Goal: Task Accomplishment & Management: Manage account settings

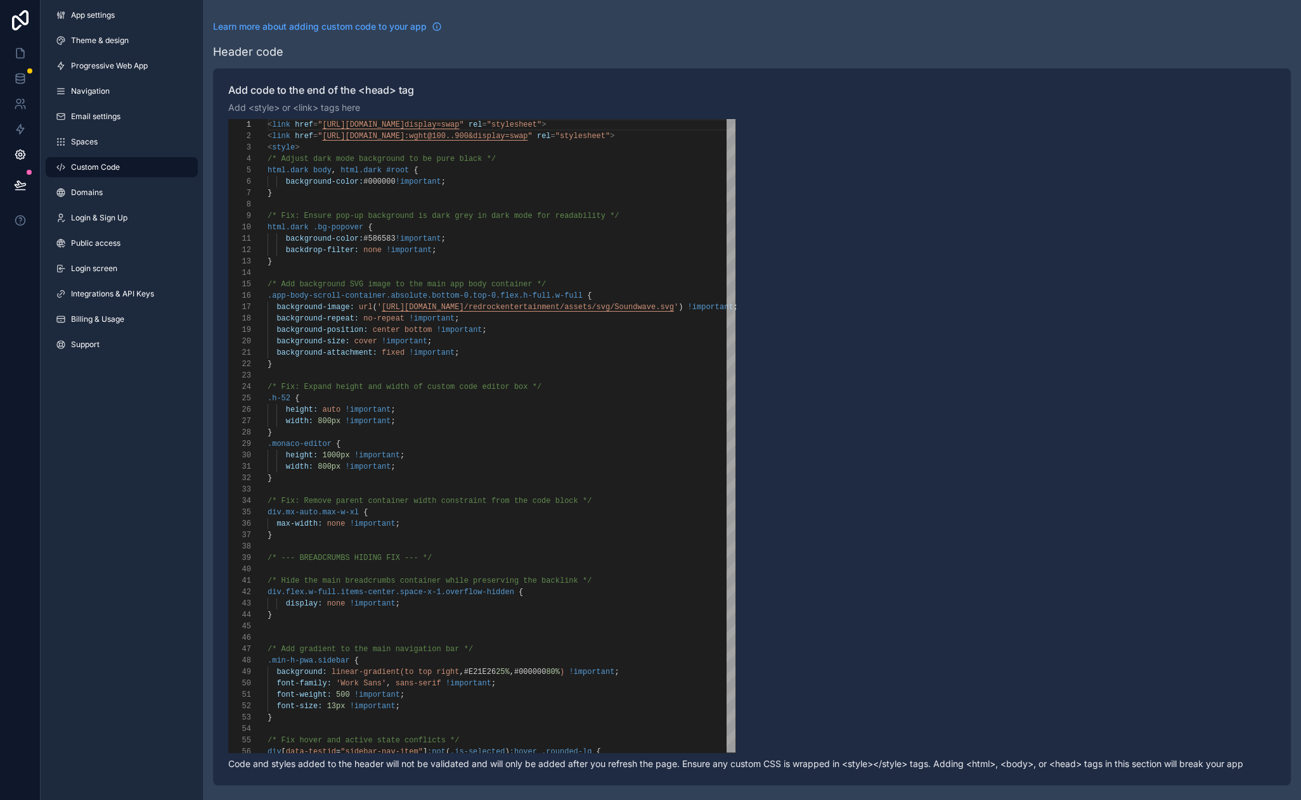
scroll to position [114, 0]
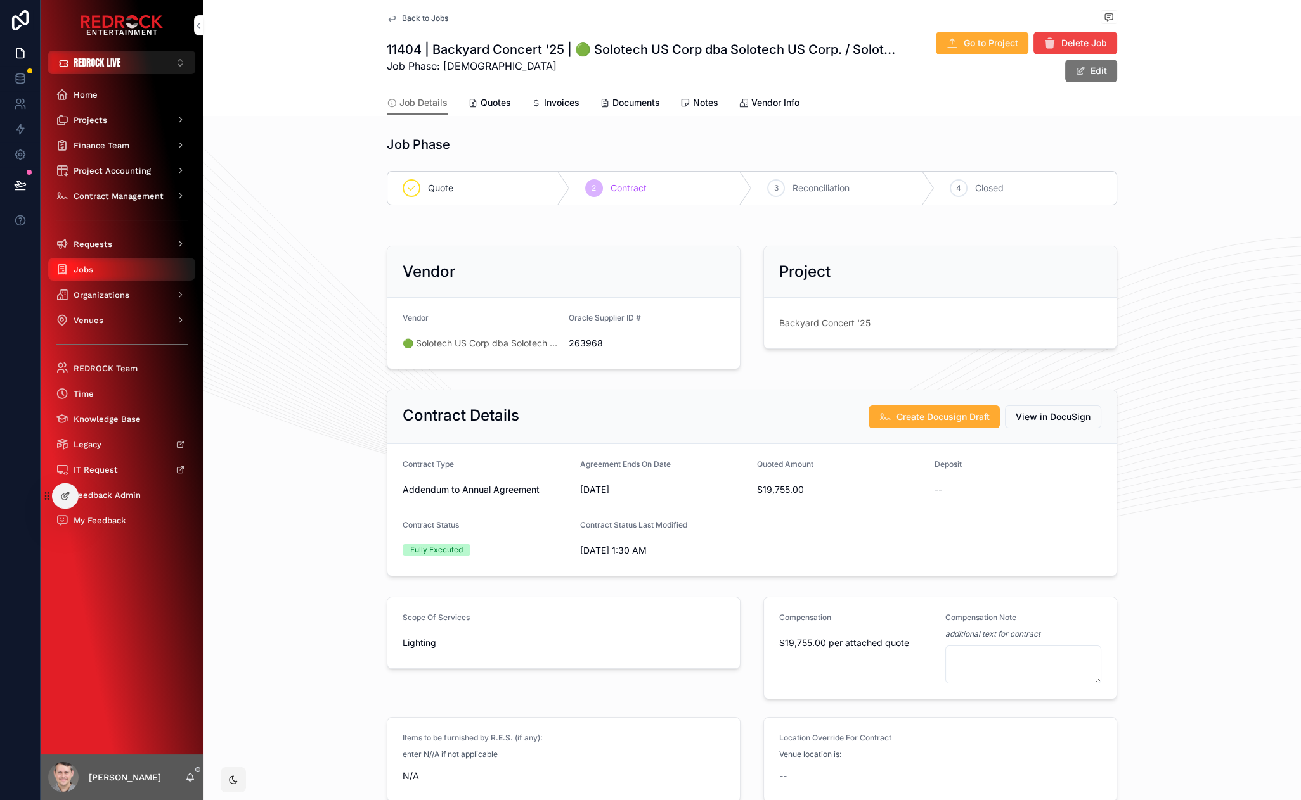
click at [130, 273] on div "Jobs" at bounding box center [122, 269] width 132 height 20
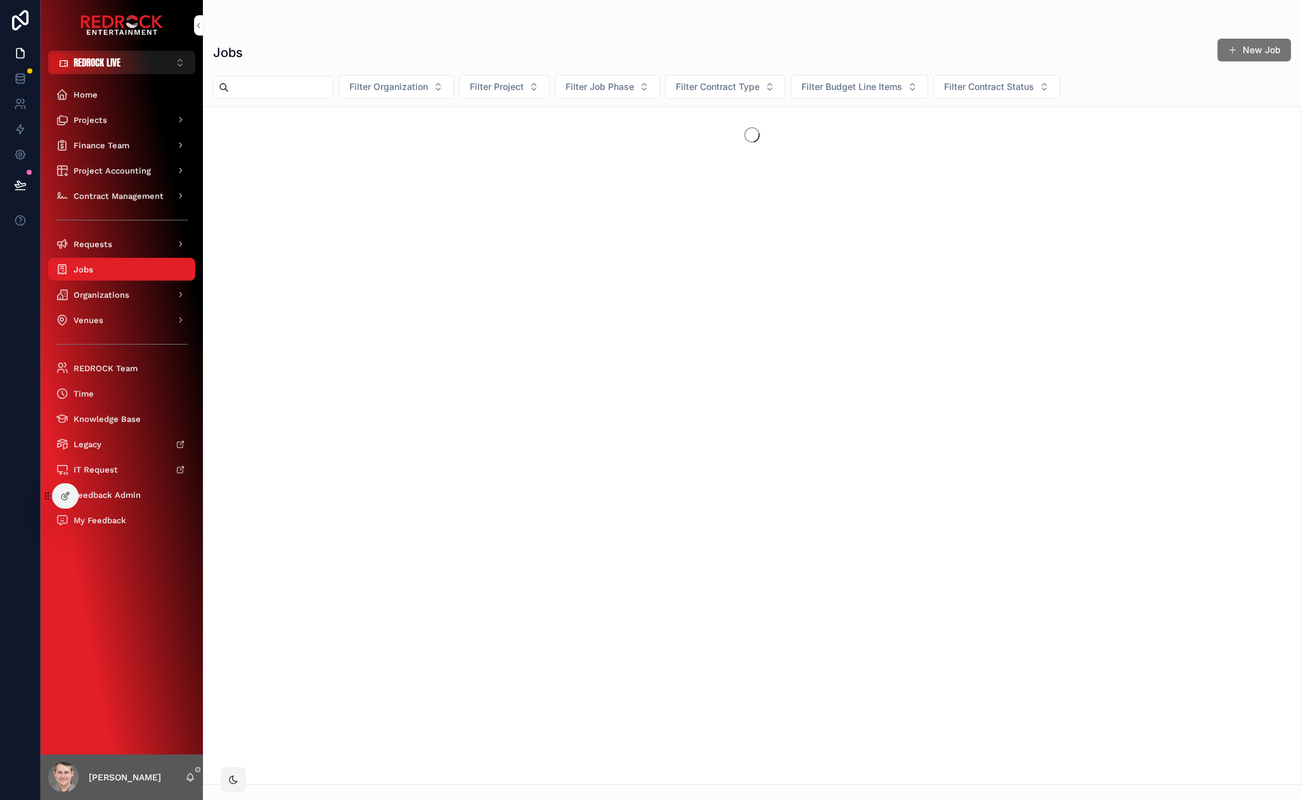
click at [291, 89] on input "scrollable content" at bounding box center [281, 88] width 104 height 18
type input "*****"
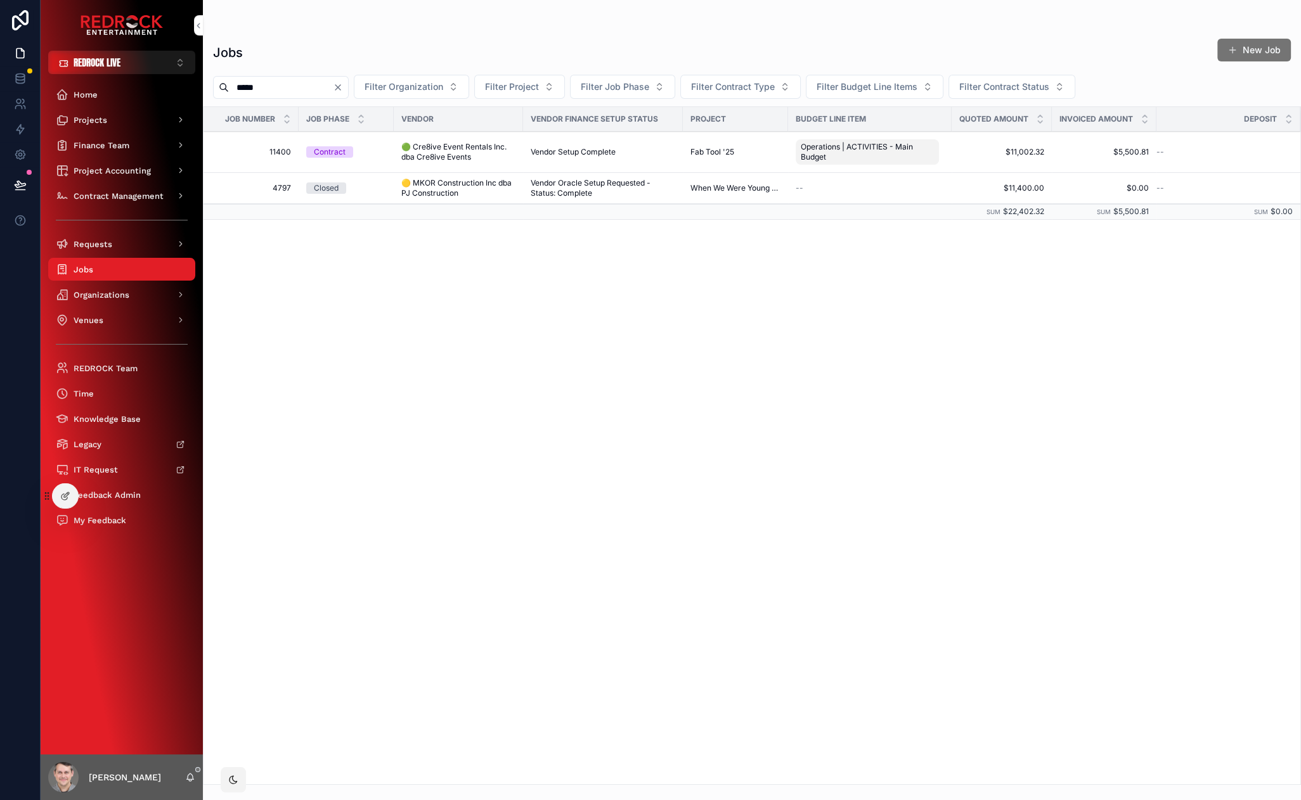
click at [280, 152] on span "11400" at bounding box center [255, 152] width 72 height 10
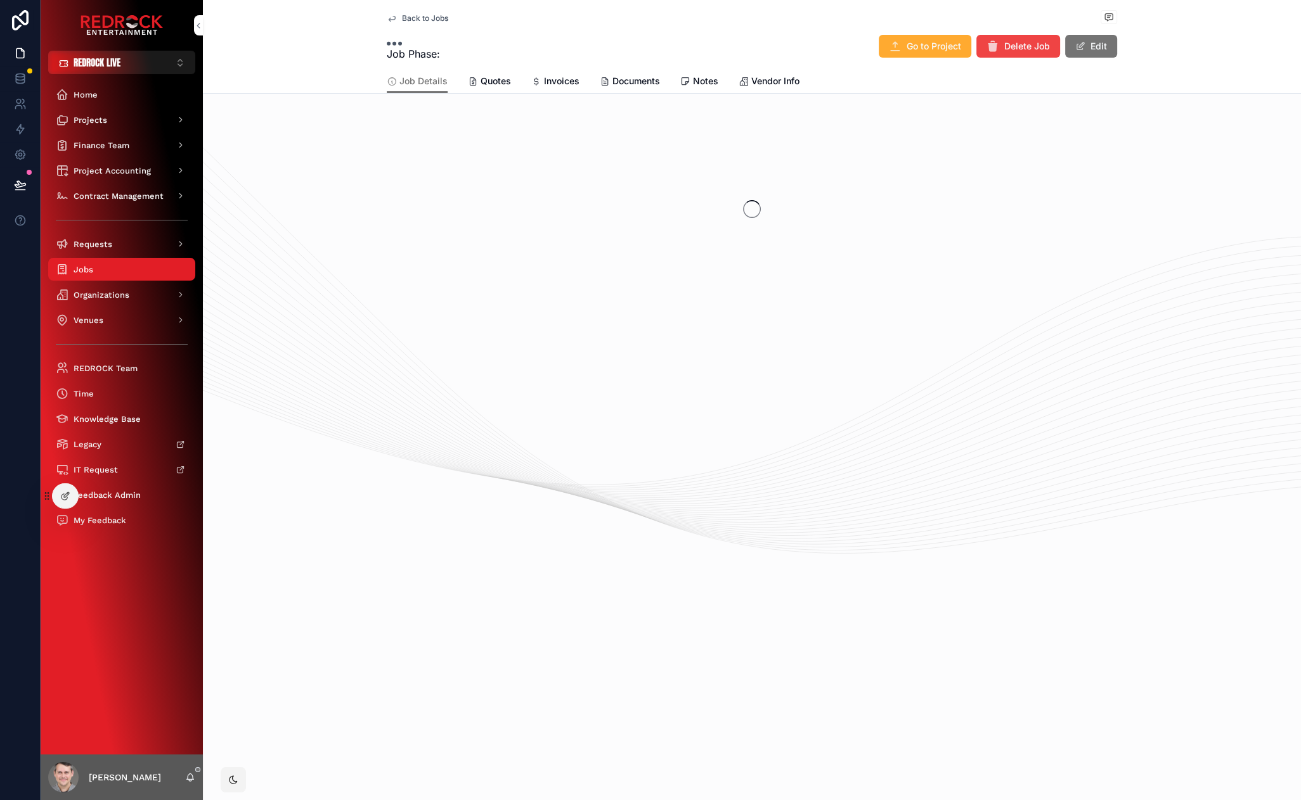
click at [478, 86] on div "Quotes" at bounding box center [489, 81] width 43 height 13
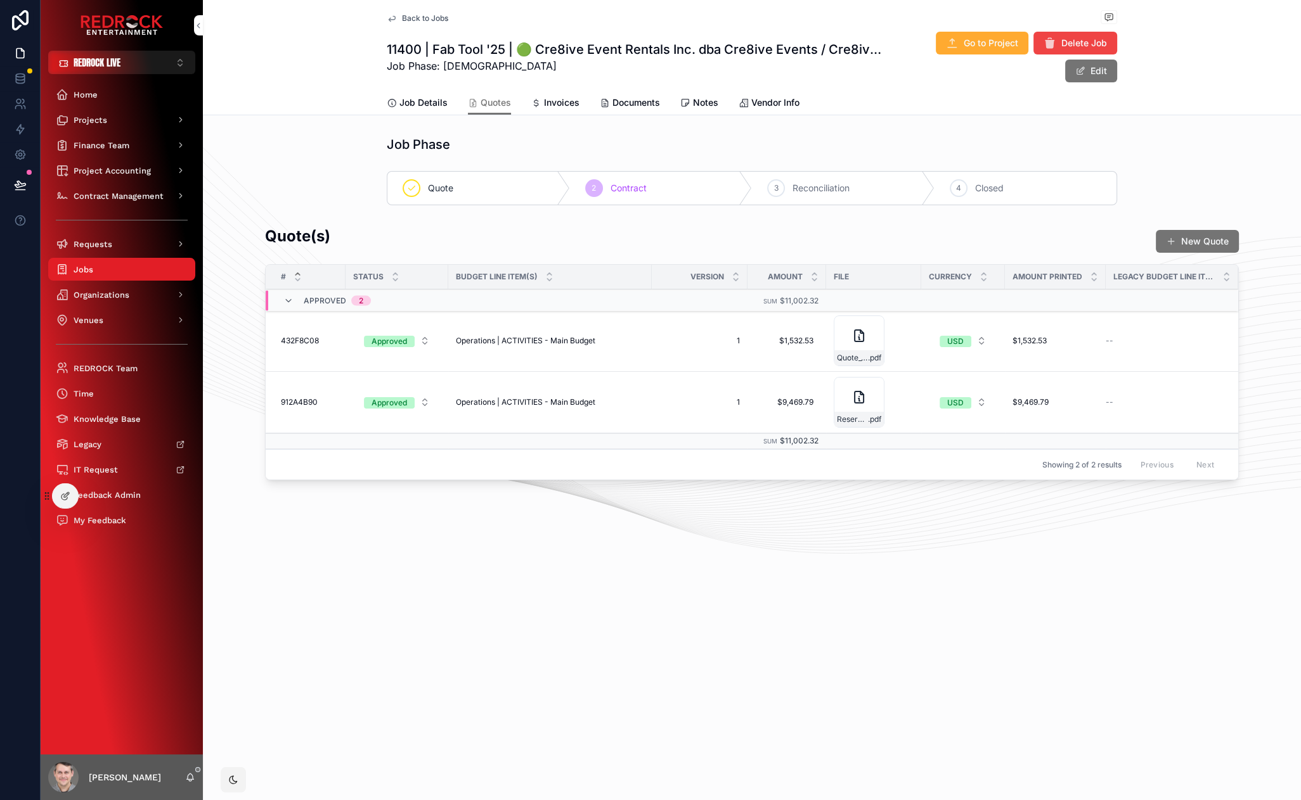
drag, startPoint x: 283, startPoint y: 181, endPoint x: 274, endPoint y: 164, distance: 18.7
click at [413, 51] on h1 "11400 | Fab Tool '25 | 🟢 Cre8ive Event Rentals Inc. dba Cre8ive Events / Cre8iv…" at bounding box center [636, 50] width 498 height 18
copy h1 "11400"
click at [283, 157] on div "Job Phase Quote 2 Contract 3 Reconciliation 4 Closed" at bounding box center [752, 171] width 1098 height 80
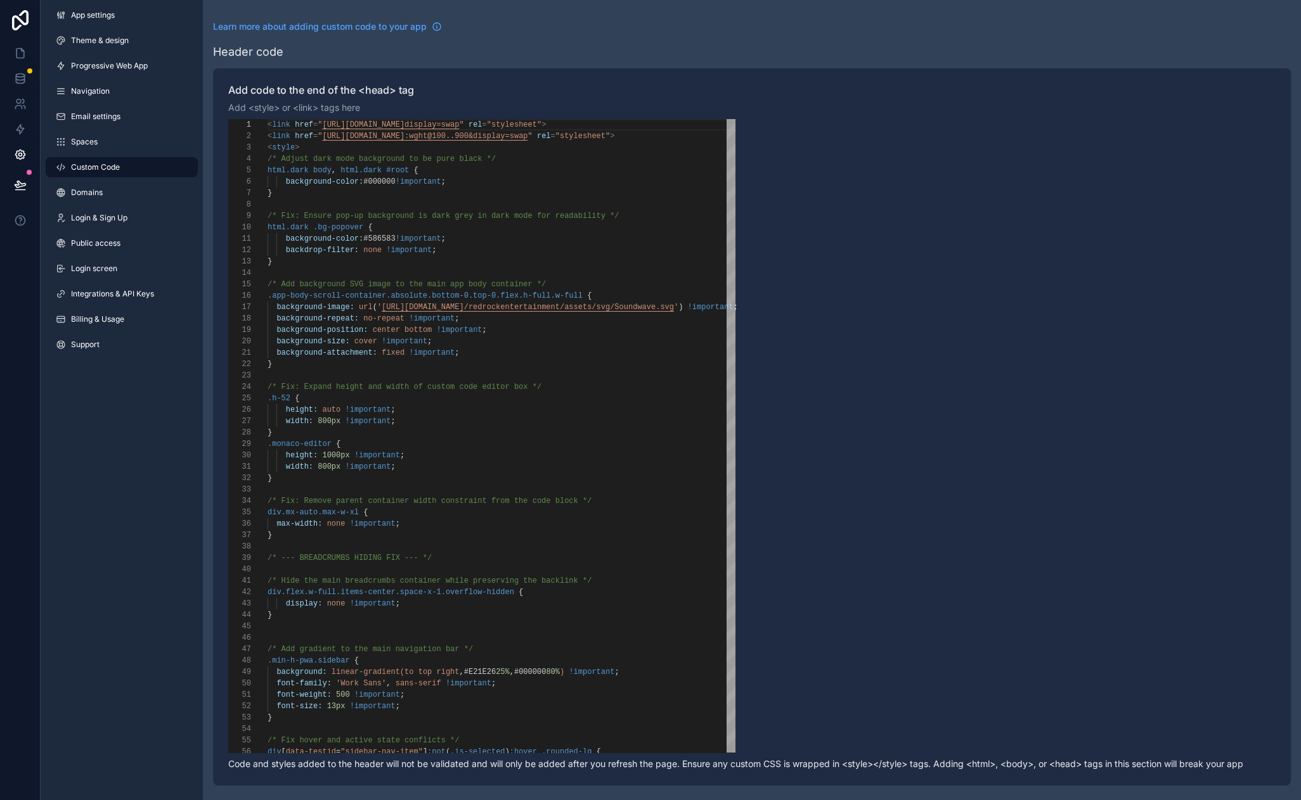
scroll to position [114, 0]
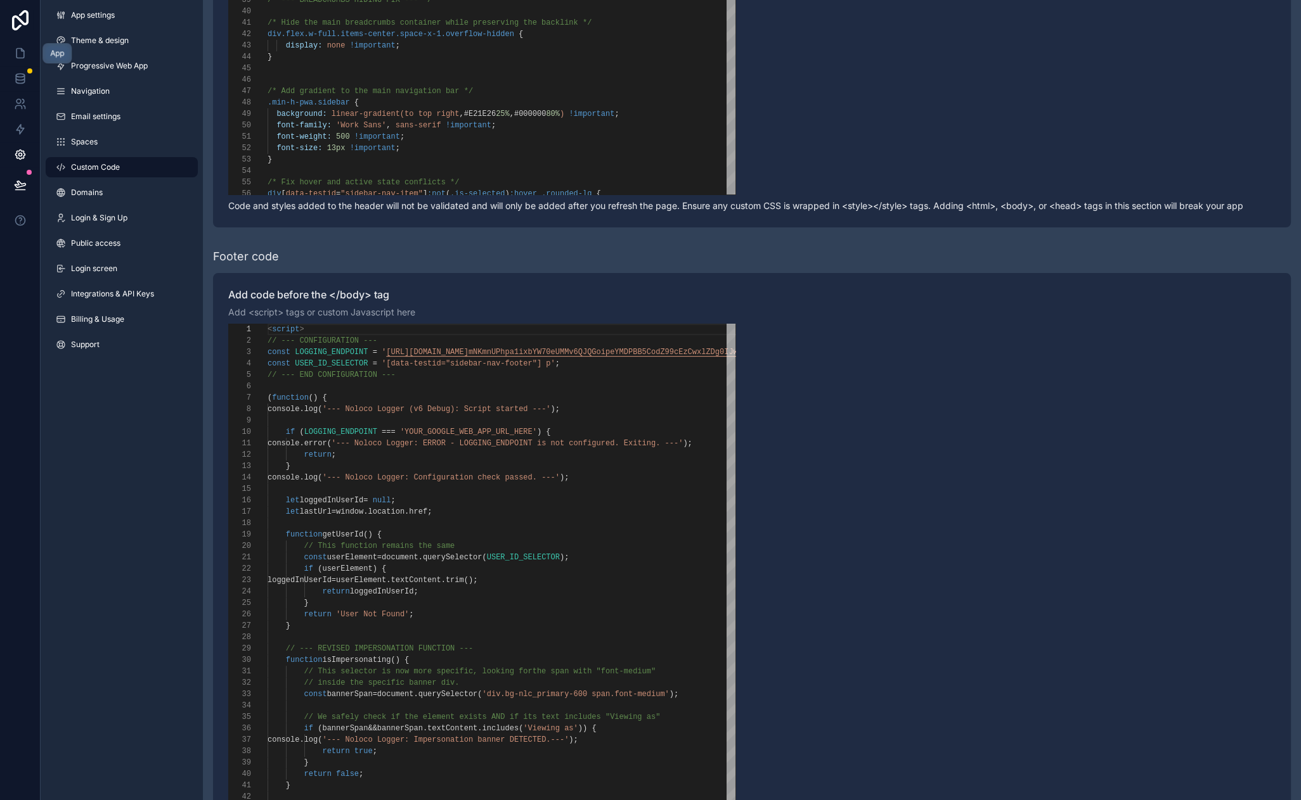
click at [25, 58] on icon at bounding box center [20, 53] width 13 height 13
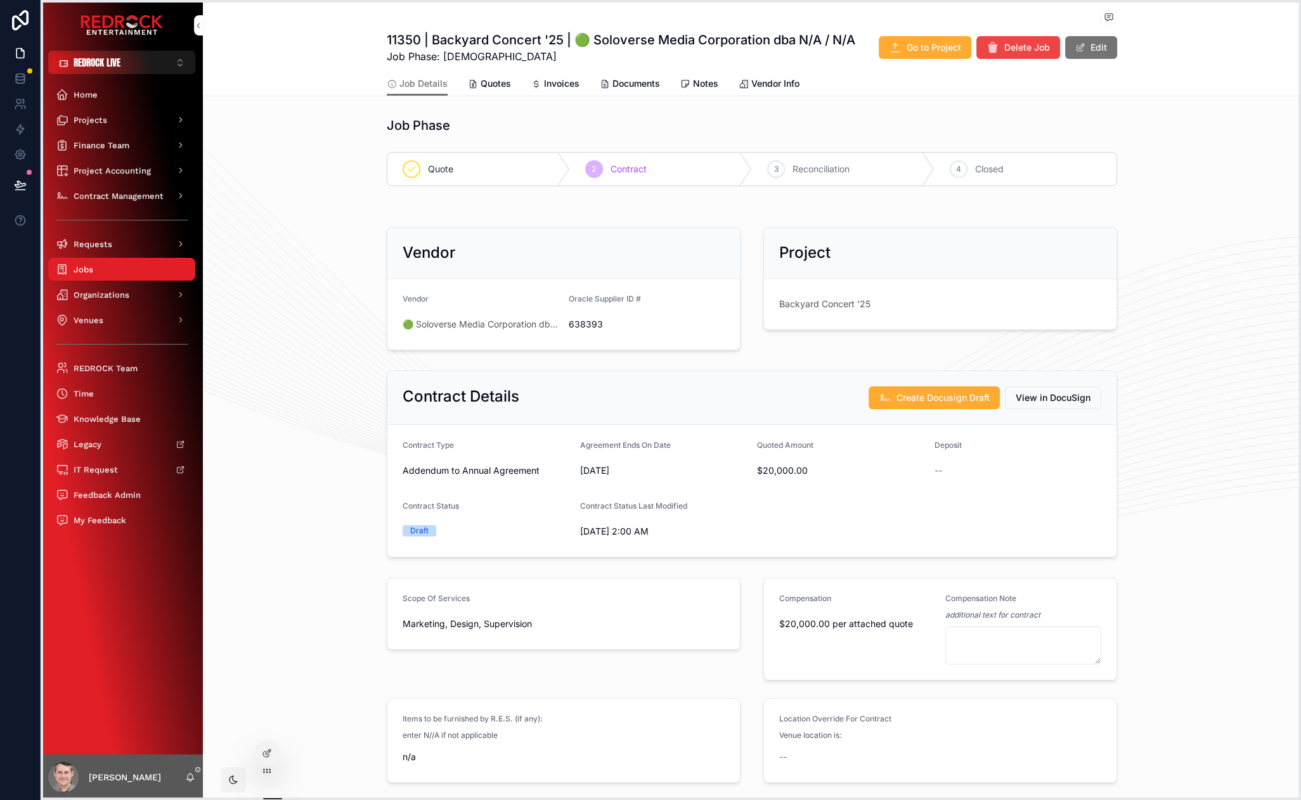
drag, startPoint x: 45, startPoint y: 494, endPoint x: 263, endPoint y: 757, distance: 341.6
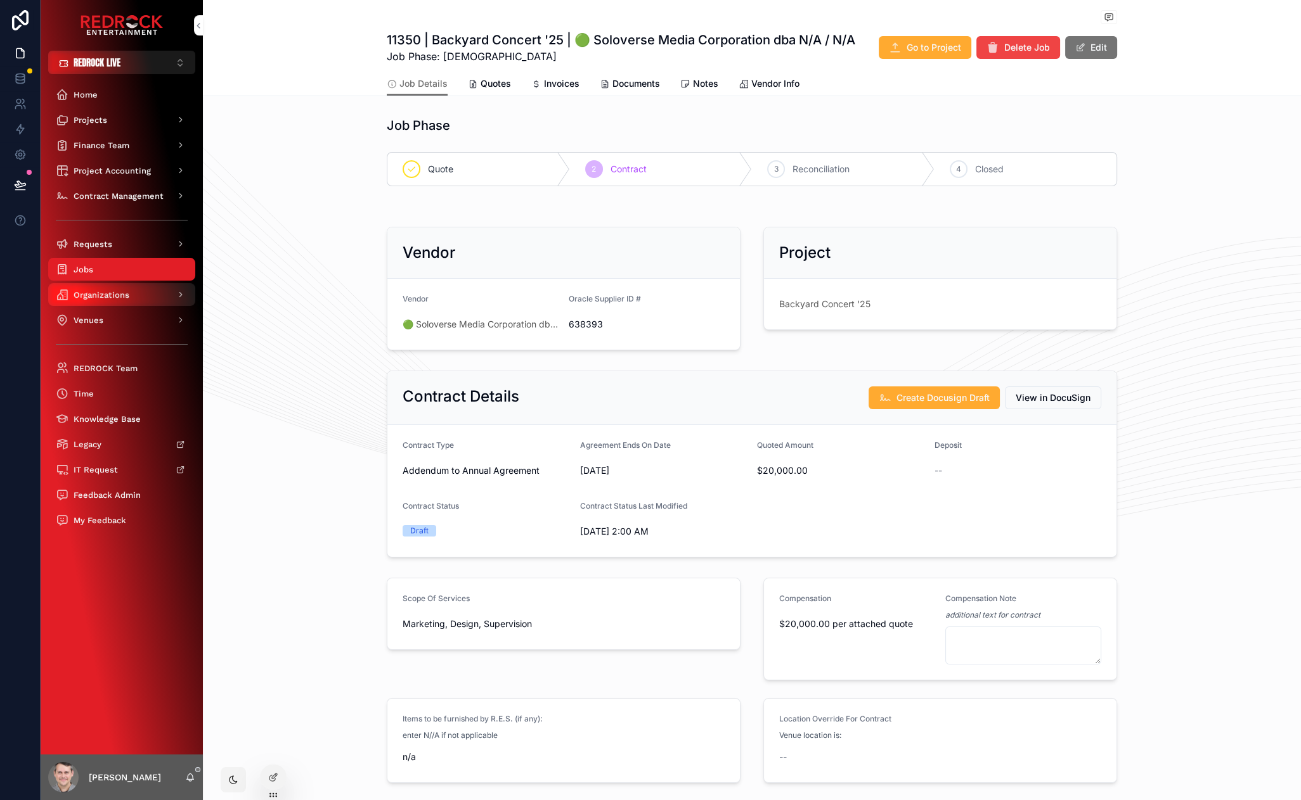
click at [122, 300] on div "Organizations" at bounding box center [122, 295] width 132 height 20
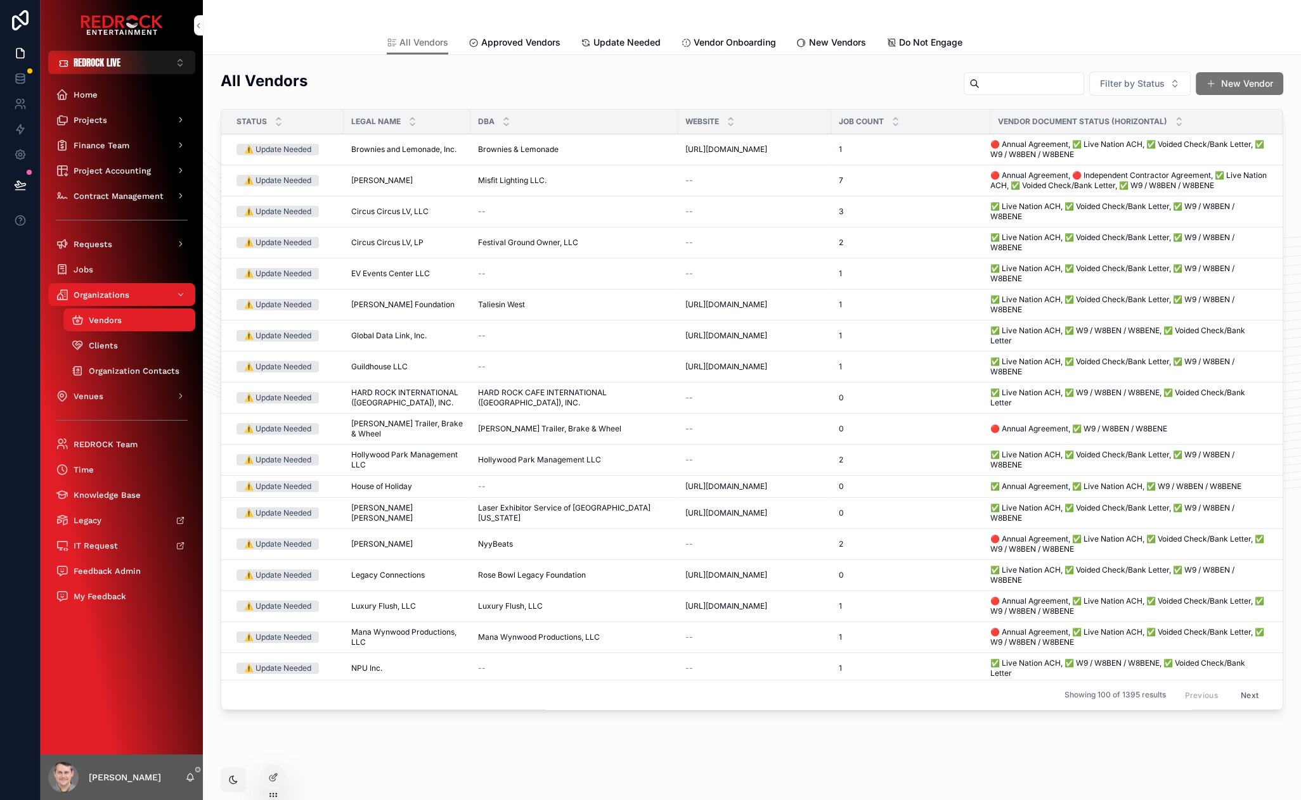
click at [1022, 82] on input "scrollable content" at bounding box center [1031, 84] width 104 height 18
type input "*****"
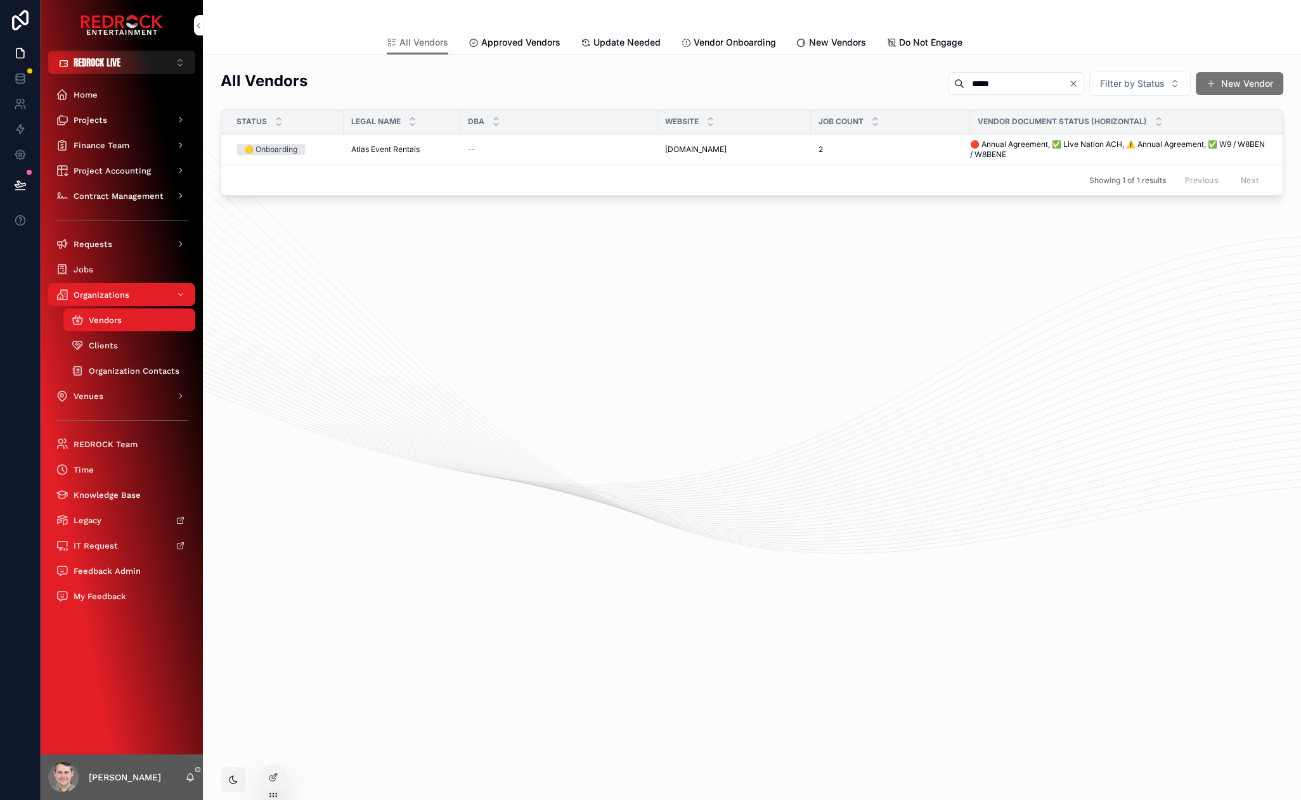
click at [375, 154] on td "Atlas Event Rentals Atlas Event Rentals" at bounding box center [402, 149] width 117 height 31
click at [376, 151] on span "Atlas Event Rentals" at bounding box center [385, 150] width 68 height 10
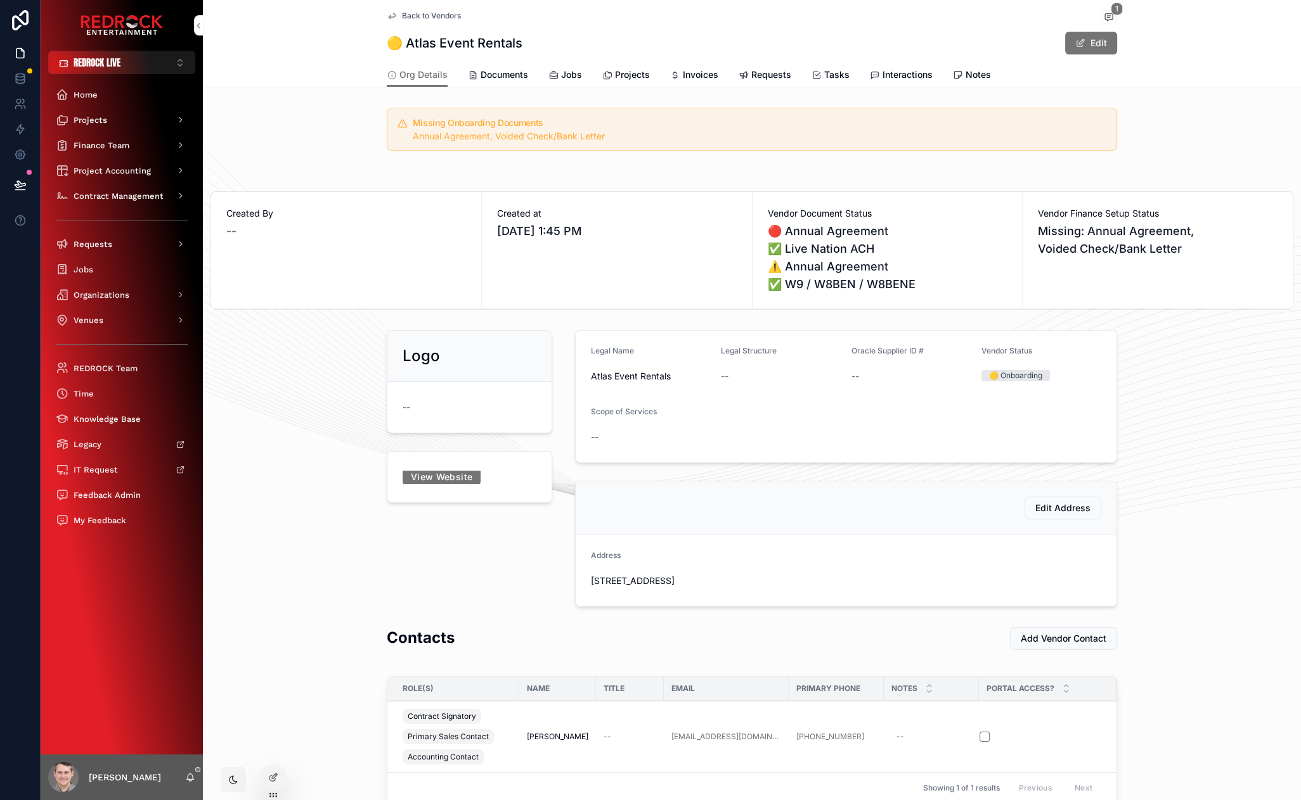
click at [506, 75] on span "Documents" at bounding box center [504, 74] width 48 height 13
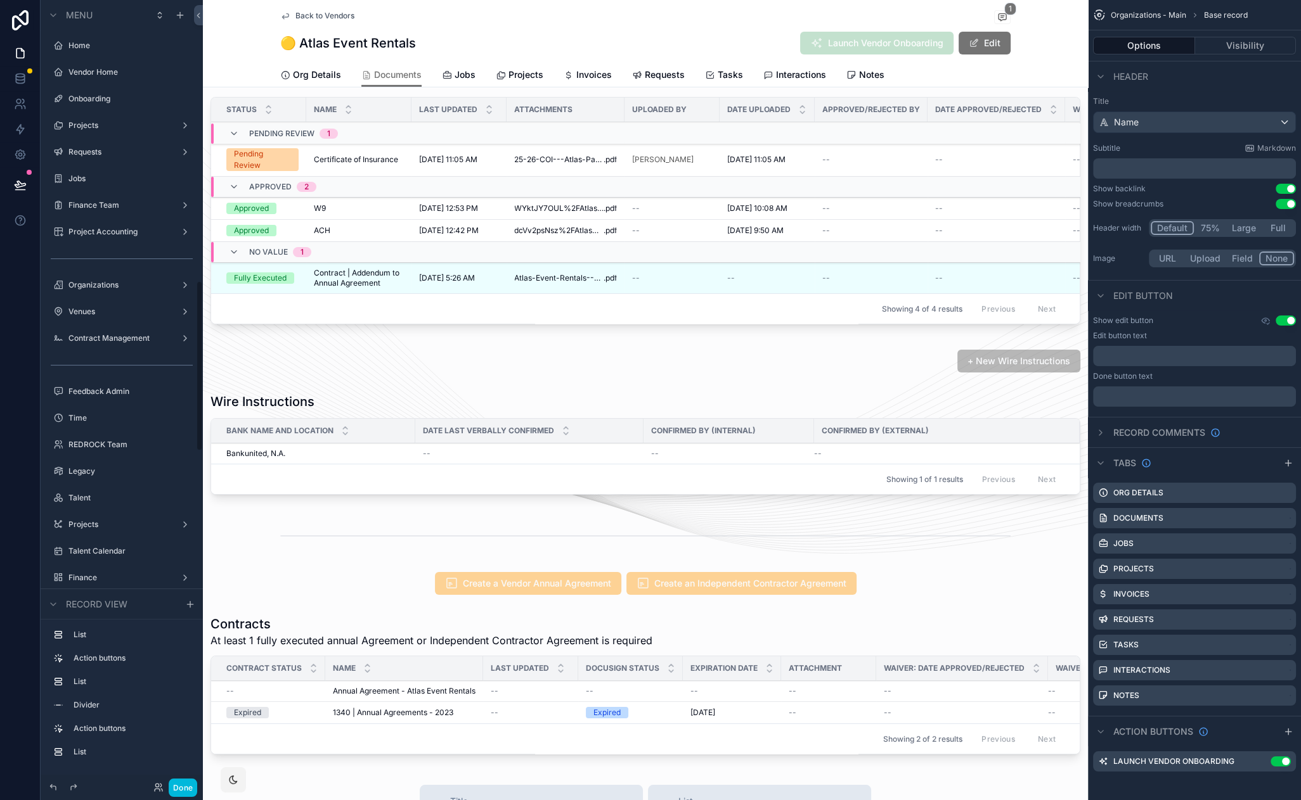
scroll to position [1289, 0]
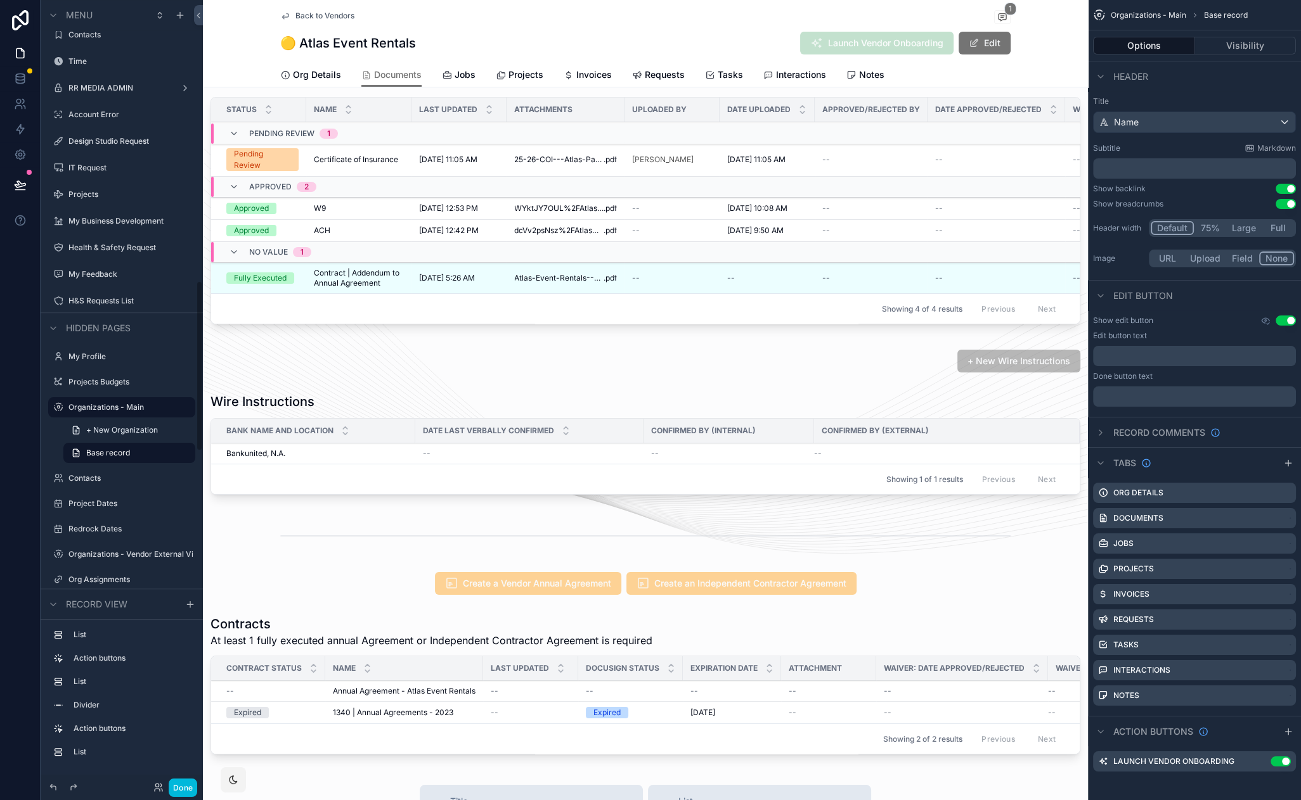
click at [428, 651] on div "scrollable content" at bounding box center [645, 687] width 885 height 155
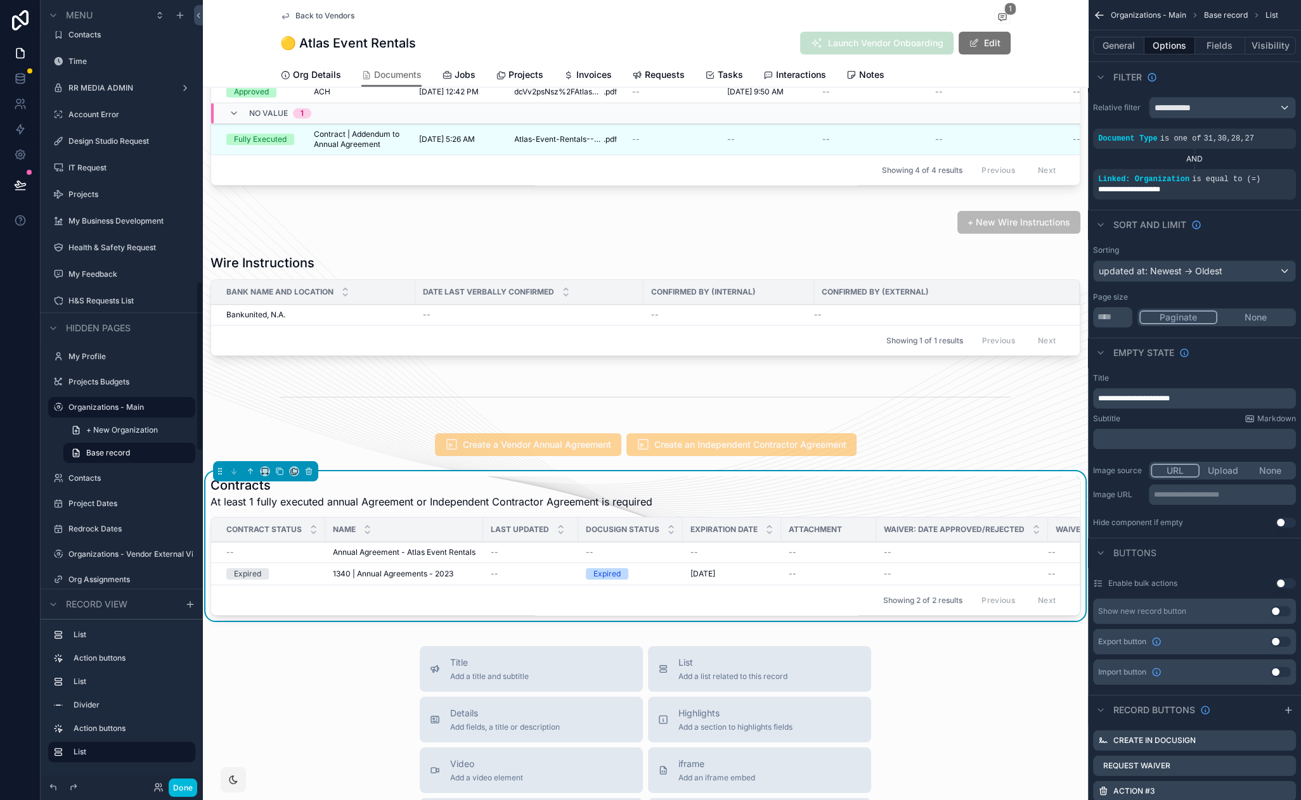
scroll to position [249, 0]
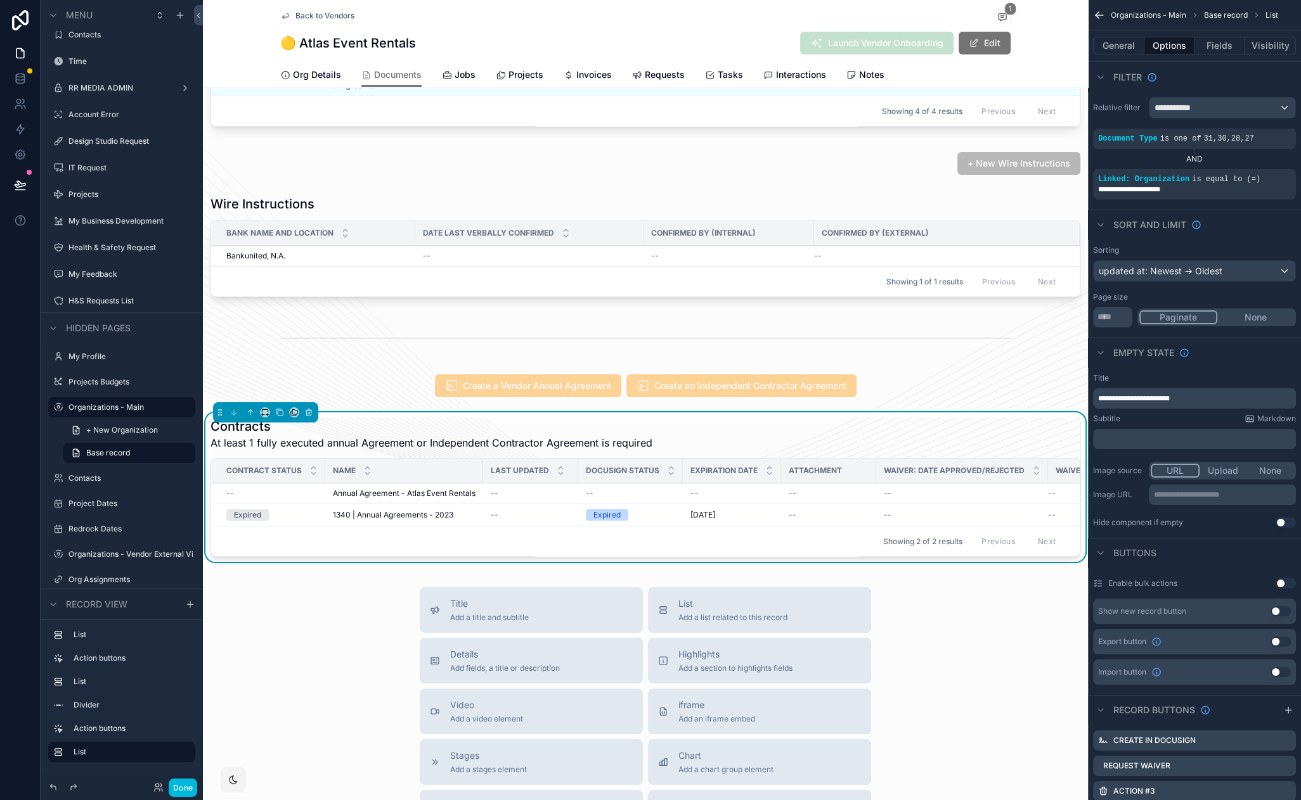
click at [956, 435] on div "Contracts At least 1 fully executed annual Agreement or Independent Contractor …" at bounding box center [645, 434] width 870 height 33
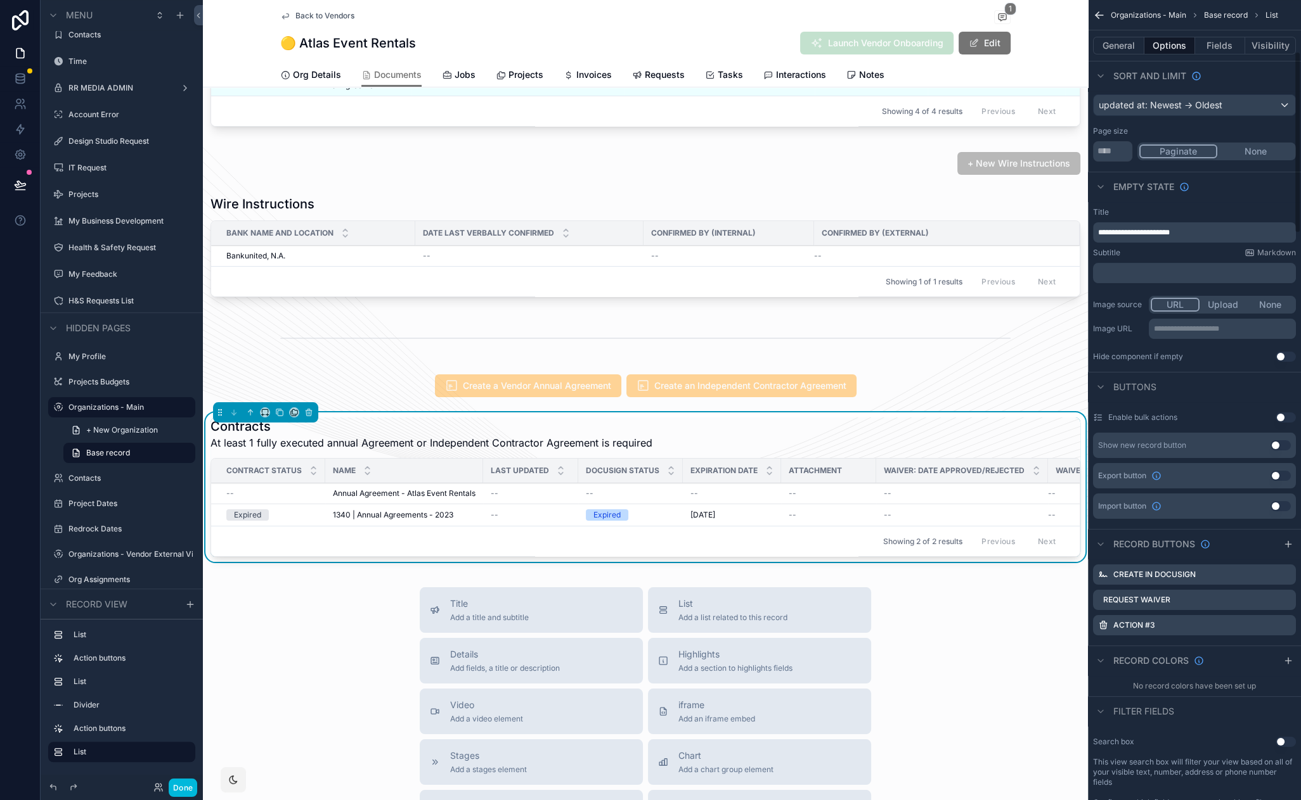
scroll to position [285, 0]
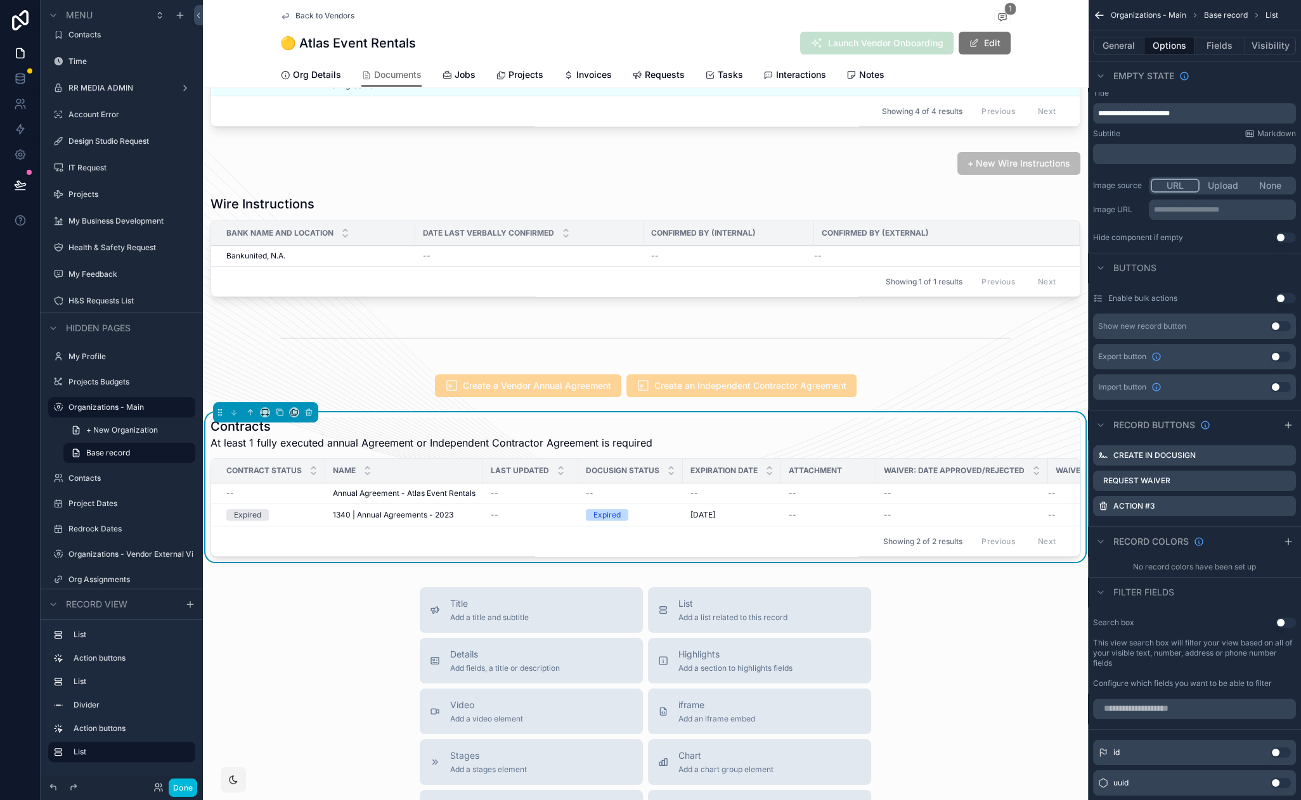
click at [0, 0] on icon "scrollable content" at bounding box center [0, 0] width 0 height 0
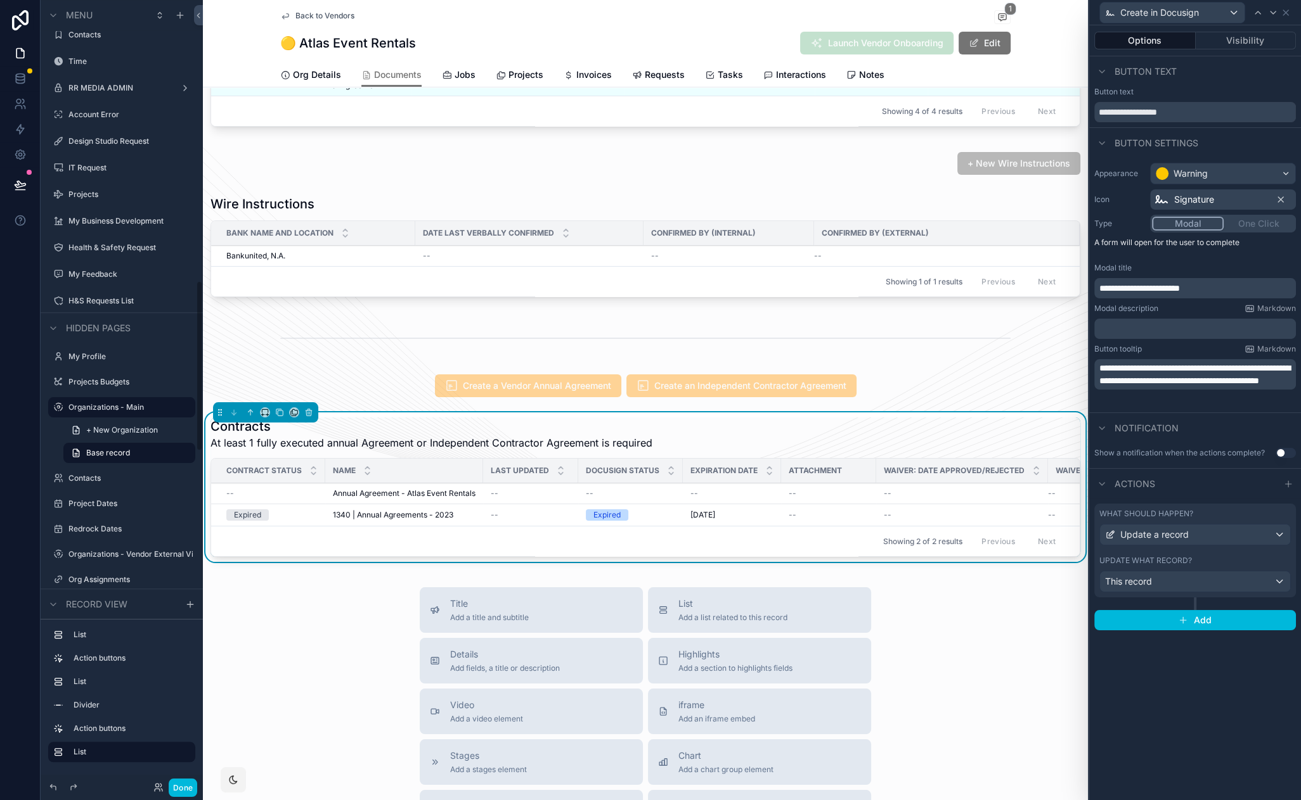
click at [1225, 41] on button "Visibility" at bounding box center [1245, 41] width 101 height 18
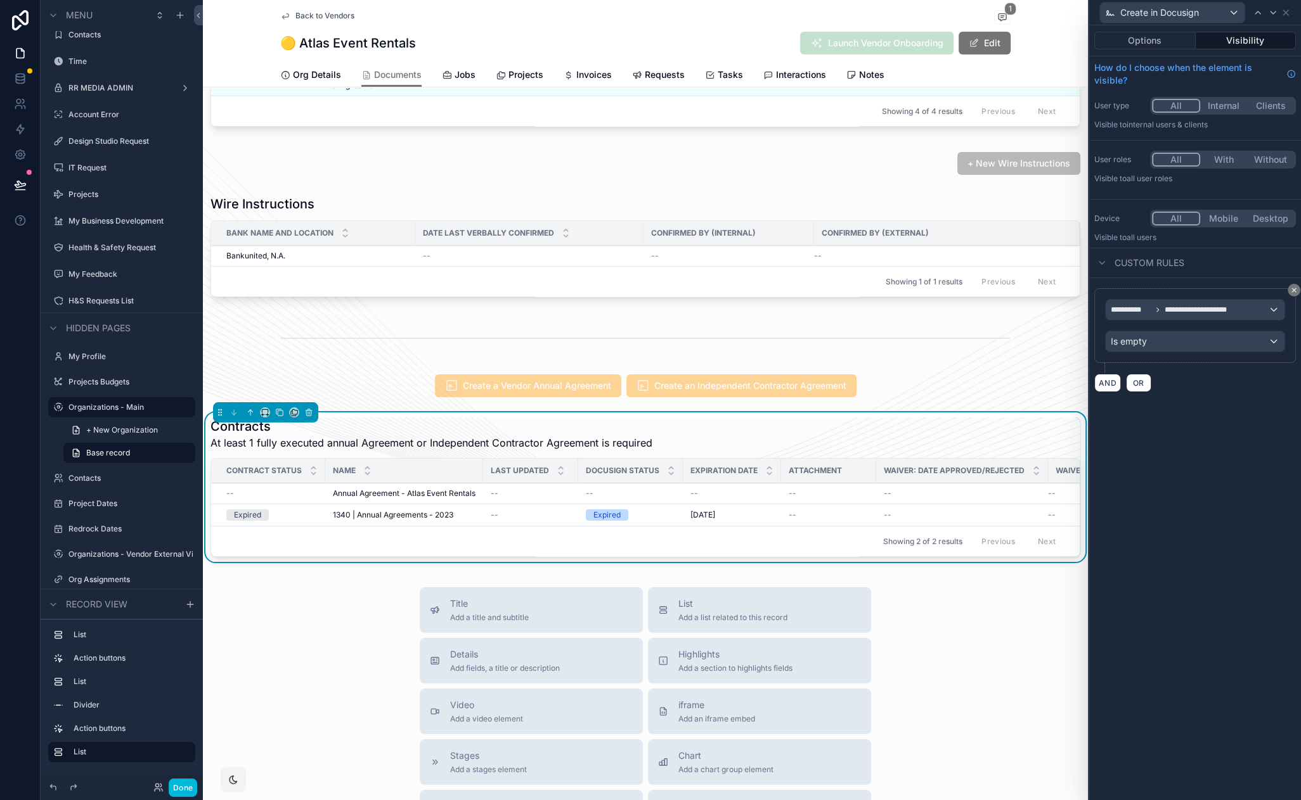
click at [1104, 387] on button "AND" at bounding box center [1107, 383] width 27 height 18
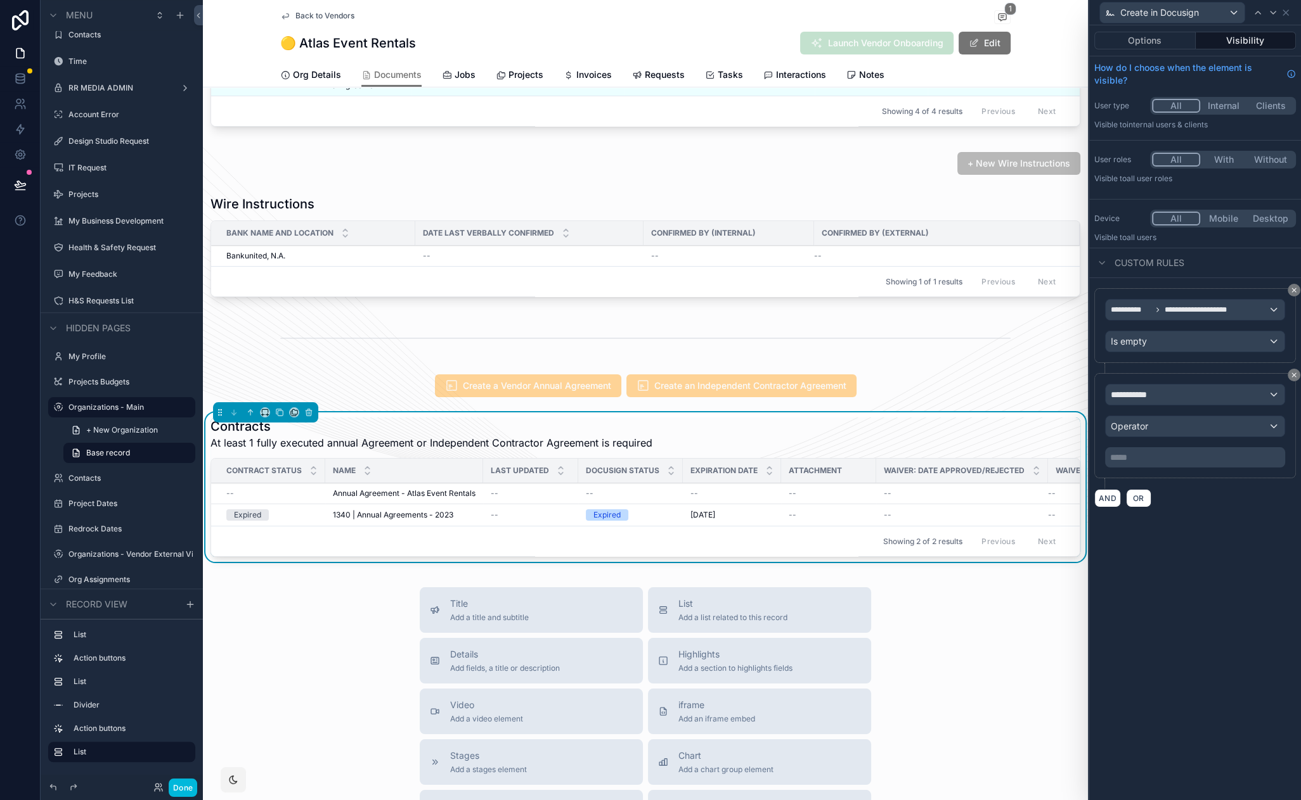
click at [1181, 393] on div "**********" at bounding box center [1194, 395] width 179 height 20
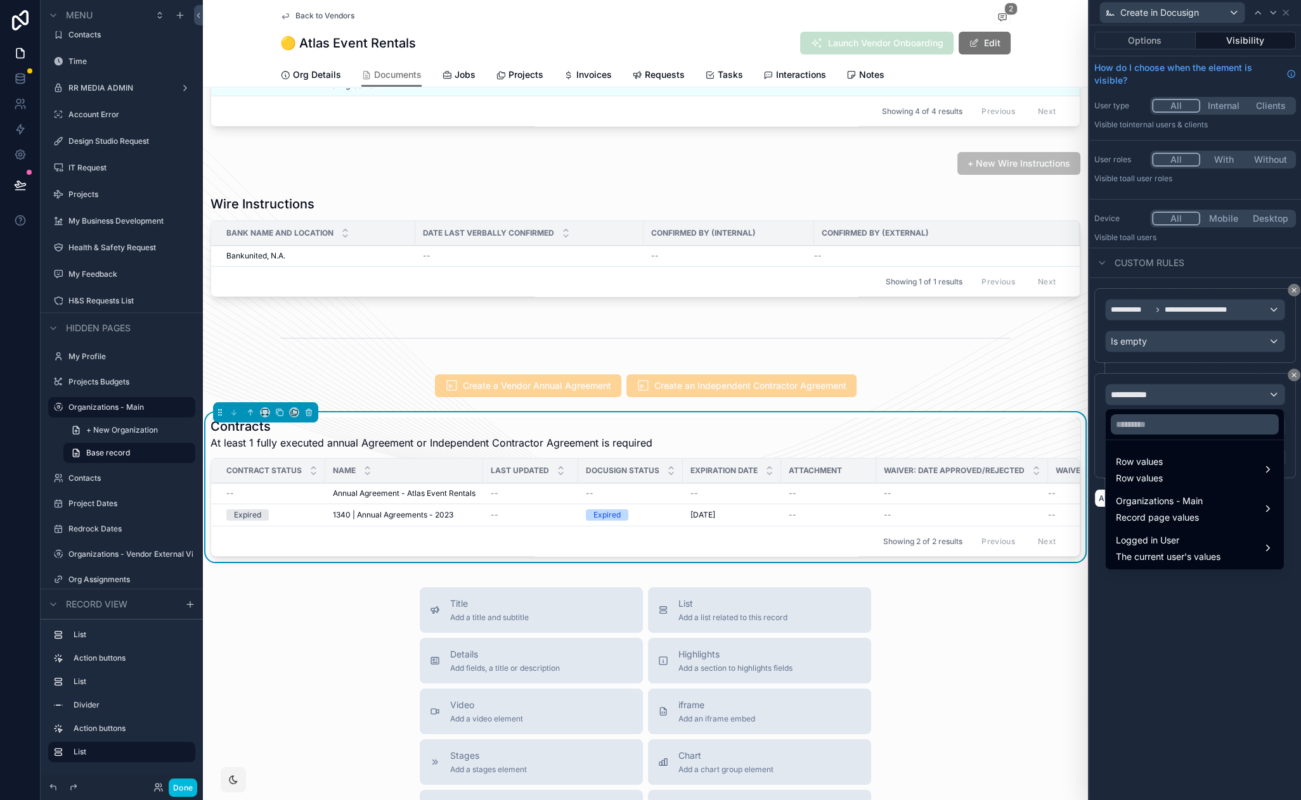
click at [1206, 545] on span "Logged in User" at bounding box center [1168, 540] width 105 height 15
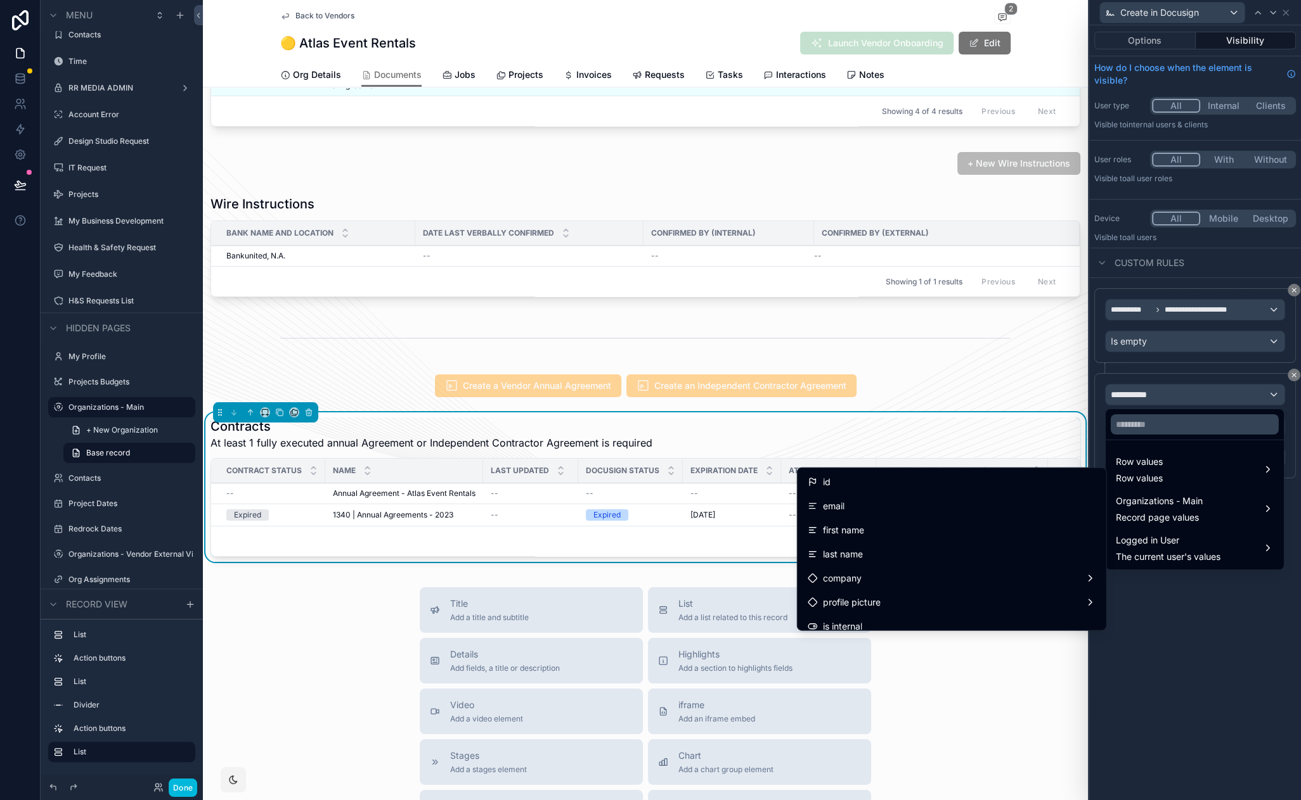
click at [1171, 419] on input "text" at bounding box center [1194, 425] width 168 height 20
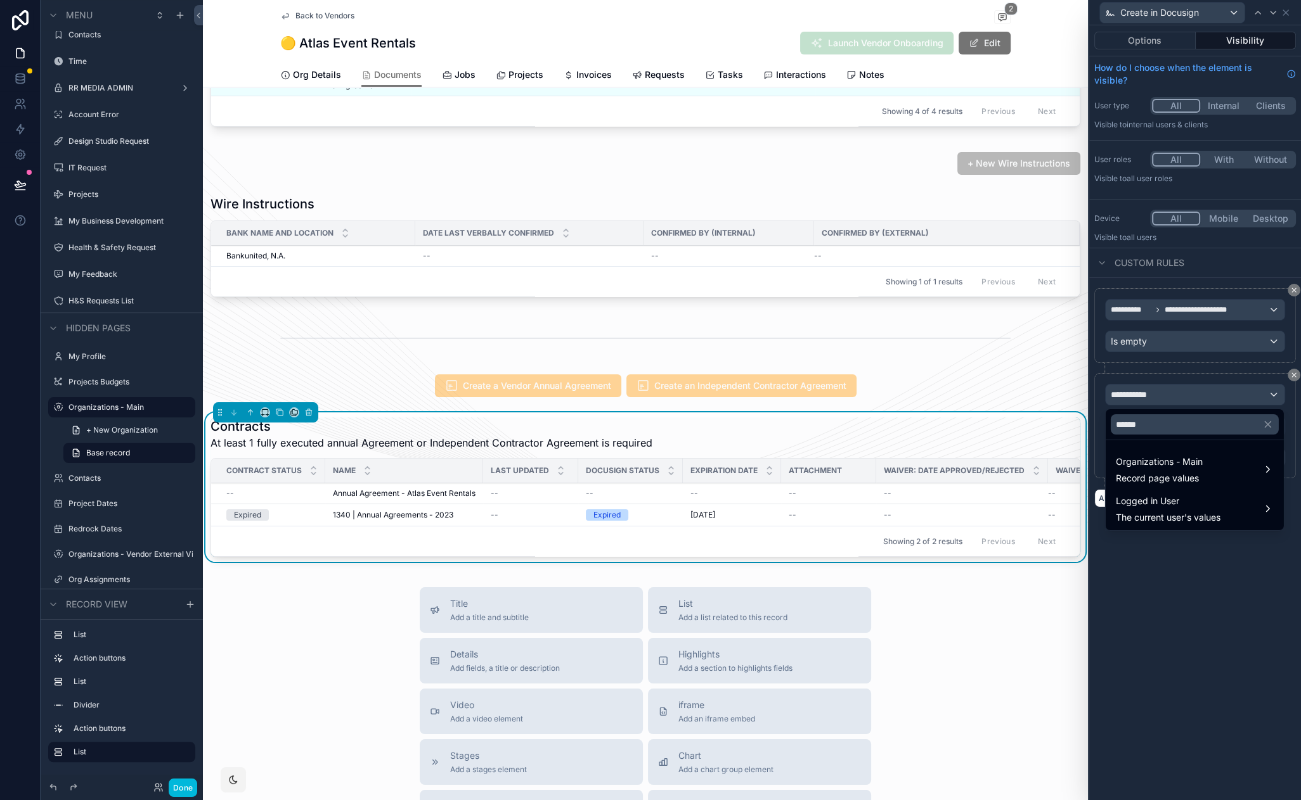
type input "******"
click at [1161, 512] on span "The current user's values" at bounding box center [1168, 517] width 105 height 13
click at [1073, 512] on span "Redrock User" at bounding box center [1051, 510] width 56 height 15
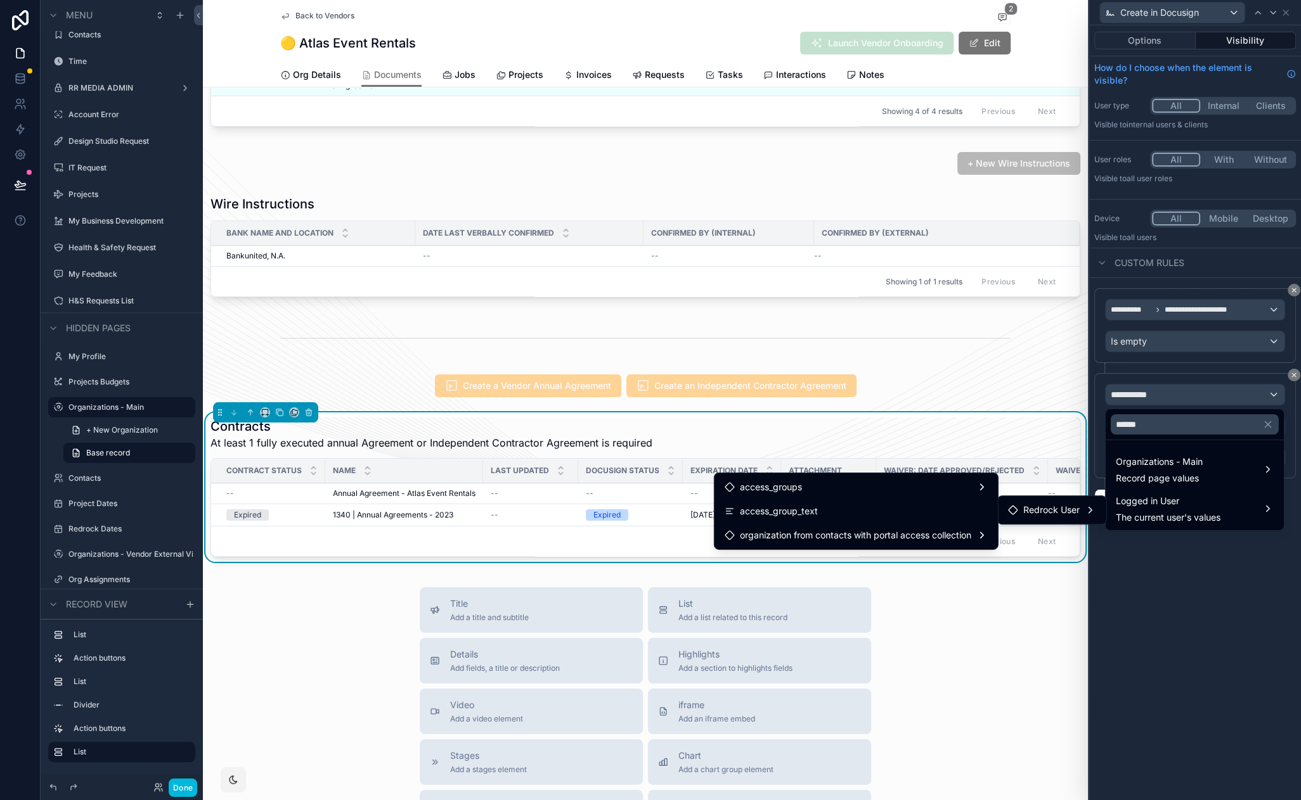
click at [884, 511] on div "access_group_text" at bounding box center [855, 511] width 263 height 15
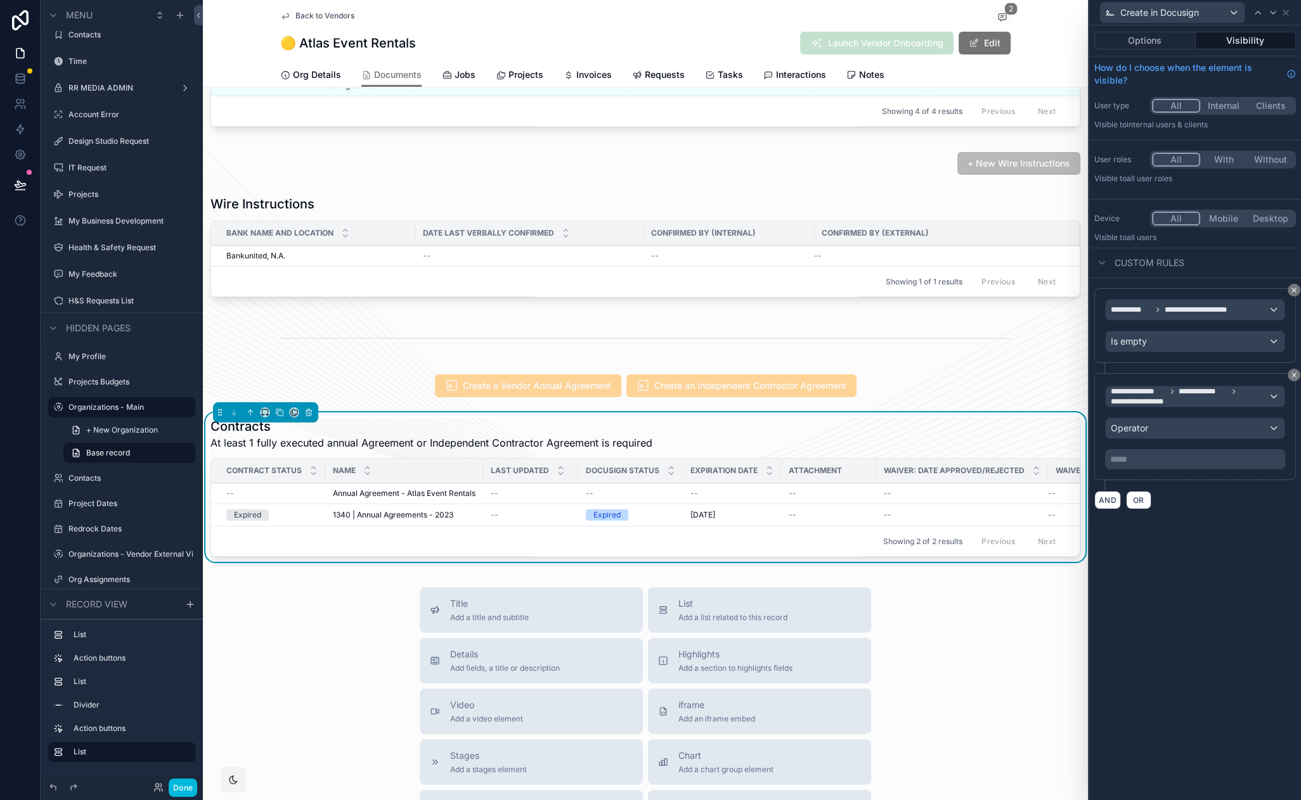
click at [1149, 430] on div "Operator" at bounding box center [1194, 428] width 179 height 20
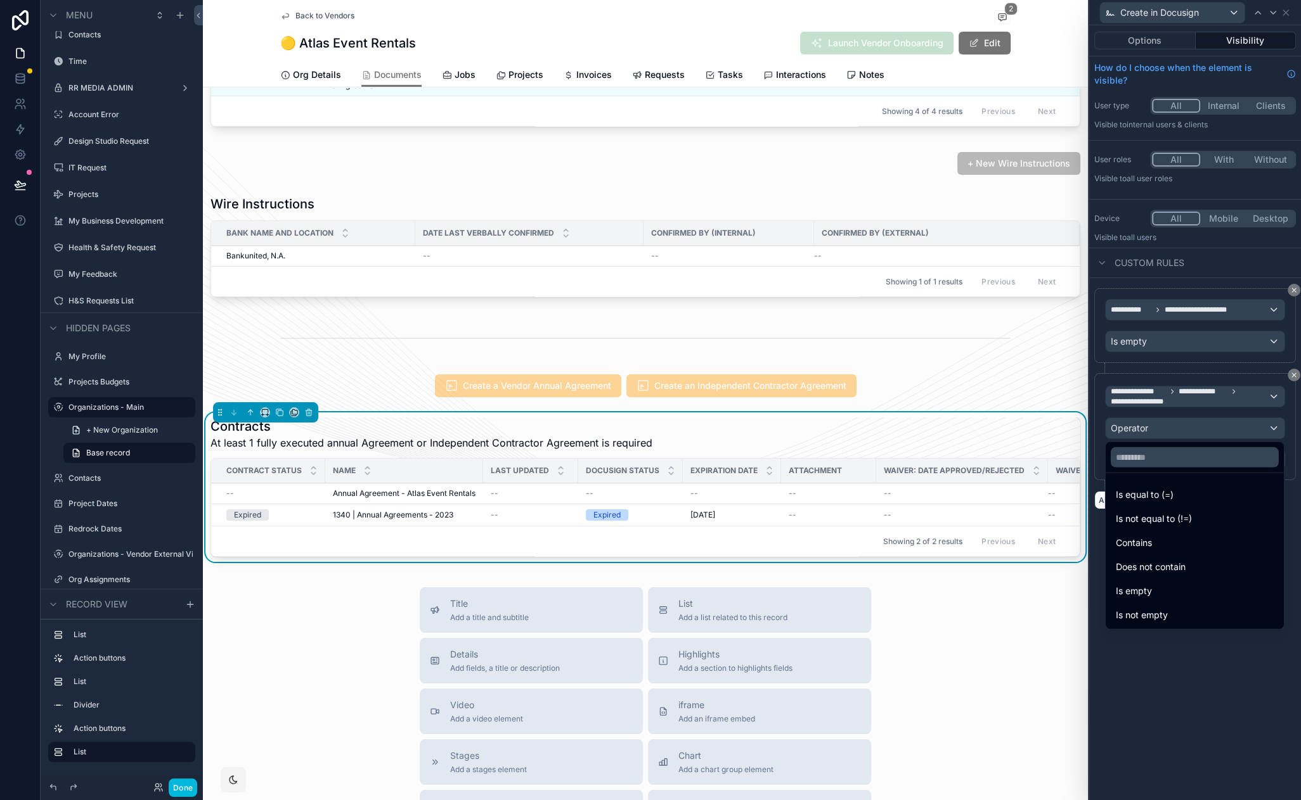
click at [1154, 541] on div "Contains" at bounding box center [1195, 543] width 158 height 15
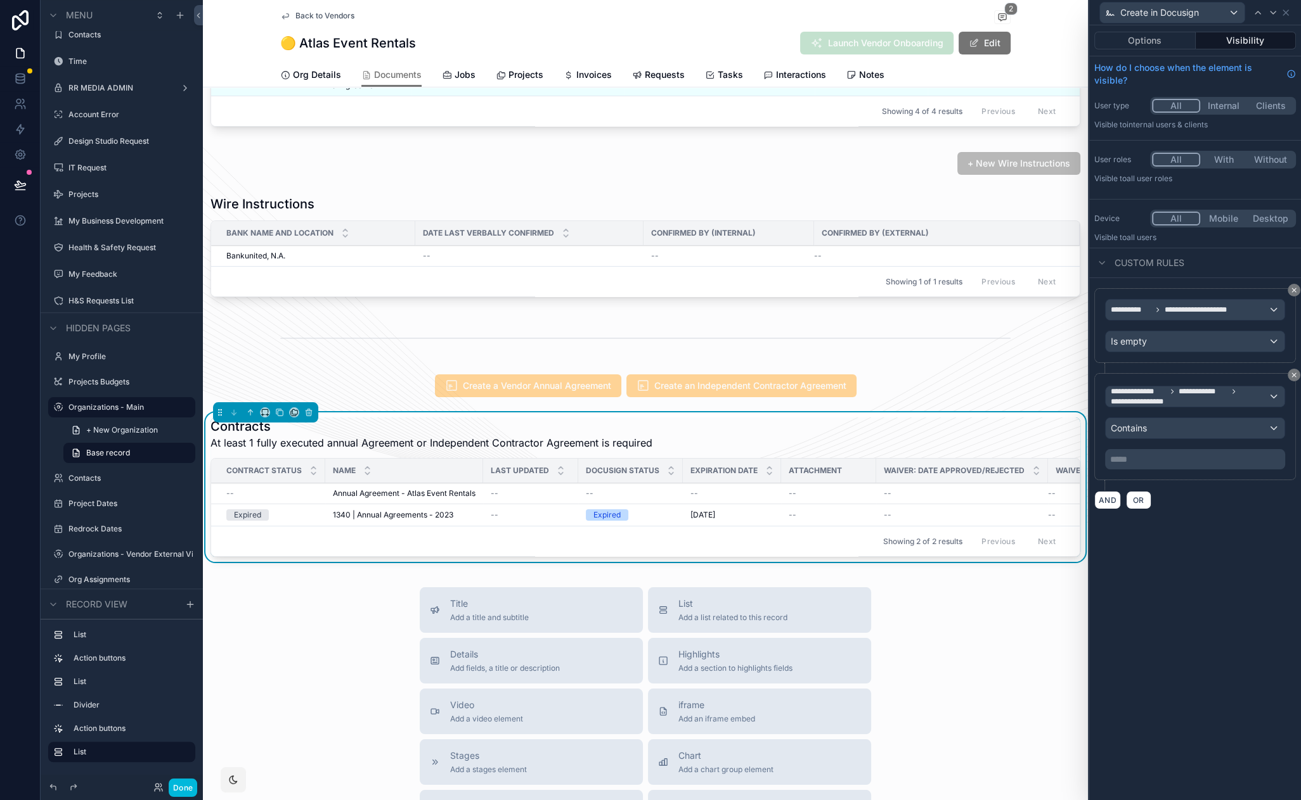
click at [1150, 461] on p "***** ﻿" at bounding box center [1196, 459] width 172 height 13
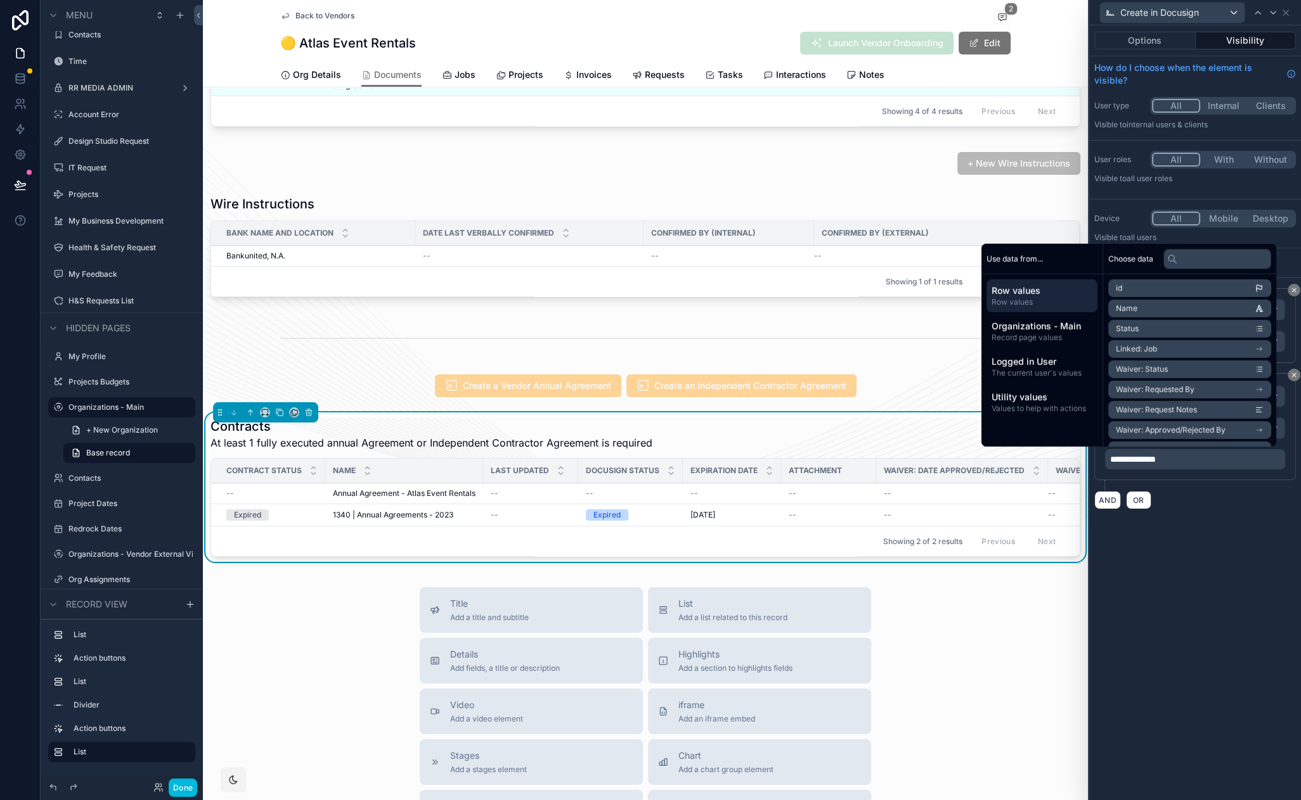
click at [1136, 583] on div "**********" at bounding box center [1195, 412] width 212 height 775
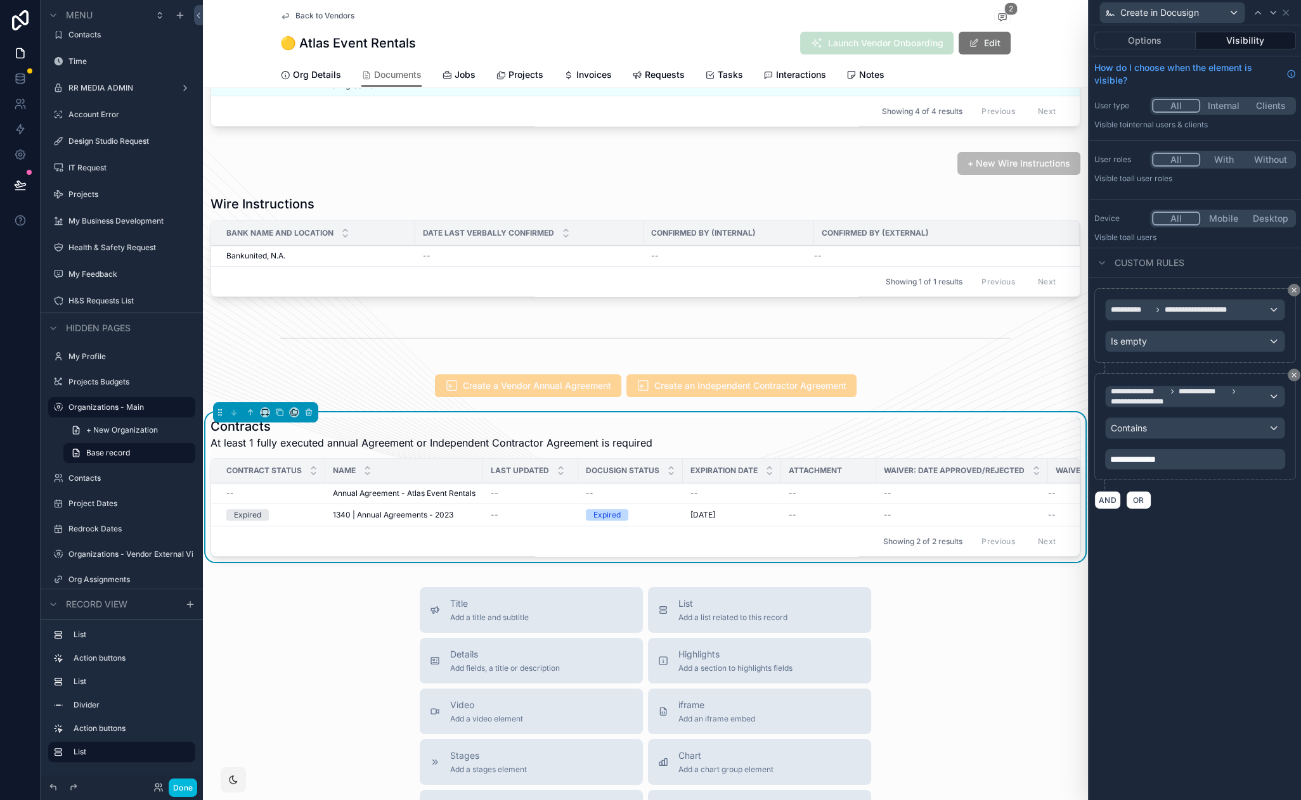
drag, startPoint x: 1106, startPoint y: 537, endPoint x: 1101, endPoint y: 527, distance: 11.9
click at [177, 783] on button "Done" at bounding box center [183, 788] width 29 height 18
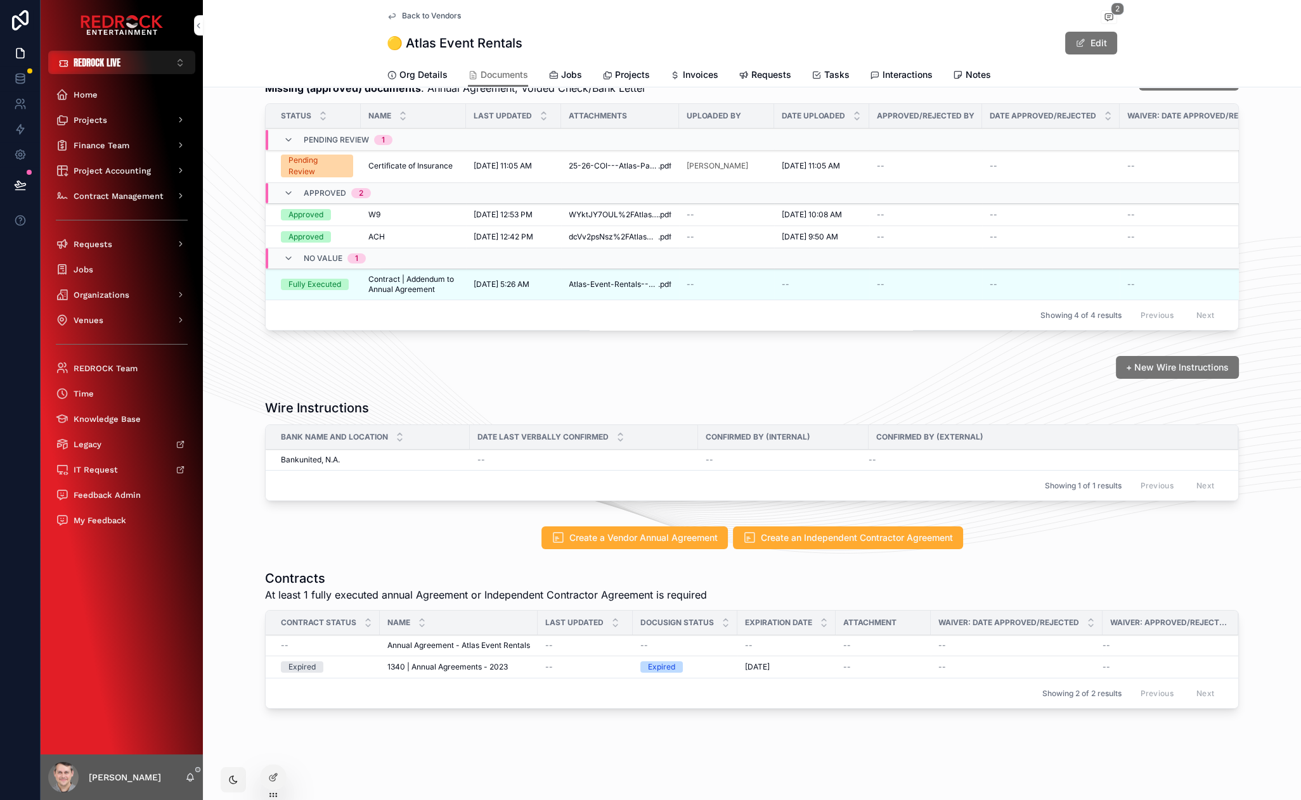
scroll to position [51, 0]
click at [18, 188] on icon at bounding box center [20, 185] width 13 height 13
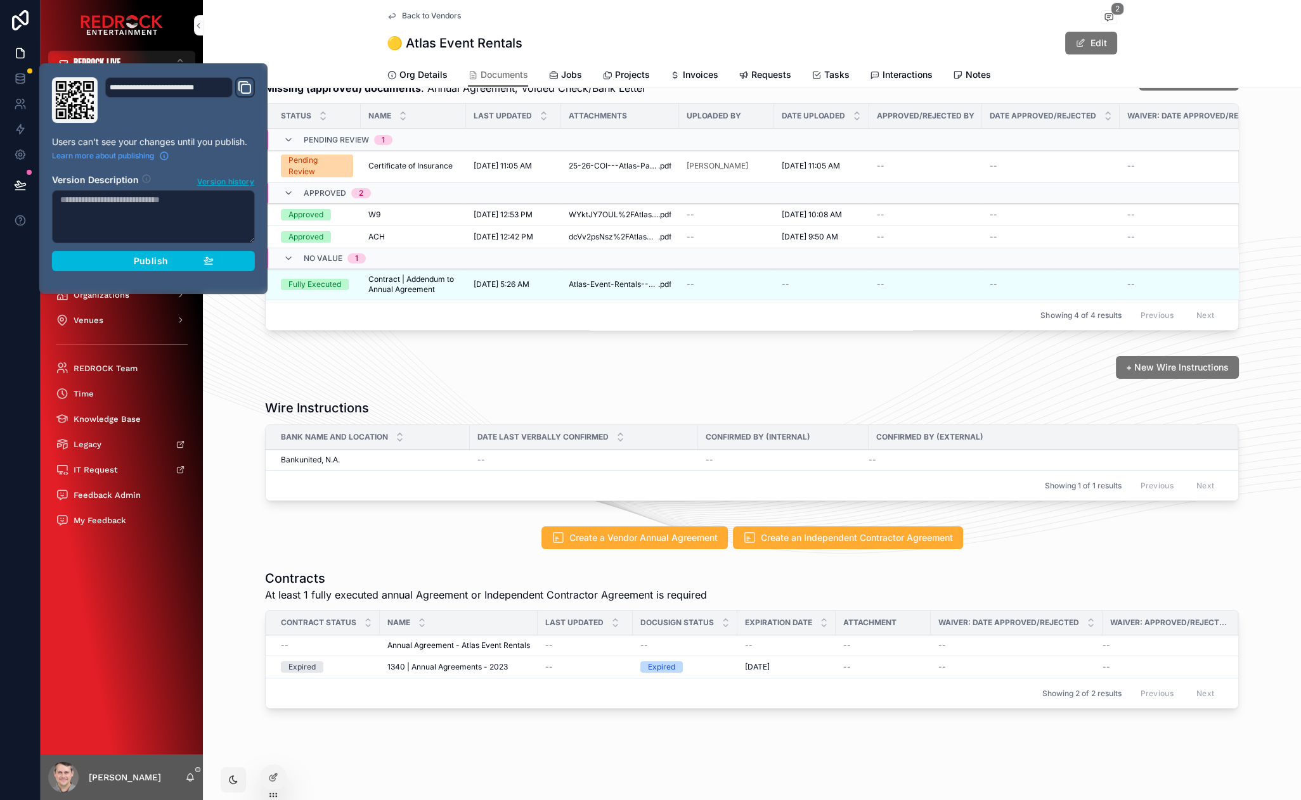
click at [169, 278] on div "**********" at bounding box center [153, 178] width 213 height 203
click at [171, 269] on button "Publish" at bounding box center [153, 261] width 203 height 20
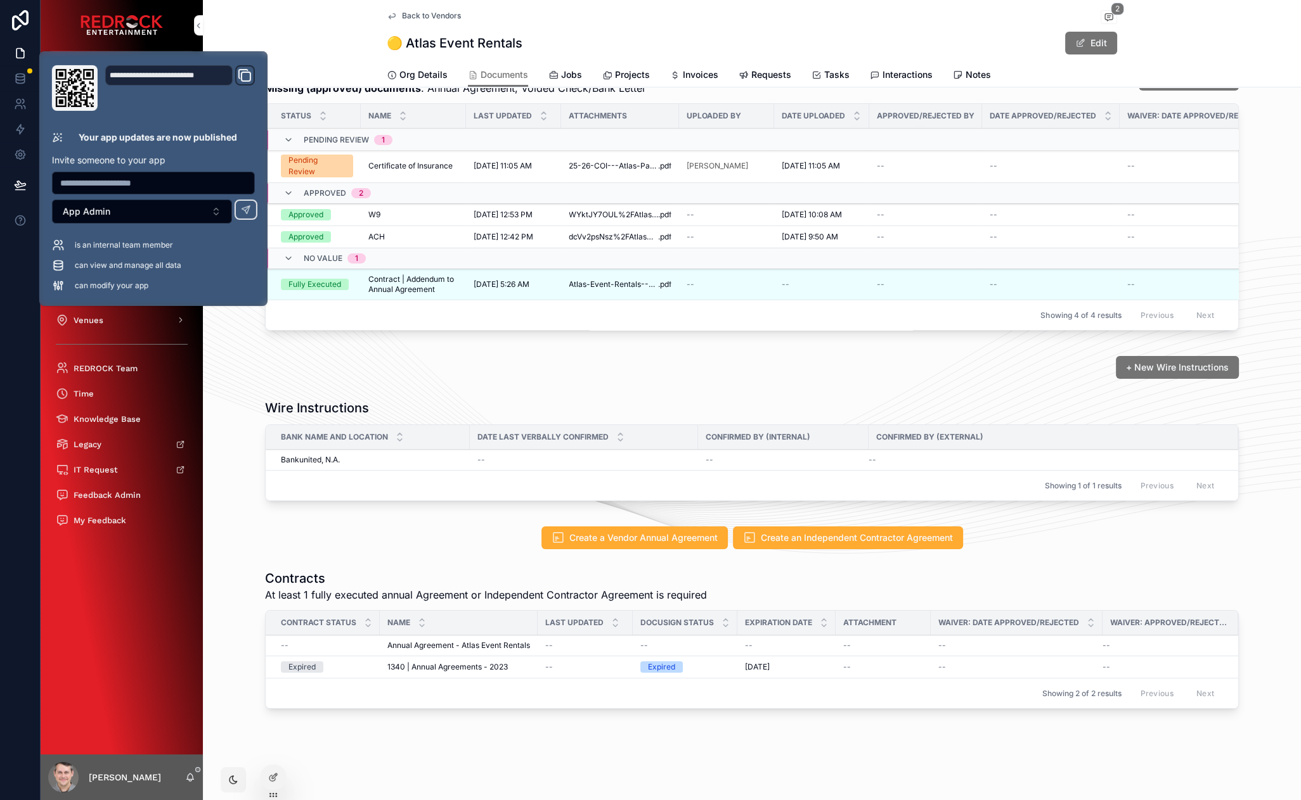
click at [1107, 16] on icon "scrollable content" at bounding box center [1108, 16] width 3 height 0
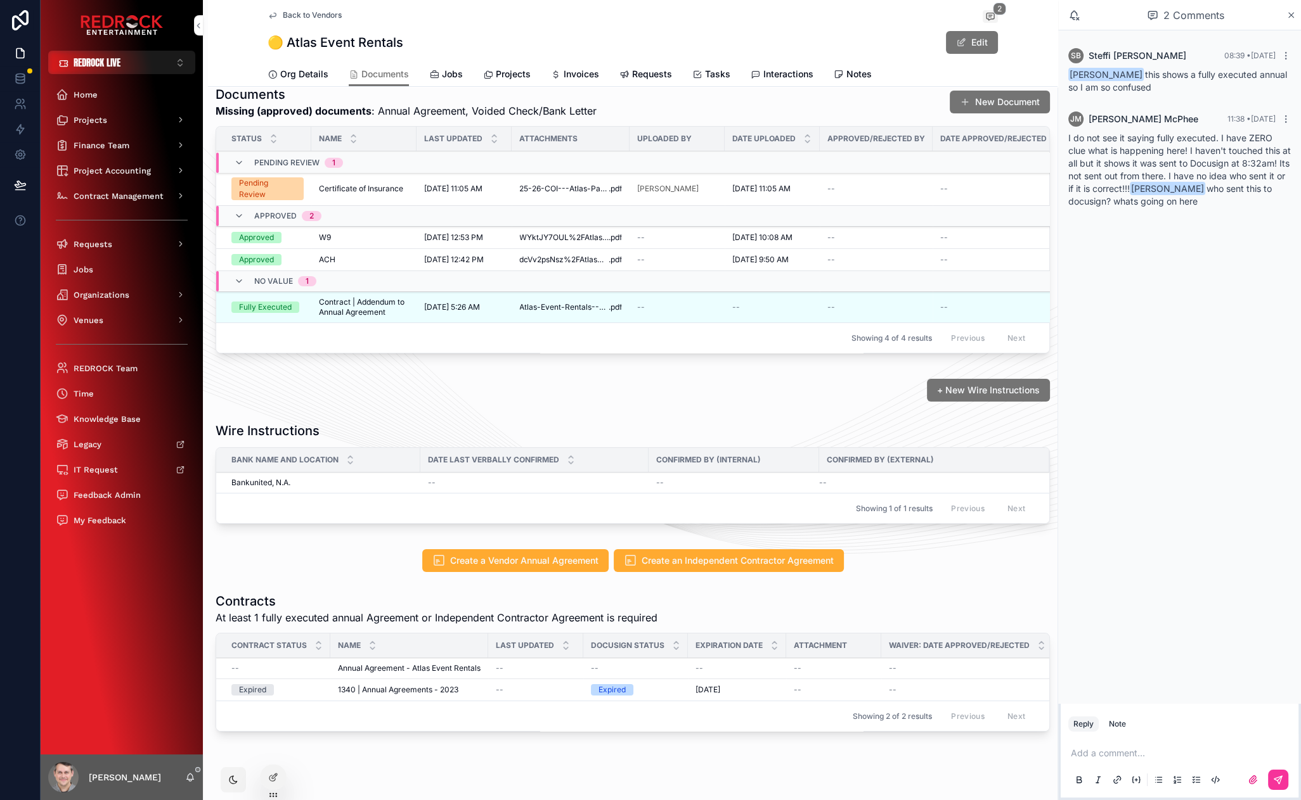
scroll to position [29, 0]
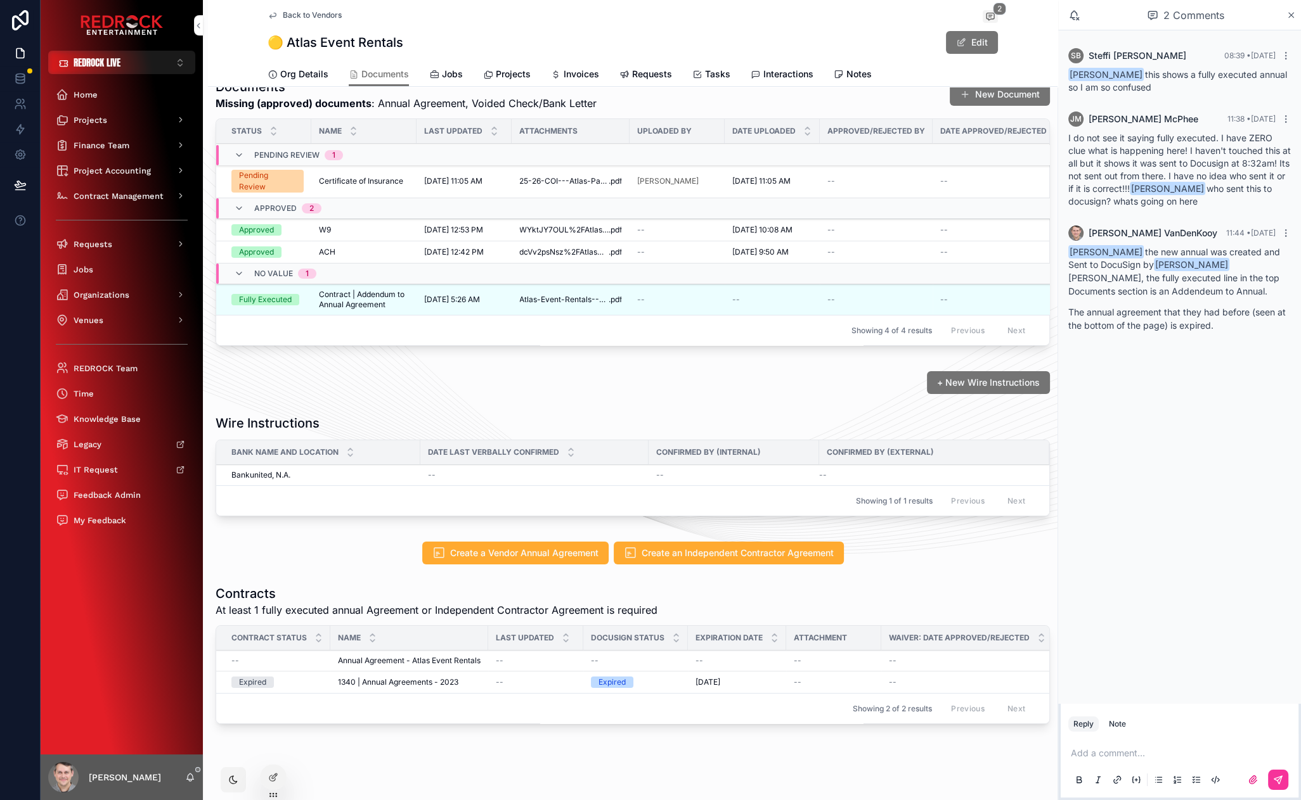
drag, startPoint x: 280, startPoint y: 571, endPoint x: 234, endPoint y: 563, distance: 46.3
drag, startPoint x: 725, startPoint y: 433, endPoint x: 523, endPoint y: 427, distance: 202.3
click at [27, 108] on link at bounding box center [20, 103] width 40 height 25
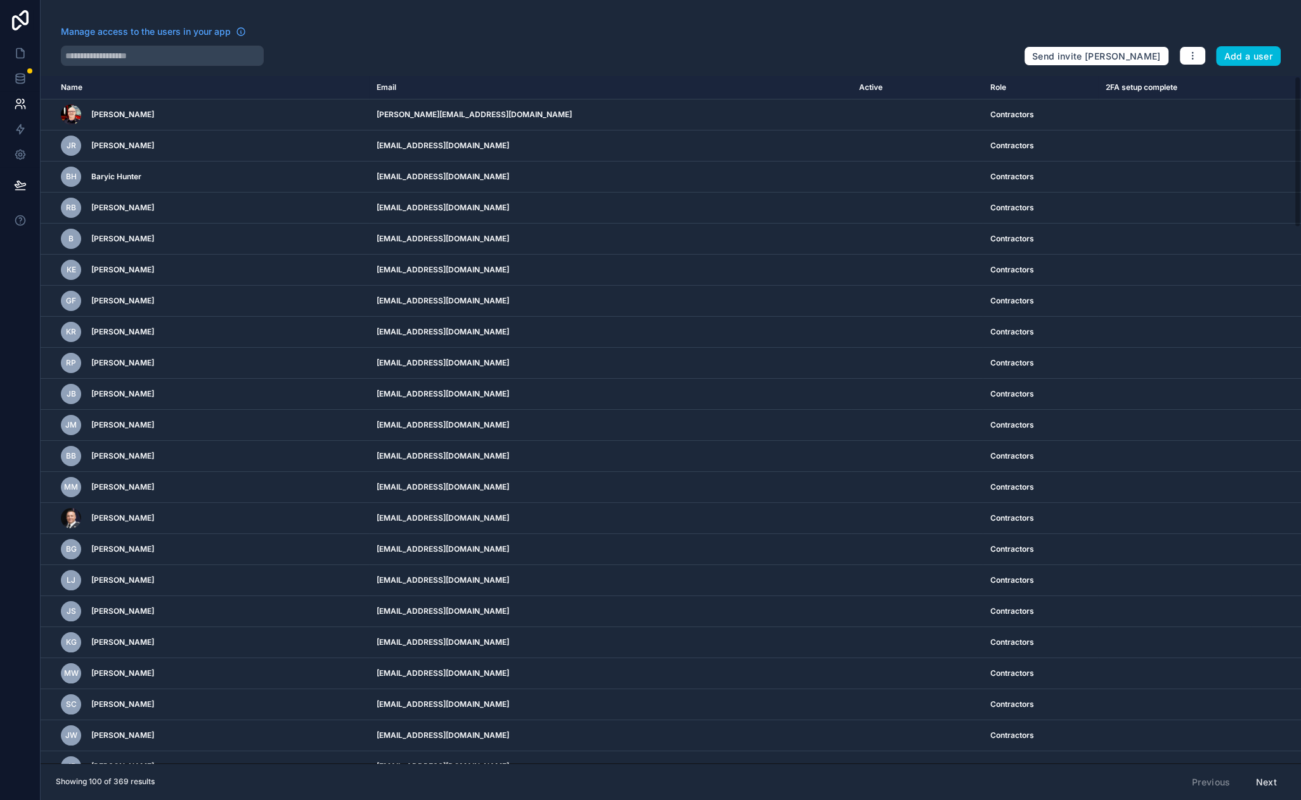
click at [149, 59] on input "text" at bounding box center [162, 56] width 203 height 20
type input "****"
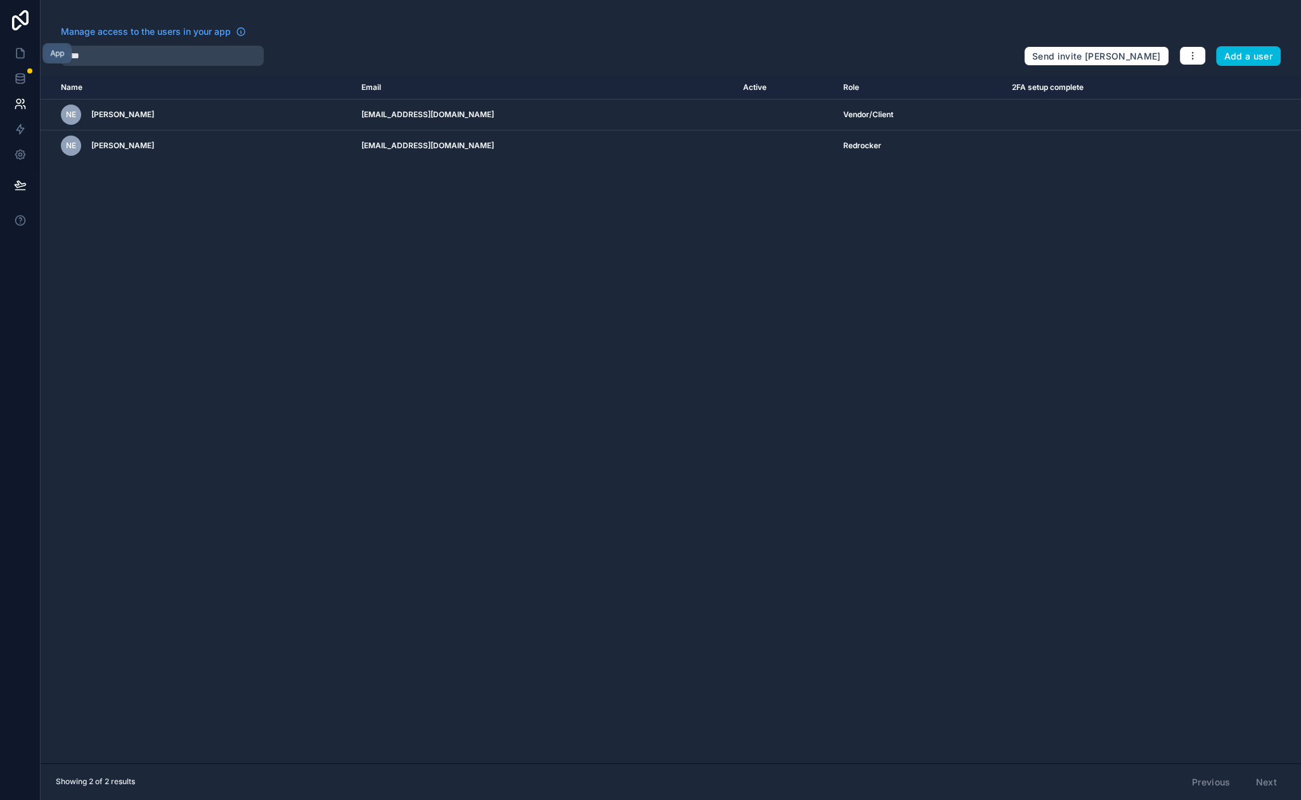
click at [26, 56] on link at bounding box center [20, 53] width 40 height 25
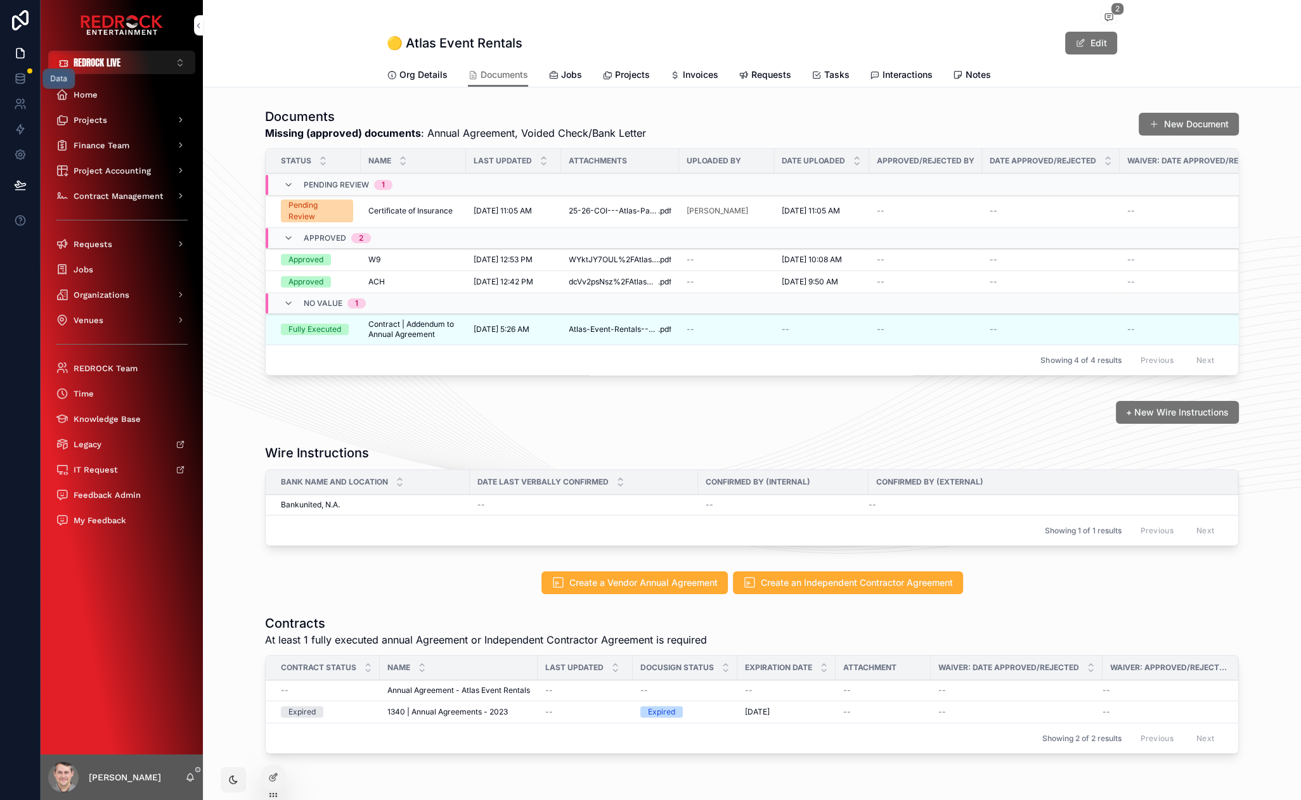
drag, startPoint x: 22, startPoint y: 76, endPoint x: 35, endPoint y: 82, distance: 14.5
click at [23, 76] on icon at bounding box center [20, 75] width 8 height 3
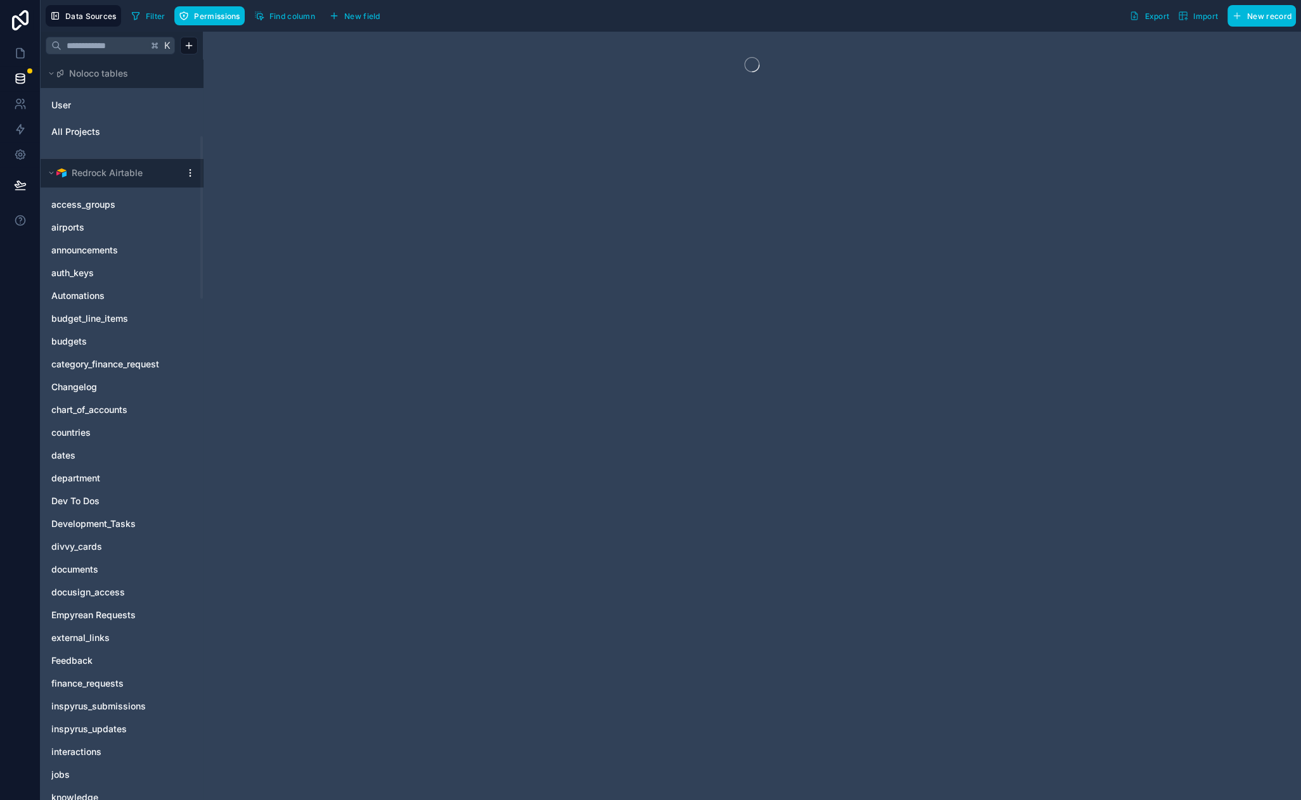
scroll to position [347, 0]
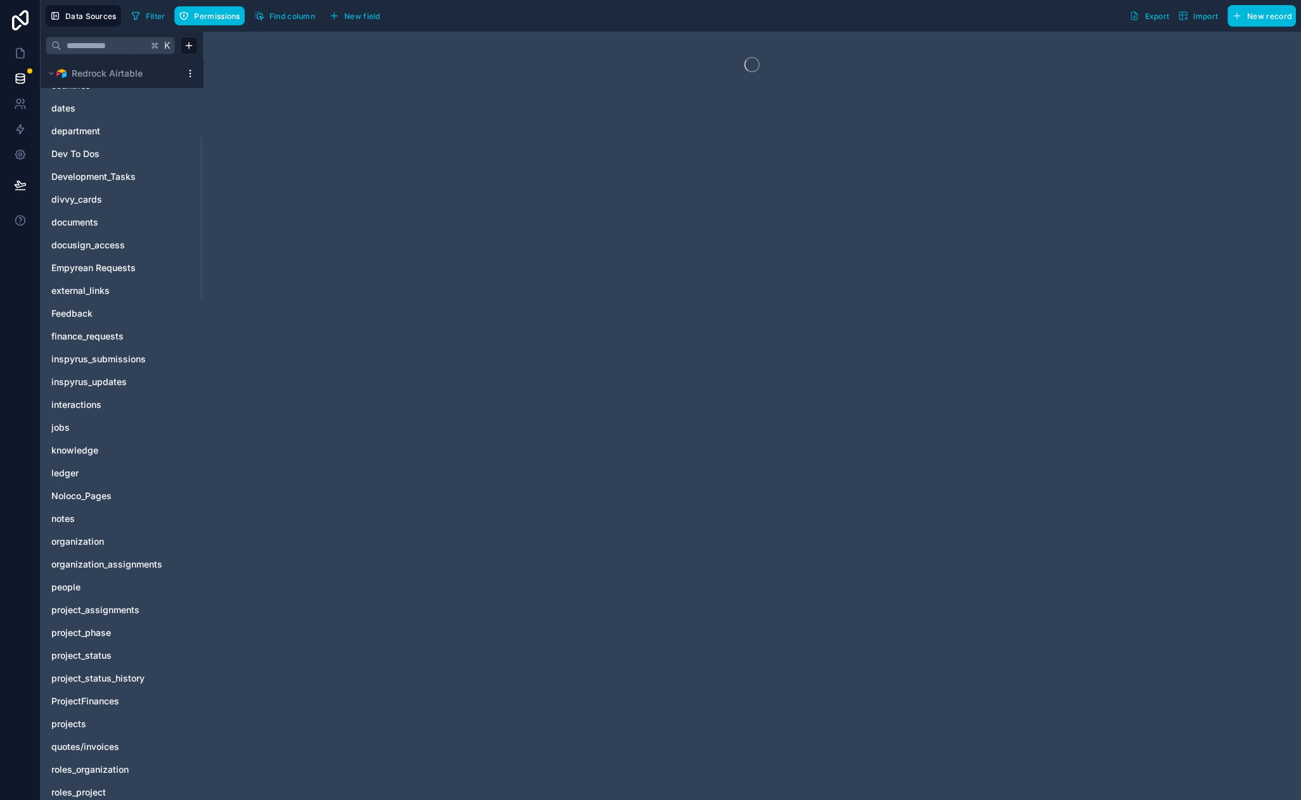
click at [72, 586] on span "people" at bounding box center [65, 587] width 29 height 13
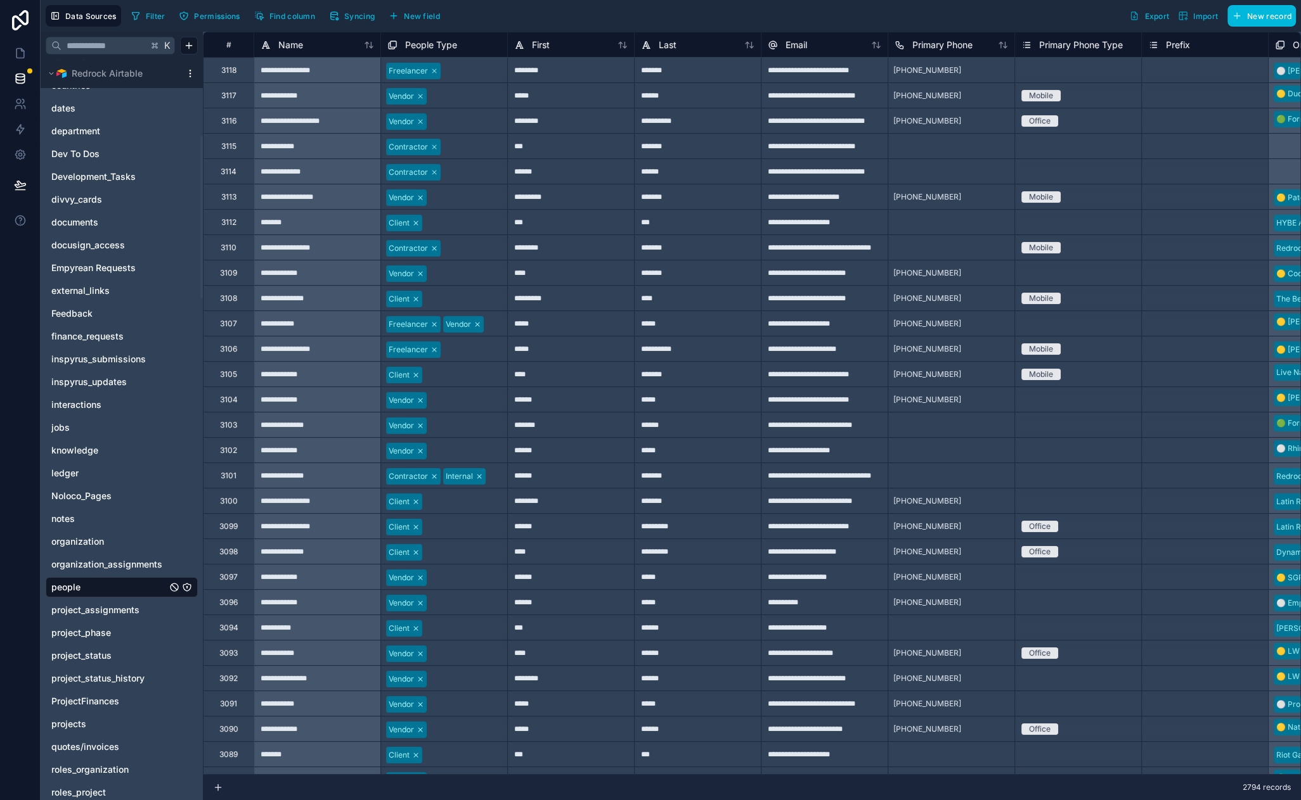
click at [150, 18] on span "Filter" at bounding box center [156, 16] width 20 height 10
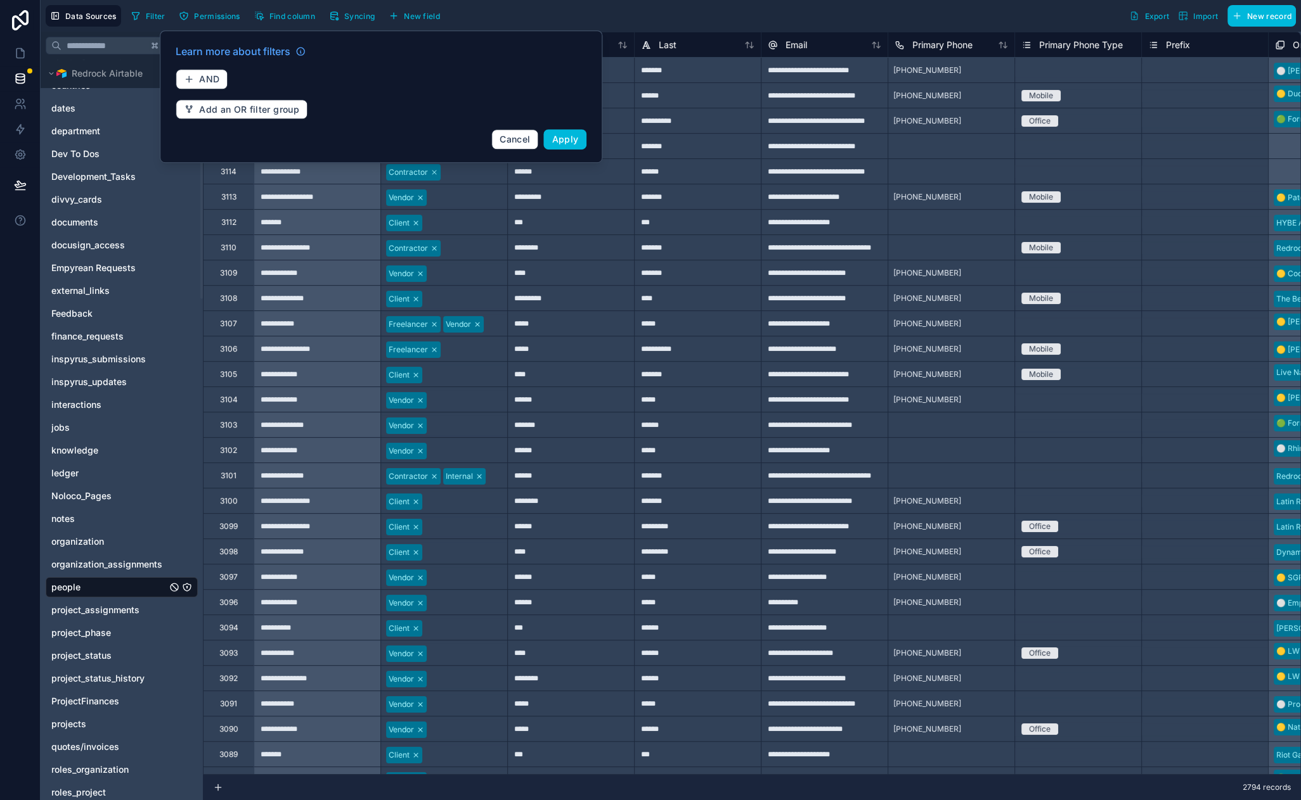
click at [214, 85] on button "AND" at bounding box center [202, 79] width 52 height 20
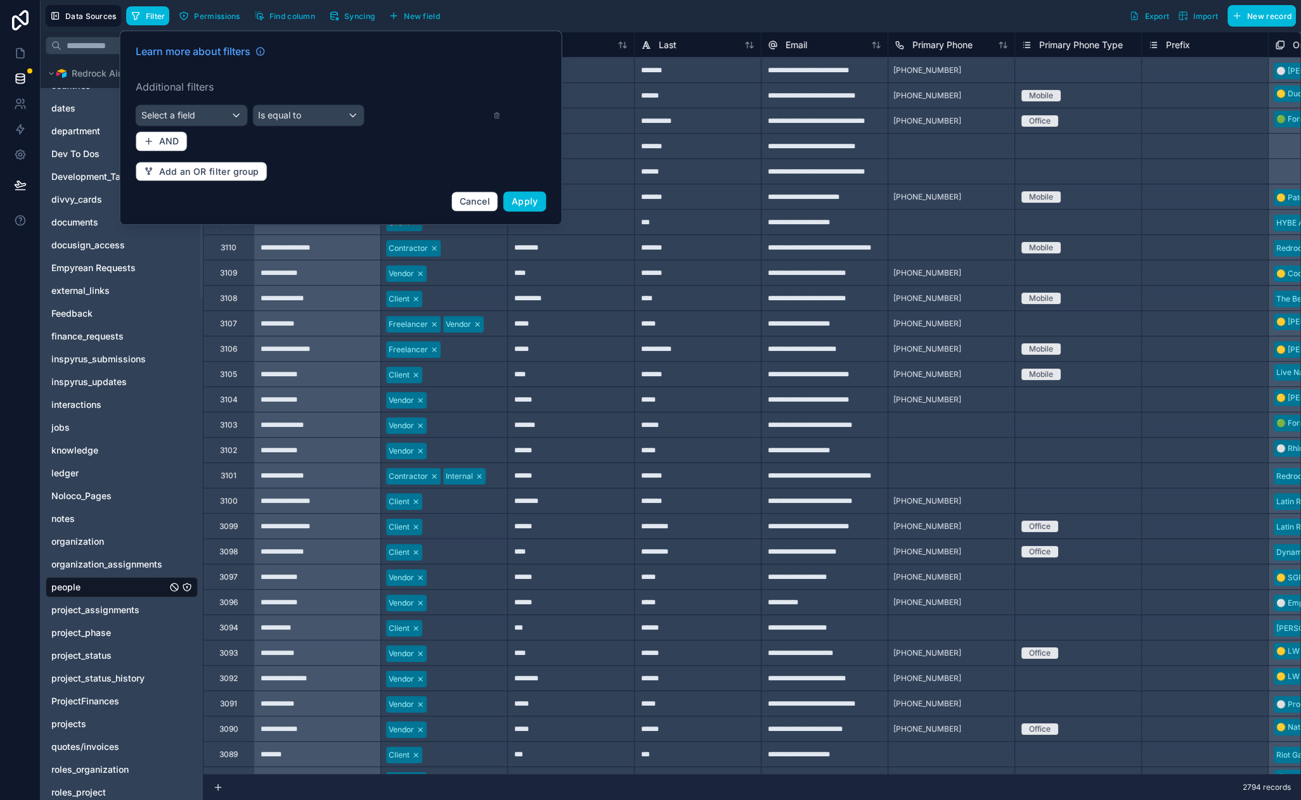
click at [226, 122] on div "Select a field" at bounding box center [191, 115] width 111 height 20
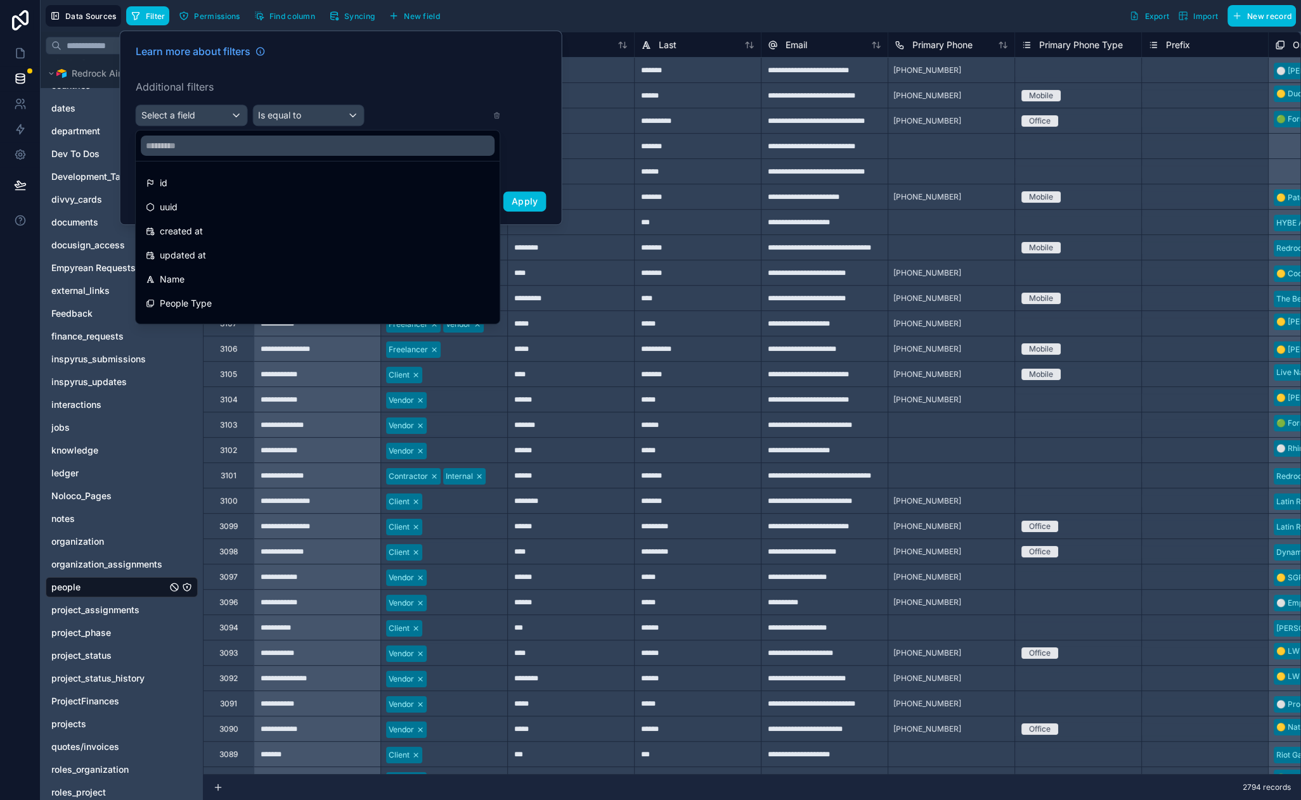
click at [211, 145] on input "text" at bounding box center [318, 146] width 354 height 20
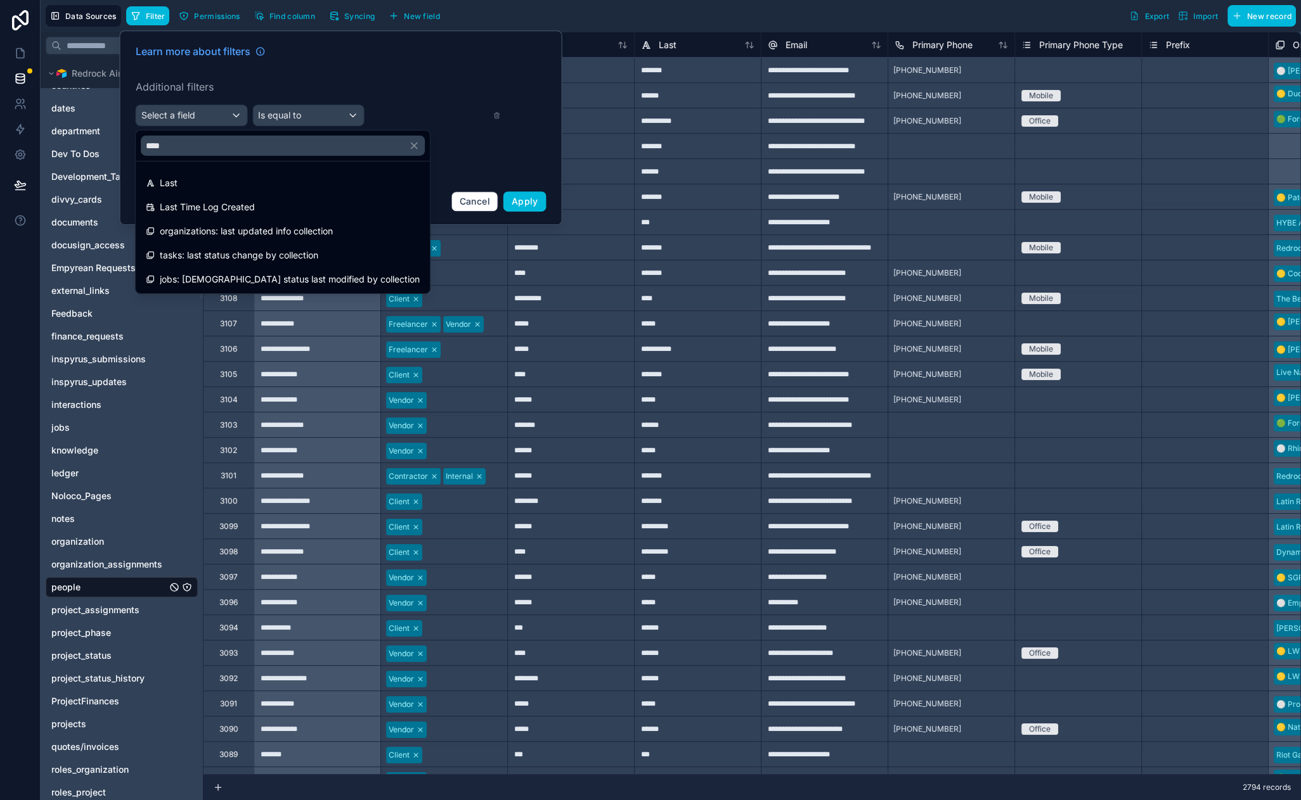
type input "****"
click at [246, 185] on div "Last" at bounding box center [283, 183] width 274 height 15
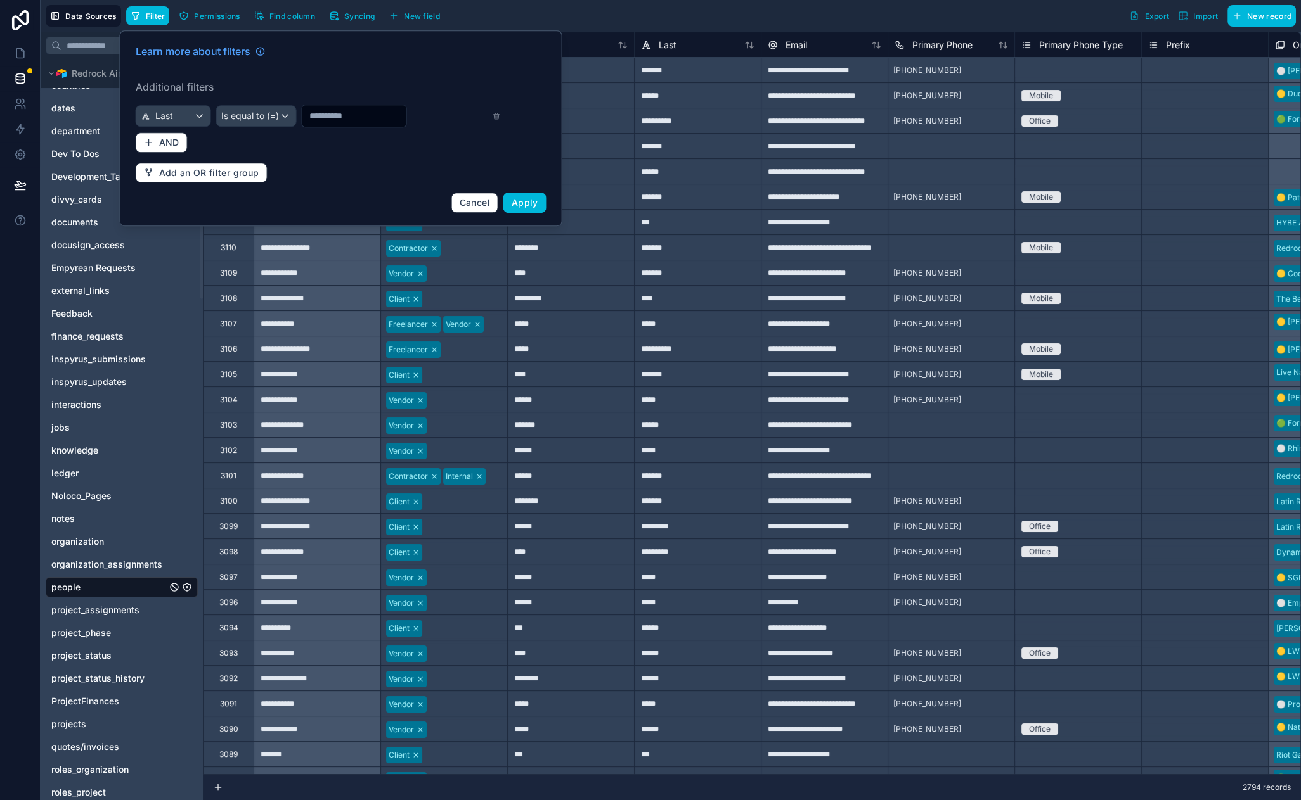
click at [269, 120] on span "Is equal to (=)" at bounding box center [250, 116] width 58 height 13
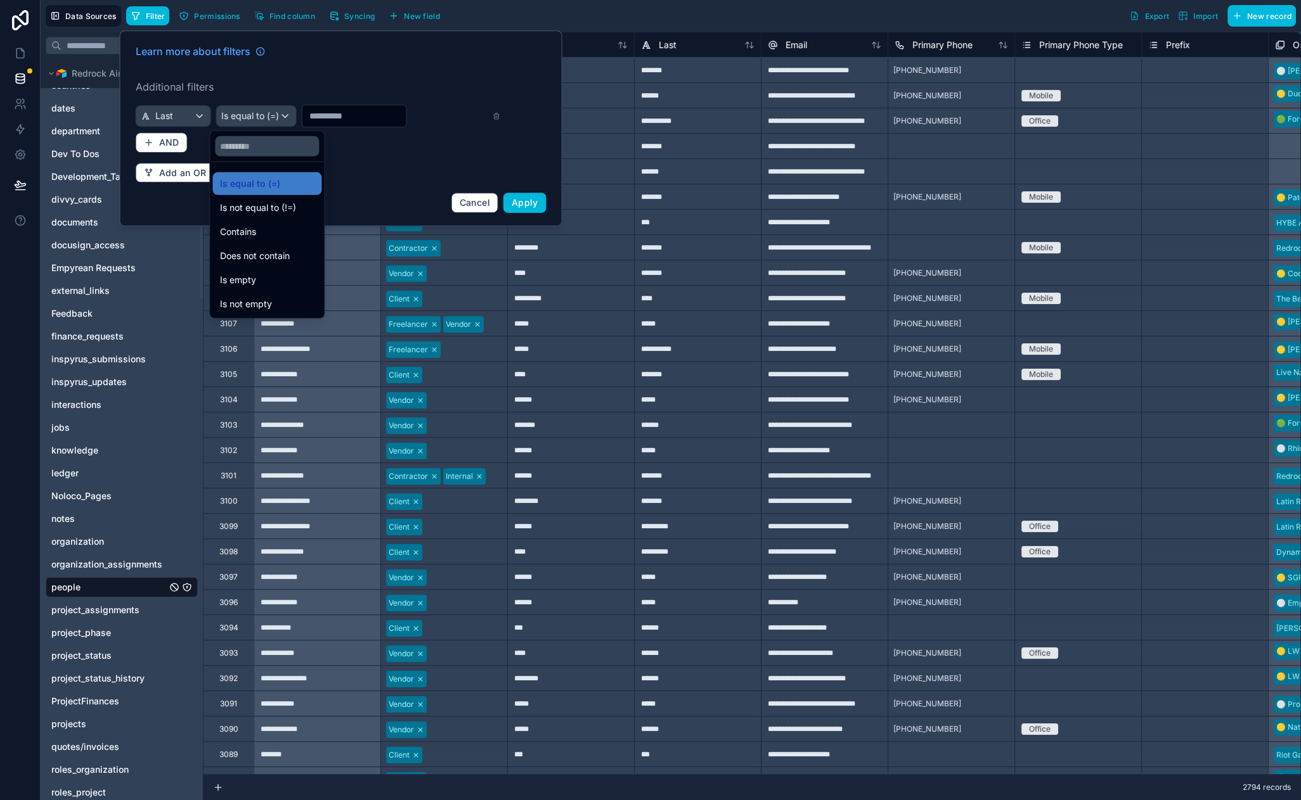
click at [277, 235] on div "Contains" at bounding box center [267, 231] width 94 height 15
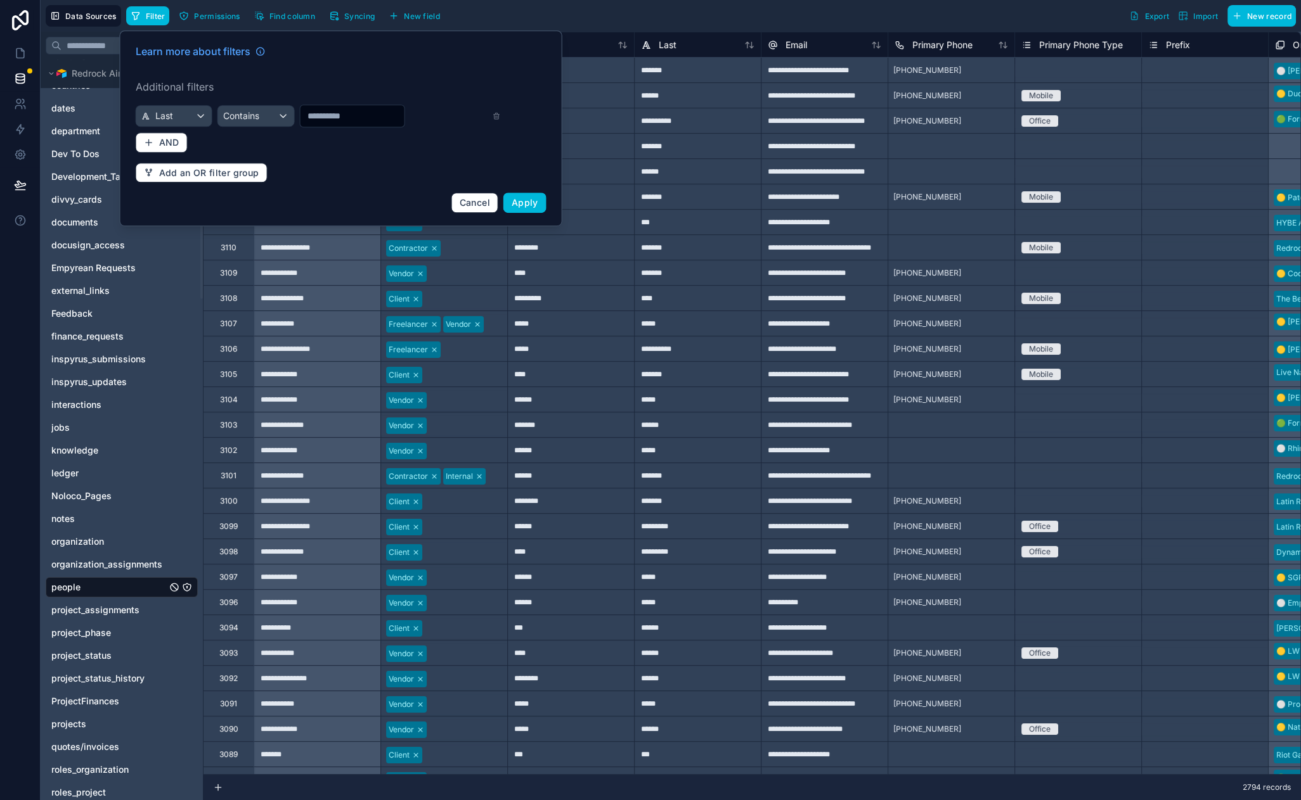
click at [337, 120] on input "text" at bounding box center [352, 116] width 104 height 18
type input "****"
click at [536, 203] on span "Apply" at bounding box center [524, 202] width 27 height 11
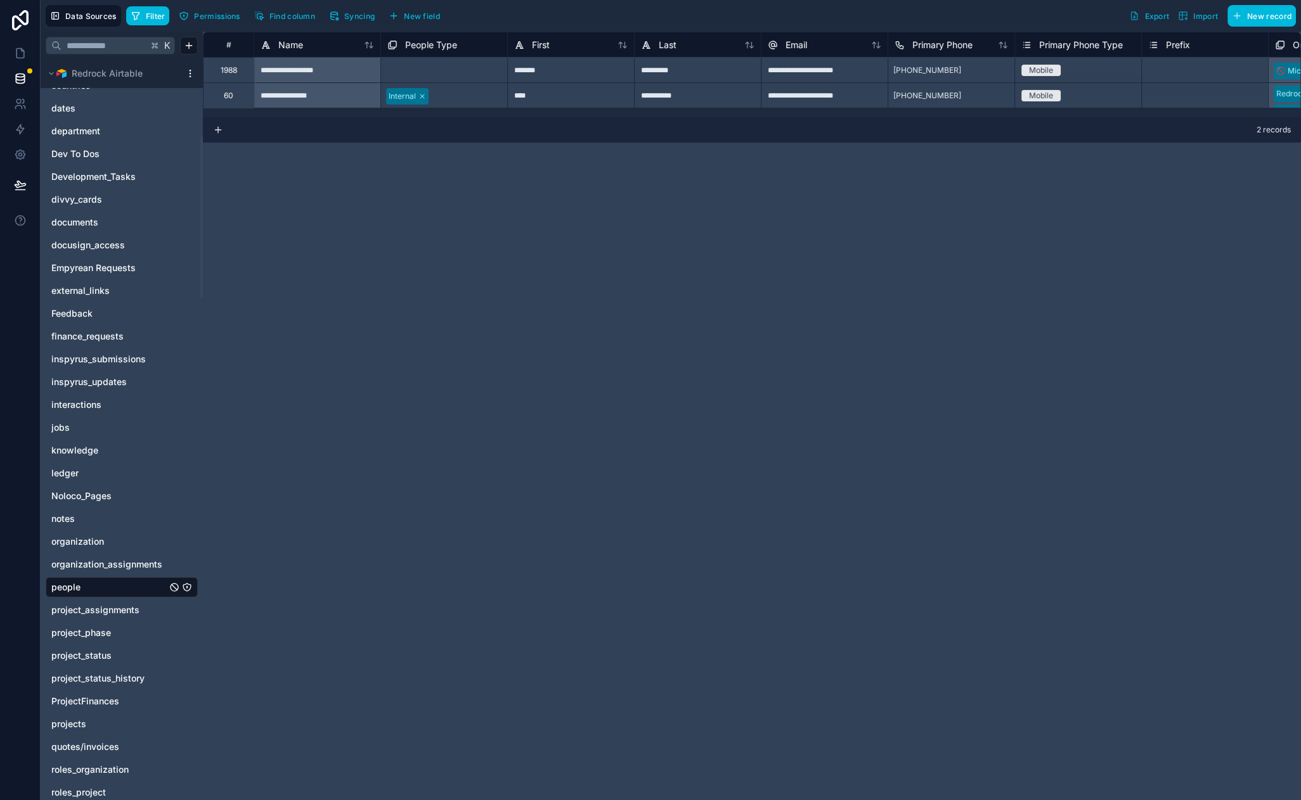
drag, startPoint x: 506, startPoint y: 222, endPoint x: 579, endPoint y: 179, distance: 84.7
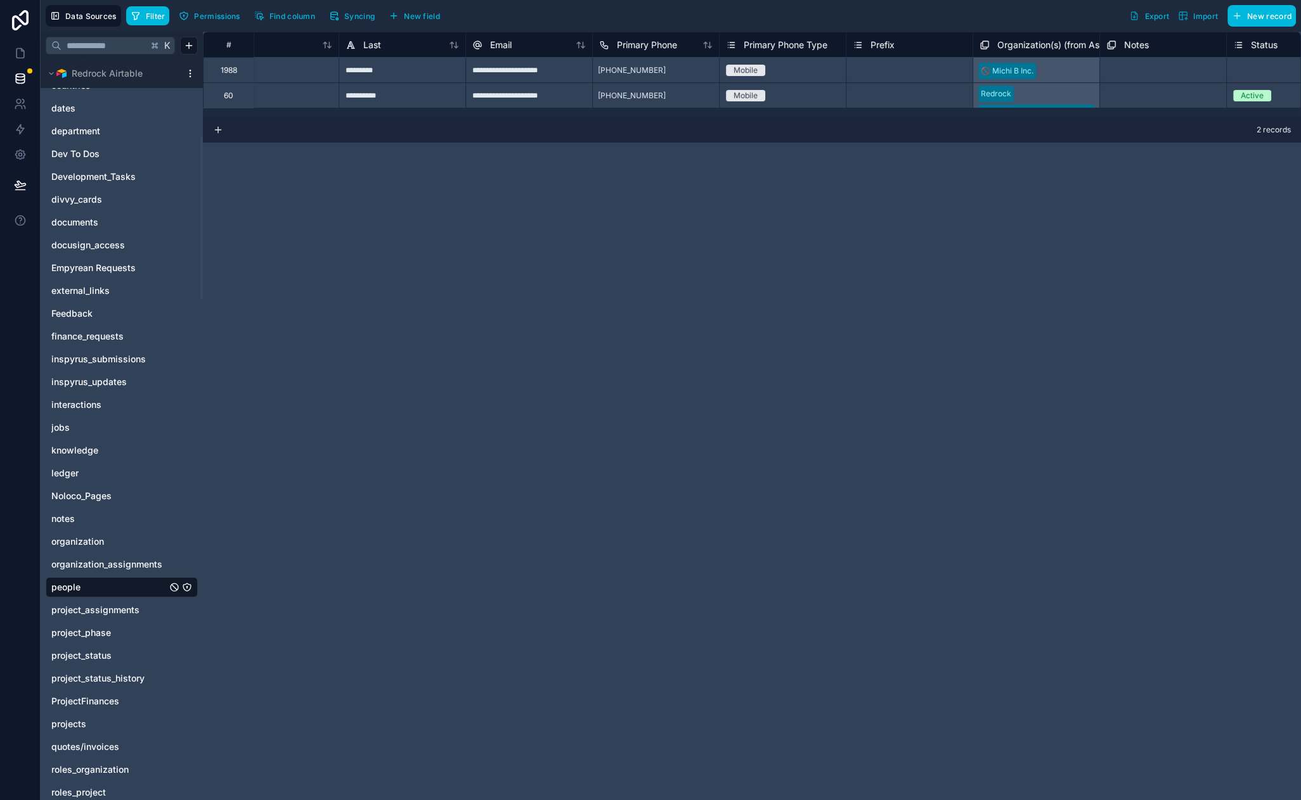
scroll to position [0, 295]
click at [1053, 93] on div "Redrock Candy Rock Entertainment, LLC" at bounding box center [1035, 94] width 127 height 25
click at [884, 203] on div "**********" at bounding box center [752, 416] width 1098 height 769
click at [468, 233] on div "**********" at bounding box center [752, 416] width 1098 height 769
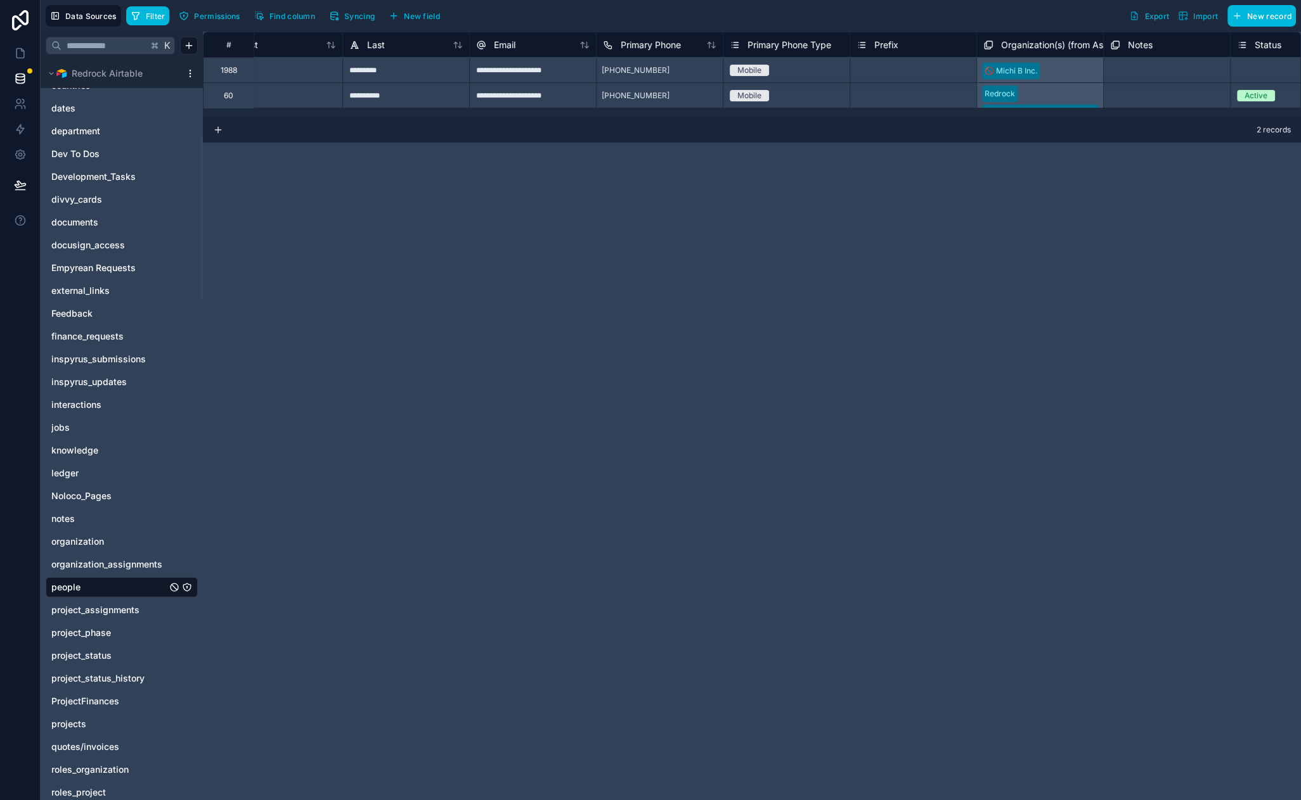
click at [155, 22] on button "Filter" at bounding box center [148, 15] width 44 height 19
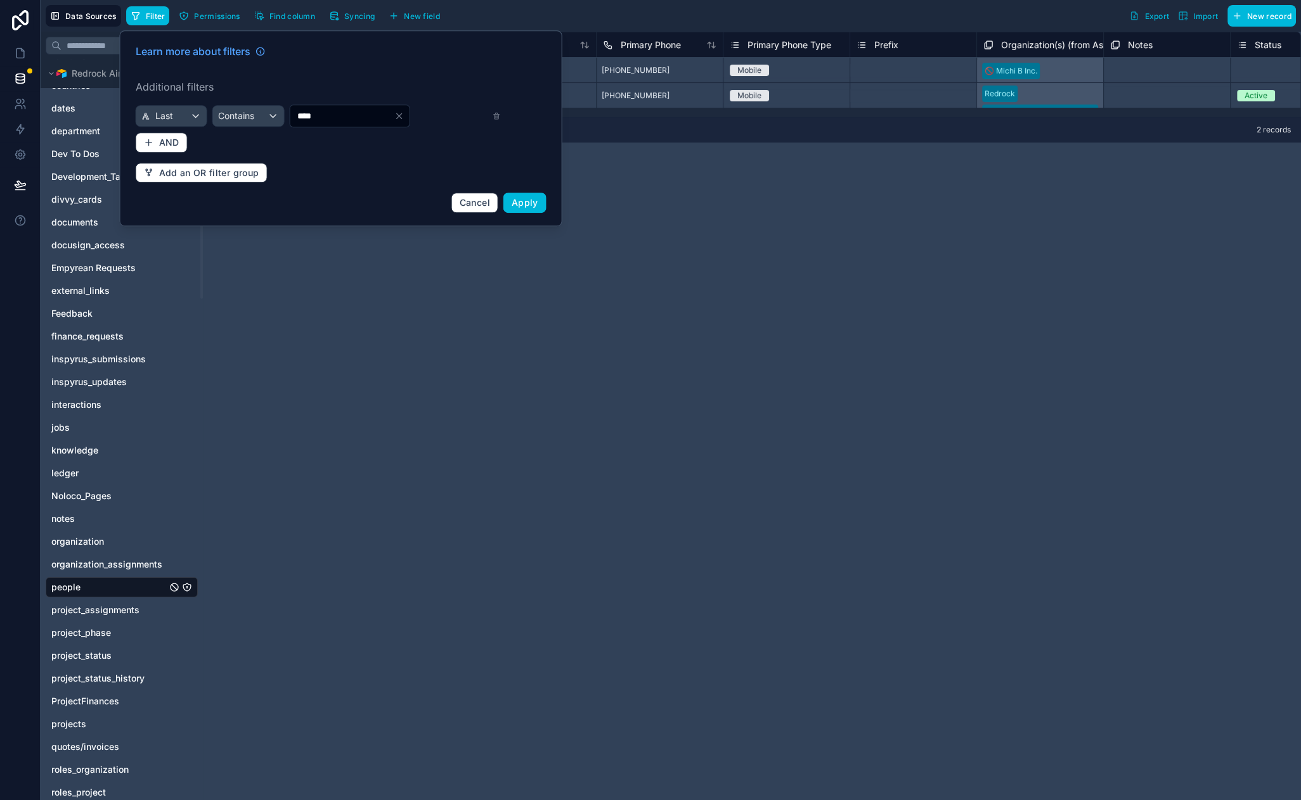
click at [534, 204] on span "Apply" at bounding box center [524, 202] width 27 height 11
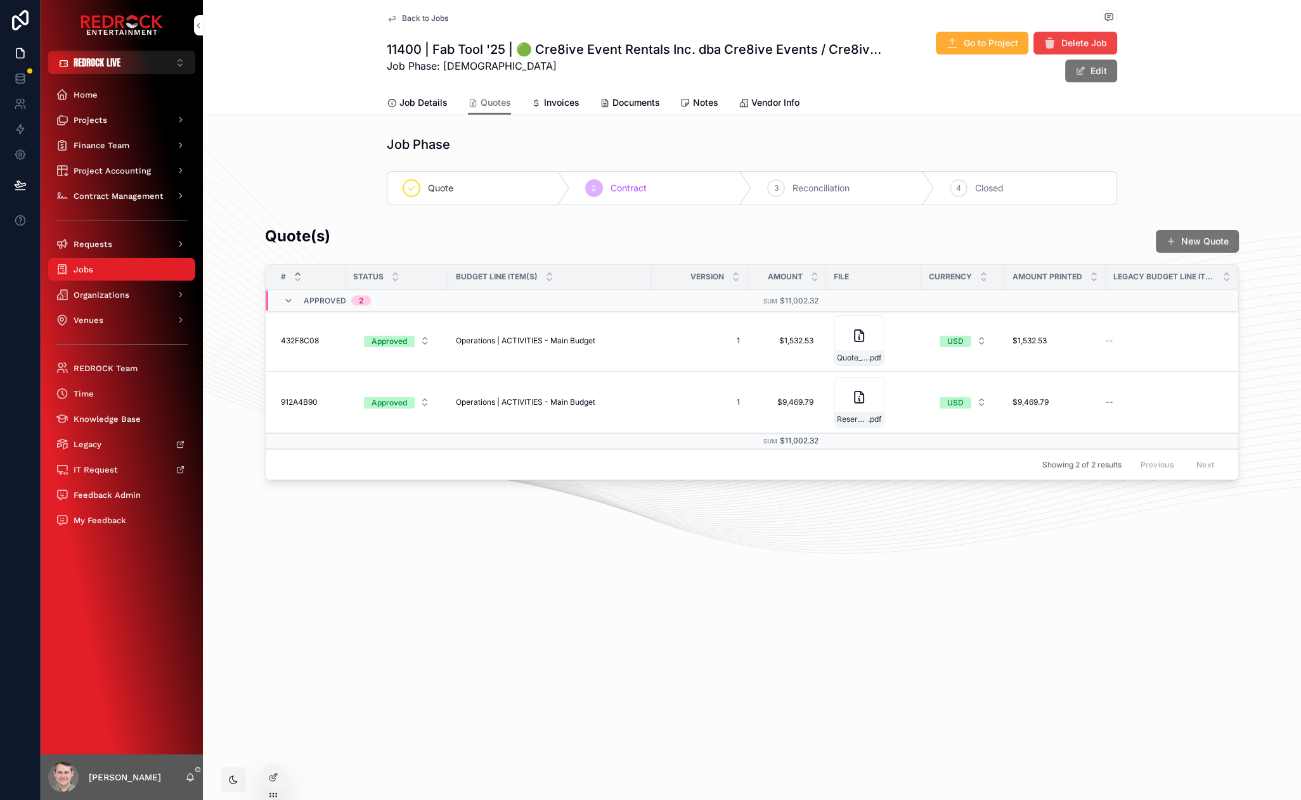
click at [0, 0] on icon at bounding box center [0, 0] width 0 height 0
click at [431, 525] on input "text" at bounding box center [499, 518] width 233 height 20
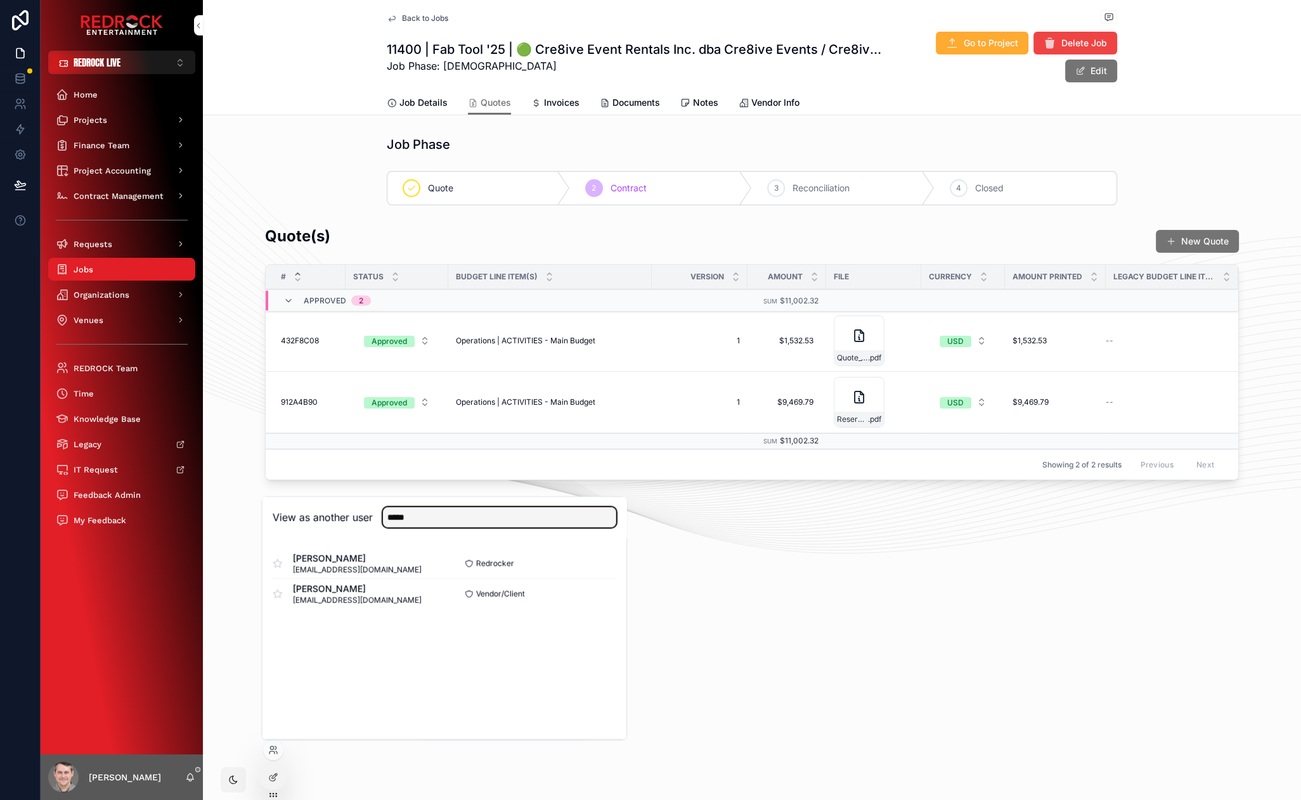
type input "****"
click at [0, 0] on button "Select" at bounding box center [0, 0] width 0 height 0
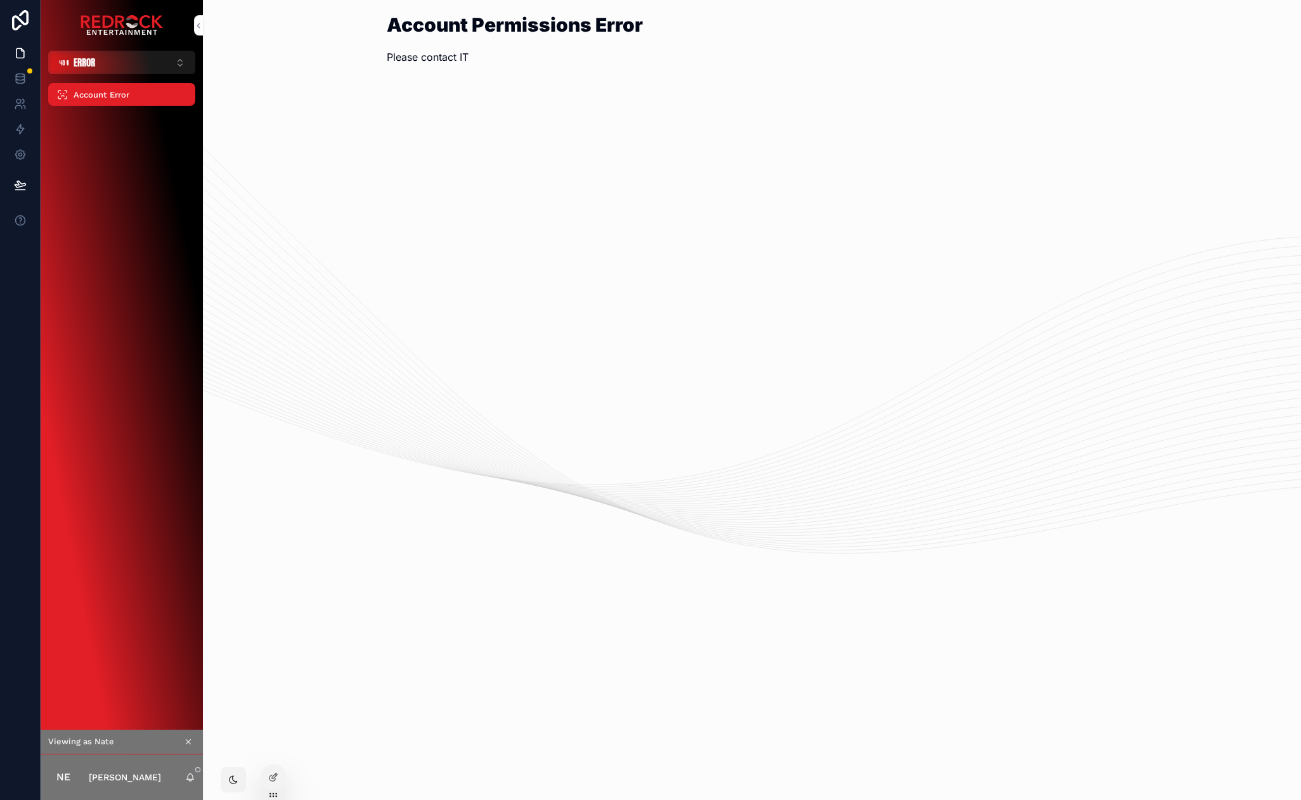
drag, startPoint x: 361, startPoint y: 262, endPoint x: 321, endPoint y: 240, distance: 45.7
drag, startPoint x: 434, startPoint y: 262, endPoint x: 361, endPoint y: 227, distance: 80.5
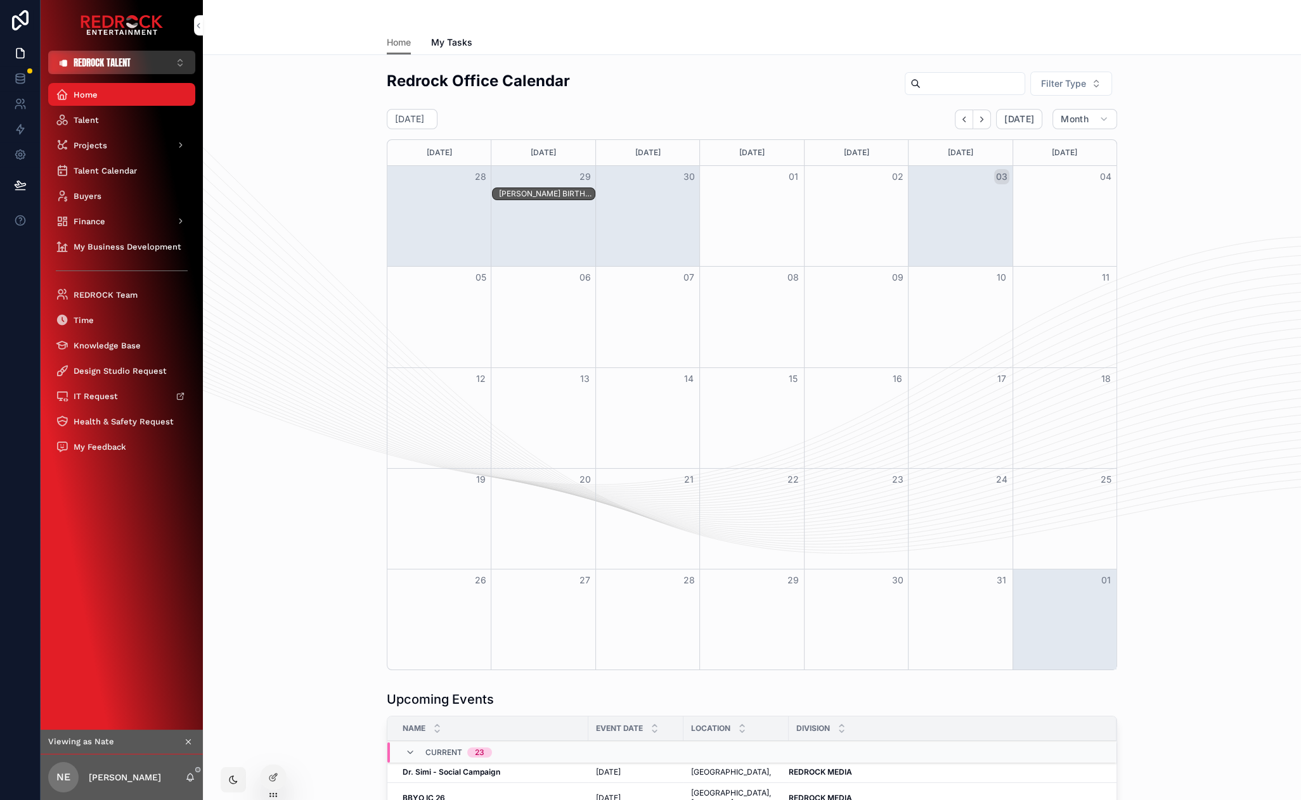
click at [150, 67] on button "REDROCK TALENT ⌥ 1" at bounding box center [121, 62] width 147 height 23
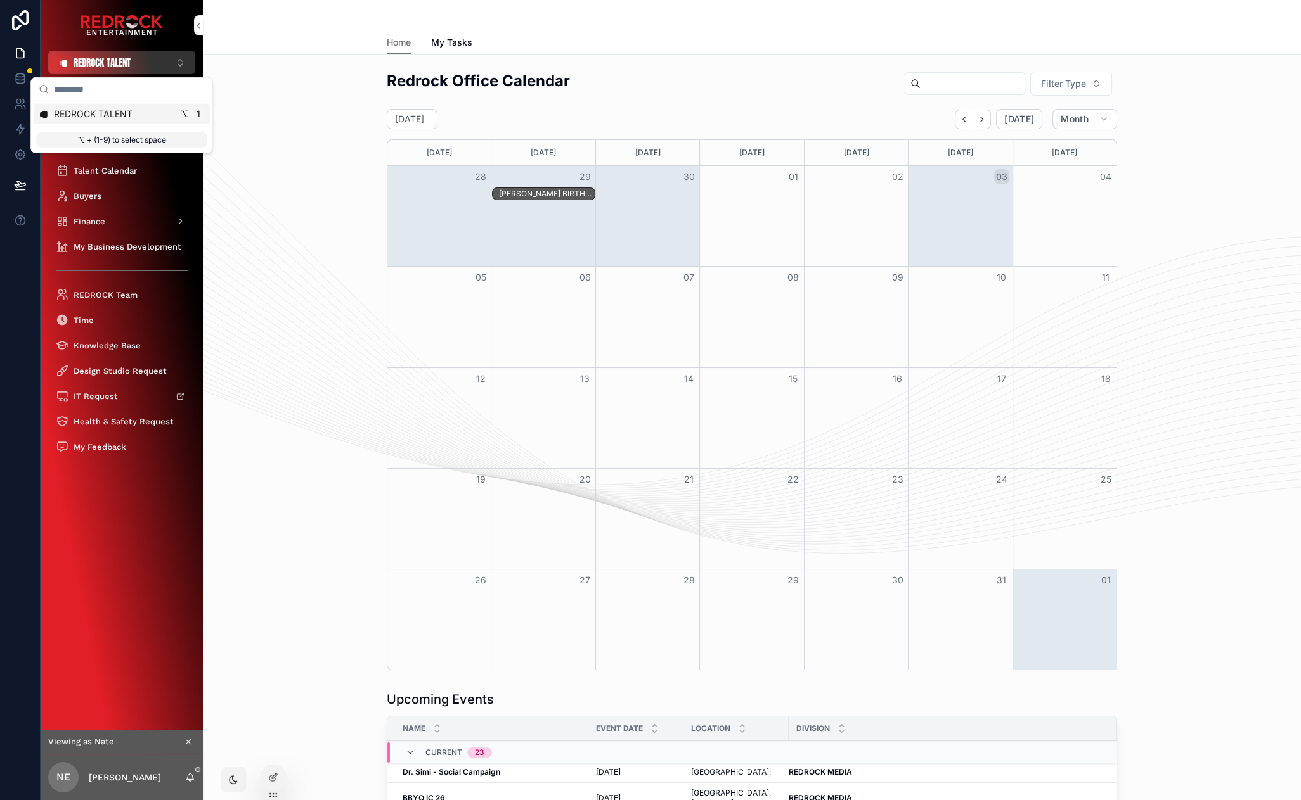
click at [150, 67] on button "REDROCK TALENT ⌥ 1" at bounding box center [121, 62] width 147 height 23
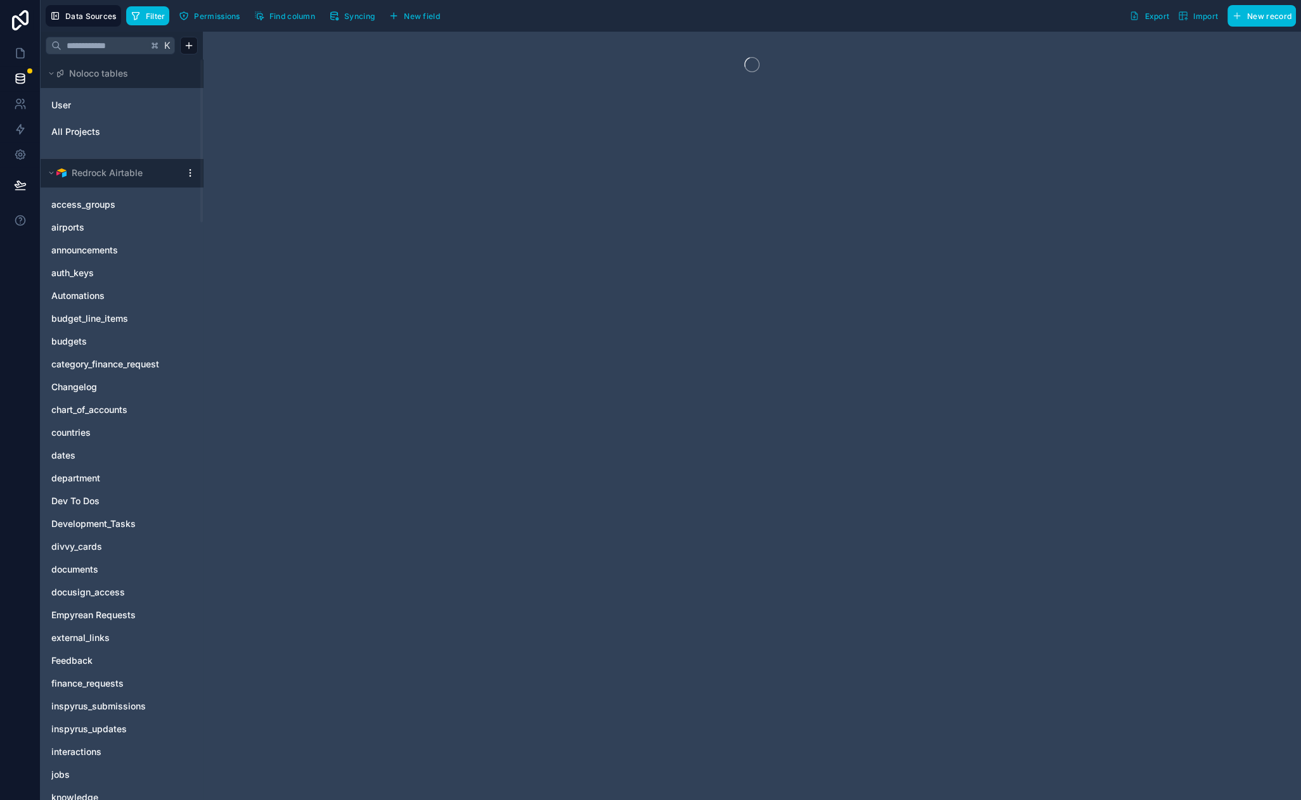
click at [146, 12] on span "Filter" at bounding box center [156, 16] width 20 height 10
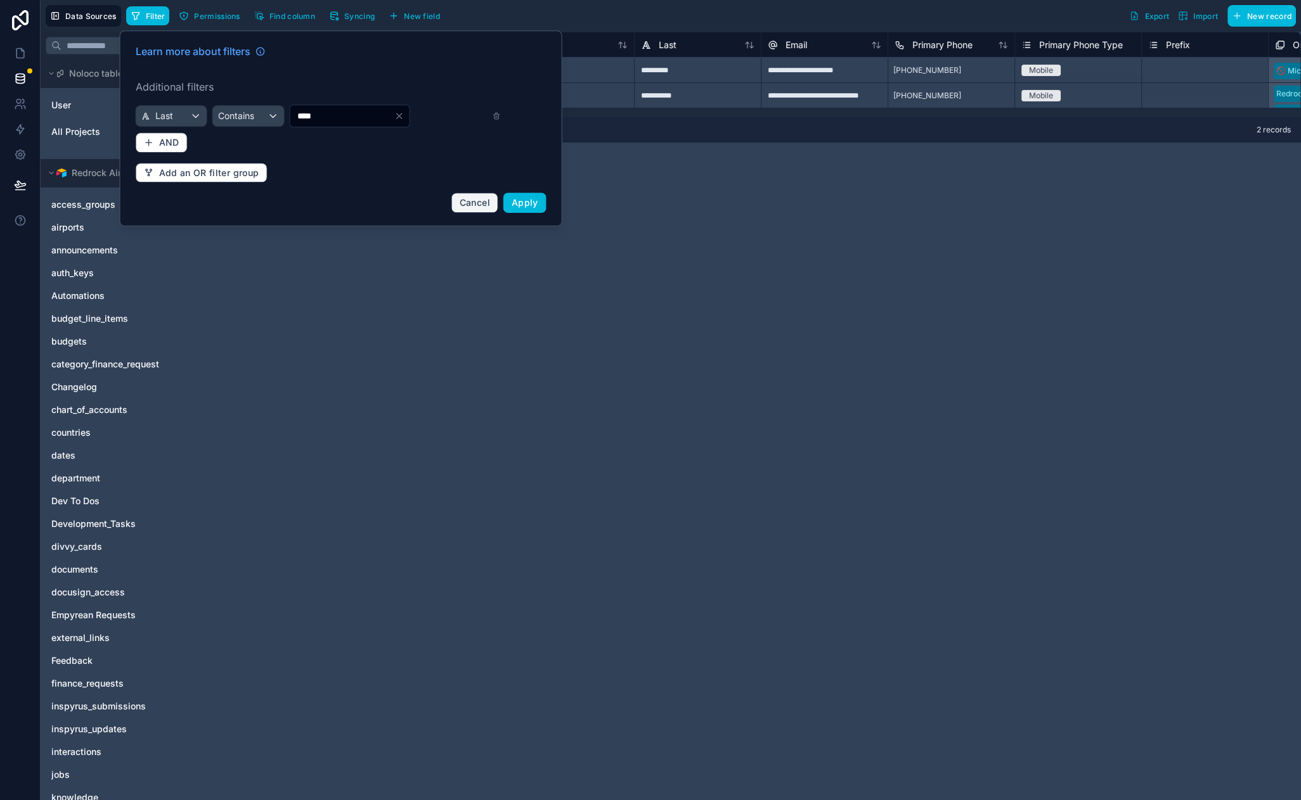
click at [468, 209] on button "Cancel" at bounding box center [474, 203] width 47 height 20
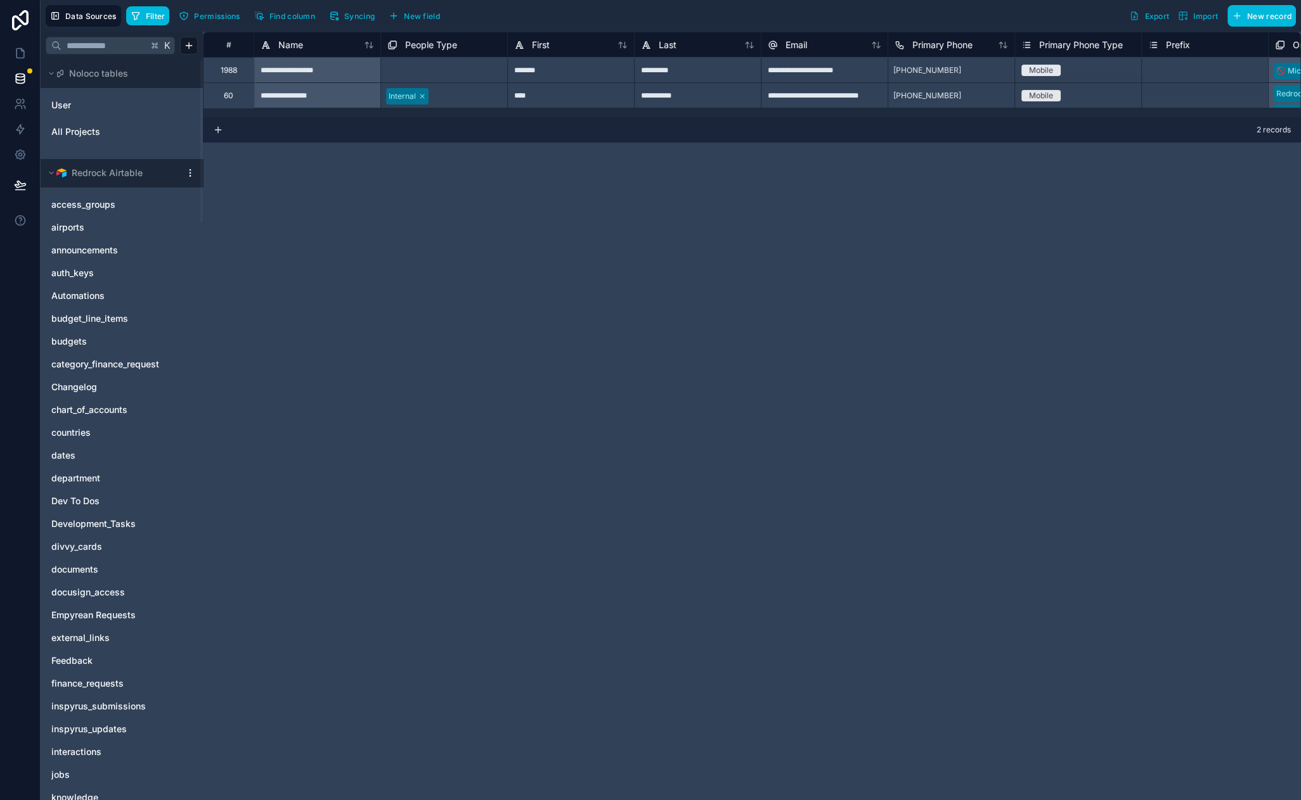
drag, startPoint x: 488, startPoint y: 198, endPoint x: 612, endPoint y: 207, distance: 123.9
click at [439, 192] on div "**********" at bounding box center [752, 416] width 1098 height 769
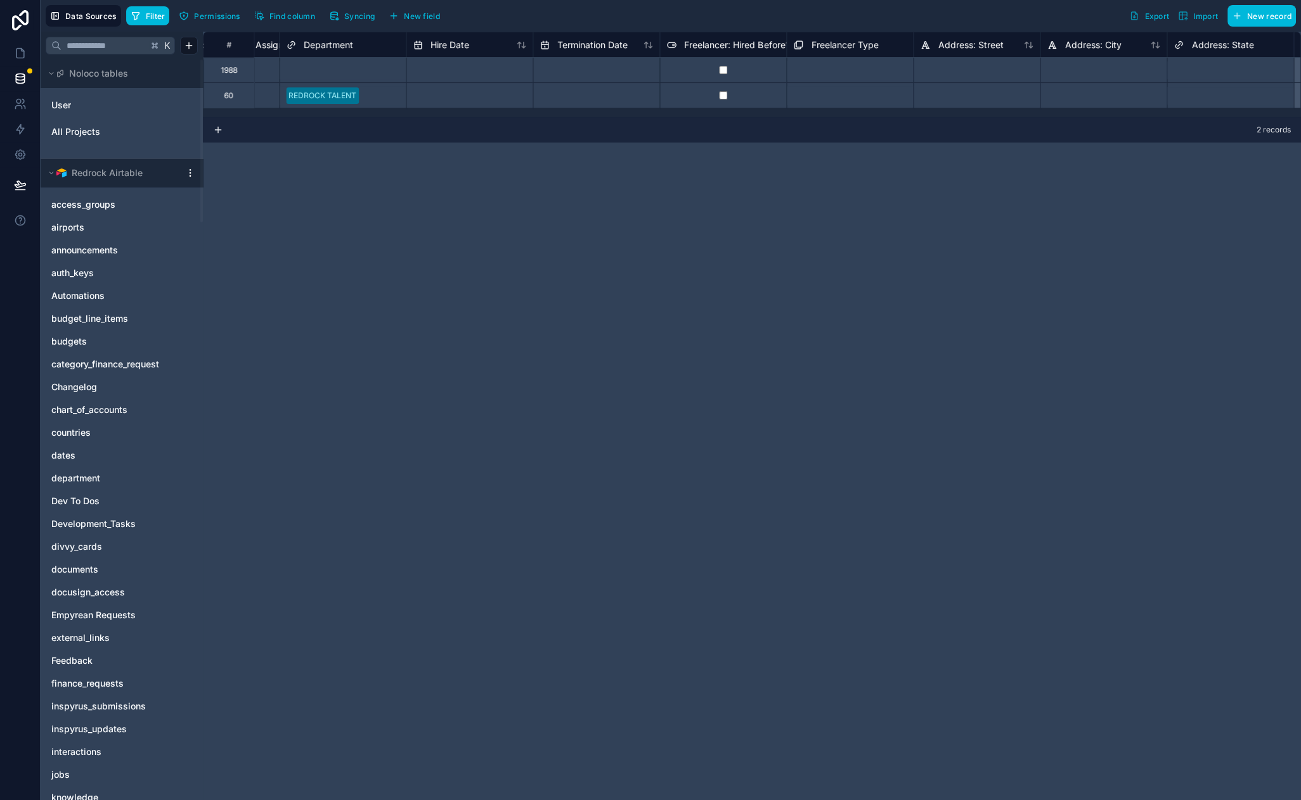
scroll to position [0, 3026]
click at [312, 11] on span "Find column" at bounding box center [292, 16] width 46 height 10
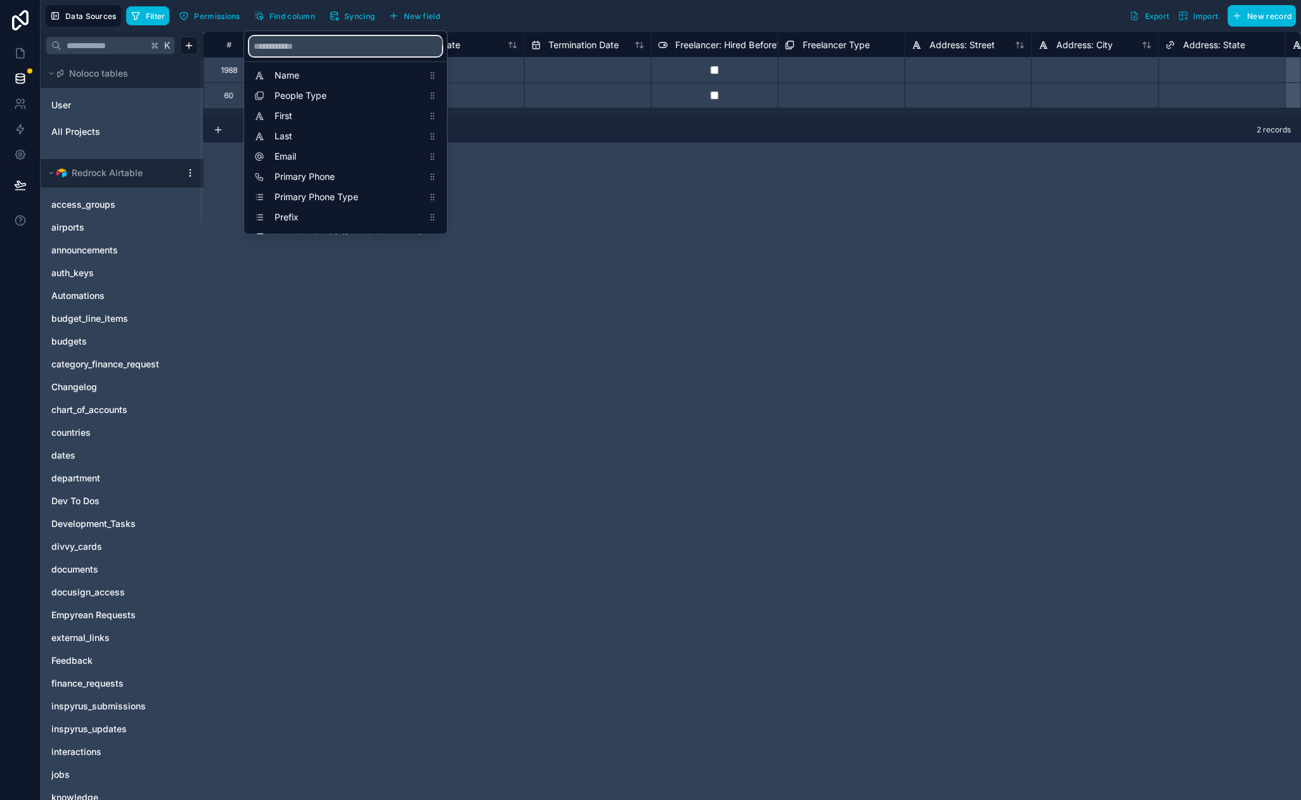
click at [304, 44] on input "scrollable content" at bounding box center [345, 46] width 193 height 20
type input "***"
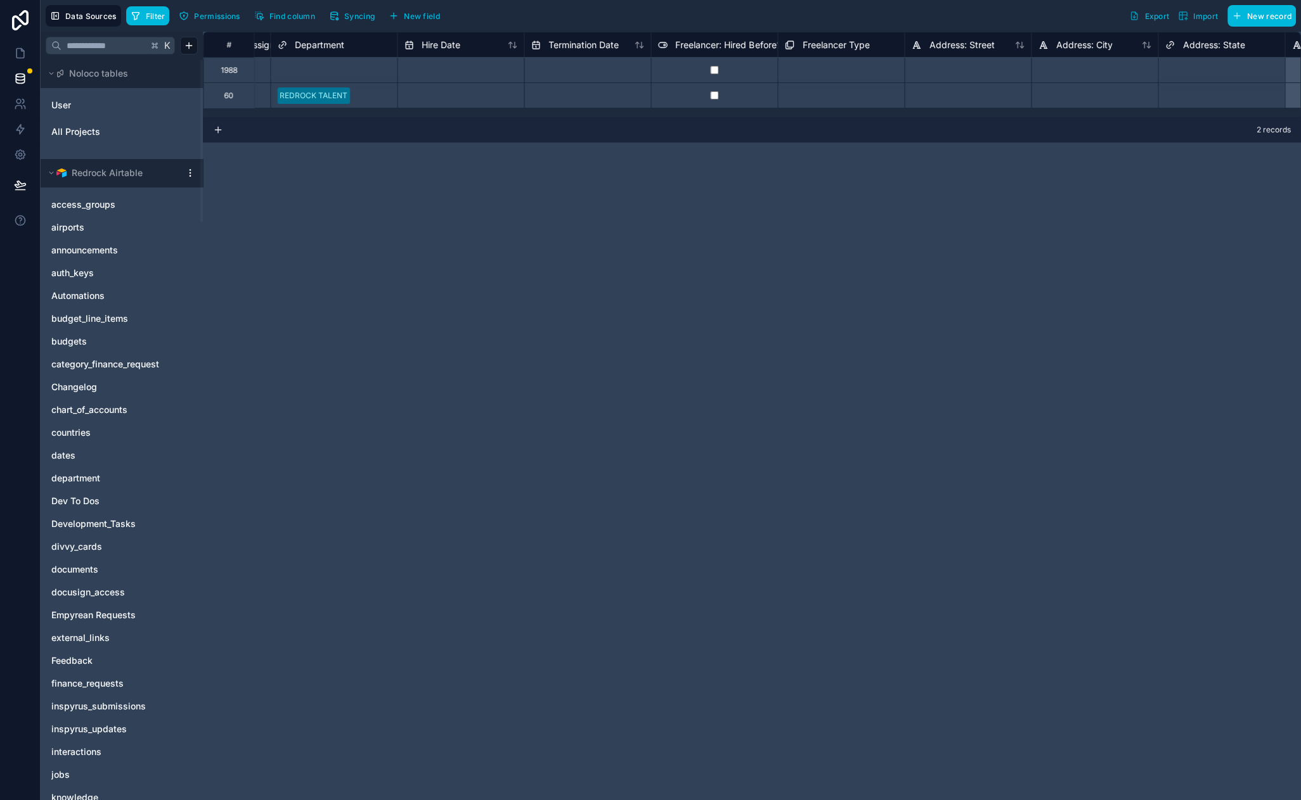
drag, startPoint x: 696, startPoint y: 302, endPoint x: 691, endPoint y: 294, distance: 9.1
click at [696, 300] on div "**********" at bounding box center [752, 416] width 1098 height 769
click at [67, 100] on span "User" at bounding box center [61, 105] width 20 height 13
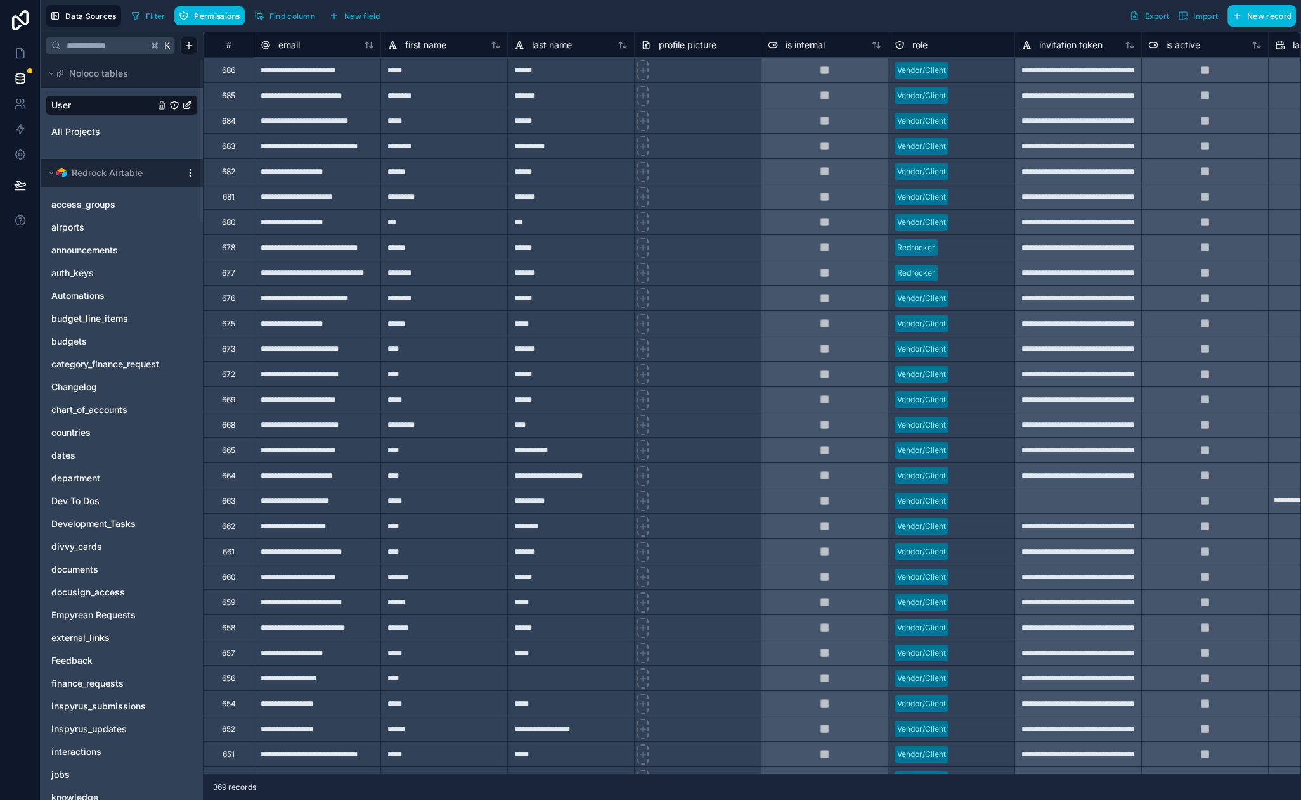
click at [151, 22] on button "Filter" at bounding box center [148, 15] width 44 height 19
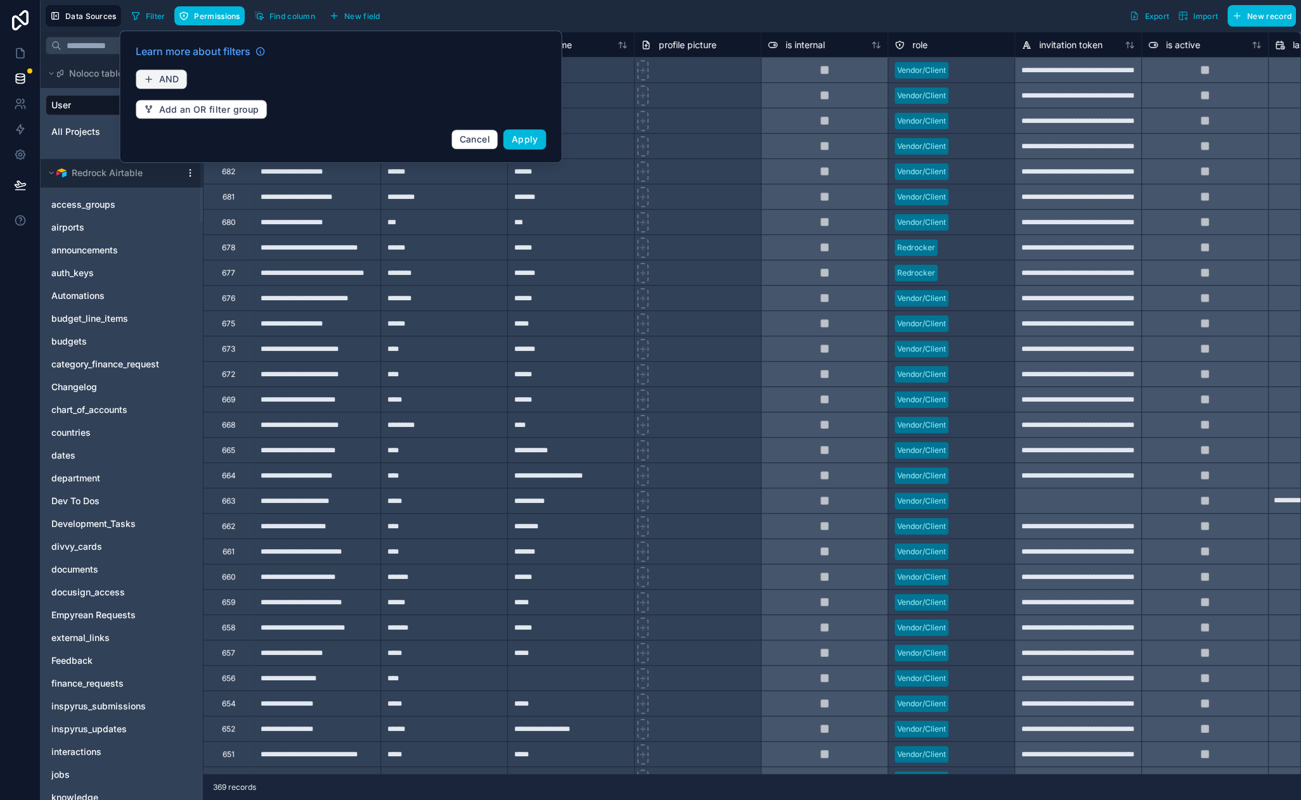
click at [161, 76] on span "AND" at bounding box center [169, 79] width 20 height 11
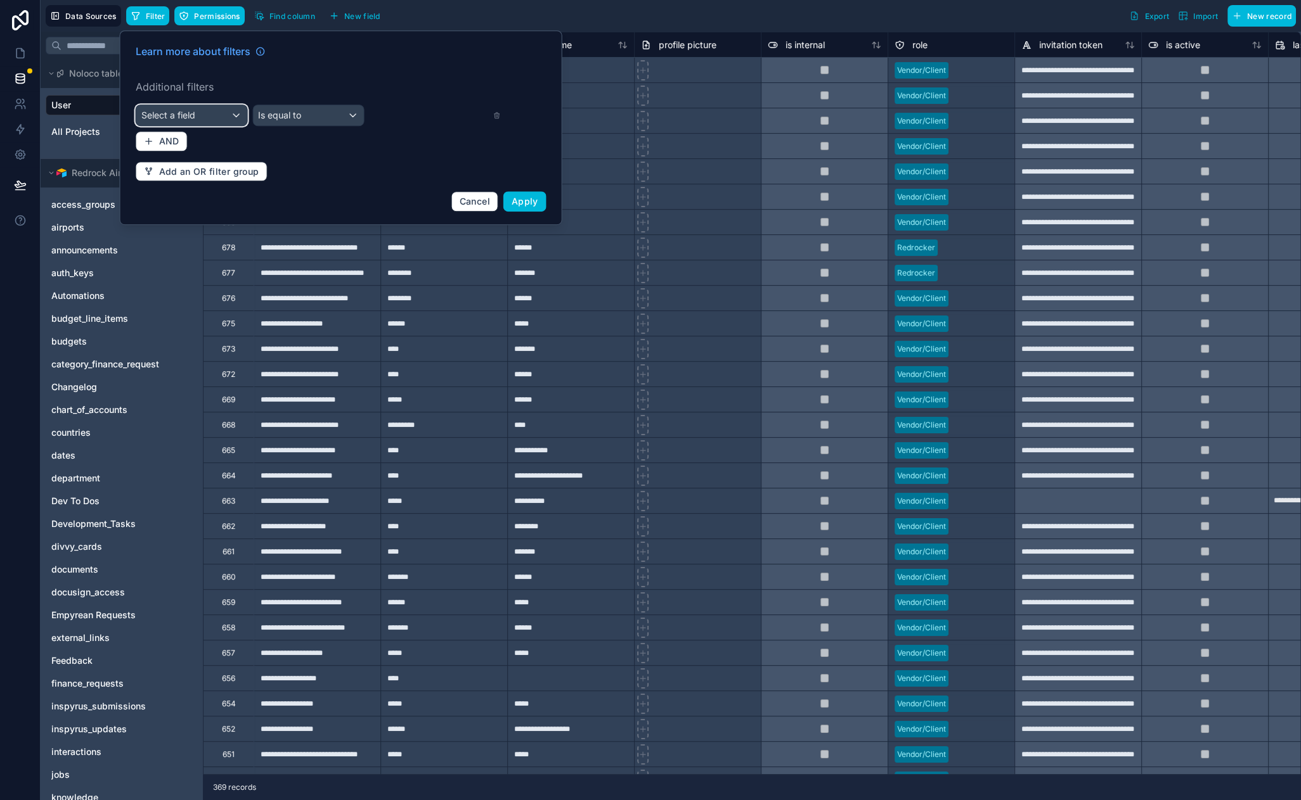
click at [212, 106] on div "Select a field" at bounding box center [191, 115] width 111 height 20
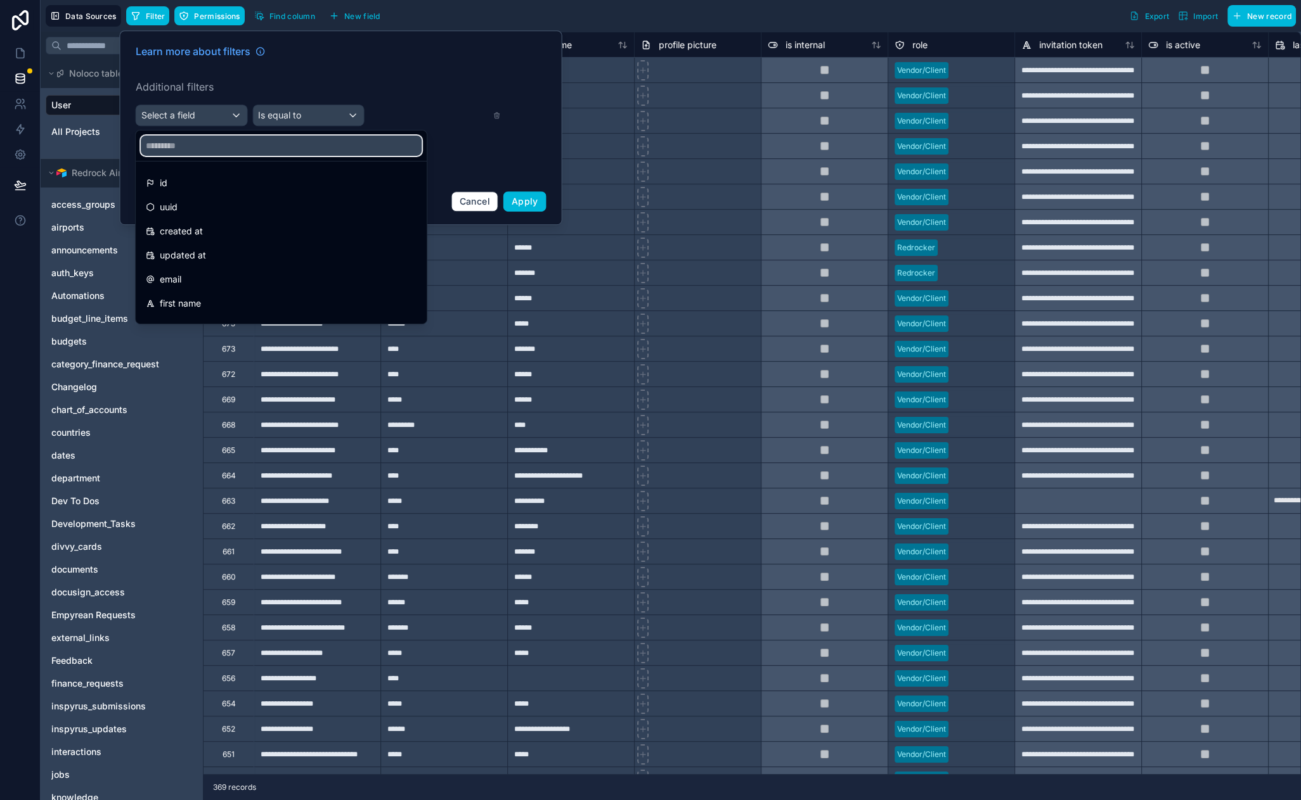
click at [238, 148] on input "text" at bounding box center [281, 146] width 281 height 20
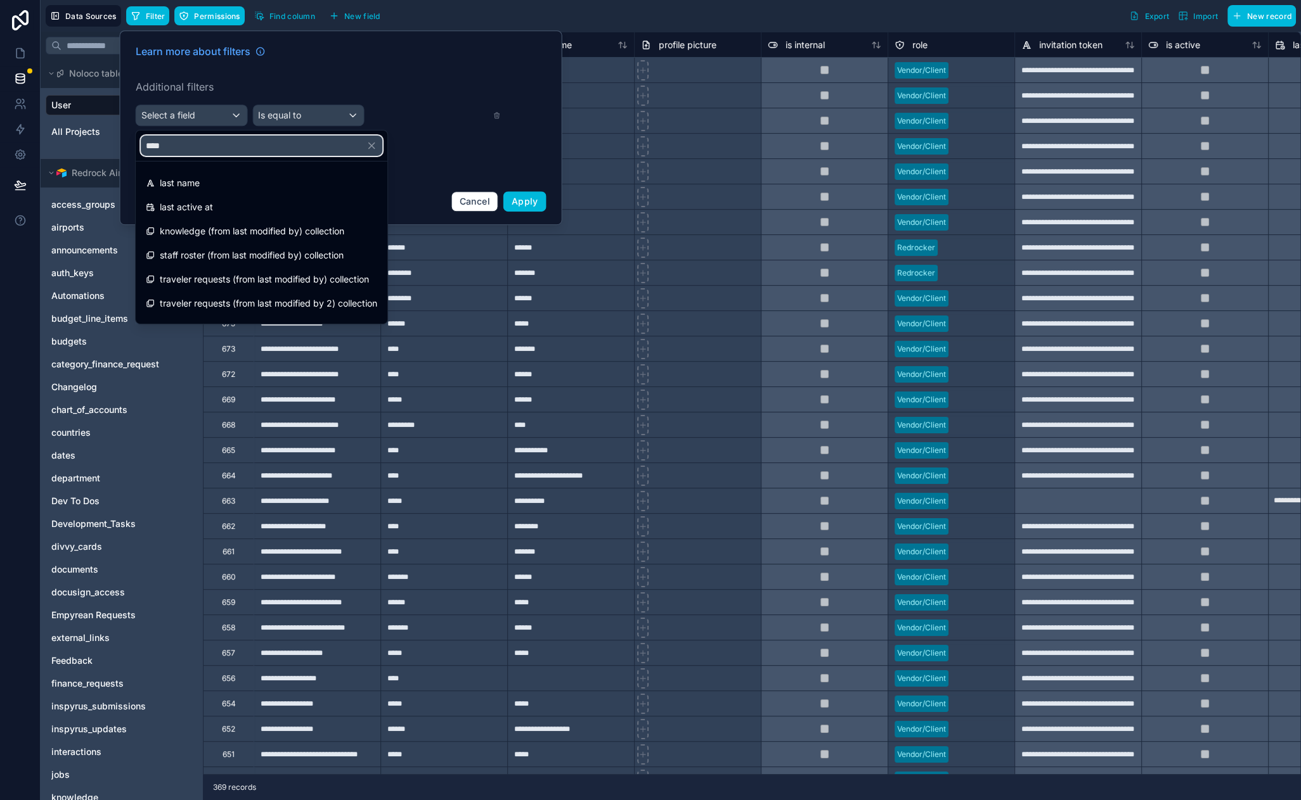
type input "****"
drag, startPoint x: 263, startPoint y: 187, endPoint x: 273, endPoint y: 172, distance: 17.9
click at [264, 187] on div "last name" at bounding box center [261, 183] width 231 height 15
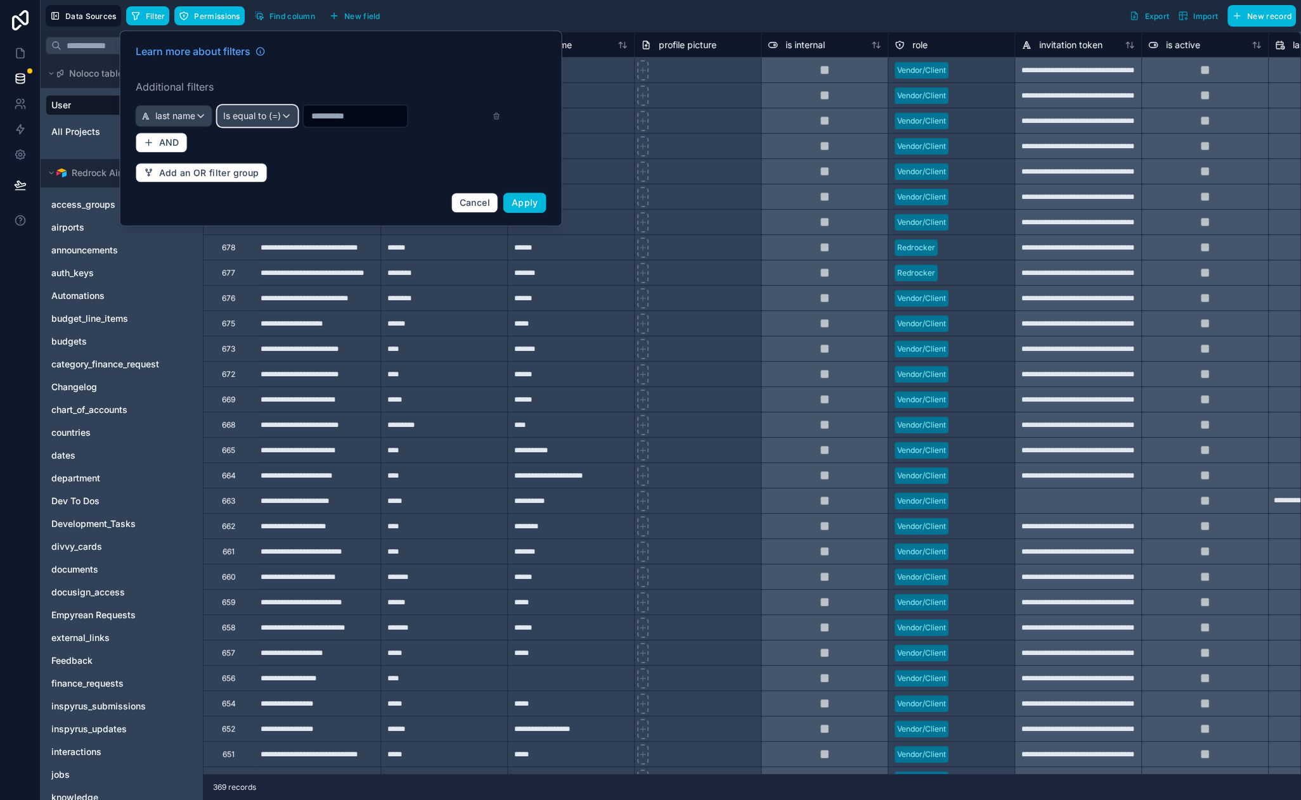
click at [269, 121] on span "Is equal to (=)" at bounding box center [252, 116] width 58 height 13
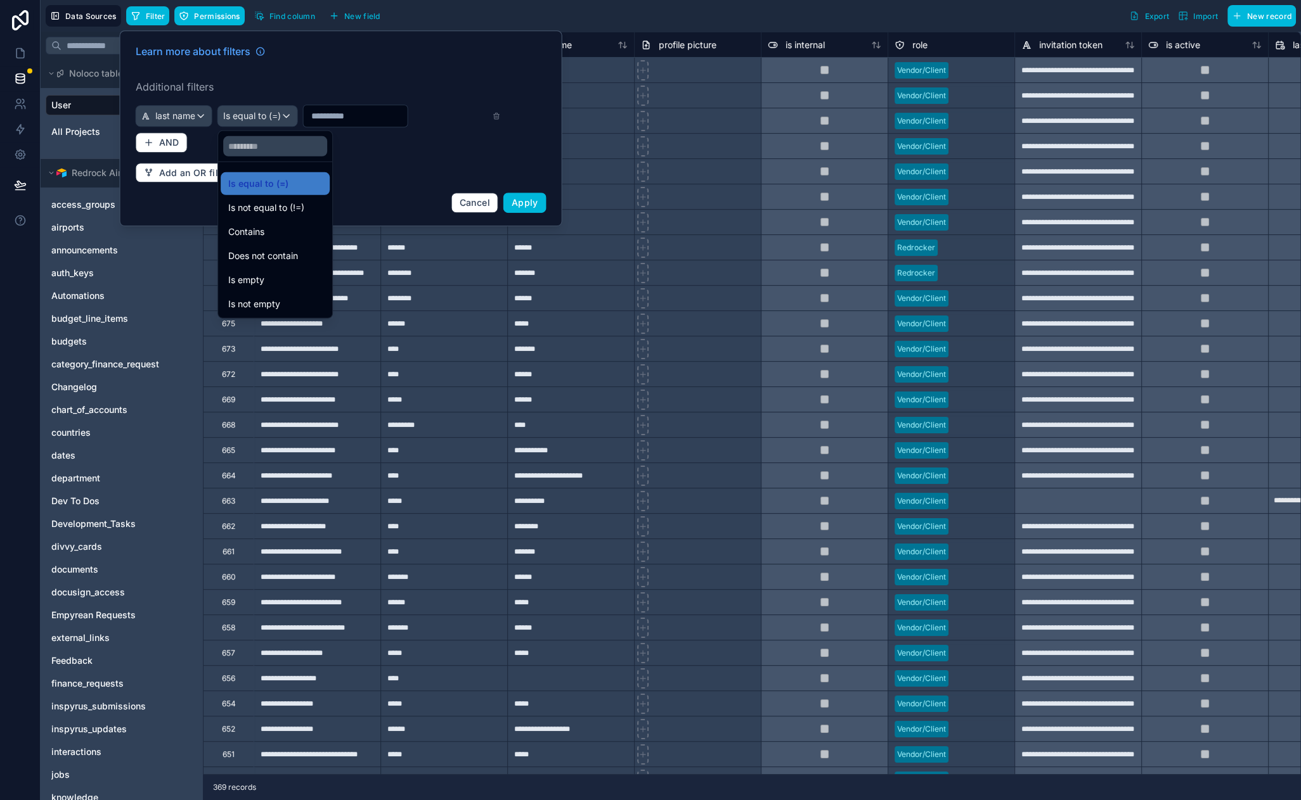
click at [300, 224] on div "Contains" at bounding box center [275, 231] width 94 height 15
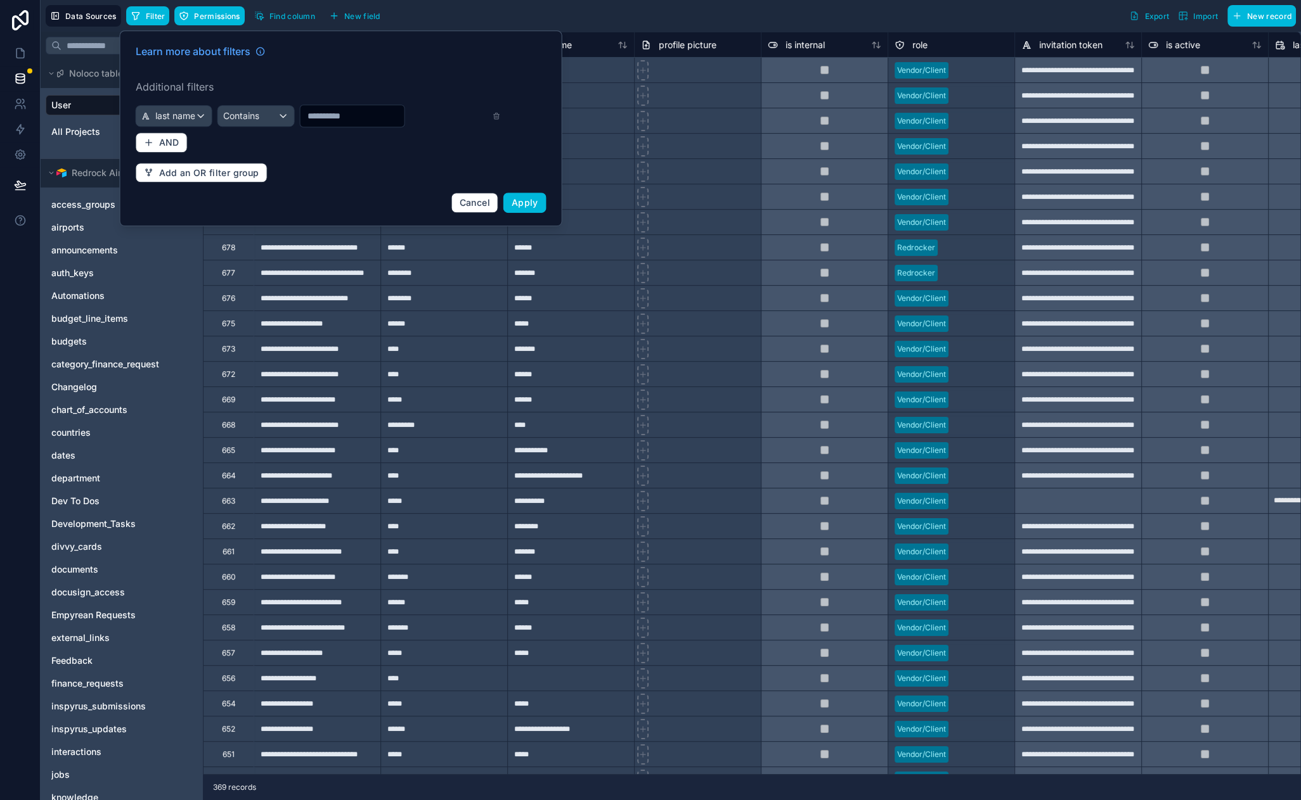
click at [344, 118] on input "text" at bounding box center [352, 116] width 104 height 18
type input "****"
click at [542, 207] on button "Apply" at bounding box center [524, 203] width 43 height 20
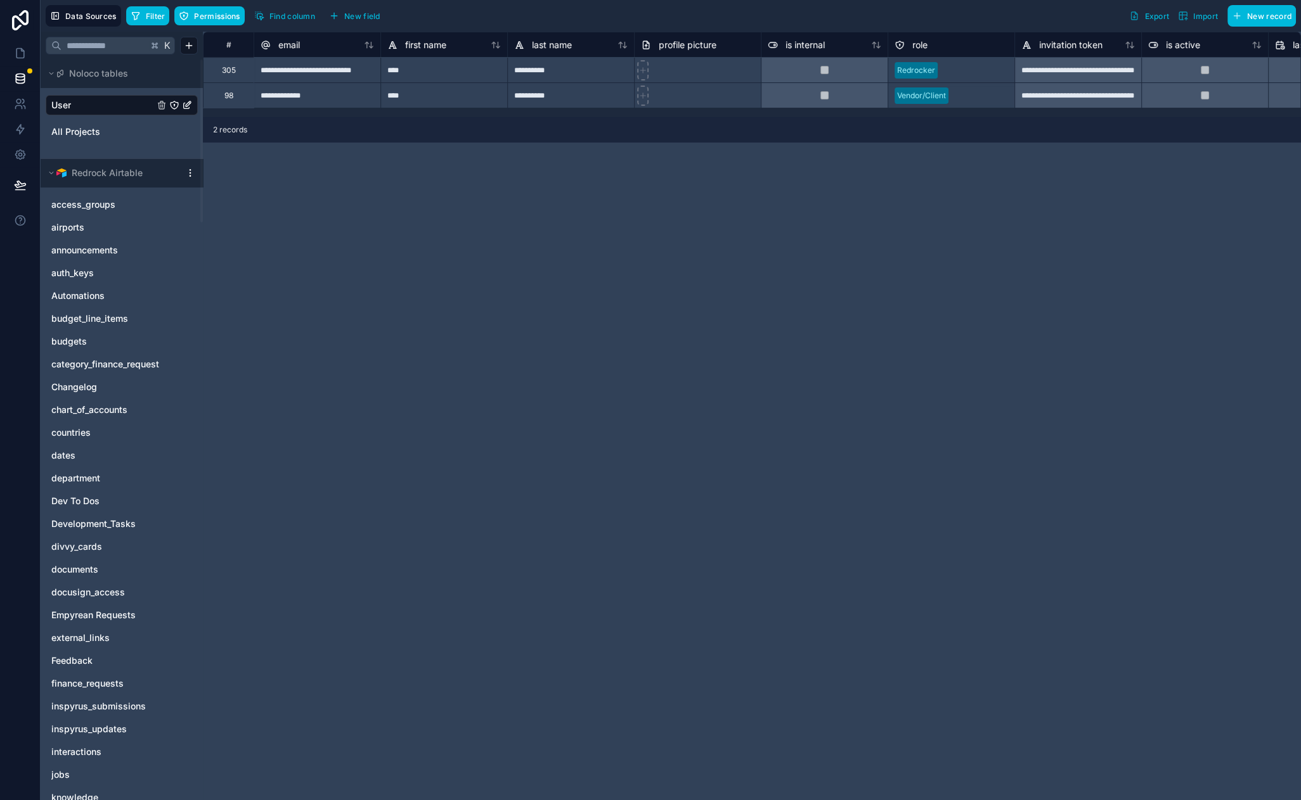
drag, startPoint x: 521, startPoint y: 173, endPoint x: 479, endPoint y: 167, distance: 42.8
drag, startPoint x: 479, startPoint y: 167, endPoint x: 399, endPoint y: 152, distance: 80.7
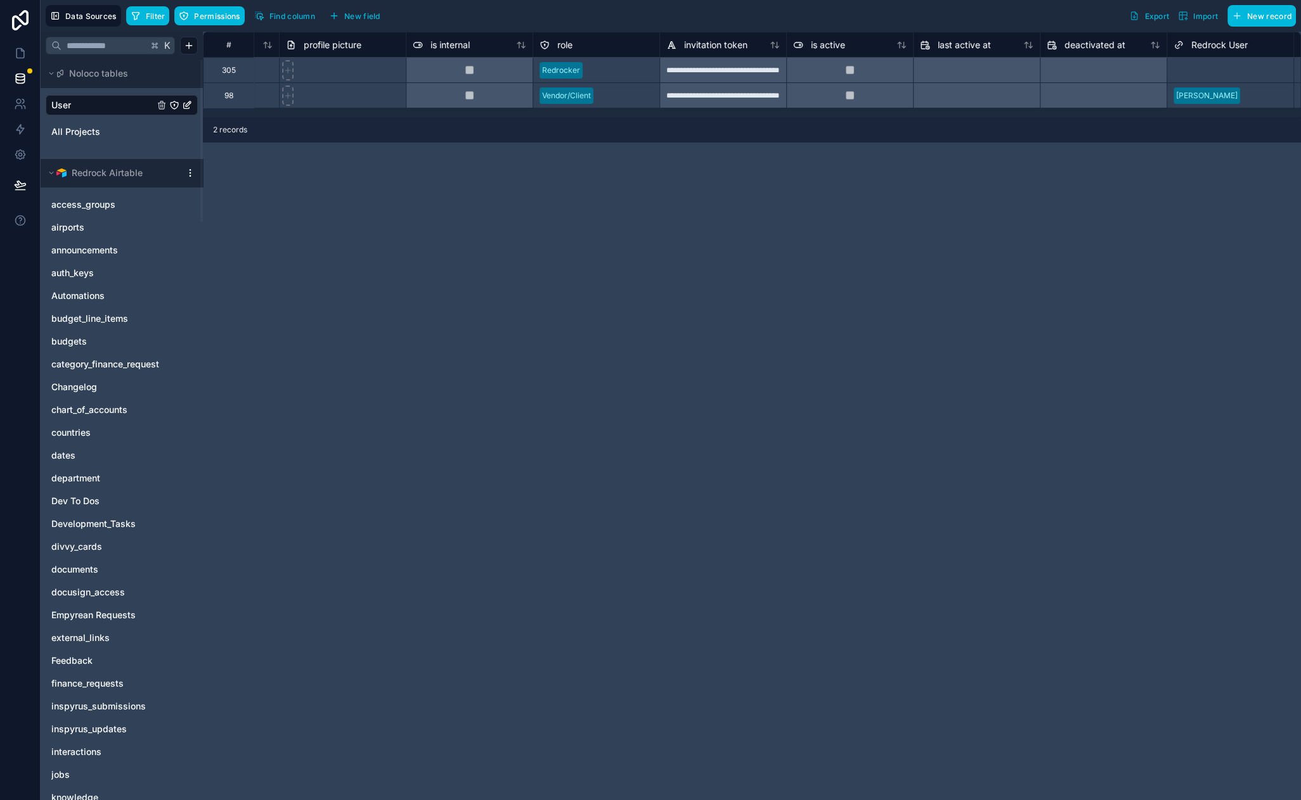
scroll to position [0, 608]
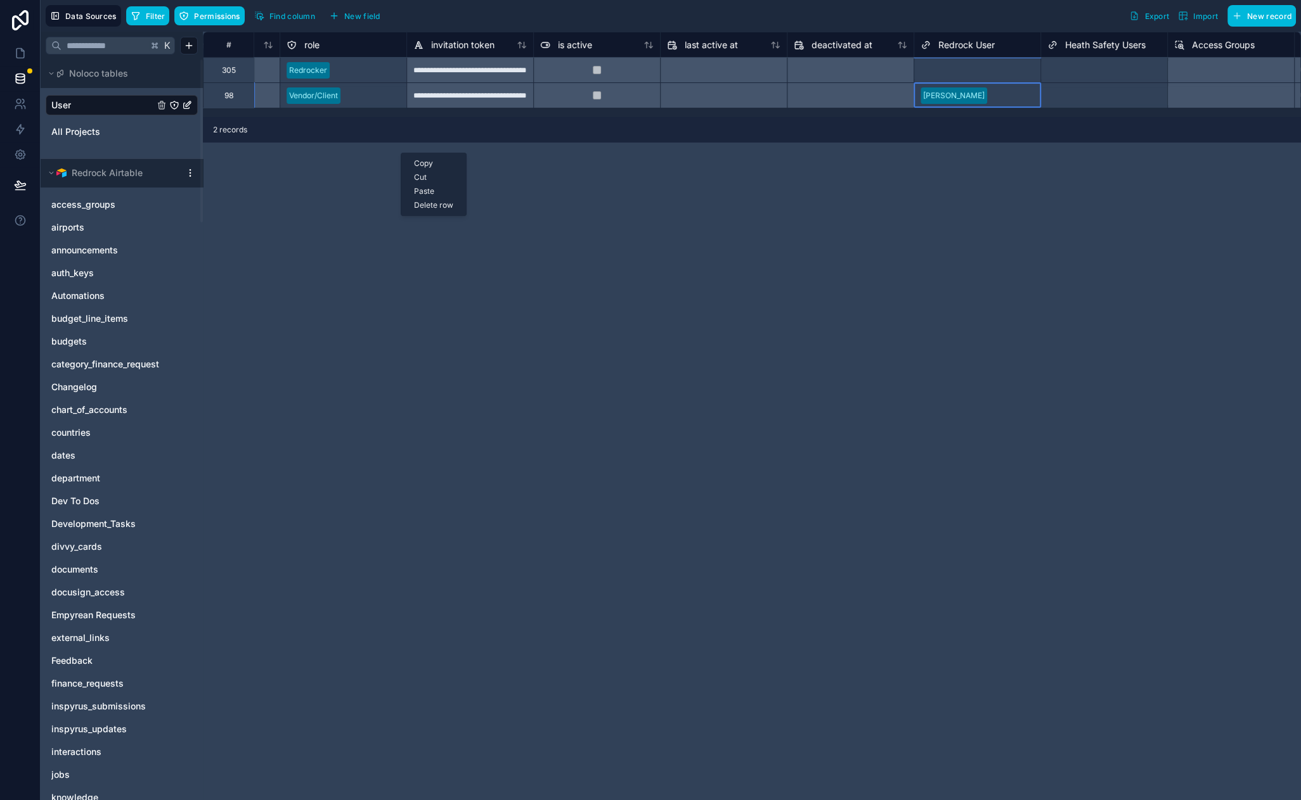
click at [1001, 98] on div at bounding box center [1013, 95] width 42 height 13
click at [975, 63] on div "Select a Redrock User" at bounding box center [977, 70] width 126 height 18
click at [913, 177] on div "**********" at bounding box center [752, 416] width 1098 height 769
click at [1013, 96] on div at bounding box center [1013, 95] width 42 height 13
click at [1002, 71] on div "Select a Redrock User" at bounding box center [977, 70] width 126 height 18
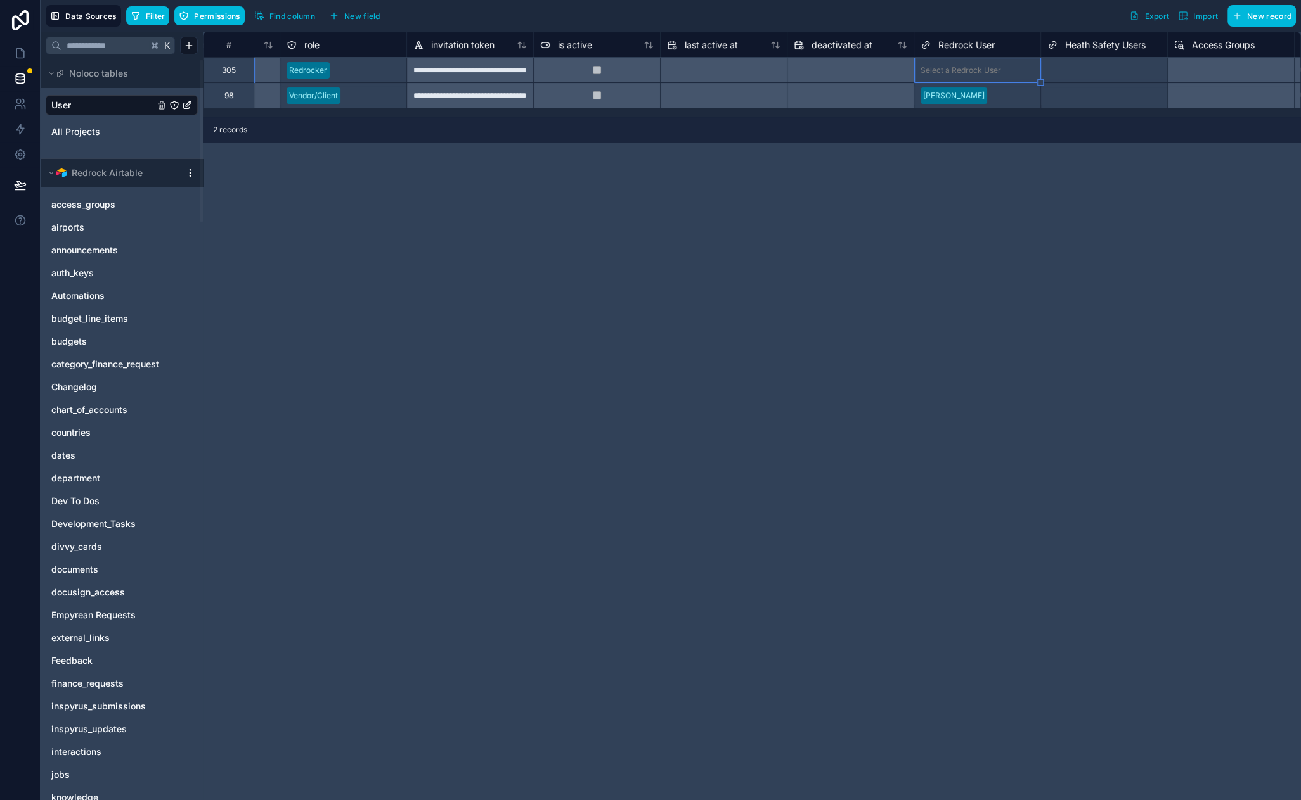
click at [985, 229] on div "**********" at bounding box center [752, 416] width 1098 height 769
click at [997, 96] on div at bounding box center [1013, 95] width 42 height 13
click at [1006, 94] on div at bounding box center [1013, 95] width 42 height 13
drag, startPoint x: 984, startPoint y: 199, endPoint x: 978, endPoint y: 196, distance: 6.5
click at [984, 199] on div "**********" at bounding box center [752, 416] width 1098 height 769
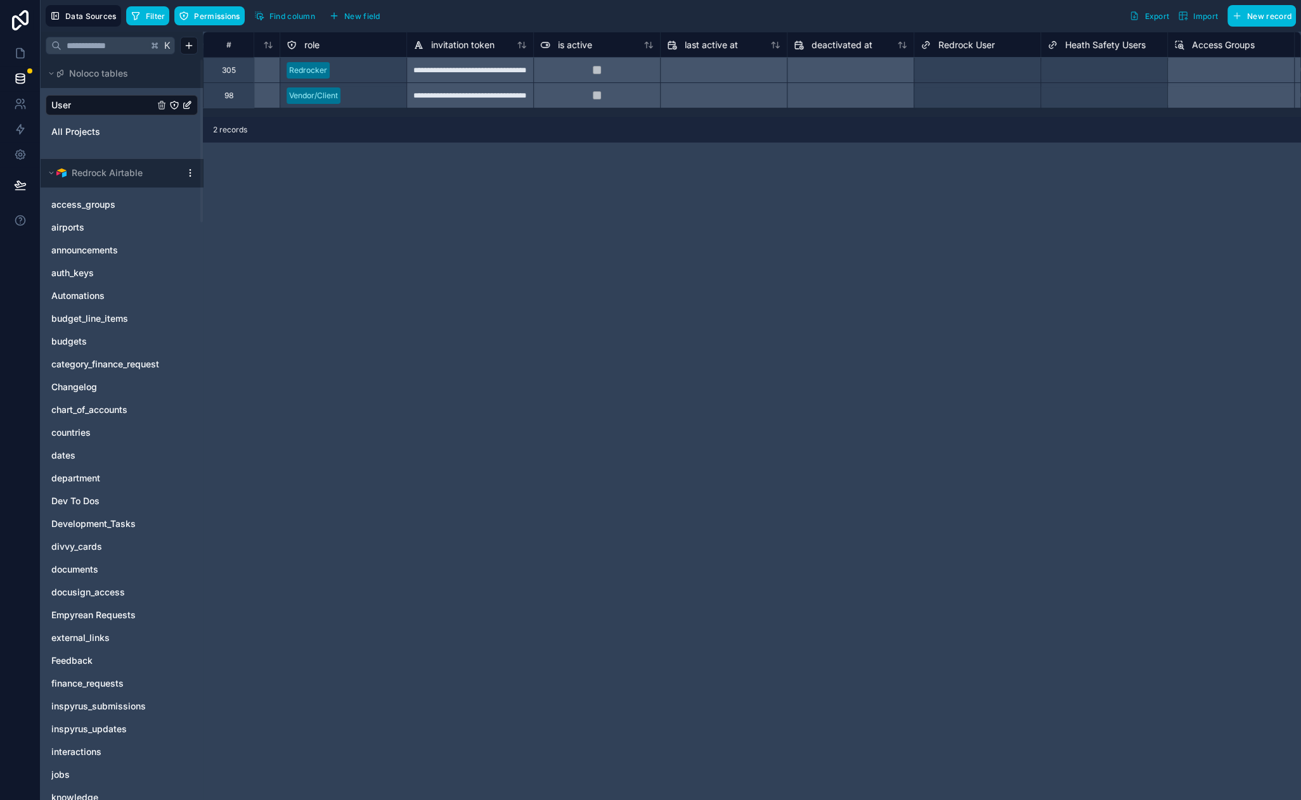
drag, startPoint x: 931, startPoint y: 179, endPoint x: 847, endPoint y: 173, distance: 83.9
click at [849, 174] on div "**********" at bounding box center [752, 416] width 1098 height 769
drag, startPoint x: 962, startPoint y: 73, endPoint x: 950, endPoint y: 68, distance: 12.8
click at [962, 73] on div "Select a Redrock User" at bounding box center [960, 70] width 80 height 10
click at [854, 209] on div "Paste" at bounding box center [858, 209] width 65 height 14
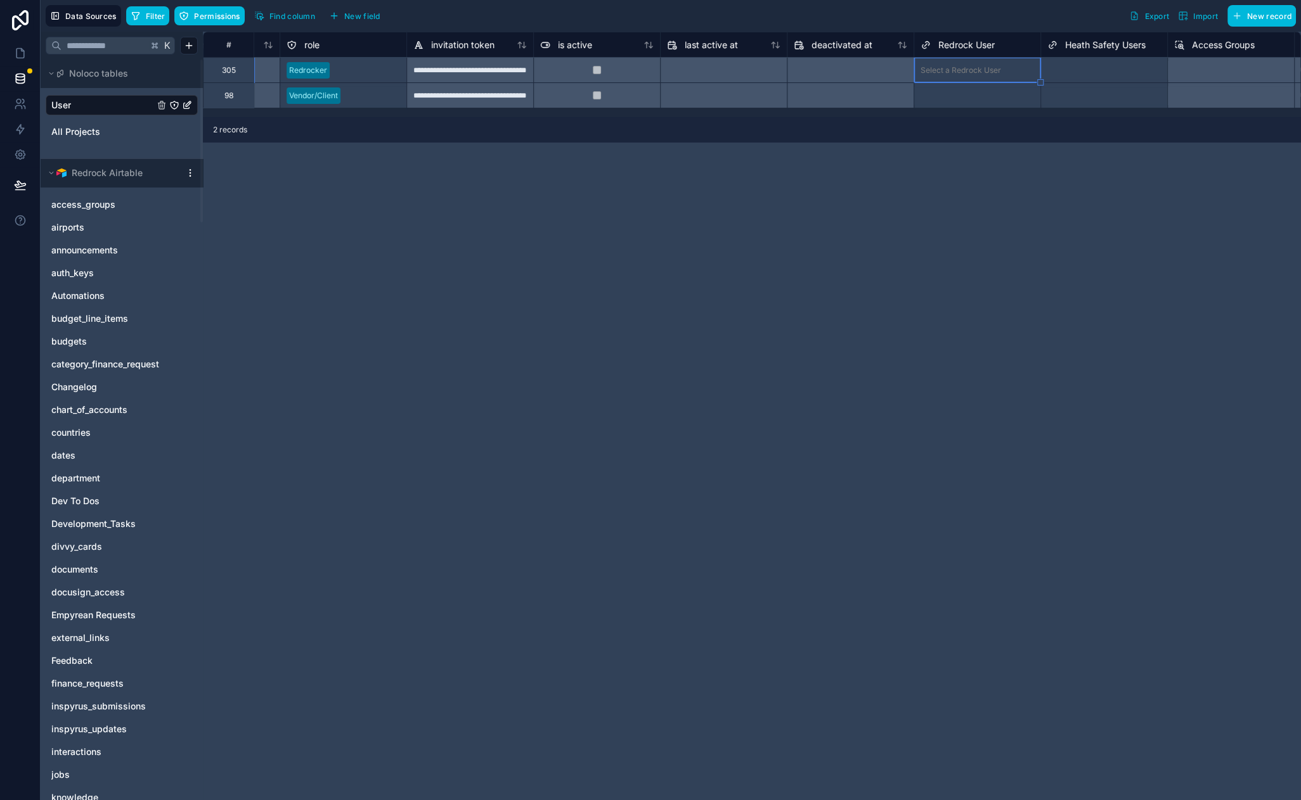
click at [828, 224] on div "**********" at bounding box center [752, 416] width 1098 height 769
click at [833, 221] on div "**********" at bounding box center [752, 416] width 1098 height 769
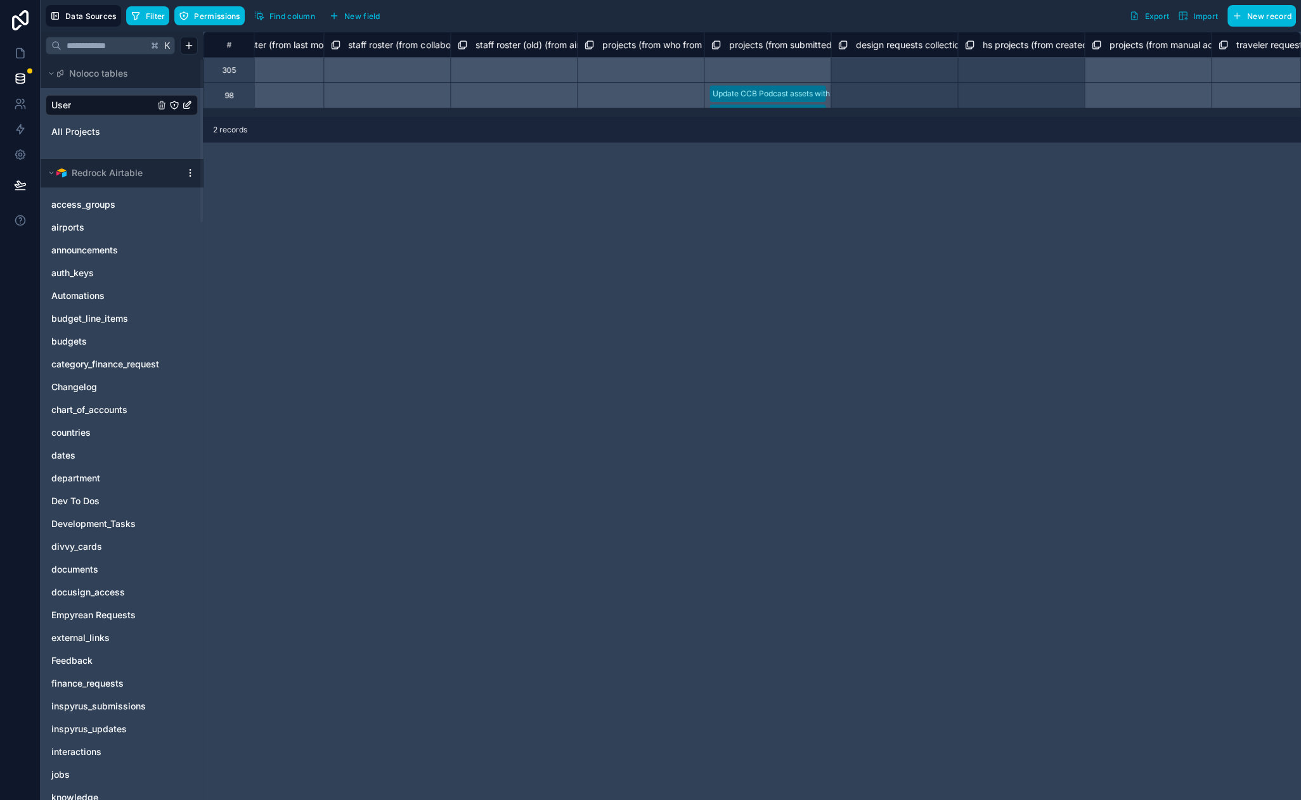
scroll to position [0, 3360]
click at [699, 97] on div "Update CCB Podcast assets with new brand colors Two page Canva doc template, ve…" at bounding box center [759, 94] width 127 height 25
click at [725, 72] on div "Select a projects (from submitted by (retired)) collection" at bounding box center [759, 69] width 127 height 25
click at [785, 261] on div "# staff roster (from created by) collection staff roster (from last modified by…" at bounding box center [752, 416] width 1098 height 769
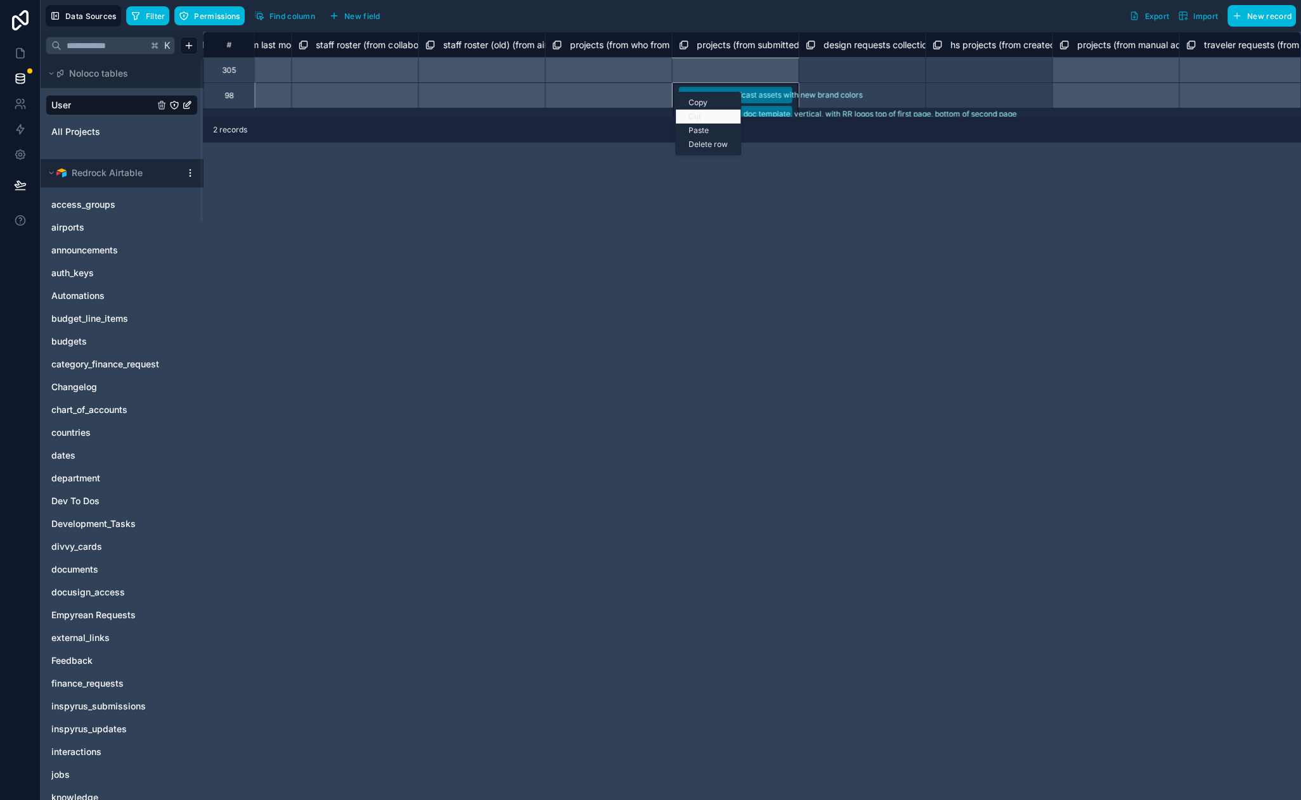
click at [702, 116] on div "Cut" at bounding box center [708, 117] width 65 height 14
click at [699, 72] on div "Select a projects (from submitted by (retired)) collection" at bounding box center [734, 69] width 127 height 25
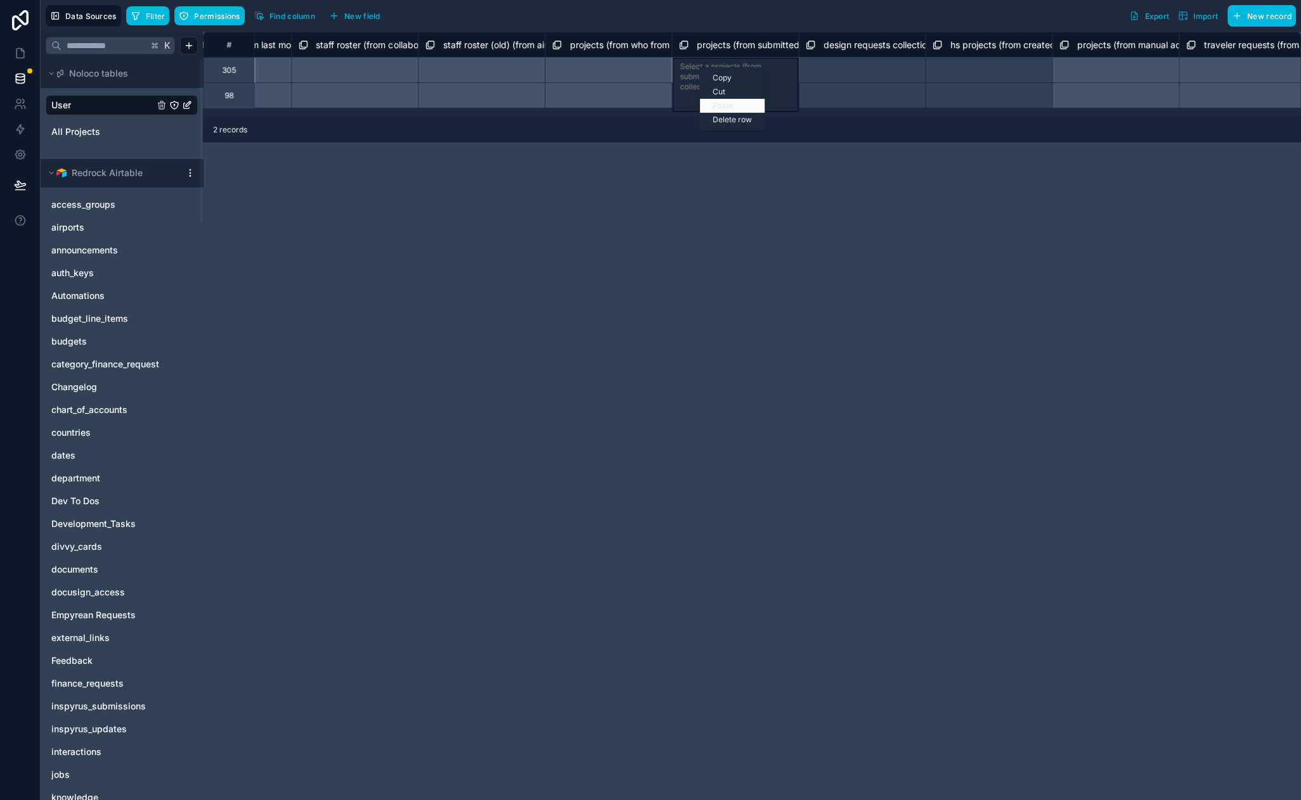
click at [735, 103] on div "Paste" at bounding box center [732, 106] width 65 height 14
click at [798, 209] on div "# staff roster (from created by) collection staff roster (from last modified by…" at bounding box center [752, 416] width 1098 height 769
click at [674, 98] on div "Update CCB Podcast assets with new brand colors Two page Canva doc template, ve…" at bounding box center [734, 94] width 127 height 25
click at [716, 71] on div "Select a projects (from submitted by (retired)) collection" at bounding box center [734, 69] width 127 height 25
click at [897, 214] on div "# staff roster (from created by) collection staff roster (from last modified by…" at bounding box center [752, 416] width 1098 height 769
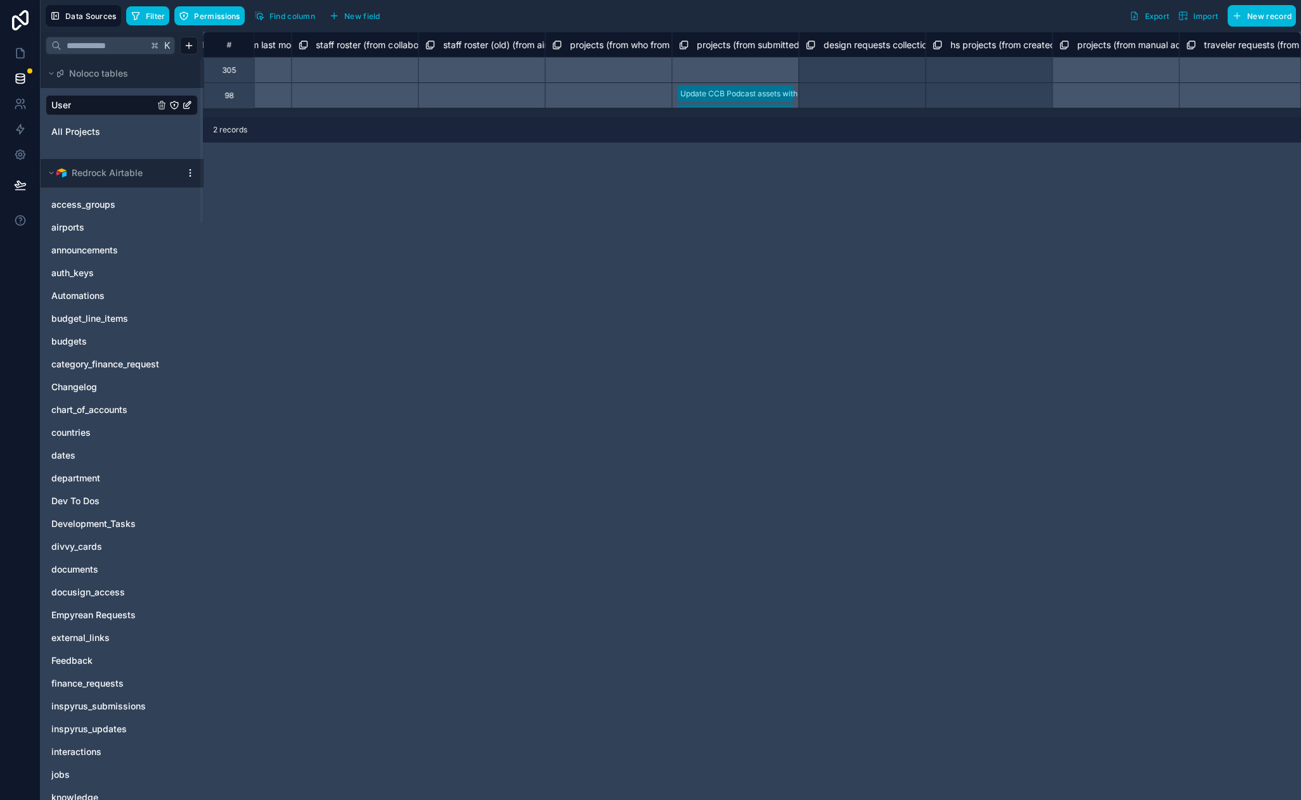
drag, startPoint x: 798, startPoint y: 235, endPoint x: 710, endPoint y: 213, distance: 90.8
drag, startPoint x: 713, startPoint y: 219, endPoint x: 629, endPoint y: 187, distance: 90.3
click at [592, 177] on div "# staff roster (from created by) collection staff roster (from last modified by…" at bounding box center [752, 416] width 1098 height 769
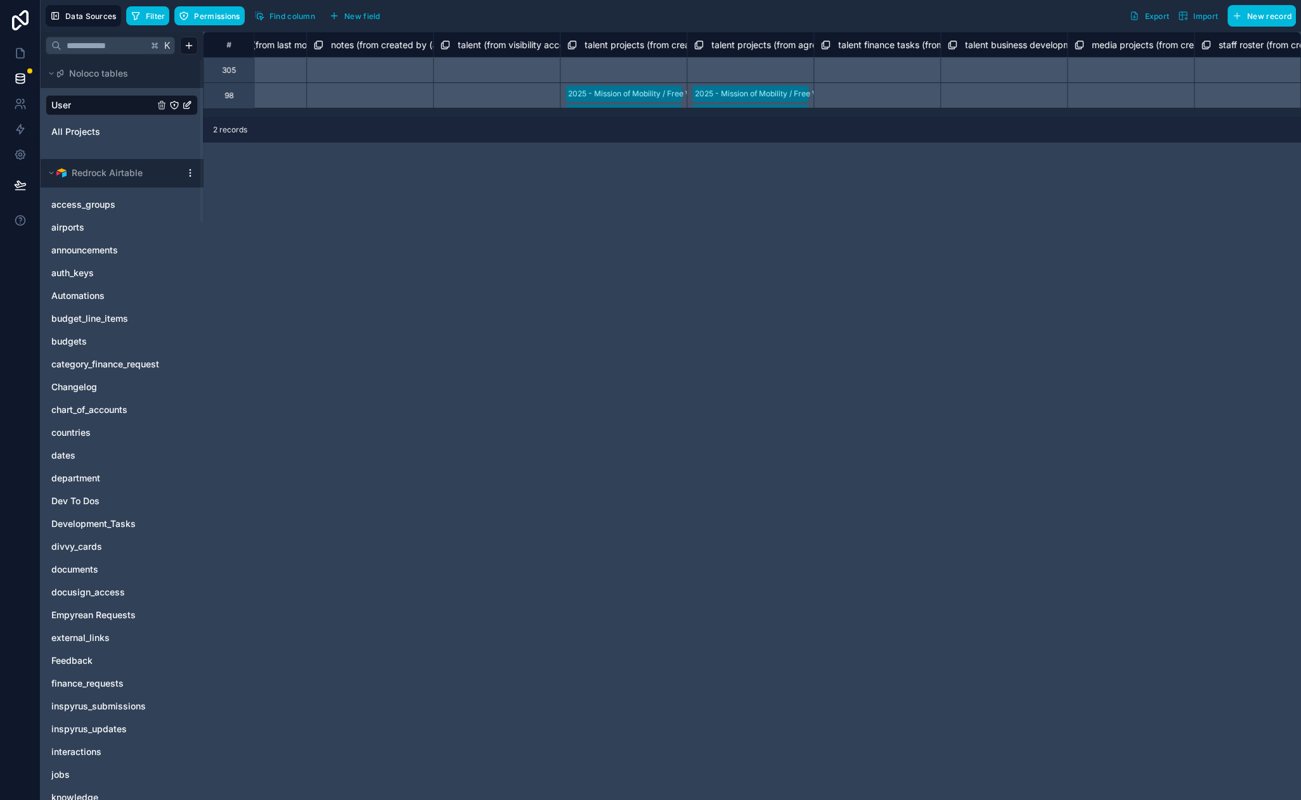
scroll to position [0, 2229]
click at [648, 101] on div "2025 - Mission of Mobility / Free Wheelchair Mission 2024 – GAF Christmas Festi…" at bounding box center [623, 94] width 127 height 25
click at [615, 70] on div "Select a talent projects (from created by) collection" at bounding box center [623, 69] width 127 height 25
click at [708, 191] on div "# knowledge (from created by (airtable)) collection knowledge (from last modifi…" at bounding box center [752, 416] width 1098 height 769
click at [619, 184] on div "# knowledge (from created by (airtable)) collection knowledge (from last modifi…" at bounding box center [752, 416] width 1098 height 769
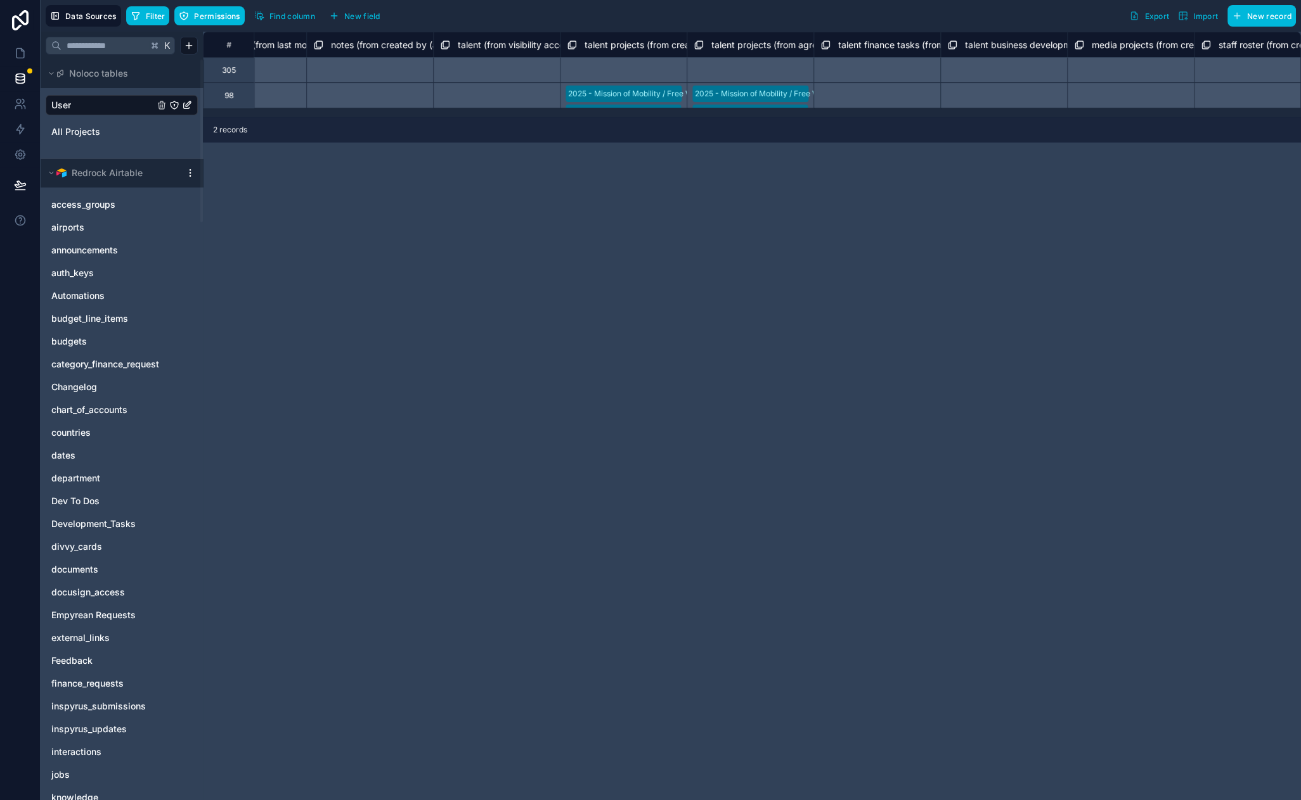
drag, startPoint x: 685, startPoint y: 171, endPoint x: 456, endPoint y: 165, distance: 228.2
click at [453, 165] on div "# knowledge (from created by (airtable)) collection knowledge (from last modifi…" at bounding box center [752, 416] width 1098 height 769
drag, startPoint x: 543, startPoint y: 284, endPoint x: 395, endPoint y: 250, distance: 151.6
click at [645, 174] on div "# knowledge (from created by (airtable)) collection knowledge (from last modifi…" at bounding box center [752, 416] width 1098 height 769
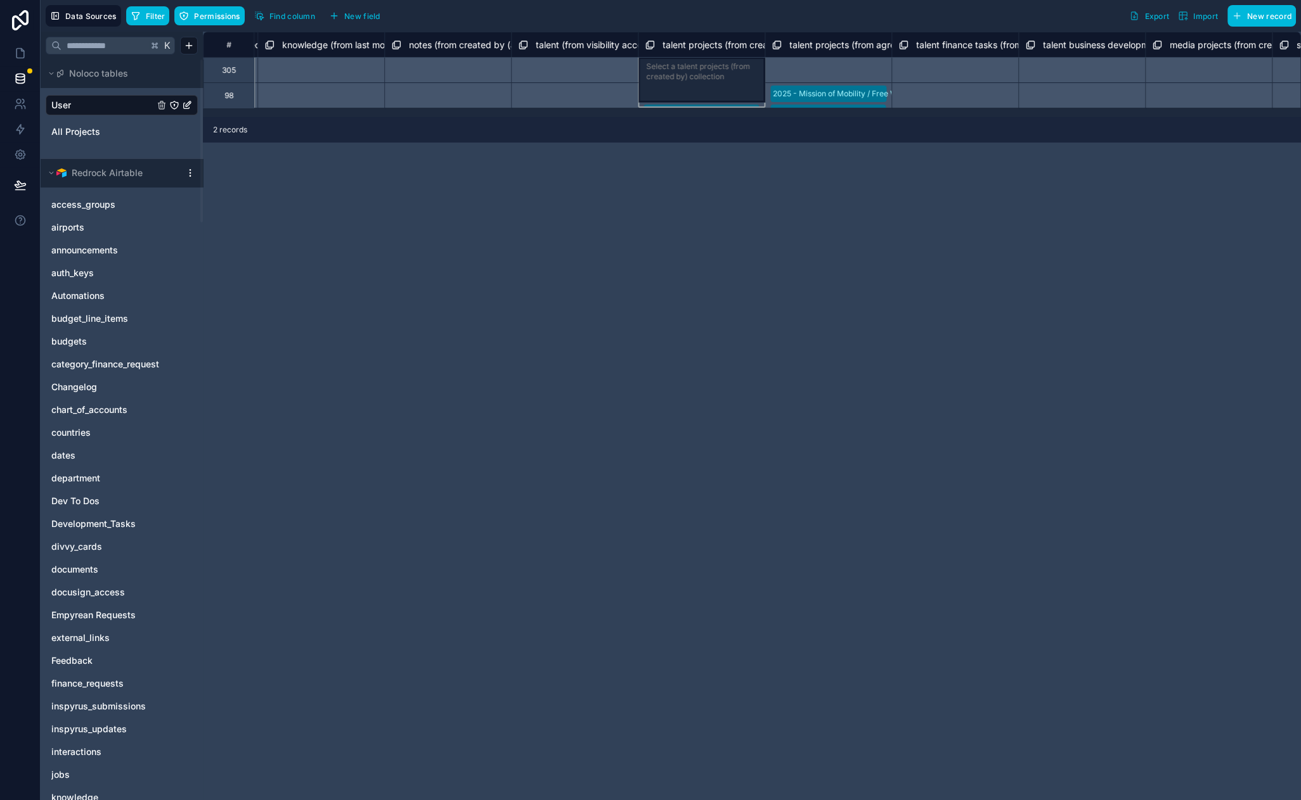
click at [703, 41] on span "talent projects (from created by) collection" at bounding box center [750, 45] width 177 height 13
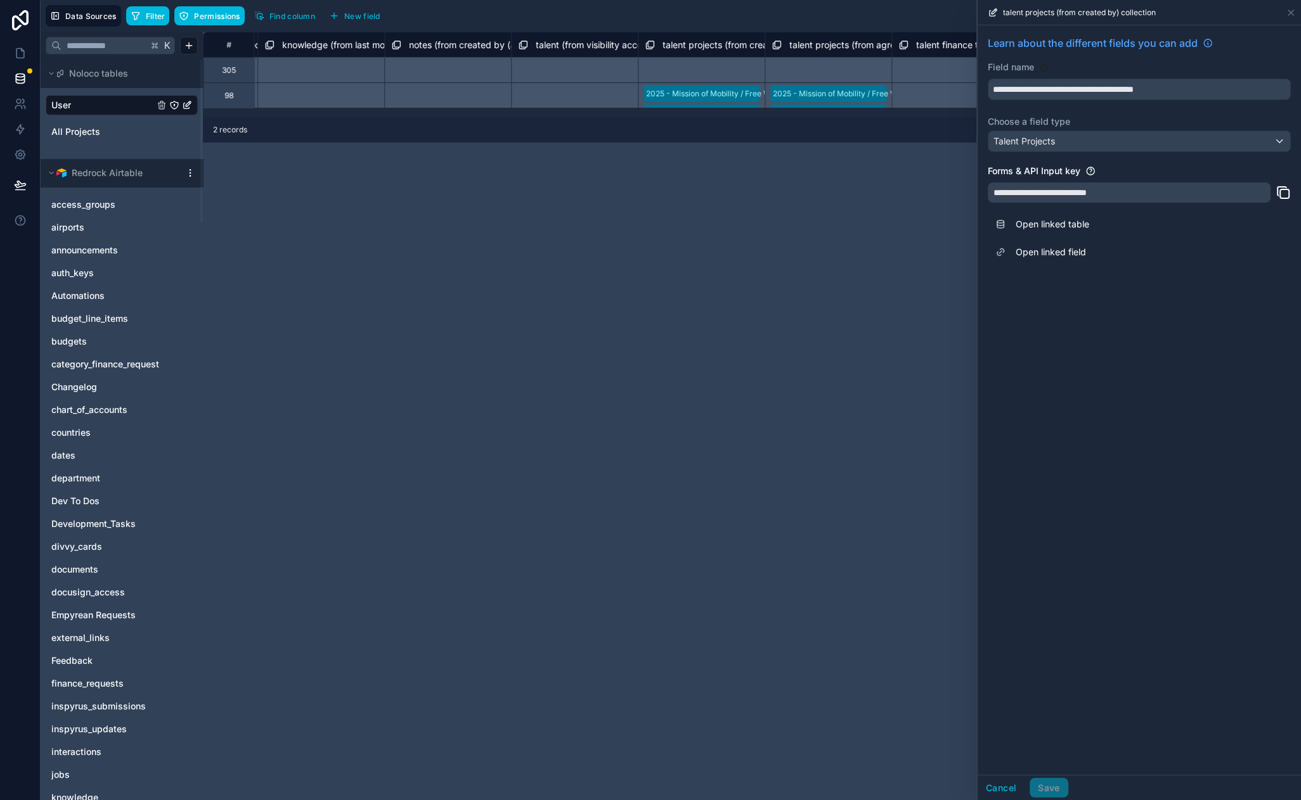
click at [735, 209] on div "# nl_live_projects_created collection knowledge (from created by (airtable)) co…" at bounding box center [752, 416] width 1098 height 769
click at [729, 234] on div "# nl_live_projects_created collection knowledge (from created by (airtable)) co…" at bounding box center [752, 416] width 1098 height 769
click at [1291, 15] on icon at bounding box center [1290, 13] width 10 height 10
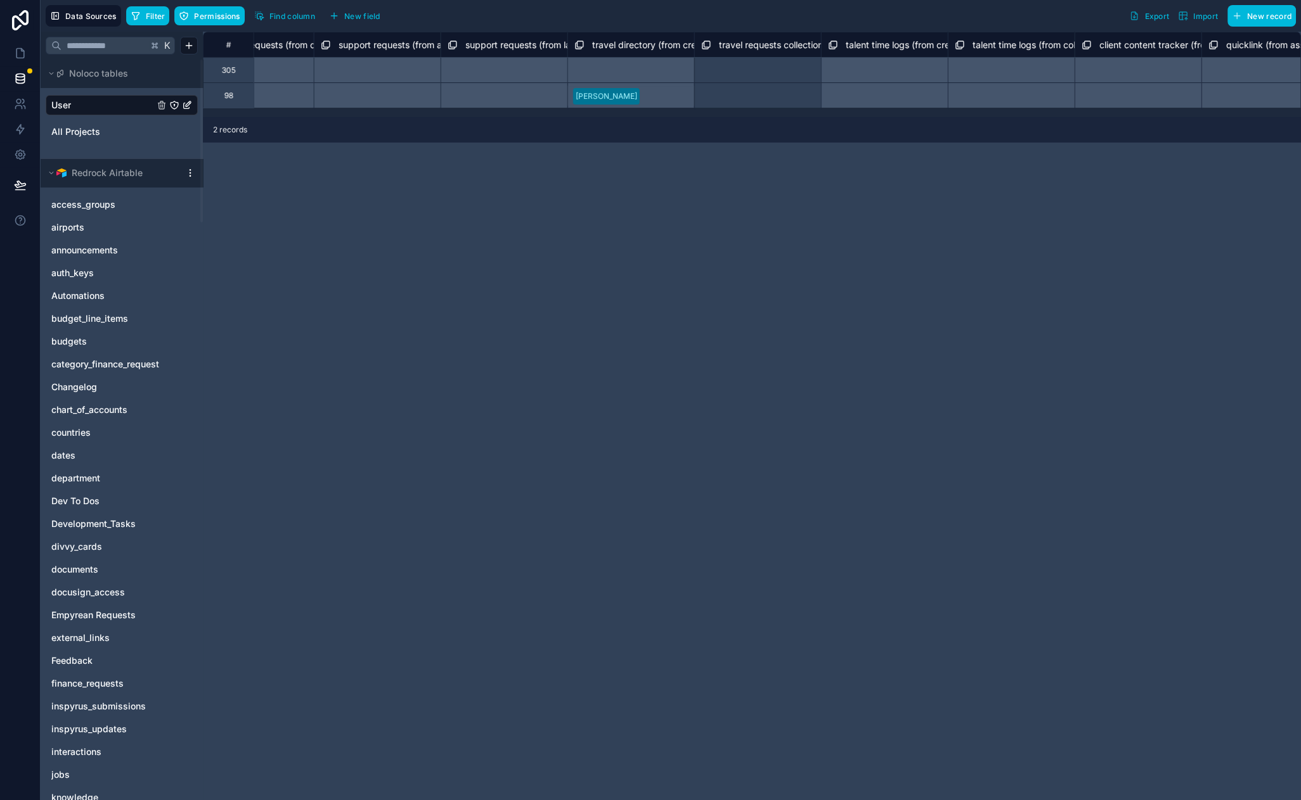
scroll to position [0, 4914]
click at [776, 95] on div "Nathanael Ernsberger" at bounding box center [727, 94] width 127 height 25
click at [746, 74] on div "Select a travel directory (from created by) collection" at bounding box center [727, 69] width 127 height 25
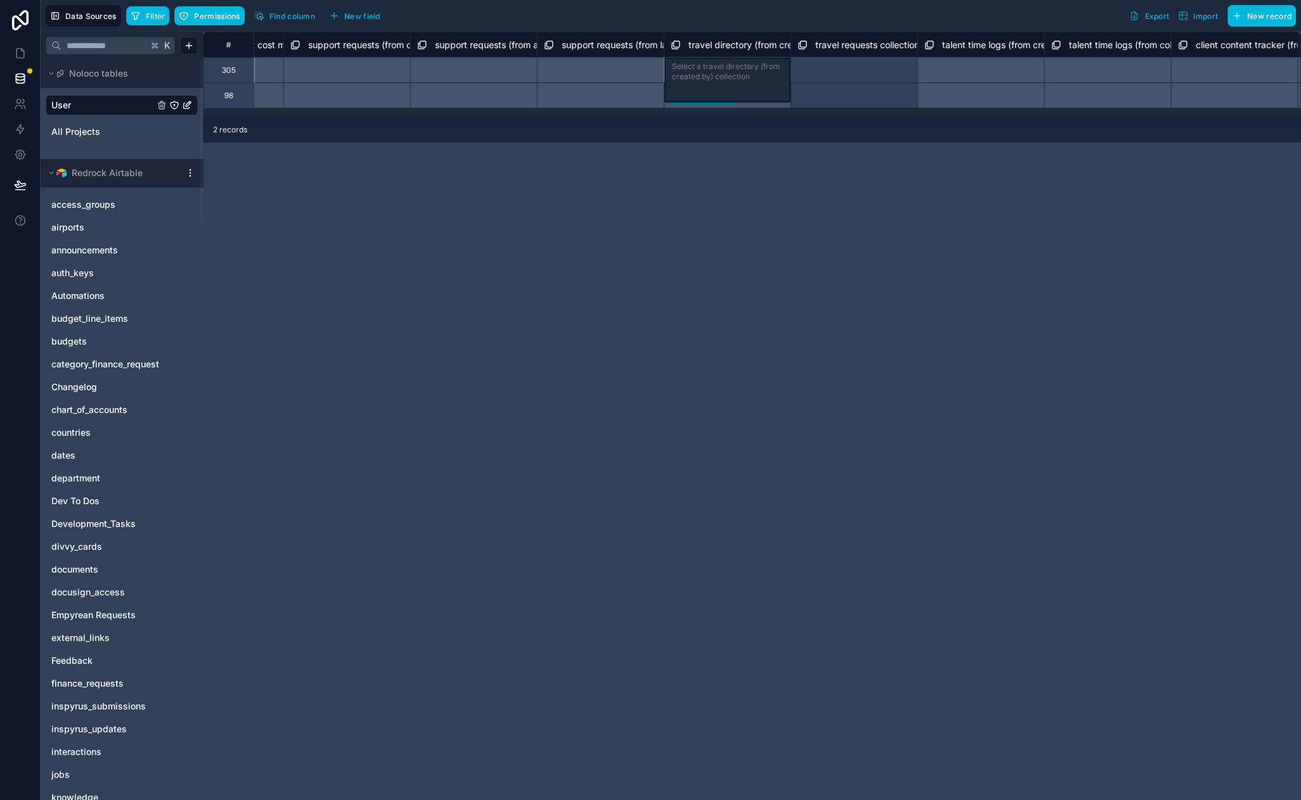
click at [730, 198] on div "# flights (from last modified by) collection flights (from flight cost modified…" at bounding box center [752, 416] width 1098 height 769
click at [764, 96] on div "Nathanael Ernsberger" at bounding box center [727, 94] width 127 height 25
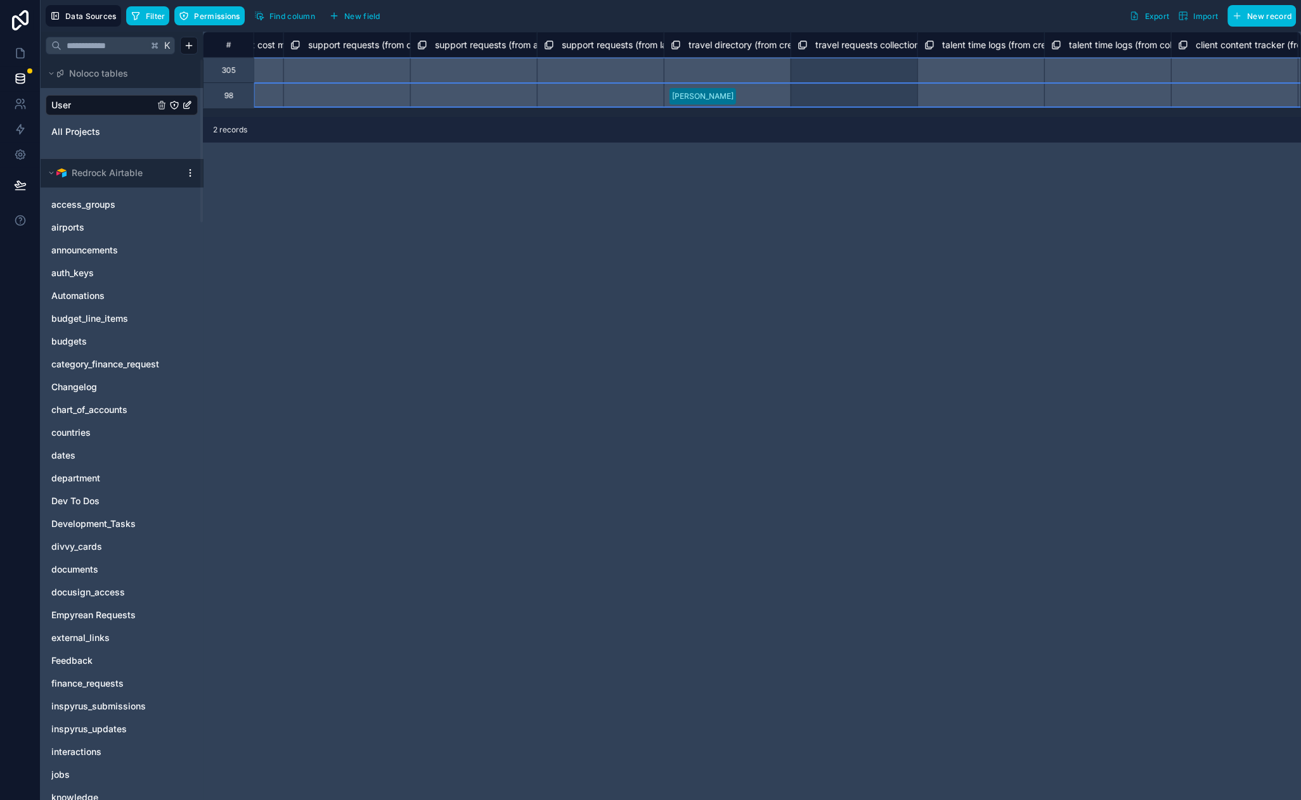
click at [730, 217] on div "# flights (from last modified by) collection flights (from flight cost modified…" at bounding box center [752, 416] width 1098 height 769
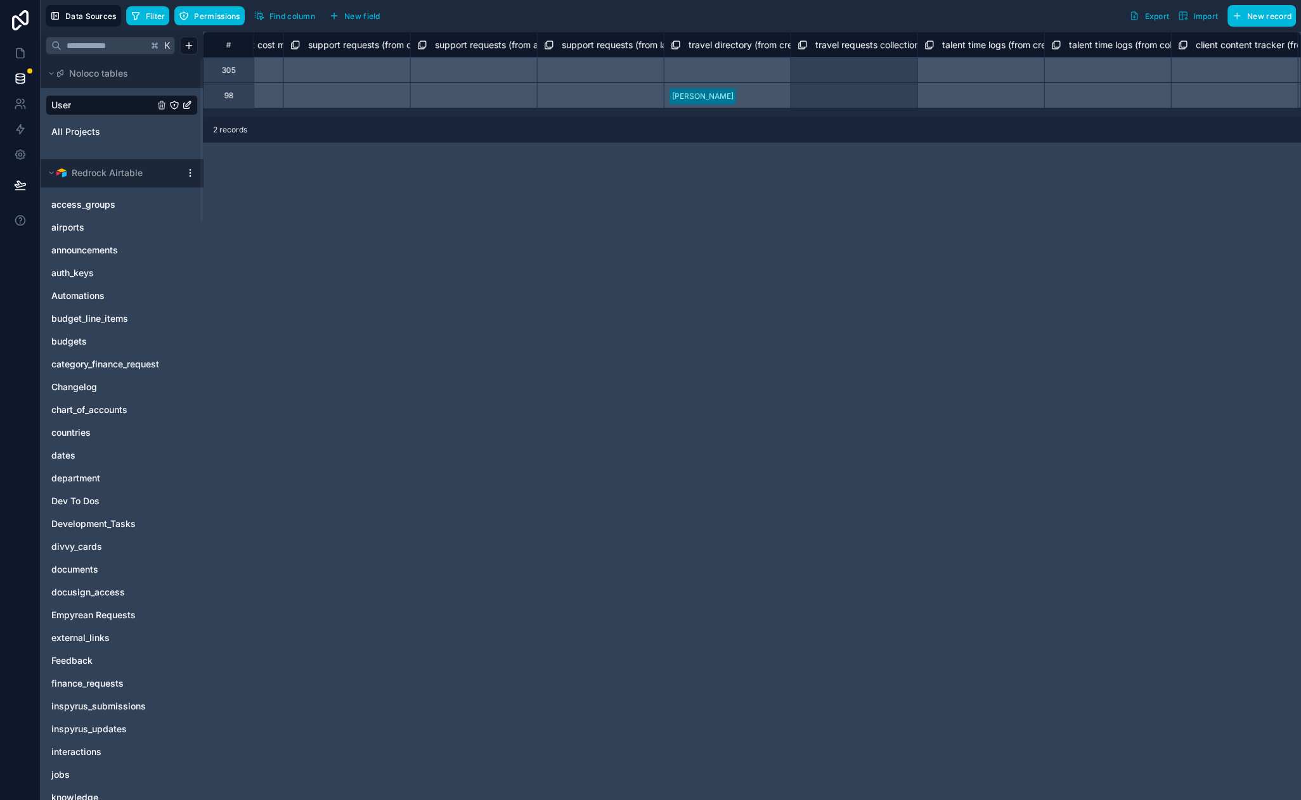
click at [775, 102] on div "Nathanael Ernsberger" at bounding box center [727, 94] width 127 height 25
click at [743, 211] on div "# flights (from last modified by) collection flights (from flight cost modified…" at bounding box center [752, 416] width 1098 height 769
click at [718, 68] on div "Select a travel directory (from created by) collection" at bounding box center [727, 69] width 127 height 25
click at [733, 217] on div "Paste" at bounding box center [726, 216] width 65 height 14
drag, startPoint x: 844, startPoint y: 243, endPoint x: 814, endPoint y: 236, distance: 30.1
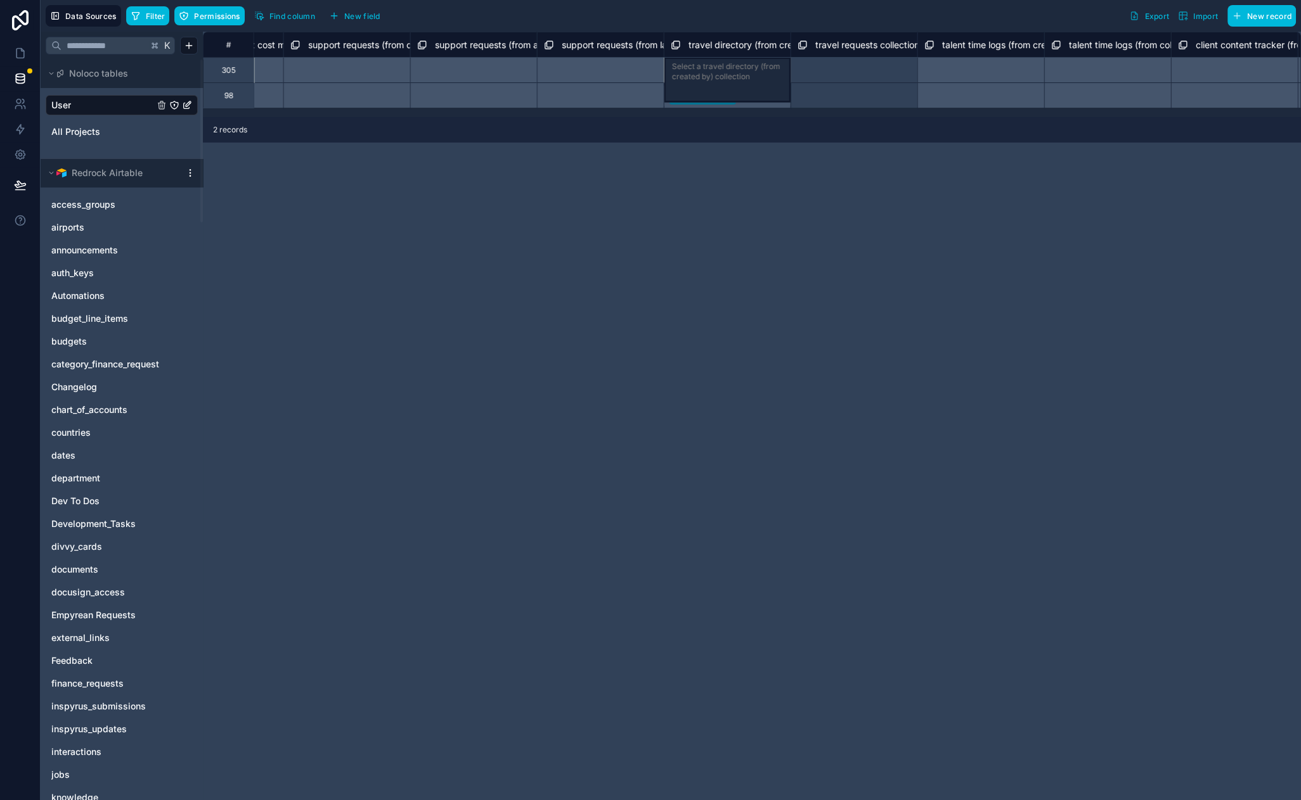
click at [844, 243] on div "# flights (from last modified by) collection flights (from flight cost modified…" at bounding box center [752, 416] width 1098 height 769
click at [743, 44] on span "travel directory (from created by) collection" at bounding box center [778, 45] width 181 height 13
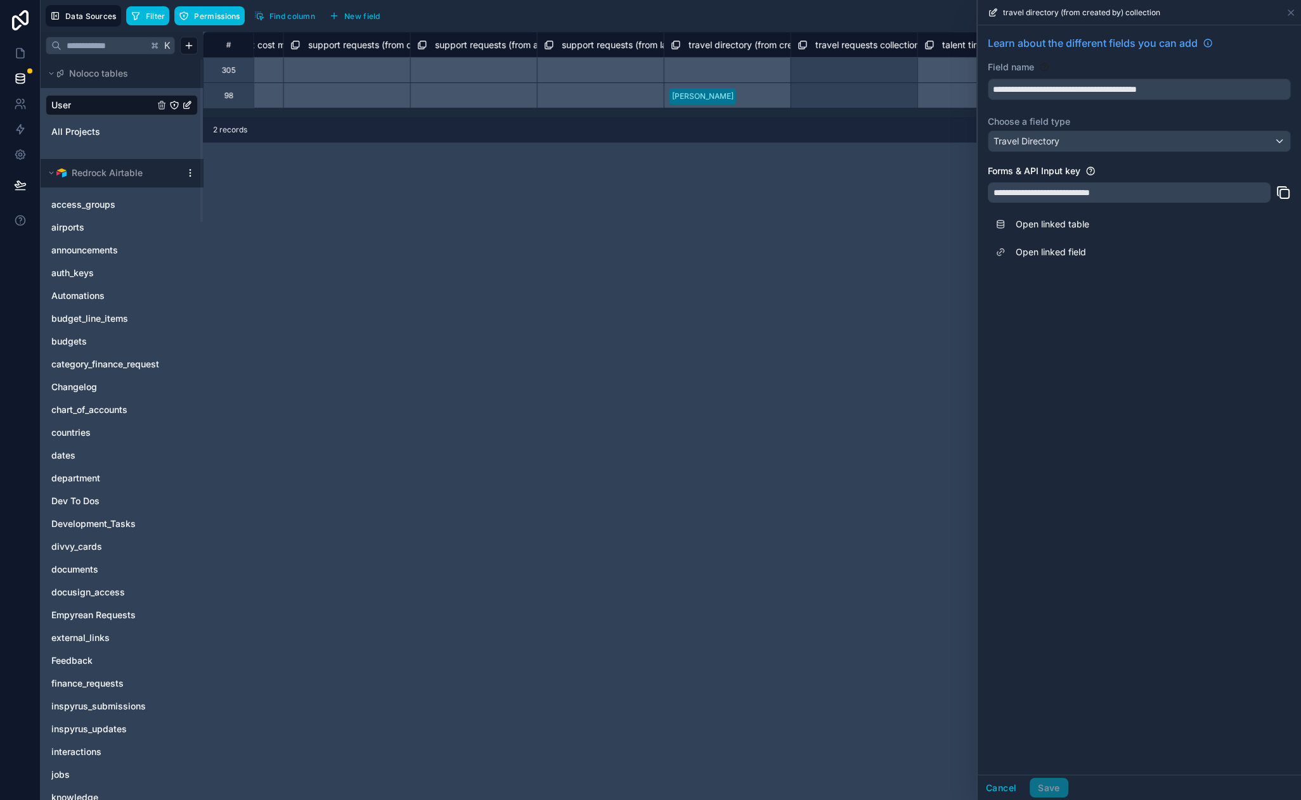
click at [1055, 225] on link "Open linked table" at bounding box center [1138, 224] width 303 height 28
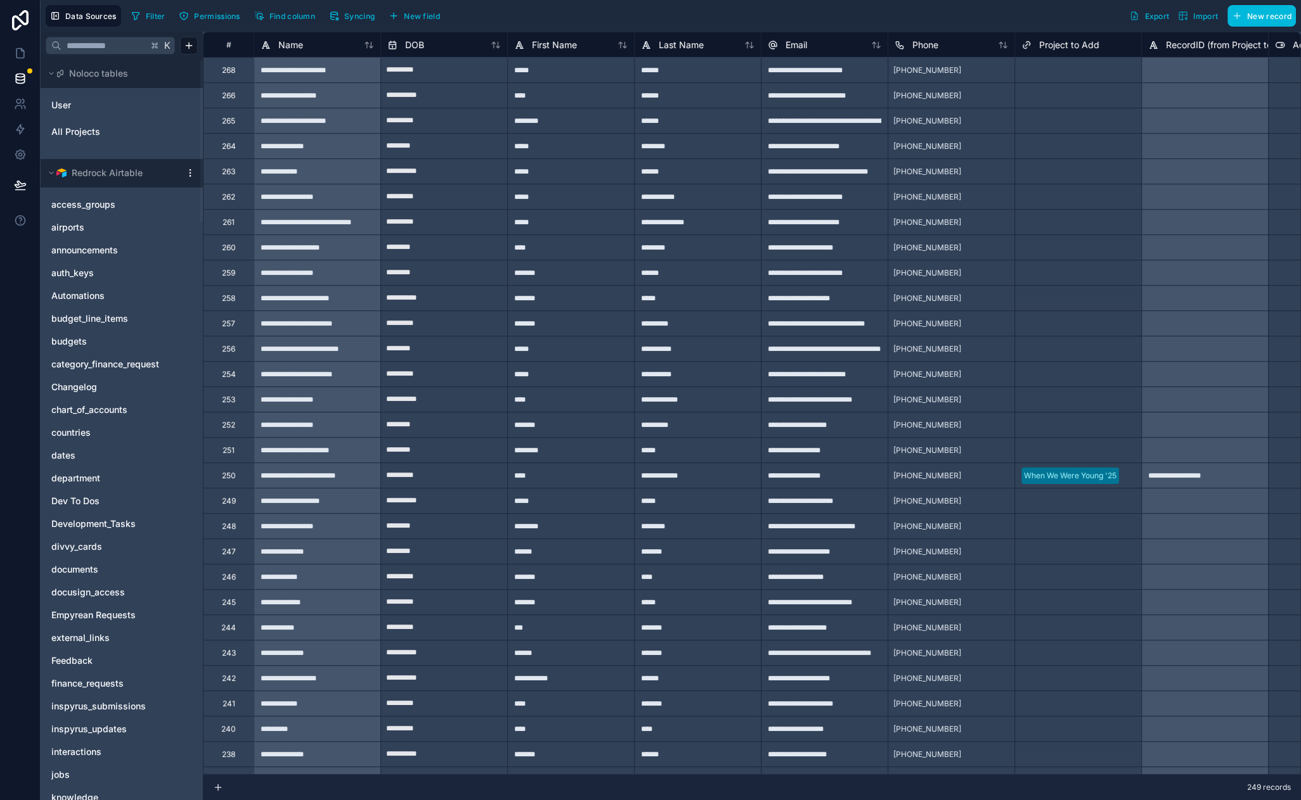
click at [215, 16] on span "Permissions" at bounding box center [217, 16] width 46 height 10
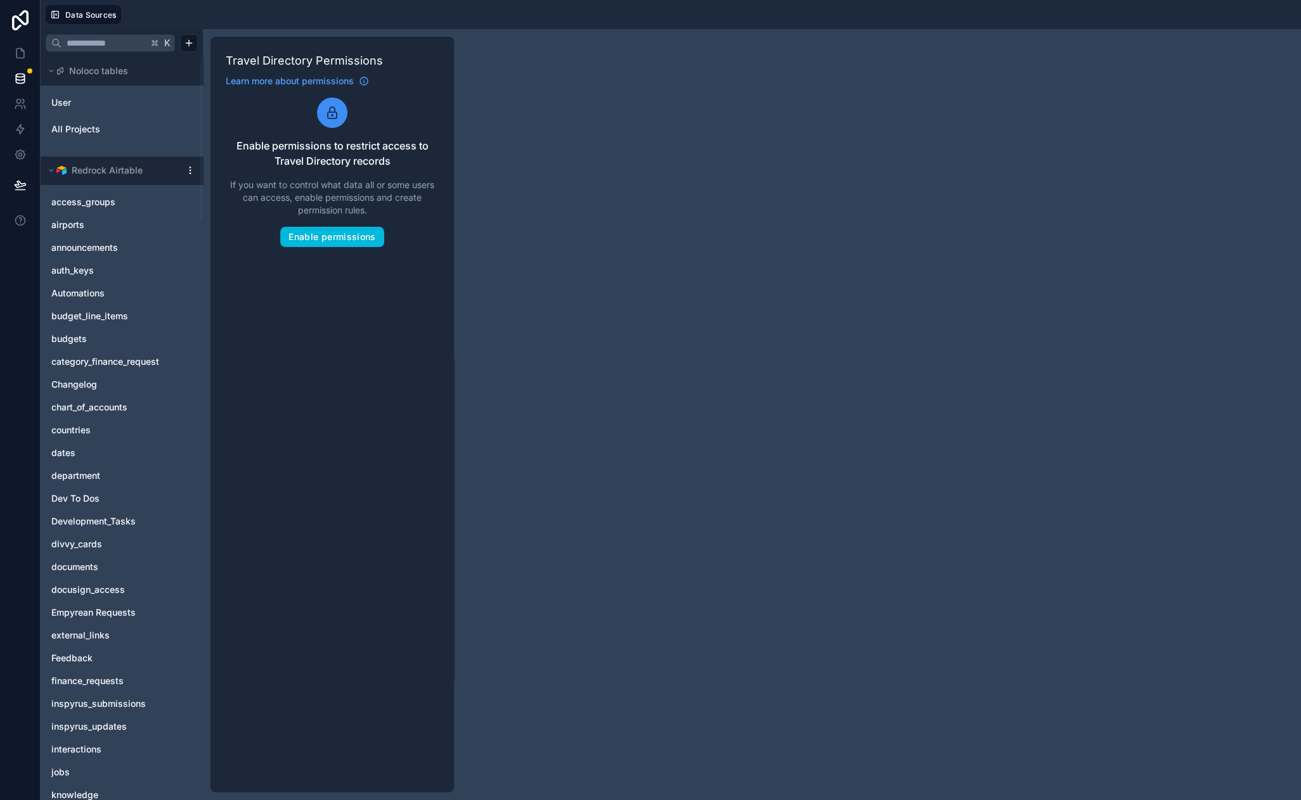
click at [555, 205] on div "K Noloco tables User All Projects Redrock Airtable access_groups airports annou…" at bounding box center [671, 414] width 1260 height 771
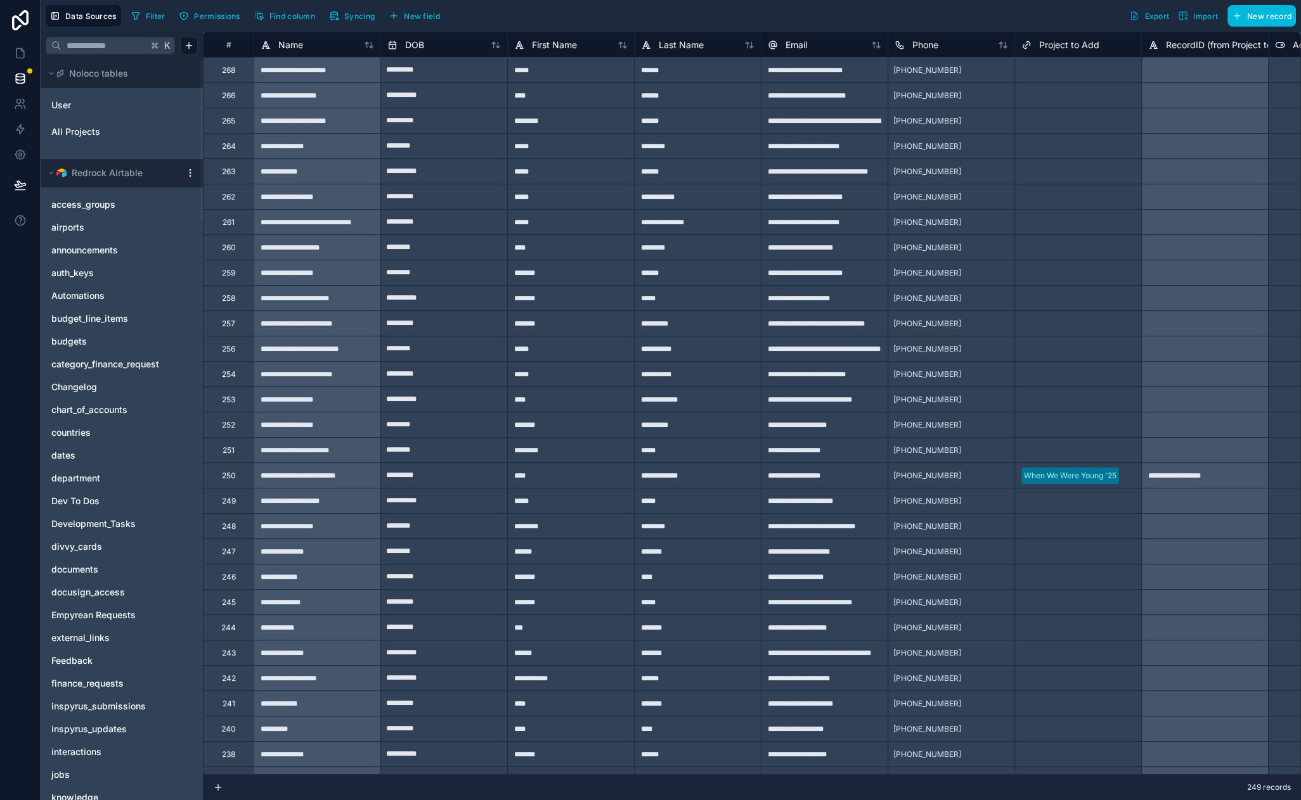
click at [155, 17] on span "Filter" at bounding box center [156, 16] width 20 height 10
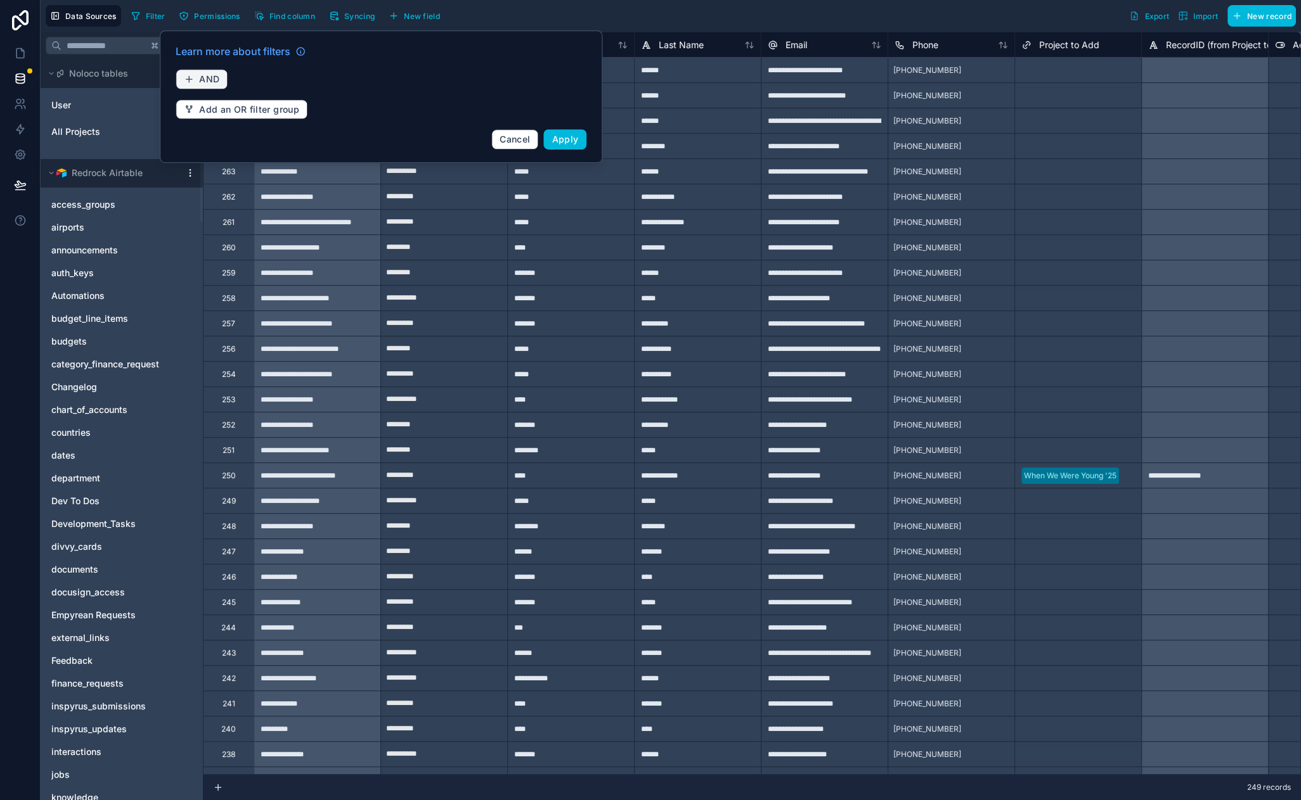
click at [199, 75] on span "AND" at bounding box center [209, 79] width 20 height 11
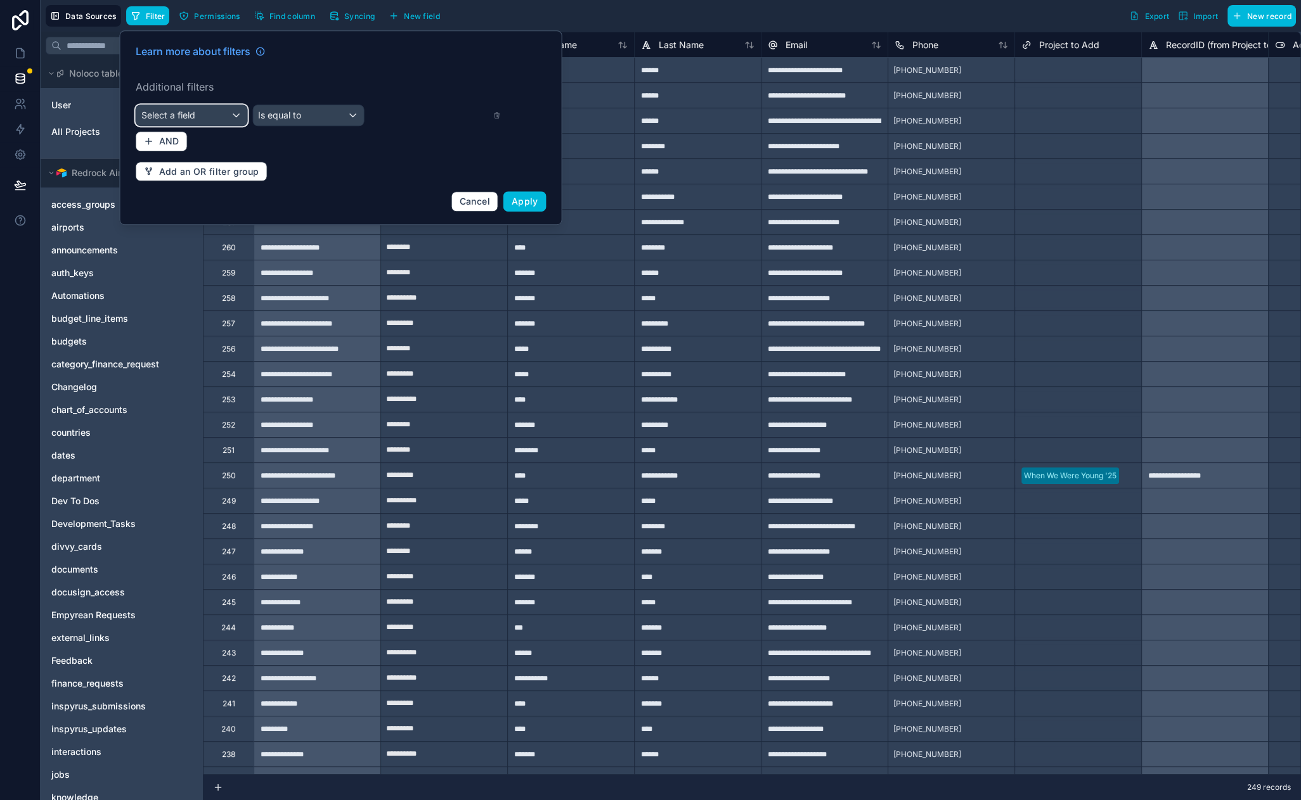
click at [226, 118] on div "Select a field" at bounding box center [191, 115] width 111 height 20
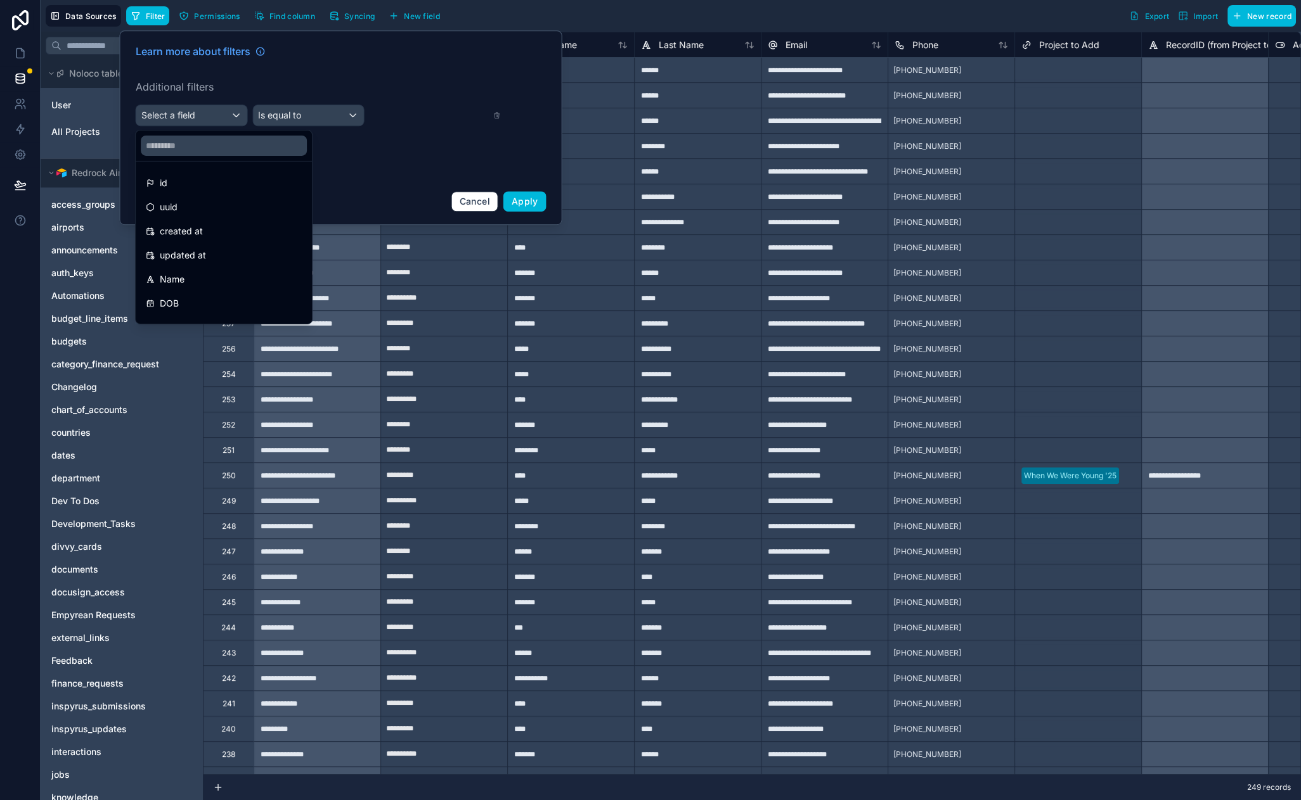
click at [217, 274] on div "Name" at bounding box center [224, 279] width 156 height 15
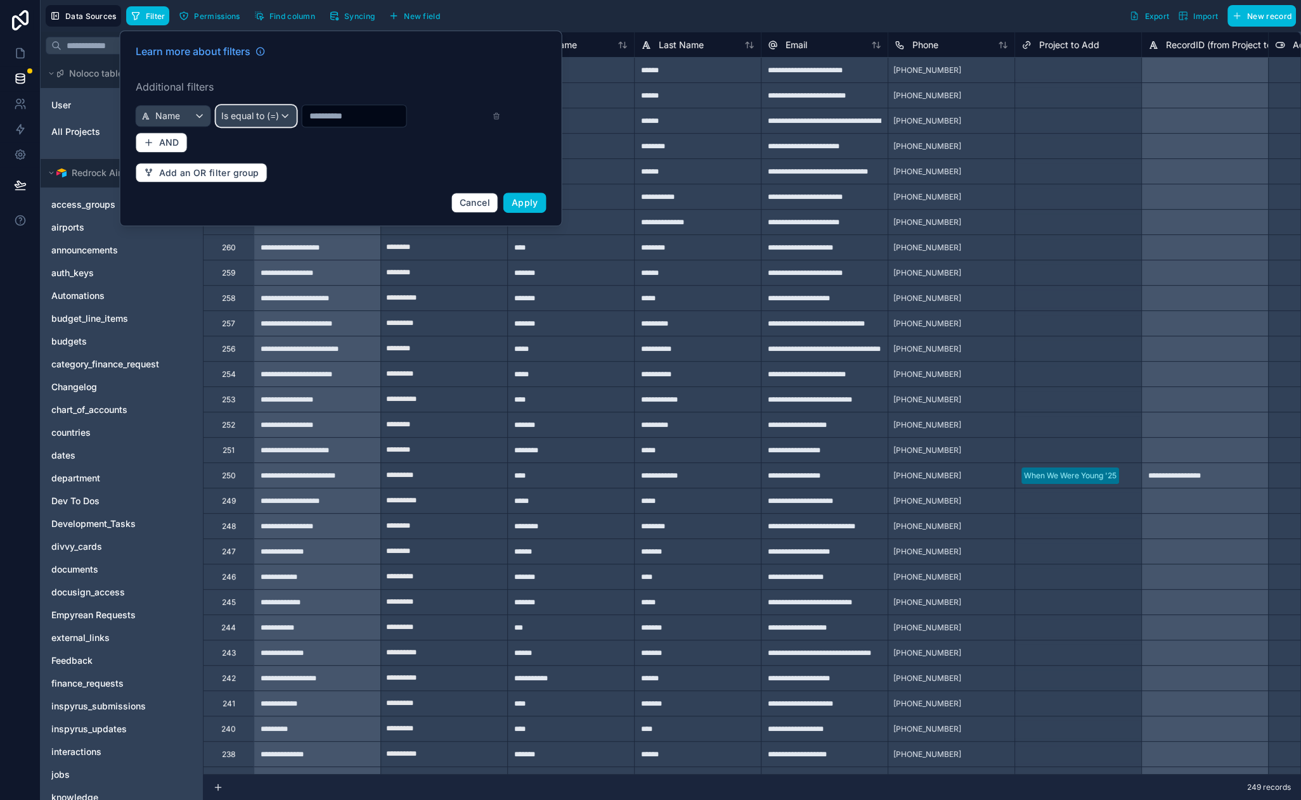
click at [273, 118] on div "Is equal to (=)" at bounding box center [255, 116] width 79 height 20
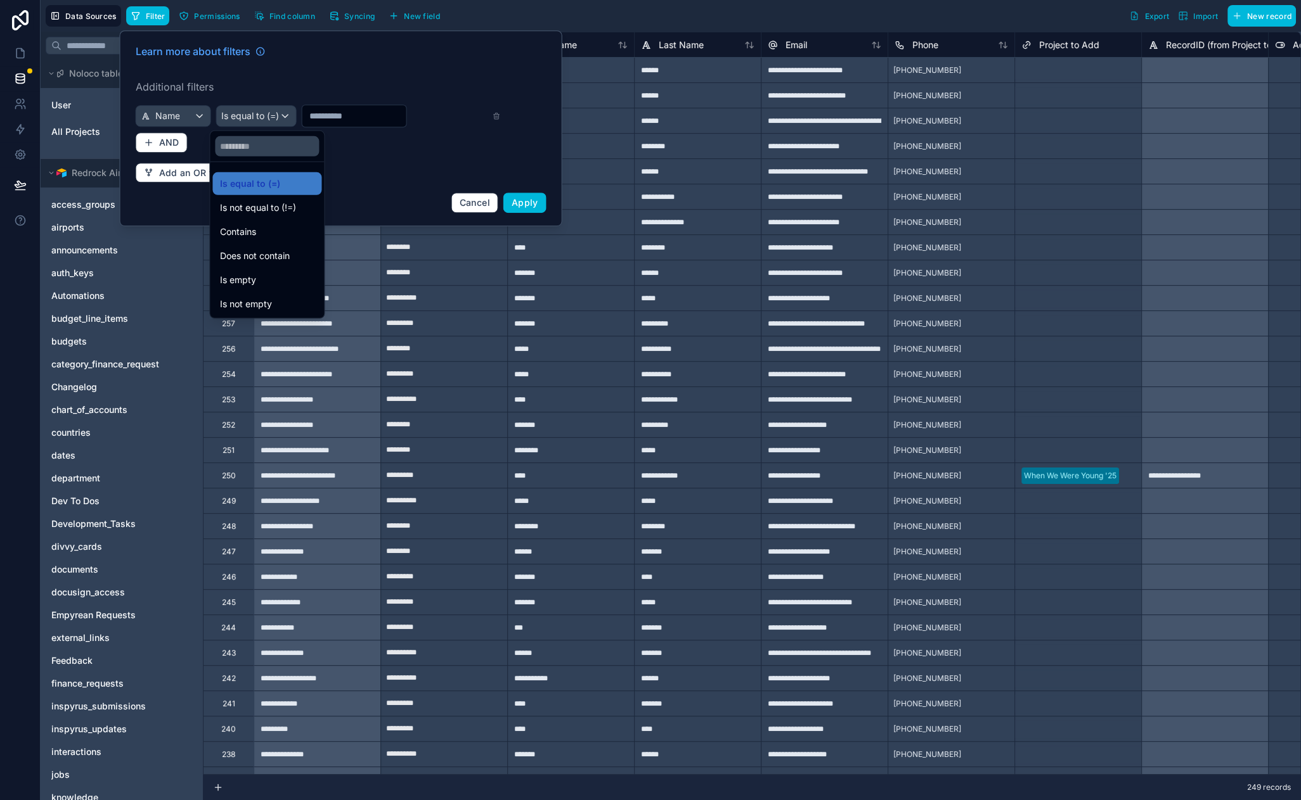
drag, startPoint x: 274, startPoint y: 233, endPoint x: 346, endPoint y: 165, distance: 99.1
click at [276, 233] on div "Contains" at bounding box center [267, 231] width 94 height 15
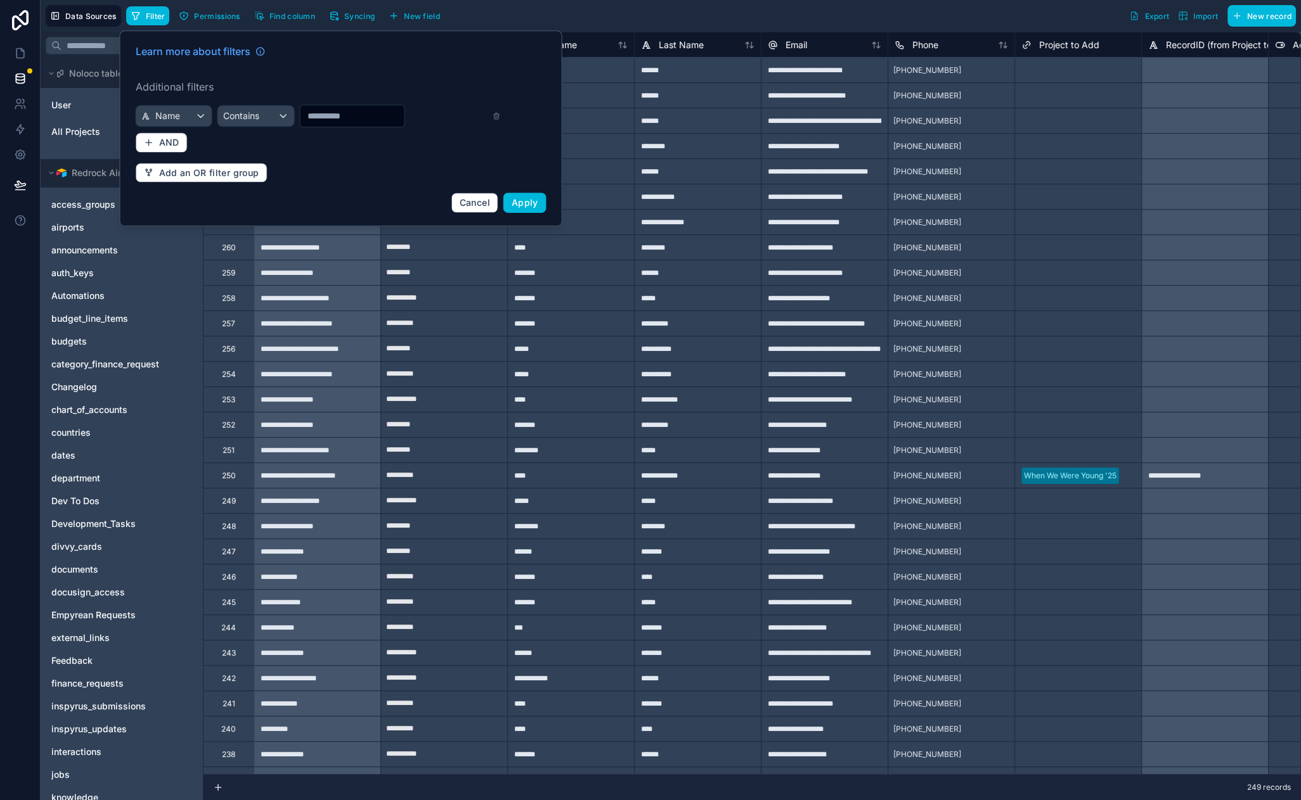
click at [354, 120] on input "text" at bounding box center [352, 116] width 104 height 18
type input "****"
click at [533, 208] on button "Apply" at bounding box center [524, 203] width 43 height 20
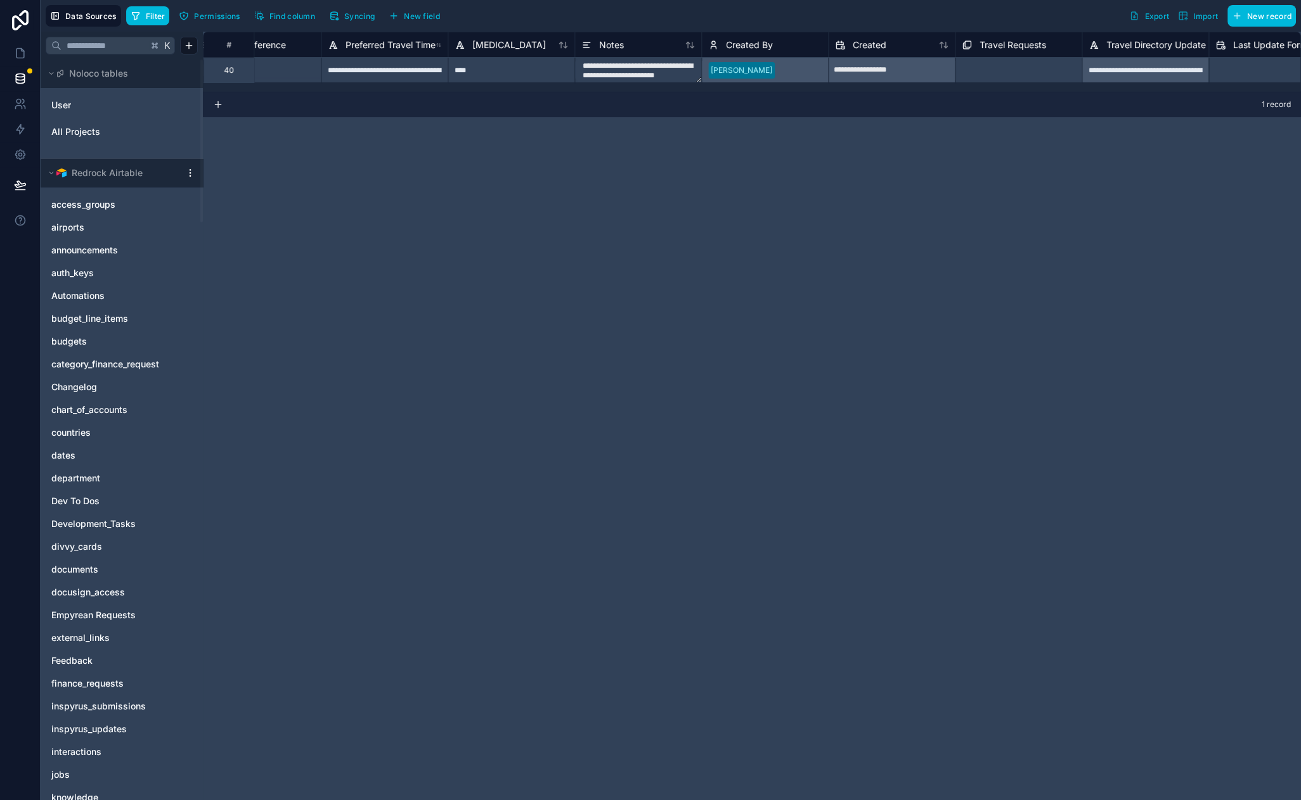
scroll to position [0, 2468]
click at [795, 61] on div "Nate Ernsberger" at bounding box center [764, 69] width 127 height 25
click at [788, 72] on div "Nate Ernsberger" at bounding box center [764, 69] width 127 height 25
click at [787, 176] on div "**********" at bounding box center [752, 416] width 1098 height 769
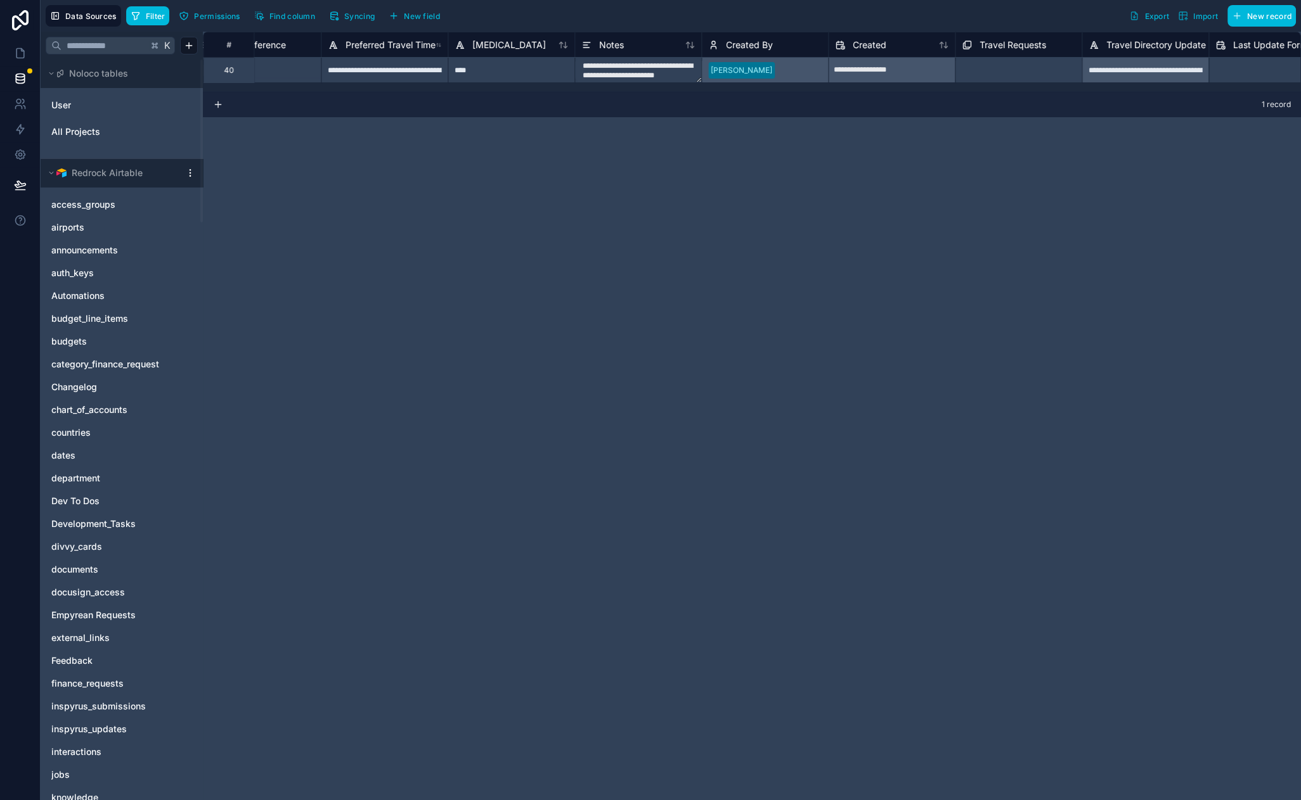
click at [797, 68] on div "Nate Ernsberger" at bounding box center [764, 69] width 127 height 25
click at [815, 211] on div "**********" at bounding box center [752, 416] width 1098 height 769
click at [805, 64] on div "Nate Ernsberger" at bounding box center [764, 69] width 127 height 25
click at [766, 154] on div "**********" at bounding box center [752, 416] width 1098 height 769
click at [773, 32] on div "Created By" at bounding box center [764, 44] width 127 height 25
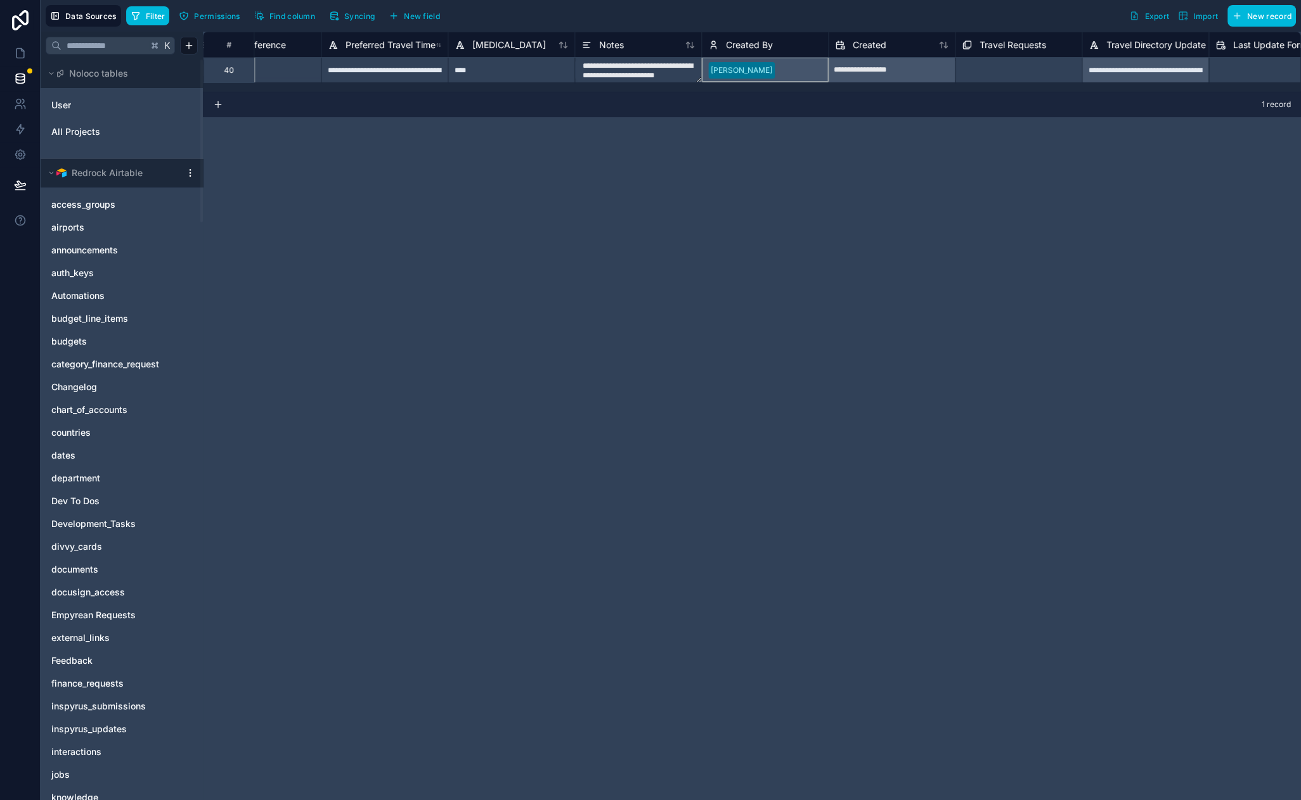
click at [767, 44] on span "Created By" at bounding box center [749, 45] width 47 height 13
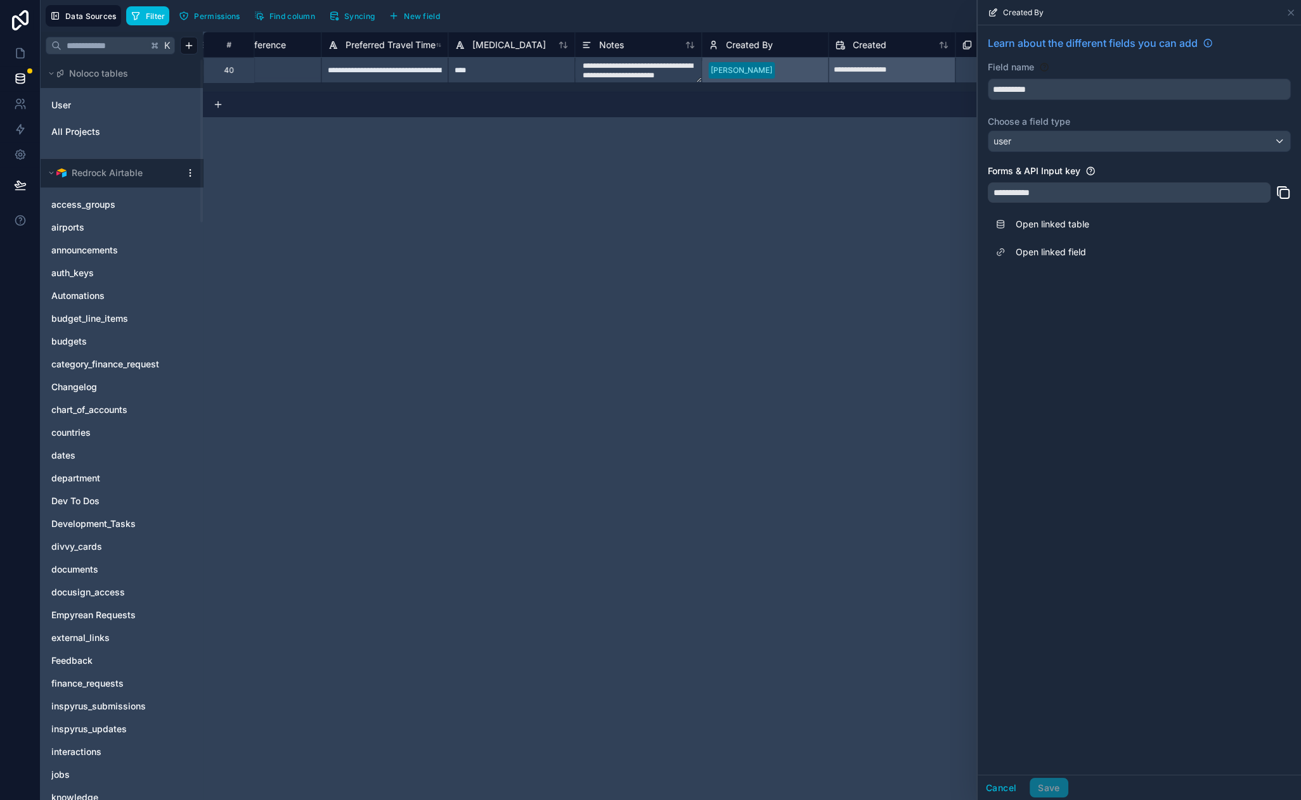
drag, startPoint x: 669, startPoint y: 221, endPoint x: 752, endPoint y: 338, distance: 143.7
click at [725, 294] on div "**********" at bounding box center [752, 416] width 1098 height 769
drag, startPoint x: 540, startPoint y: 271, endPoint x: 465, endPoint y: 237, distance: 82.0
click at [539, 271] on div "**********" at bounding box center [752, 416] width 1098 height 769
click at [23, 102] on icon at bounding box center [23, 102] width 2 height 4
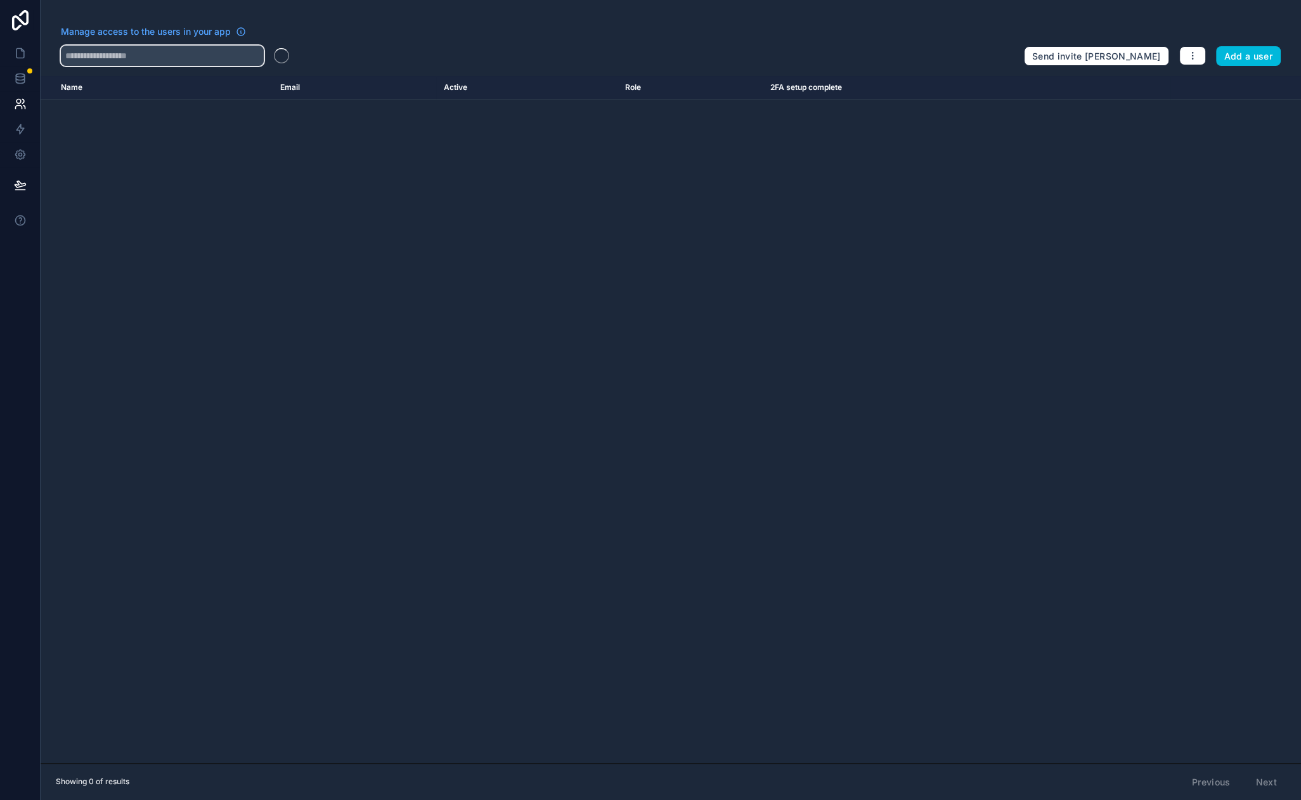
click at [145, 46] on input "text" at bounding box center [162, 56] width 203 height 20
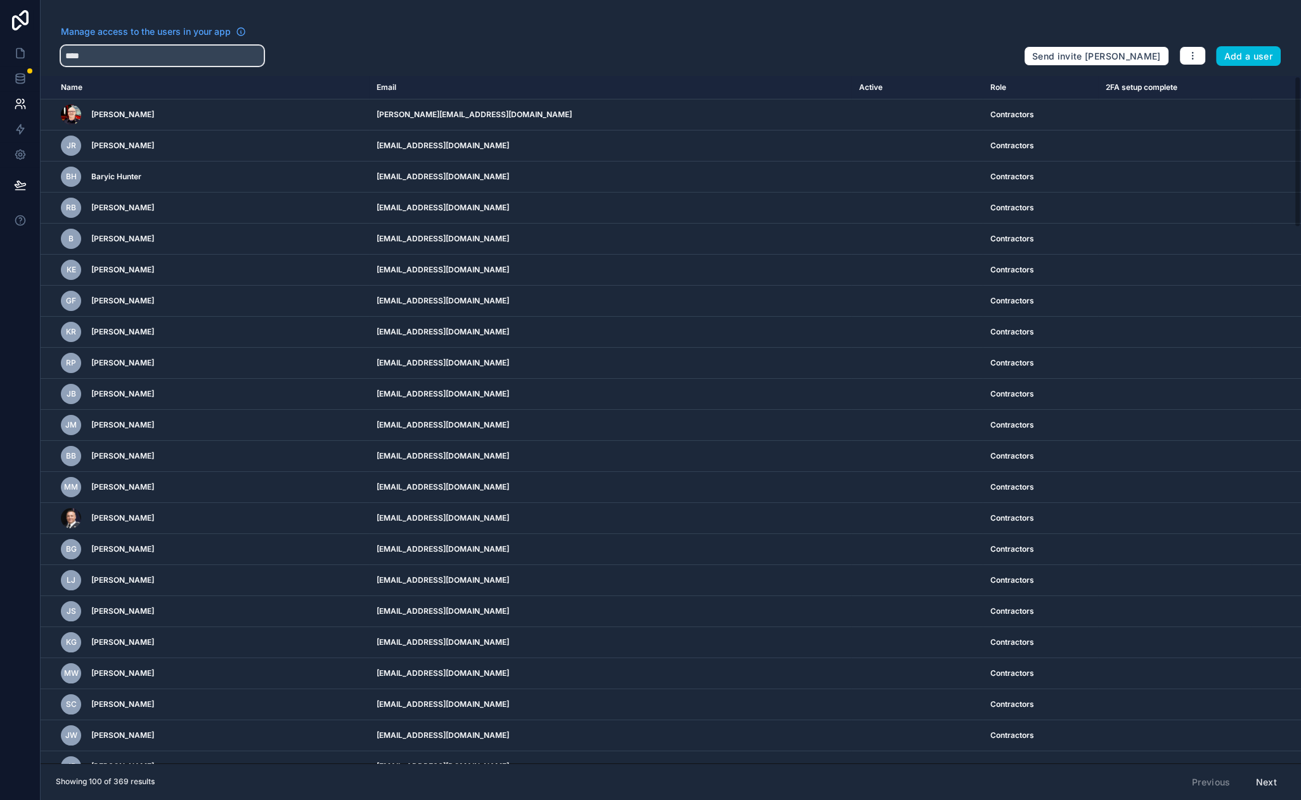
type input "****"
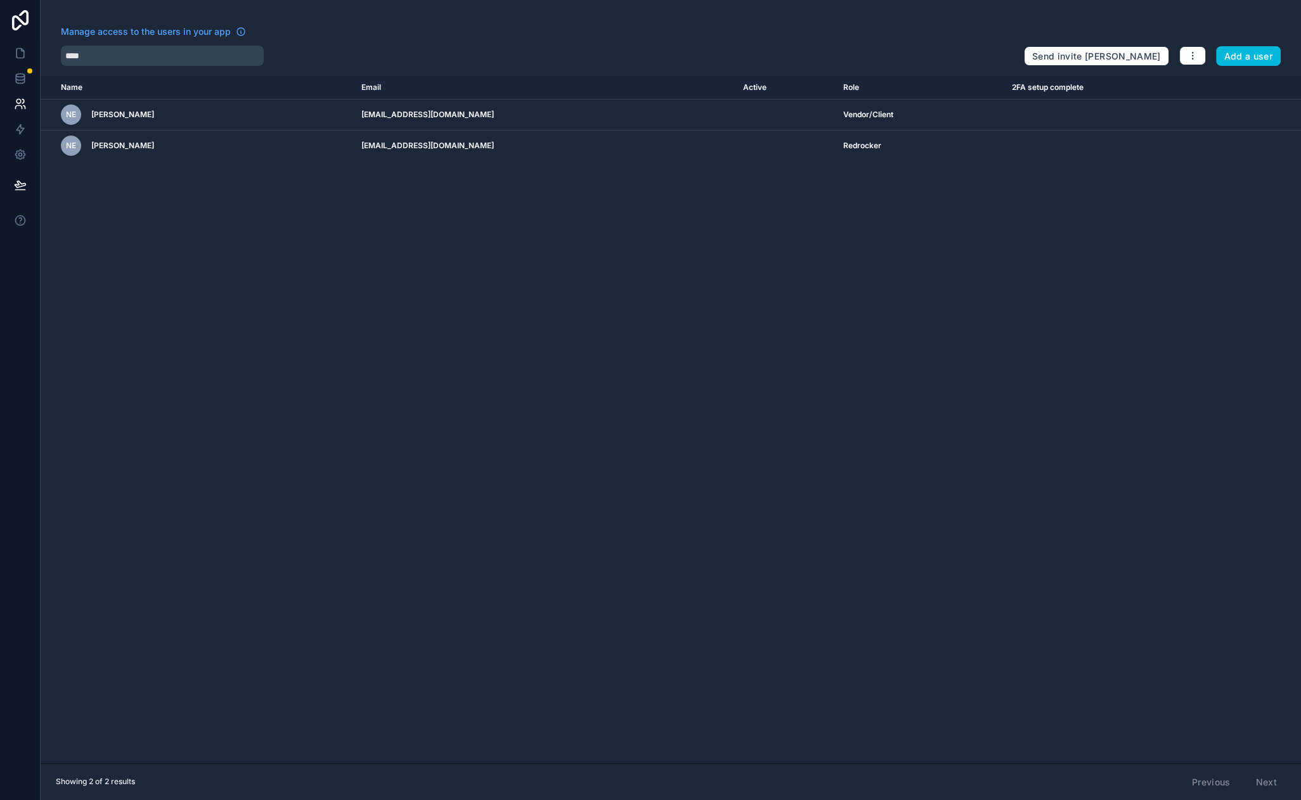
click at [0, 0] on icon "scrollable content" at bounding box center [0, 0] width 0 height 0
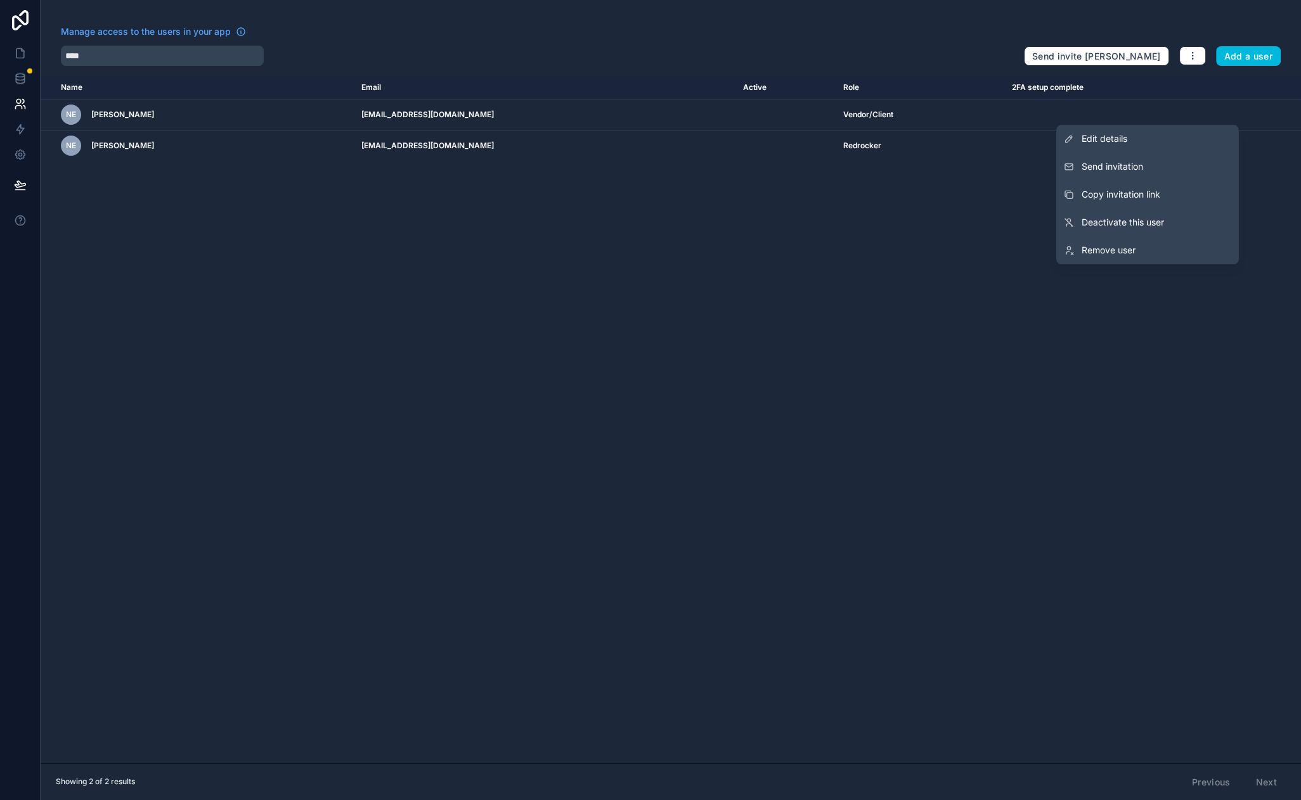
click at [1114, 253] on span "Remove user" at bounding box center [1108, 250] width 54 height 13
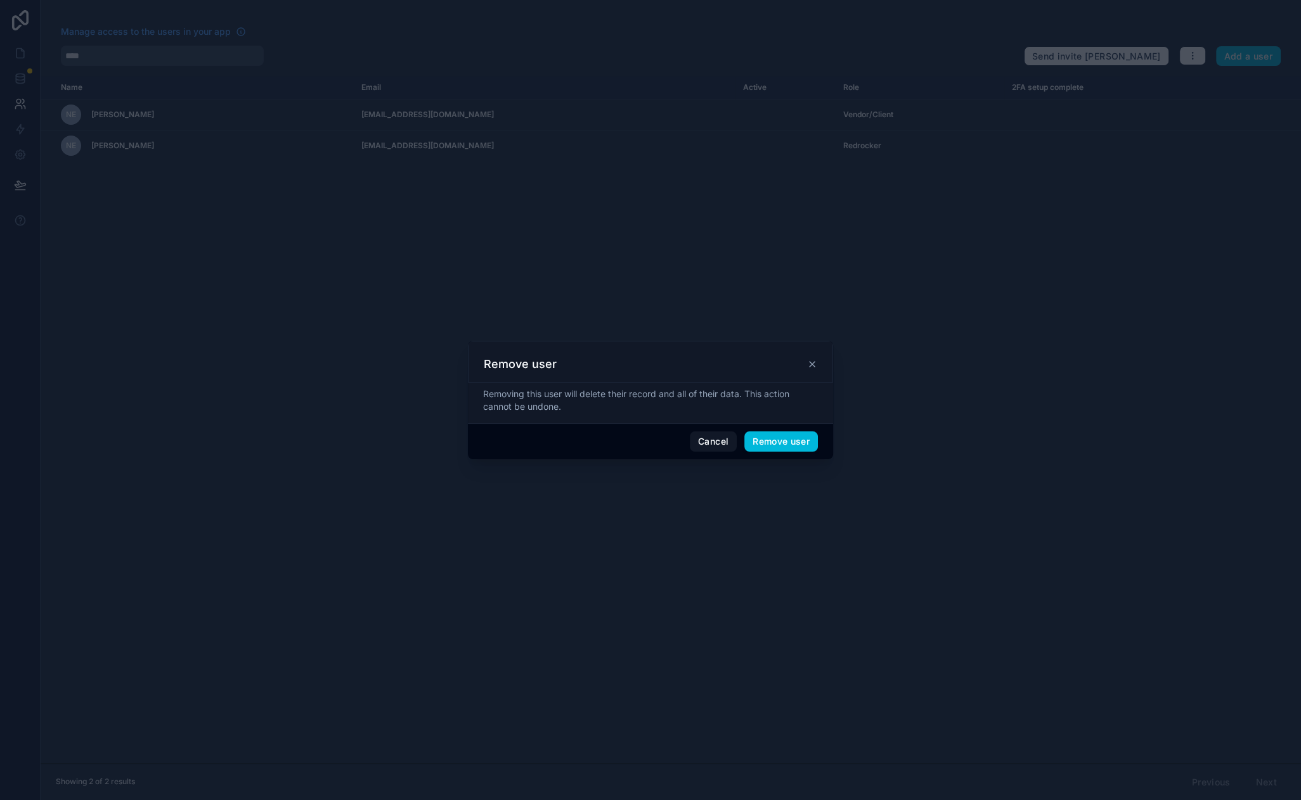
click at [794, 443] on button "Remove user" at bounding box center [781, 442] width 74 height 20
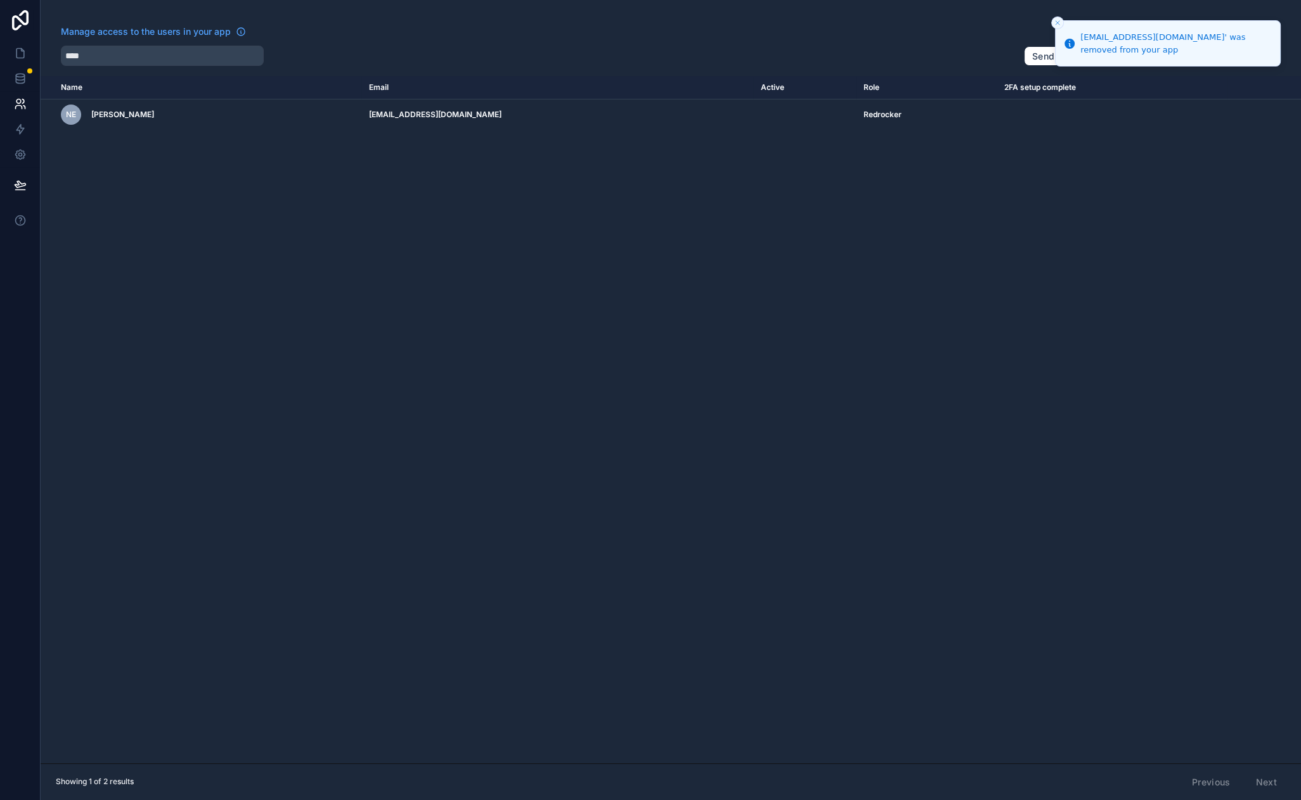
drag, startPoint x: 615, startPoint y: 223, endPoint x: 529, endPoint y: 211, distance: 87.7
click at [149, 202] on div "Name Email Active Role 2FA setup complete userTable.email NE Nate Ernsberger na…" at bounding box center [671, 420] width 1260 height 688
click at [24, 77] on icon at bounding box center [20, 77] width 8 height 5
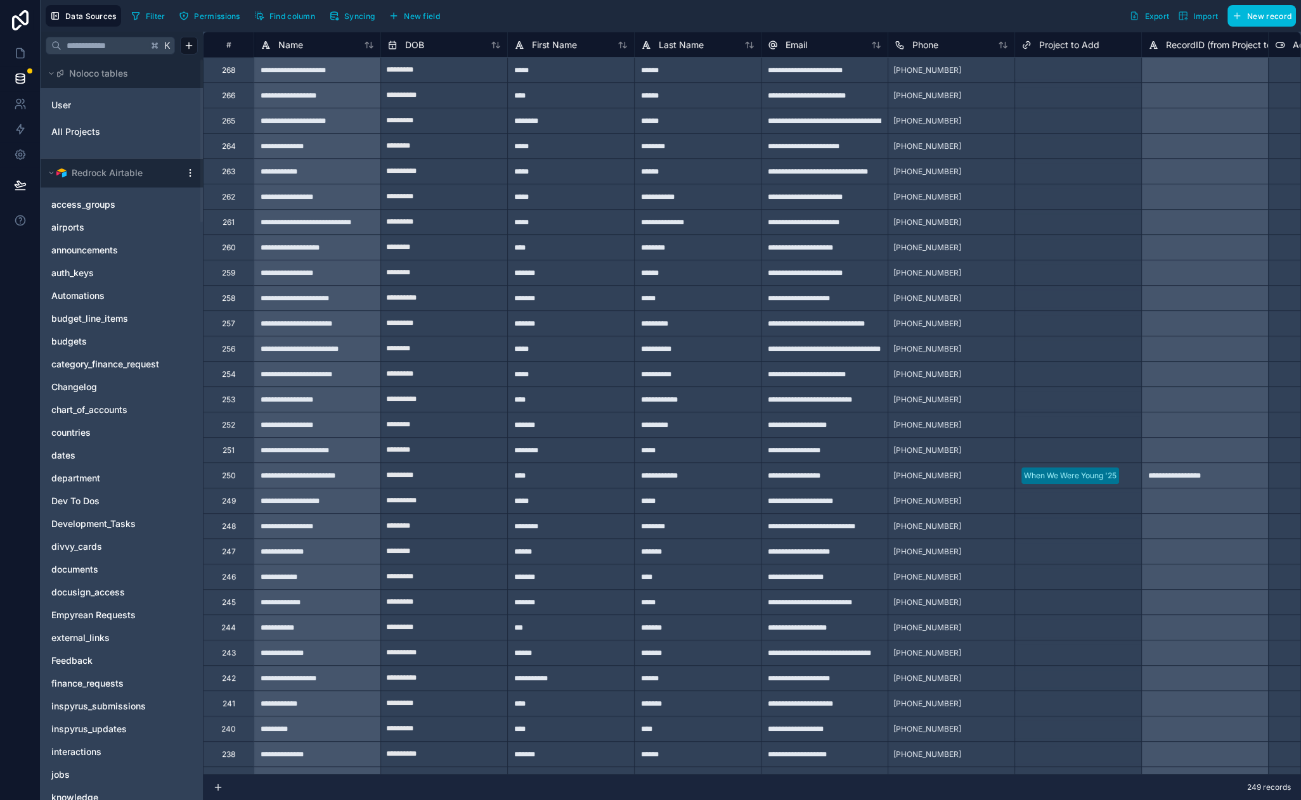
click at [72, 101] on link "User" at bounding box center [102, 105] width 103 height 13
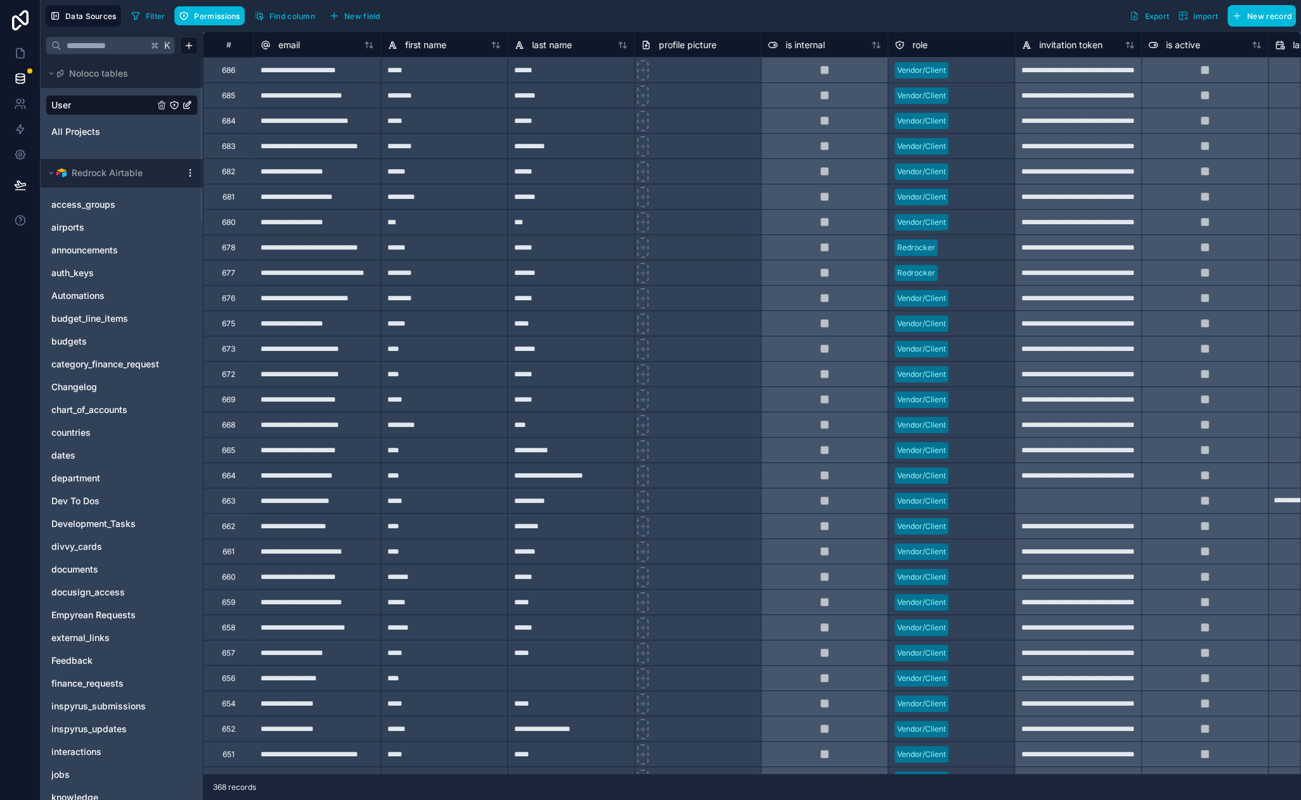
click at [152, 15] on span "Filter" at bounding box center [156, 16] width 20 height 10
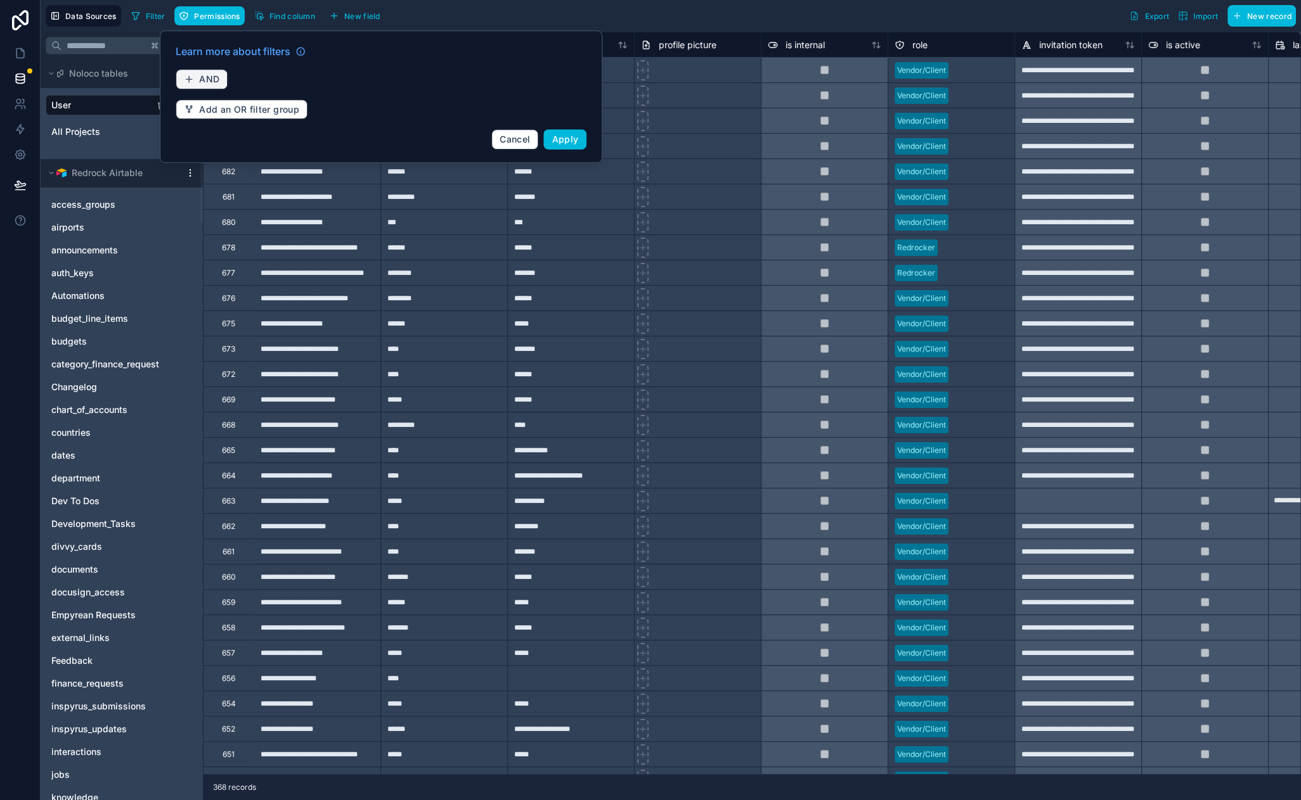
click at [191, 72] on button "AND" at bounding box center [202, 79] width 52 height 20
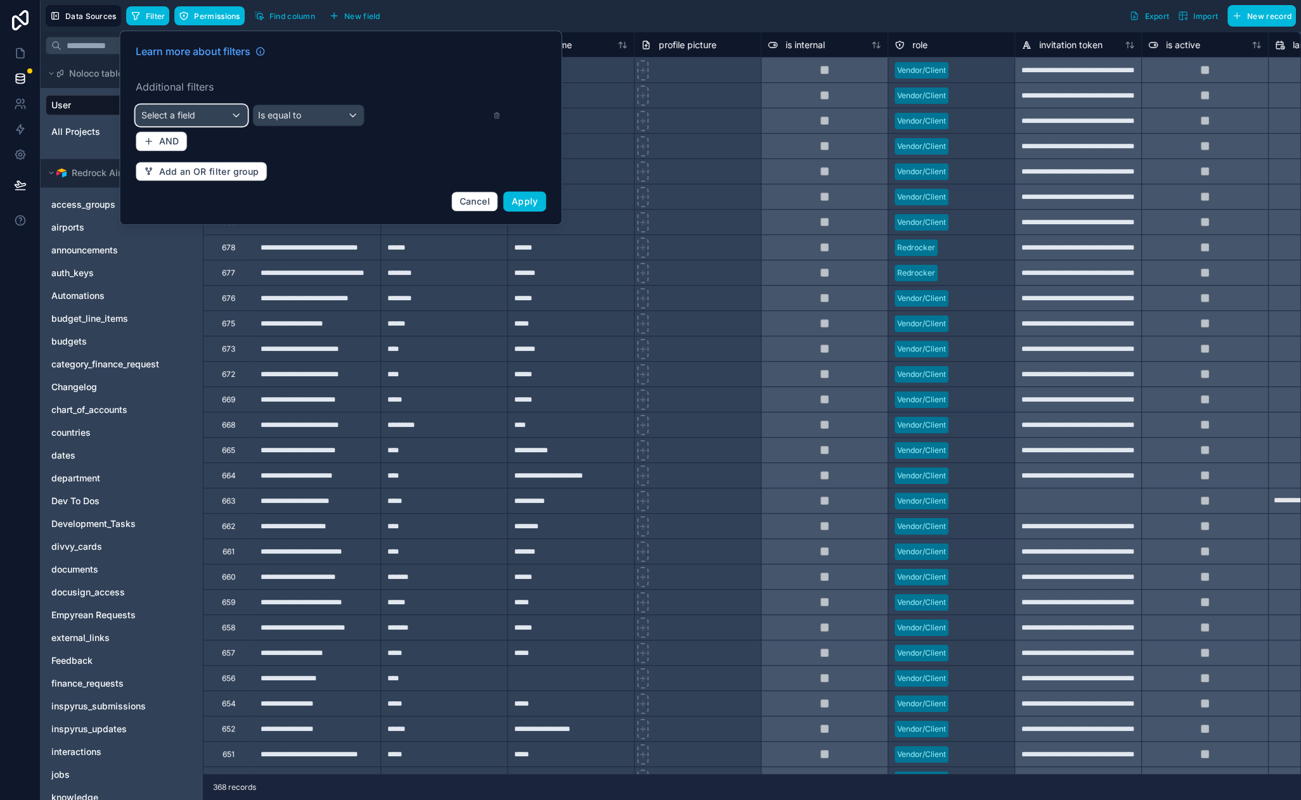
click at [198, 112] on div "Select a field" at bounding box center [191, 115] width 111 height 20
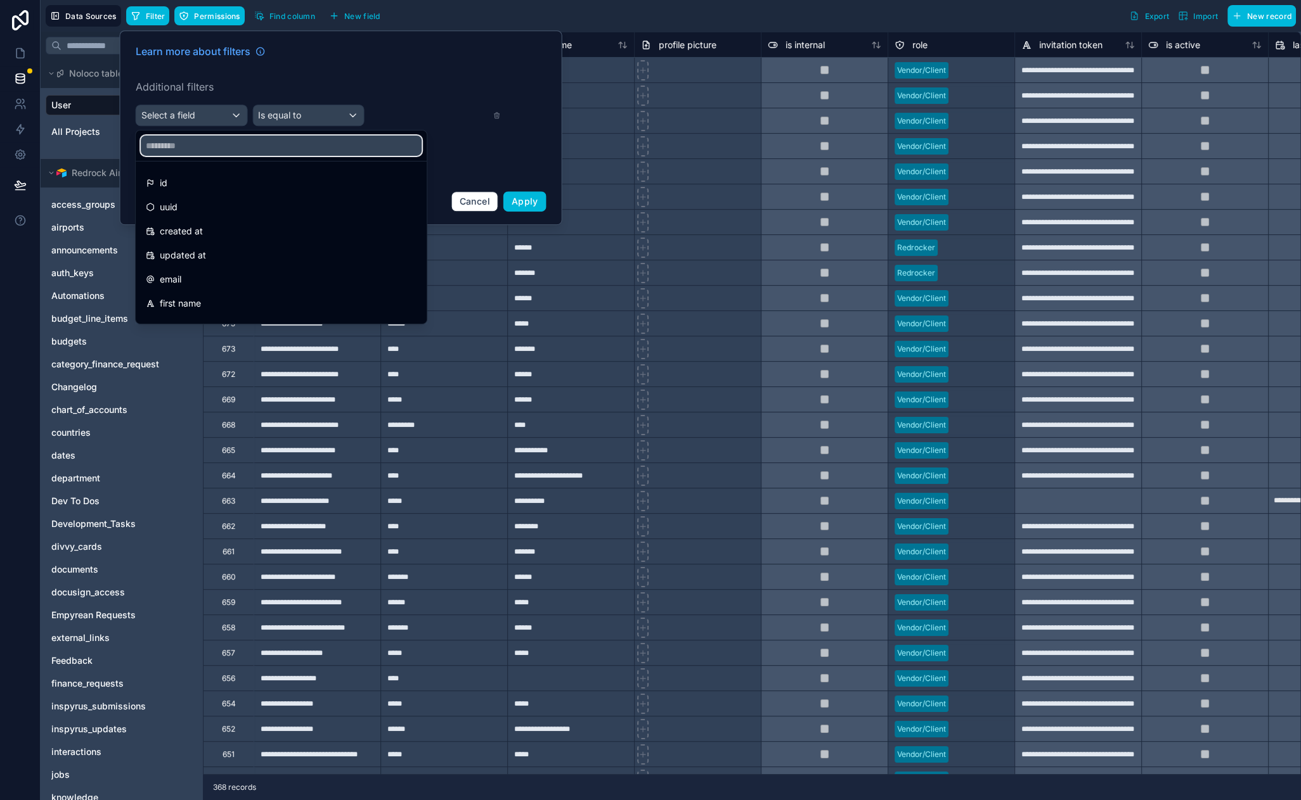
click at [216, 155] on input "text" at bounding box center [281, 146] width 281 height 20
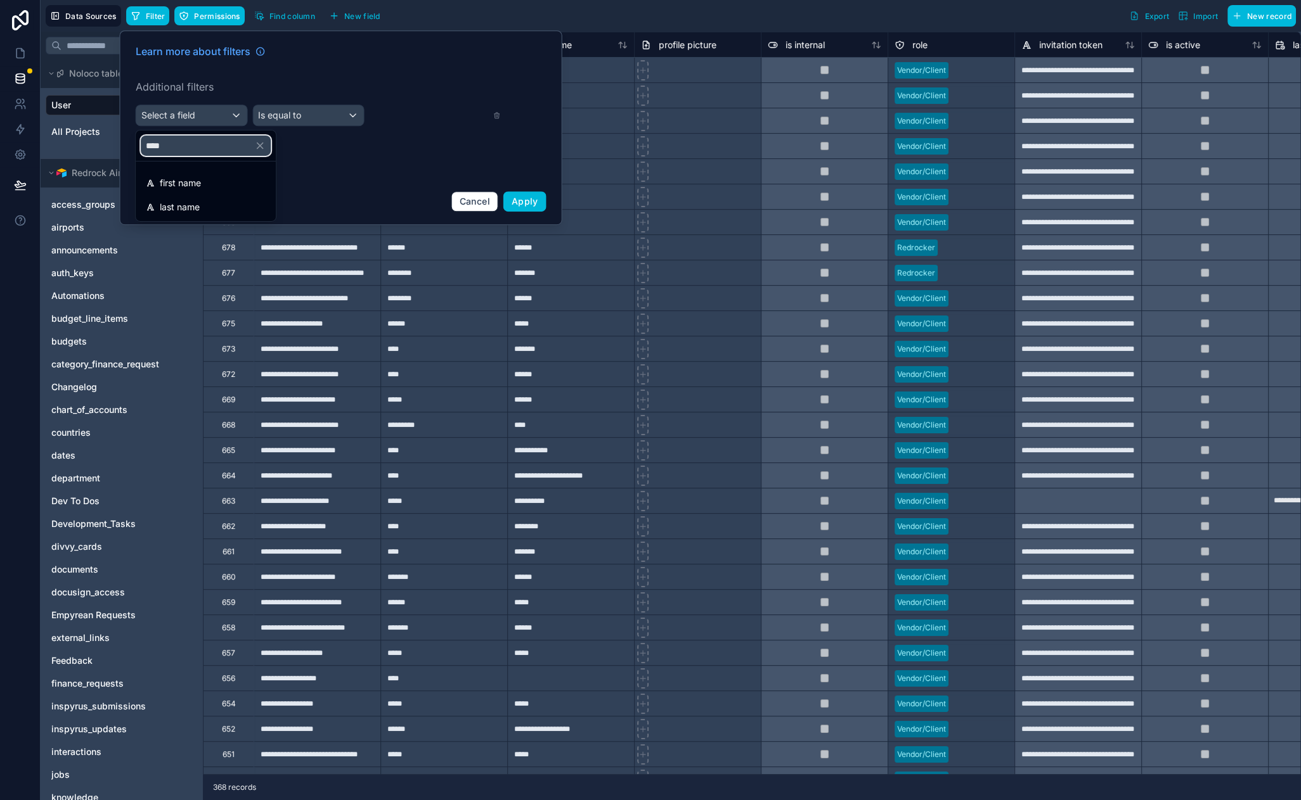
type input "****"
drag, startPoint x: 210, startPoint y: 200, endPoint x: 243, endPoint y: 172, distance: 43.6
click at [210, 200] on div "last name" at bounding box center [206, 207] width 120 height 15
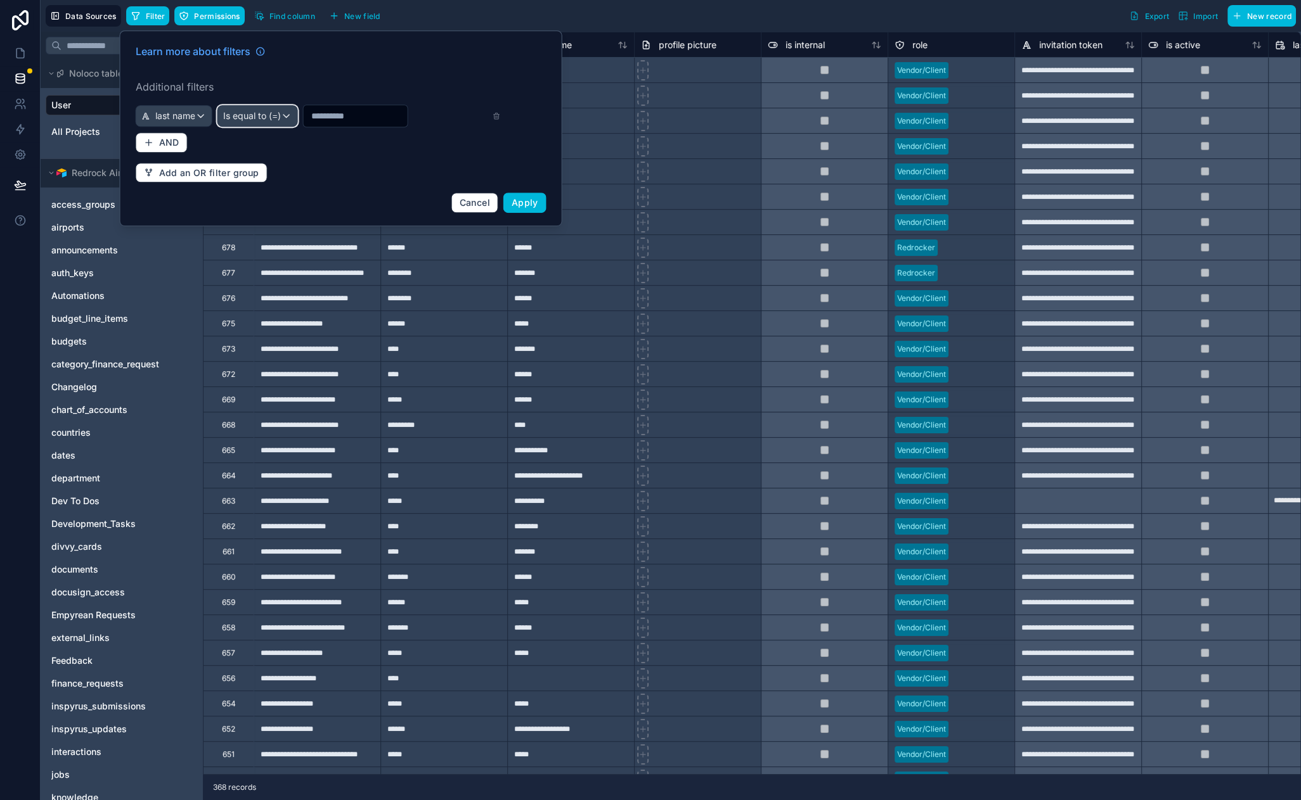
click at [273, 118] on span "Is equal to (=)" at bounding box center [252, 116] width 58 height 13
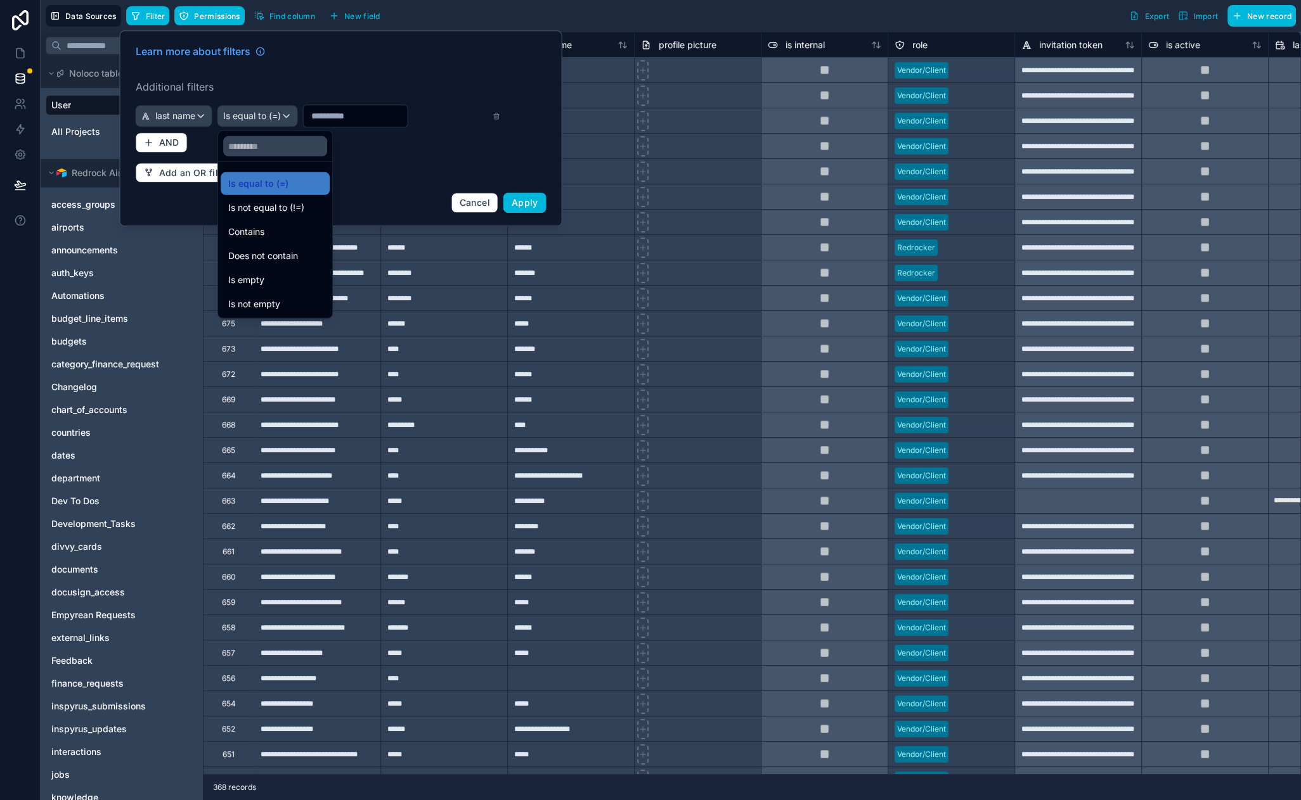
drag, startPoint x: 281, startPoint y: 223, endPoint x: 299, endPoint y: 196, distance: 32.9
click at [281, 223] on div "Contains" at bounding box center [275, 232] width 109 height 23
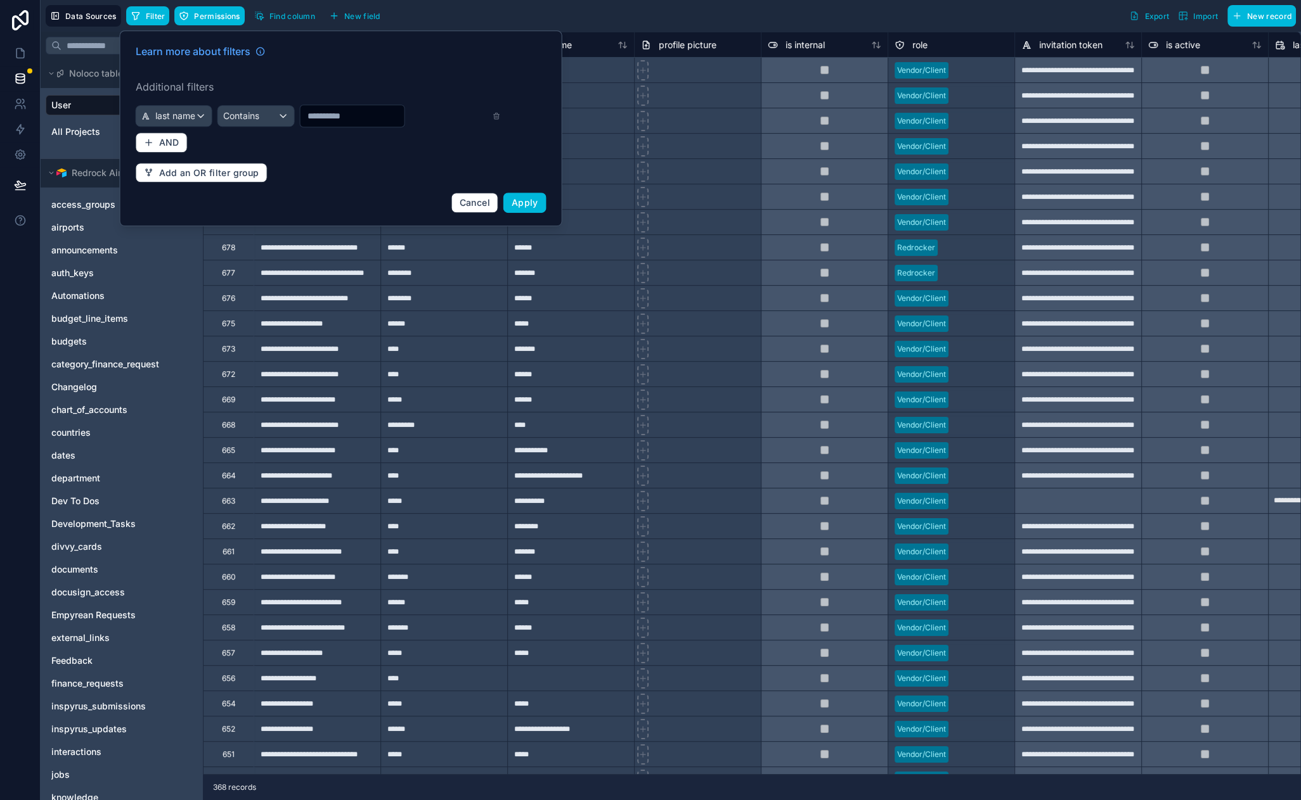
click at [329, 121] on input "text" at bounding box center [352, 116] width 104 height 18
type input "****"
click at [514, 200] on span "Apply" at bounding box center [524, 202] width 27 height 11
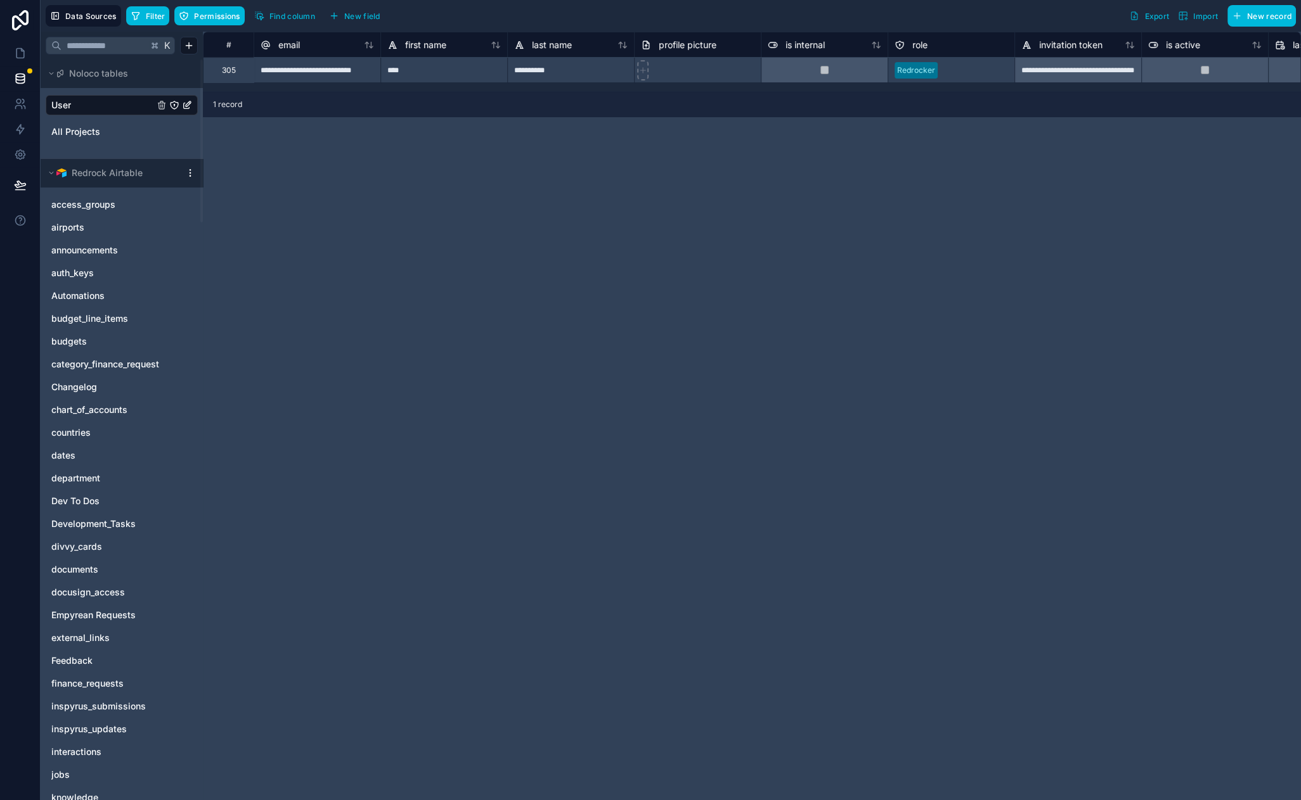
drag, startPoint x: 529, startPoint y: 190, endPoint x: 456, endPoint y: 174, distance: 75.2
drag, startPoint x: 524, startPoint y: 209, endPoint x: 478, endPoint y: 192, distance: 48.5
click at [478, 192] on div "**********" at bounding box center [752, 416] width 1098 height 769
drag, startPoint x: 386, startPoint y: 181, endPoint x: 357, endPoint y: 171, distance: 30.9
drag, startPoint x: 377, startPoint y: 272, endPoint x: 312, endPoint y: 221, distance: 82.7
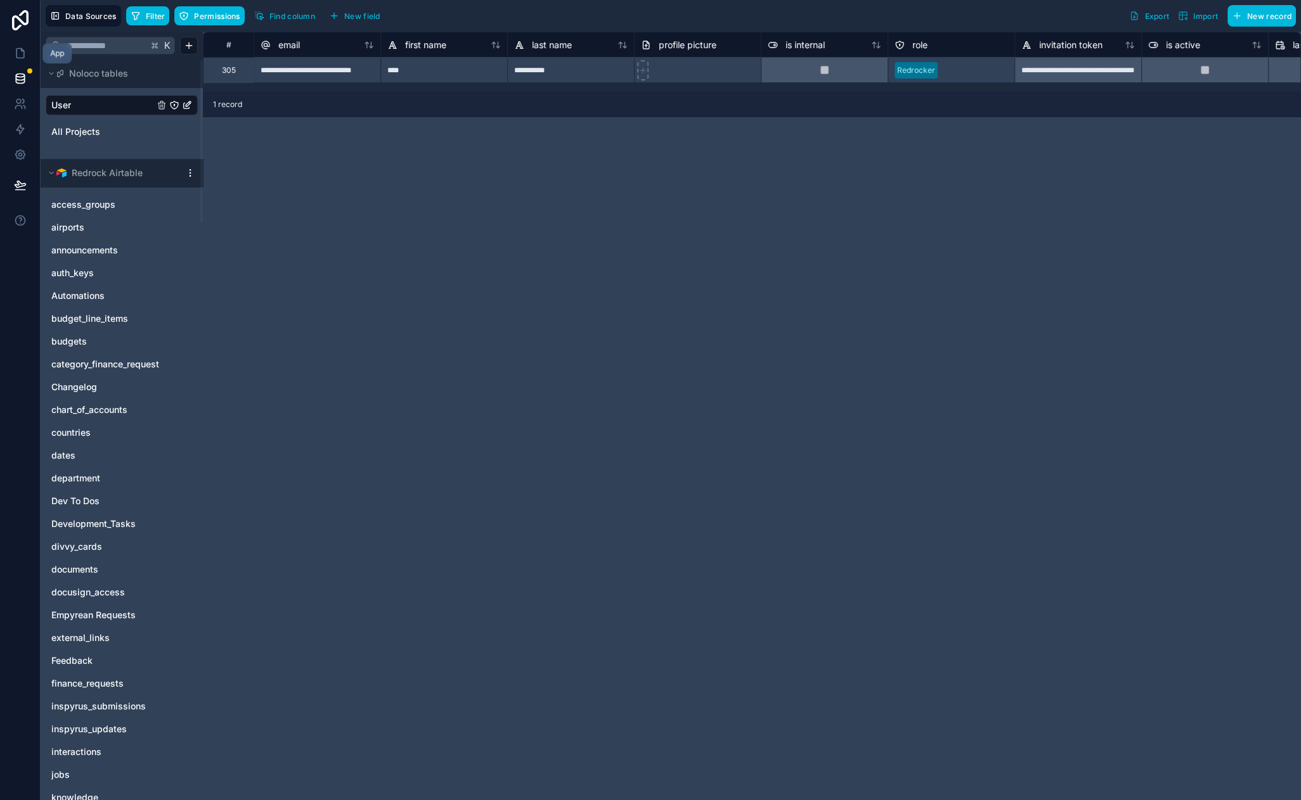
click at [17, 53] on icon at bounding box center [20, 53] width 13 height 13
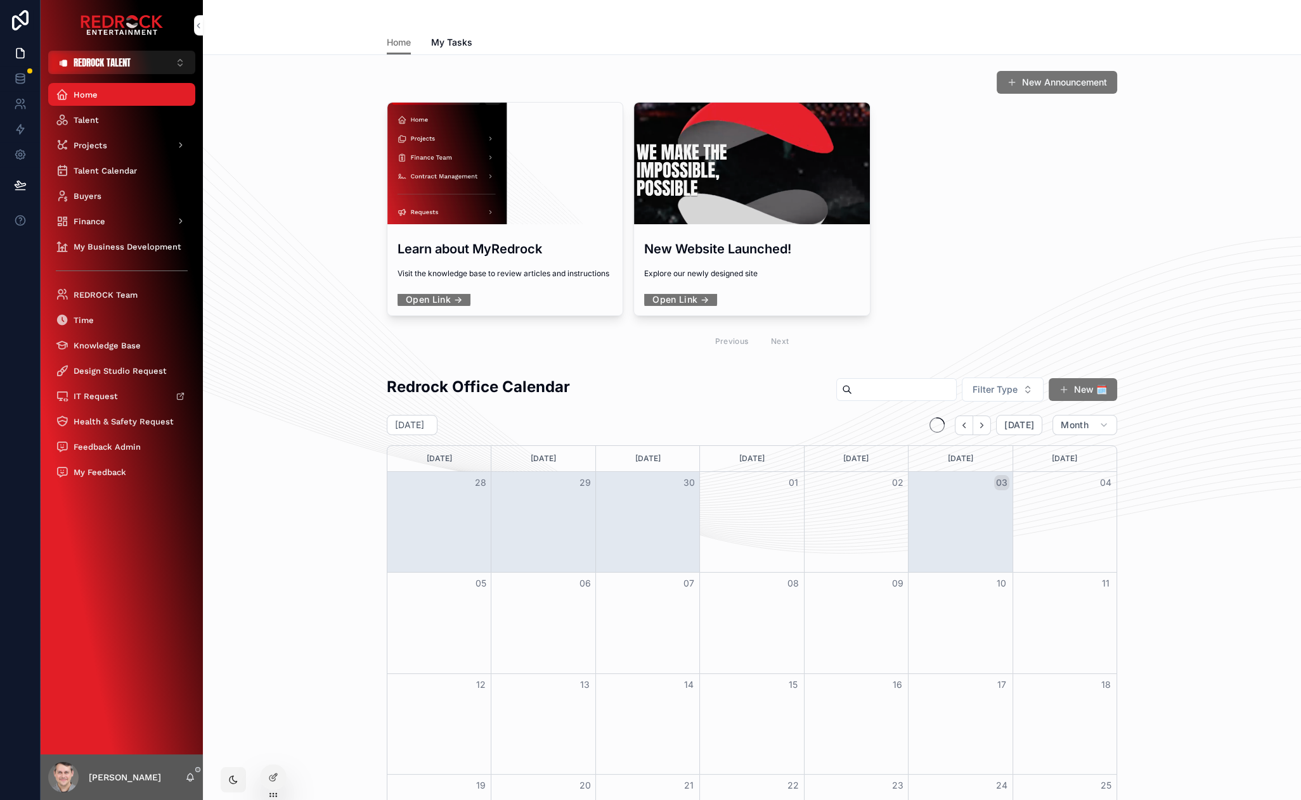
drag, startPoint x: 355, startPoint y: 238, endPoint x: 325, endPoint y: 158, distance: 86.1
drag, startPoint x: 340, startPoint y: 82, endPoint x: 314, endPoint y: 20, distance: 67.0
drag, startPoint x: 288, startPoint y: 63, endPoint x: 304, endPoint y: 28, distance: 38.9
click at [257, 579] on div "Redrock Office Calendar Filter Type New 🗓️ October 2025 Today Month Sunday Mond…" at bounding box center [751, 676] width 1077 height 610
click at [98, 60] on span "REDROCK TALENT" at bounding box center [102, 62] width 57 height 13
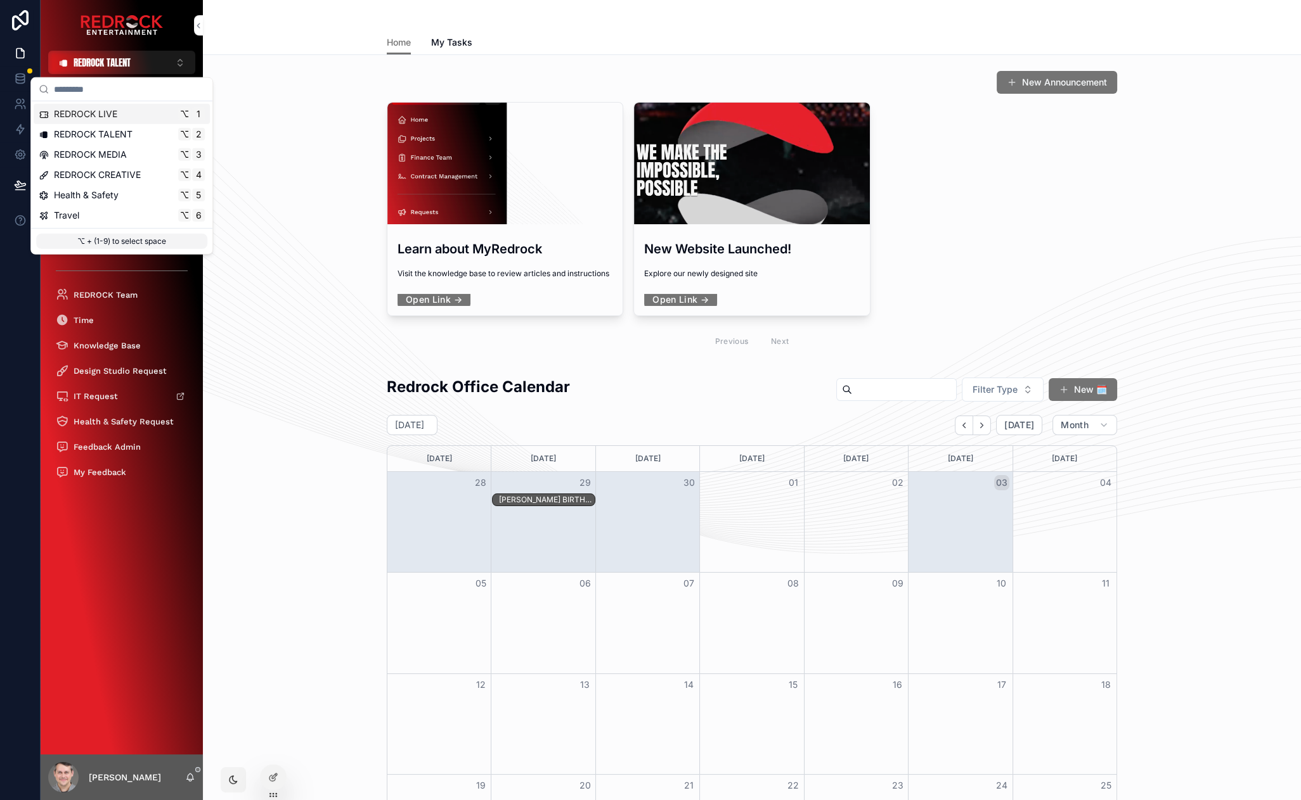
click at [125, 119] on div "REDROCK LIVE ⌥ 1" at bounding box center [122, 114] width 166 height 13
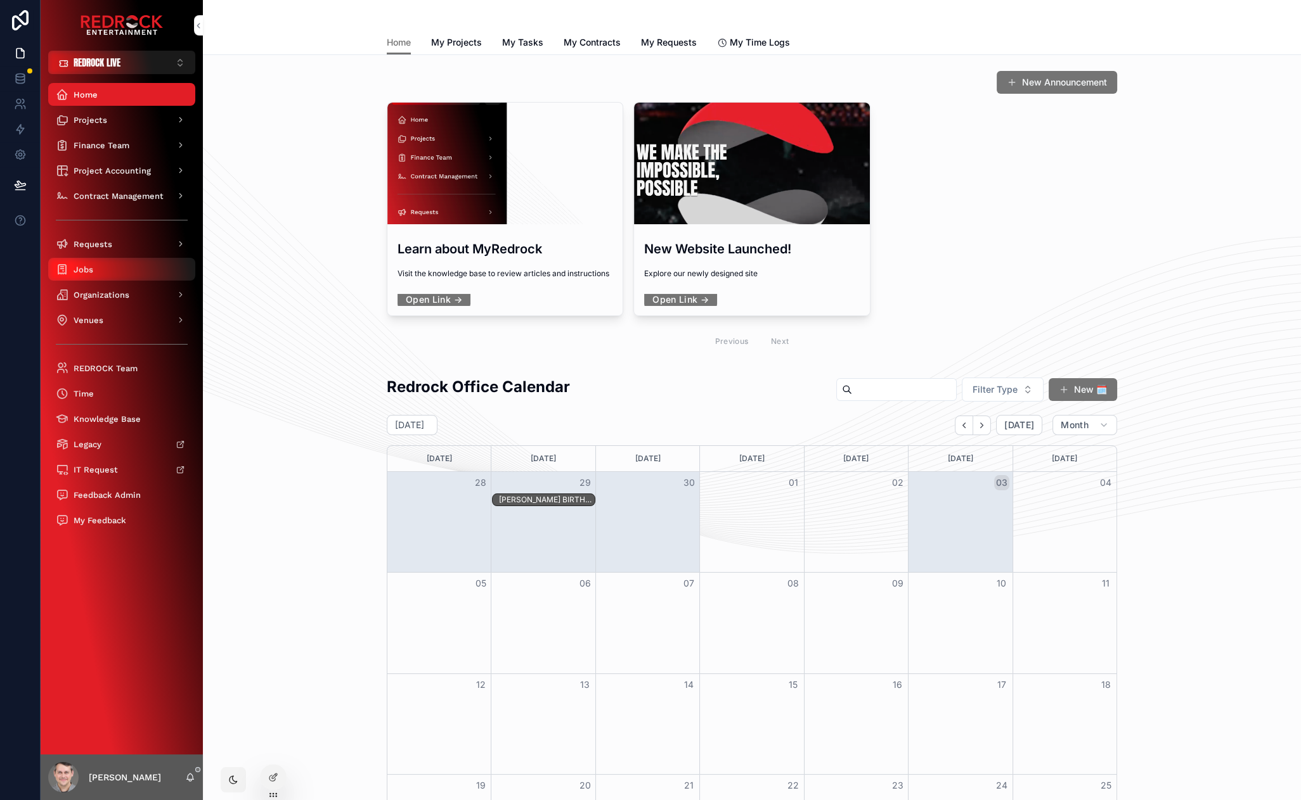
click at [109, 266] on div "Jobs" at bounding box center [122, 269] width 132 height 20
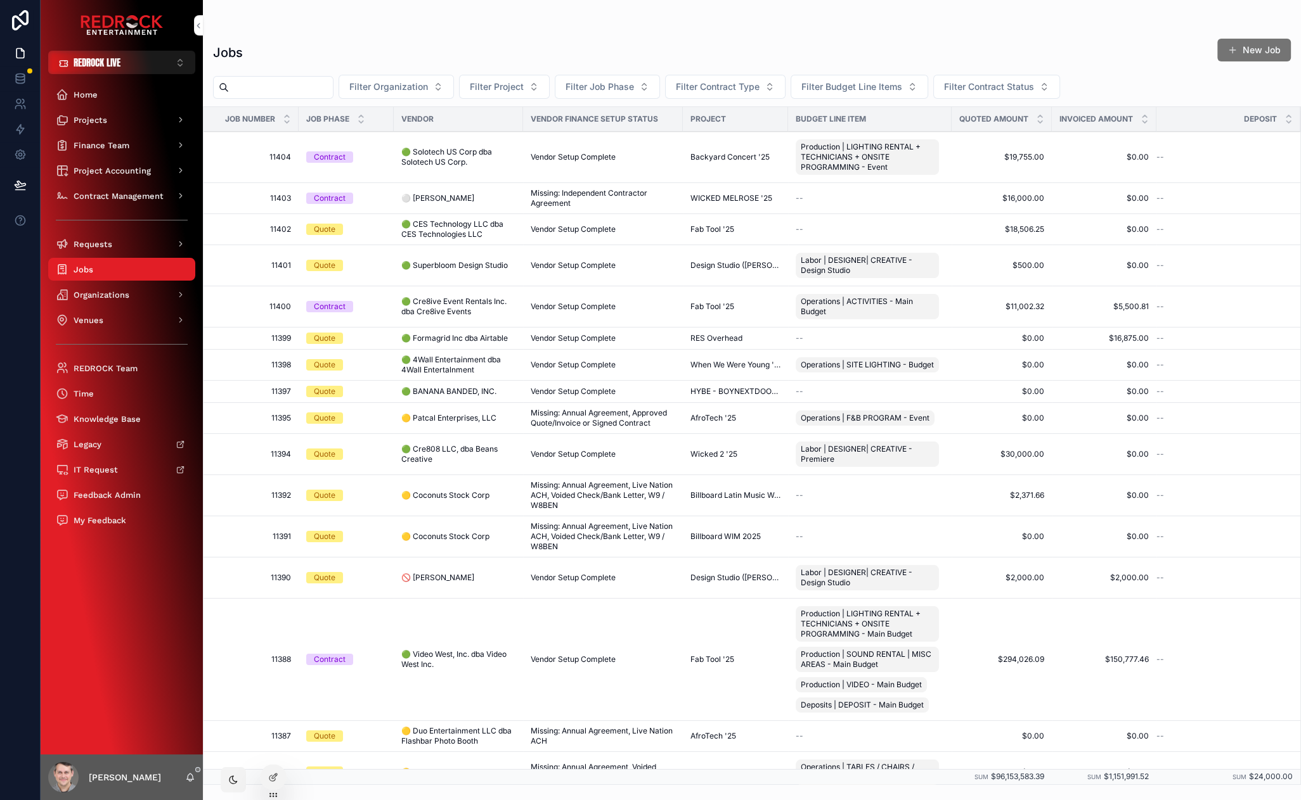
click at [312, 95] on input "scrollable content" at bounding box center [281, 88] width 104 height 18
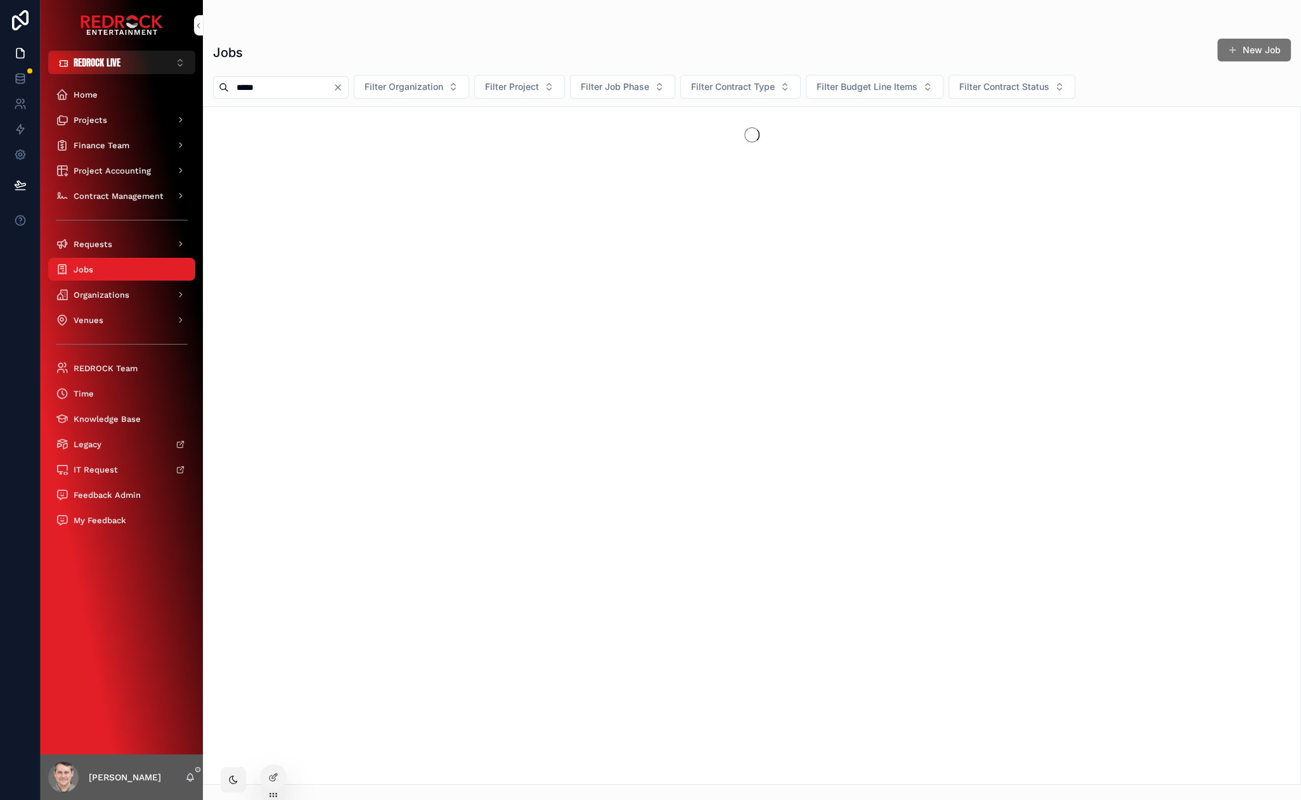
type input "*****"
drag, startPoint x: 565, startPoint y: 51, endPoint x: 429, endPoint y: 45, distance: 136.4
drag, startPoint x: 386, startPoint y: 184, endPoint x: 322, endPoint y: 160, distance: 68.4
drag, startPoint x: 591, startPoint y: 302, endPoint x: 479, endPoint y: 267, distance: 117.5
click at [471, 262] on div "No items could be found" at bounding box center [752, 445] width 1098 height 679
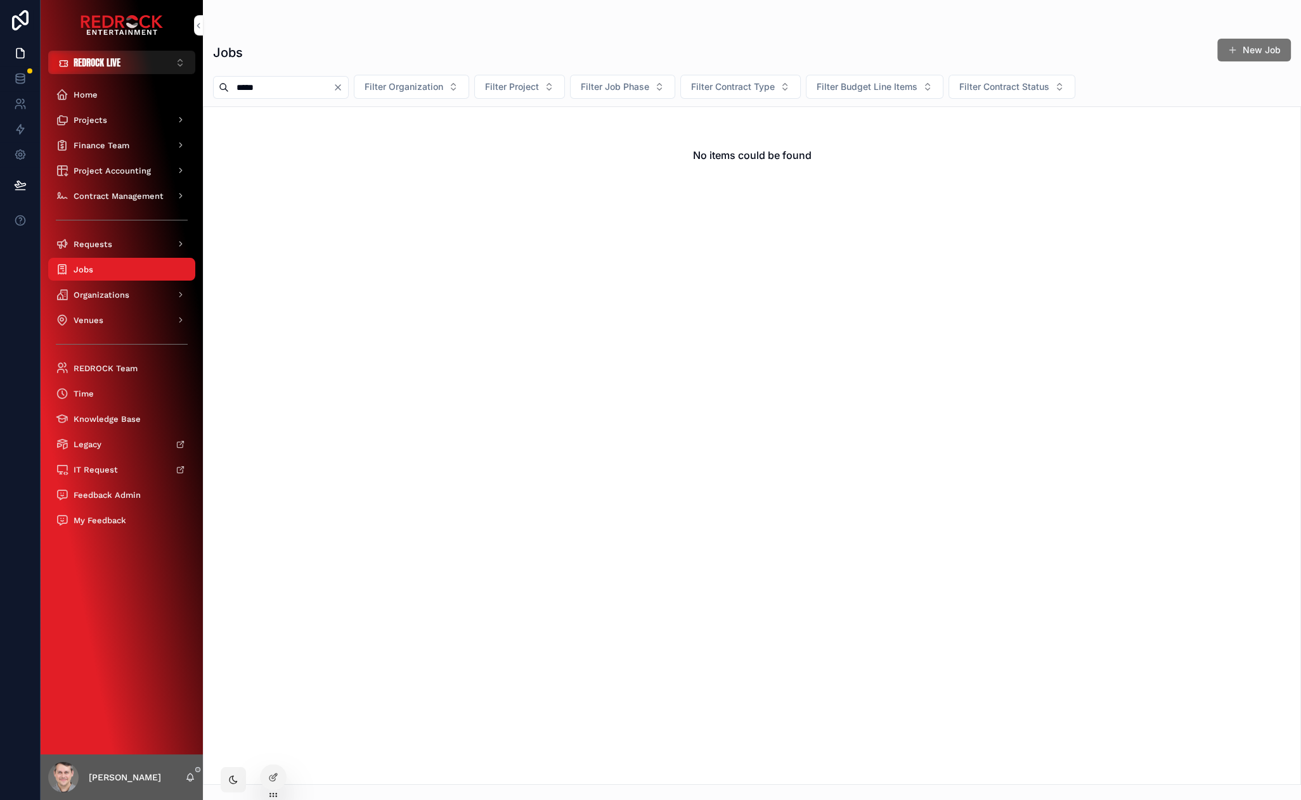
click at [340, 89] on icon "Clear" at bounding box center [337, 87] width 5 height 5
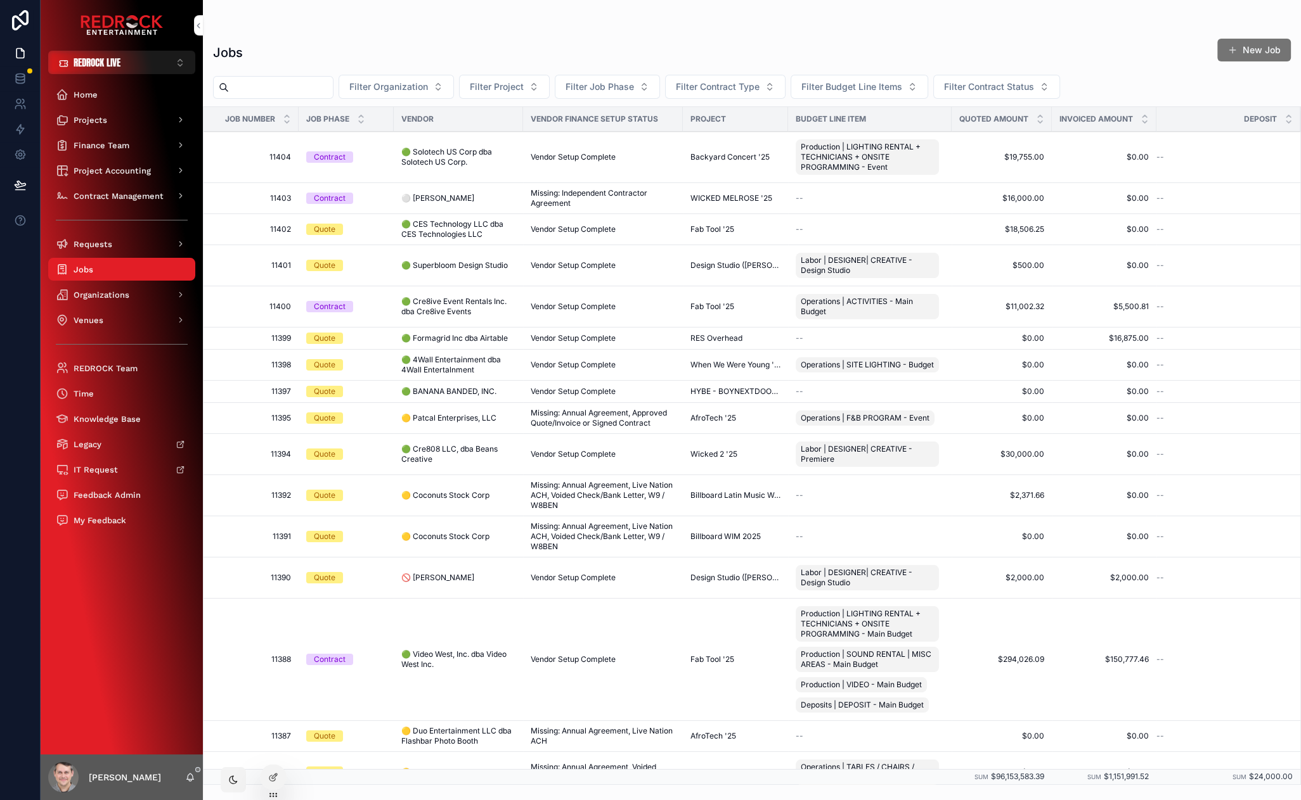
drag, startPoint x: 226, startPoint y: 37, endPoint x: 209, endPoint y: 24, distance: 21.3
click at [209, 17] on div "Jobs Jobs New Job Filter Organization Filter Project Filter Job Phase Filter Co…" at bounding box center [752, 392] width 1098 height 785
click at [407, 87] on span "Filter Organization" at bounding box center [388, 86] width 79 height 13
type input "****"
click at [411, 164] on span "🟢 Cre8ive Event Rentals Inc. dba Cre8ive Events" at bounding box center [400, 158] width 151 height 13
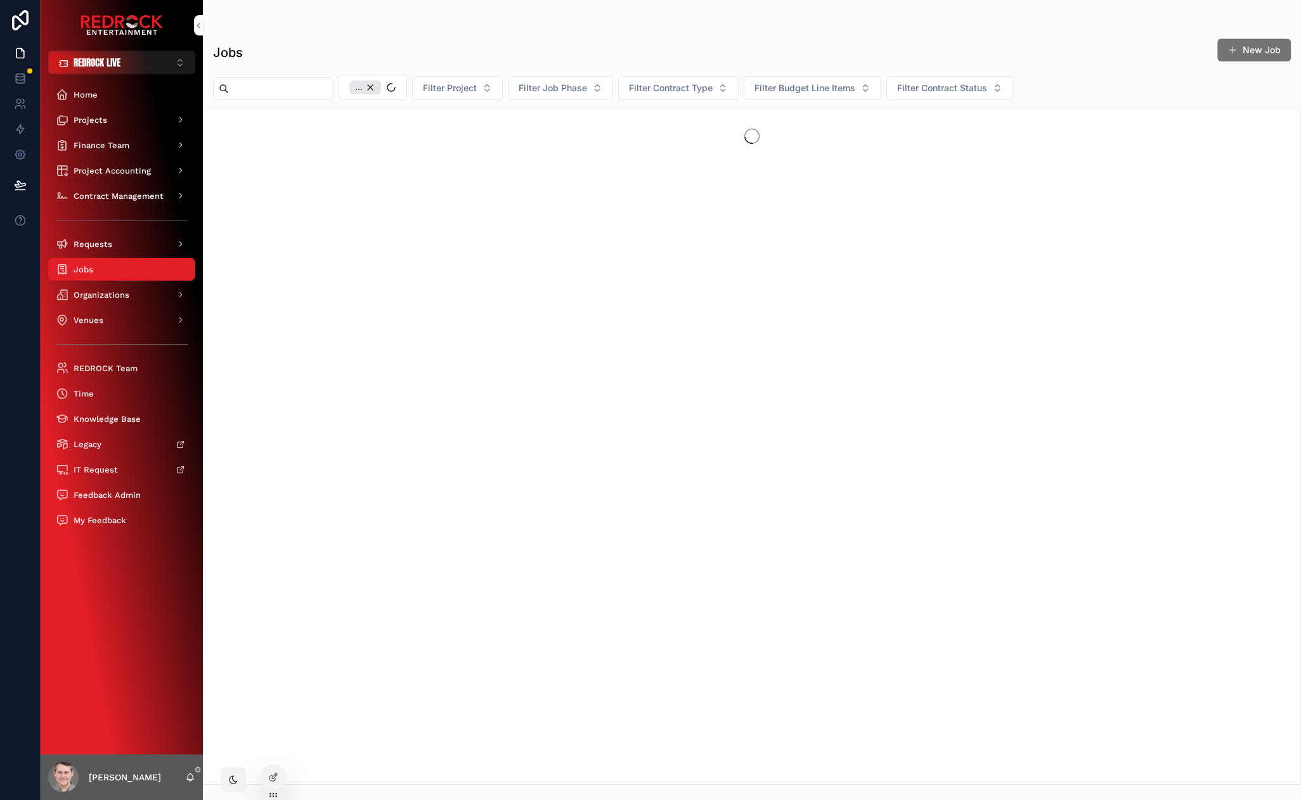
drag, startPoint x: 356, startPoint y: 48, endPoint x: 331, endPoint y: 49, distance: 24.2
click at [338, 48] on div "Jobs New Job" at bounding box center [751, 52] width 1077 height 29
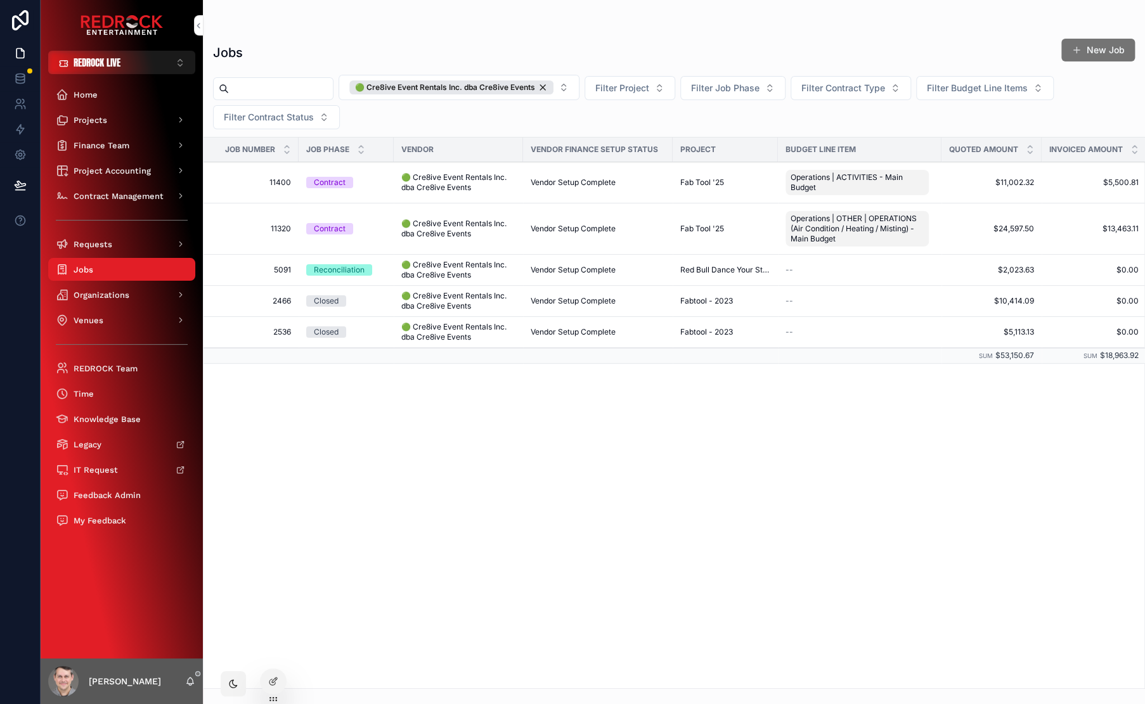
drag, startPoint x: 311, startPoint y: 413, endPoint x: 255, endPoint y: 411, distance: 55.8
drag, startPoint x: 327, startPoint y: 419, endPoint x: 267, endPoint y: 390, distance: 66.6
click at [102, 297] on span "Organizations" at bounding box center [102, 295] width 56 height 11
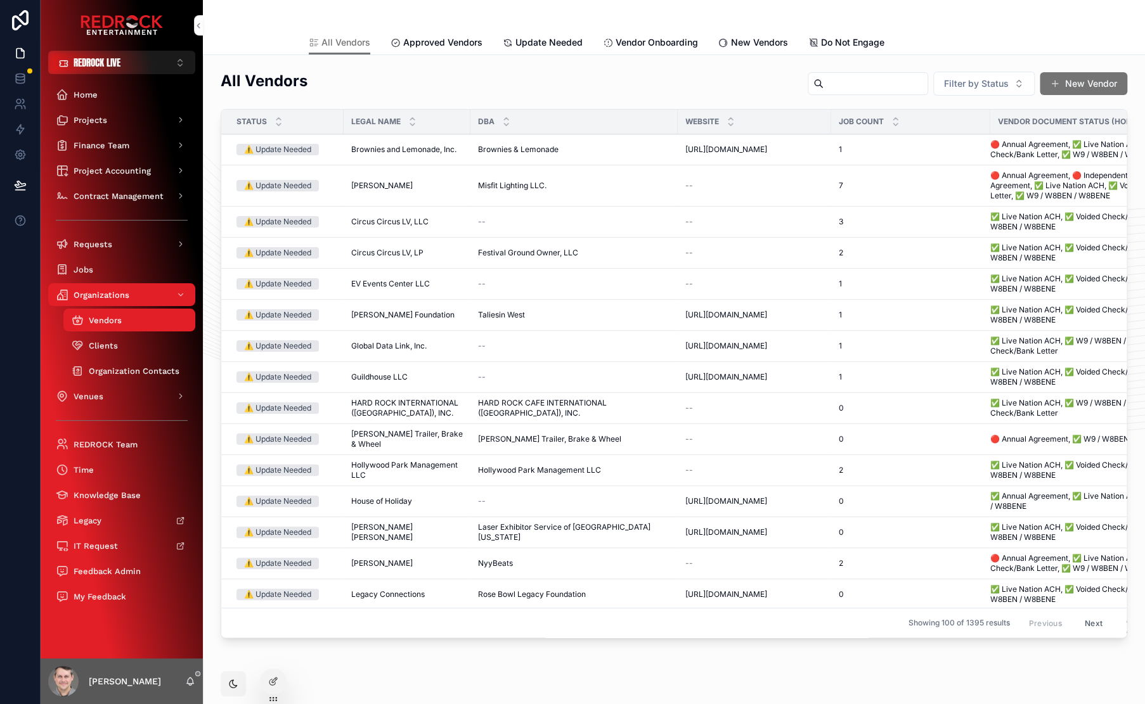
click at [856, 86] on input "scrollable content" at bounding box center [875, 84] width 104 height 18
type input "*****"
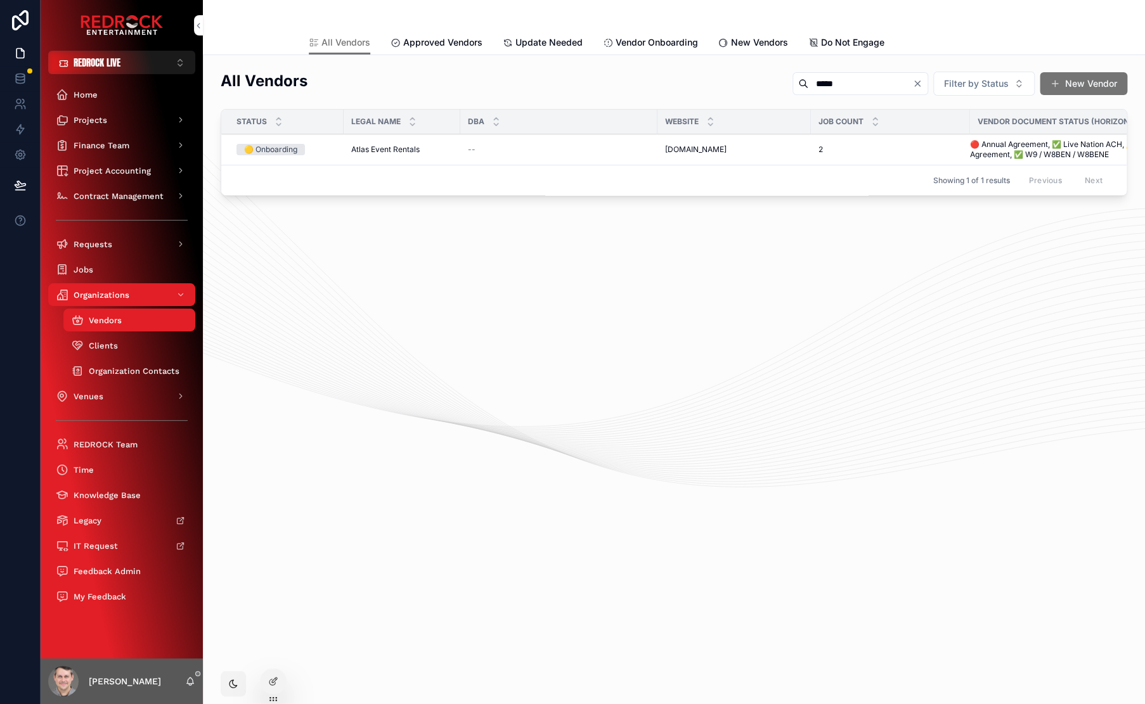
click at [392, 151] on span "Atlas Event Rentals" at bounding box center [385, 150] width 68 height 10
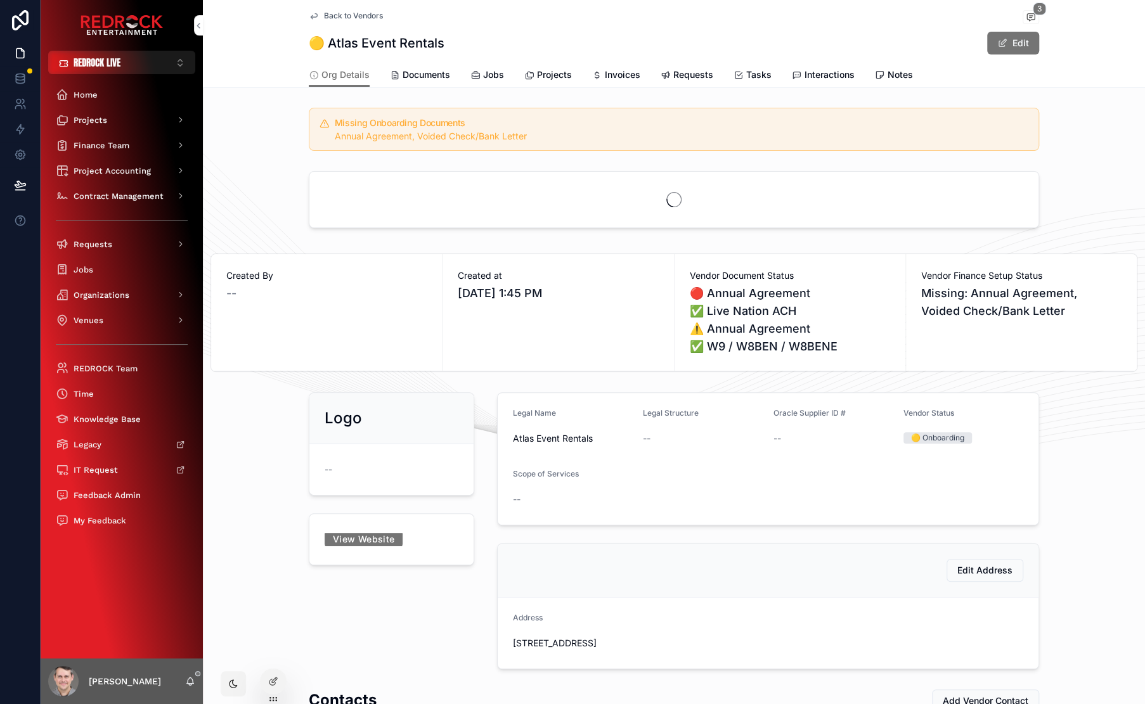
click at [1034, 18] on span "scrollable content" at bounding box center [1030, 17] width 16 height 14
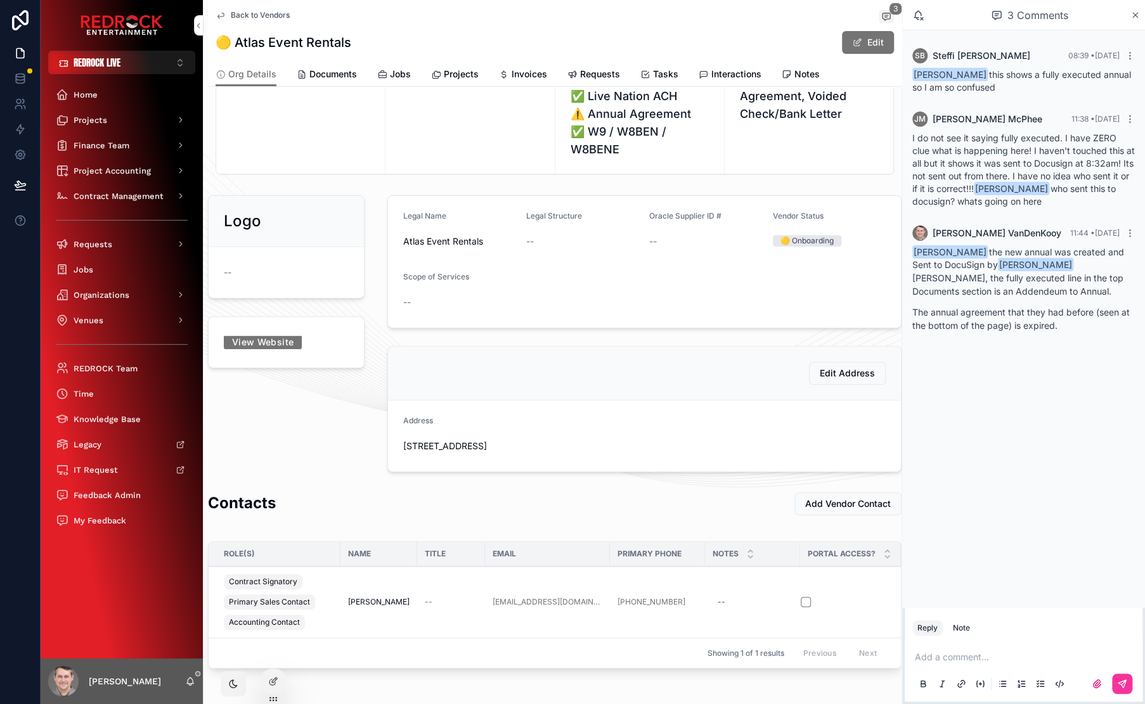
scroll to position [159, 0]
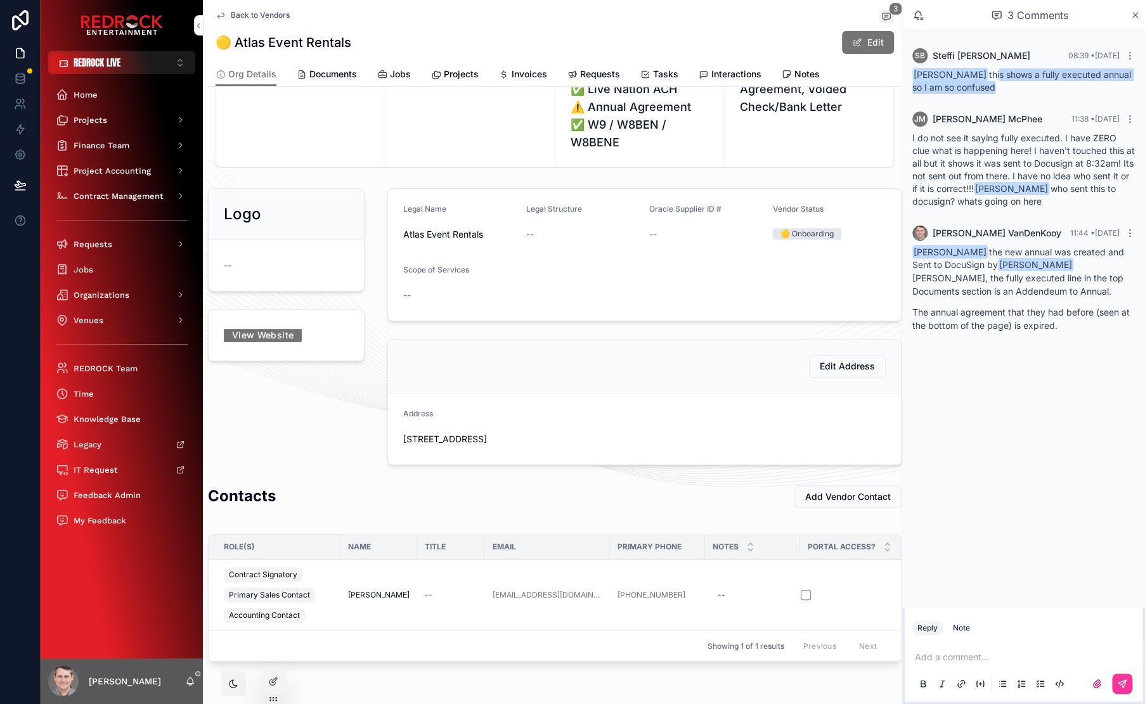
drag, startPoint x: 988, startPoint y: 74, endPoint x: 1058, endPoint y: 87, distance: 71.6
click at [1058, 87] on div "Jenny McPhee this shows a fully executed annual so I am so confused" at bounding box center [1023, 80] width 222 height 25
click at [402, 147] on div "Created at 5/12/2025 1:45 PM" at bounding box center [469, 99] width 169 height 134
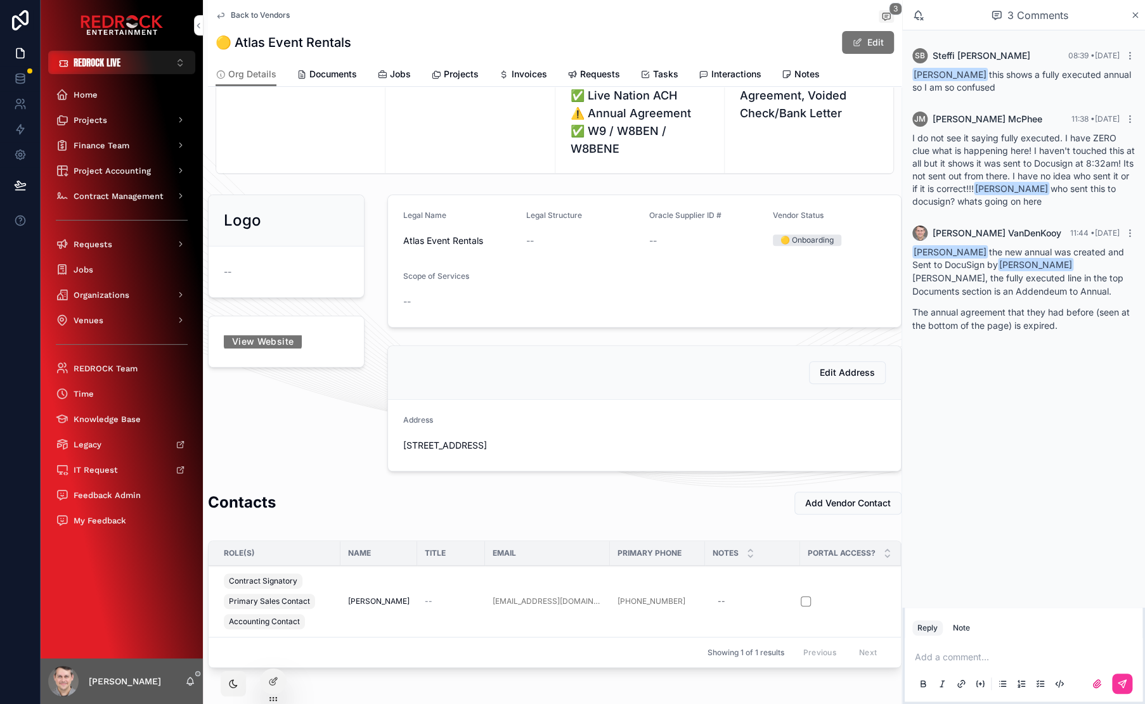
click at [343, 74] on span "Documents" at bounding box center [333, 74] width 48 height 13
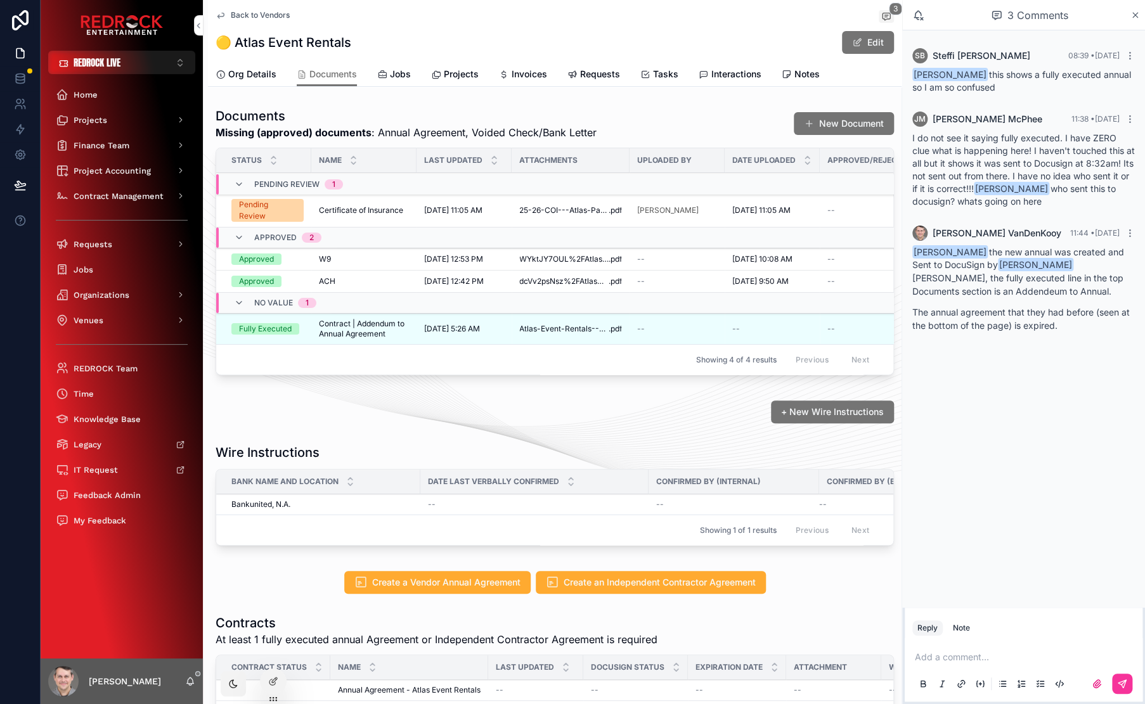
click at [416, 392] on div "Documents Missing (approved) documents : Annual Agreement, Voided Check/Bank Le…" at bounding box center [554, 433] width 693 height 662
click at [403, 415] on div "+ New Wire Instructions" at bounding box center [554, 412] width 678 height 23
click at [406, 415] on div "+ New Wire Instructions" at bounding box center [554, 412] width 678 height 23
click at [368, 324] on span "Contract | Addendum to Annual Agreement" at bounding box center [364, 329] width 90 height 20
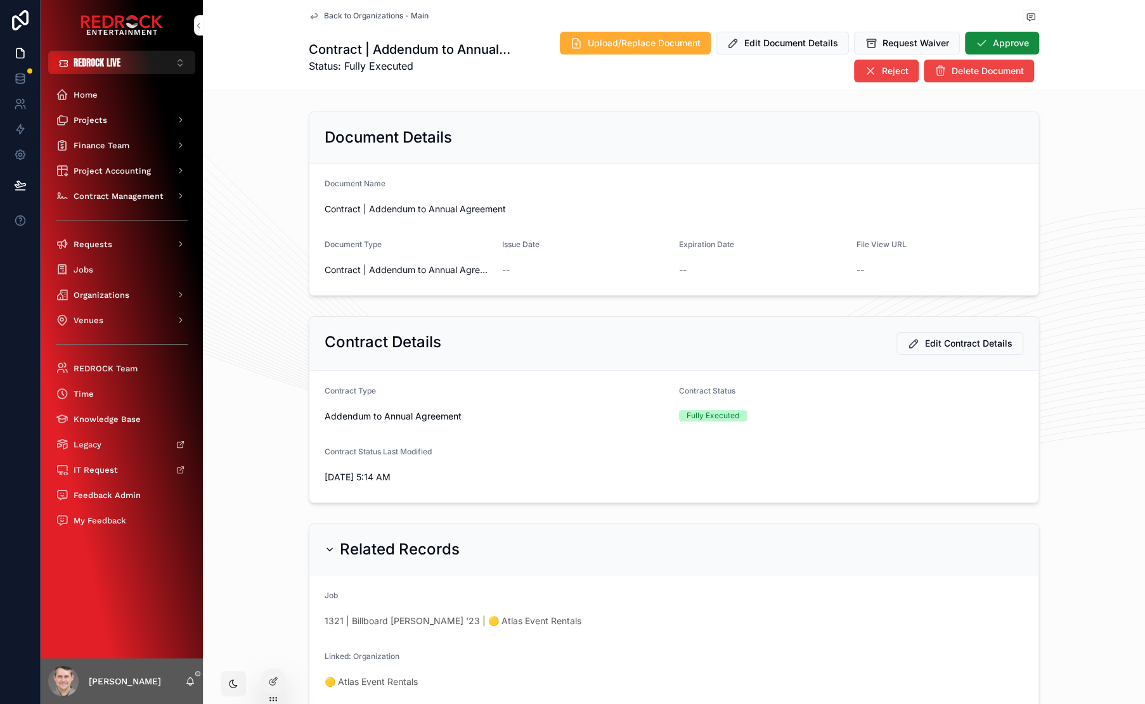
scroll to position [273, 0]
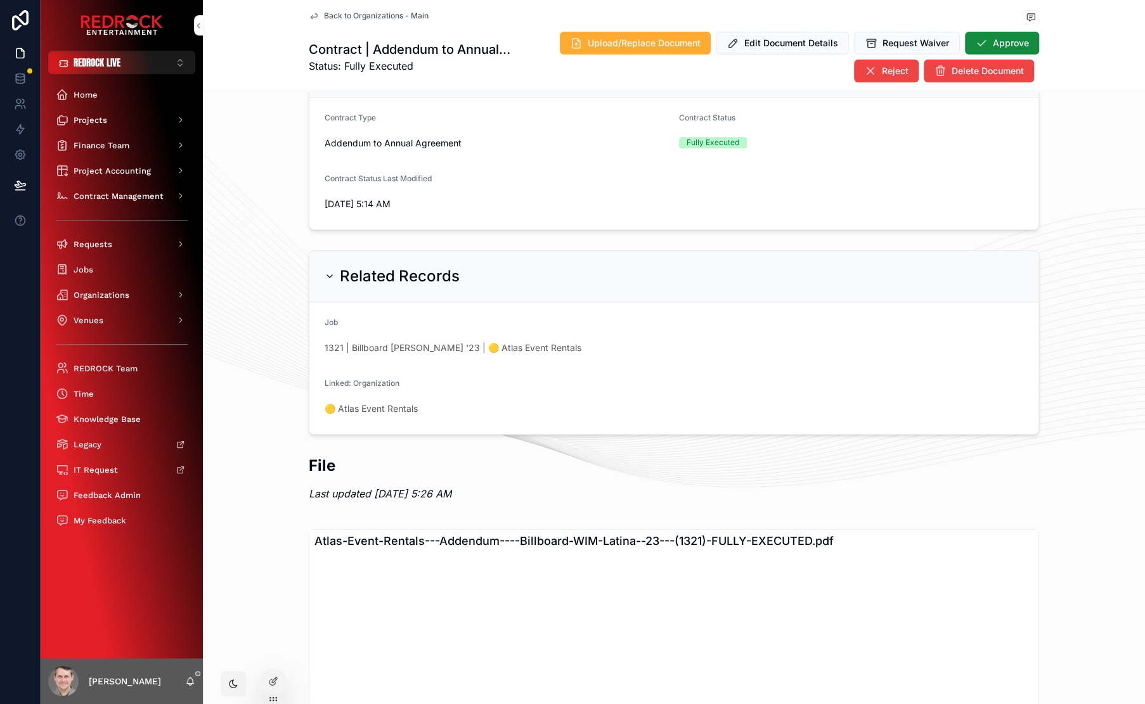
click at [363, 349] on span "1321 | Billboard WIM Latina '23 | 🟡 Atlas Event Rentals" at bounding box center [453, 348] width 257 height 13
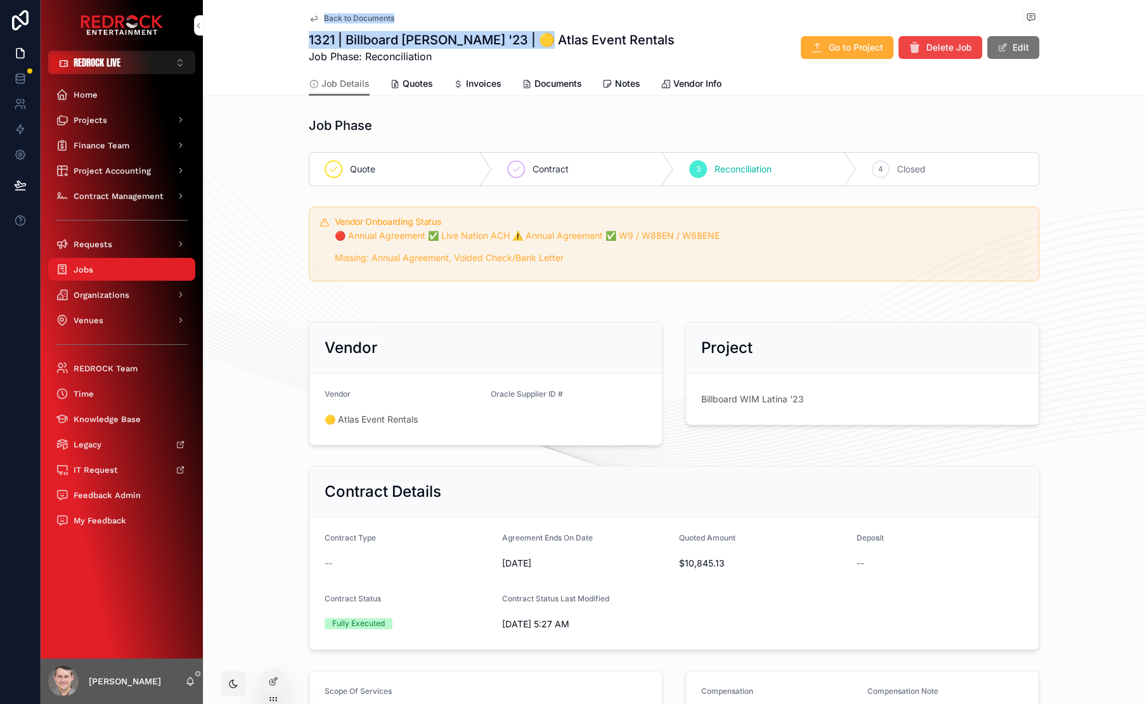
drag, startPoint x: 526, startPoint y: 38, endPoint x: 295, endPoint y: 21, distance: 231.3
click at [295, 21] on div "Back to Documents 1321 | Billboard WIM Latina '23 | 🟡 Atlas Event Rentals Job P…" at bounding box center [674, 48] width 942 height 96
click at [425, 36] on h1 "1321 | Billboard WIM Latina '23 | 🟡 Atlas Event Rentals" at bounding box center [492, 40] width 366 height 18
drag, startPoint x: 687, startPoint y: 39, endPoint x: 276, endPoint y: 32, distance: 411.4
click at [276, 32] on div "Back to Documents 1321 | Billboard WIM Latina '23 | 🟡 Atlas Event Rentals Job P…" at bounding box center [674, 48] width 942 height 96
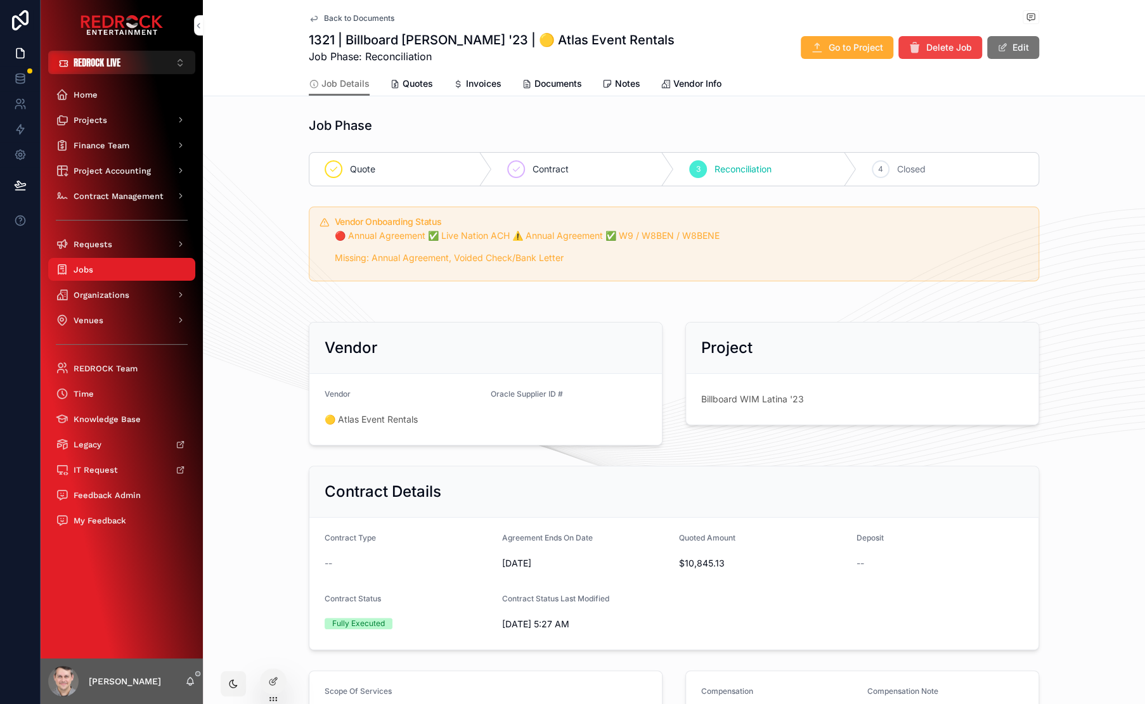
click at [383, 37] on h1 "1321 | Billboard WIM Latina '23 | 🟡 Atlas Event Rentals" at bounding box center [492, 40] width 366 height 18
click at [344, 20] on span "Back to Documents" at bounding box center [359, 18] width 70 height 10
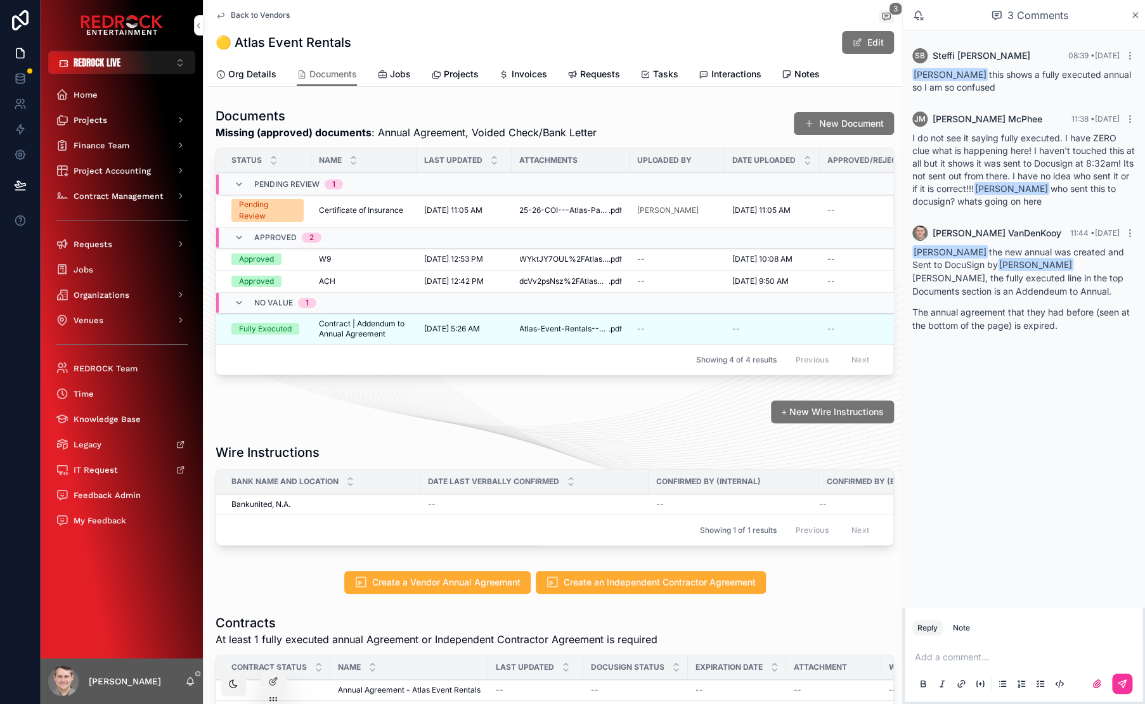
click at [418, 122] on h1 "Documents" at bounding box center [405, 116] width 381 height 18
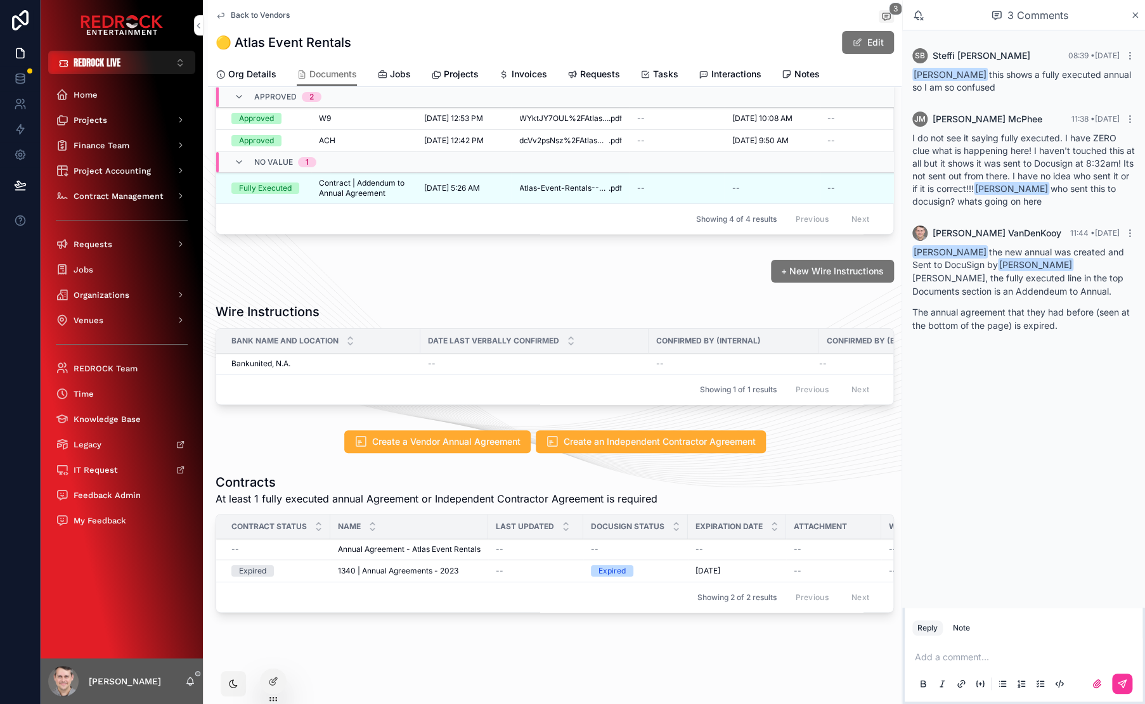
click at [473, 224] on div "Documents Missing (approved) documents : Annual Agreement, Voided Check/Bank Le…" at bounding box center [554, 102] width 693 height 283
drag, startPoint x: 1000, startPoint y: 76, endPoint x: 1123, endPoint y: 74, distance: 123.0
click at [1123, 74] on span "Jenny McPhee this shows a fully executed annual so I am so confused" at bounding box center [1021, 80] width 219 height 23
click at [392, 260] on div "+ New Wire Instructions" at bounding box center [554, 271] width 678 height 23
click at [532, 661] on div "Back to Vendors Organizations - Main 🟡 Atlas Event Rentals 3 🟡 Atlas Event Rent…" at bounding box center [554, 281] width 693 height 845
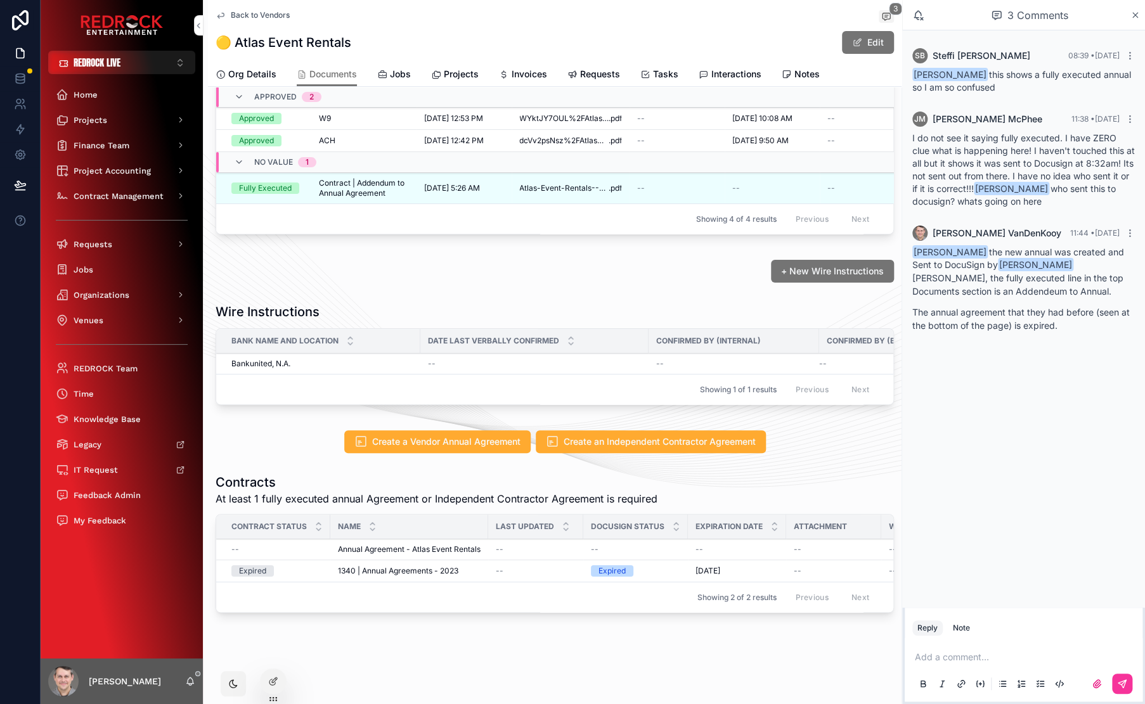
click at [453, 491] on span "At least 1 fully executed annual Agreement or Independent Contractor Agreement …" at bounding box center [436, 498] width 442 height 15
click at [0, 0] on span "Create in Docusign" at bounding box center [0, 0] width 0 height 0
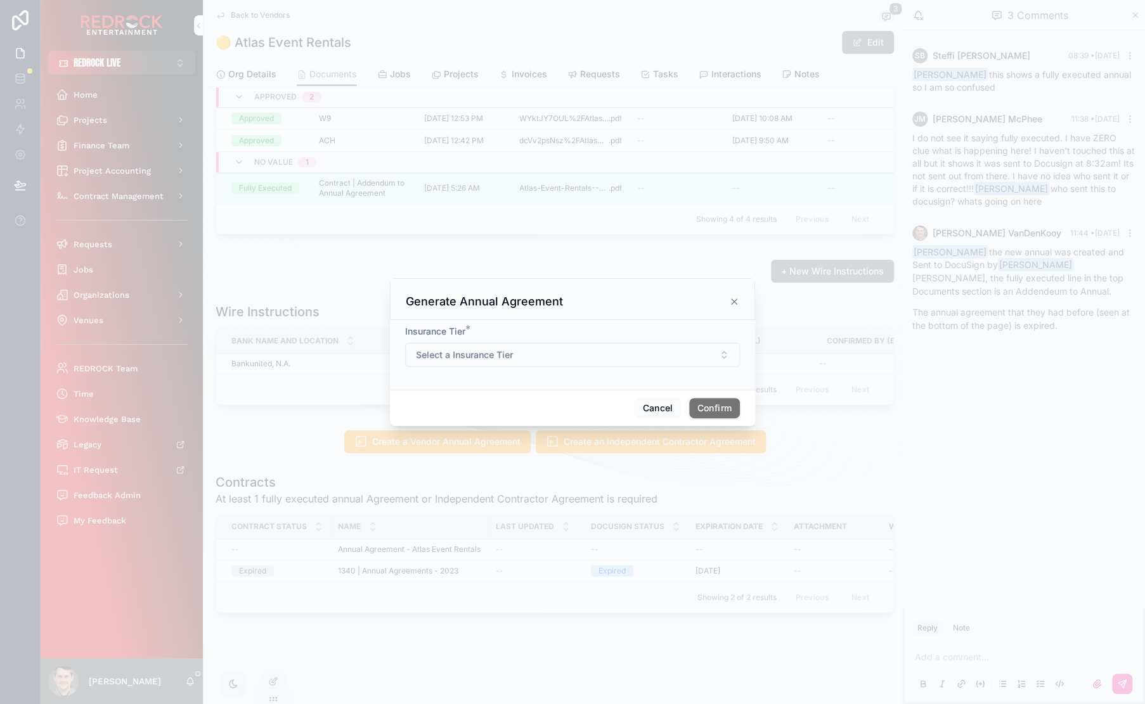
click at [533, 356] on button "Select a Insurance Tier" at bounding box center [572, 355] width 335 height 24
click at [683, 394] on div "Cancel Confirm" at bounding box center [572, 408] width 365 height 36
click at [669, 406] on button "Cancel" at bounding box center [657, 408] width 47 height 20
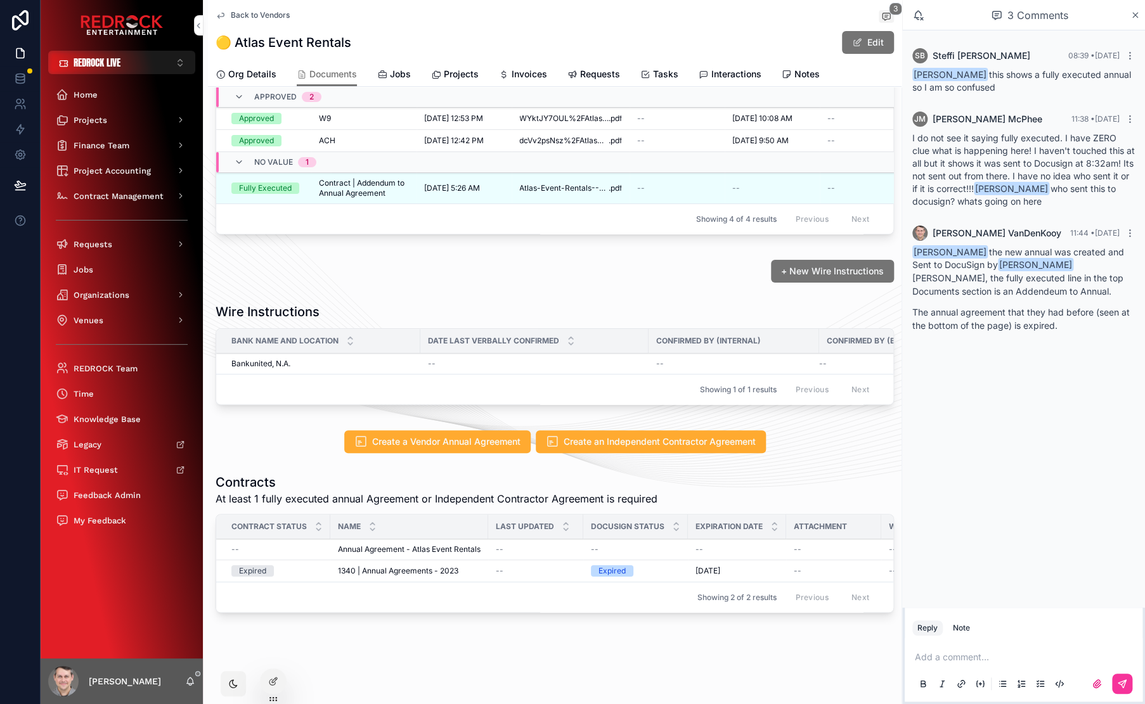
click at [439, 530] on div "Name" at bounding box center [409, 527] width 158 height 24
click at [435, 544] on span "Annual Agreement - Atlas Event Rentals" at bounding box center [409, 549] width 143 height 10
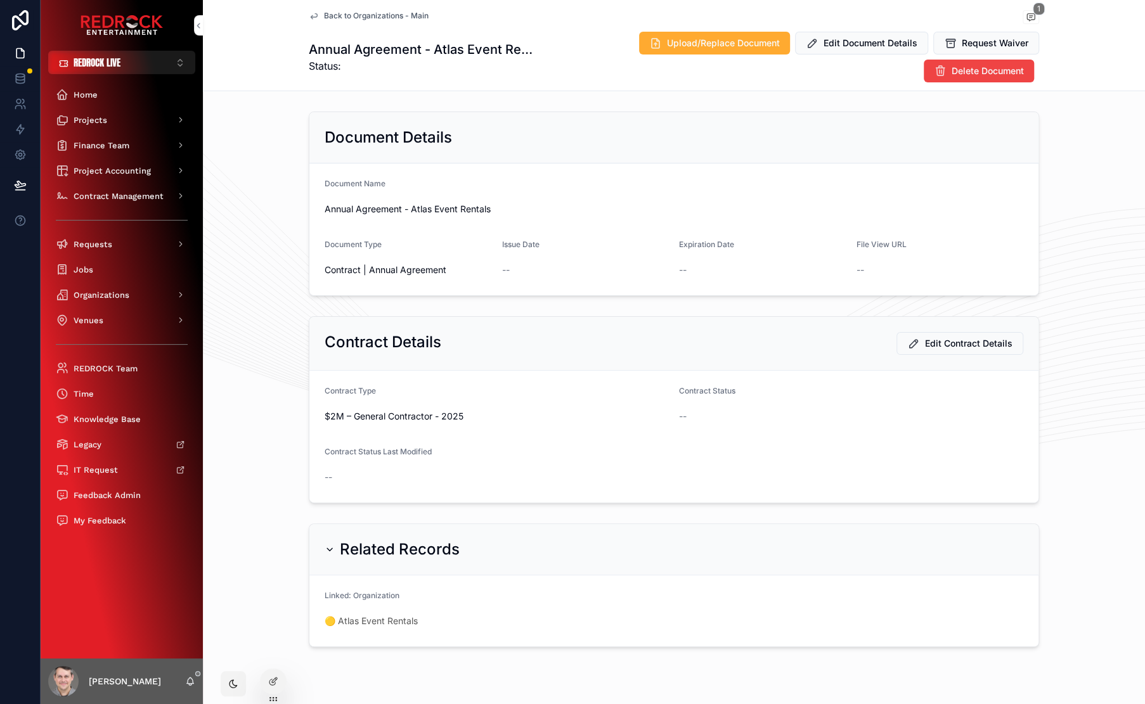
scroll to position [28, 0]
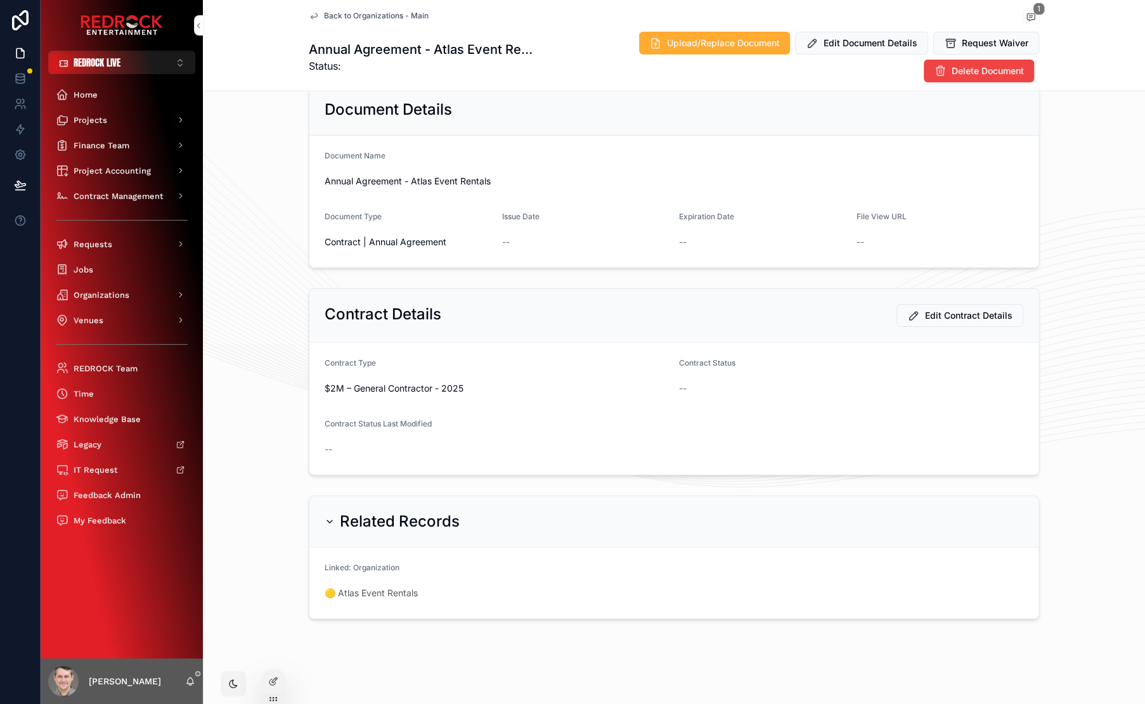
click at [347, 16] on span "Back to Organizations - Main" at bounding box center [376, 16] width 105 height 10
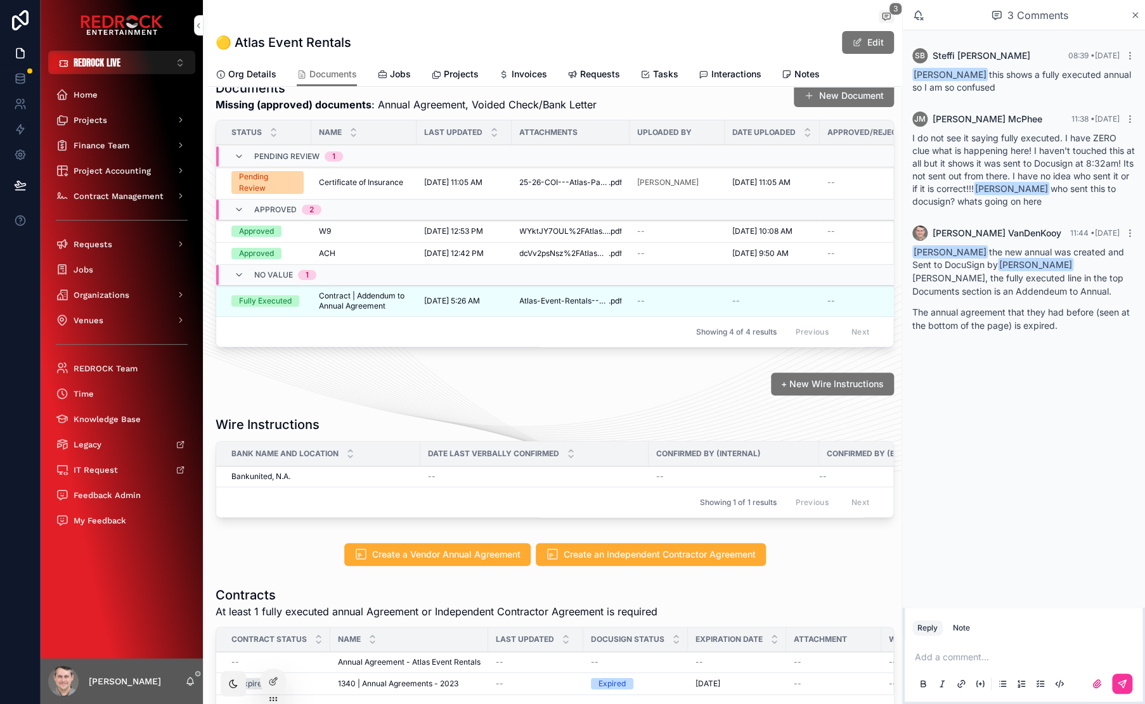
scroll to position [160, 0]
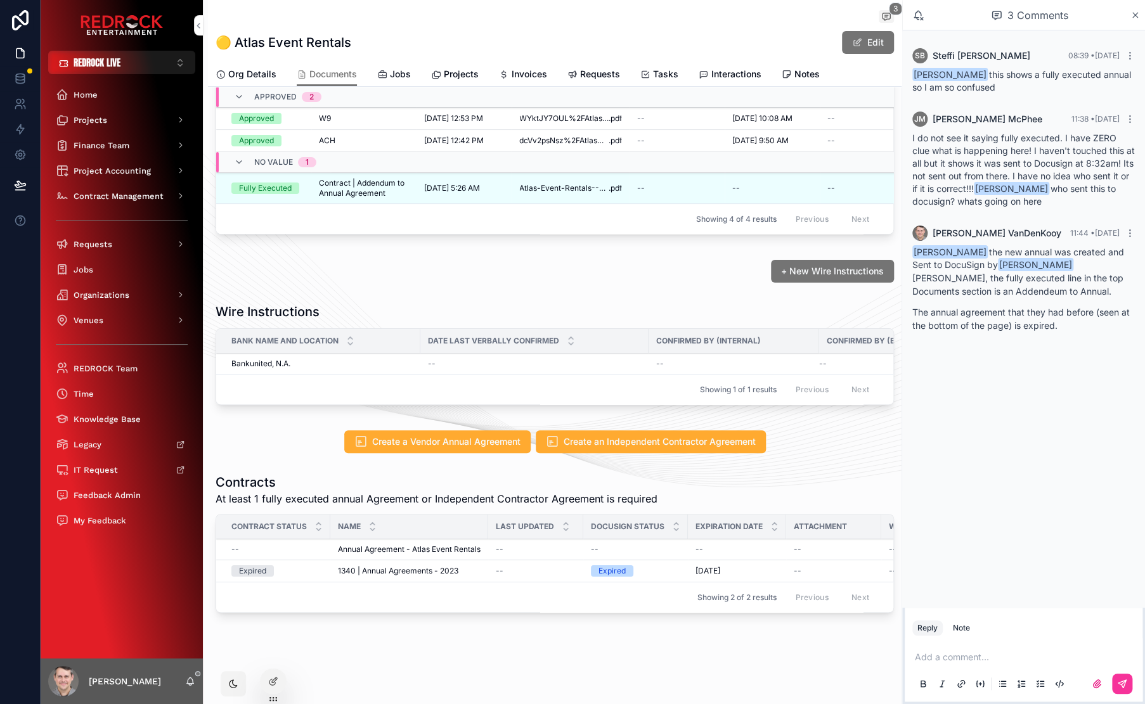
click at [0, 0] on button "scrollable content" at bounding box center [0, 0] width 0 height 0
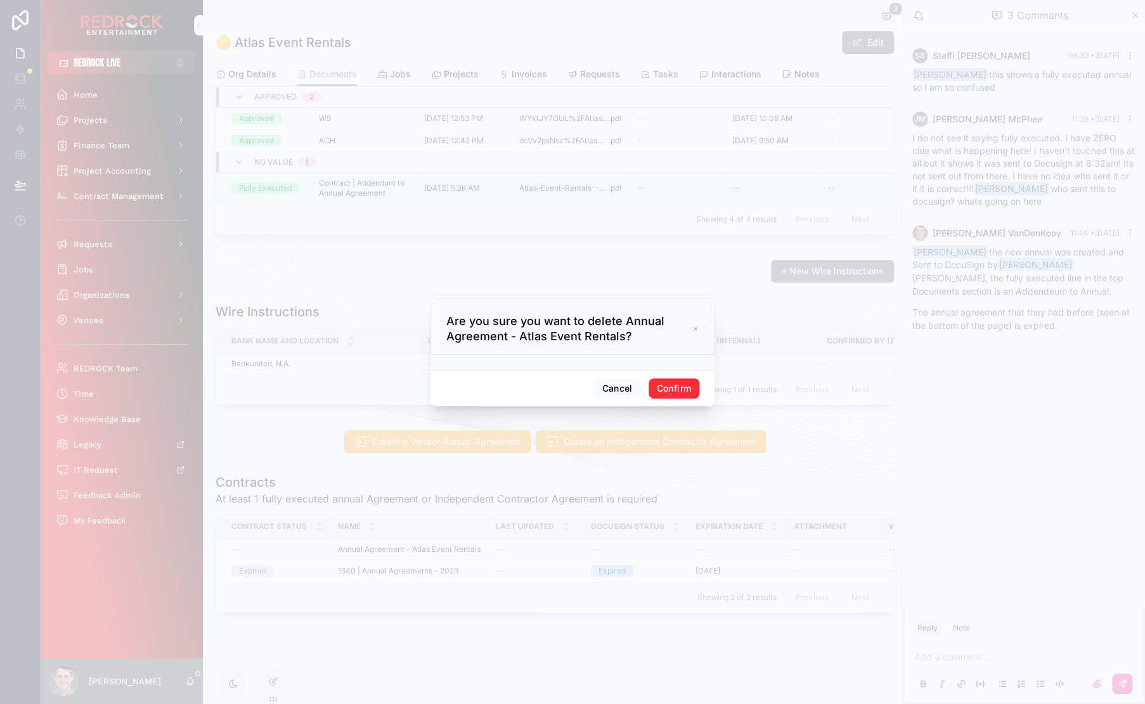
click at [681, 387] on button "Confirm" at bounding box center [673, 388] width 51 height 20
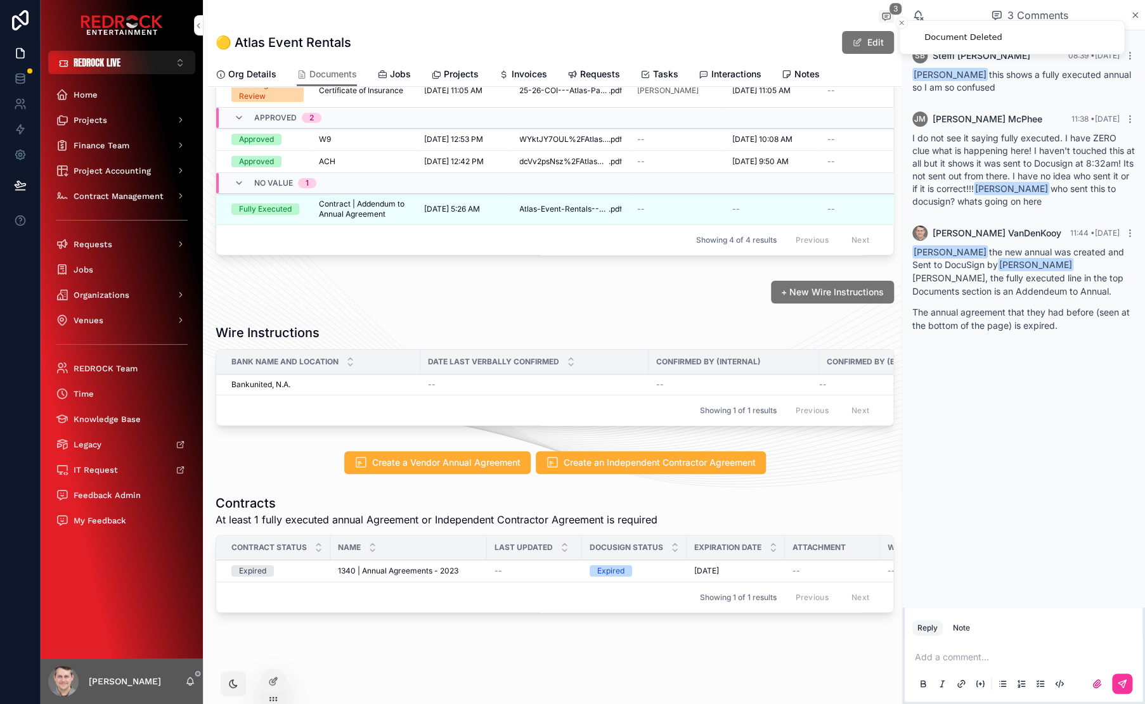
scroll to position [0, 0]
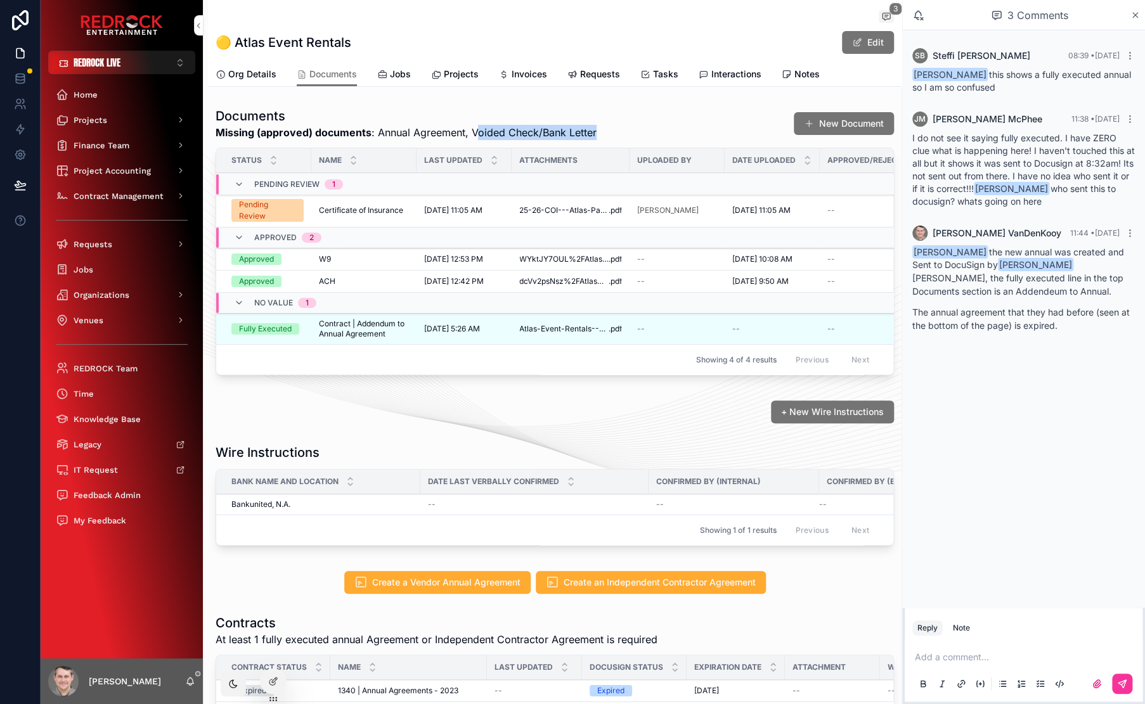
drag, startPoint x: 607, startPoint y: 132, endPoint x: 475, endPoint y: 129, distance: 131.9
click at [475, 129] on div "Documents Missing (approved) documents : Annual Agreement, Voided Check/Bank Le…" at bounding box center [554, 123] width 678 height 33
drag, startPoint x: 384, startPoint y: 132, endPoint x: 582, endPoint y: 137, distance: 197.8
click at [582, 137] on span "Missing (approved) documents : Annual Agreement, Voided Check/Bank Letter" at bounding box center [405, 132] width 381 height 15
click at [628, 130] on div "Documents Missing (approved) documents : Annual Agreement, Voided Check/Bank Le…" at bounding box center [554, 123] width 678 height 33
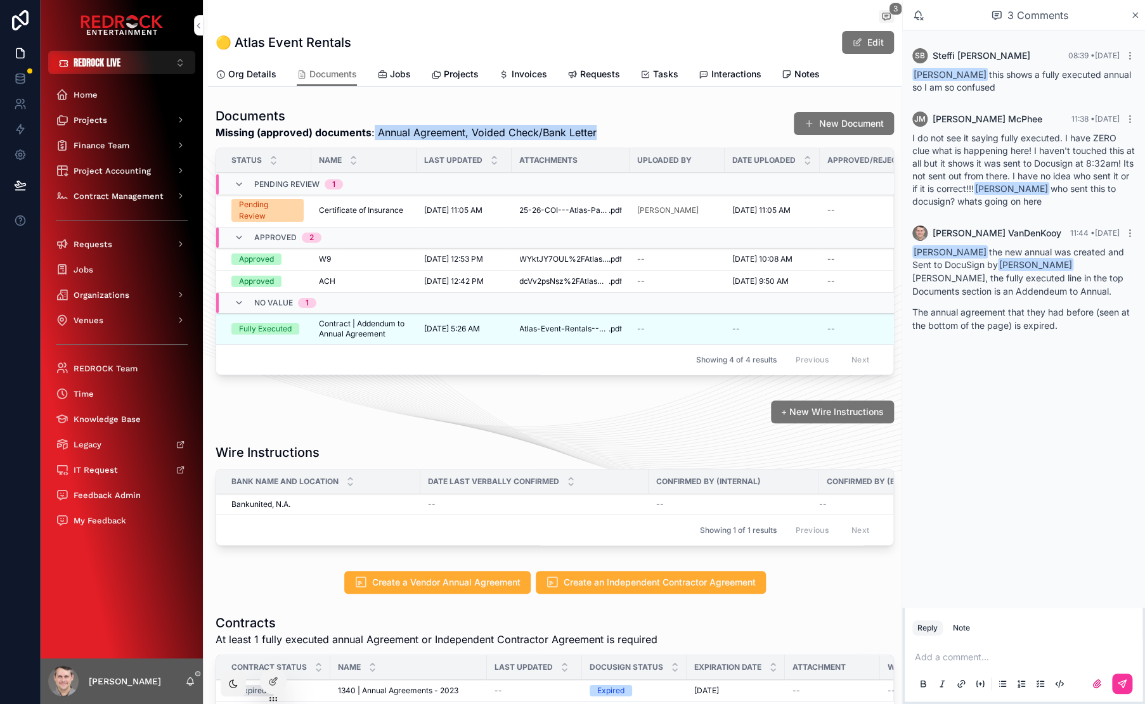
drag, startPoint x: 644, startPoint y: 132, endPoint x: 373, endPoint y: 137, distance: 271.3
click at [373, 137] on div "Documents Missing (approved) documents : Annual Agreement, Voided Check/Bank Le…" at bounding box center [554, 123] width 678 height 33
click at [493, 132] on span "Missing (approved) documents : Annual Agreement, Voided Check/Bank Letter" at bounding box center [405, 132] width 381 height 15
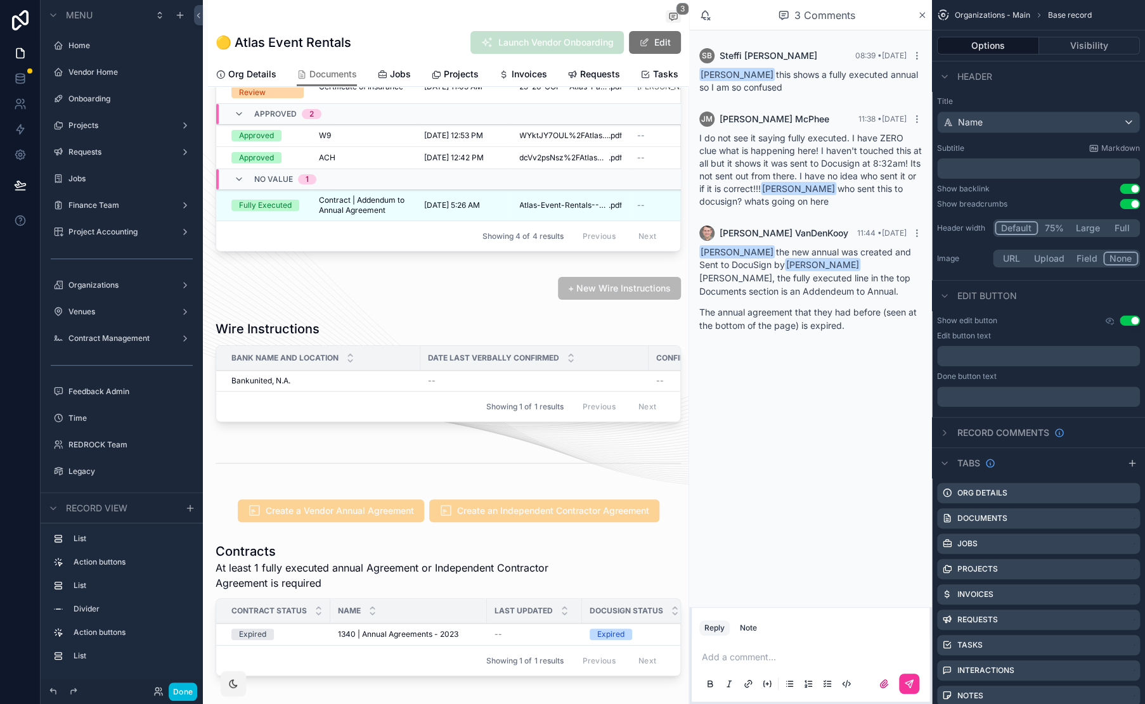
scroll to position [1339, 0]
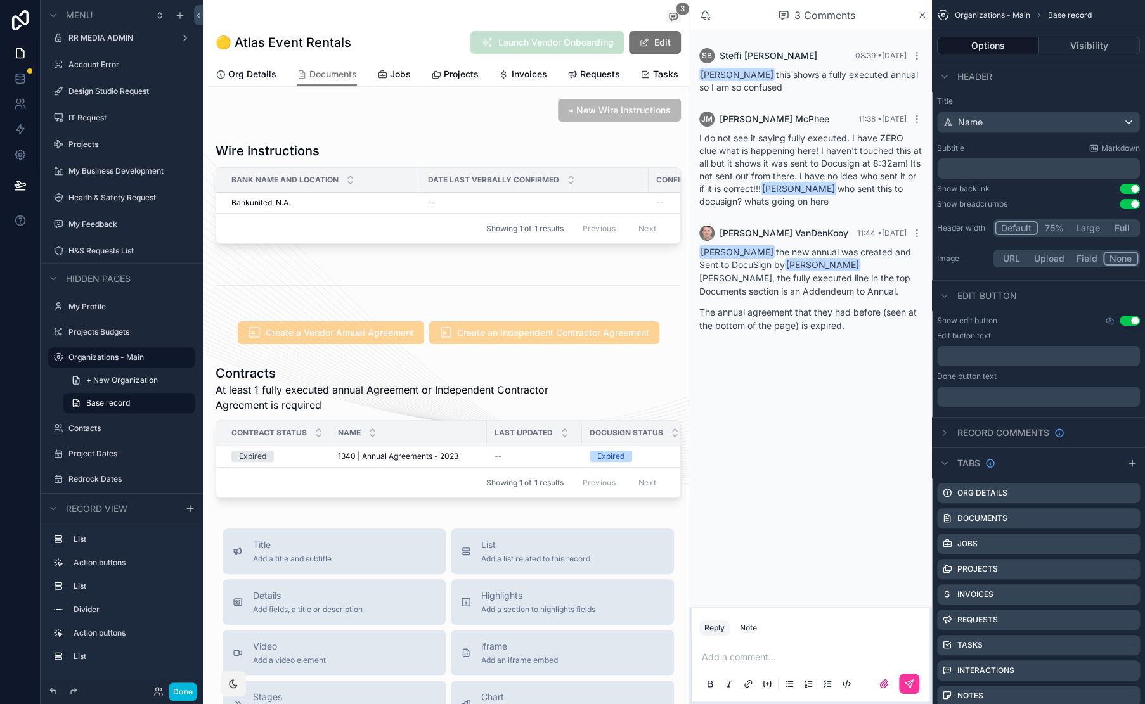
click at [348, 400] on div "scrollable content" at bounding box center [448, 433] width 480 height 149
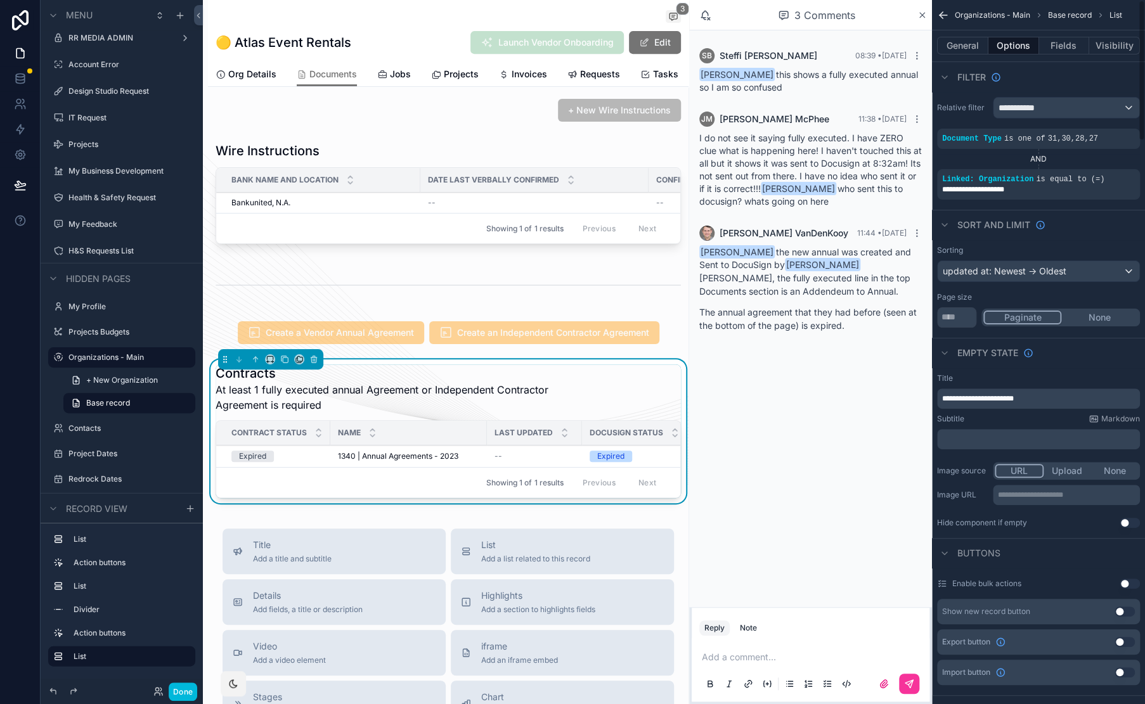
click at [1065, 42] on button "Fields" at bounding box center [1064, 46] width 51 height 18
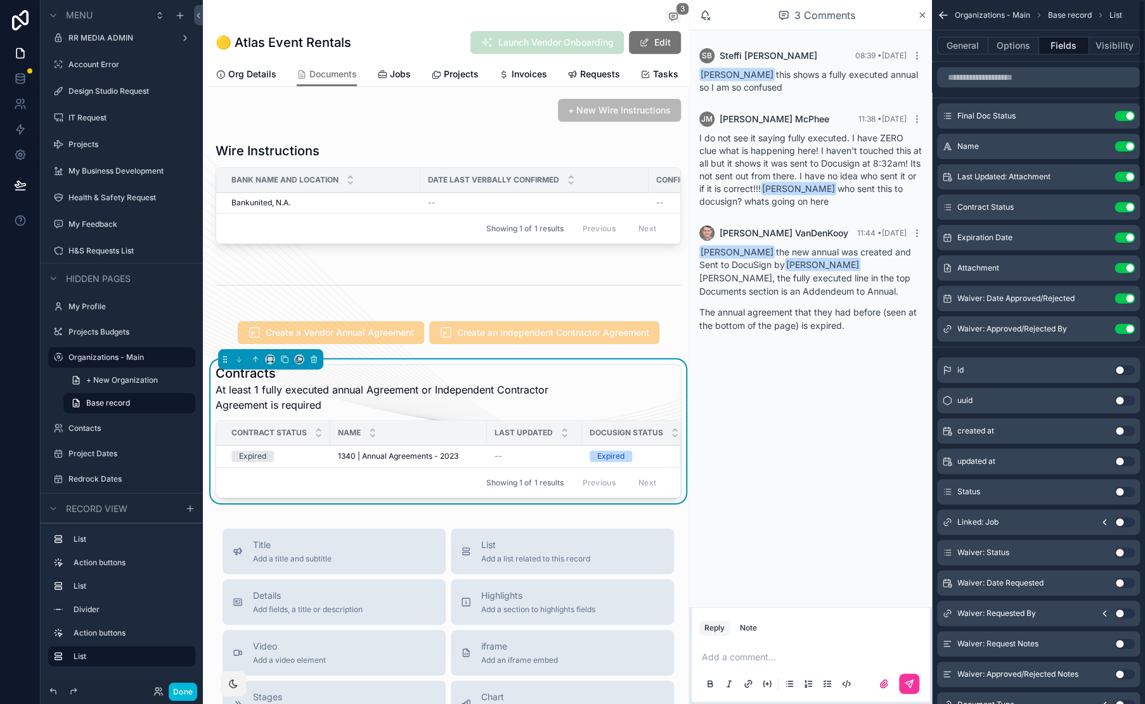
scroll to position [109, 0]
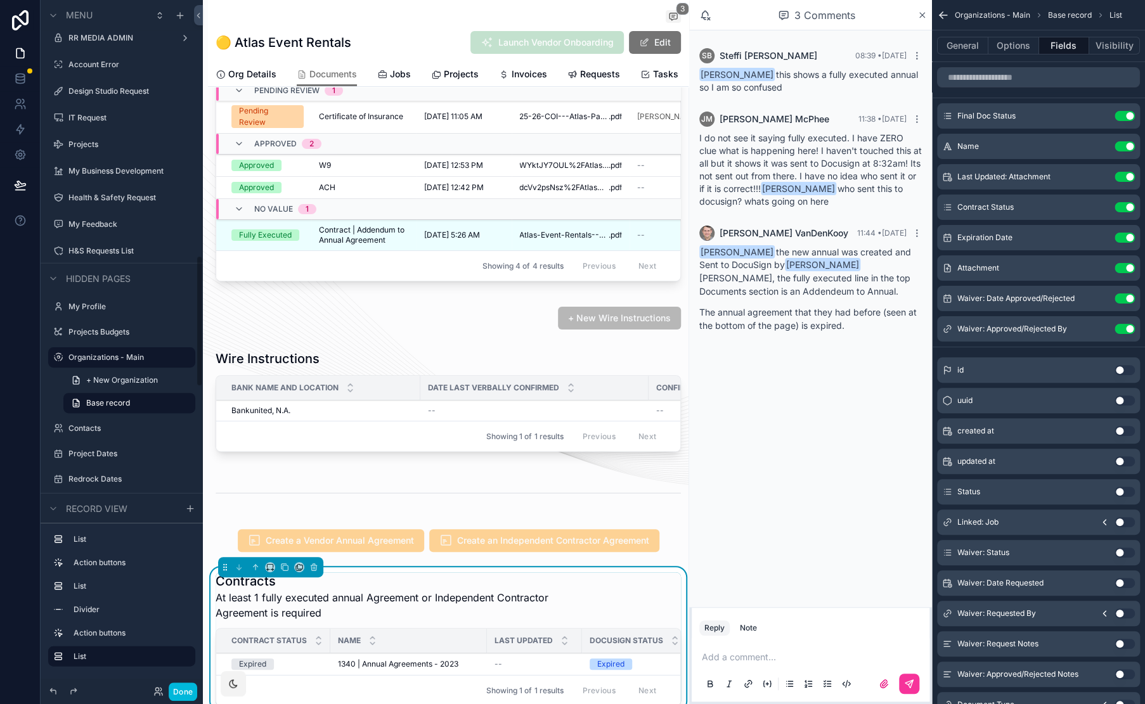
click at [184, 688] on button "Done" at bounding box center [183, 692] width 29 height 18
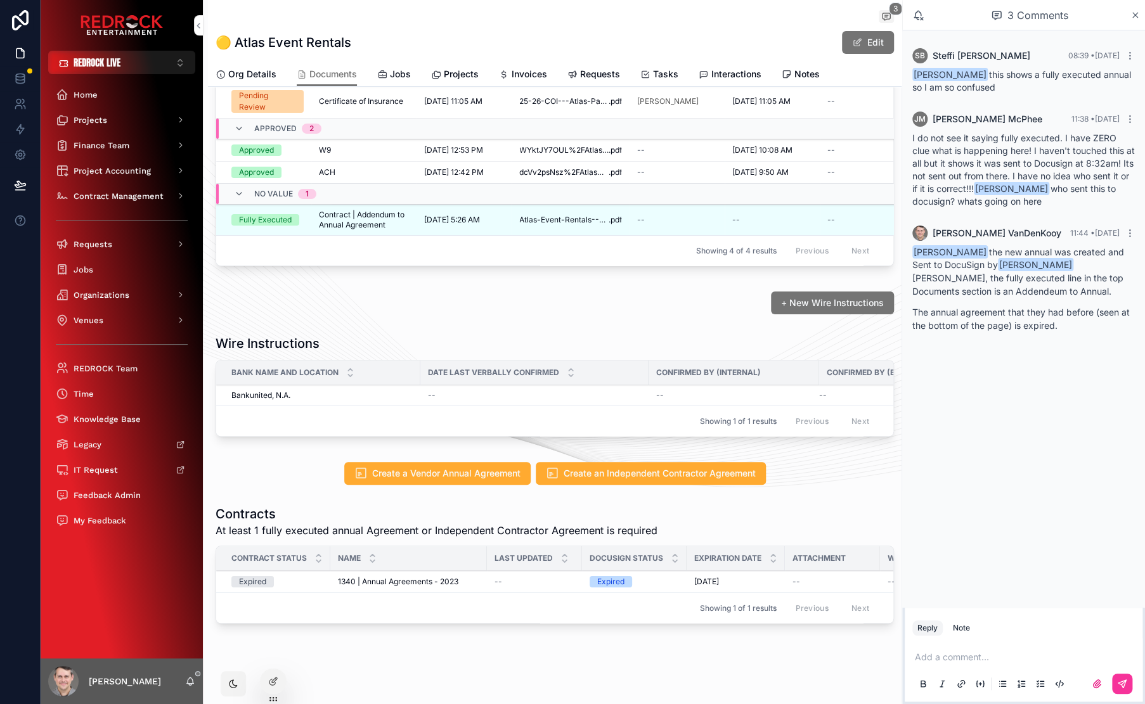
scroll to position [139, 0]
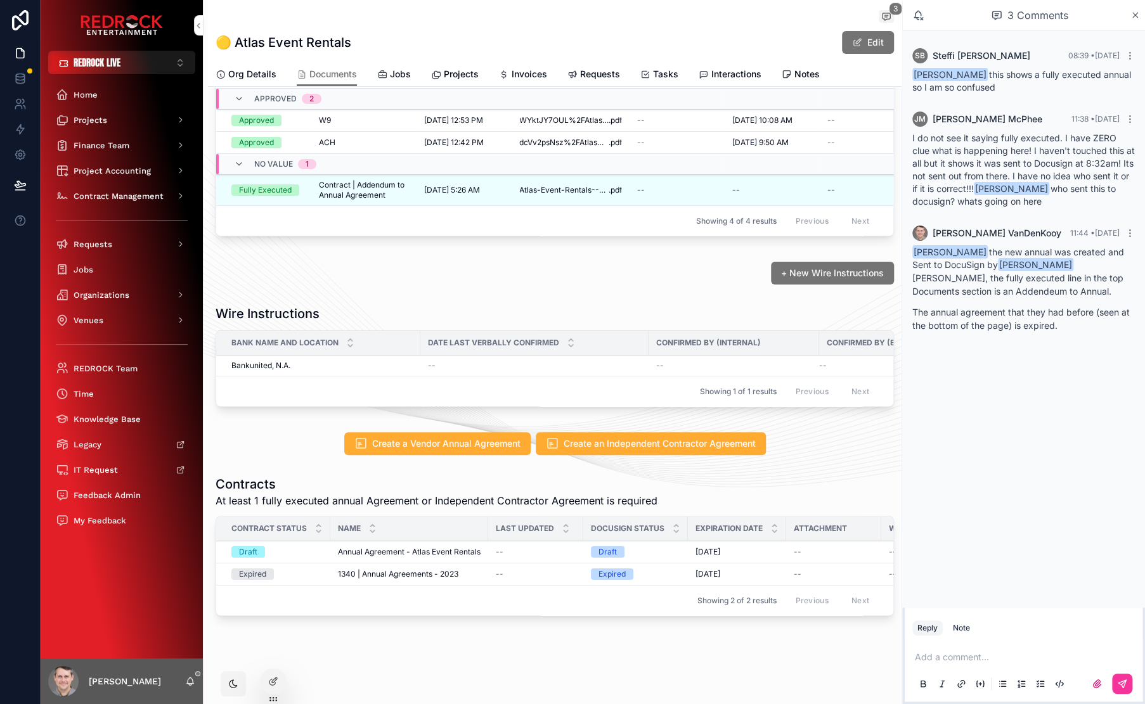
click at [817, 446] on div "Create a Vendor Annual Agreement Create an Independent Contractor Agreement" at bounding box center [554, 443] width 678 height 23
click at [423, 557] on span "Annual Agreement - Atlas Event Rentals" at bounding box center [409, 552] width 143 height 10
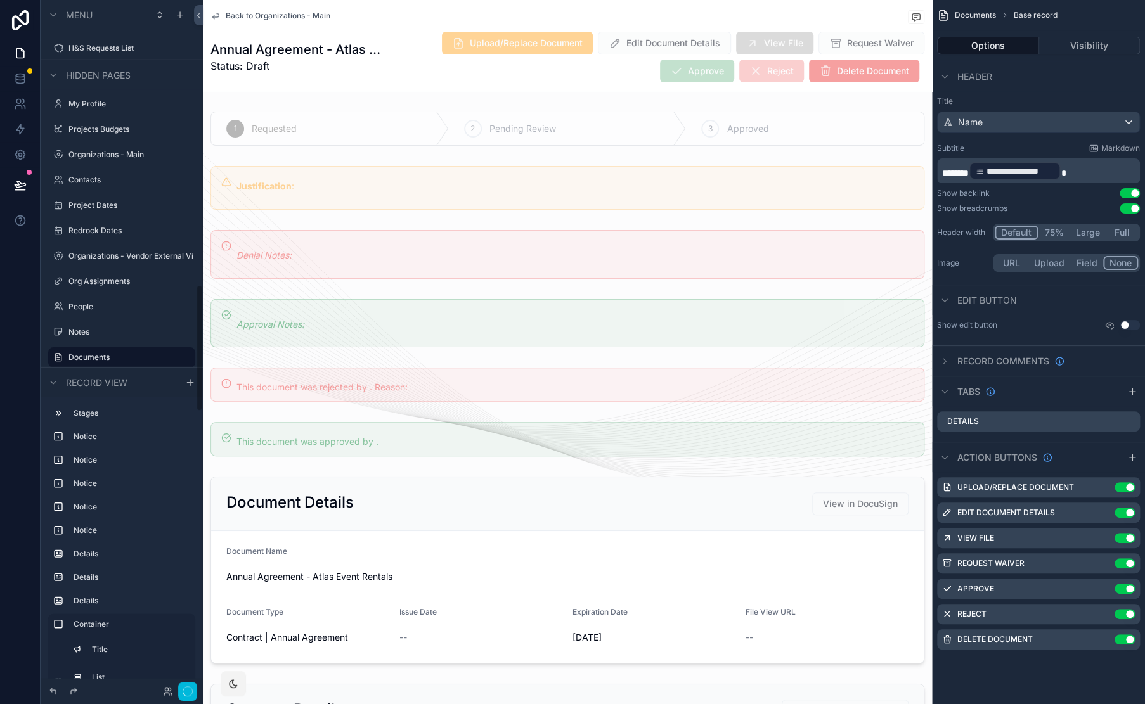
scroll to position [251, 0]
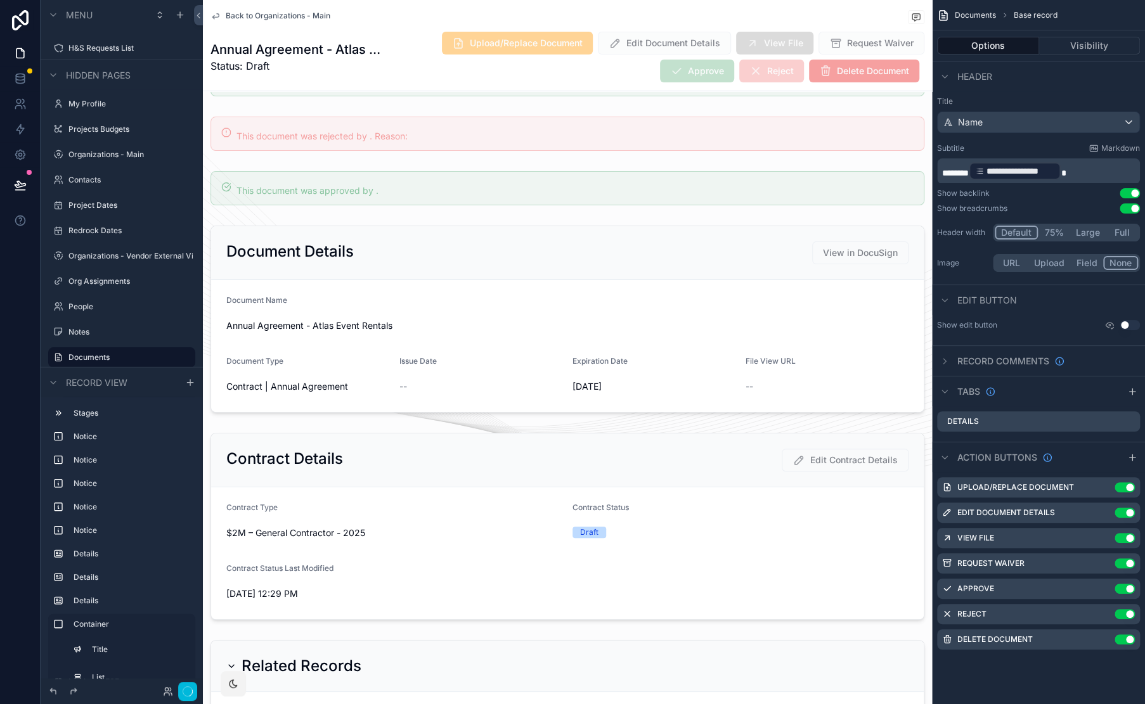
click at [568, 310] on div "scrollable content" at bounding box center [567, 319] width 729 height 197
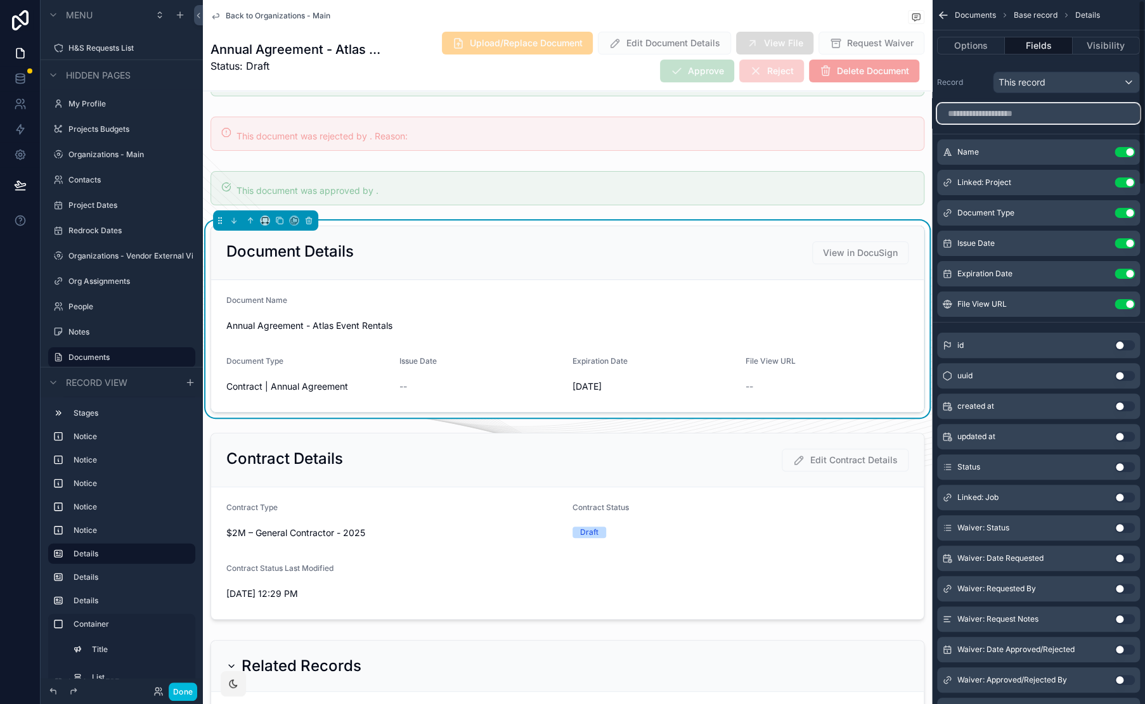
click at [986, 113] on input "scrollable content" at bounding box center [1038, 113] width 203 height 20
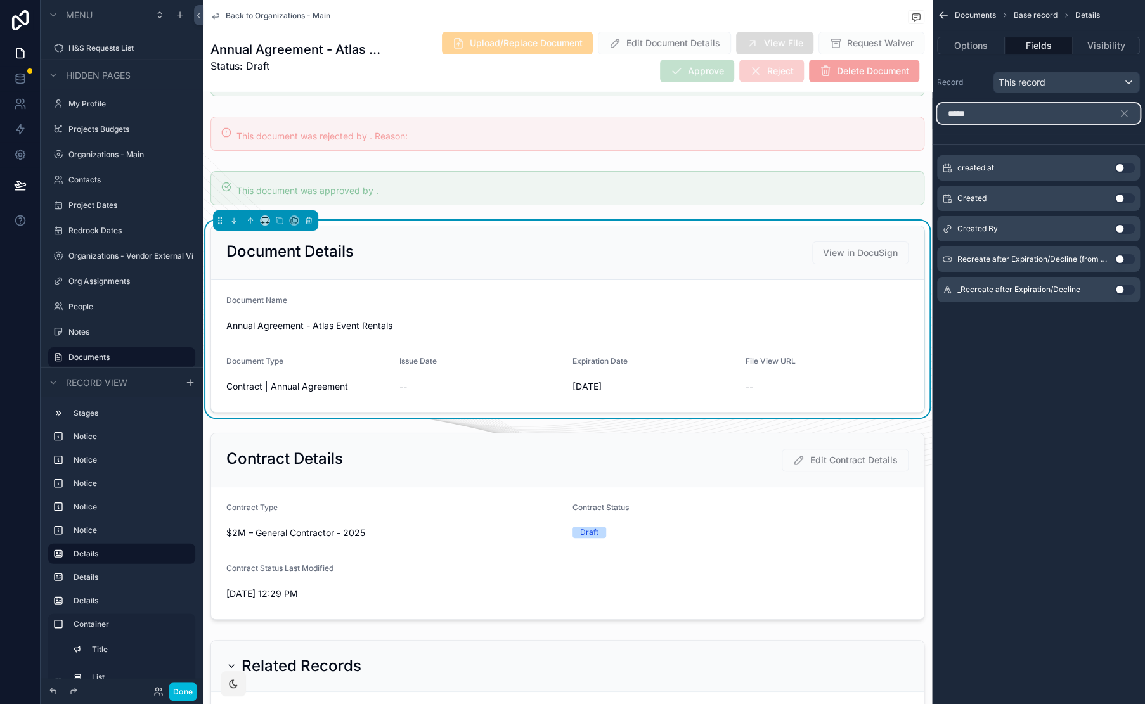
type input "*****"
click at [1125, 231] on button "Use setting" at bounding box center [1124, 229] width 20 height 10
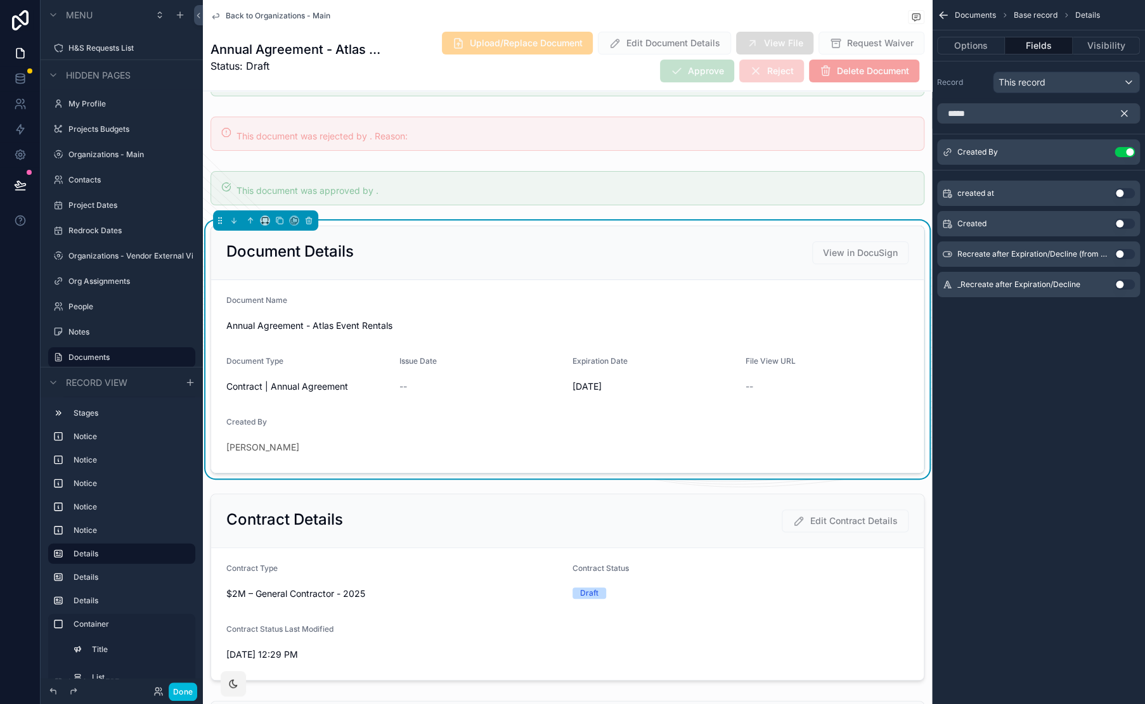
click at [1129, 113] on button "scrollable content" at bounding box center [1129, 113] width 22 height 20
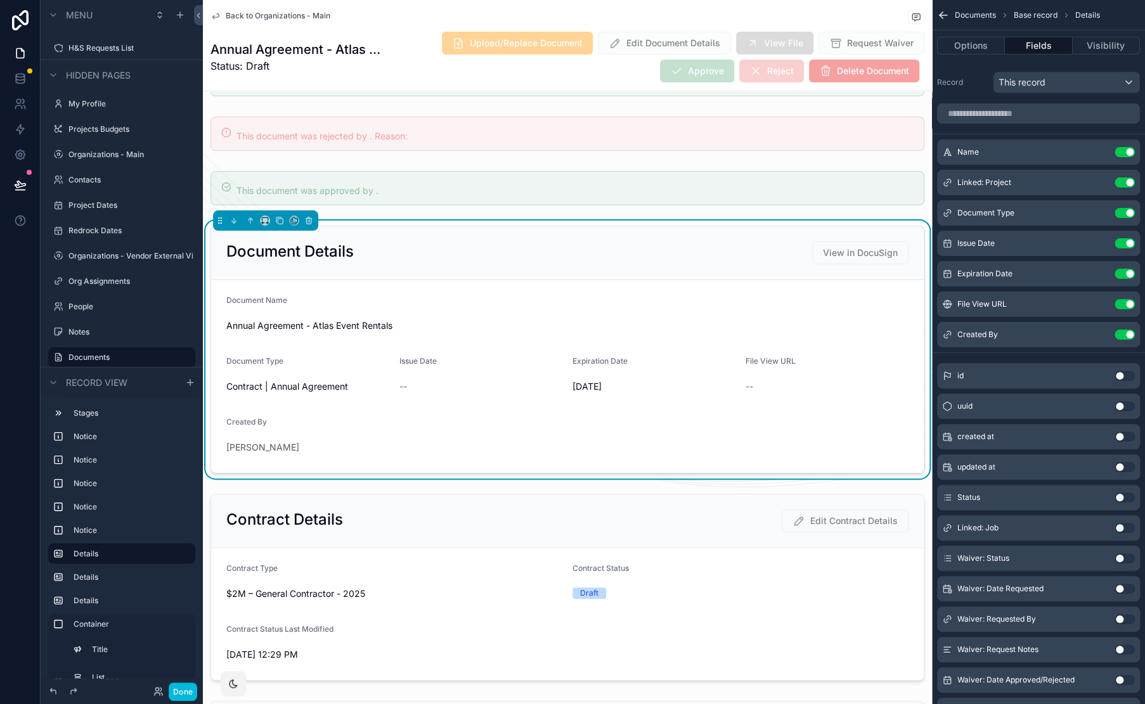
click at [188, 695] on button "Done" at bounding box center [183, 692] width 29 height 18
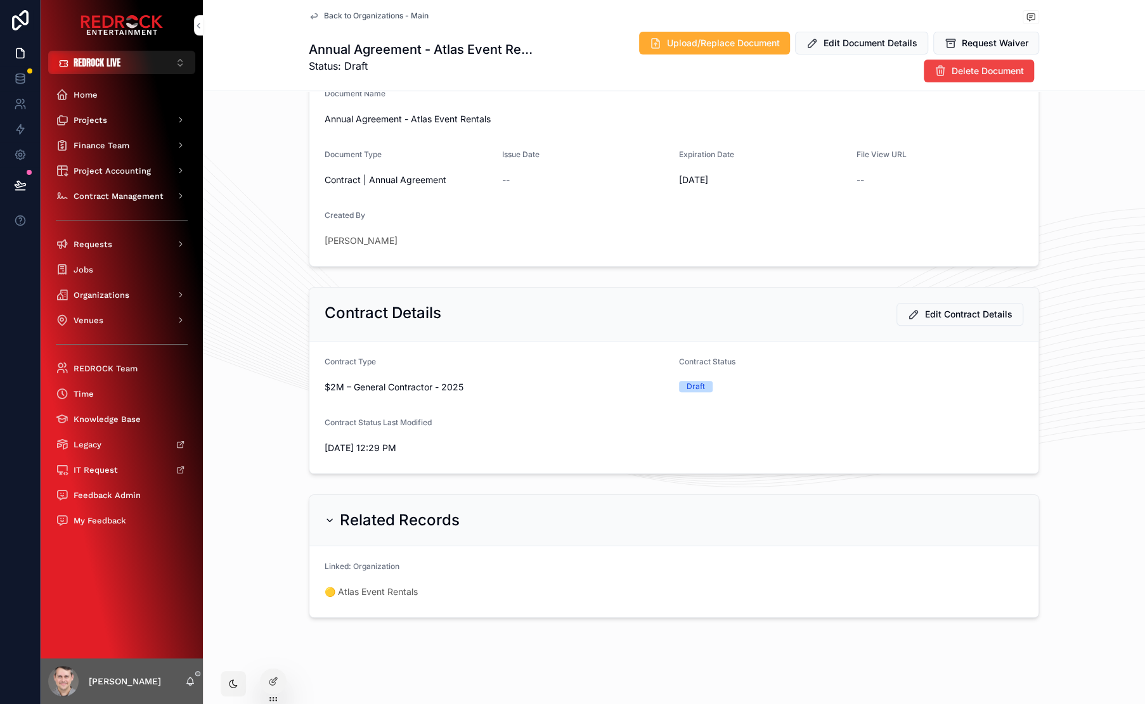
scroll to position [91, 0]
click at [363, 17] on span "Back to Organizations - Main" at bounding box center [376, 16] width 105 height 10
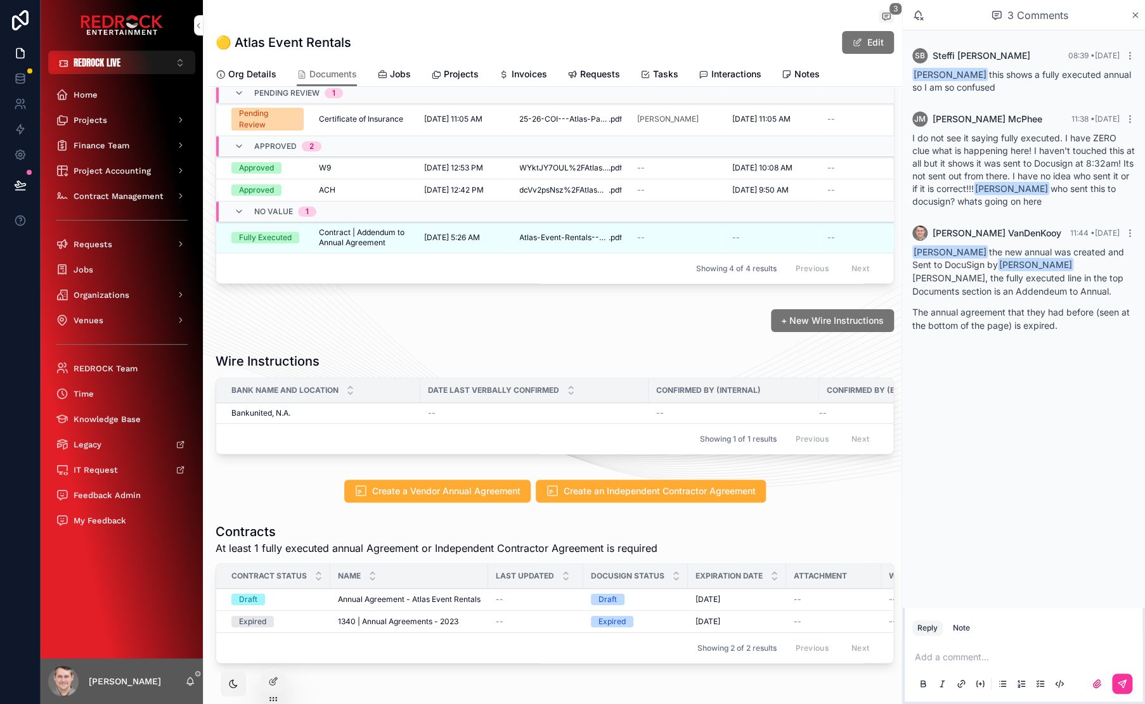
scroll to position [160, 0]
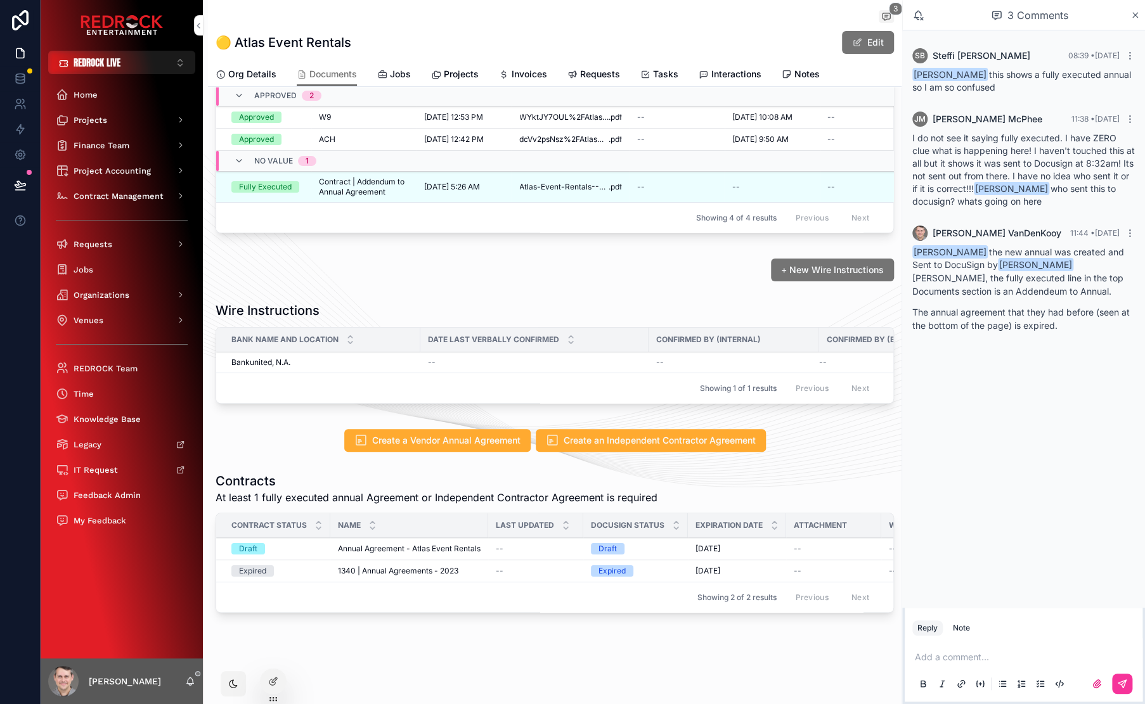
click at [214, 459] on div "Documents Missing (approved) documents : Annual Agreement, Voided Check/Bank Le…" at bounding box center [554, 291] width 693 height 663
click at [823, 460] on div "Documents Missing (approved) documents : Annual Agreement, Voided Check/Bank Le…" at bounding box center [554, 291] width 693 height 663
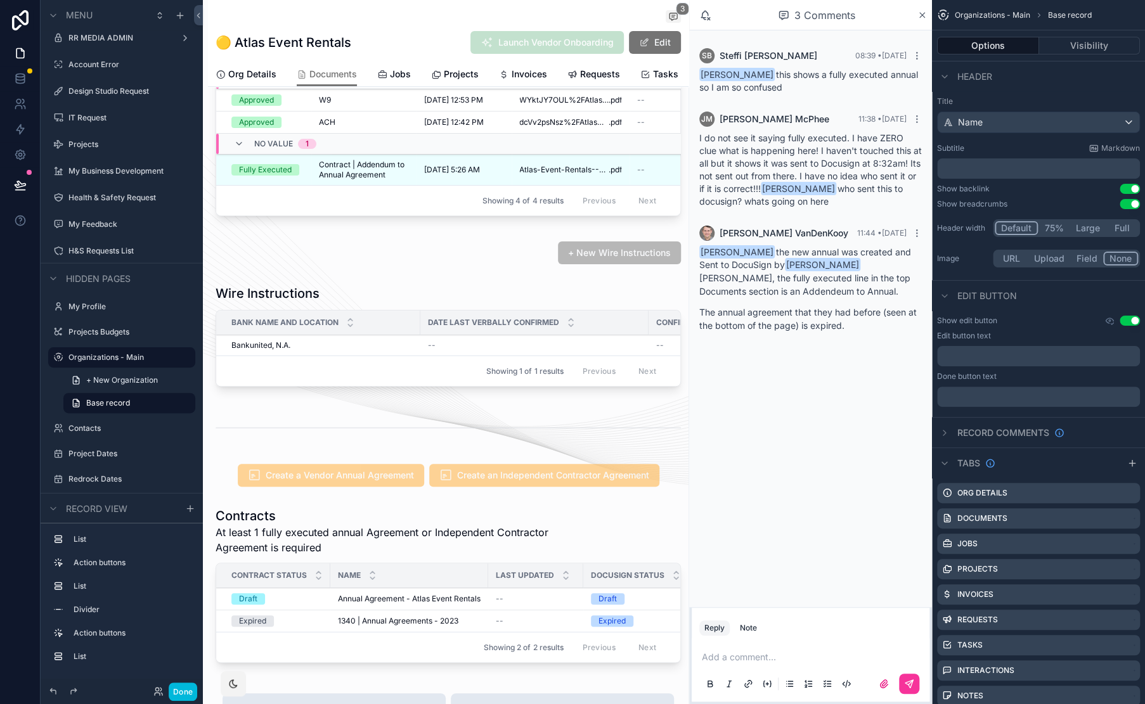
scroll to position [383, 0]
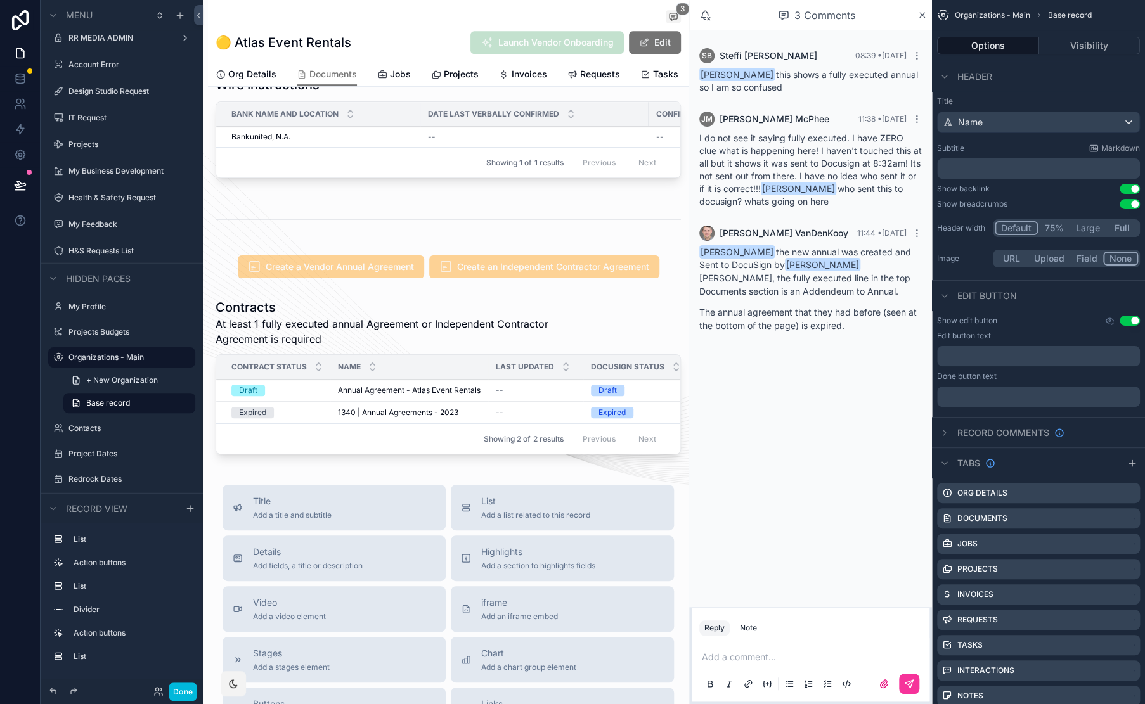
drag, startPoint x: 617, startPoint y: 366, endPoint x: 924, endPoint y: 324, distance: 309.7
click at [617, 366] on div "scrollable content" at bounding box center [448, 378] width 480 height 171
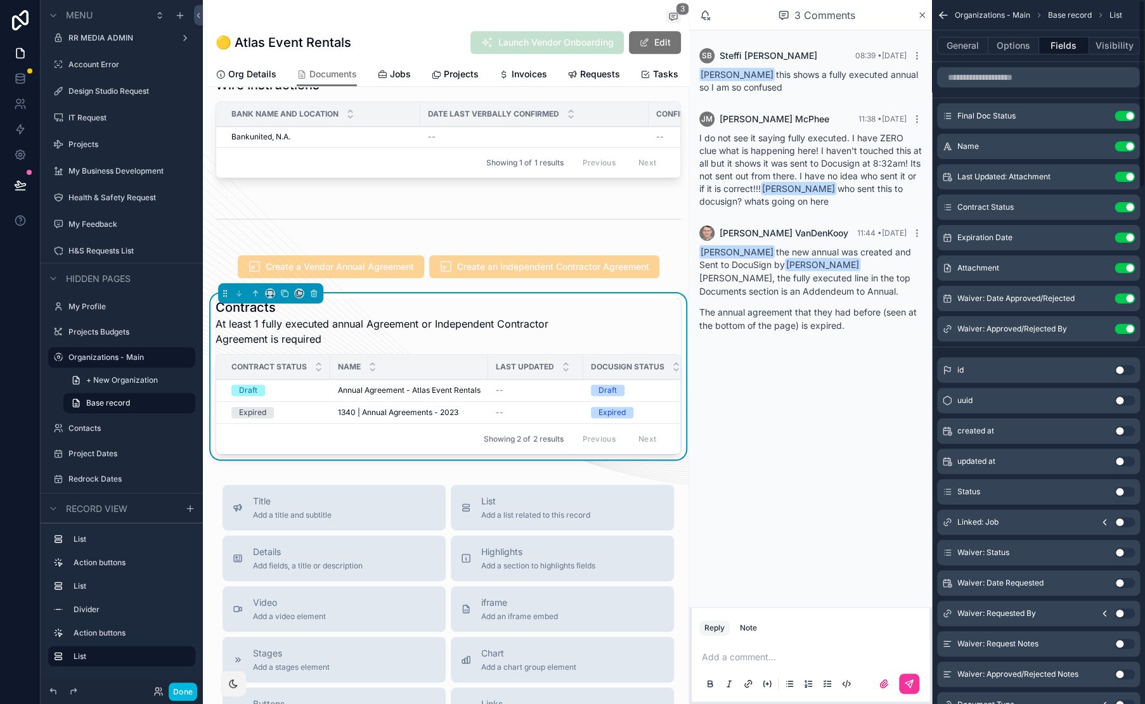
click at [0, 0] on icon "scrollable content" at bounding box center [0, 0] width 0 height 0
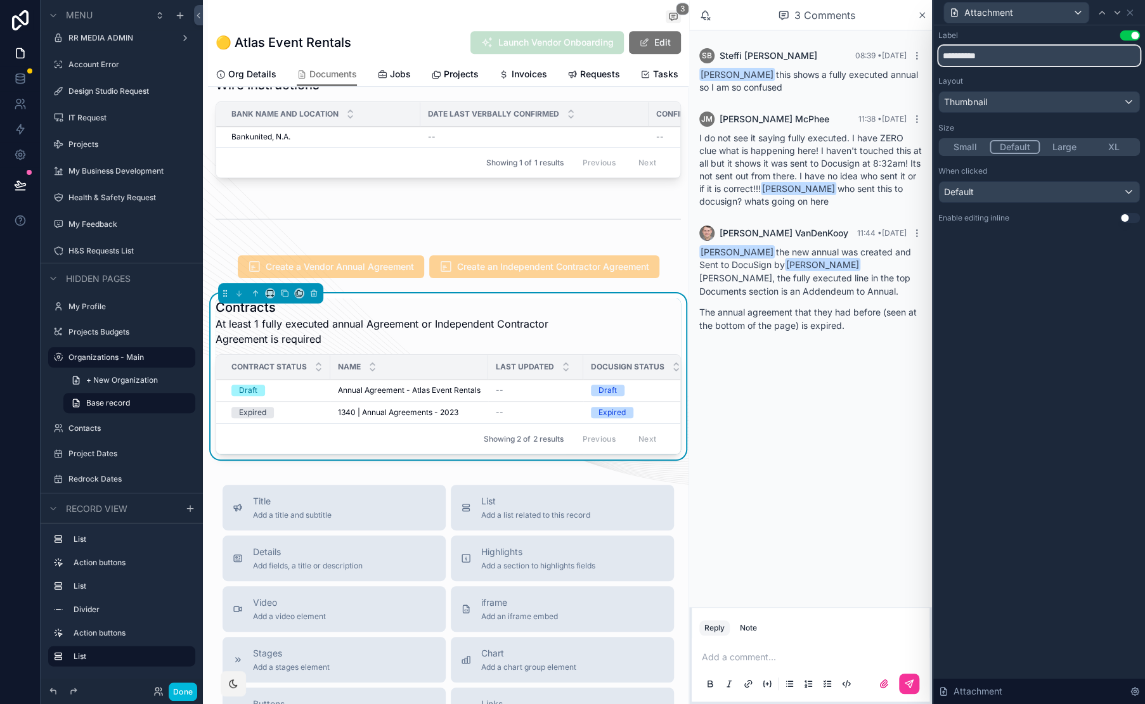
click at [970, 63] on input "**********" at bounding box center [1039, 56] width 202 height 20
type input "*"
click at [952, 56] on input "**********" at bounding box center [1039, 56] width 202 height 20
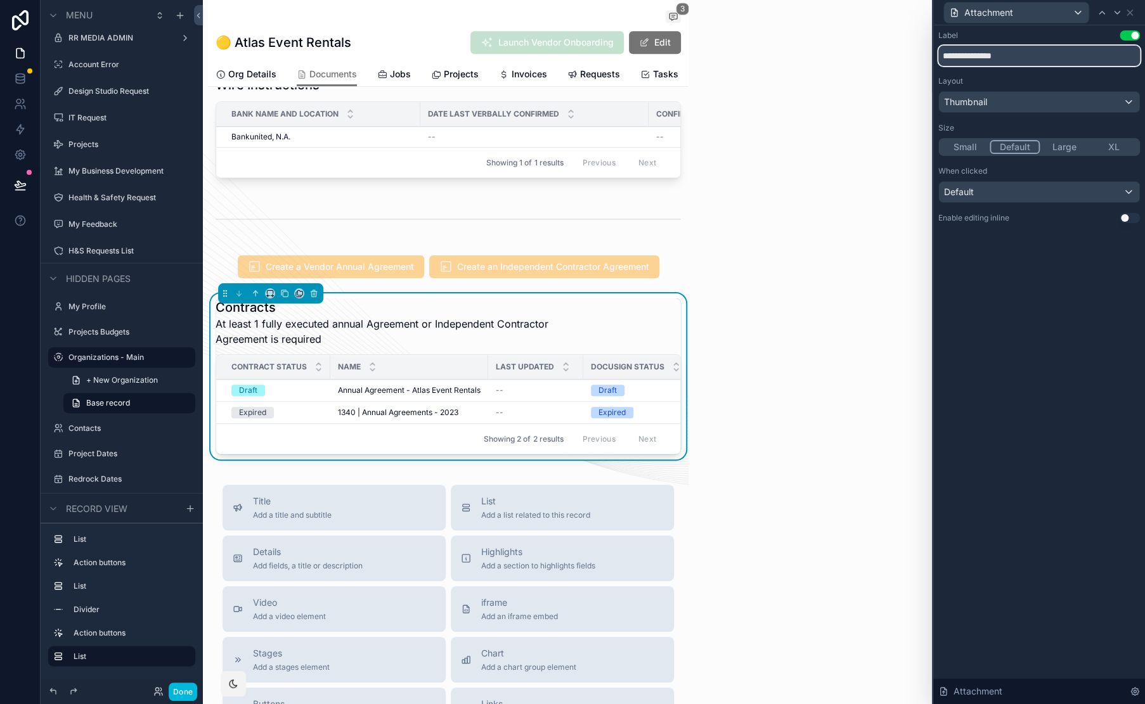
type input "**********"
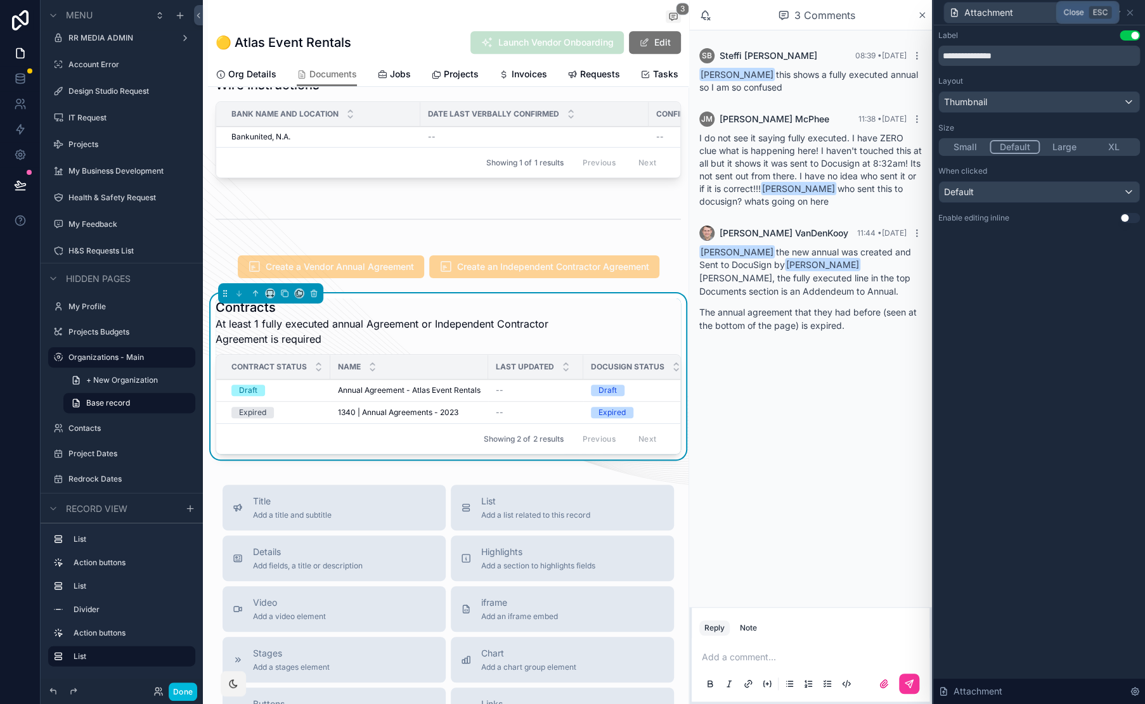
click at [1130, 12] on icon at bounding box center [1129, 13] width 10 height 10
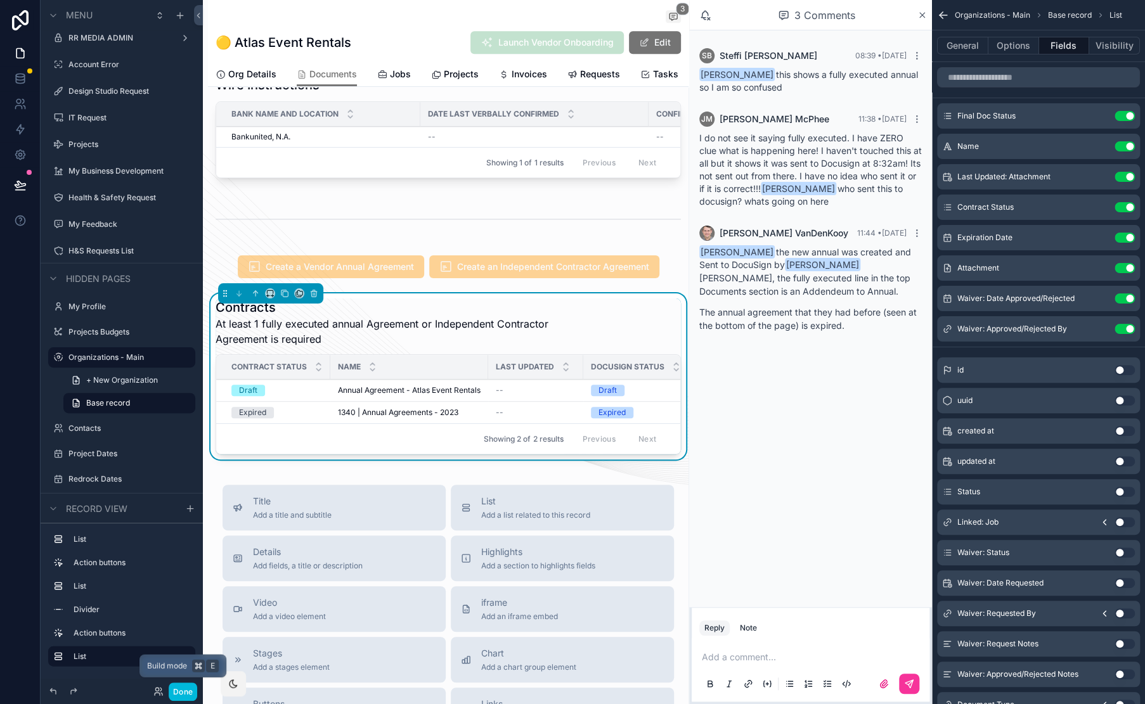
click at [188, 690] on button "Done" at bounding box center [183, 692] width 29 height 18
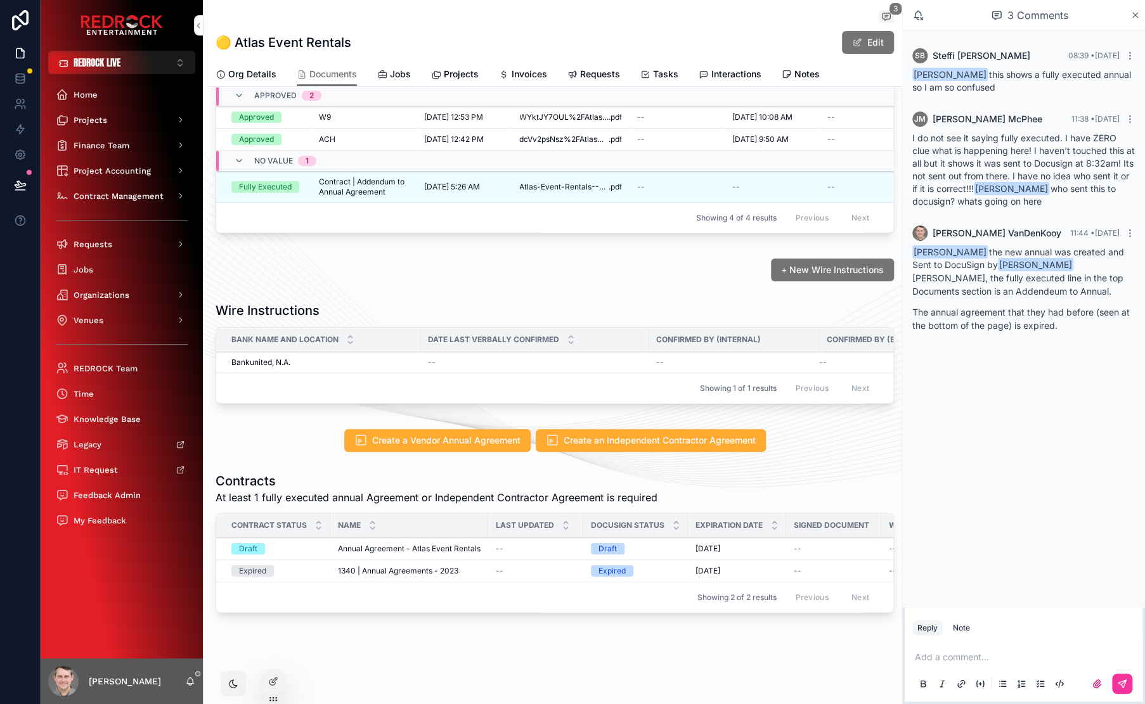
scroll to position [0, 0]
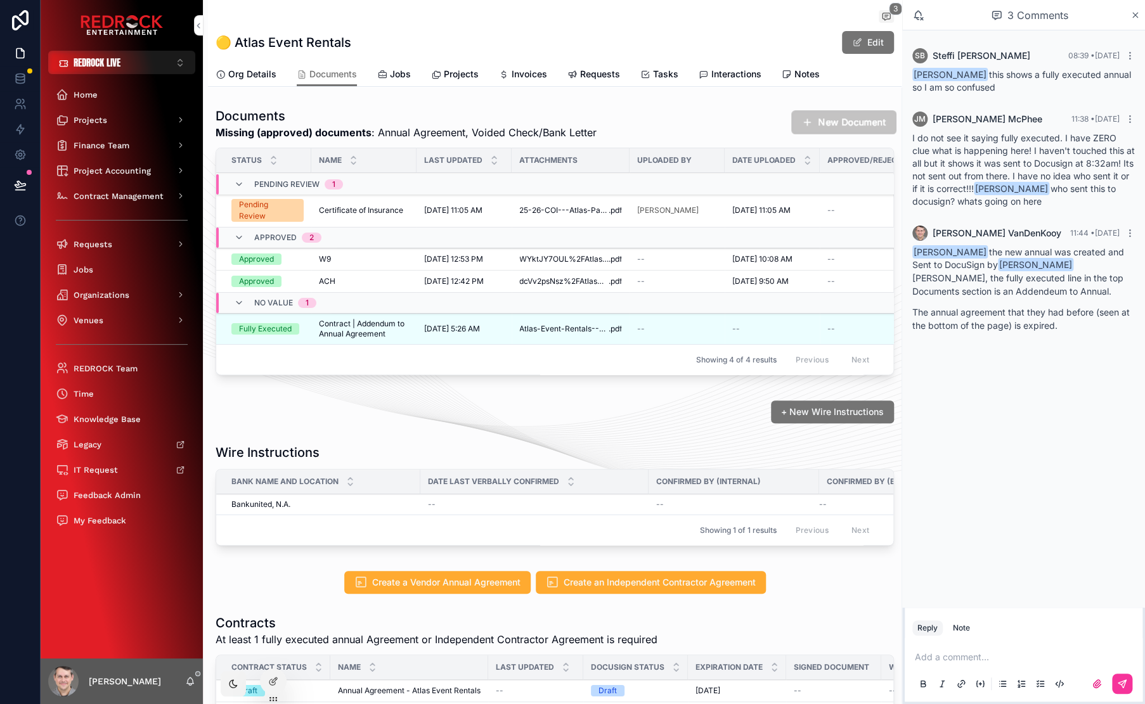
click at [820, 125] on button "New Document" at bounding box center [843, 122] width 105 height 24
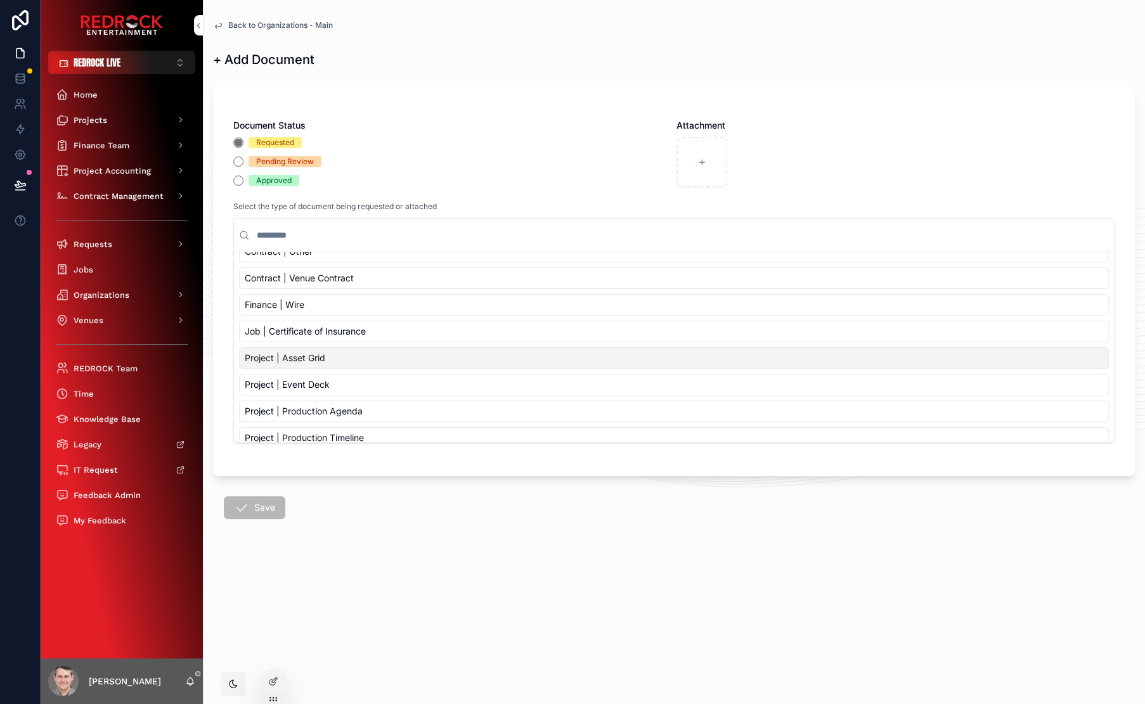
scroll to position [212, 0]
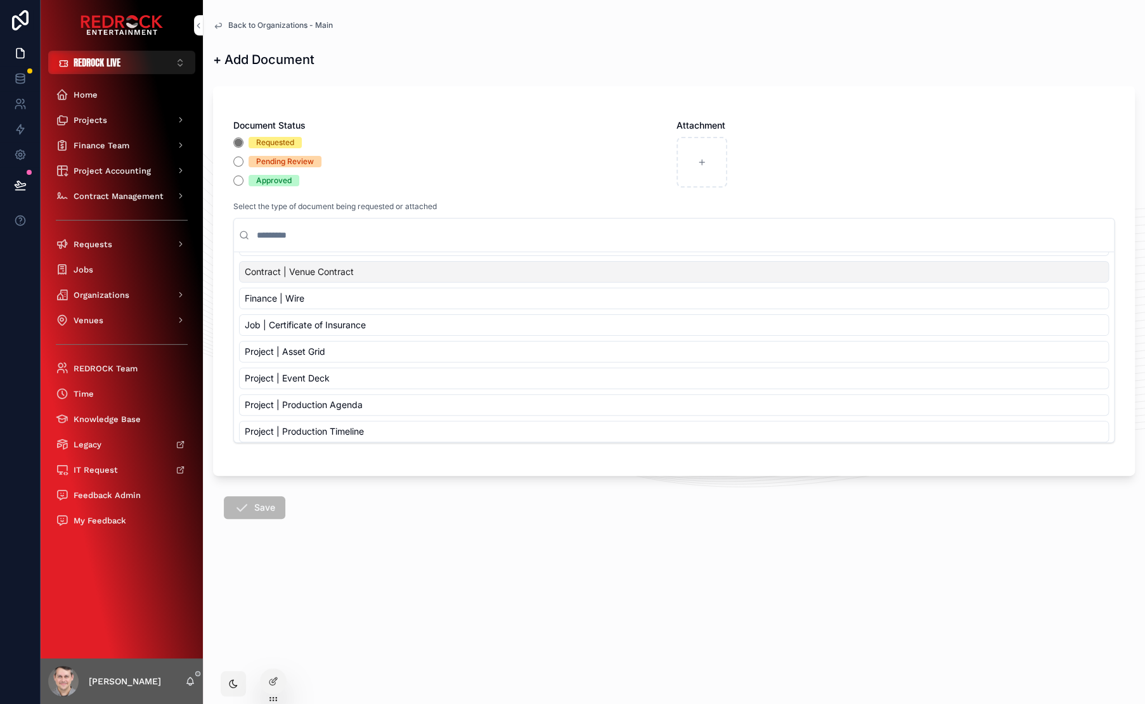
click at [414, 80] on form "Document Status Requested Pending Review Approved Attachment Select the type of…" at bounding box center [674, 340] width 922 height 522
click at [293, 27] on span "Back to Organizations - Main" at bounding box center [280, 25] width 105 height 10
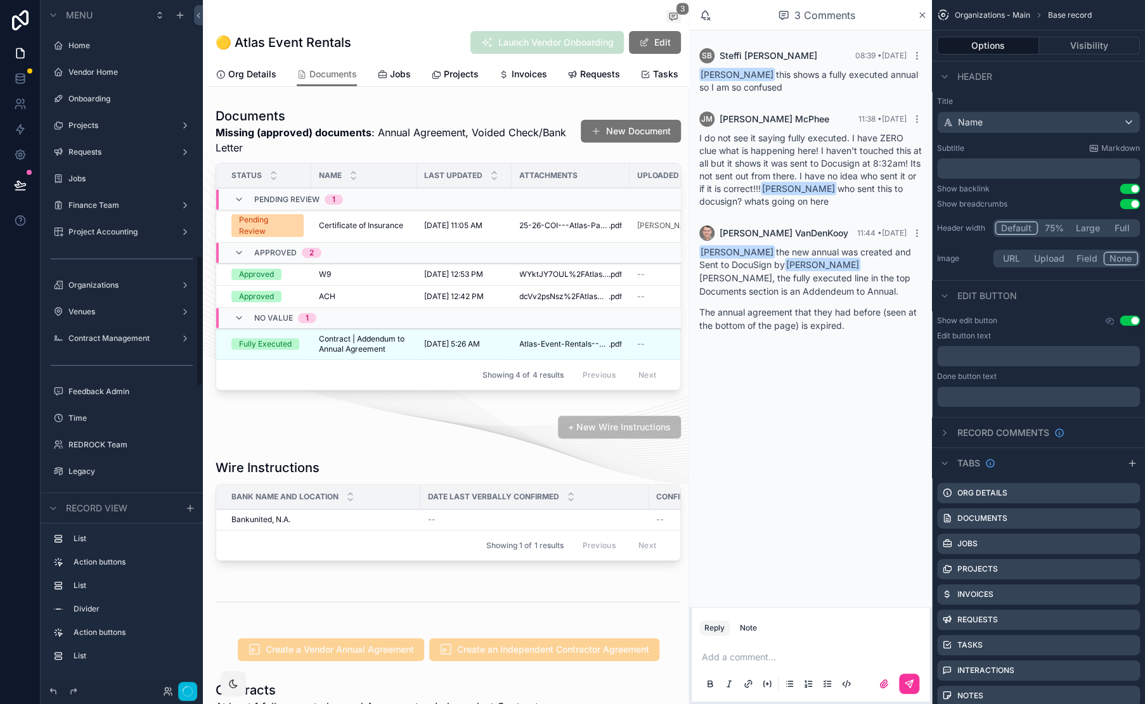
click at [394, 135] on div "scrollable content" at bounding box center [448, 251] width 480 height 299
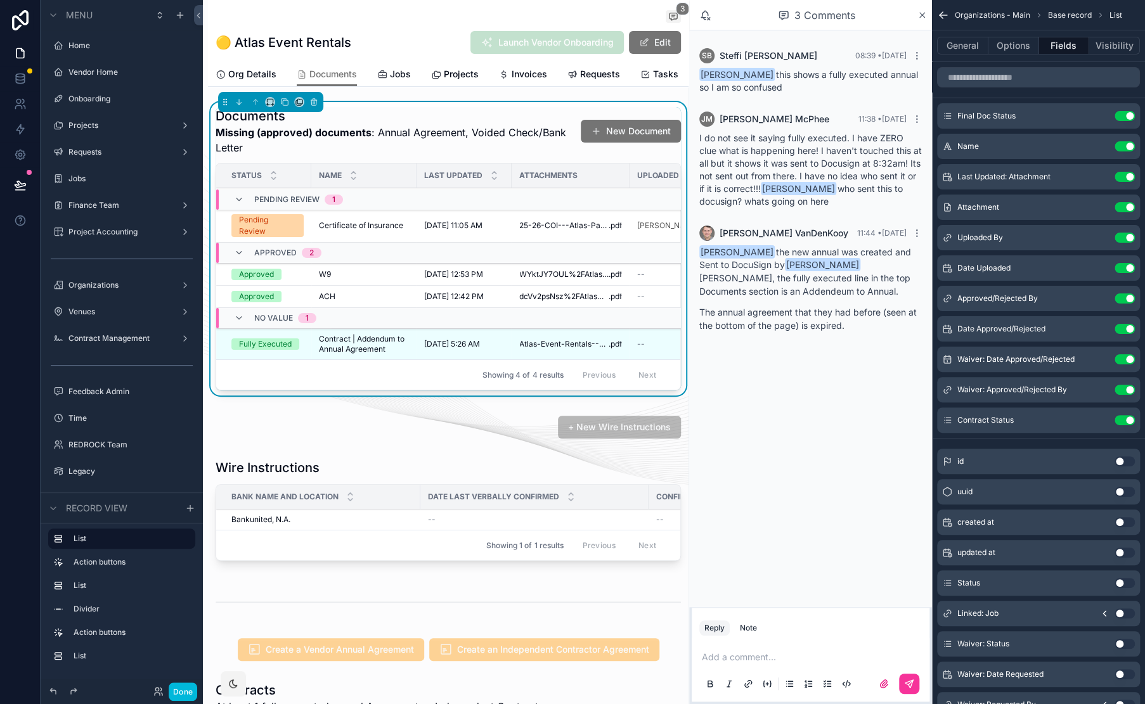
scroll to position [1339, 0]
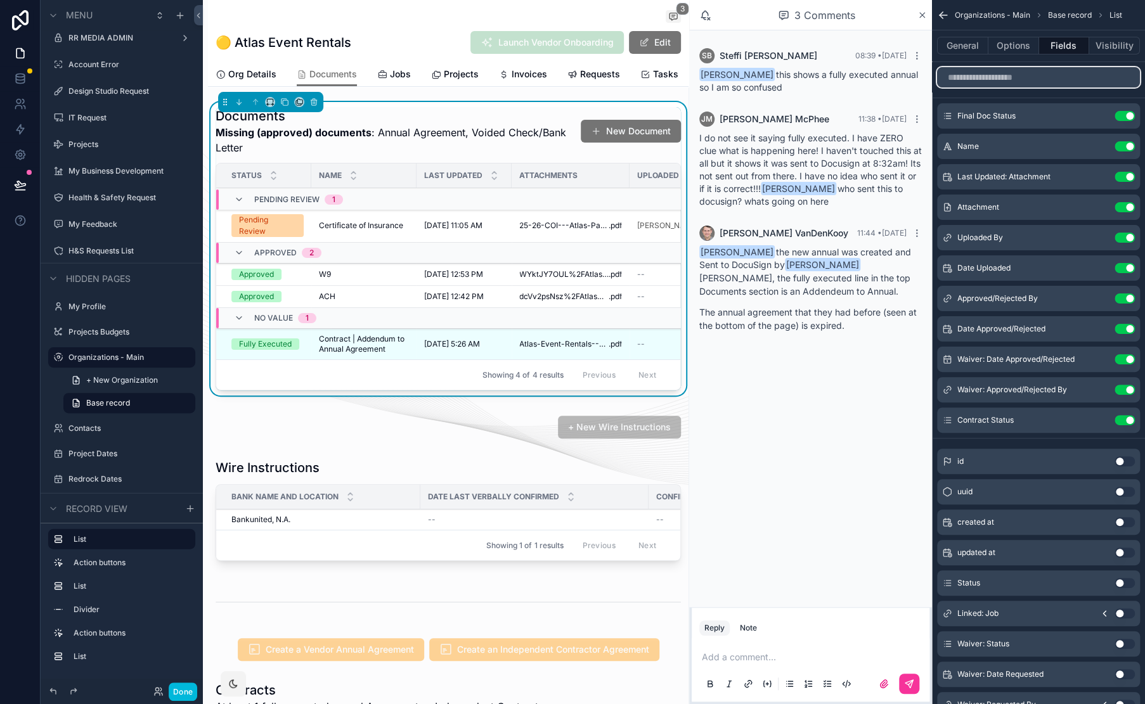
click at [1027, 81] on input "scrollable content" at bounding box center [1038, 77] width 203 height 20
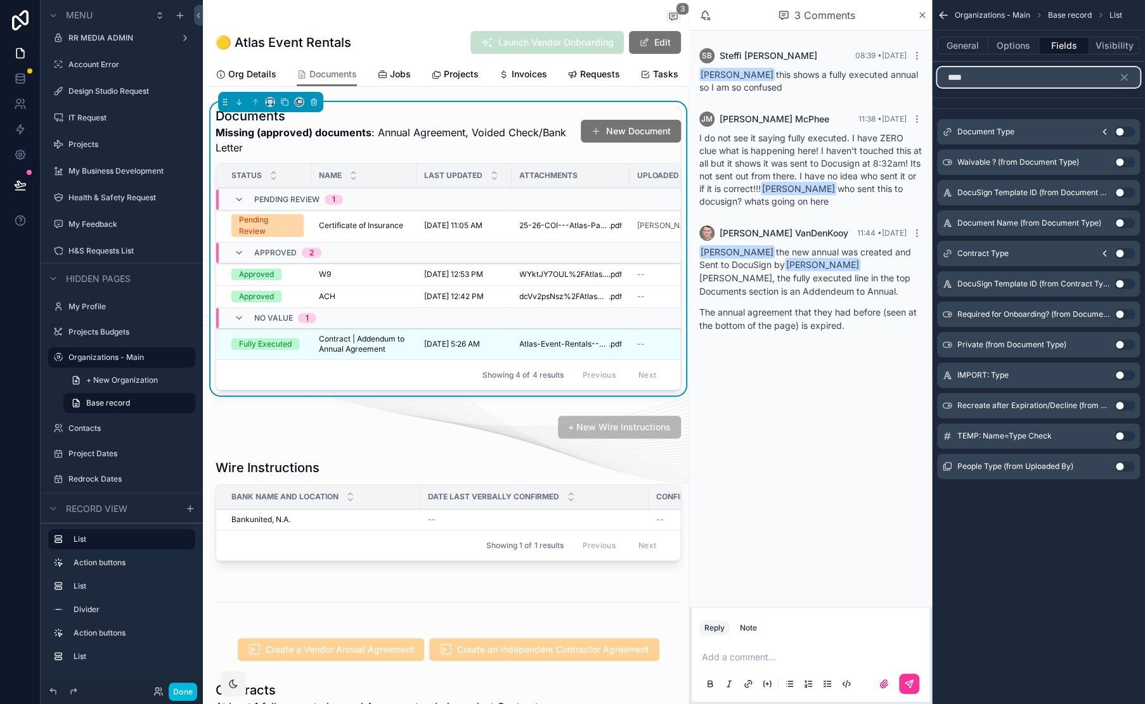
type input "****"
click at [1121, 133] on button "Use setting" at bounding box center [1124, 132] width 20 height 10
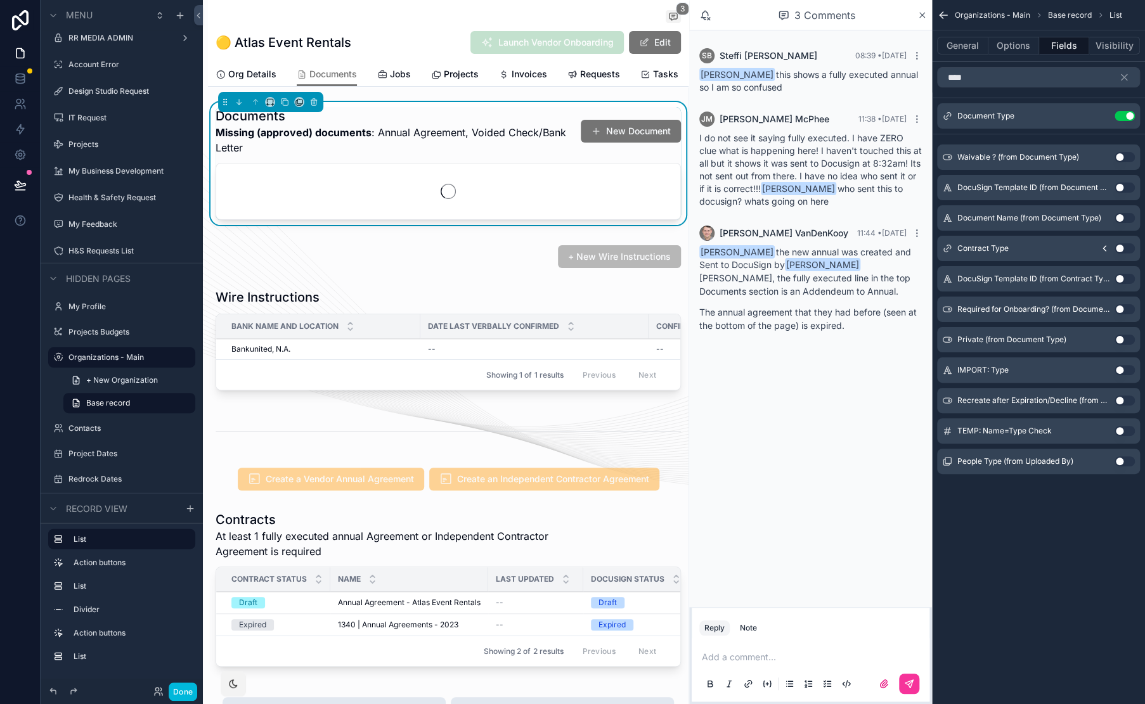
click at [0, 0] on icon "scrollable content" at bounding box center [0, 0] width 0 height 0
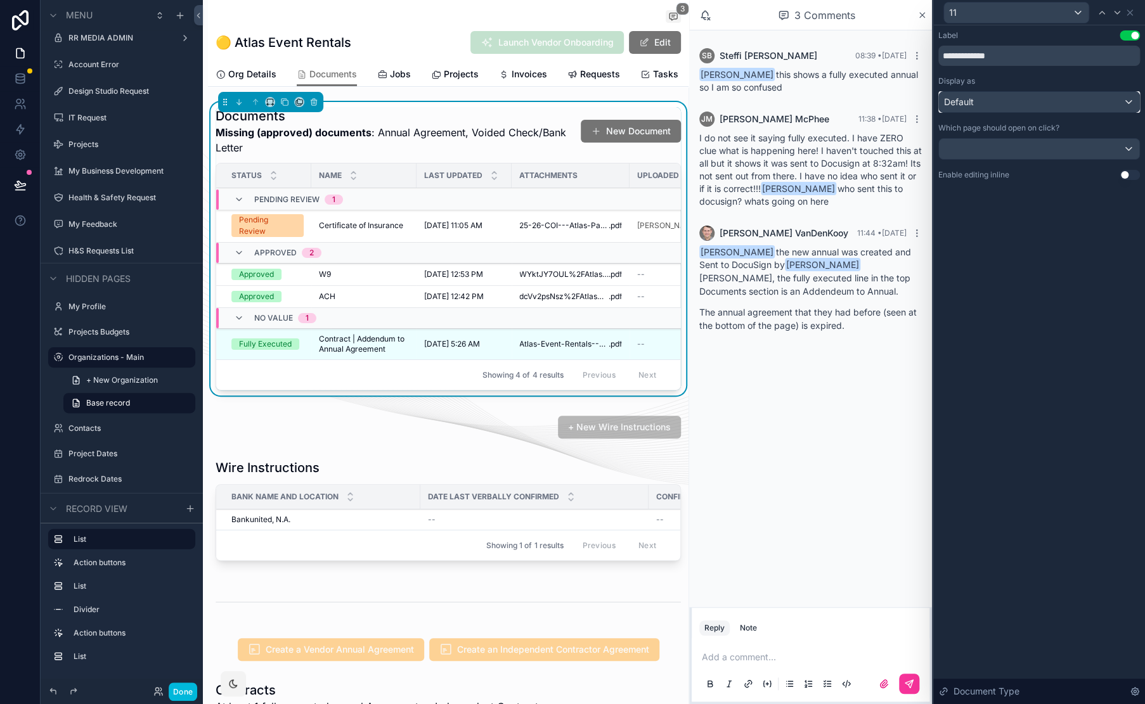
click at [1081, 97] on div "Default" at bounding box center [1039, 102] width 200 height 20
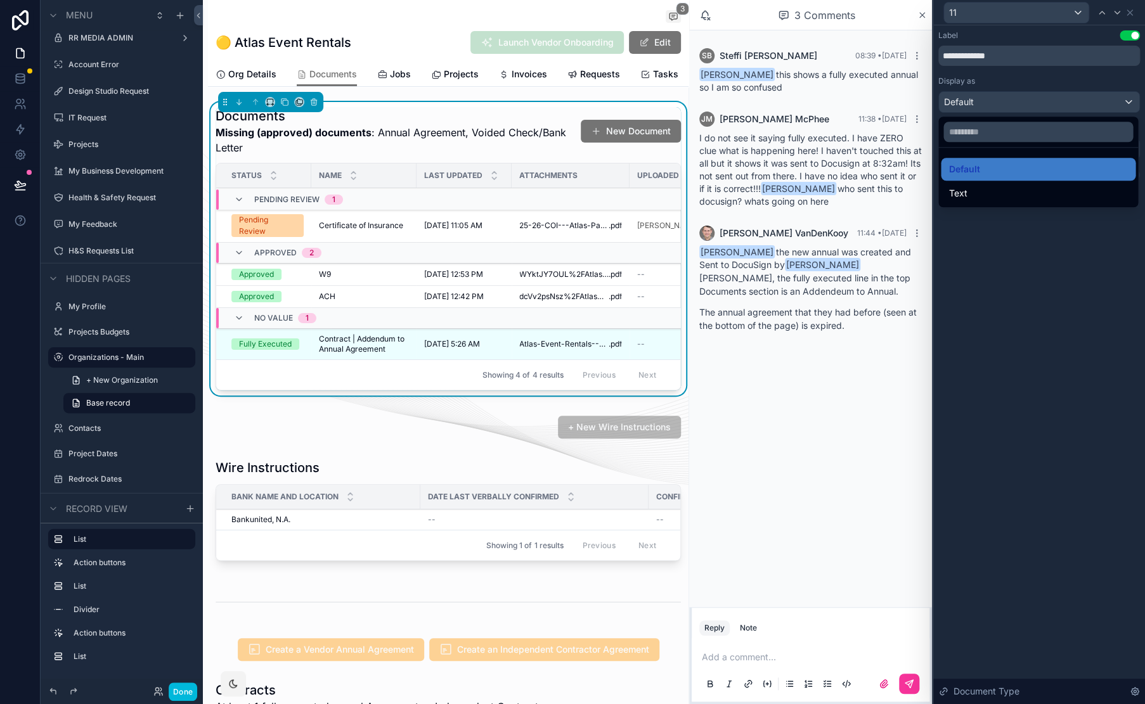
click at [986, 188] on div "Text" at bounding box center [1037, 193] width 179 height 15
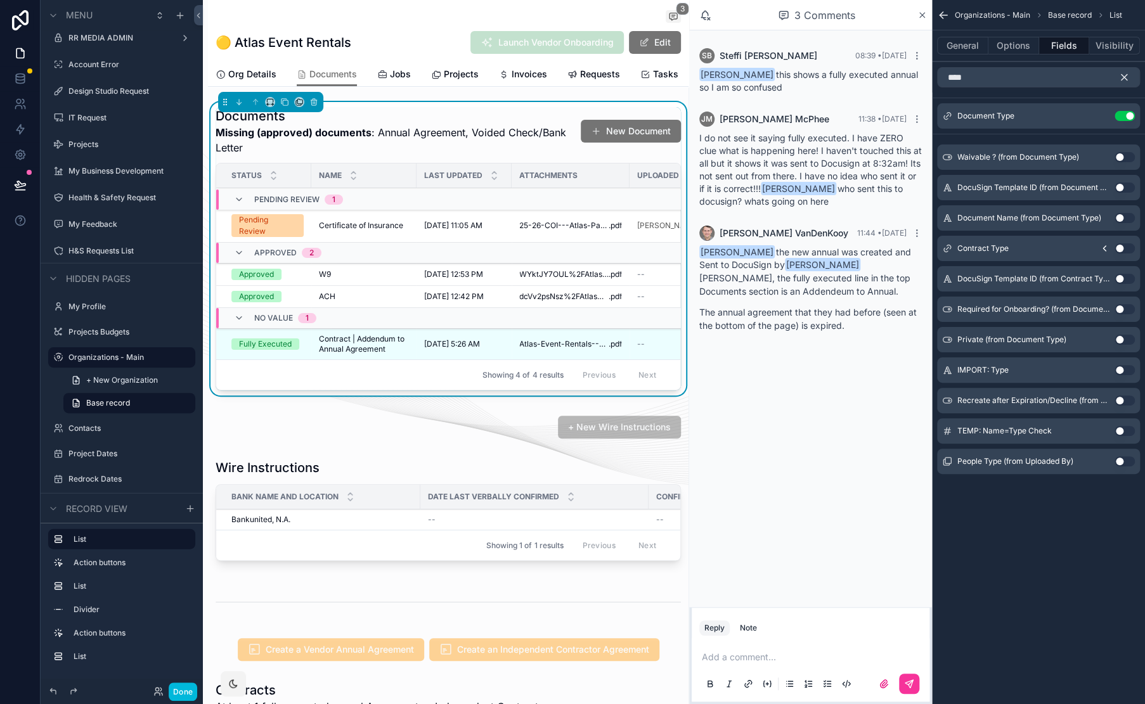
click at [1125, 78] on icon "scrollable content" at bounding box center [1124, 78] width 6 height 6
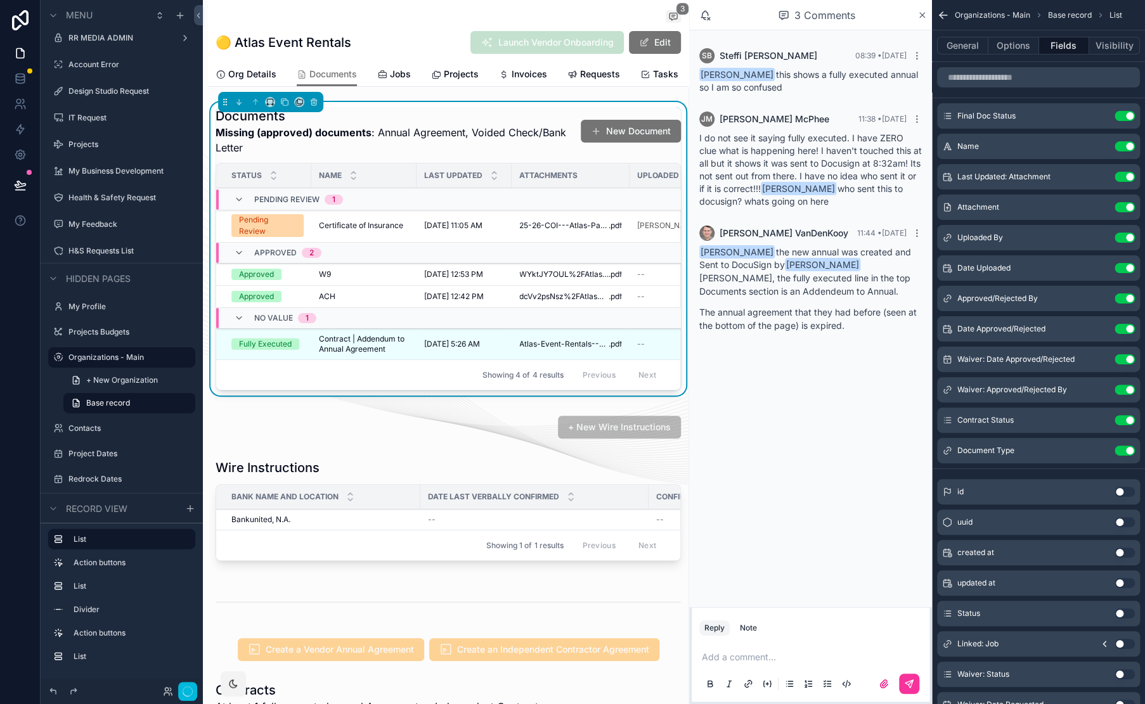
drag, startPoint x: 948, startPoint y: 453, endPoint x: 965, endPoint y: 161, distance: 292.7
click at [965, 161] on div "Final Doc Status Use setting Name Use setting Last Updated: Attachment Use sett…" at bounding box center [1038, 283] width 213 height 360
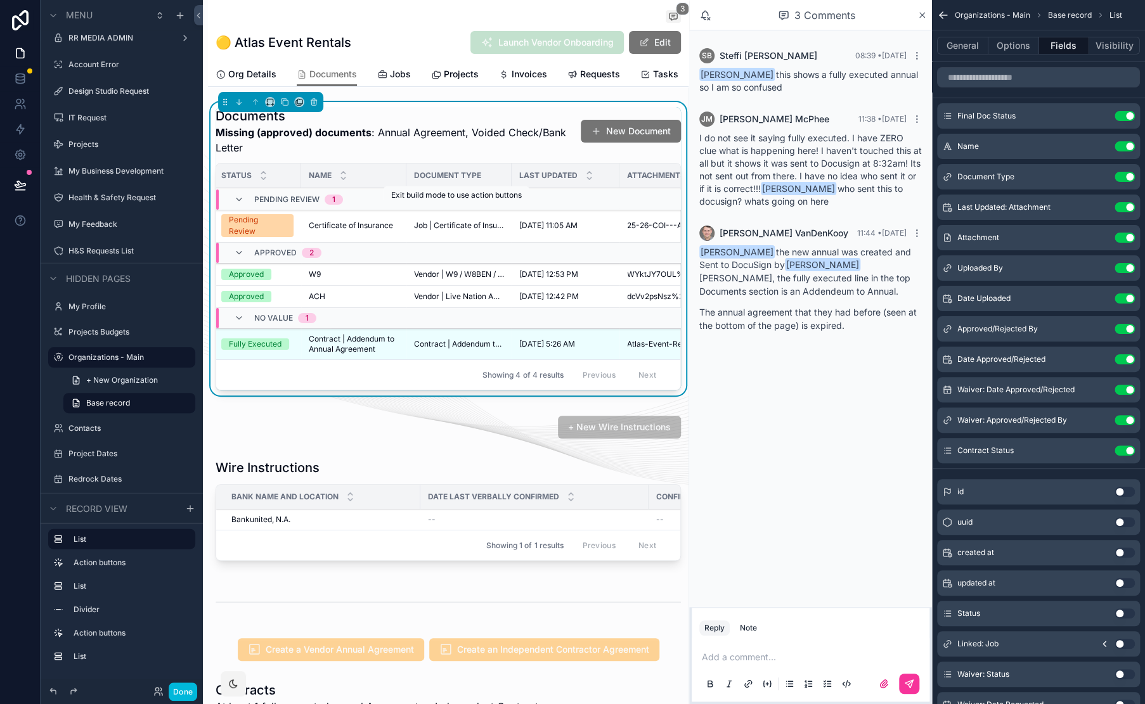
scroll to position [0, 5]
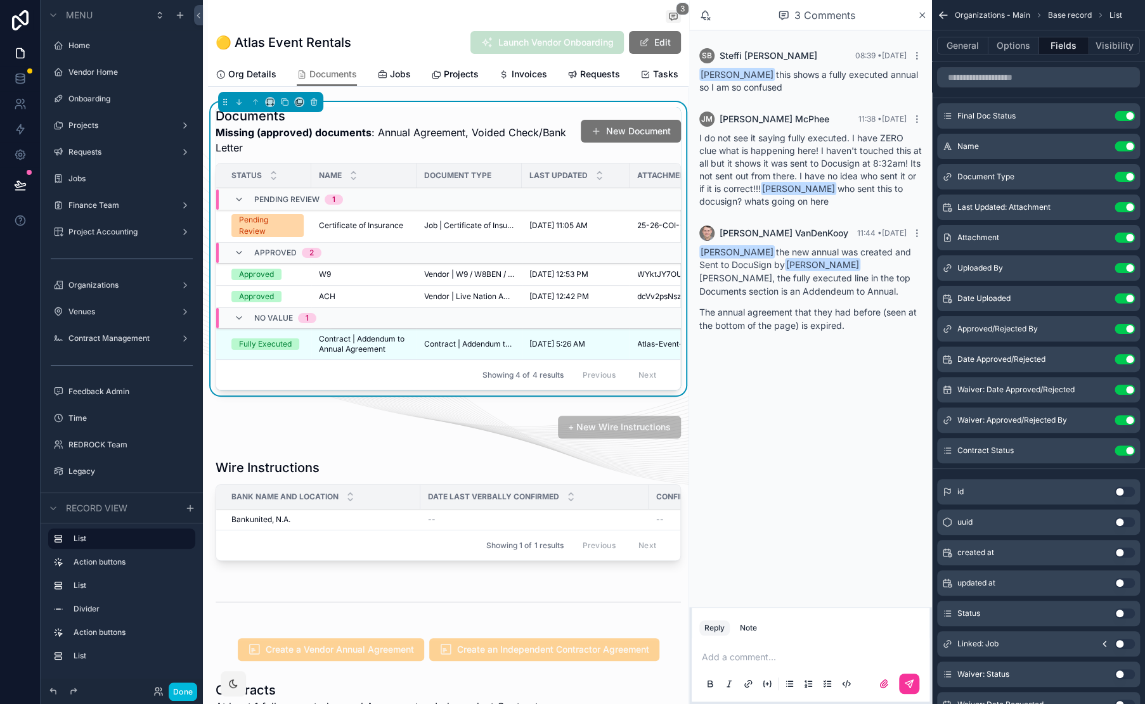
scroll to position [0, 5]
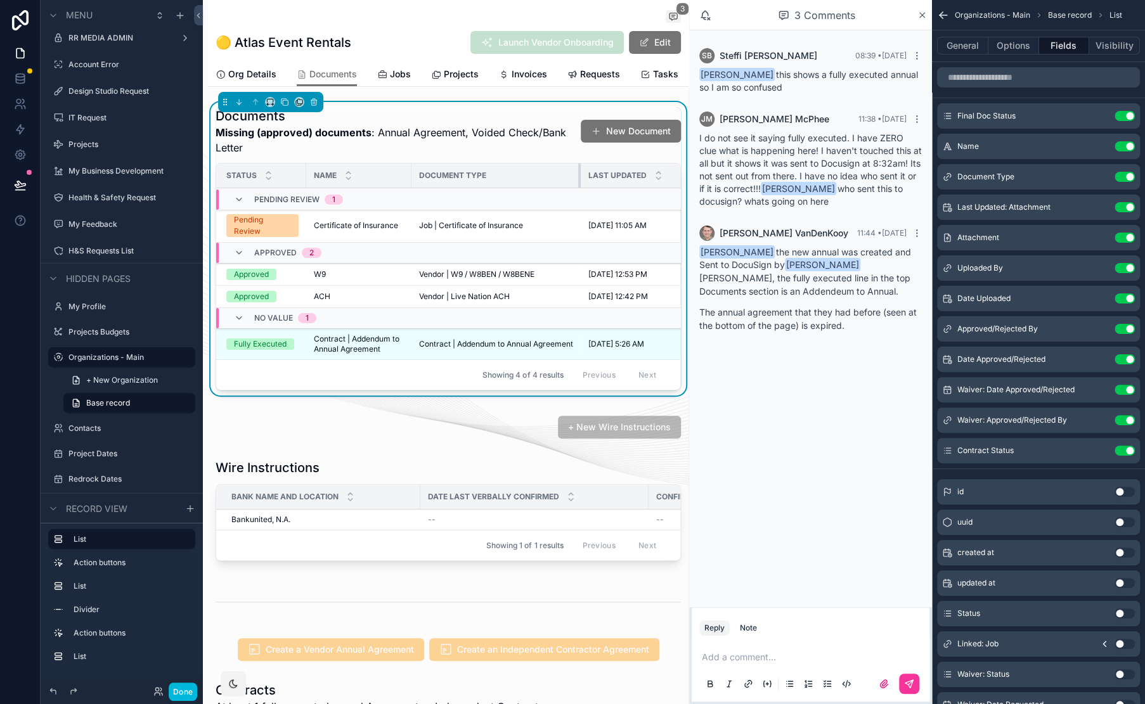
drag, startPoint x: 515, startPoint y: 180, endPoint x: 581, endPoint y: 179, distance: 65.3
click at [581, 179] on div "scrollable content" at bounding box center [580, 176] width 5 height 24
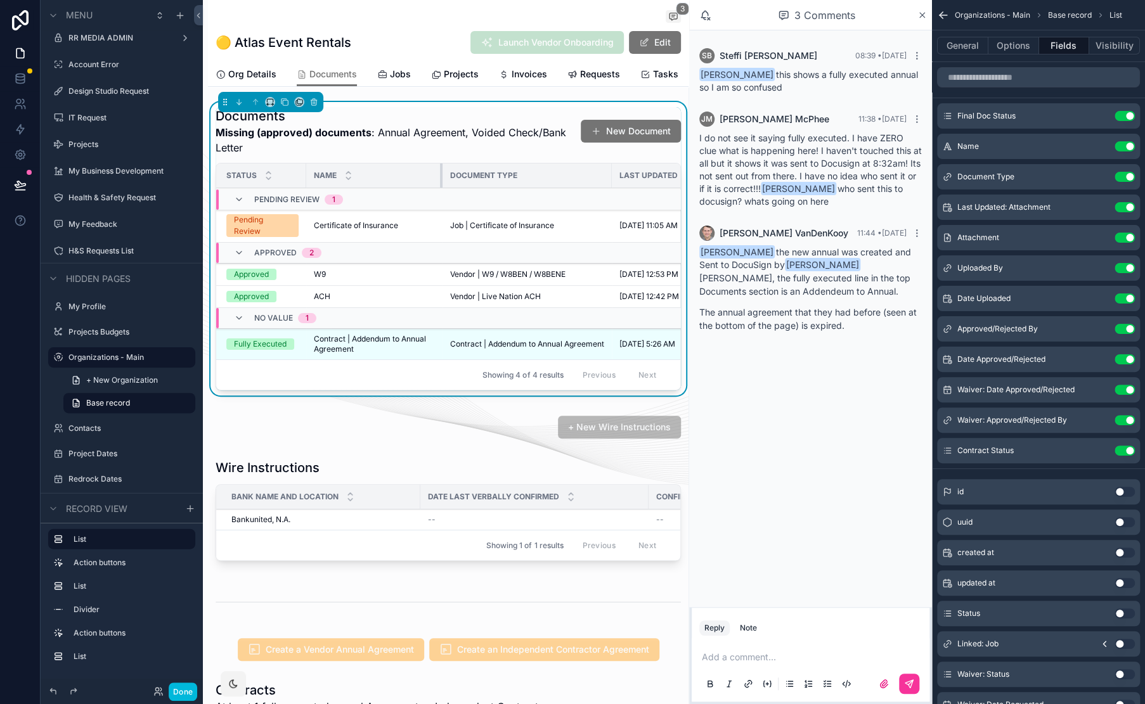
drag, startPoint x: 410, startPoint y: 182, endPoint x: 441, endPoint y: 181, distance: 31.1
click at [441, 181] on div "scrollable content" at bounding box center [442, 176] width 5 height 24
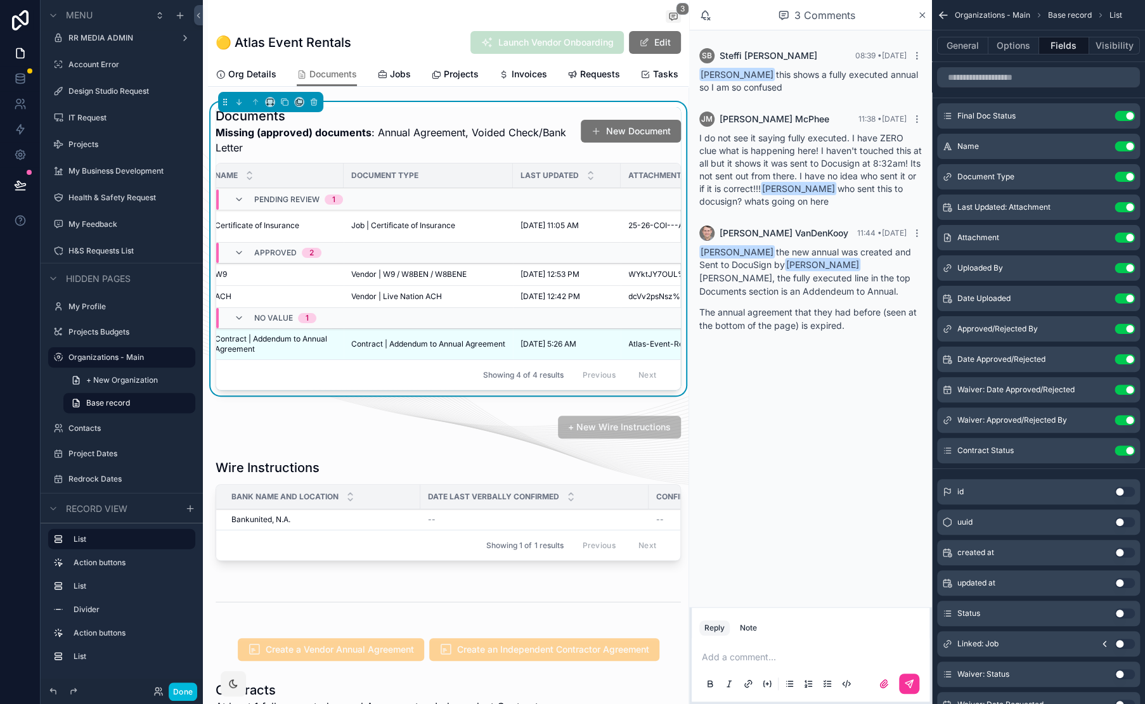
scroll to position [0, 0]
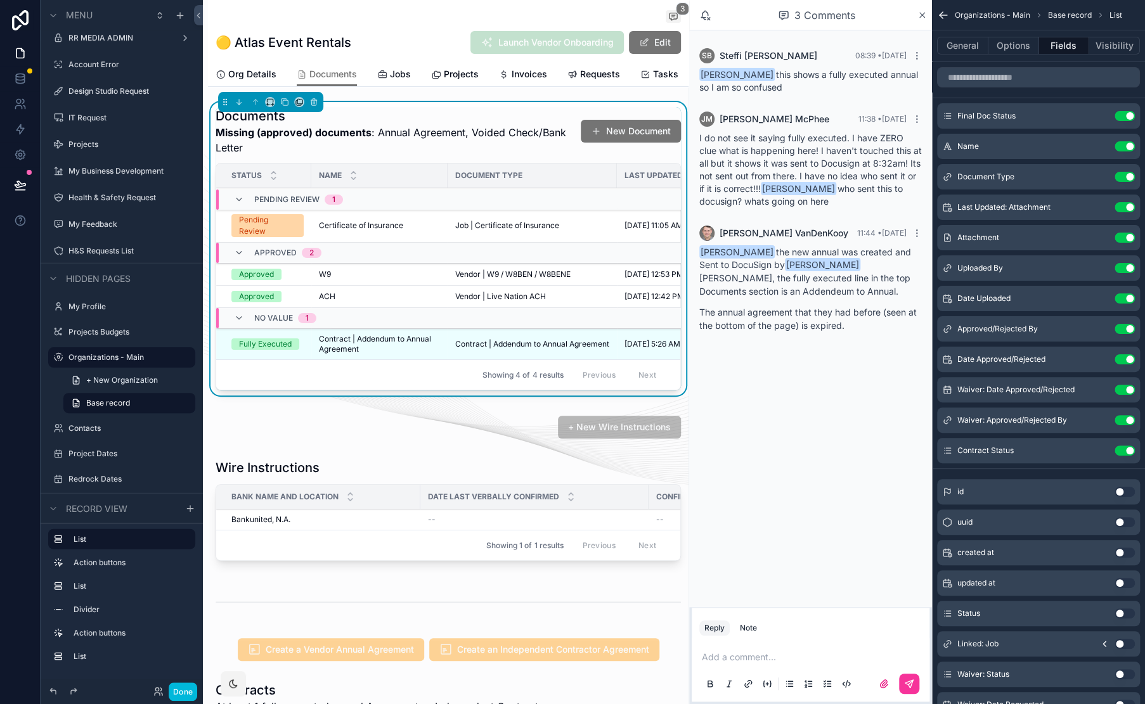
click at [1125, 147] on button "Use setting" at bounding box center [1124, 146] width 20 height 10
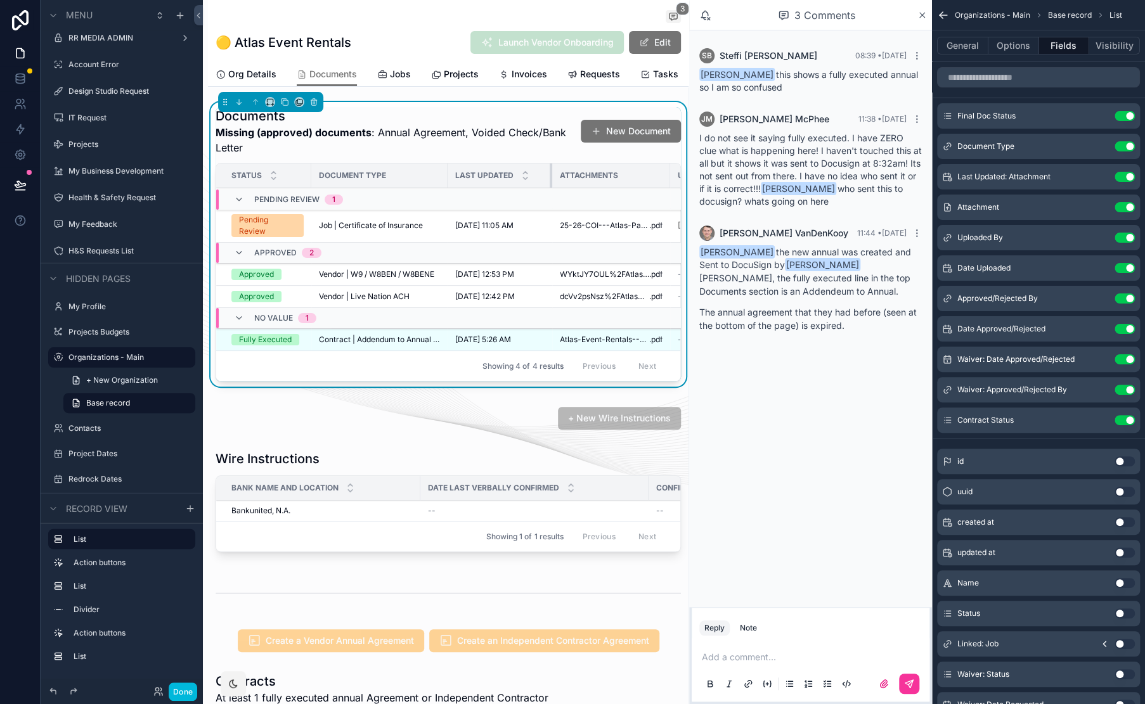
drag, startPoint x: 606, startPoint y: 180, endPoint x: 540, endPoint y: 177, distance: 66.0
click at [550, 177] on div "scrollable content" at bounding box center [552, 176] width 5 height 24
click at [0, 0] on icon "scrollable content" at bounding box center [0, 0] width 0 height 0
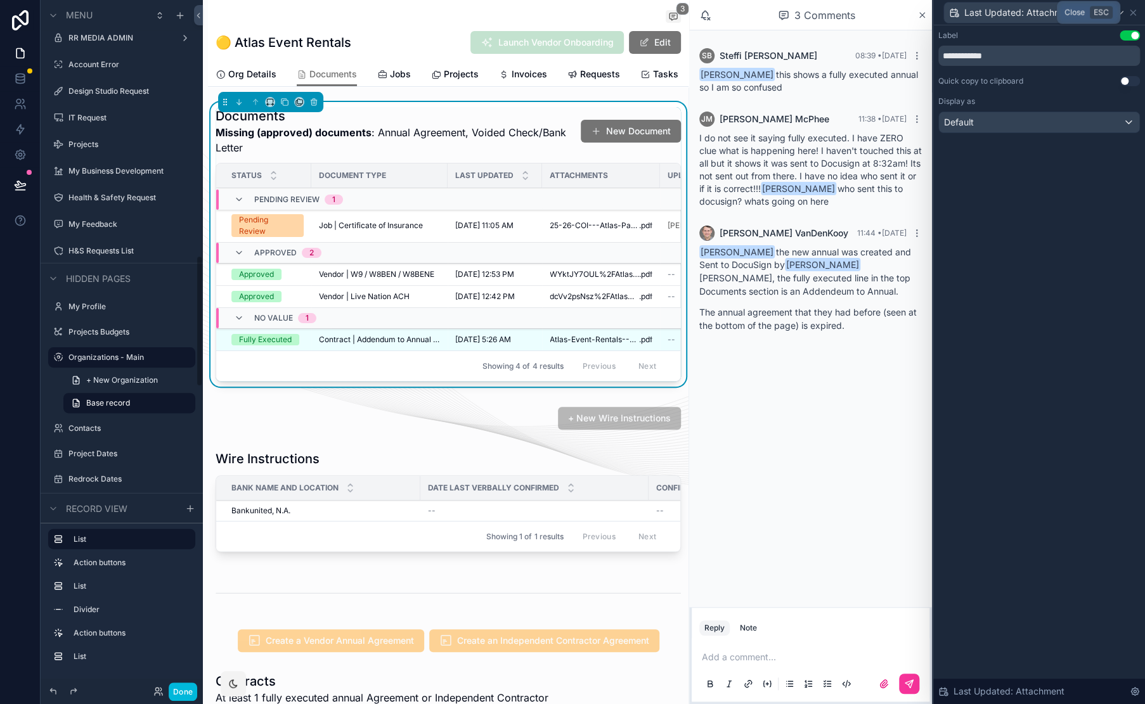
click at [1131, 13] on icon at bounding box center [1132, 12] width 5 height 5
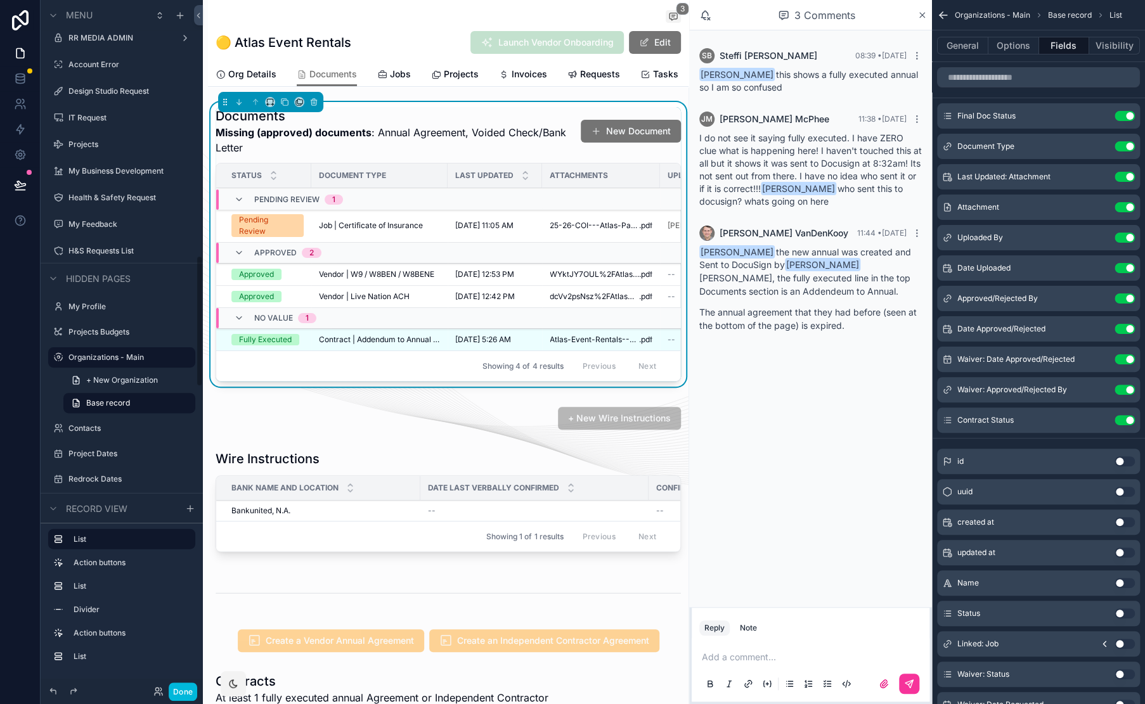
click at [188, 688] on button "Done" at bounding box center [183, 692] width 29 height 18
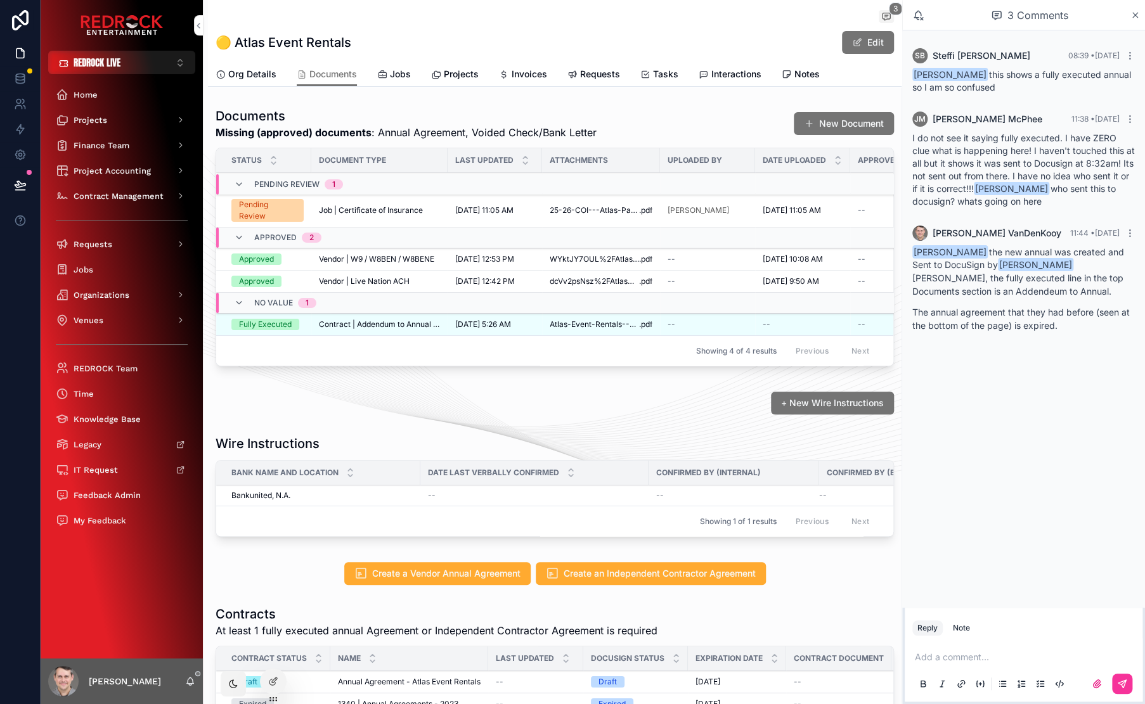
click at [1136, 13] on icon "scrollable content" at bounding box center [1135, 15] width 10 height 10
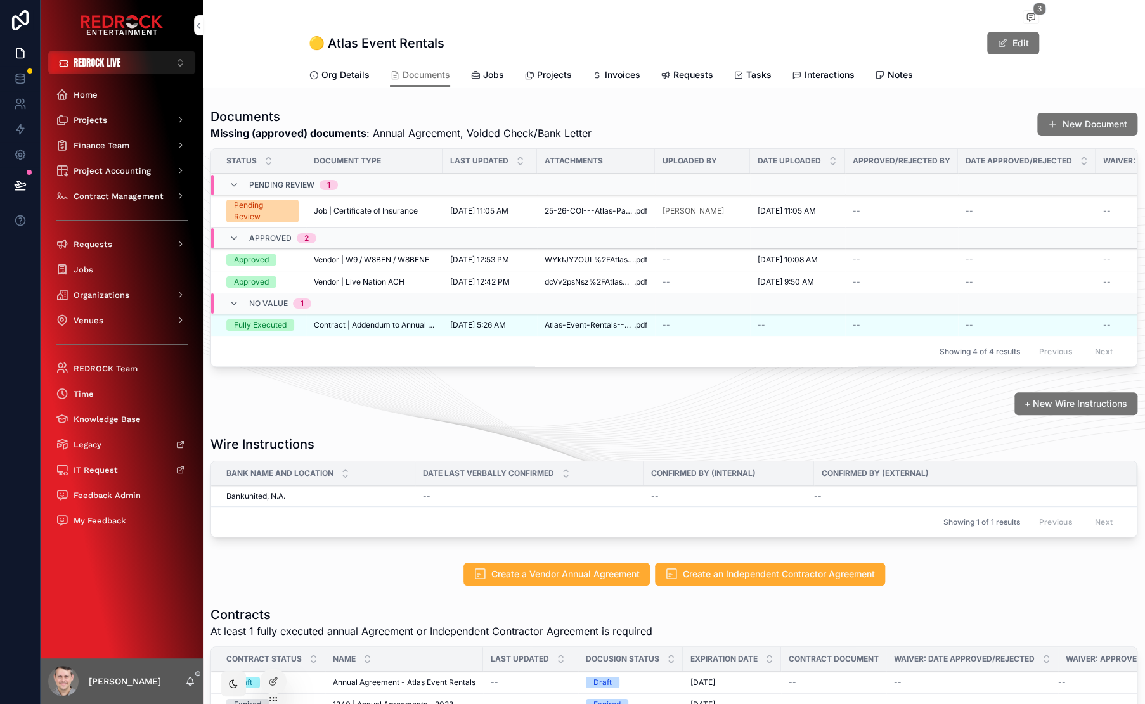
click at [519, 35] on div "🟡 Atlas Event Rentals Edit" at bounding box center [674, 43] width 730 height 24
click at [377, 215] on td "Job | Certificate of Insurance" at bounding box center [374, 212] width 136 height 34
click at [382, 210] on span "Job | Certificate of Insurance" at bounding box center [366, 211] width 104 height 10
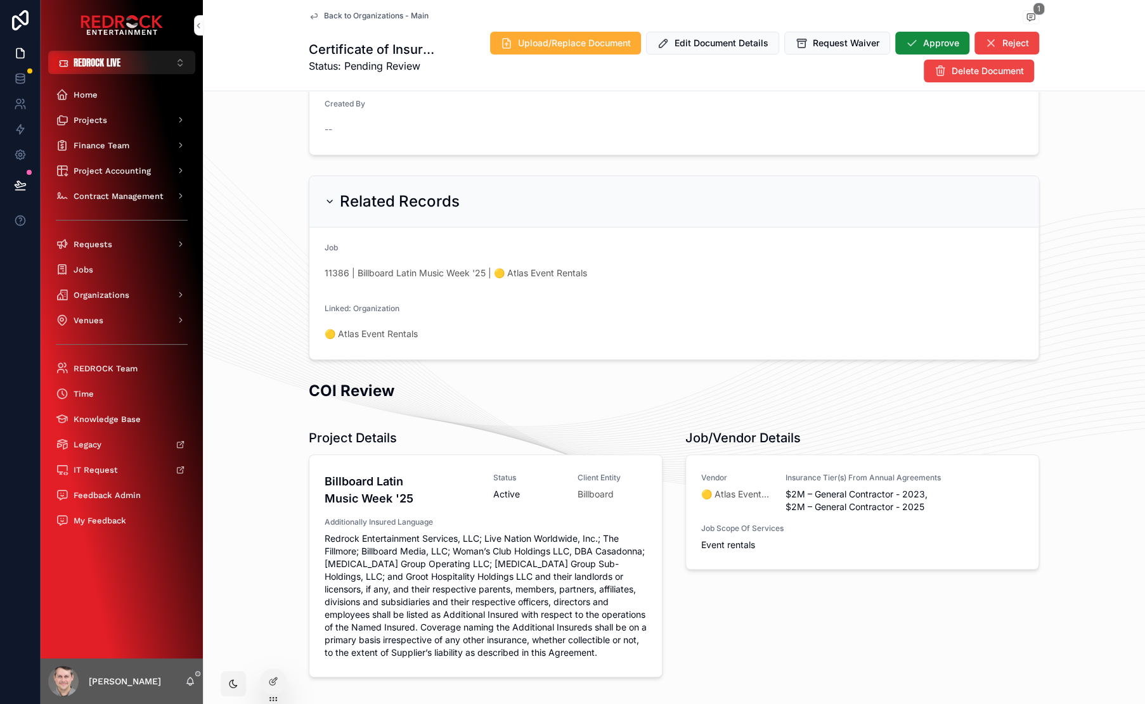
scroll to position [5, 0]
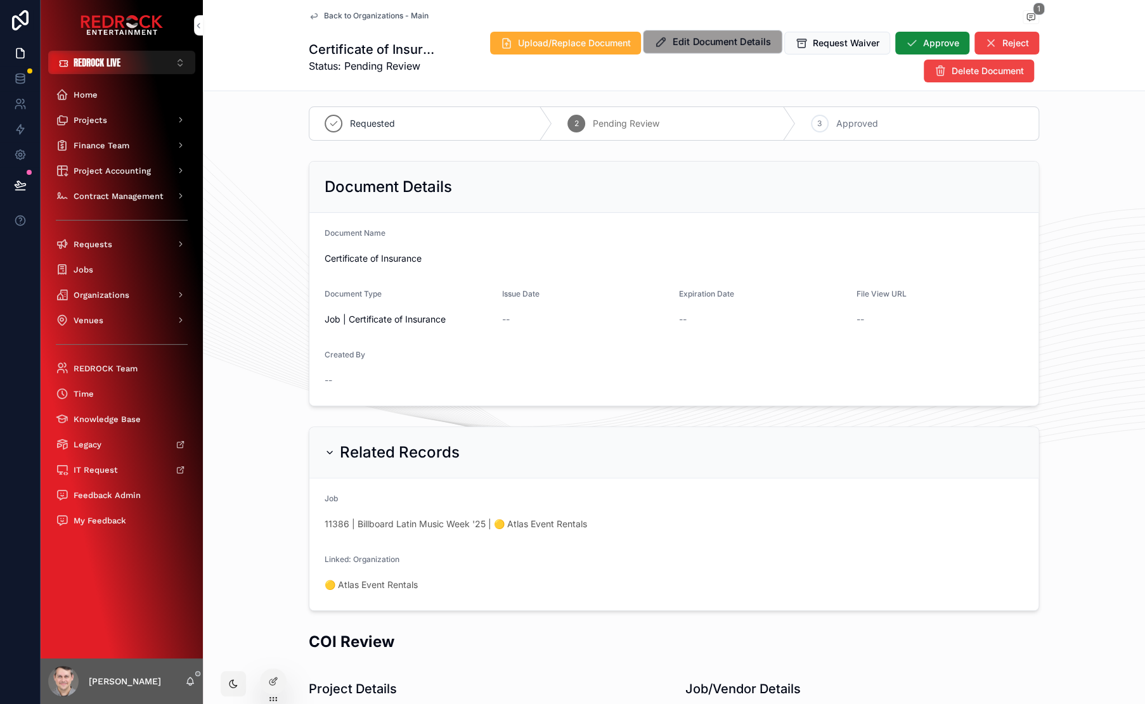
click at [687, 46] on span "Edit Document Details" at bounding box center [721, 41] width 98 height 13
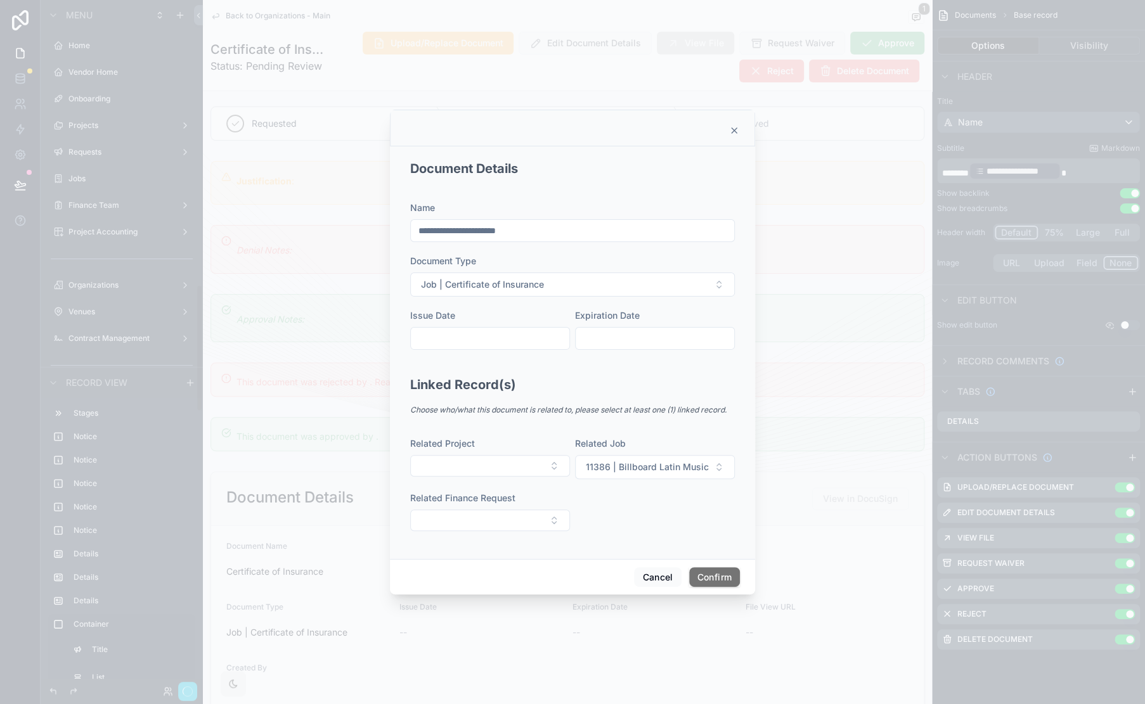
scroll to position [1541, 0]
click at [736, 130] on icon at bounding box center [734, 130] width 10 height 10
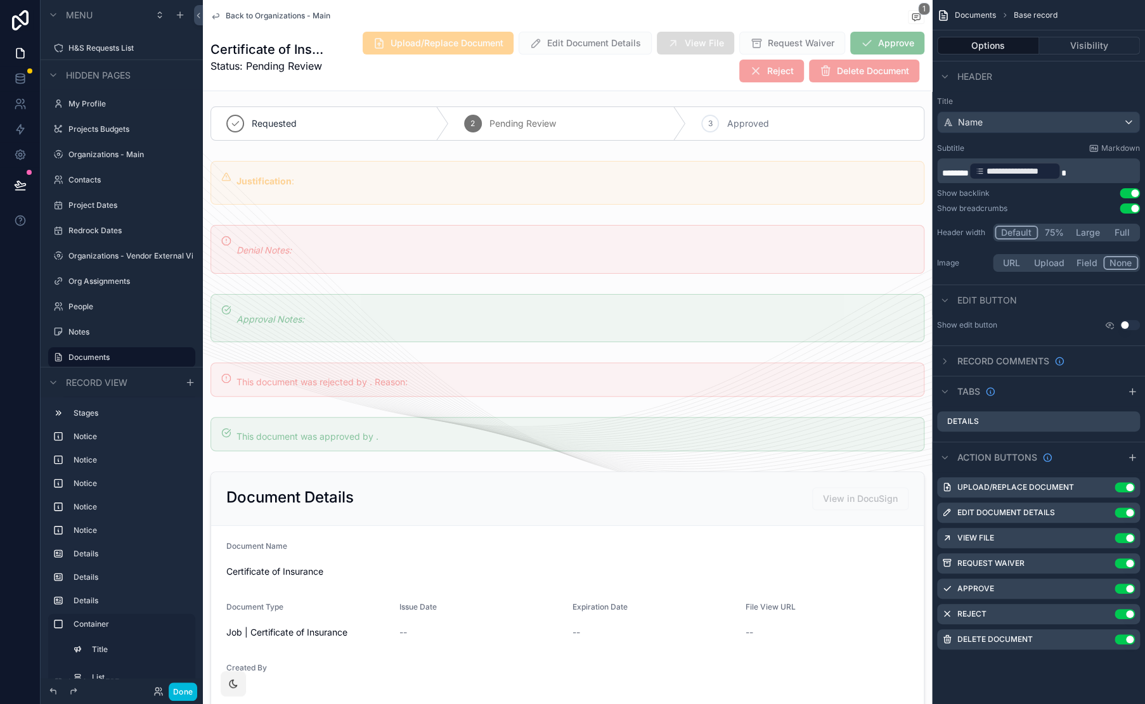
click at [0, 0] on icon "scrollable content" at bounding box center [0, 0] width 0 height 0
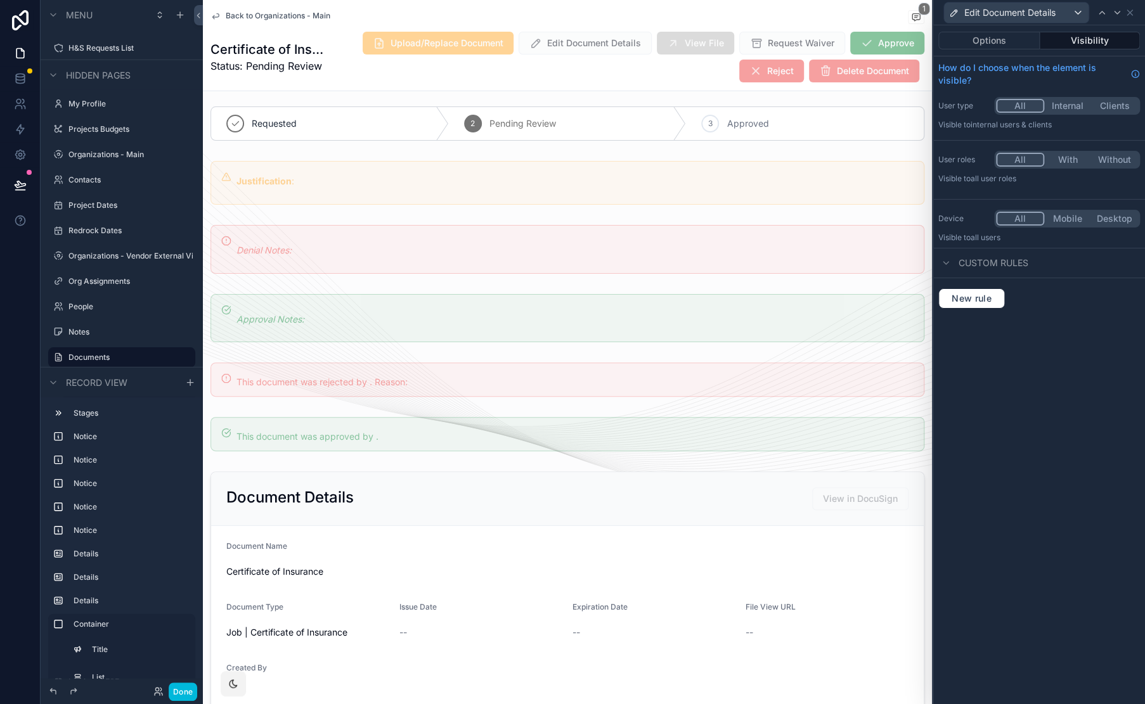
click at [1012, 37] on button "Options" at bounding box center [988, 41] width 101 height 18
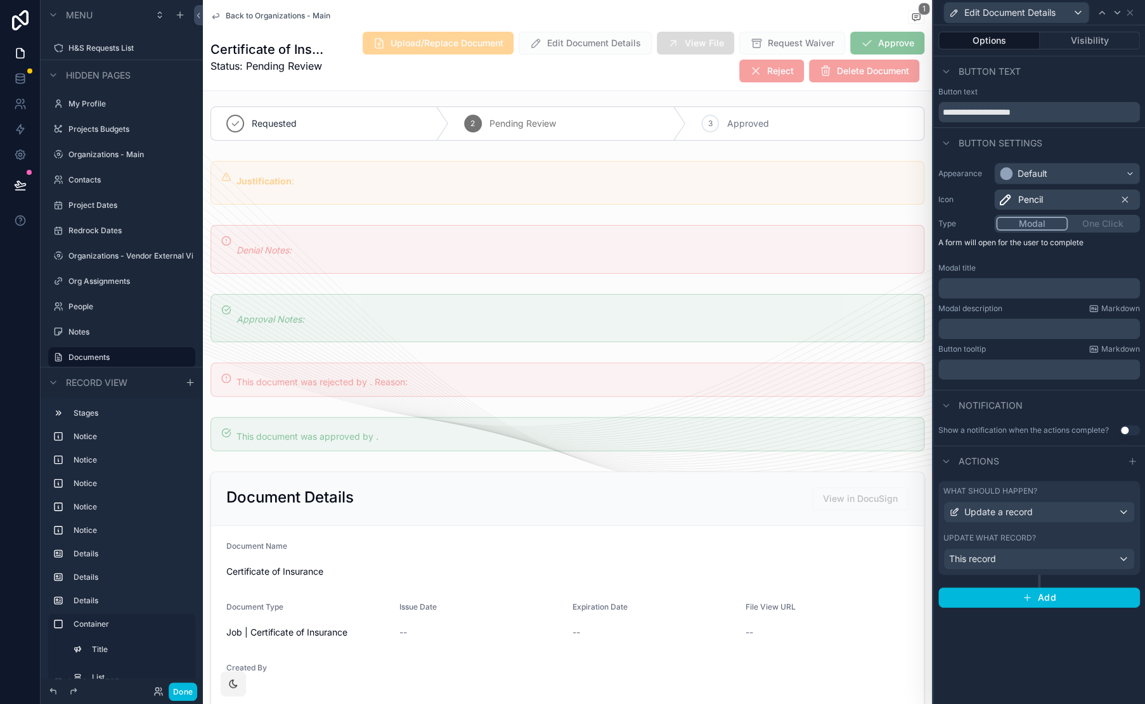
click at [996, 494] on label "What should happen?" at bounding box center [990, 491] width 94 height 10
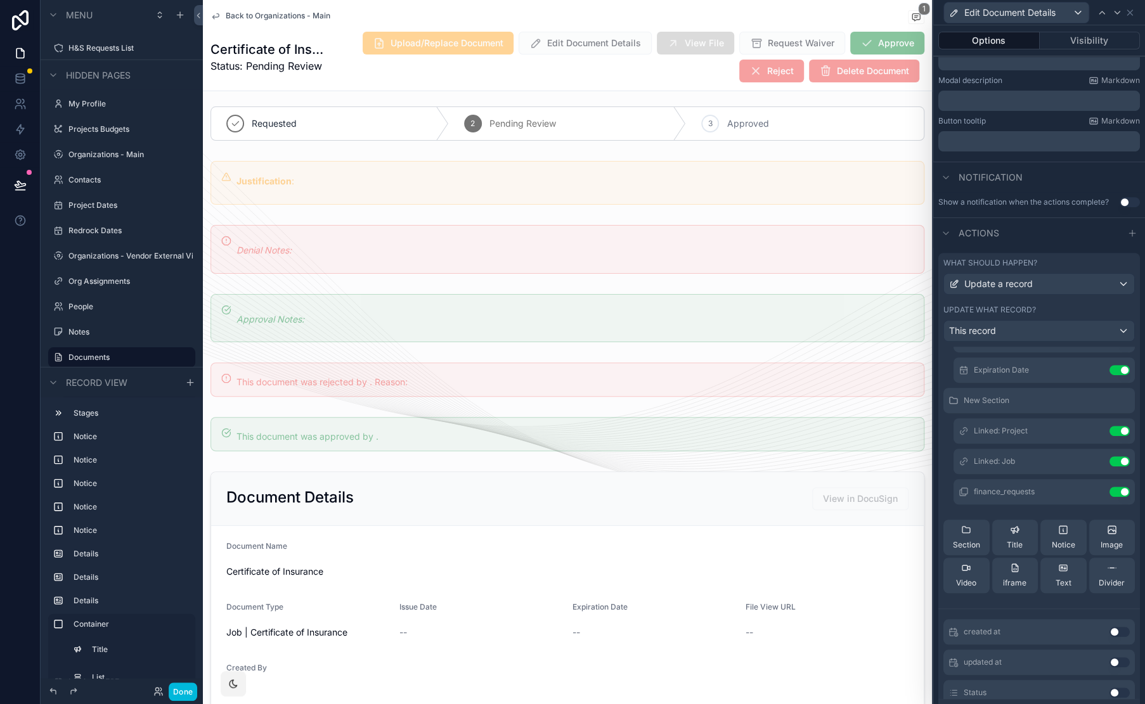
scroll to position [55, 0]
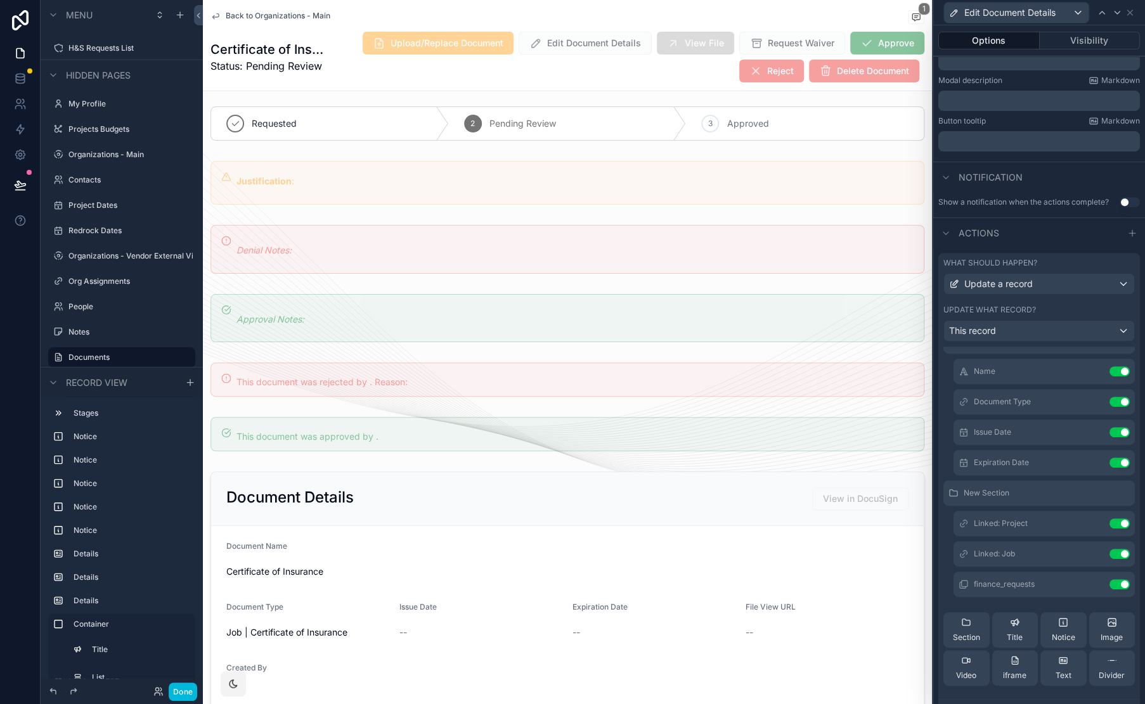
click at [0, 0] on icon at bounding box center [0, 0] width 0 height 0
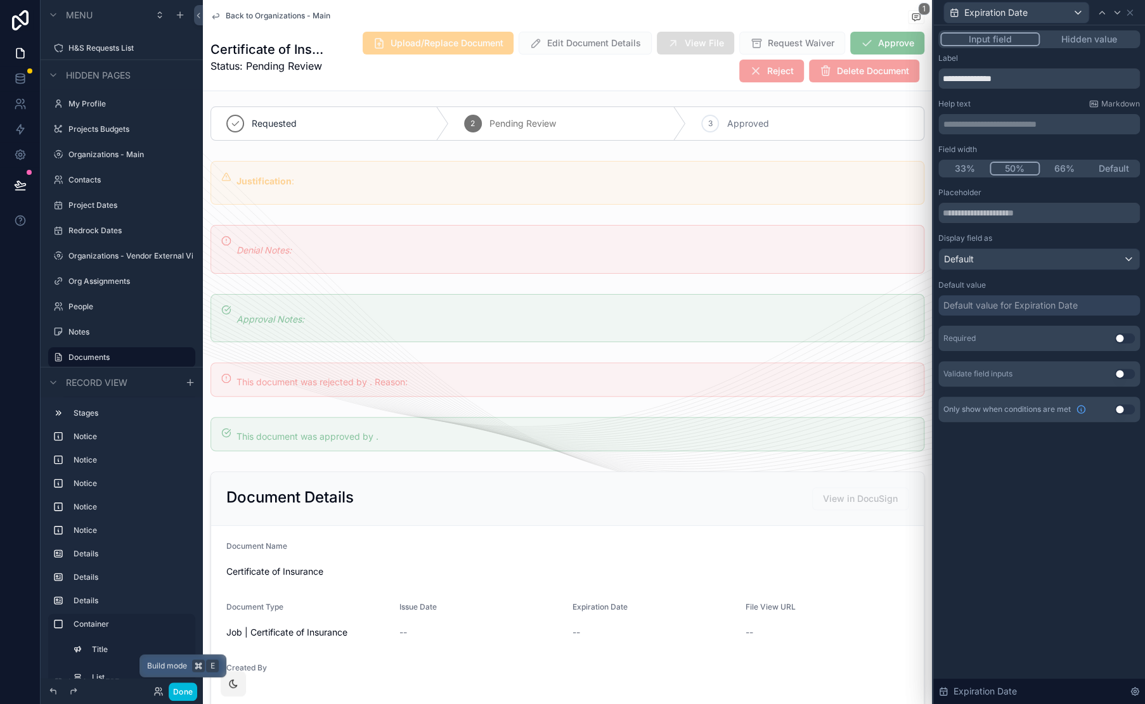
click at [191, 691] on button "Done" at bounding box center [183, 692] width 29 height 18
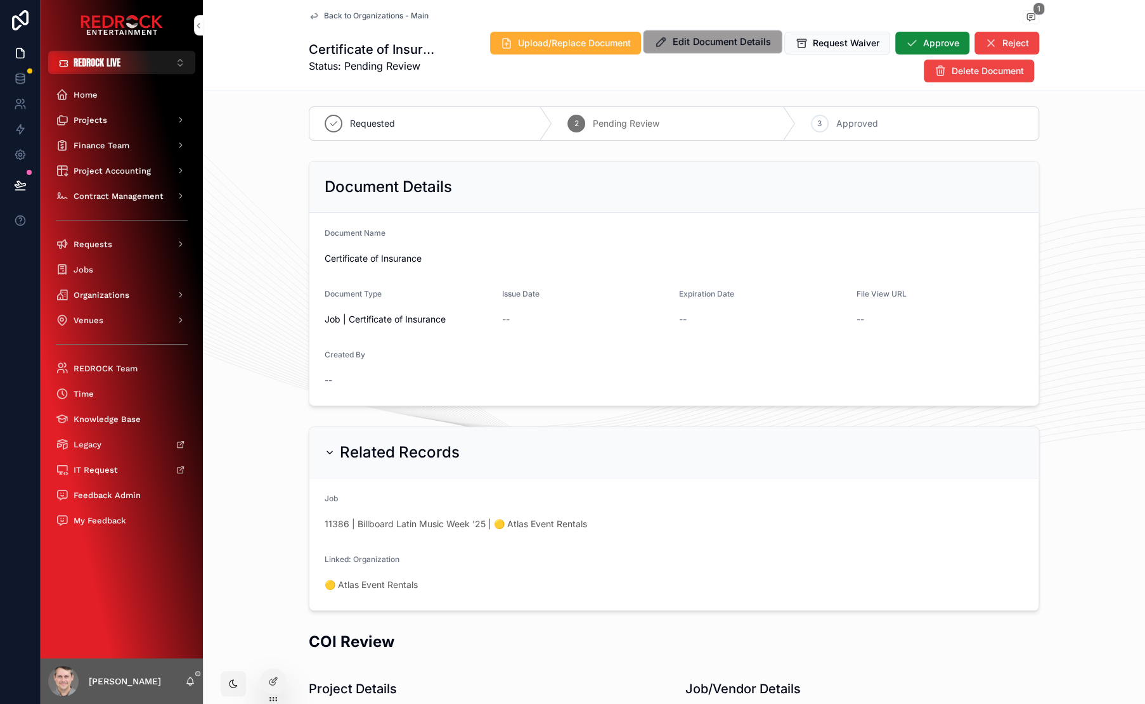
click at [711, 44] on span "Edit Document Details" at bounding box center [721, 41] width 98 height 13
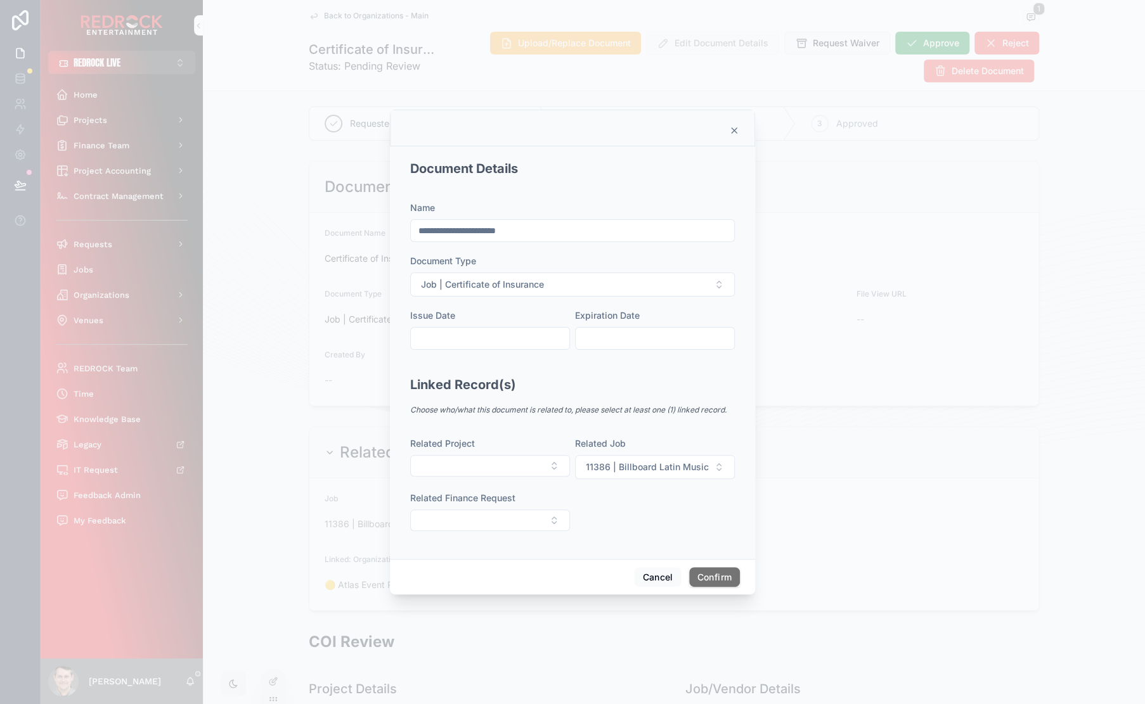
click at [636, 363] on div "**********" at bounding box center [572, 282] width 325 height 161
click at [643, 350] on div "**********" at bounding box center [572, 282] width 325 height 161
click at [646, 343] on input "text" at bounding box center [654, 339] width 158 height 18
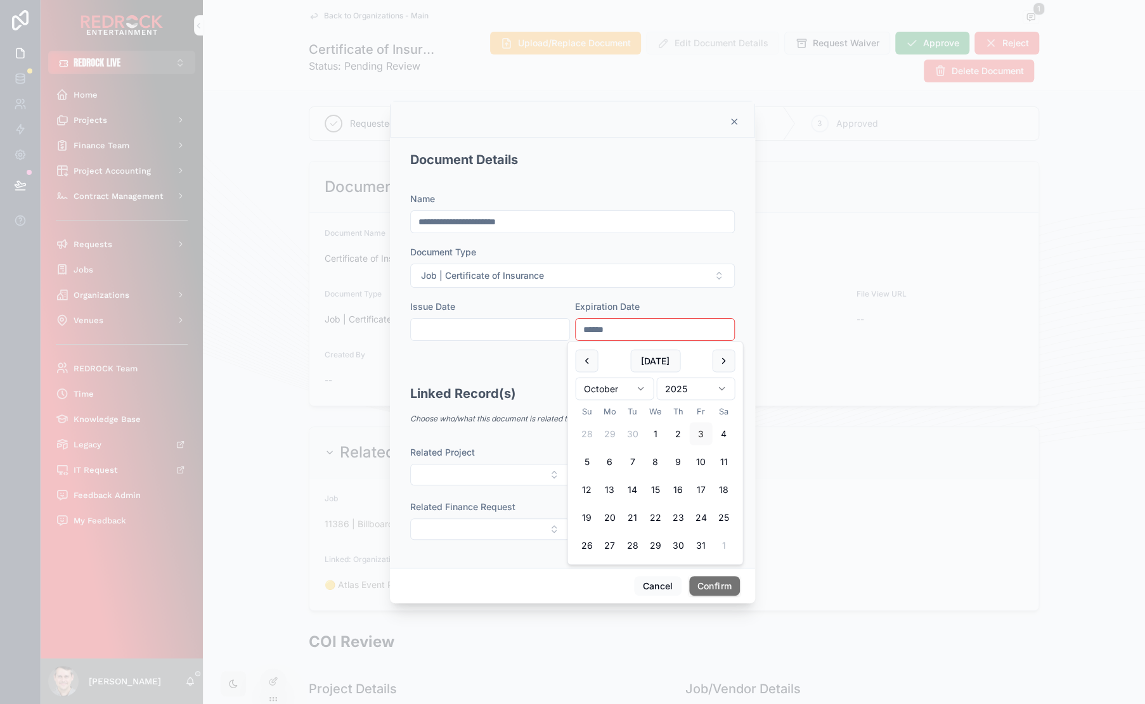
type input "******"
click at [640, 196] on div "Name" at bounding box center [572, 199] width 325 height 13
click at [619, 329] on input "******" at bounding box center [654, 330] width 158 height 18
drag, startPoint x: 634, startPoint y: 328, endPoint x: 544, endPoint y: 324, distance: 89.5
click at [544, 324] on div "**********" at bounding box center [572, 282] width 325 height 179
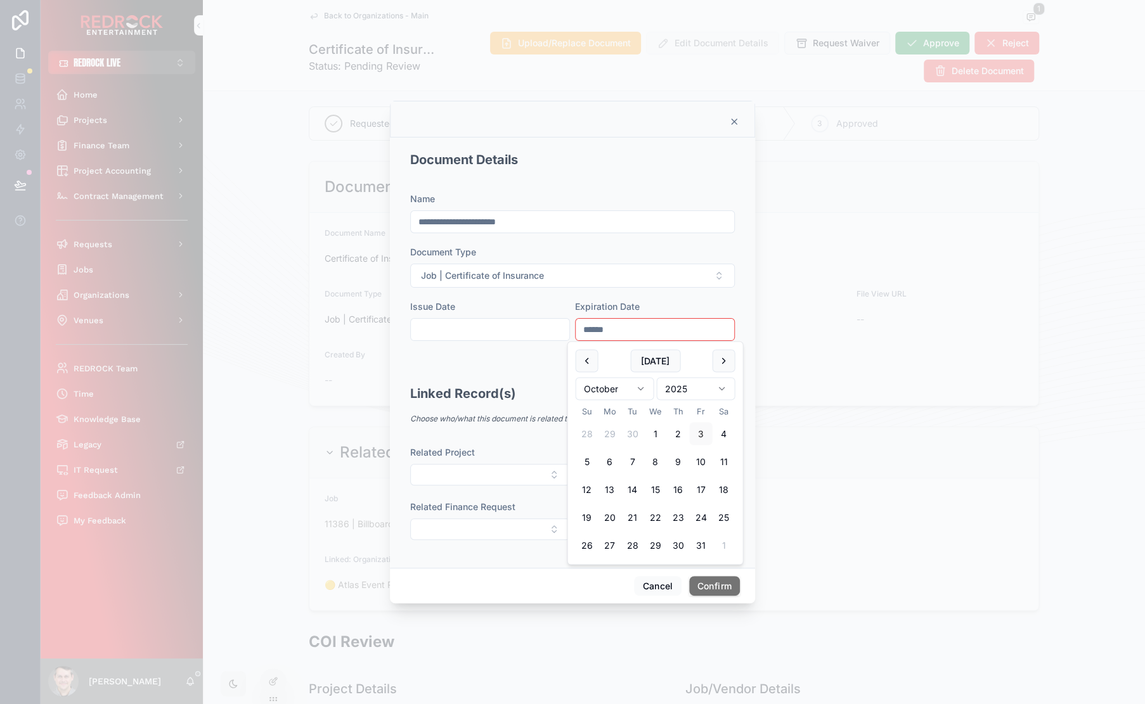
drag, startPoint x: 620, startPoint y: 338, endPoint x: 546, endPoint y: 334, distance: 74.9
click at [546, 334] on div "**********" at bounding box center [572, 282] width 325 height 179
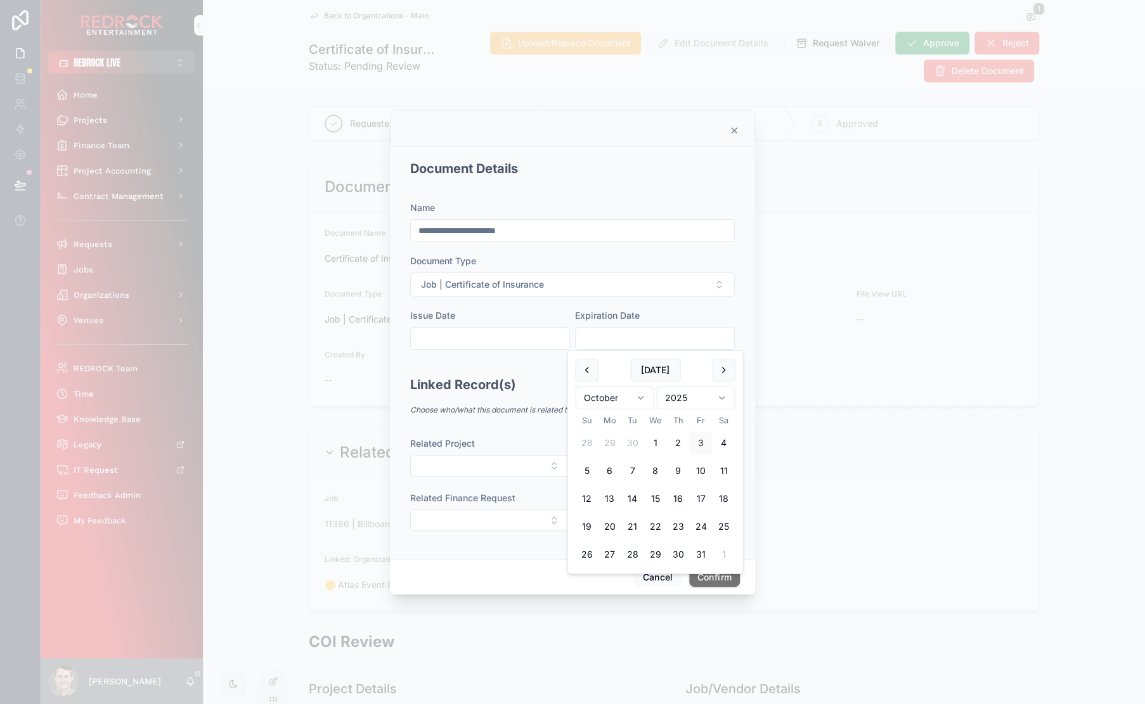
click at [507, 361] on div "**********" at bounding box center [572, 282] width 325 height 161
click at [428, 343] on input "text" at bounding box center [490, 339] width 158 height 18
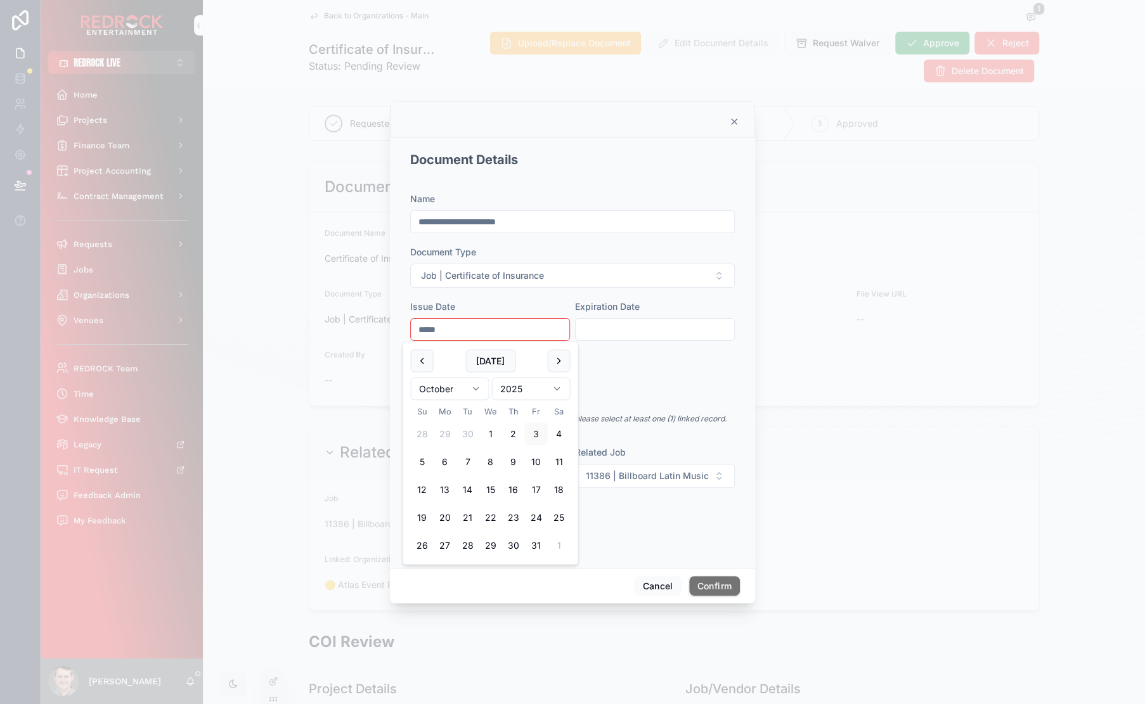
type input "******"
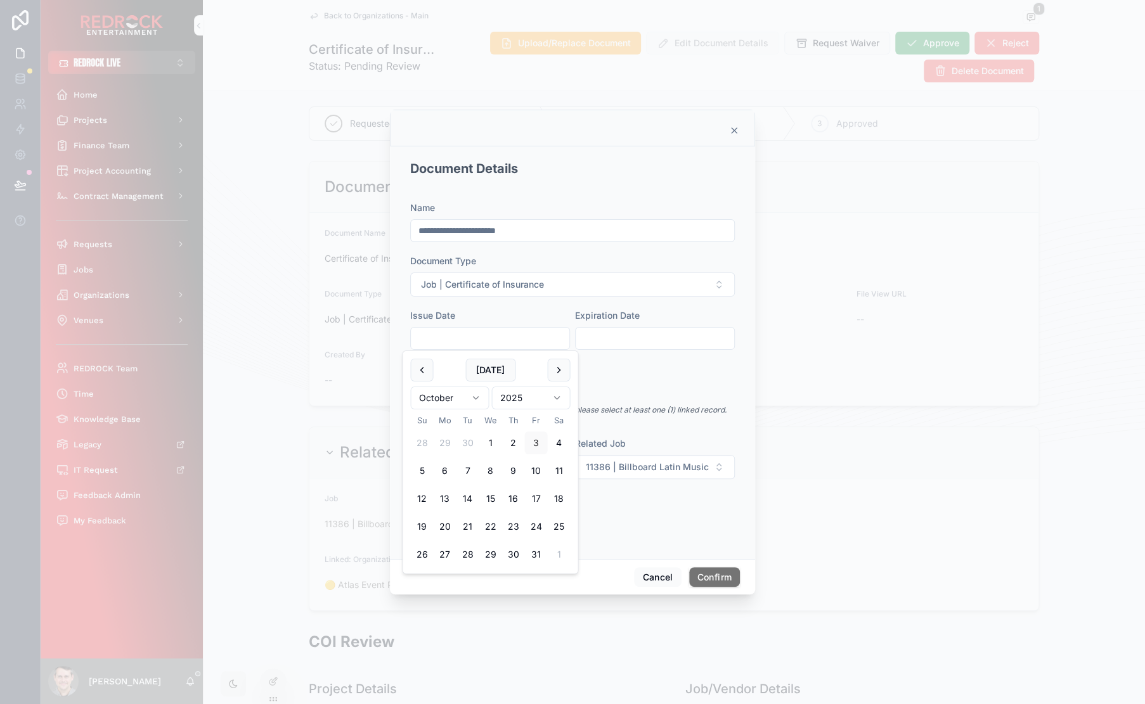
click at [618, 357] on div "**********" at bounding box center [572, 282] width 325 height 161
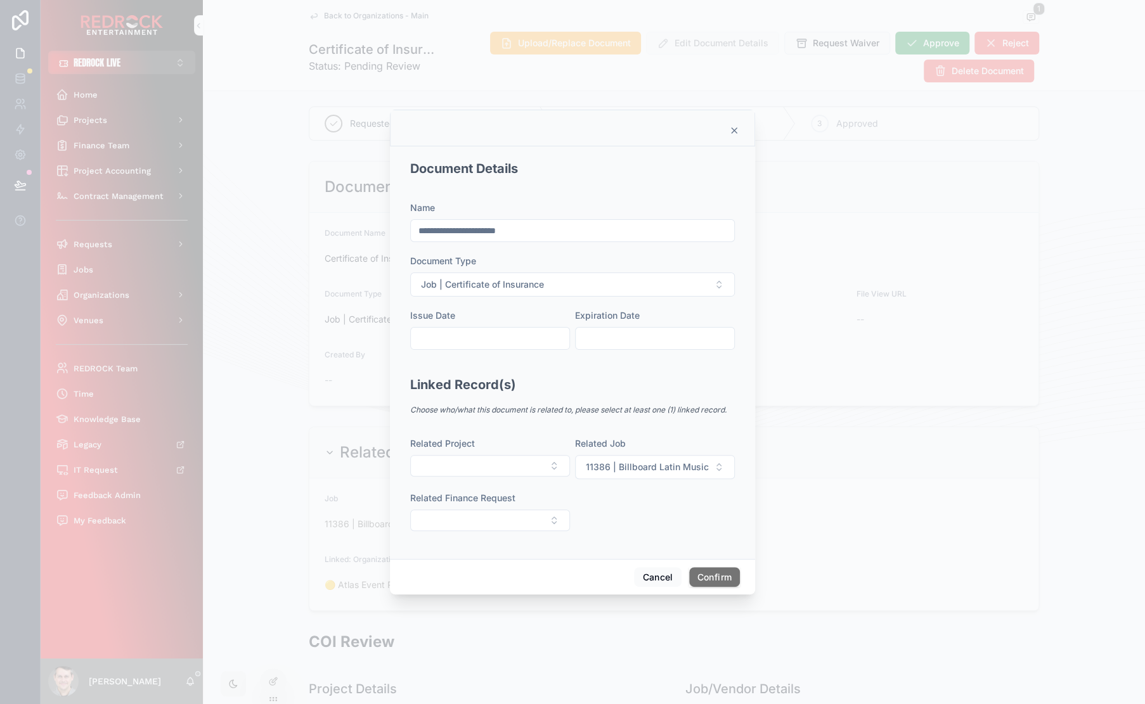
click at [735, 129] on icon at bounding box center [733, 130] width 5 height 5
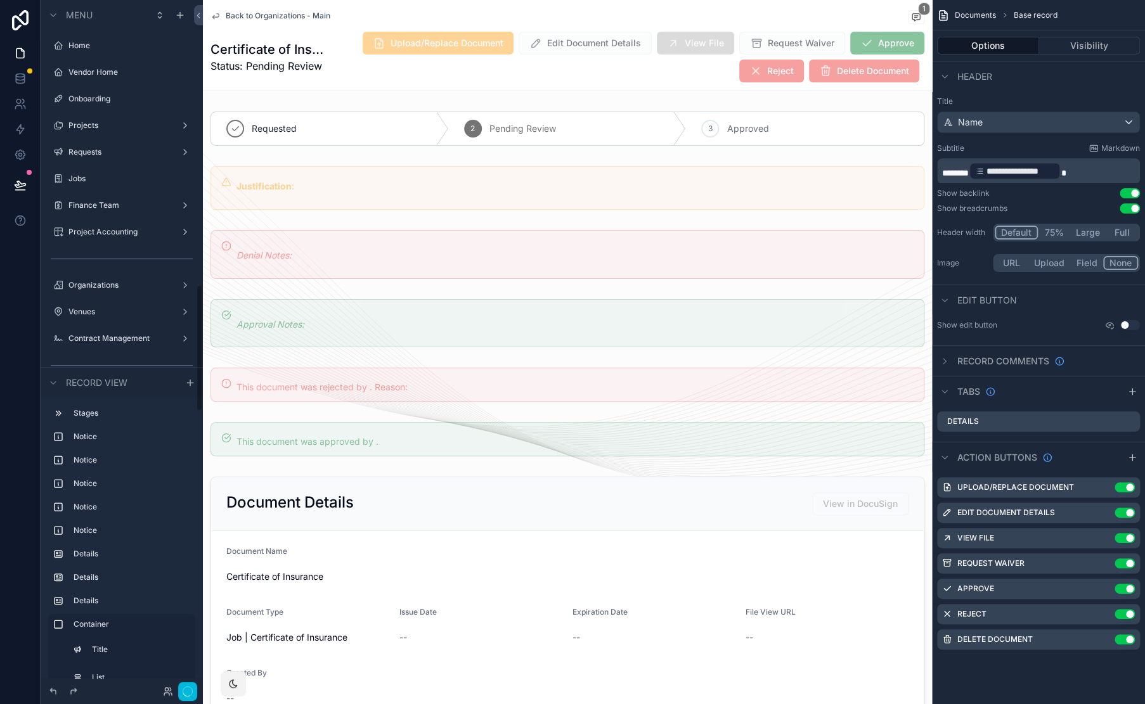
scroll to position [1541, 0]
click at [788, 25] on div "Back to Organizations - Main Documents Certificate of Insurance 1" at bounding box center [567, 18] width 714 height 16
click at [0, 0] on icon "scrollable content" at bounding box center [0, 0] width 0 height 0
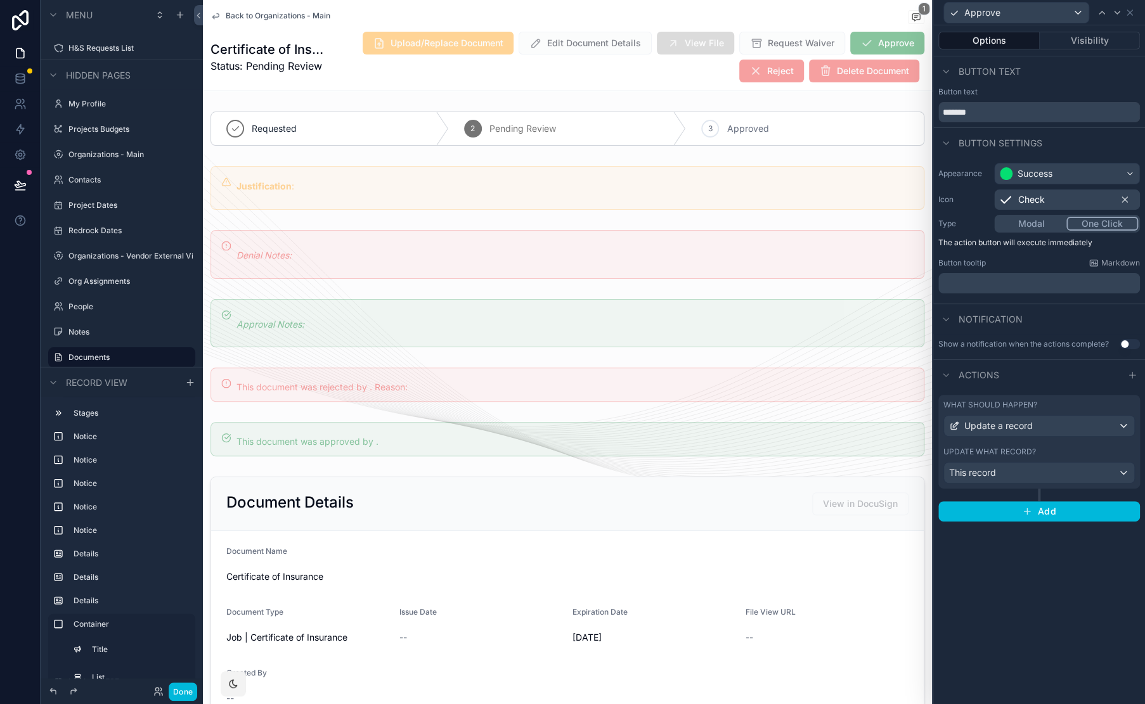
click at [1076, 401] on div "What should happen?" at bounding box center [1038, 405] width 191 height 10
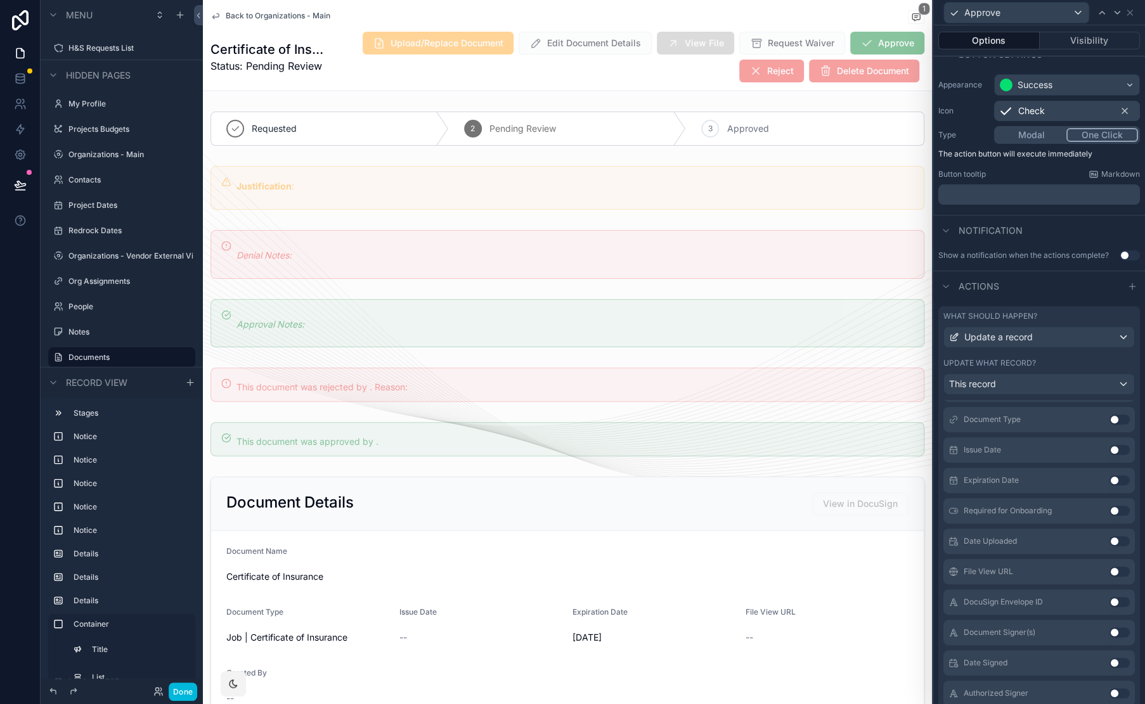
scroll to position [0, 0]
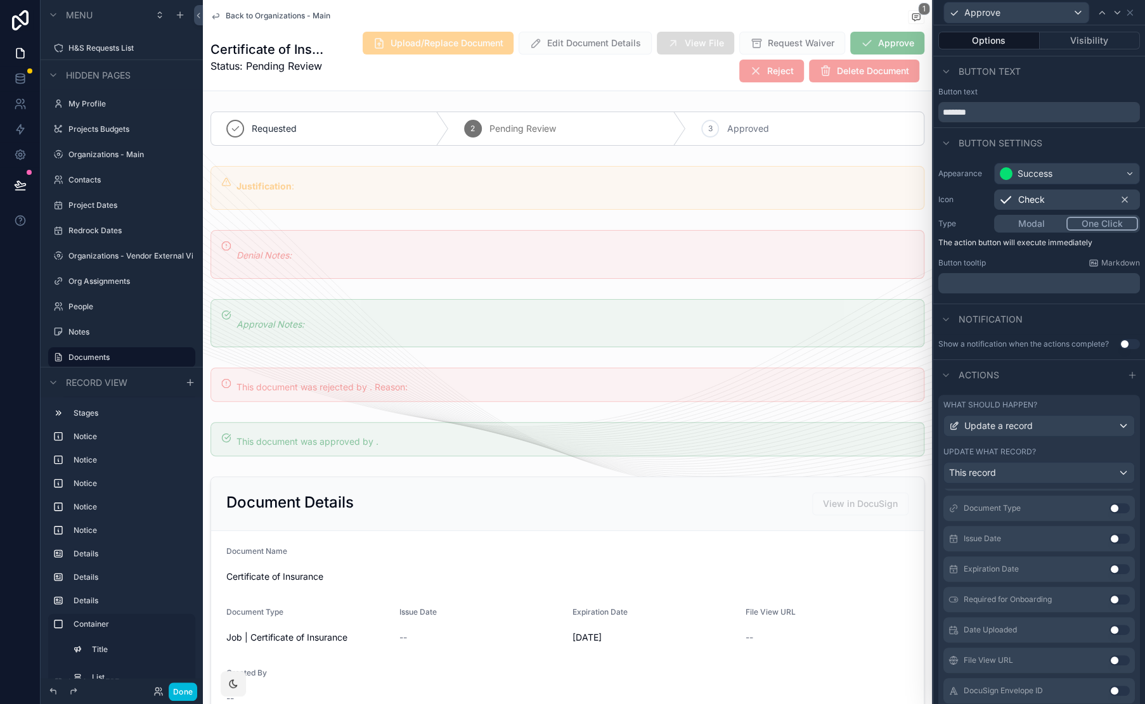
click at [1064, 42] on button "Visibility" at bounding box center [1089, 41] width 101 height 18
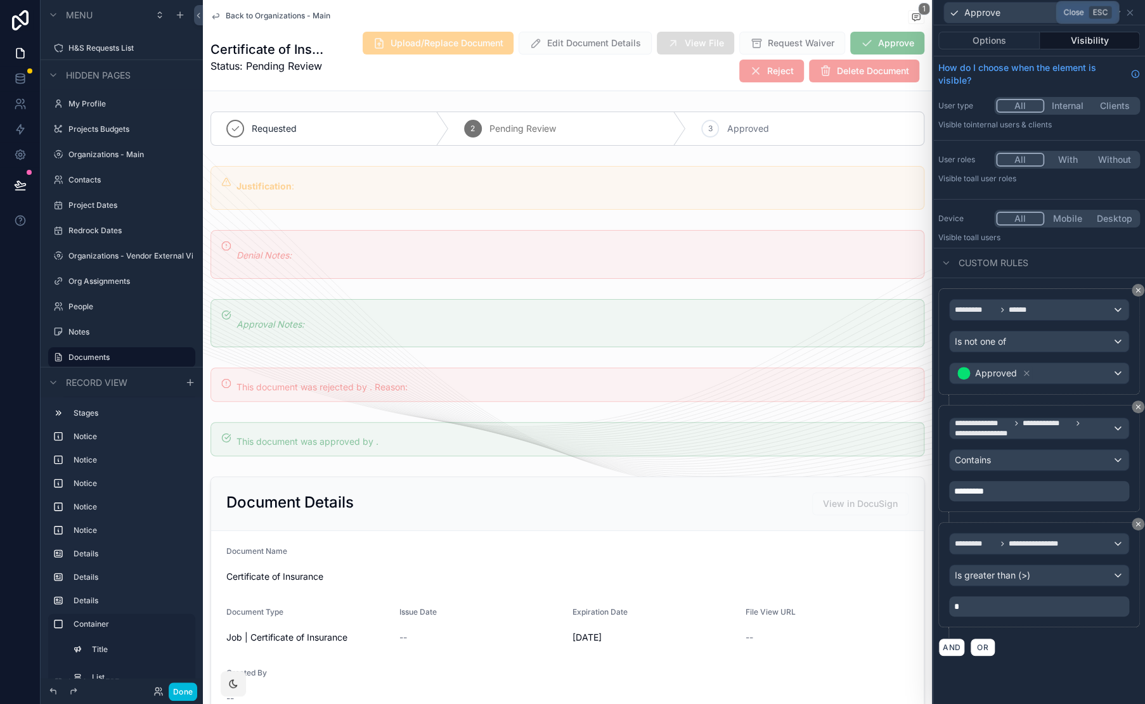
click at [1131, 11] on icon at bounding box center [1129, 13] width 10 height 10
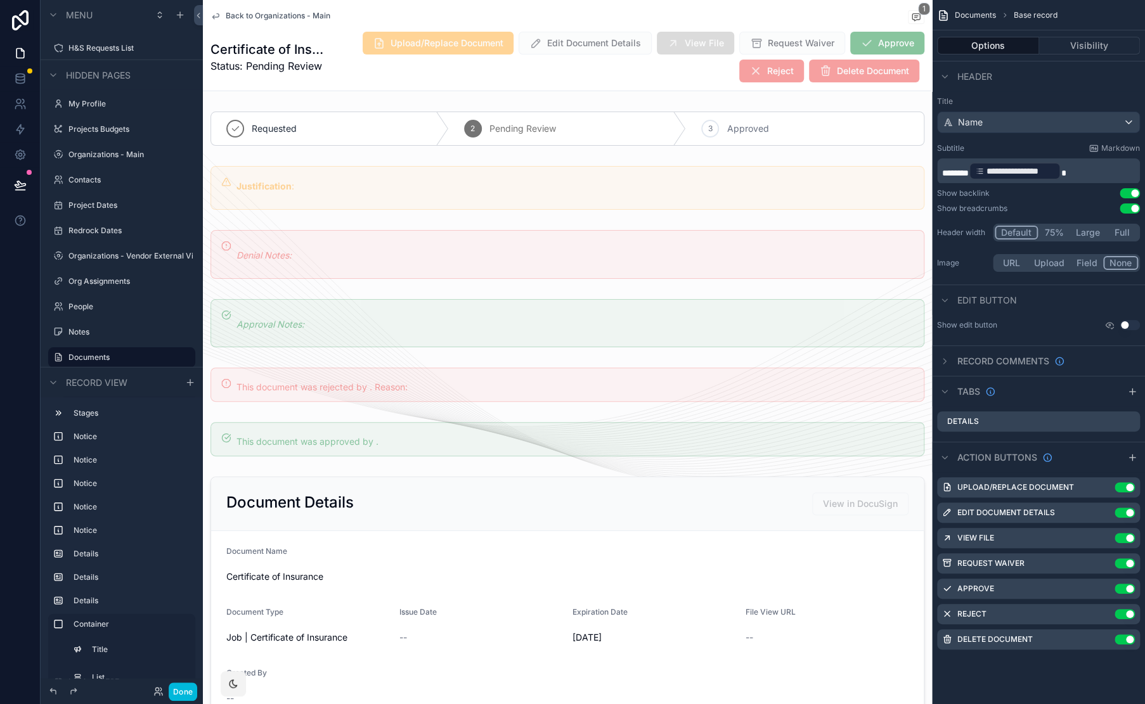
click at [549, 74] on div "Upload/Replace Document Edit Document Details View File Request Waiver Approve …" at bounding box center [623, 57] width 601 height 52
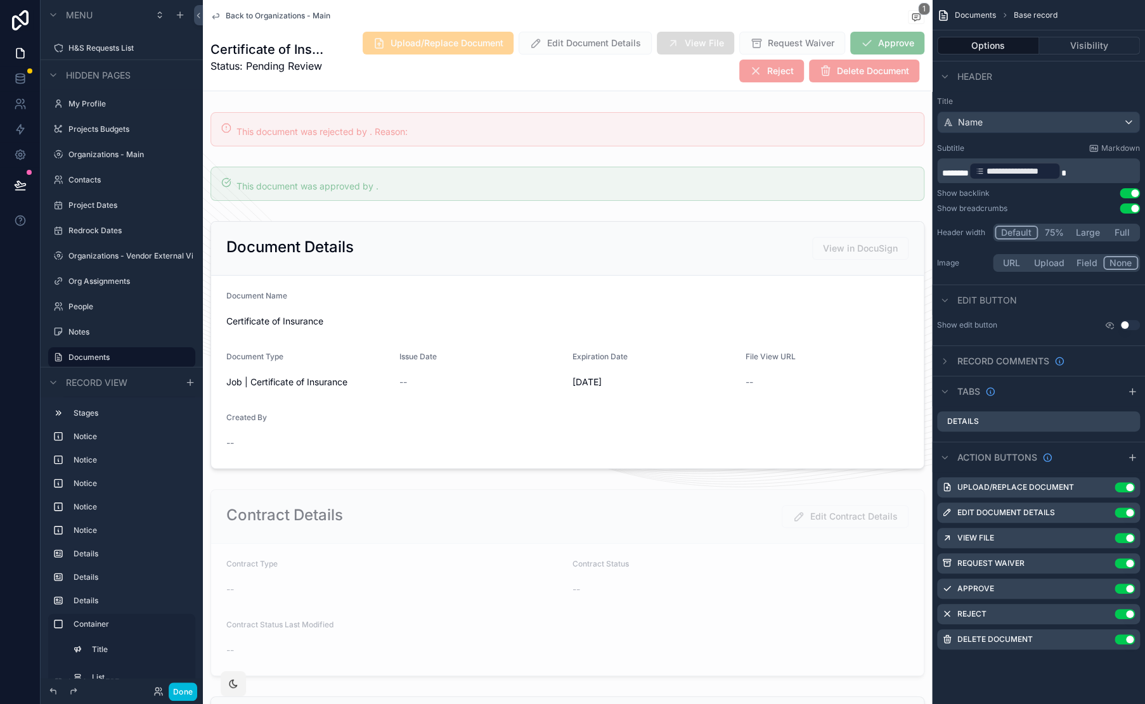
scroll to position [273, 0]
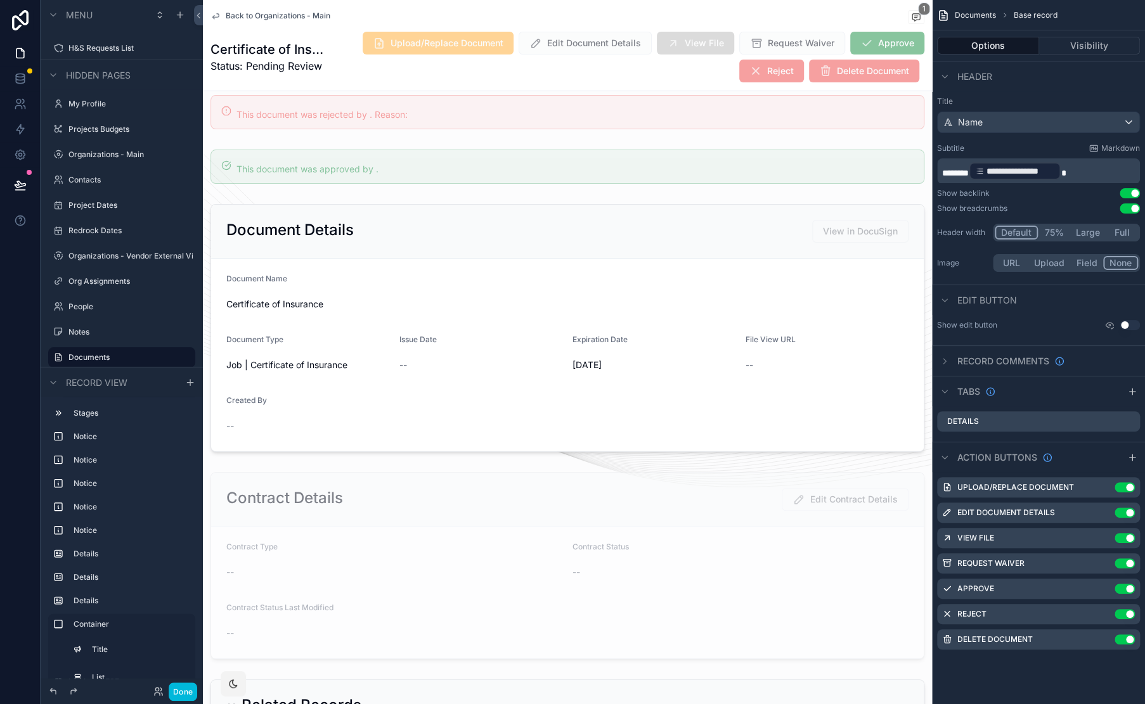
click at [418, 238] on div "scrollable content" at bounding box center [567, 328] width 729 height 258
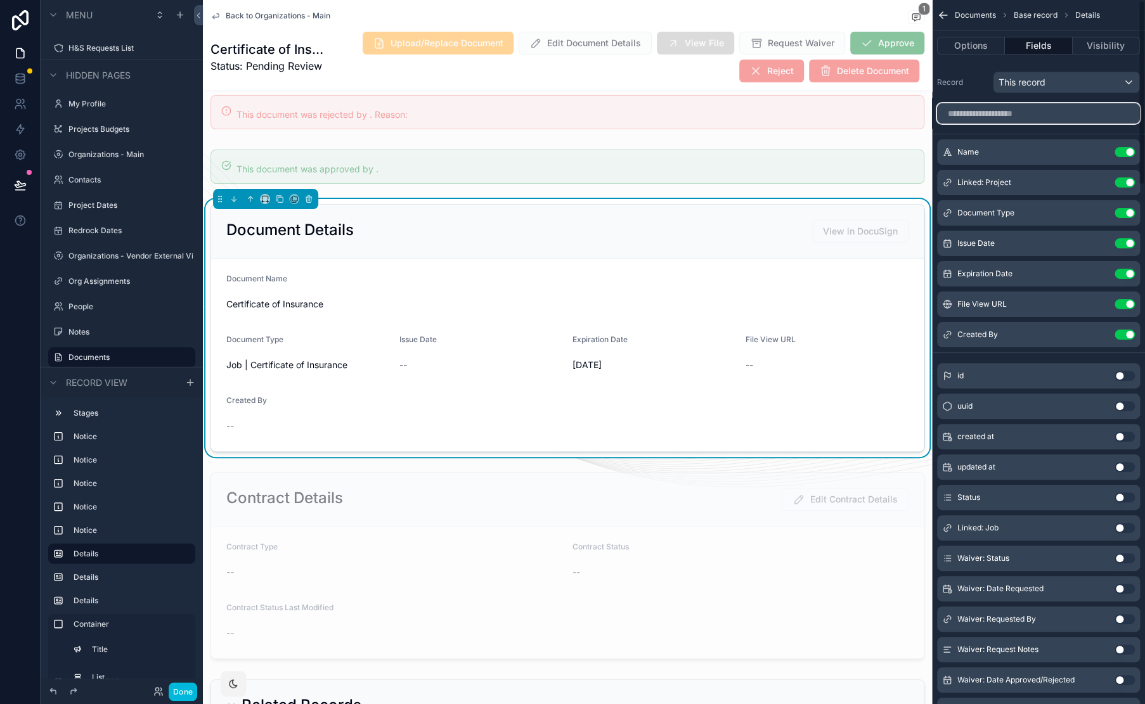
click at [1022, 106] on input "scrollable content" at bounding box center [1038, 113] width 203 height 20
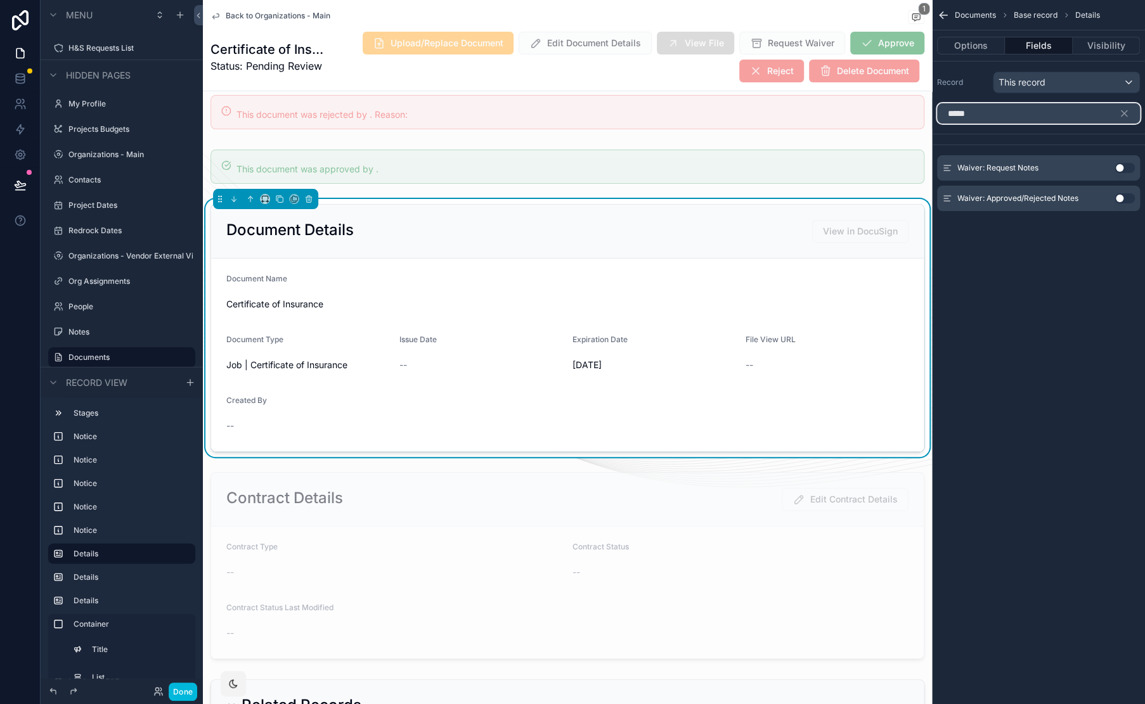
click at [972, 112] on input "*****" at bounding box center [1038, 113] width 203 height 20
type input "**"
click at [1121, 228] on button "Use setting" at bounding box center [1124, 229] width 20 height 10
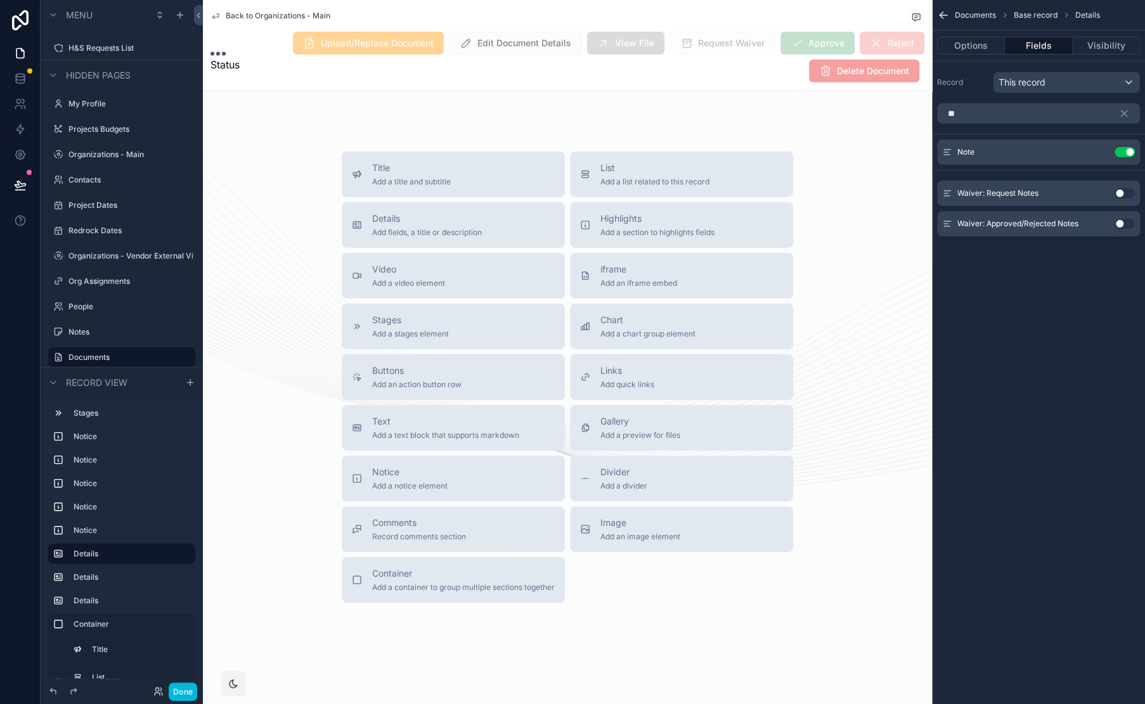
scroll to position [175, 0]
click at [1124, 117] on icon "scrollable content" at bounding box center [1123, 113] width 11 height 11
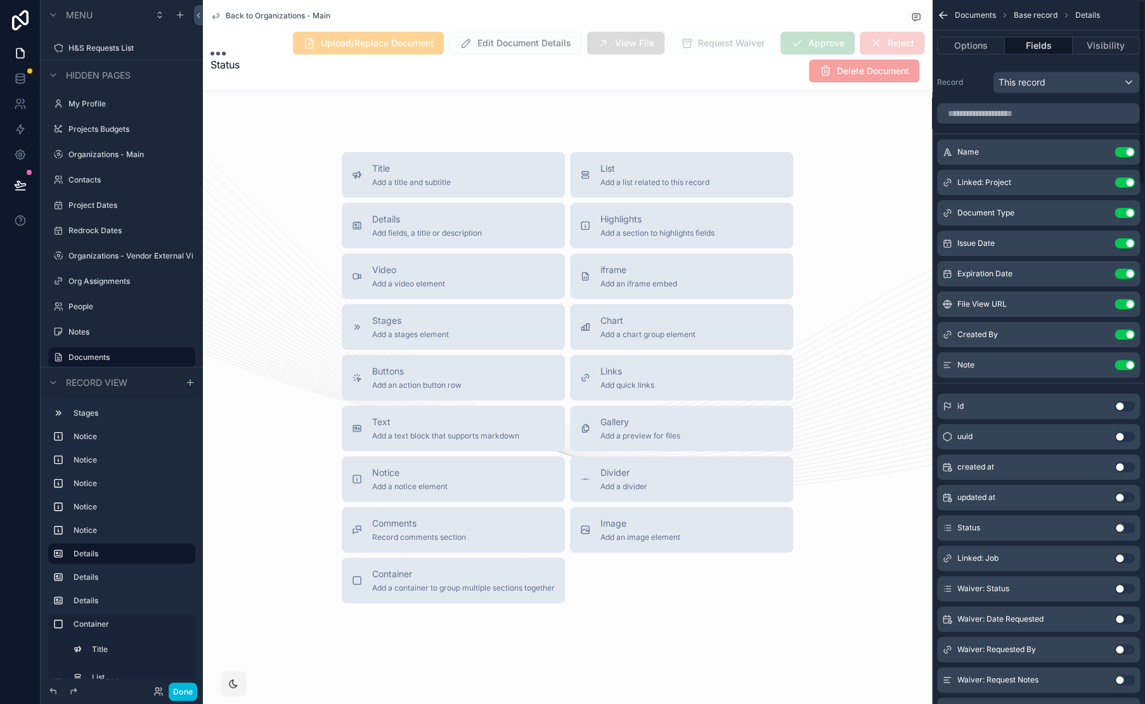
scroll to position [273, 0]
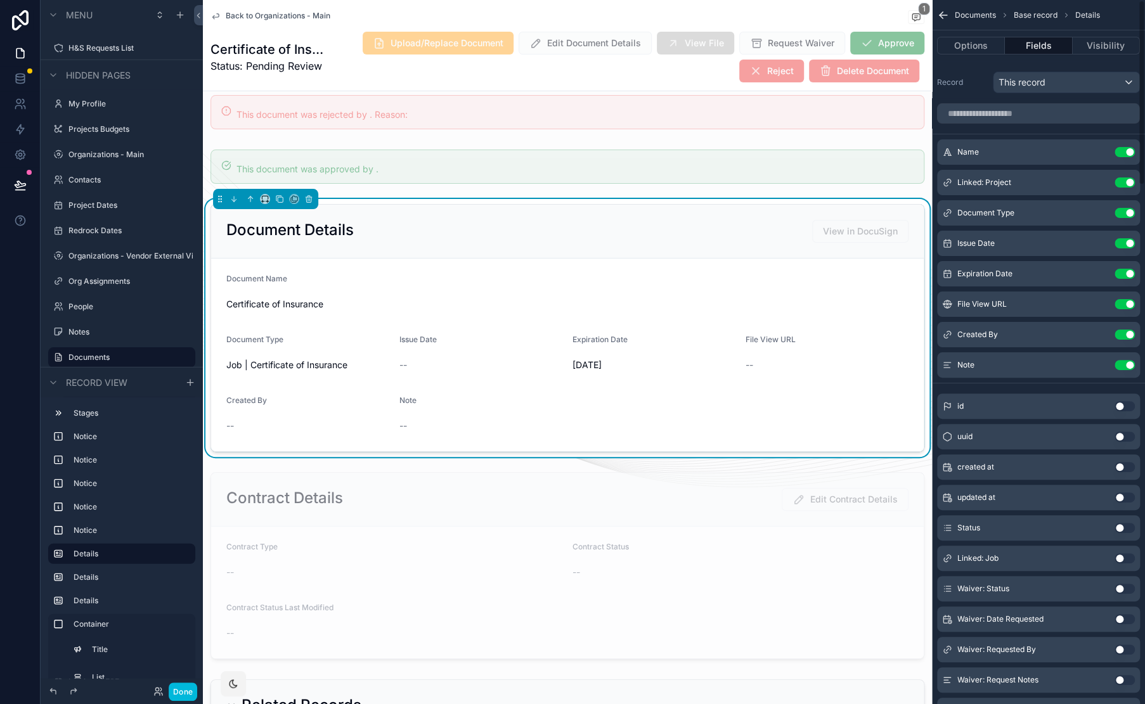
click at [0, 0] on icon "scrollable content" at bounding box center [0, 0] width 0 height 0
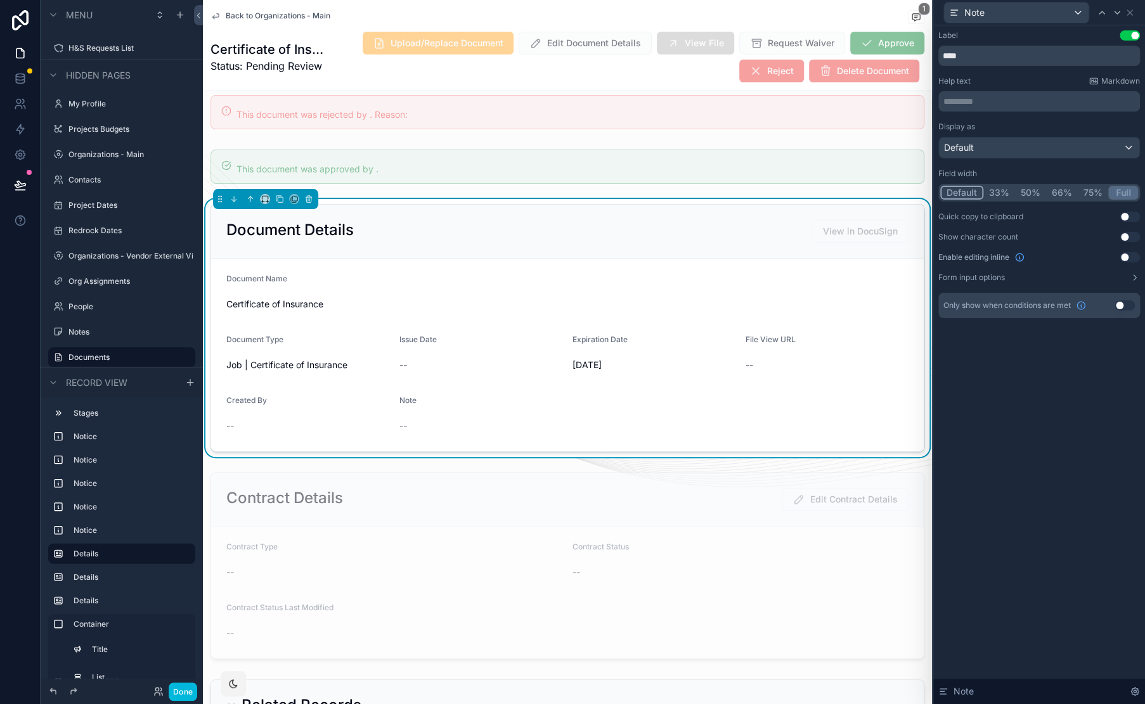
click at [1119, 191] on button "Full" at bounding box center [1123, 193] width 30 height 14
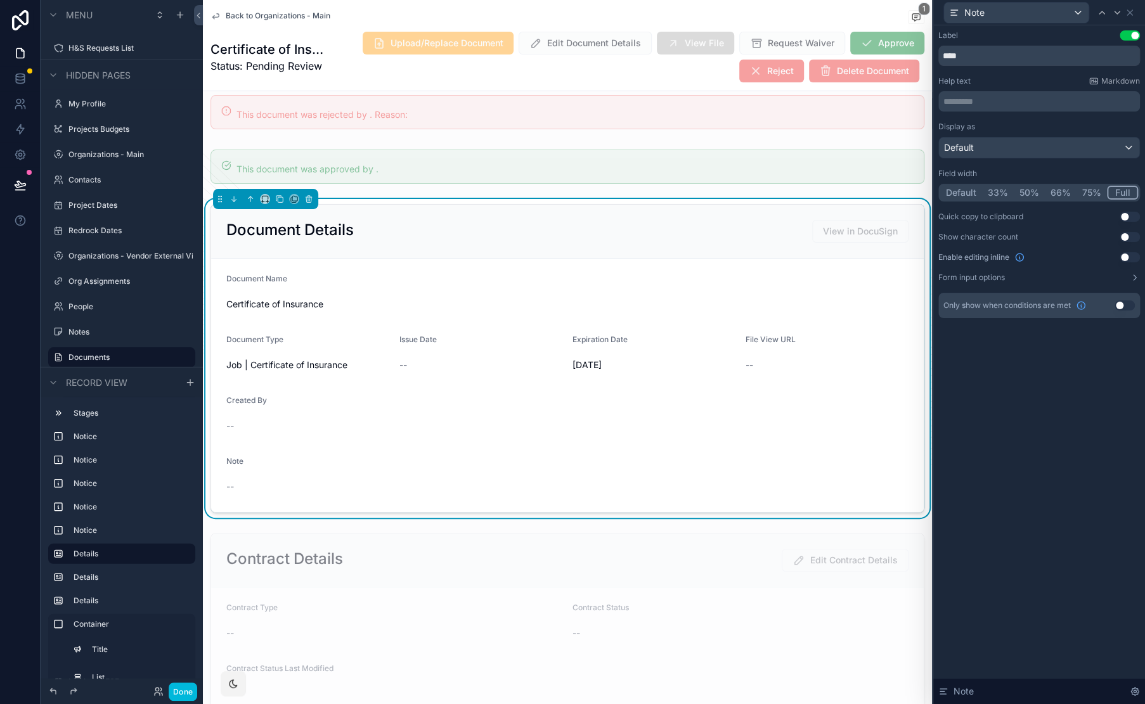
click at [1127, 255] on button "Use setting" at bounding box center [1129, 257] width 20 height 10
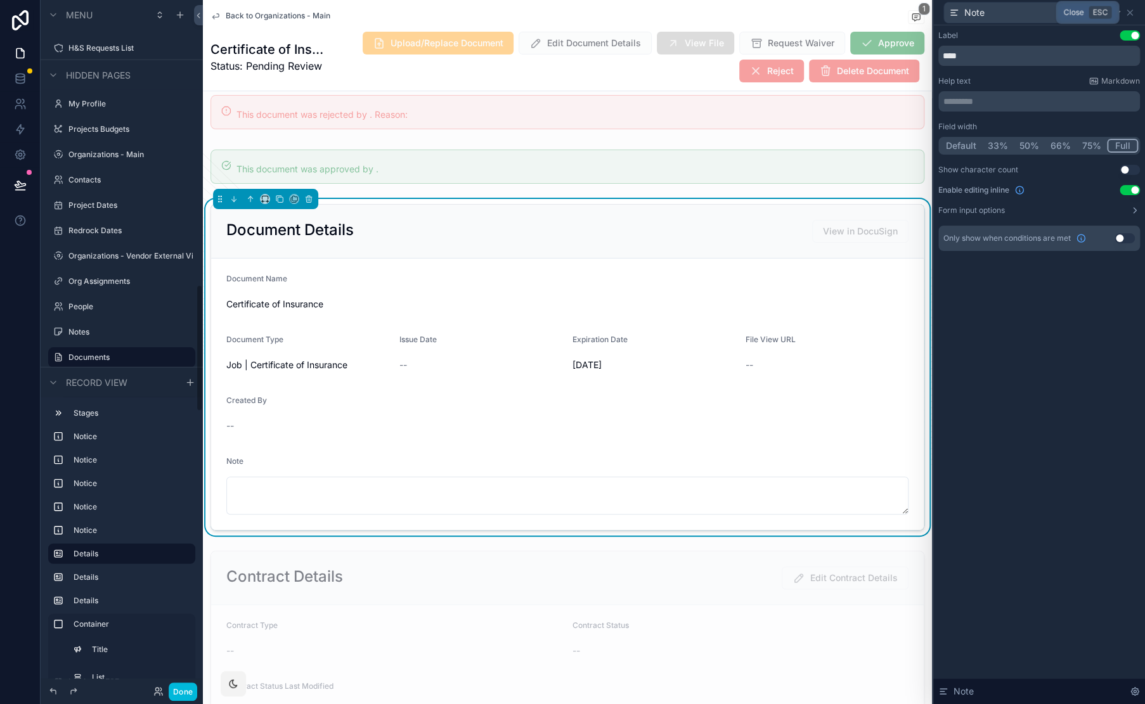
click at [1131, 13] on icon at bounding box center [1129, 13] width 10 height 10
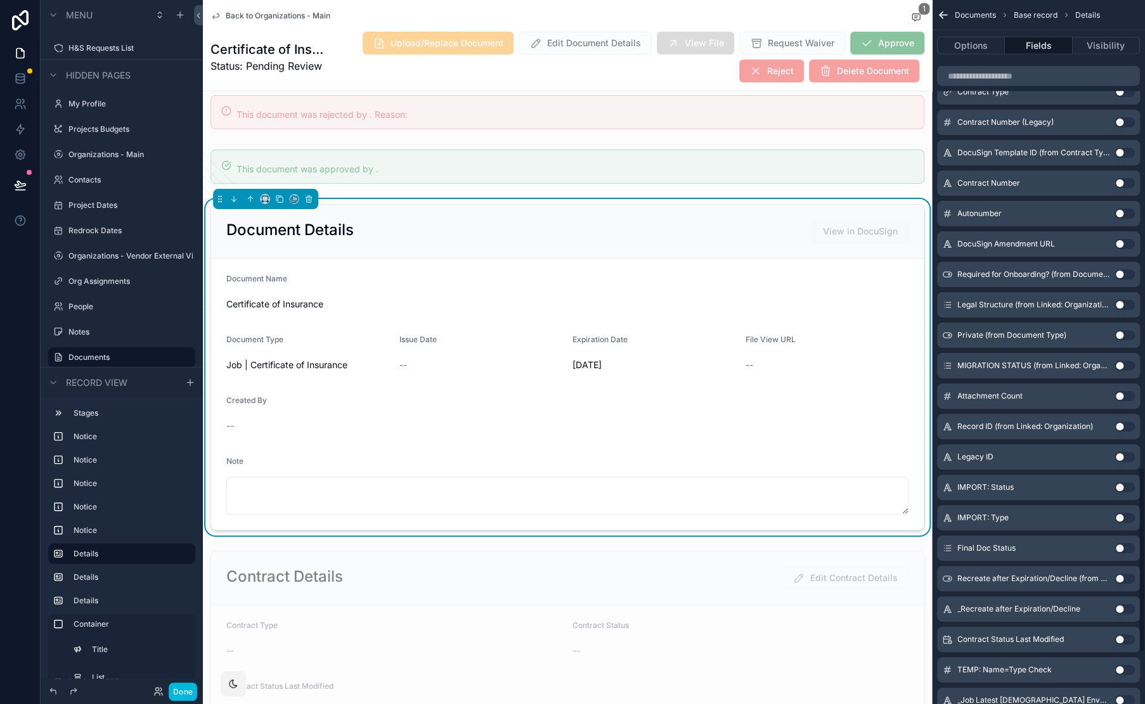
scroll to position [0, 0]
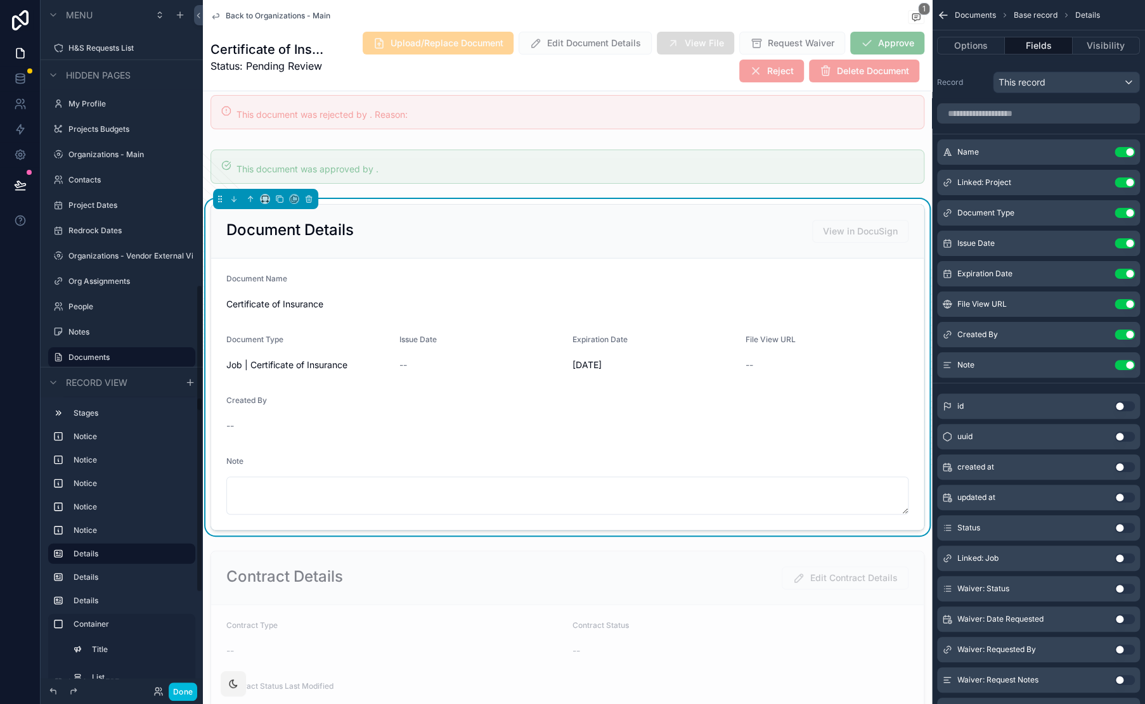
click at [179, 691] on button "Done" at bounding box center [183, 692] width 29 height 18
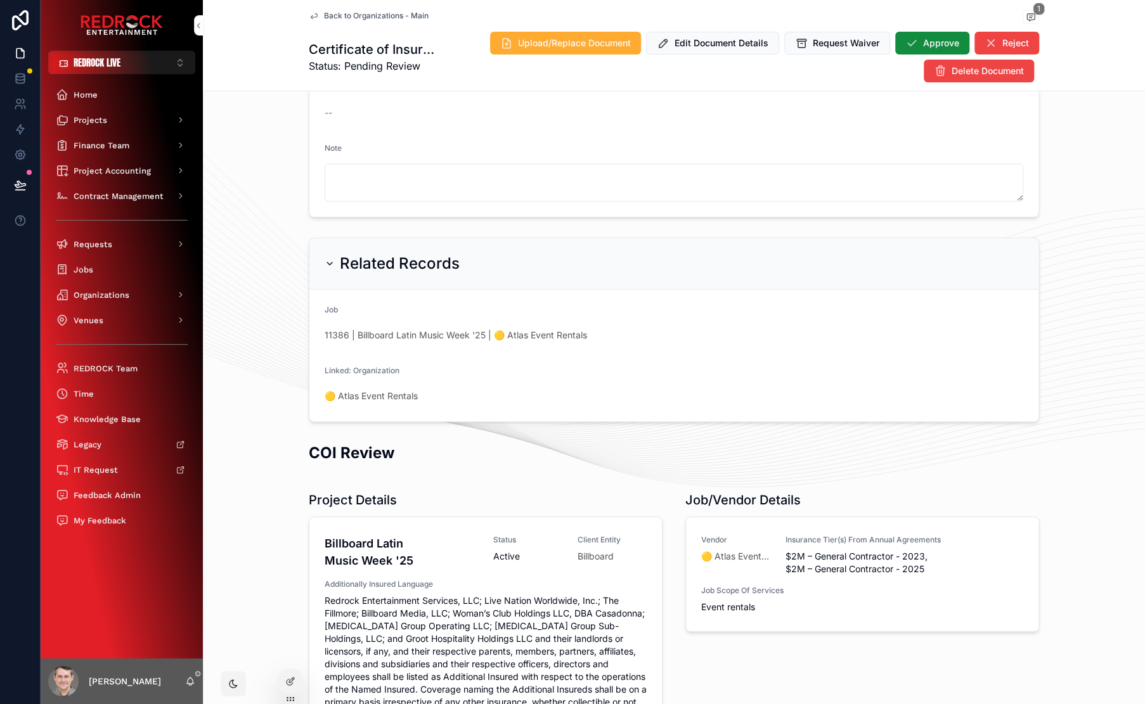
click at [349, 15] on span "Back to Organizations - Main" at bounding box center [376, 16] width 105 height 10
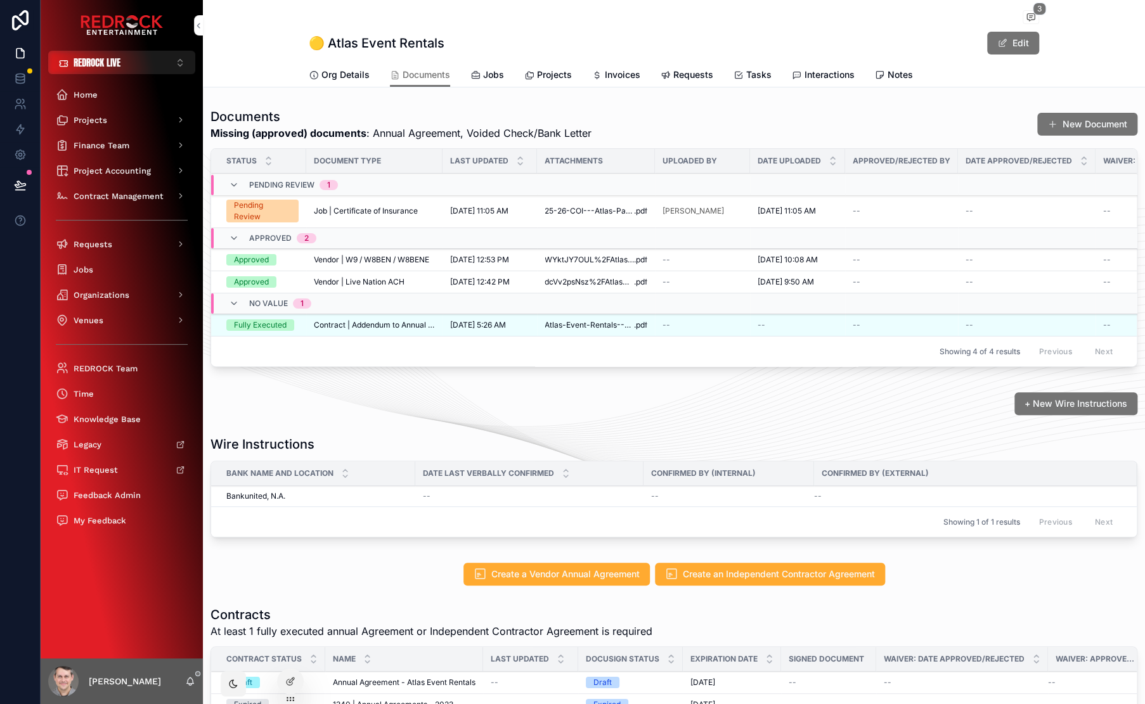
click at [376, 210] on span "Job | Certificate of Insurance" at bounding box center [366, 211] width 104 height 10
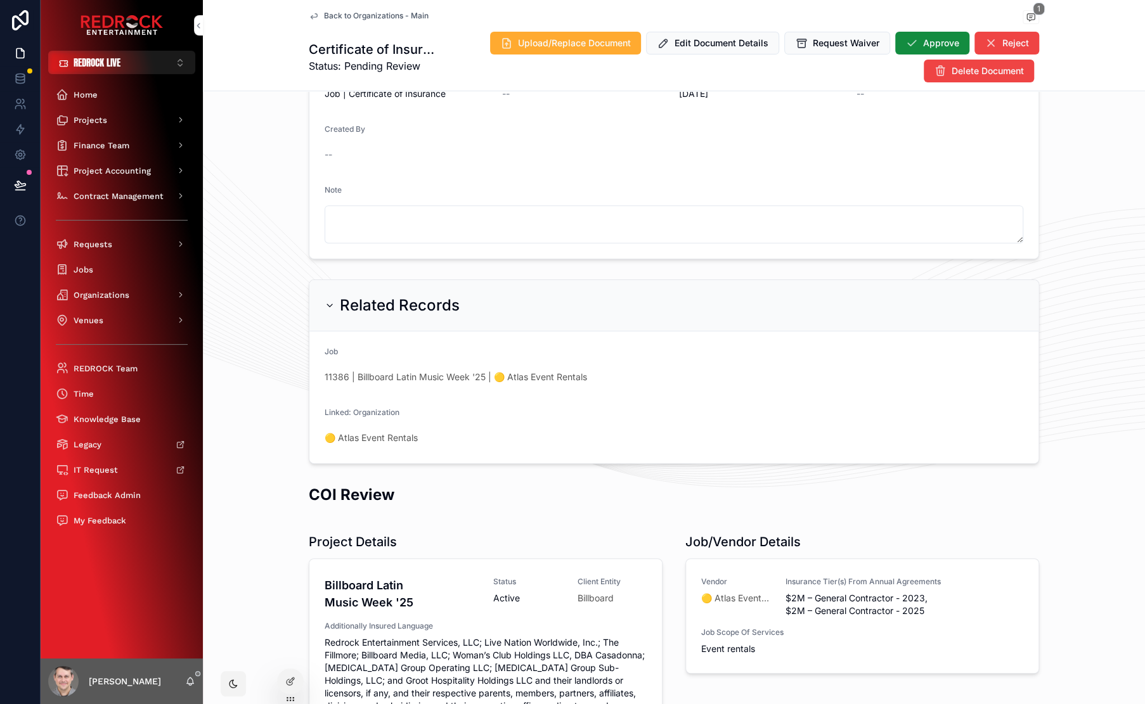
scroll to position [283, 0]
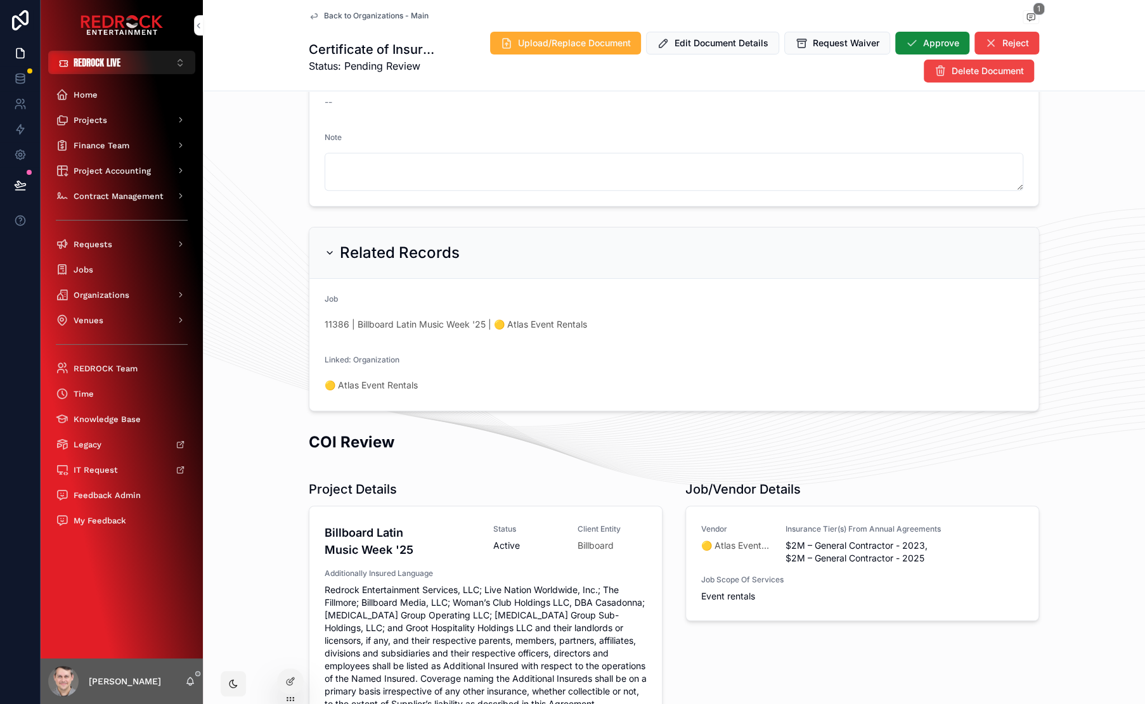
click at [411, 325] on span "11386 | Billboard Latin Music Week '25 | 🟡 Atlas Event Rentals" at bounding box center [456, 324] width 262 height 13
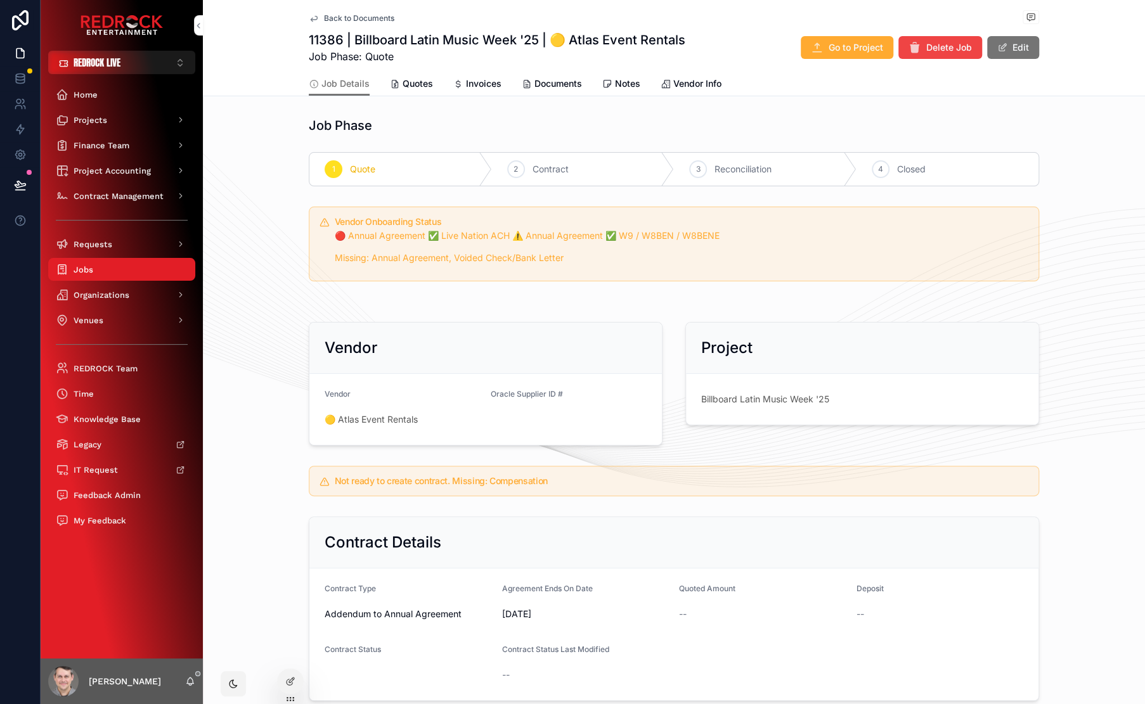
click at [551, 85] on span "Documents" at bounding box center [558, 83] width 48 height 13
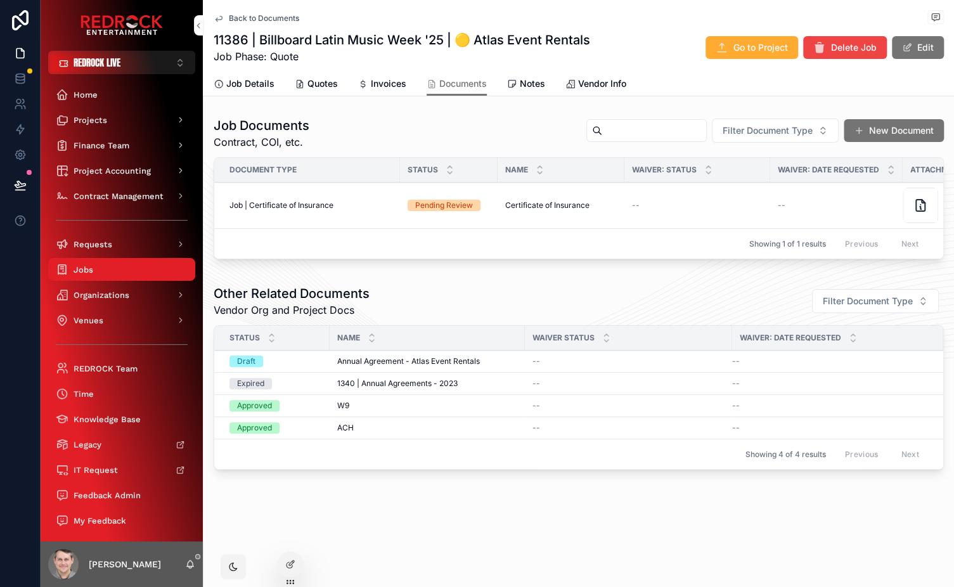
click at [304, 202] on span "Job | Certificate of Insurance" at bounding box center [281, 205] width 104 height 10
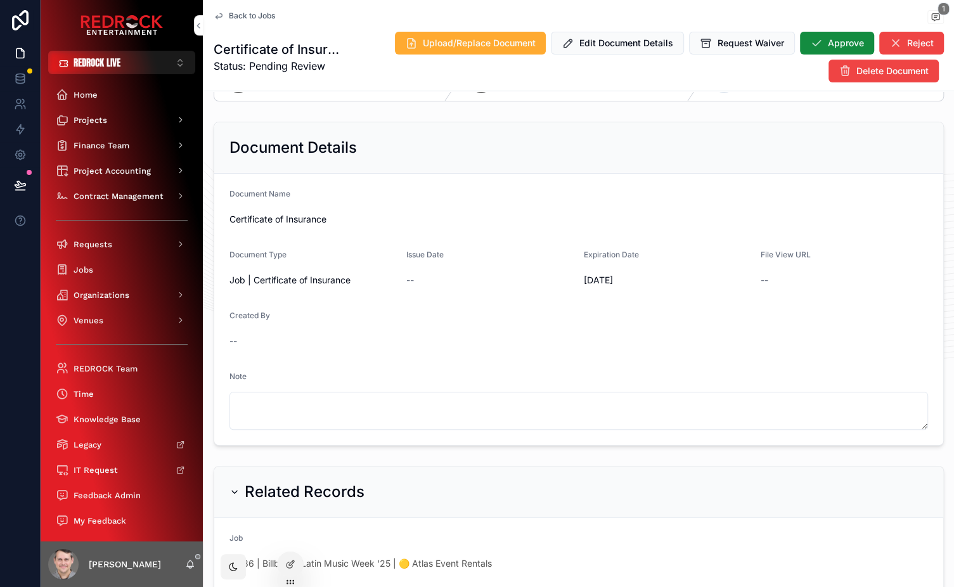
scroll to position [77, 0]
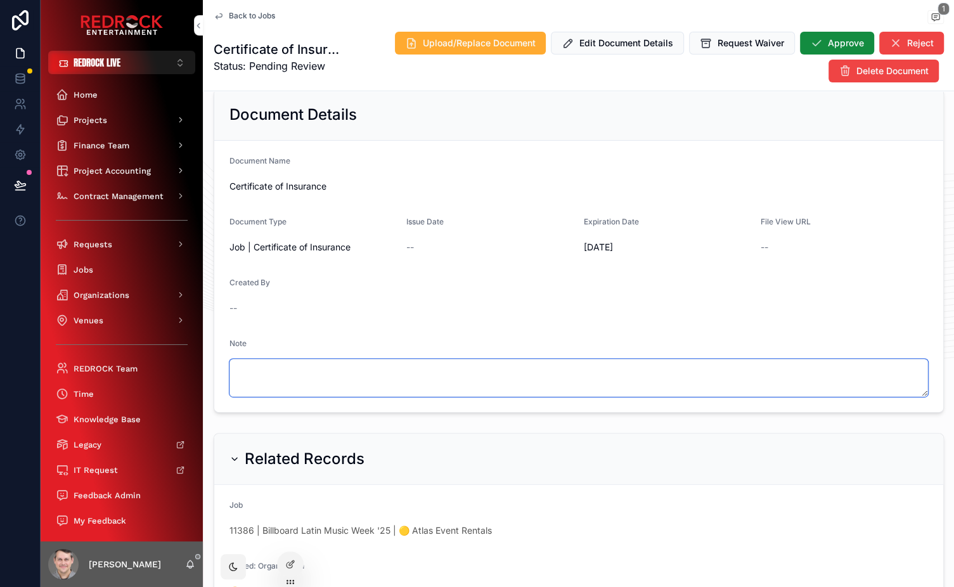
drag, startPoint x: 288, startPoint y: 371, endPoint x: 280, endPoint y: 361, distance: 12.6
click at [288, 370] on textarea "scrollable content" at bounding box center [578, 378] width 698 height 38
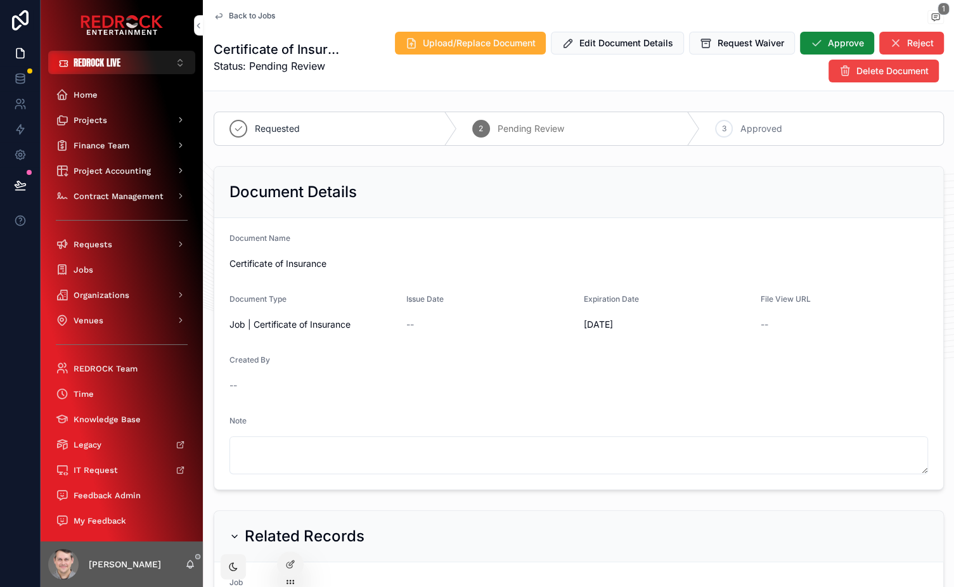
click at [256, 16] on span "Back to Jobs" at bounding box center [252, 16] width 46 height 10
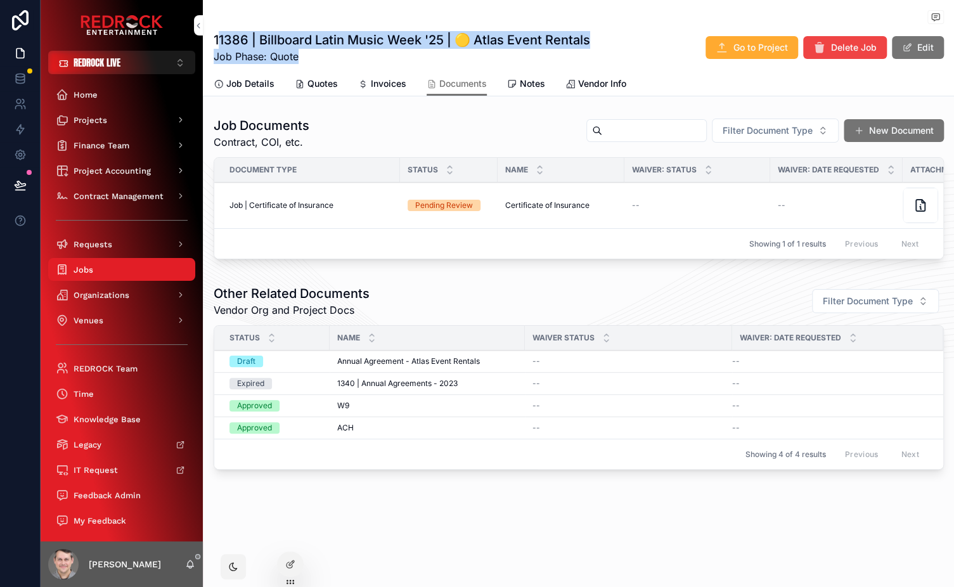
drag, startPoint x: 218, startPoint y: 37, endPoint x: 382, endPoint y: 51, distance: 164.7
click at [382, 51] on div "11386 | Billboard Latin Music Week '25 | 🟡 Atlas Event Rentals Job Phase: Quote" at bounding box center [402, 47] width 376 height 33
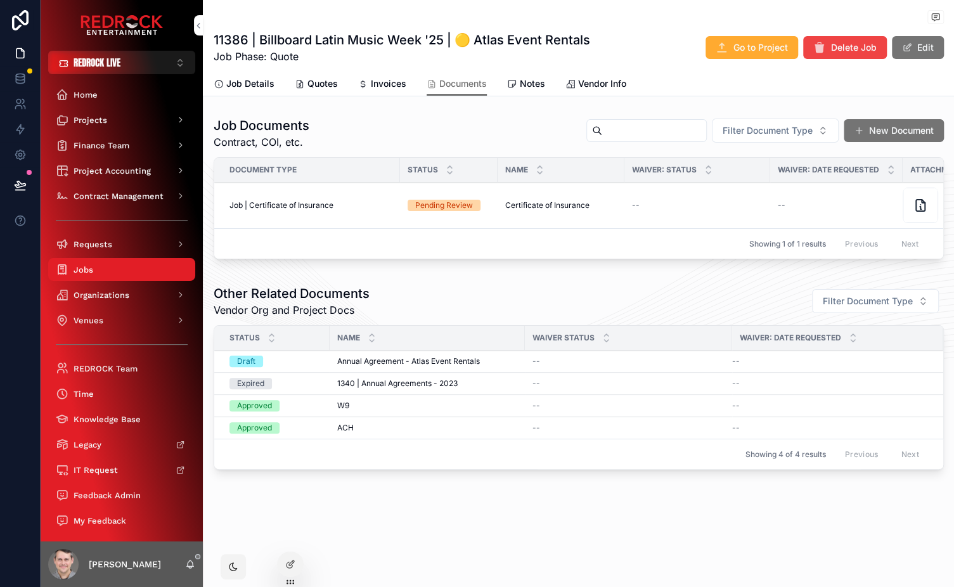
click at [446, 56] on span "Job Phase: Quote" at bounding box center [402, 56] width 376 height 15
click at [0, 0] on span "Review/Approve COI" at bounding box center [0, 0] width 0 height 0
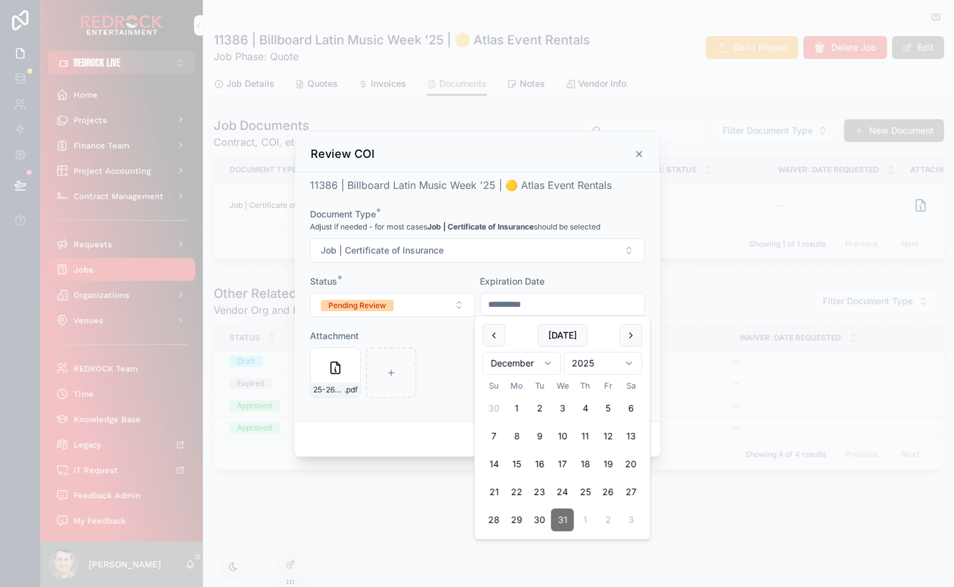
click at [541, 304] on input "**********" at bounding box center [562, 304] width 164 height 18
click at [556, 276] on div "Expiration Date" at bounding box center [562, 281] width 165 height 13
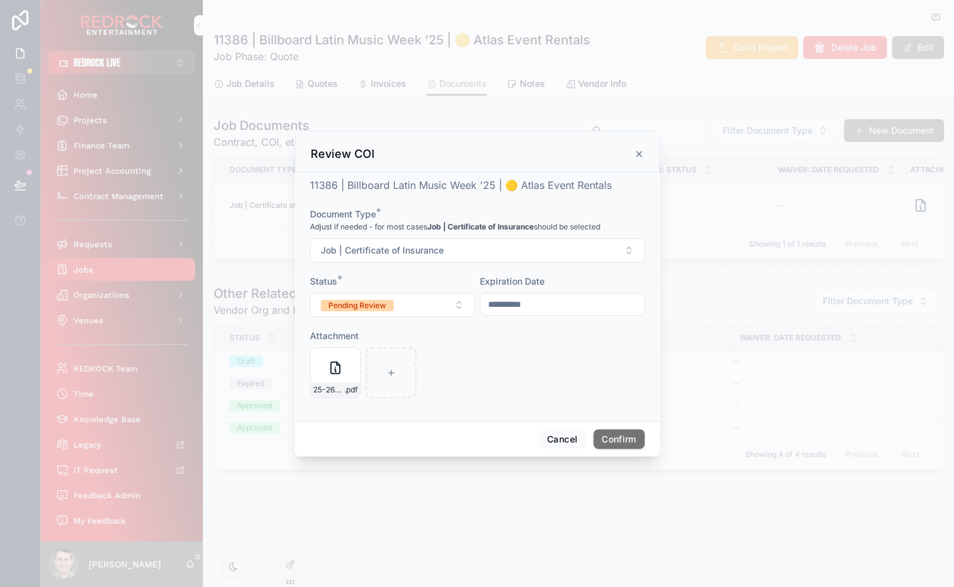
click at [499, 340] on div "Attachment" at bounding box center [477, 336] width 335 height 13
click at [328, 374] on icon at bounding box center [335, 367] width 15 height 15
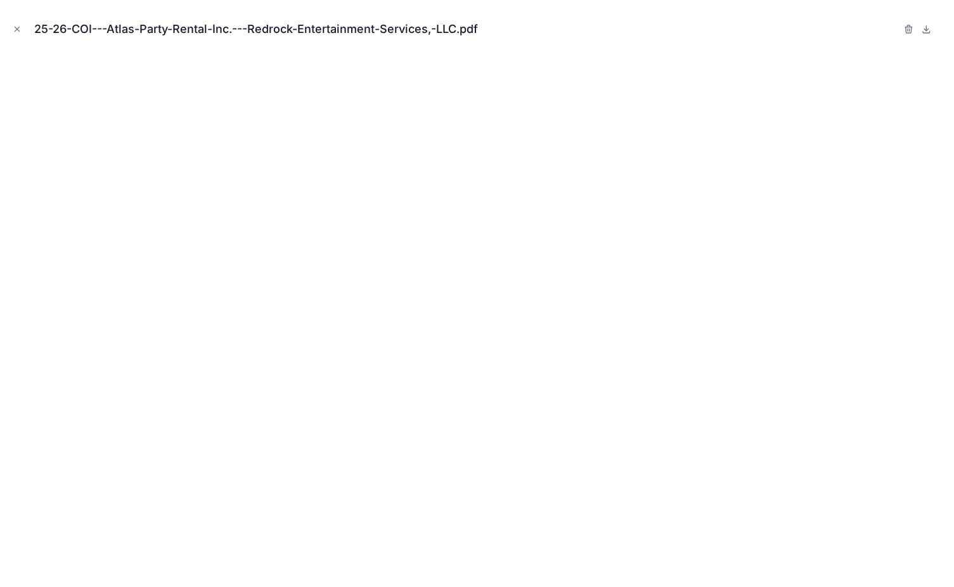
click at [17, 29] on icon "Close modal" at bounding box center [17, 29] width 4 height 4
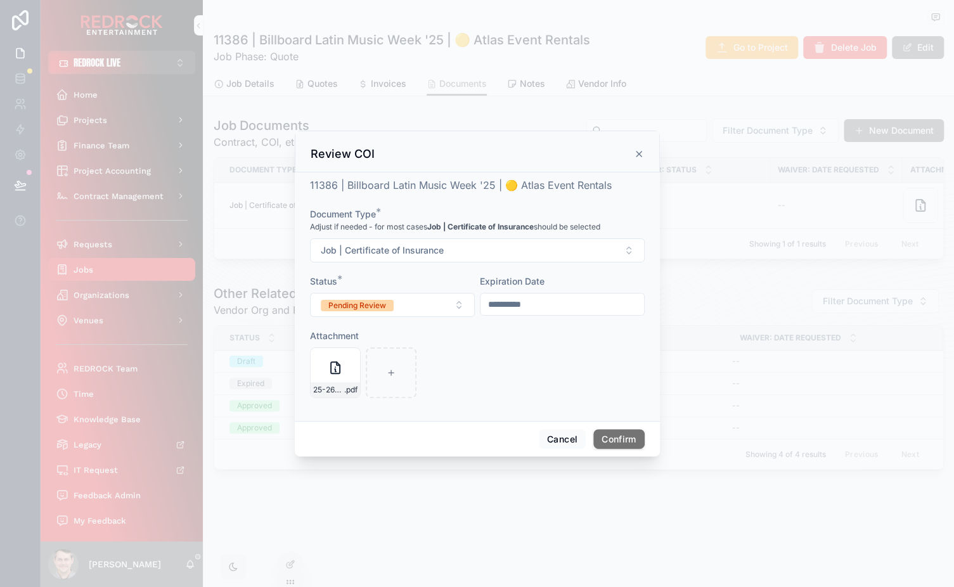
click at [555, 297] on input "**********" at bounding box center [562, 304] width 164 height 18
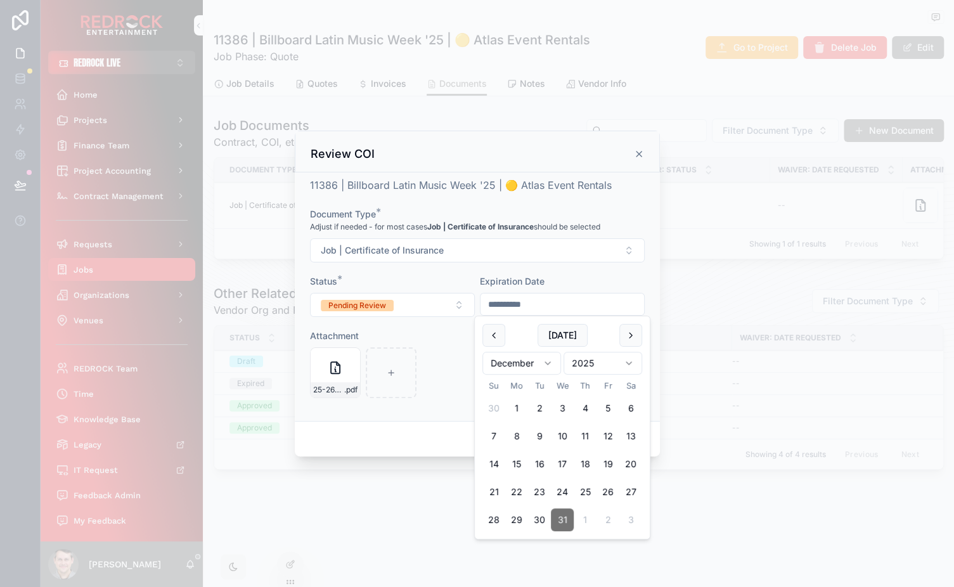
click at [391, 280] on div "Status *" at bounding box center [392, 281] width 165 height 13
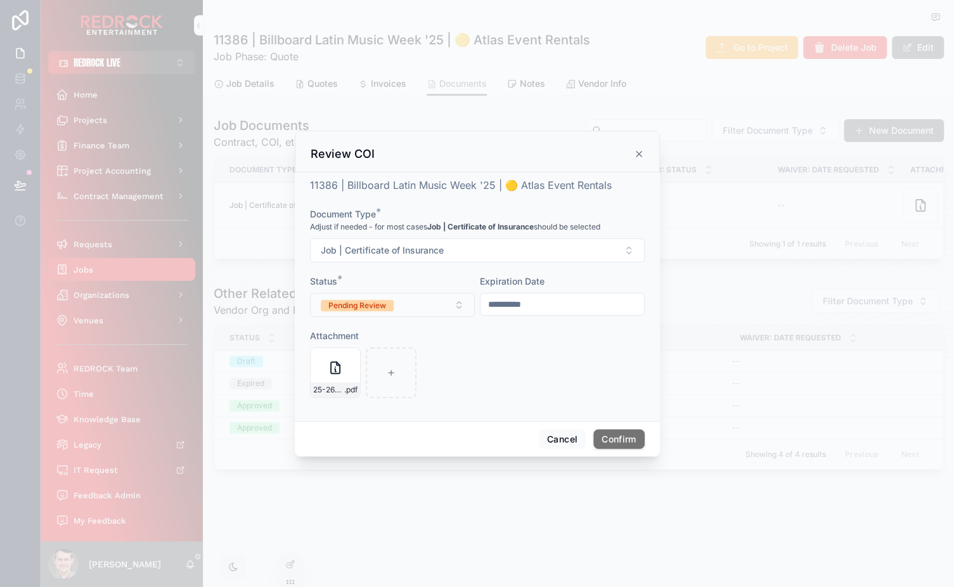
click at [440, 299] on button "Pending Review" at bounding box center [392, 305] width 165 height 24
drag, startPoint x: 366, startPoint y: 416, endPoint x: 373, endPoint y: 414, distance: 7.4
click at [366, 416] on div "Rejected" at bounding box center [392, 411] width 176 height 19
click at [505, 359] on div "25-26-COI---Atlas-Party-Rental-Inc.---Redrock-Entertainment-Services,-LLC .pdf" at bounding box center [477, 372] width 335 height 51
click at [457, 302] on button "Rejected" at bounding box center [392, 305] width 165 height 24
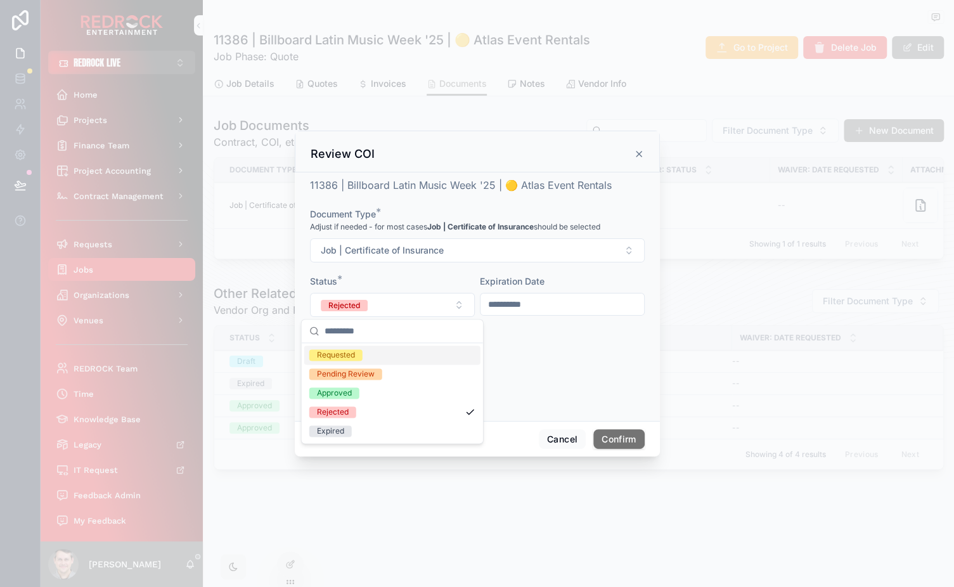
click at [544, 355] on div "25-26-COI---Atlas-Party-Rental-Inc.---Redrock-Entertainment-Services,-LLC .pdf" at bounding box center [477, 372] width 335 height 51
click at [452, 307] on button "Rejected" at bounding box center [392, 305] width 165 height 24
click at [432, 370] on div "Pending Review" at bounding box center [392, 373] width 176 height 19
click at [413, 297] on button "Pending Review" at bounding box center [392, 305] width 165 height 24
click at [551, 363] on div "25-26-COI---Atlas-Party-Rental-Inc.---Redrock-Entertainment-Services,-LLC .pdf" at bounding box center [477, 372] width 335 height 51
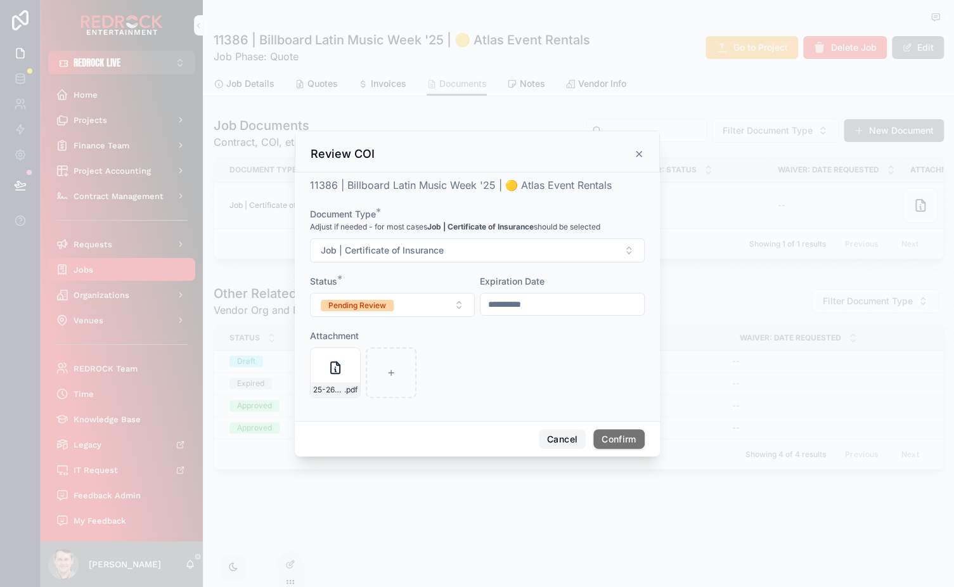
click at [555, 434] on button "Cancel" at bounding box center [562, 439] width 47 height 20
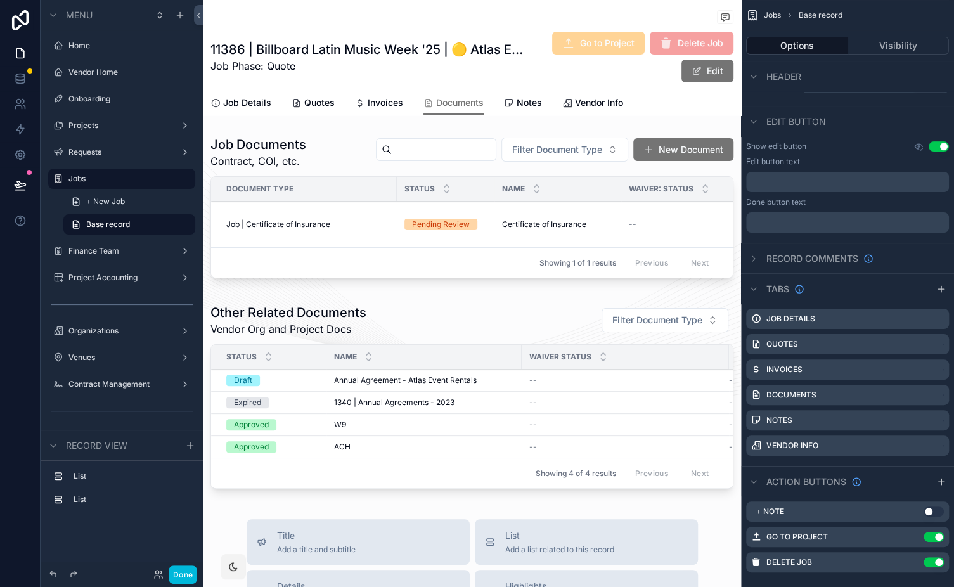
scroll to position [195, 0]
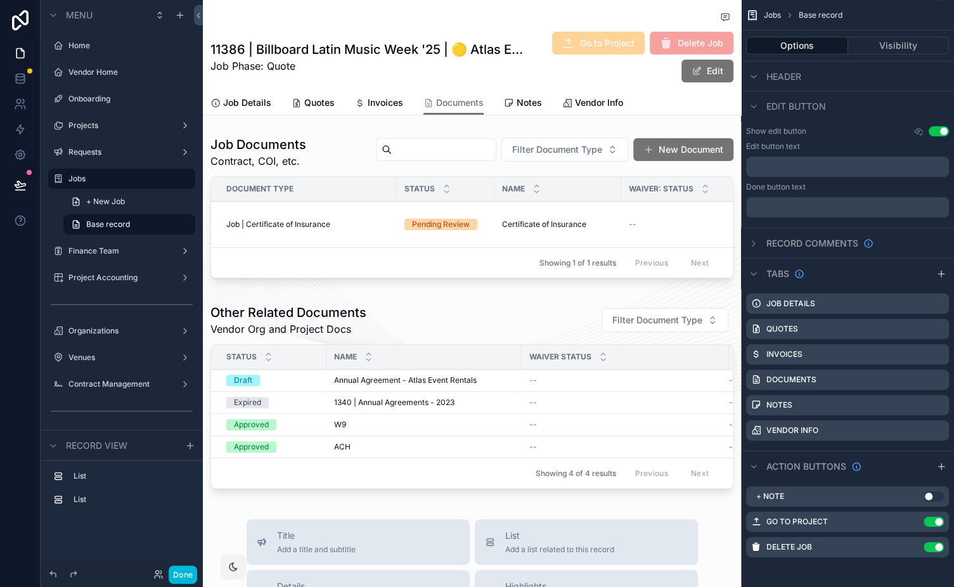
click at [463, 167] on div "scrollable content" at bounding box center [472, 210] width 538 height 158
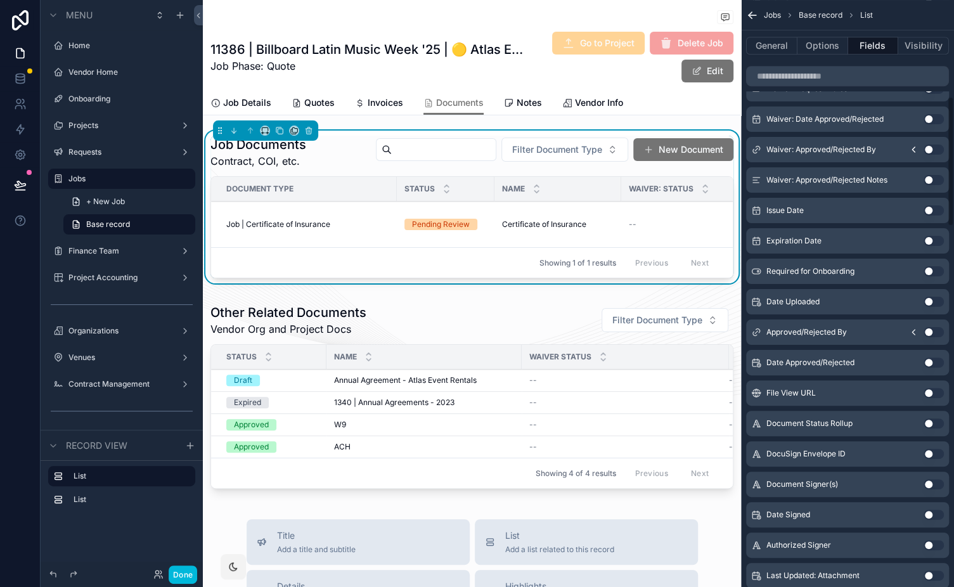
scroll to position [0, 0]
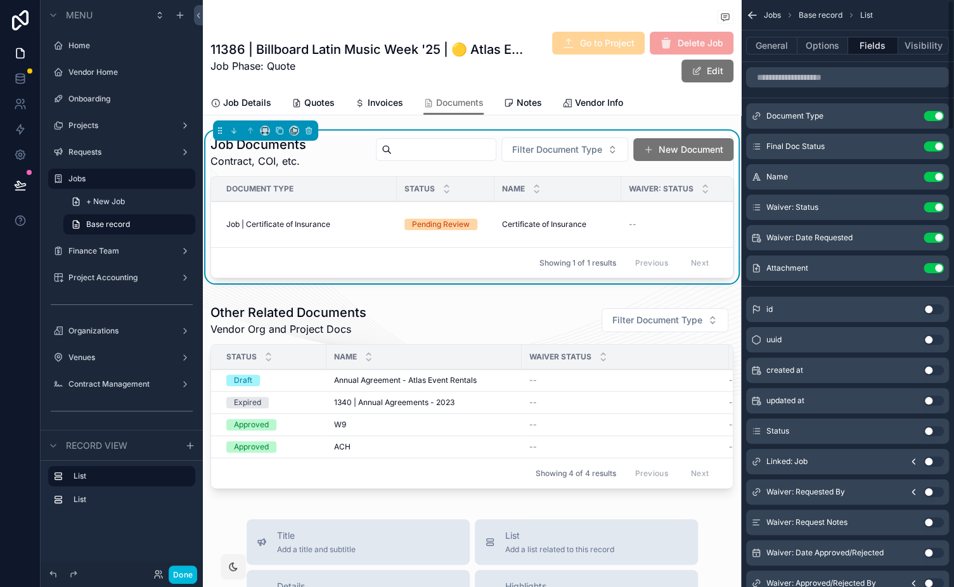
click at [828, 46] on button "Options" at bounding box center [822, 46] width 51 height 18
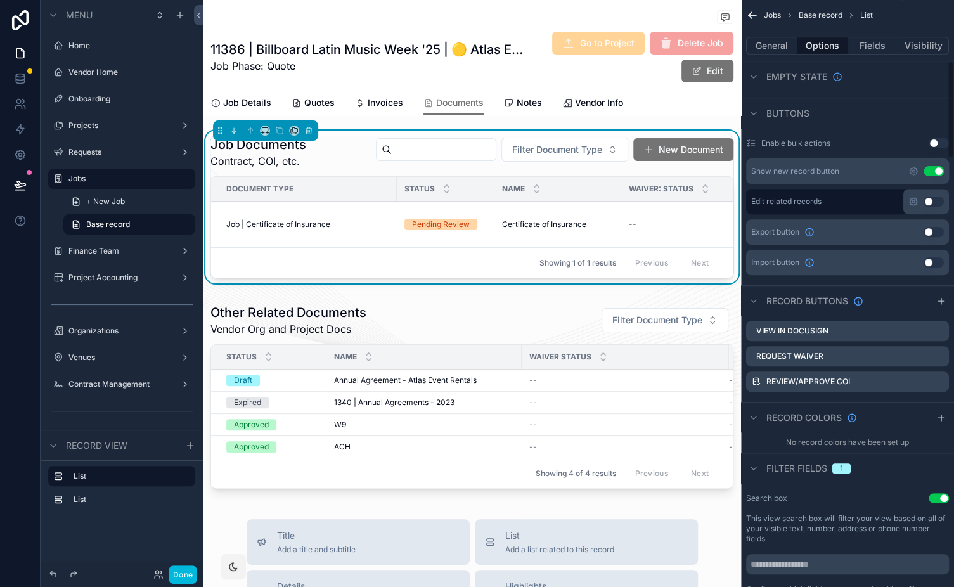
scroll to position [408, 0]
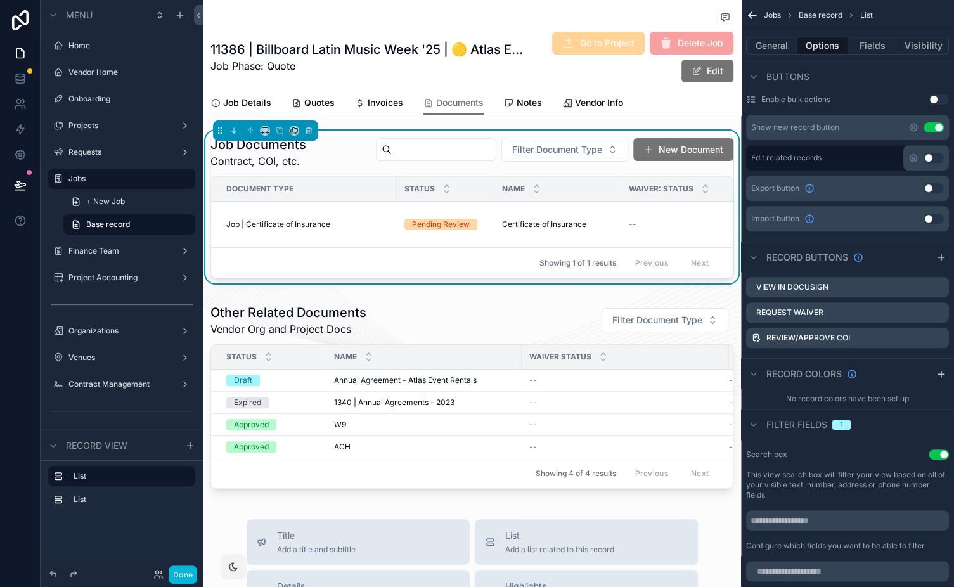
click at [0, 0] on icon "scrollable content" at bounding box center [0, 0] width 0 height 0
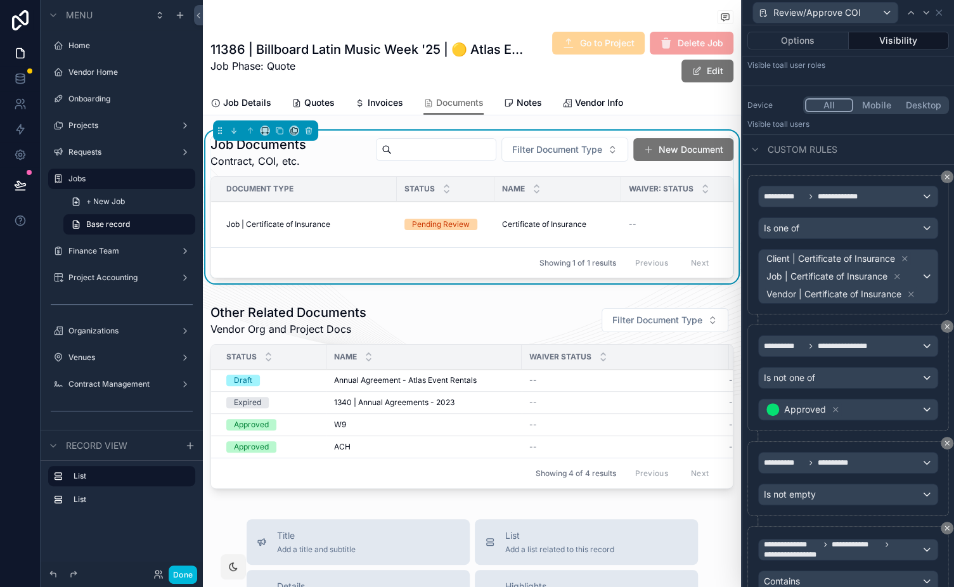
scroll to position [191, 0]
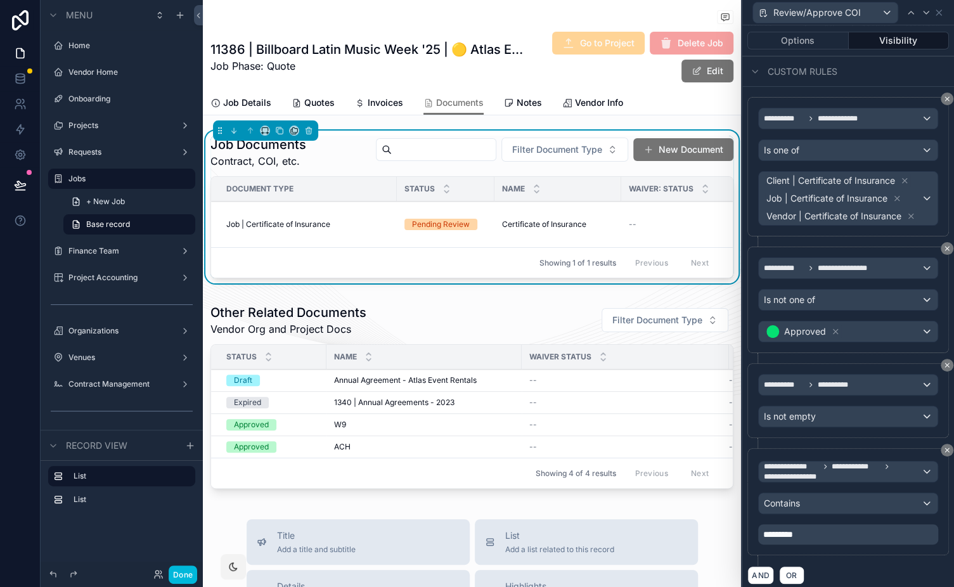
click at [833, 449] on div "**********" at bounding box center [848, 501] width 202 height 107
click at [847, 468] on span "**********" at bounding box center [842, 471] width 157 height 20
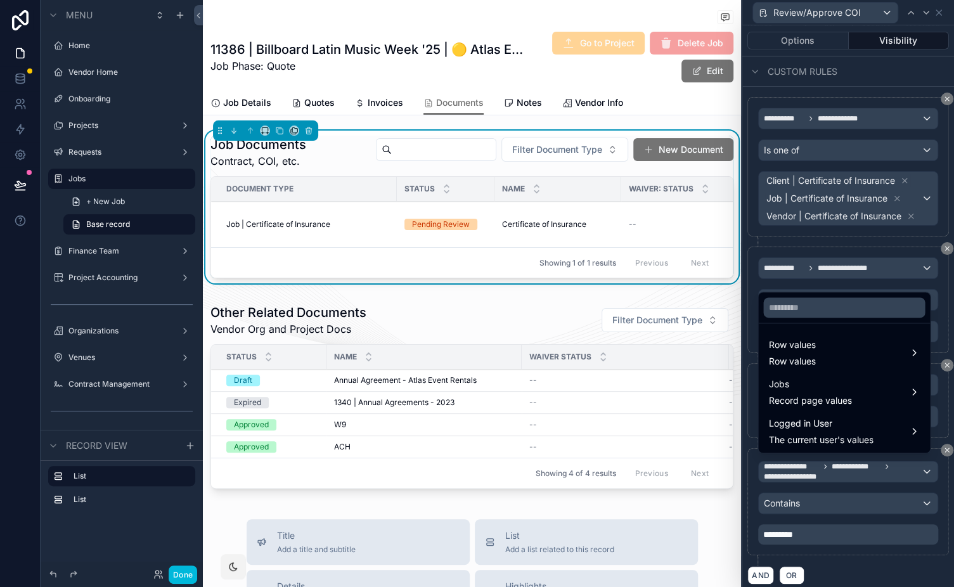
click at [868, 484] on div at bounding box center [848, 293] width 212 height 587
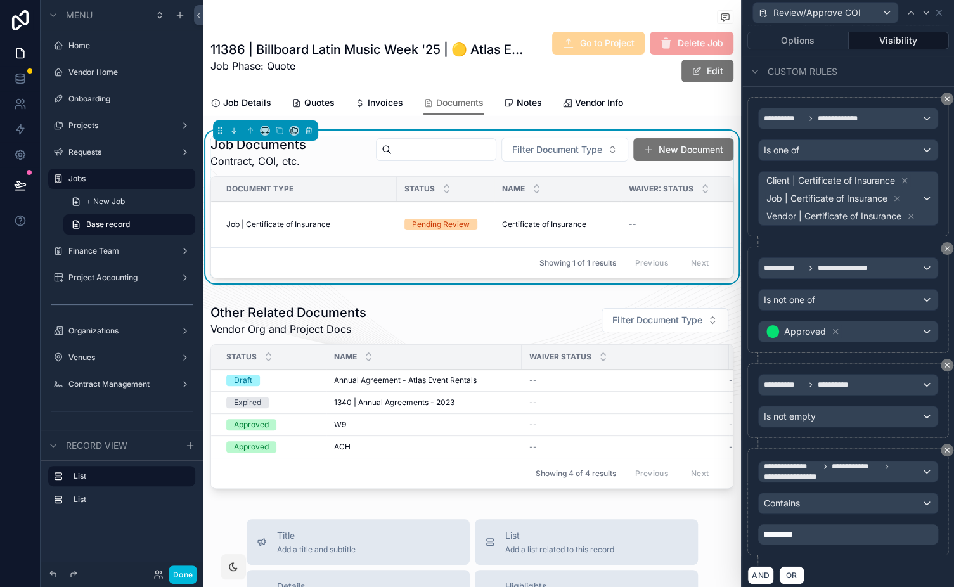
click at [863, 514] on div "**********" at bounding box center [848, 502] width 180 height 86
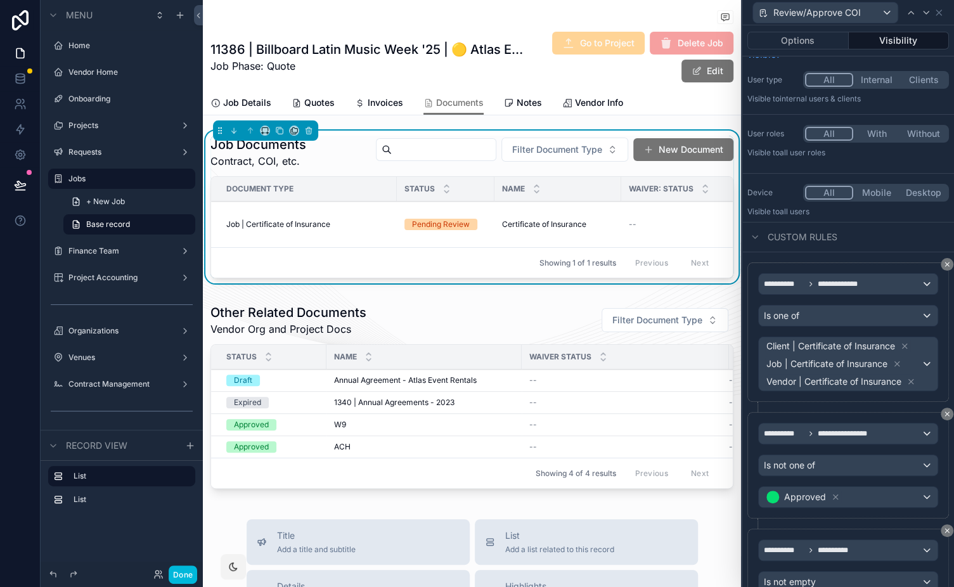
scroll to position [0, 0]
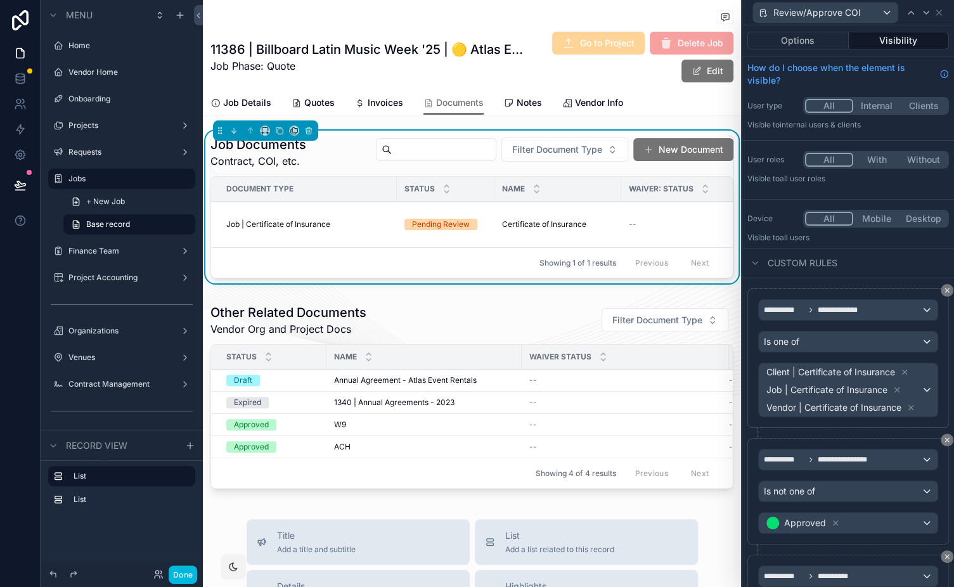
click at [805, 42] on button "Options" at bounding box center [797, 41] width 101 height 18
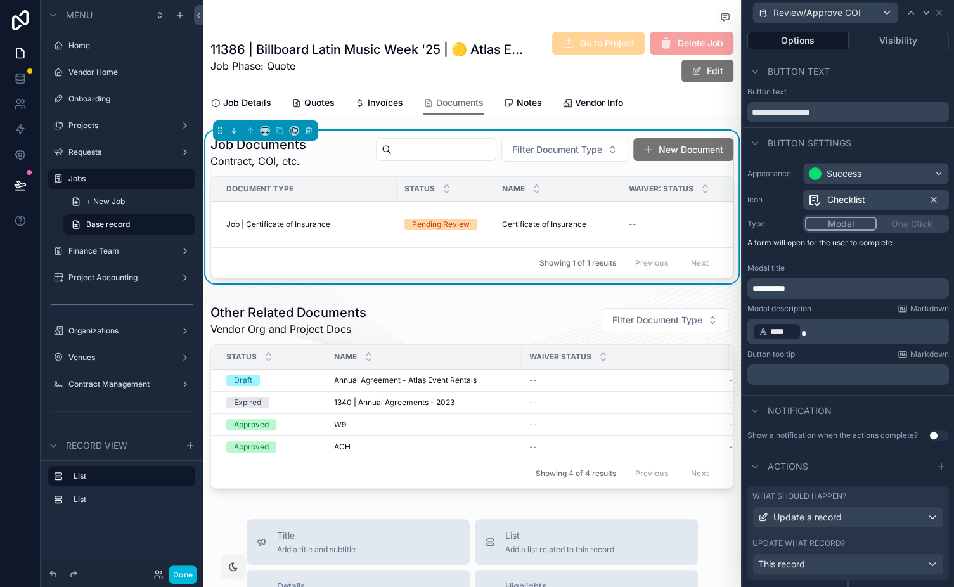
scroll to position [134, 0]
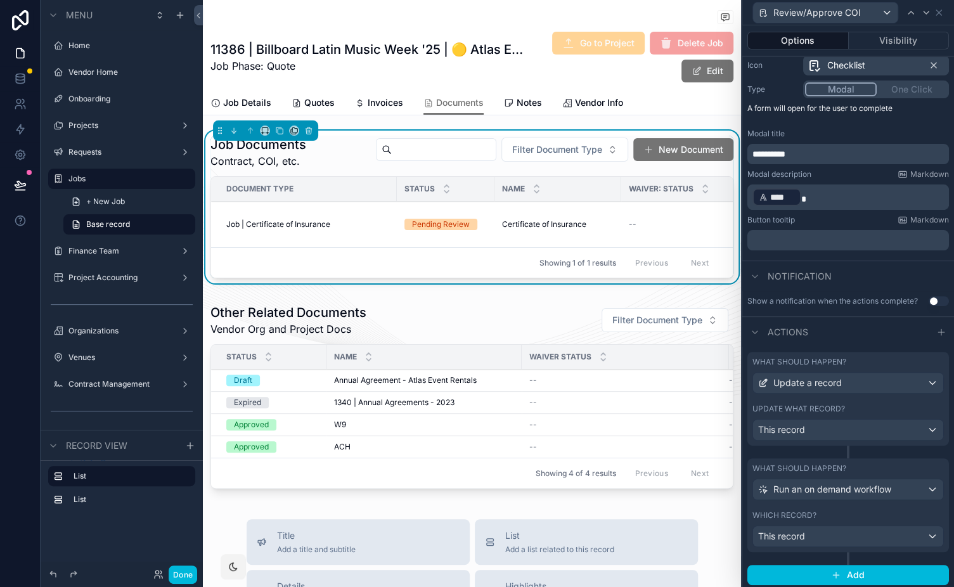
click at [839, 360] on label "What should happen?" at bounding box center [799, 362] width 94 height 10
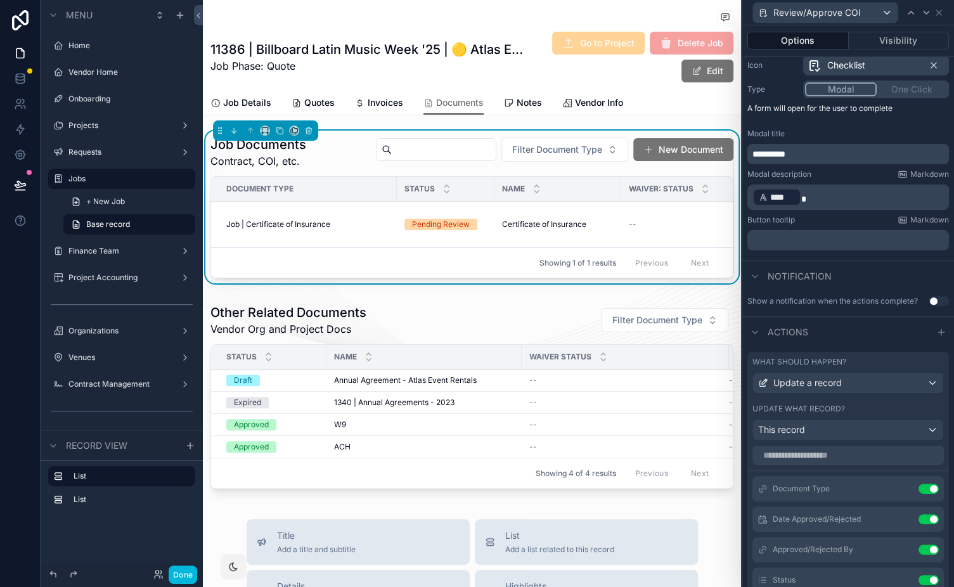
scroll to position [0, 0]
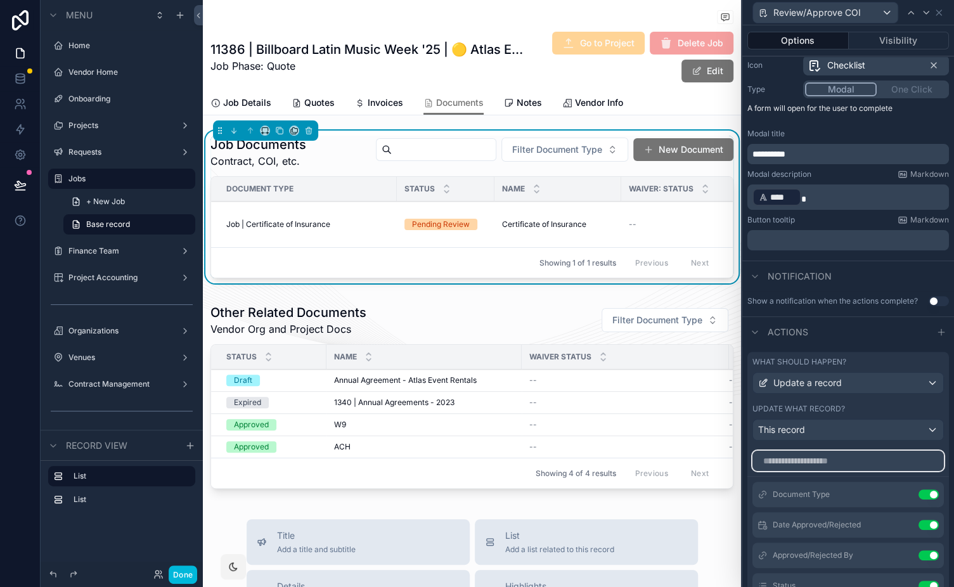
click at [802, 459] on input "text" at bounding box center [847, 461] width 191 height 20
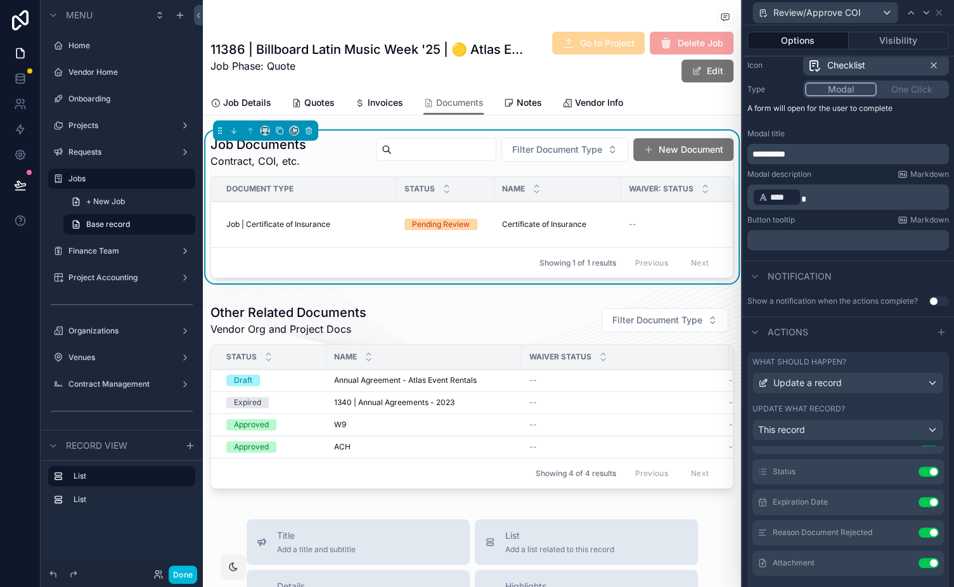
scroll to position [119, 0]
click at [0, 0] on icon at bounding box center [0, 0] width 0 height 0
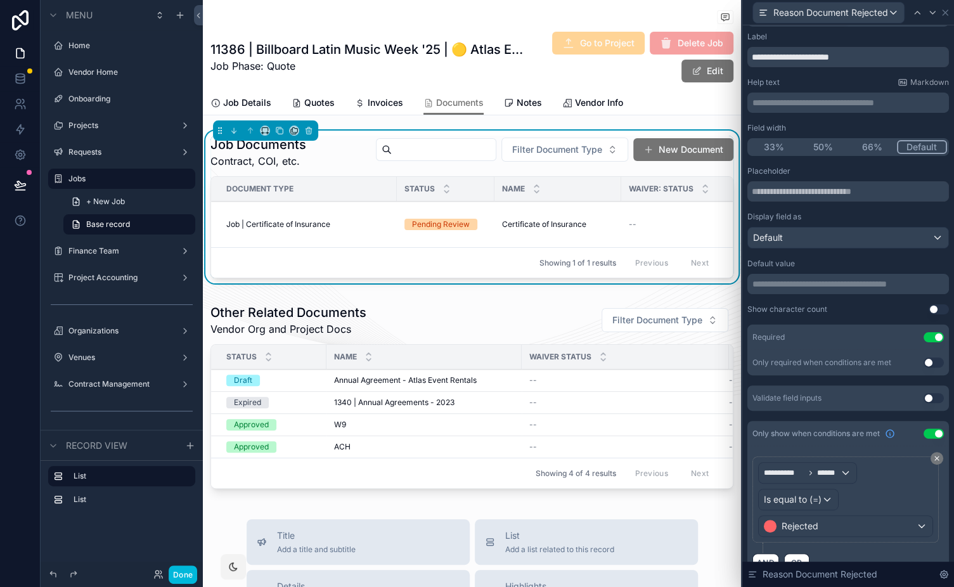
scroll to position [27, 0]
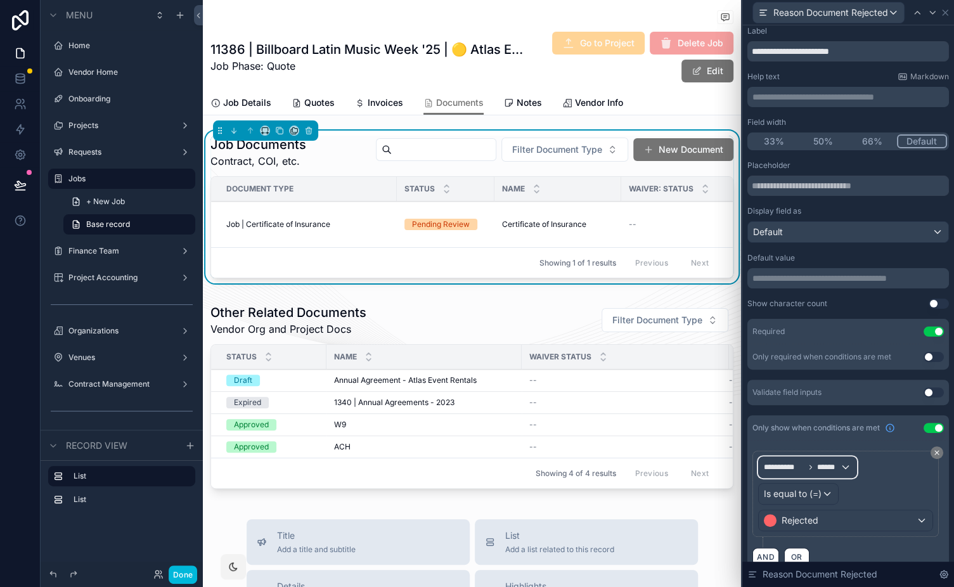
click at [824, 472] on div "**********" at bounding box center [808, 467] width 98 height 20
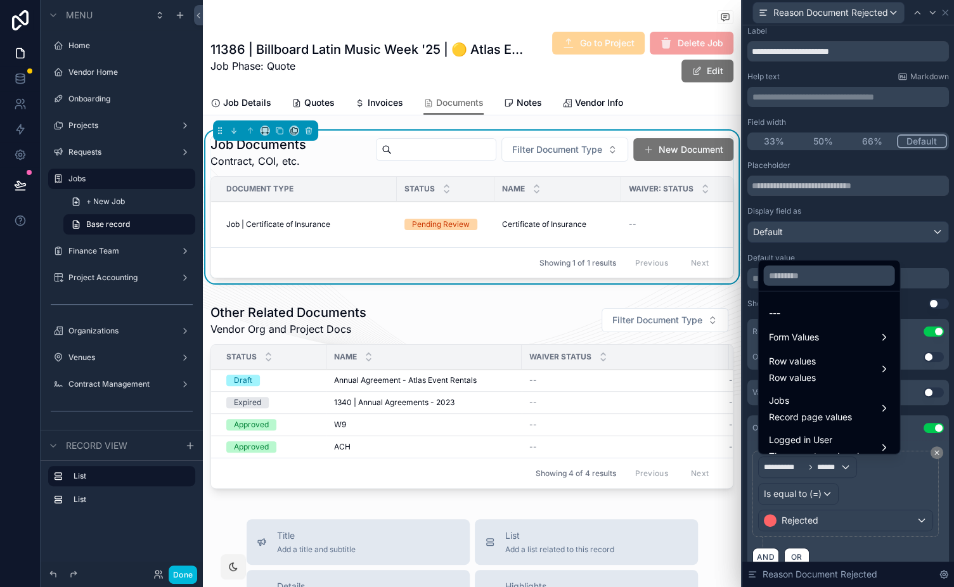
click at [823, 340] on div "Form Values" at bounding box center [828, 337] width 121 height 15
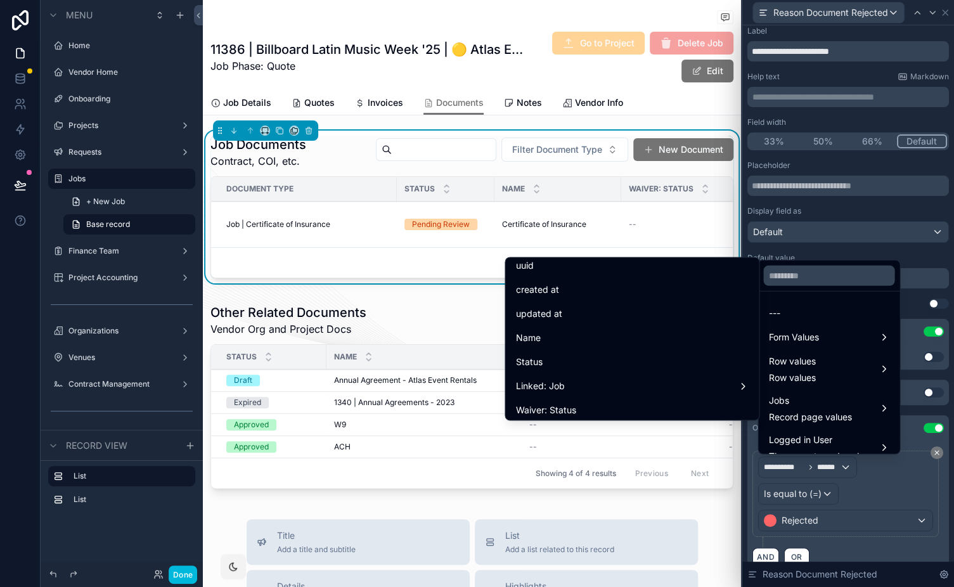
scroll to position [57, 0]
click at [560, 327] on div "Status" at bounding box center [631, 334] width 233 height 15
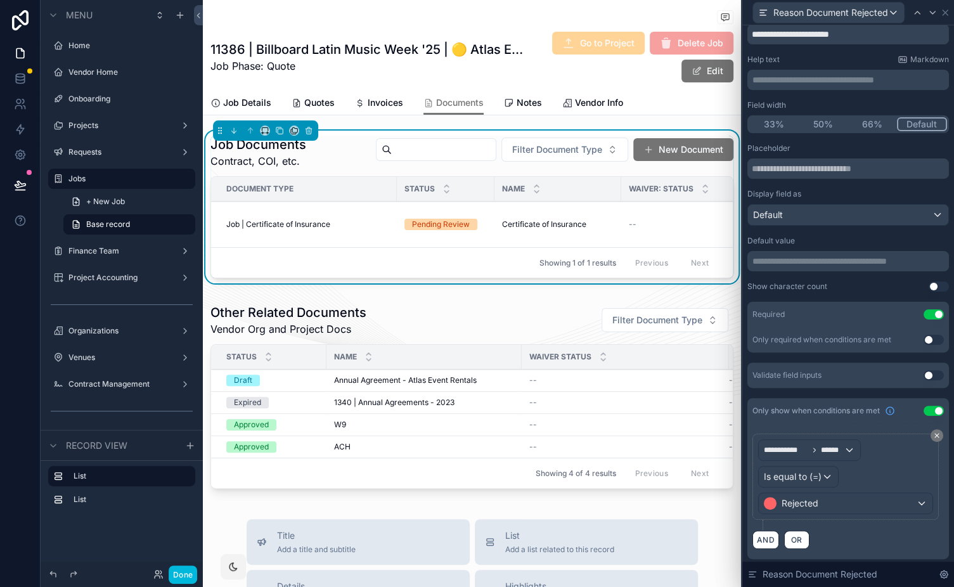
scroll to position [19, 0]
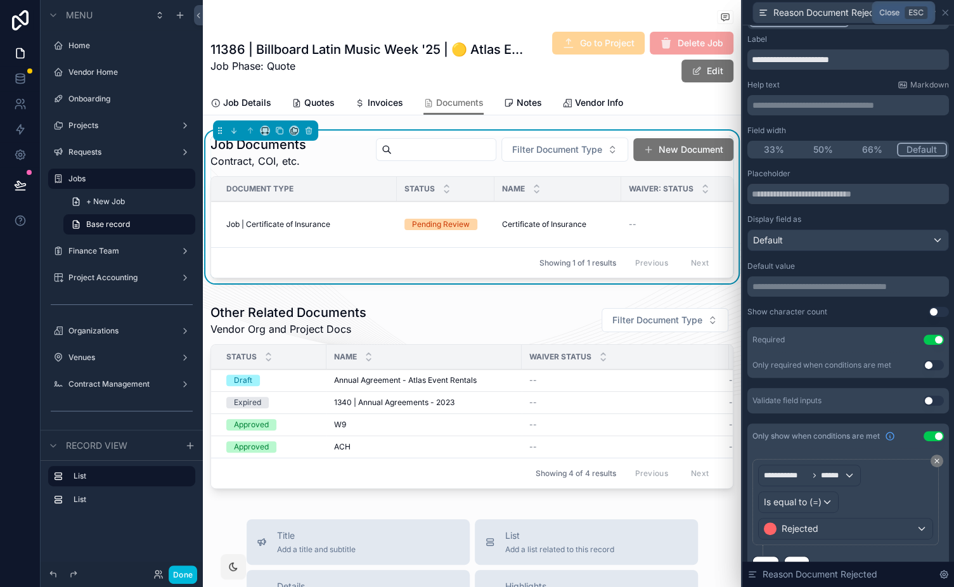
click at [944, 11] on icon at bounding box center [944, 12] width 5 height 5
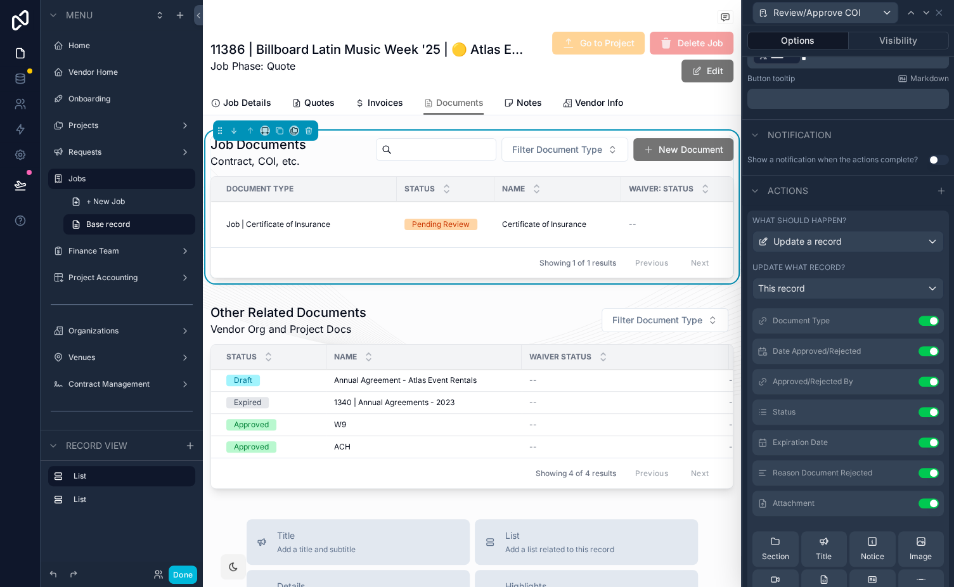
scroll to position [0, 0]
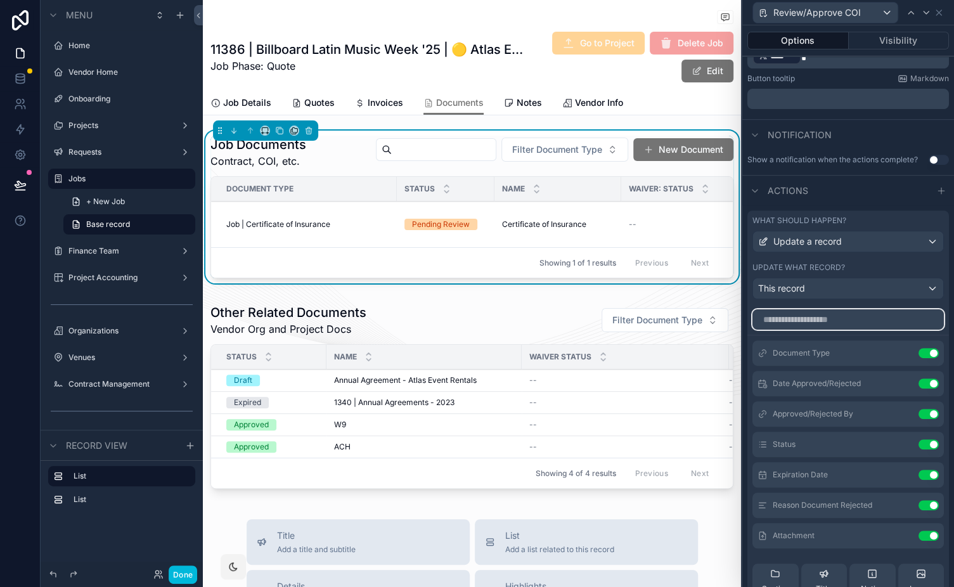
click at [806, 319] on input "text" at bounding box center [847, 319] width 191 height 20
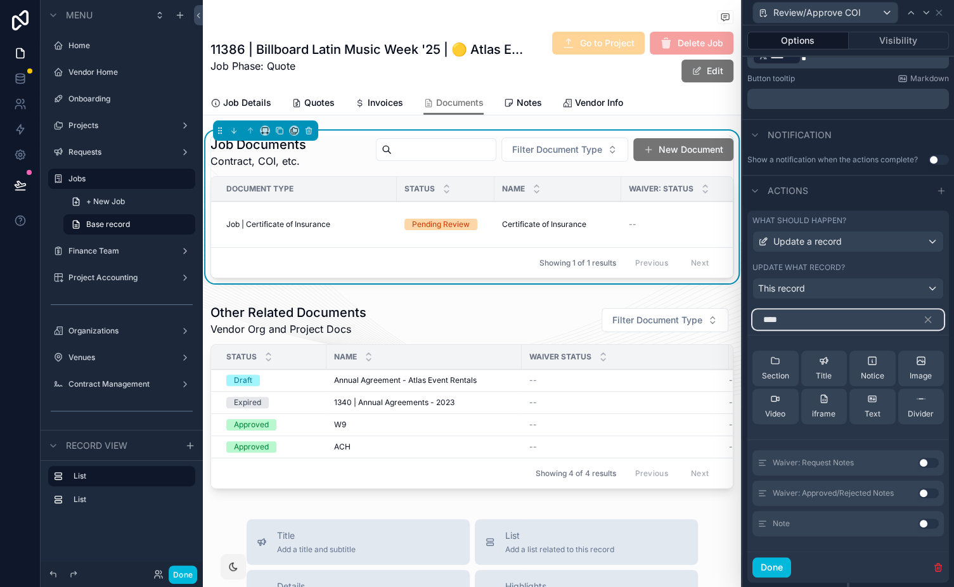
type input "****"
click at [920, 522] on button "Use setting" at bounding box center [928, 523] width 20 height 10
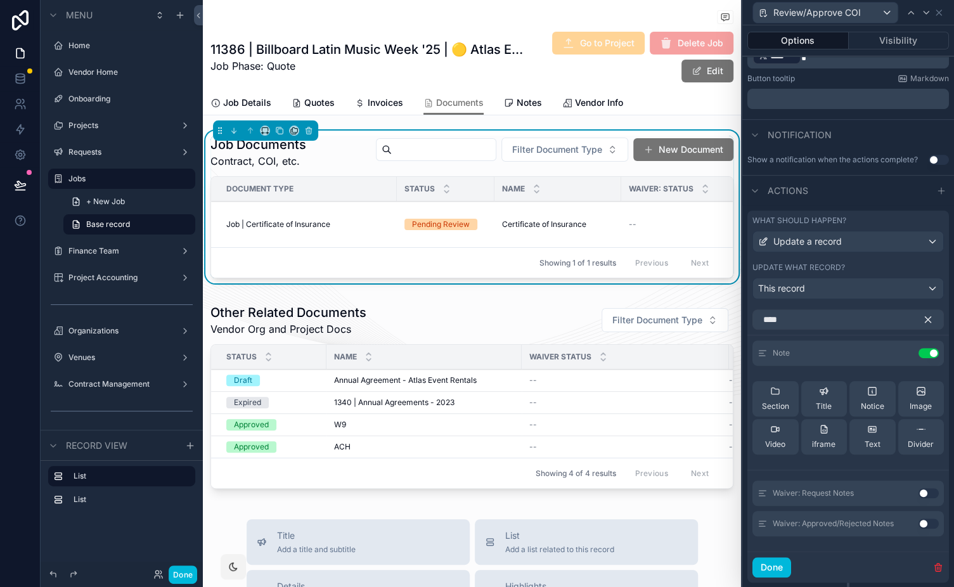
click at [922, 315] on icon "button" at bounding box center [927, 319] width 11 height 11
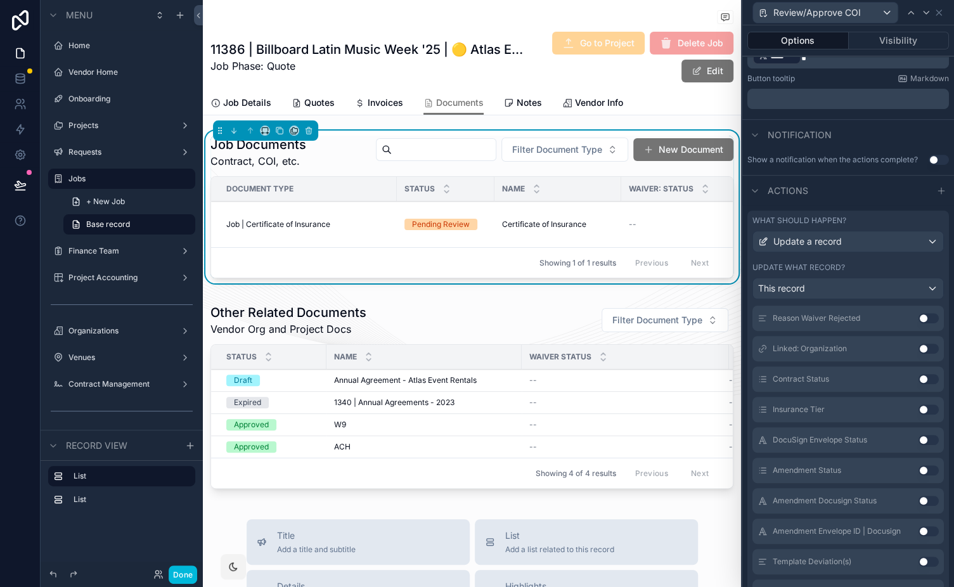
scroll to position [1131, 0]
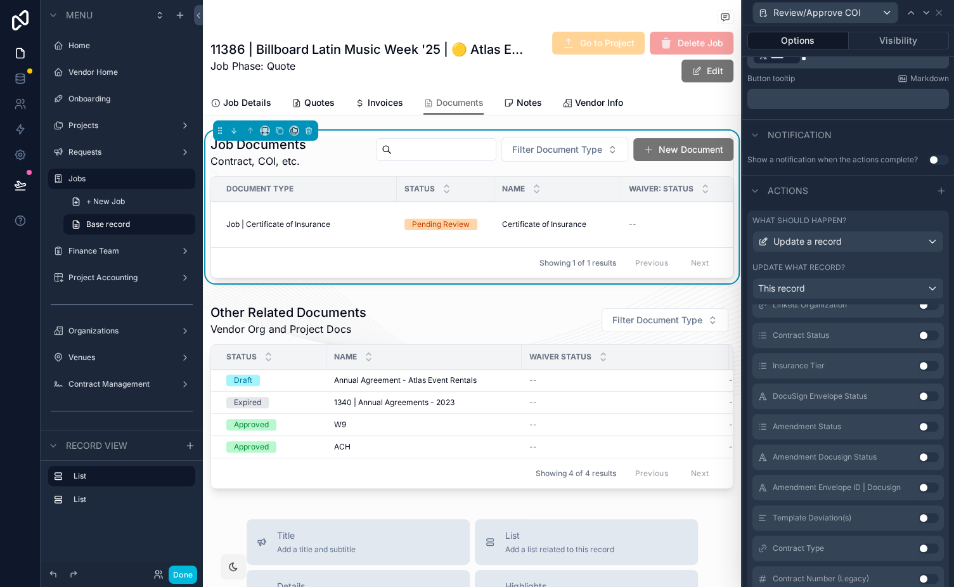
click at [884, 215] on div "What should happen?" at bounding box center [847, 220] width 191 height 10
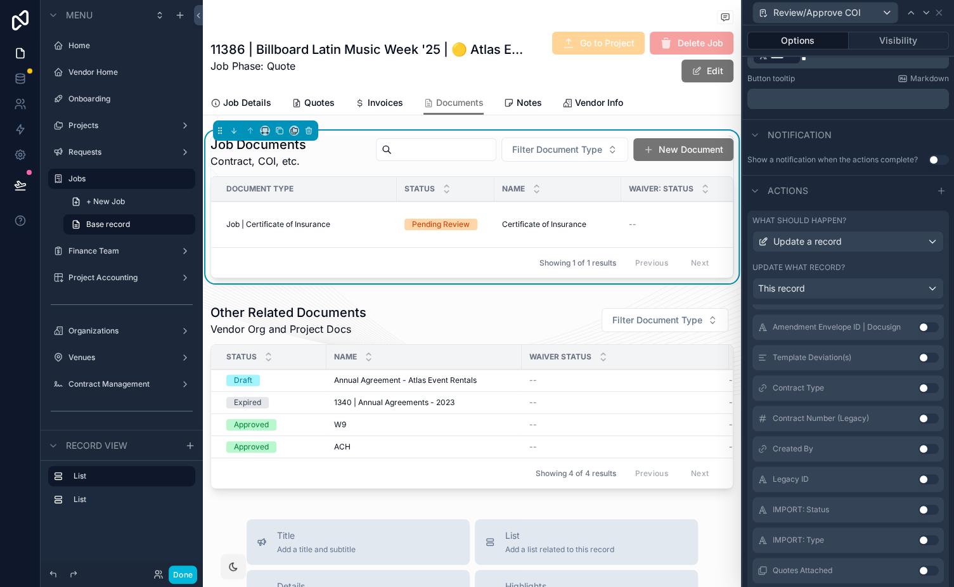
scroll to position [458, 0]
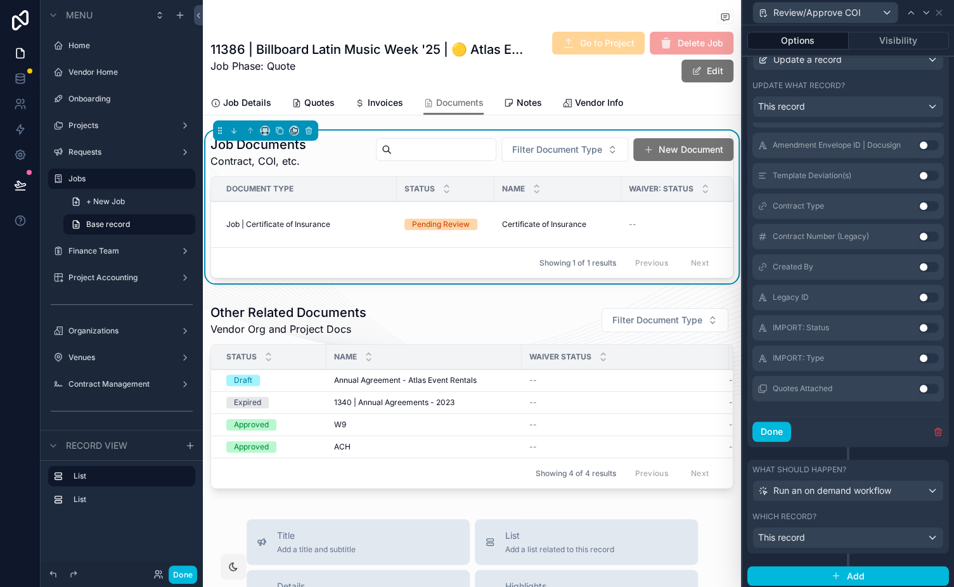
click at [843, 469] on label "What should happen?" at bounding box center [799, 470] width 94 height 10
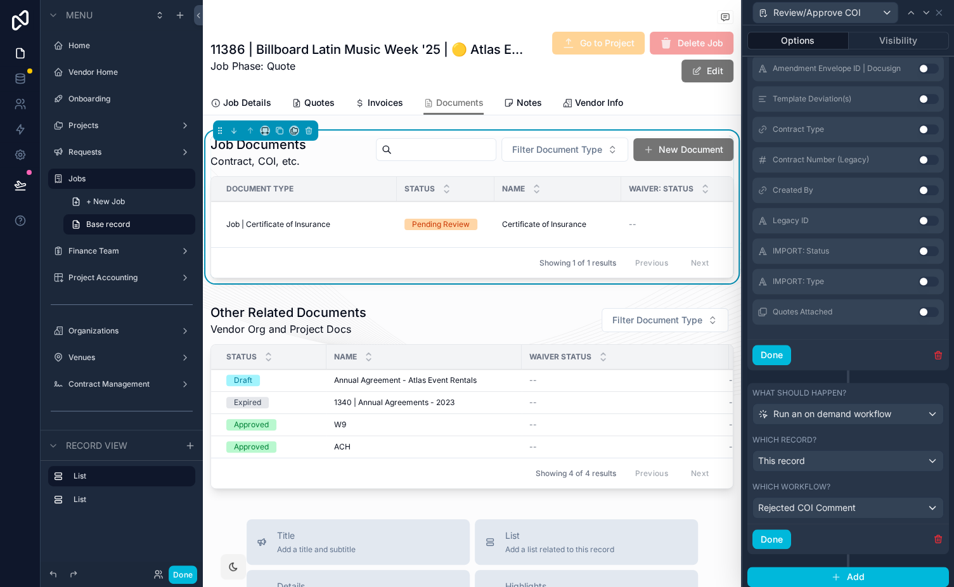
click at [178, 573] on button "Done" at bounding box center [183, 574] width 29 height 18
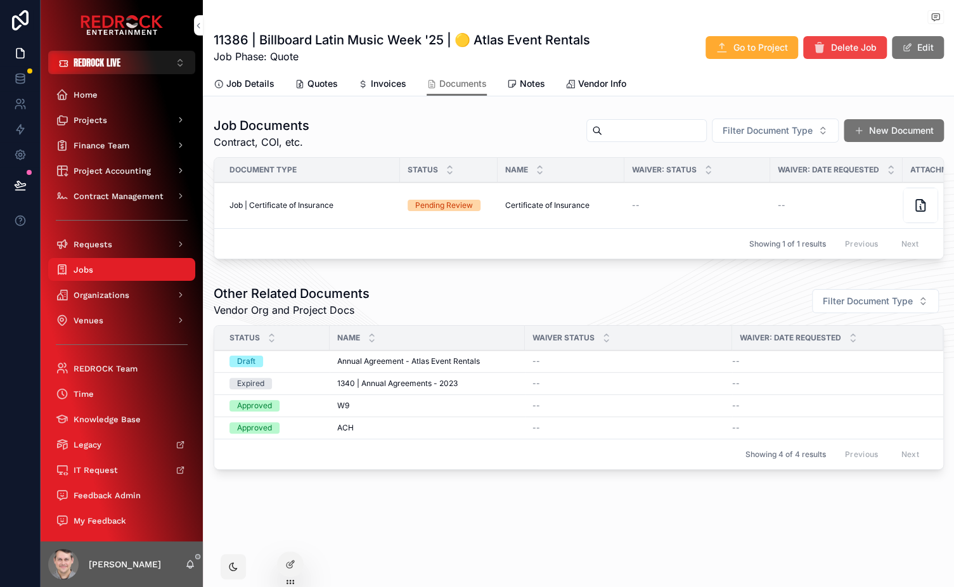
click at [297, 201] on span "Job | Certificate of Insurance" at bounding box center [281, 205] width 104 height 10
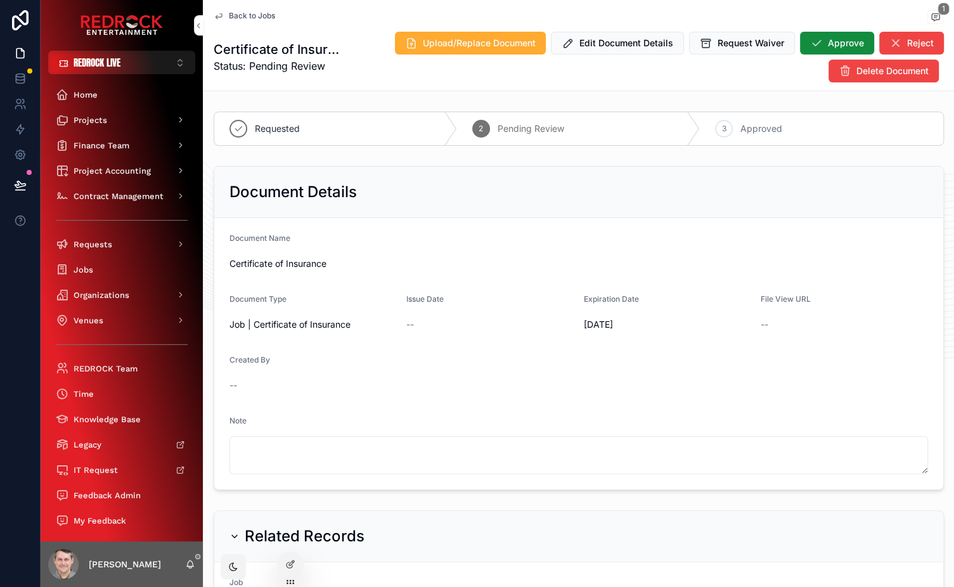
click at [247, 13] on span "Back to Jobs" at bounding box center [252, 16] width 46 height 10
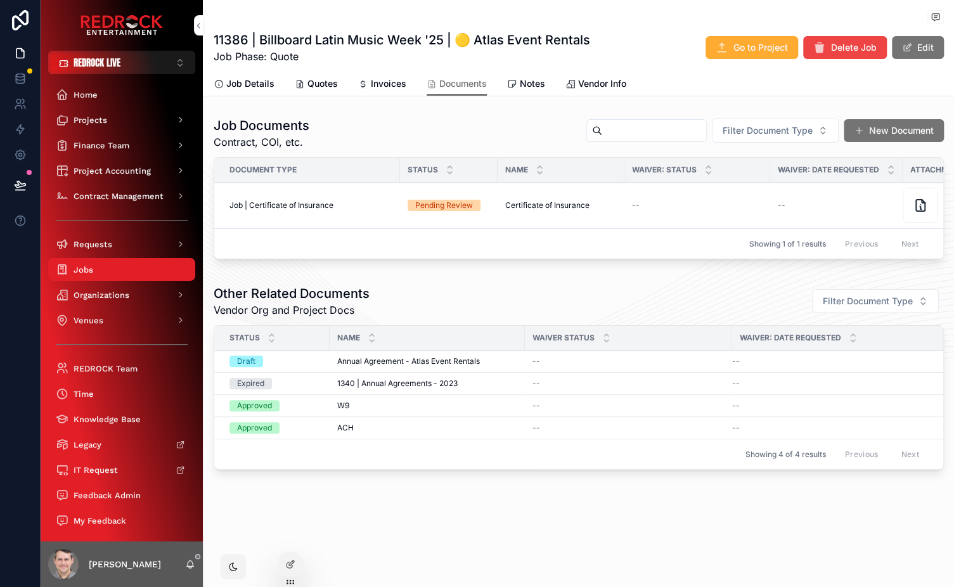
click at [0, 0] on button "Review/Approve COI" at bounding box center [0, 0] width 0 height 0
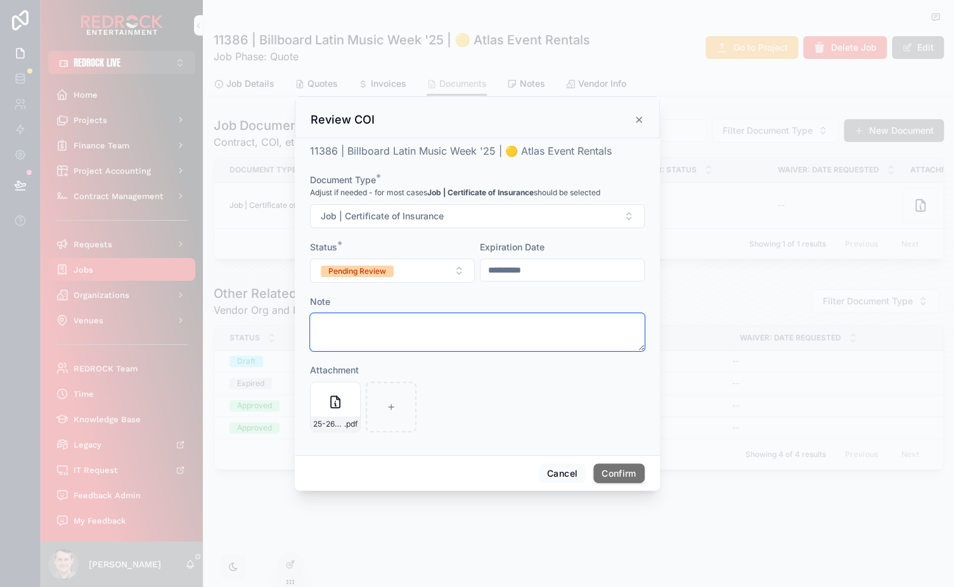
click at [376, 326] on textarea at bounding box center [477, 332] width 335 height 38
click at [473, 332] on textarea at bounding box center [477, 332] width 335 height 38
click at [441, 269] on button "Pending Review" at bounding box center [392, 271] width 165 height 24
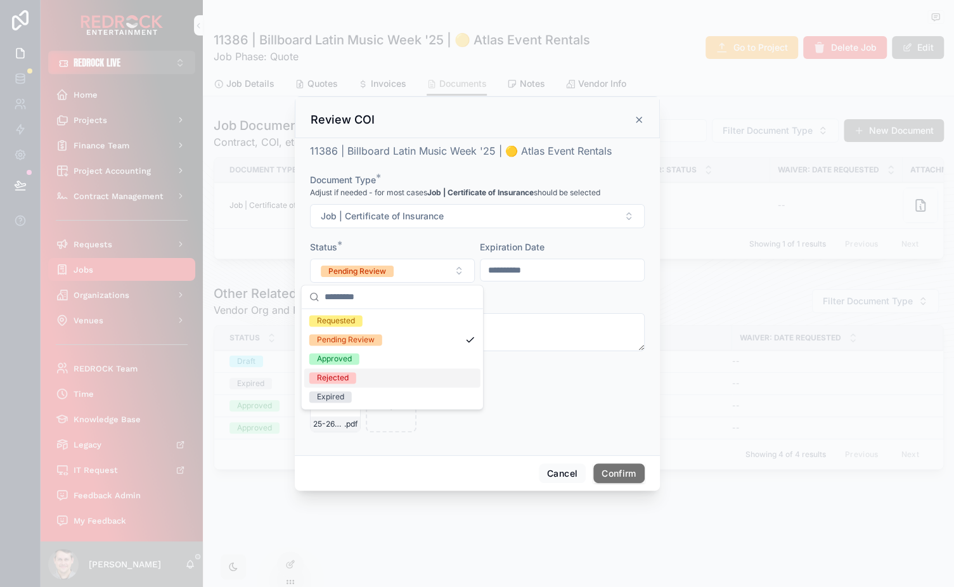
click at [395, 376] on div "Rejected" at bounding box center [392, 377] width 176 height 19
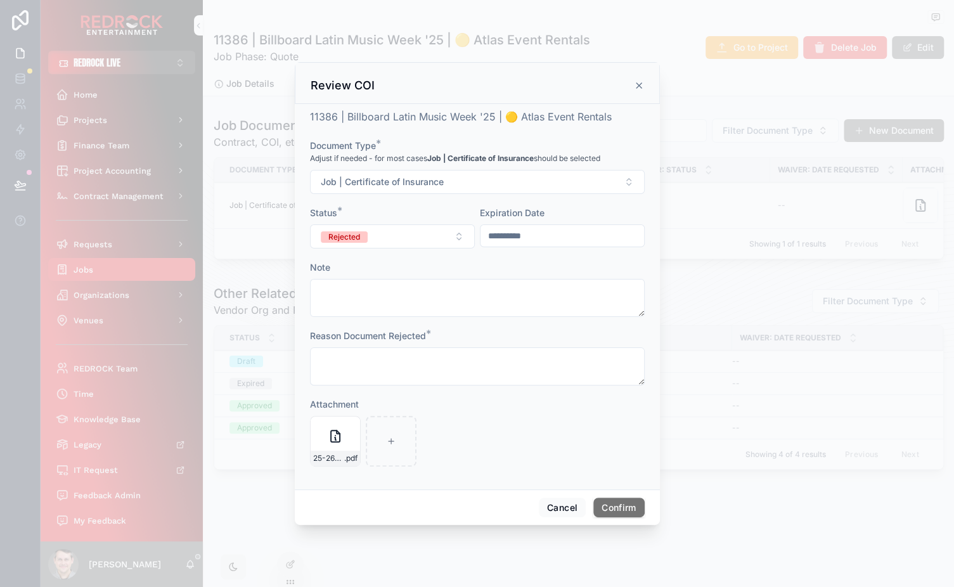
click at [482, 333] on div "Reason Document Rejected *" at bounding box center [477, 336] width 335 height 13
drag, startPoint x: 427, startPoint y: 336, endPoint x: 307, endPoint y: 335, distance: 120.4
click at [307, 335] on div "**********" at bounding box center [477, 296] width 365 height 385
click at [432, 341] on div "Reason Document Rejected *" at bounding box center [477, 336] width 335 height 13
click at [393, 365] on textarea at bounding box center [477, 366] width 335 height 38
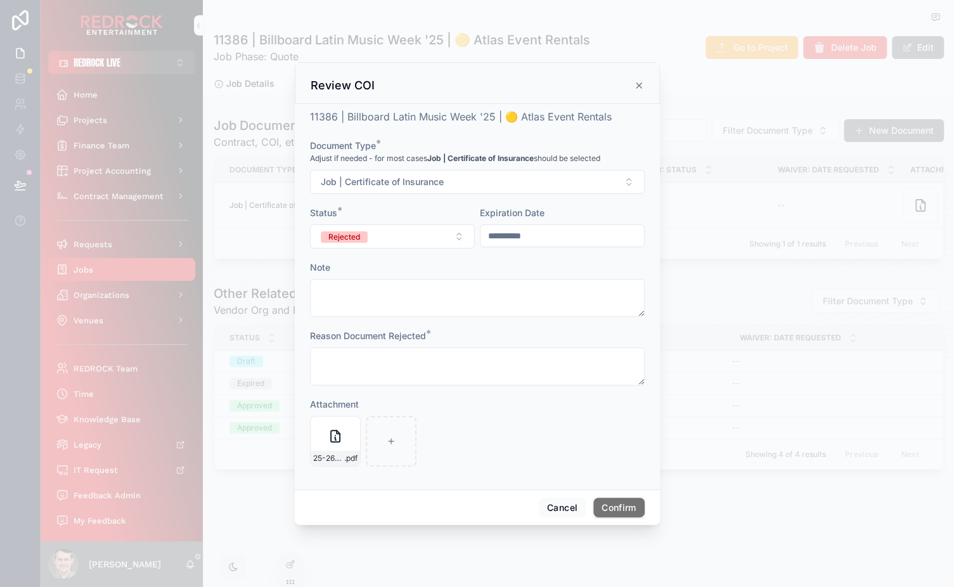
click at [503, 430] on div "25-26-COI---Atlas-Party-Rental-Inc.---Redrock-Entertainment-Services,-LLC .pdf" at bounding box center [477, 441] width 335 height 51
click at [572, 511] on button "Cancel" at bounding box center [562, 508] width 47 height 20
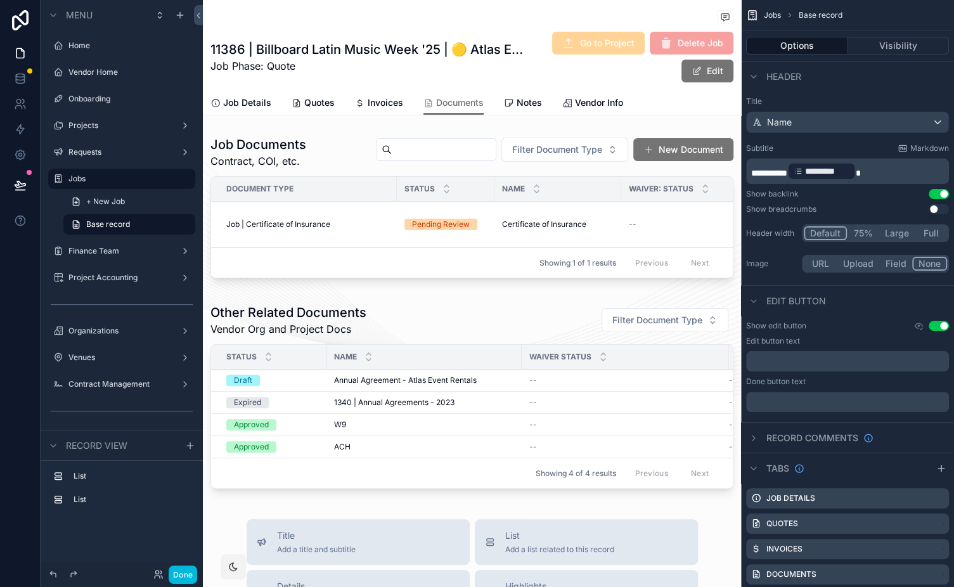
click at [416, 176] on div "scrollable content" at bounding box center [472, 210] width 538 height 158
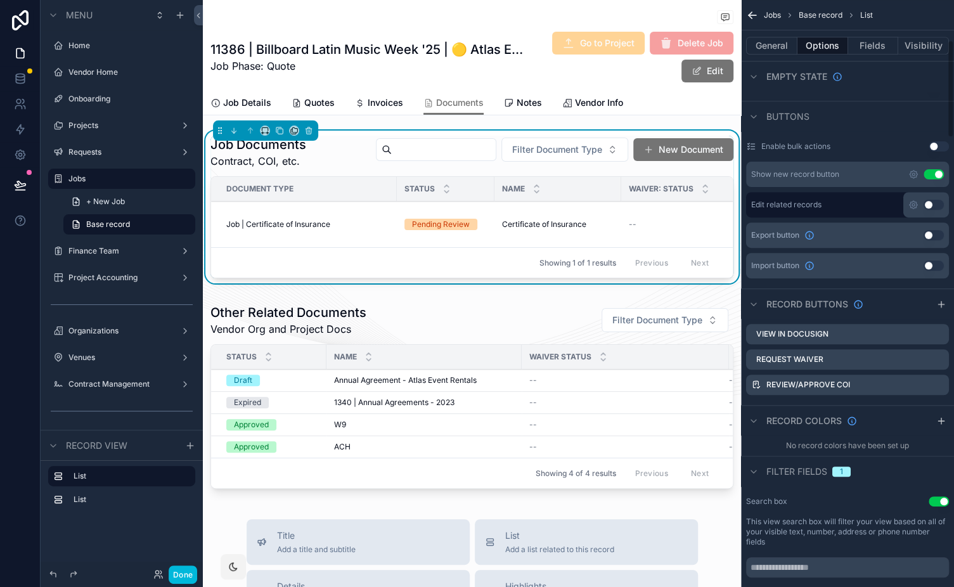
scroll to position [404, 0]
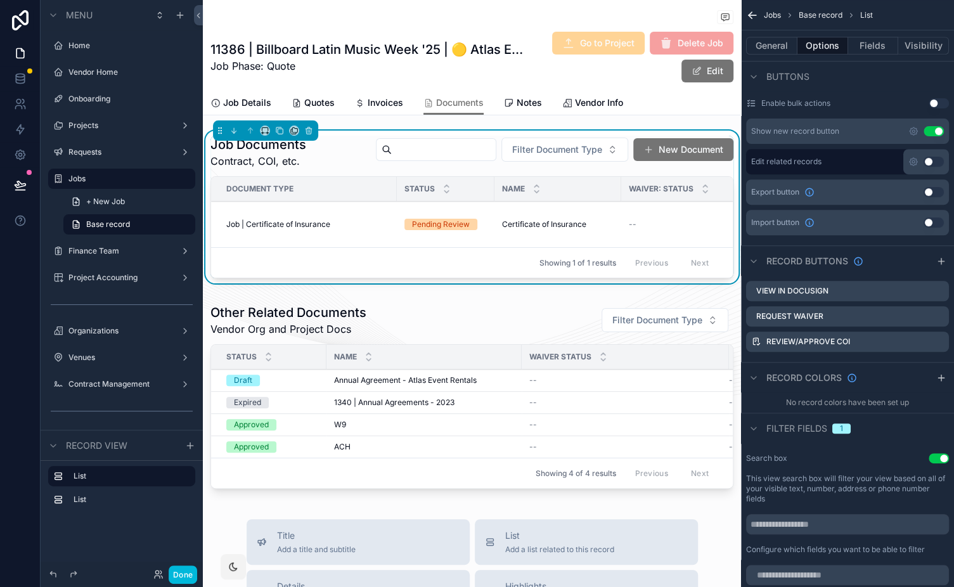
click at [0, 0] on icon "scrollable content" at bounding box center [0, 0] width 0 height 0
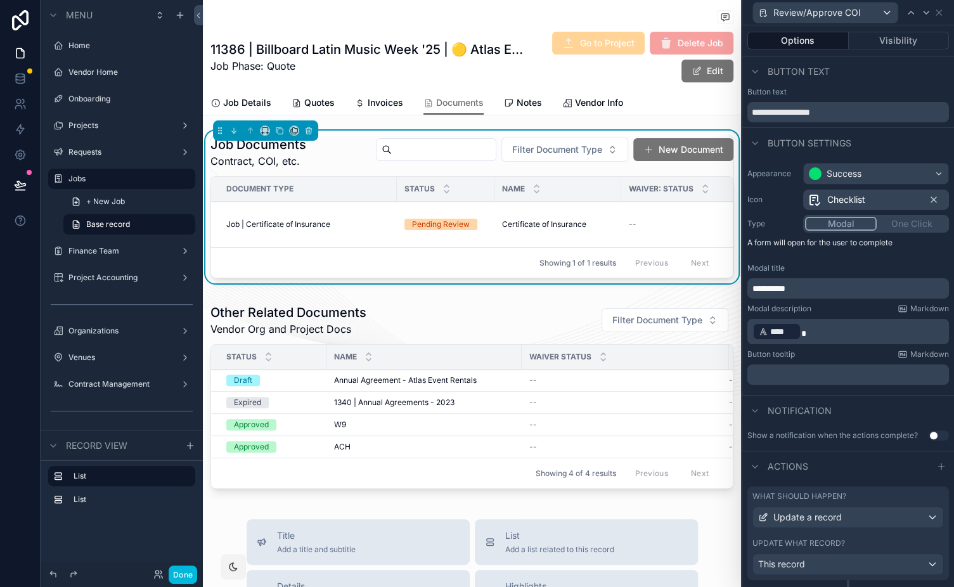
scroll to position [134, 0]
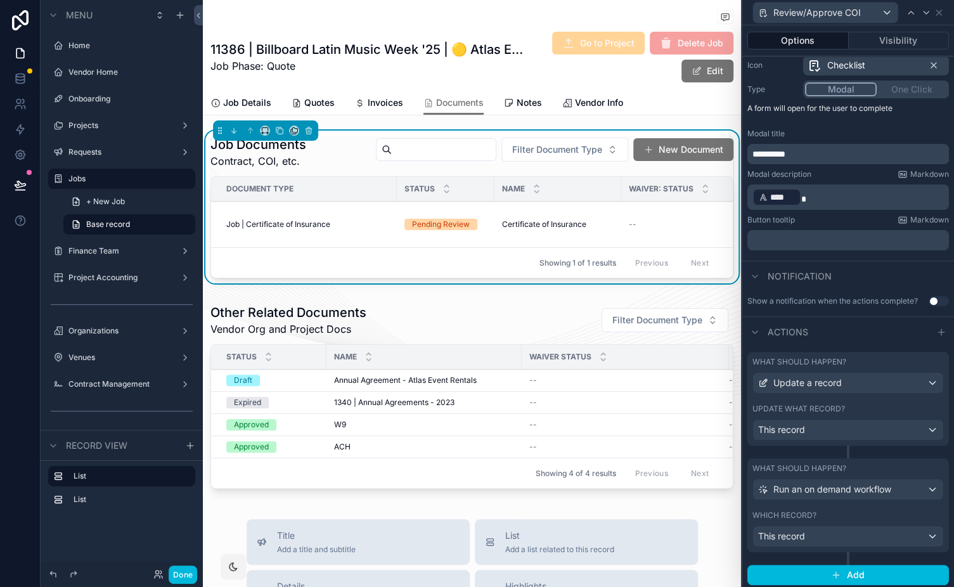
click at [847, 364] on div "What should happen?" at bounding box center [847, 362] width 191 height 10
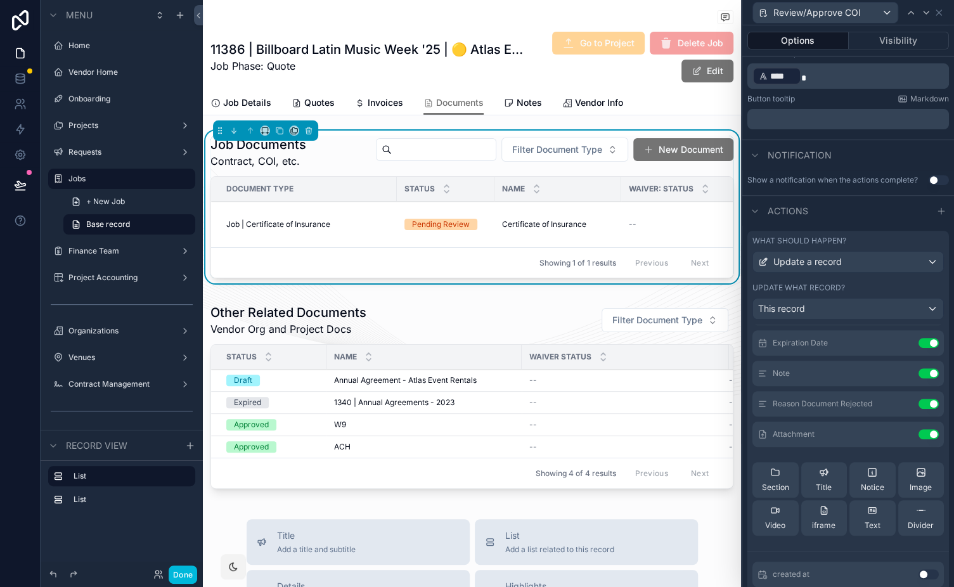
scroll to position [141, 0]
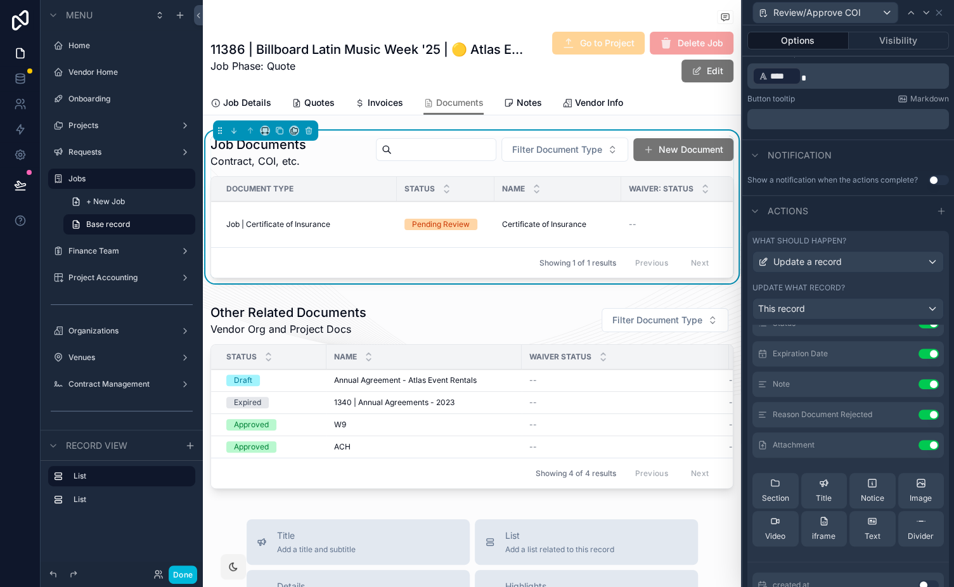
click at [0, 0] on icon at bounding box center [0, 0] width 0 height 0
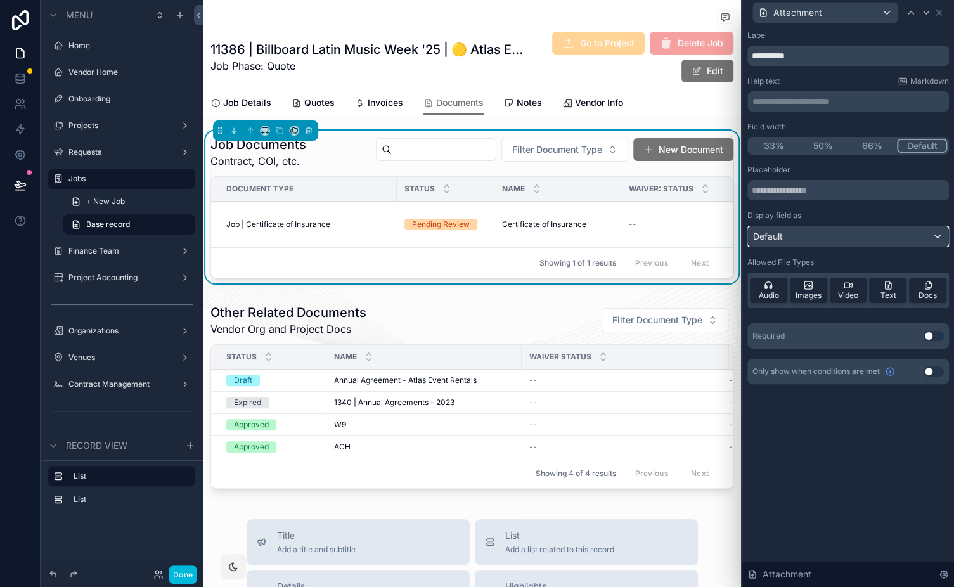
click at [808, 231] on div "Default" at bounding box center [848, 236] width 200 height 20
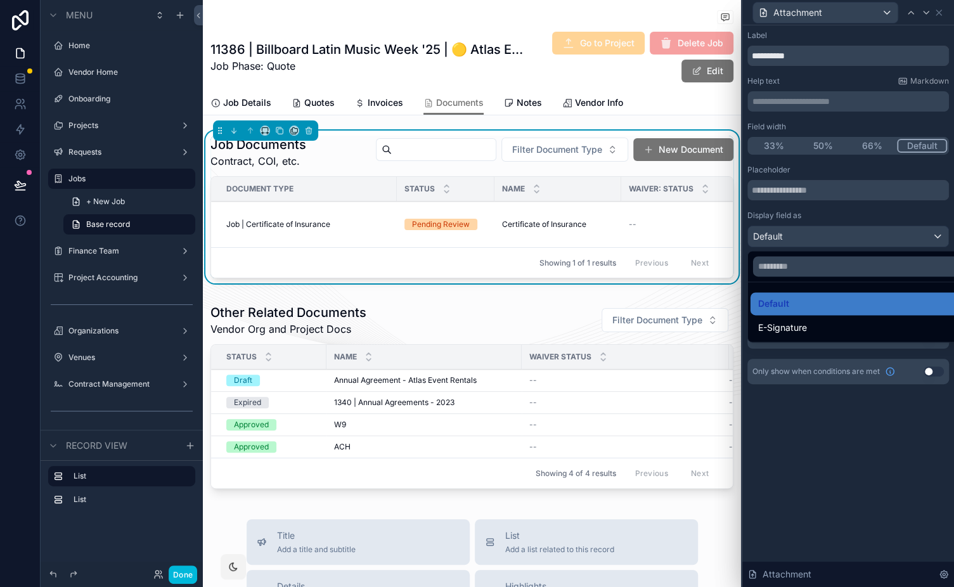
click at [808, 231] on div at bounding box center [848, 293] width 212 height 587
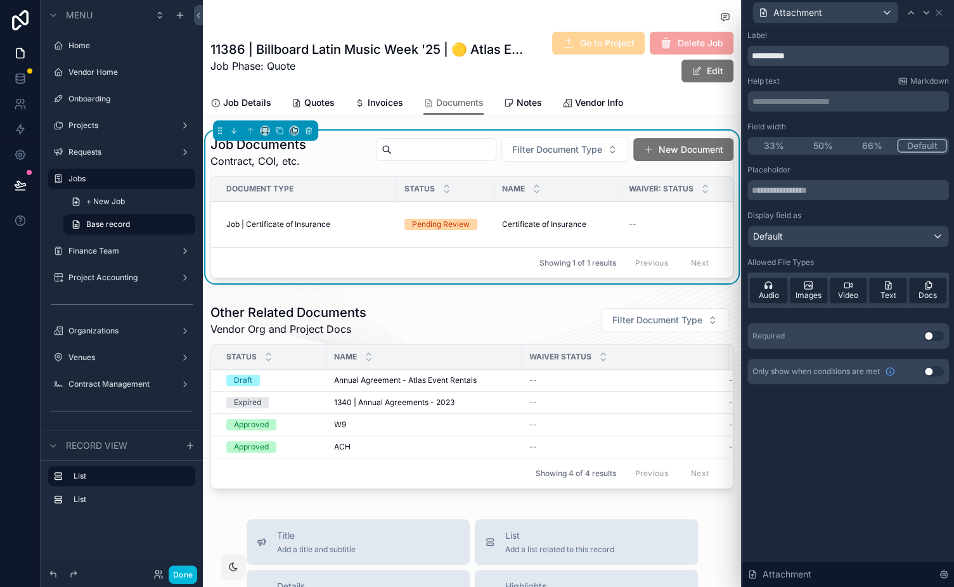
click at [946, 574] on icon at bounding box center [944, 574] width 10 height 10
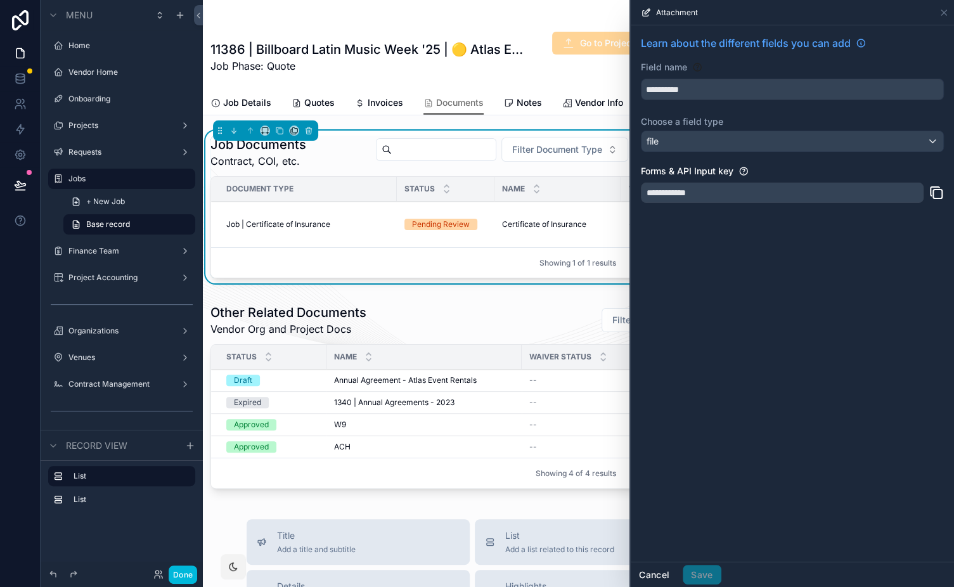
click at [659, 574] on button "Cancel" at bounding box center [654, 575] width 47 height 20
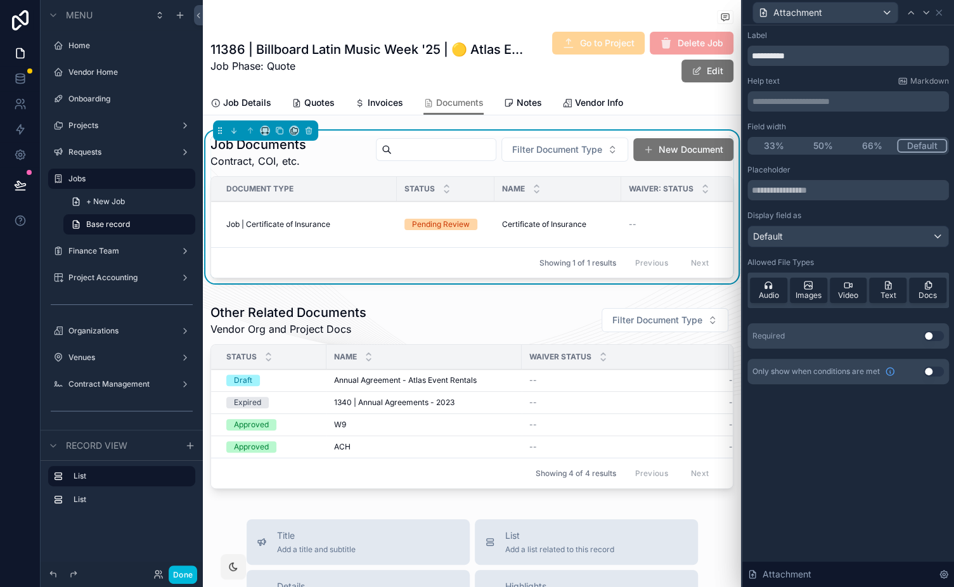
drag, startPoint x: 816, startPoint y: 478, endPoint x: 807, endPoint y: 471, distance: 11.3
click at [816, 477] on div "**********" at bounding box center [848, 306] width 212 height 562
click at [925, 335] on button "Use setting" at bounding box center [933, 336] width 20 height 10
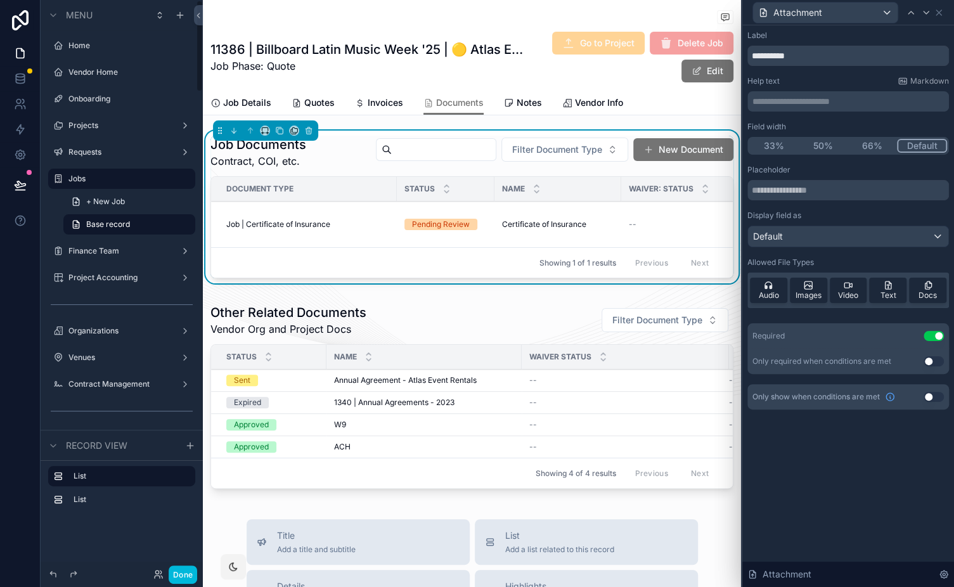
click at [188, 573] on button "Done" at bounding box center [183, 574] width 29 height 18
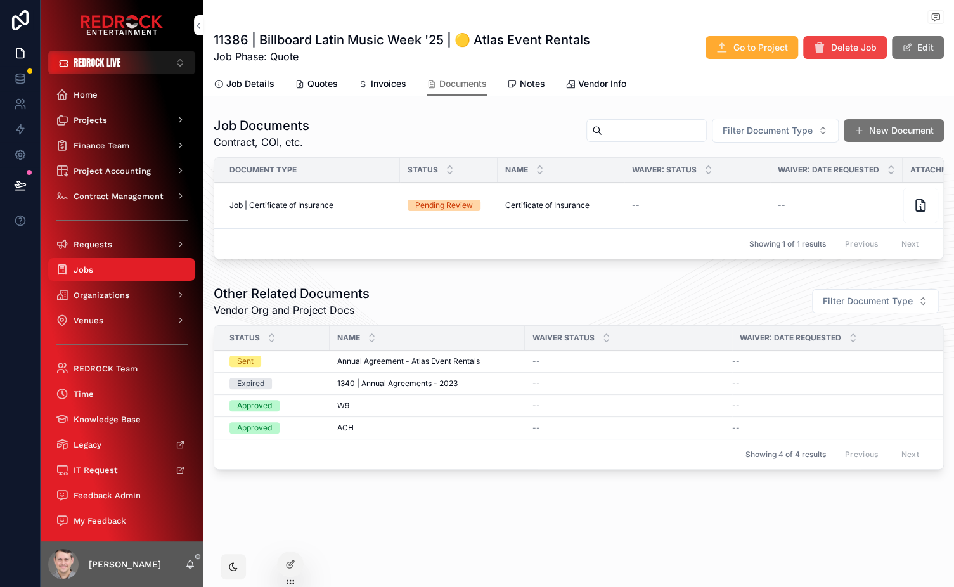
click at [0, 0] on span "Review/Approve COI" at bounding box center [0, 0] width 0 height 0
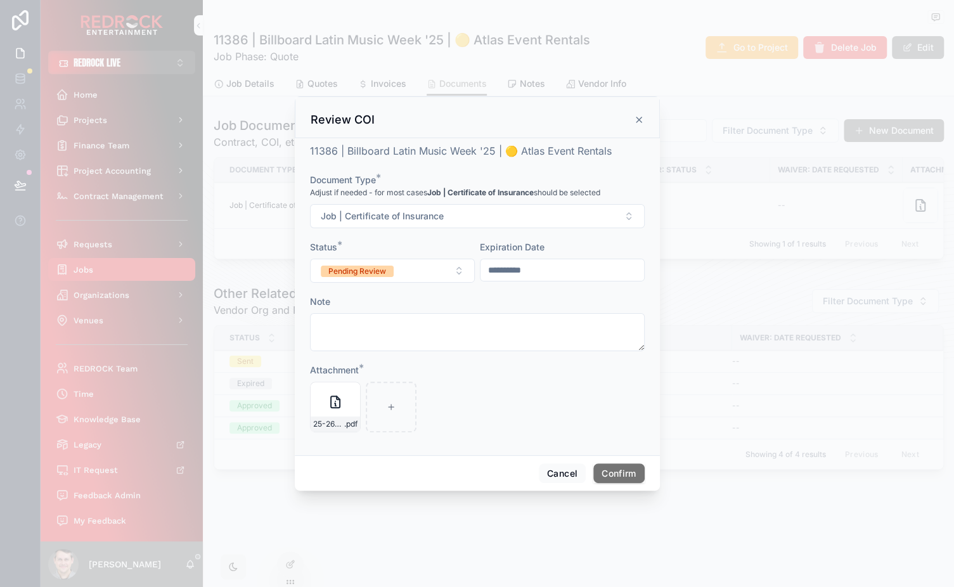
click at [0, 0] on icon at bounding box center [0, 0] width 0 height 0
click at [468, 390] on div "25-26-COI---Atlas-Party-Rental-Inc.---Redrock-Entertainment-Services,-LLC .pdf" at bounding box center [477, 407] width 335 height 51
drag, startPoint x: 331, startPoint y: 371, endPoint x: 361, endPoint y: 370, distance: 29.8
click at [359, 370] on label "Attachment *" at bounding box center [334, 370] width 49 height 13
click at [380, 368] on div "Attachment *" at bounding box center [477, 370] width 335 height 13
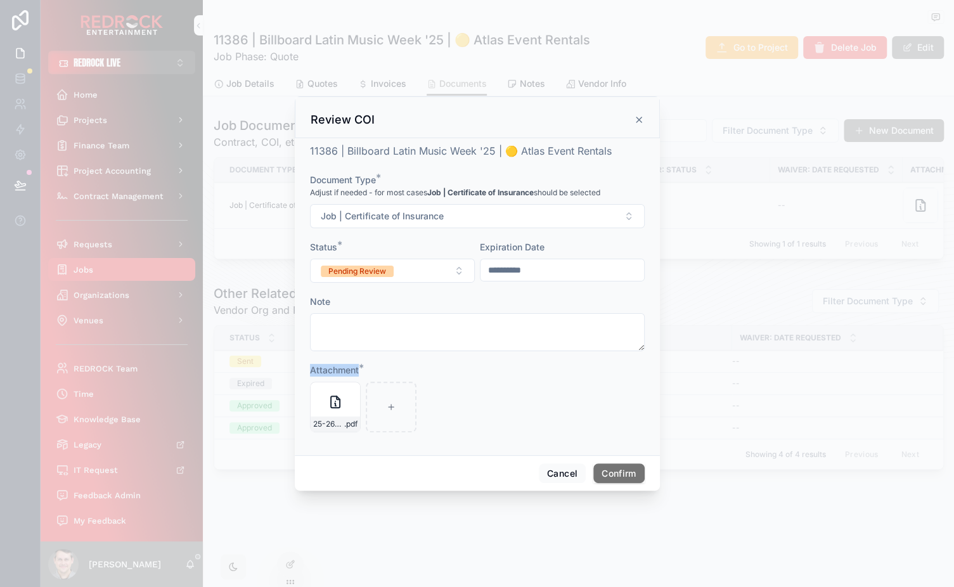
drag, startPoint x: 361, startPoint y: 372, endPoint x: 303, endPoint y: 368, distance: 57.8
click at [303, 368] on div "**********" at bounding box center [477, 296] width 365 height 317
click at [527, 378] on div "Attachment * 25-26-COI---Atlas-Party-Rental-Inc.---Redrock-Entertainment-Servic…" at bounding box center [477, 398] width 335 height 68
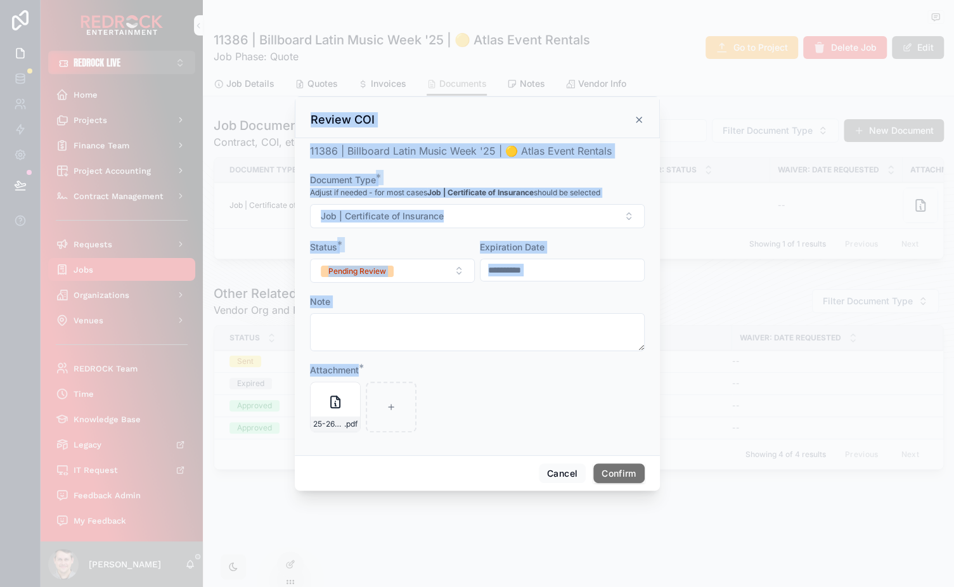
drag, startPoint x: 351, startPoint y: 370, endPoint x: 293, endPoint y: 371, distance: 58.3
click at [293, 371] on div "**********" at bounding box center [477, 293] width 954 height 587
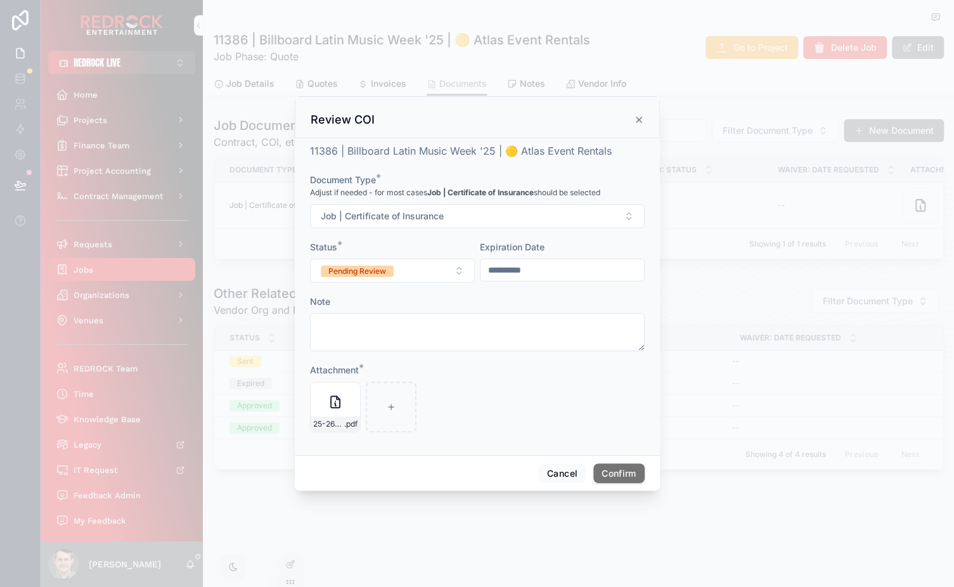
click at [551, 382] on div "25-26-COI---Atlas-Party-Rental-Inc.---Redrock-Entertainment-Services,-LLC .pdf" at bounding box center [477, 407] width 335 height 51
click at [0, 0] on icon "button" at bounding box center [0, 0] width 0 height 0
click at [361, 368] on icon "button" at bounding box center [363, 369] width 10 height 10
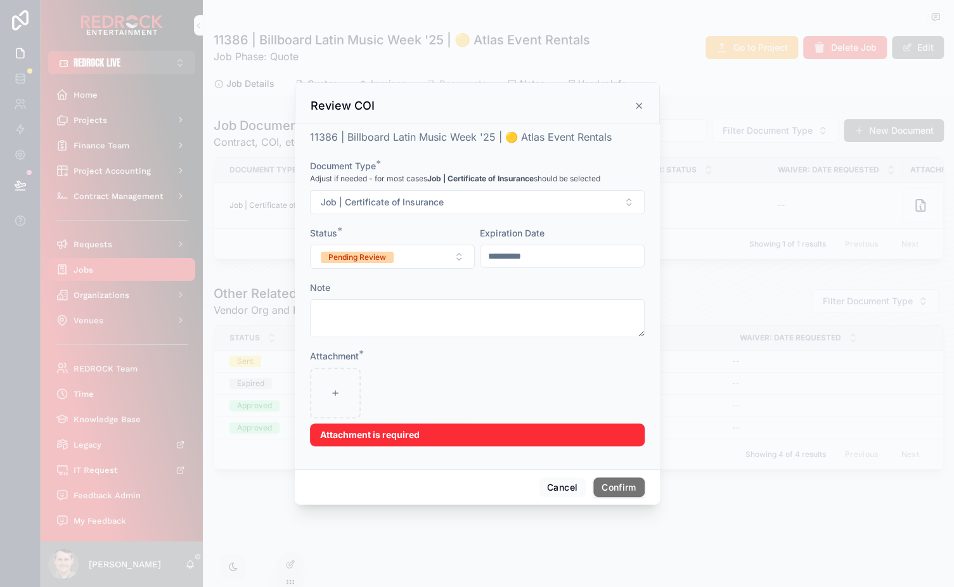
click at [545, 394] on div at bounding box center [477, 393] width 335 height 51
click at [566, 489] on button "Cancel" at bounding box center [562, 487] width 47 height 20
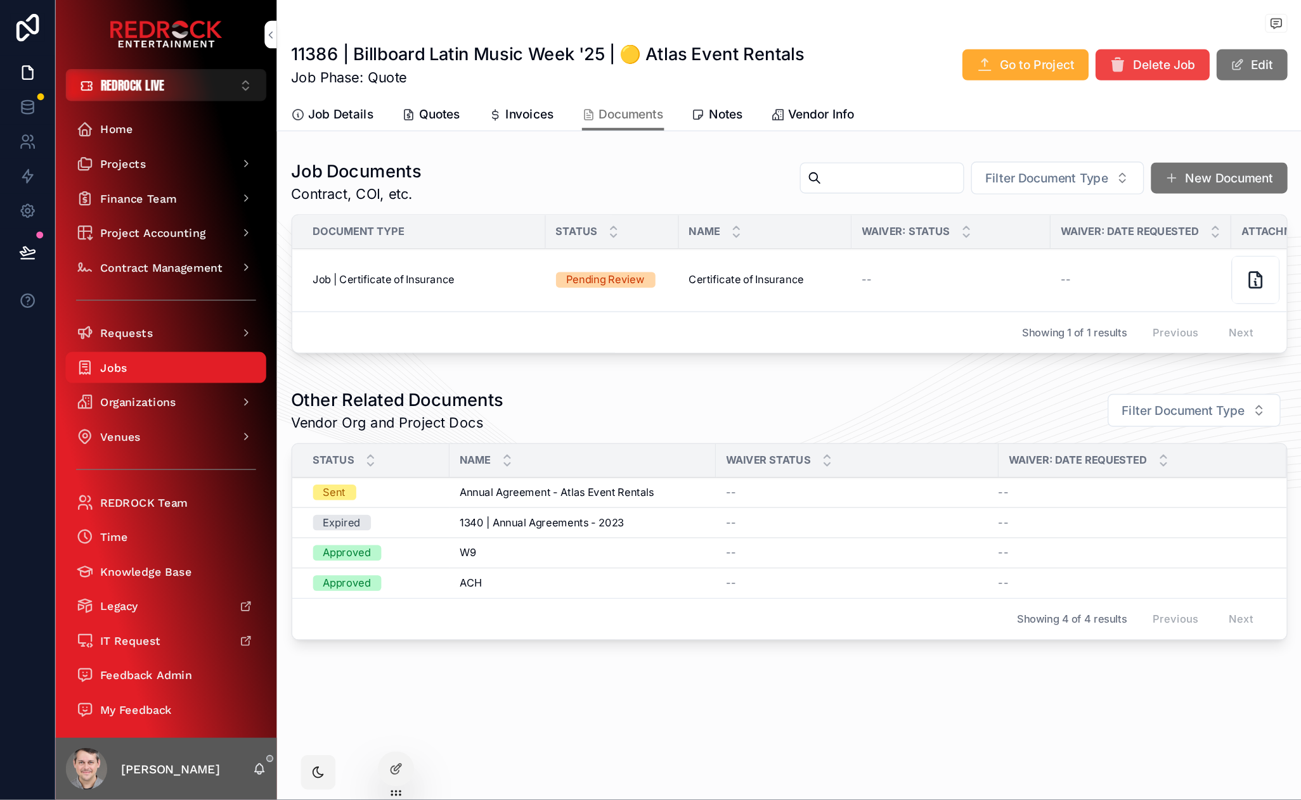
scroll to position [0, 55]
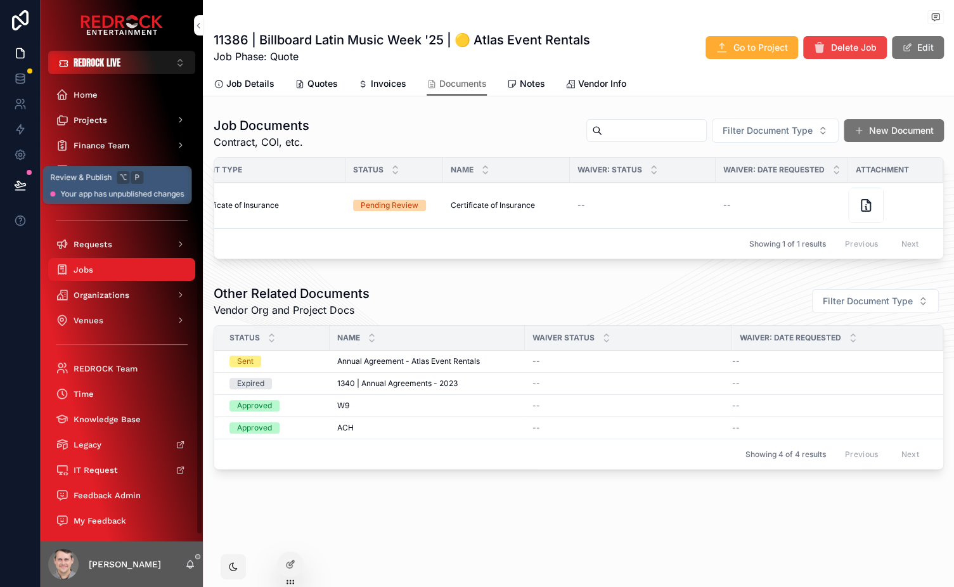
click at [19, 186] on icon at bounding box center [20, 185] width 13 height 13
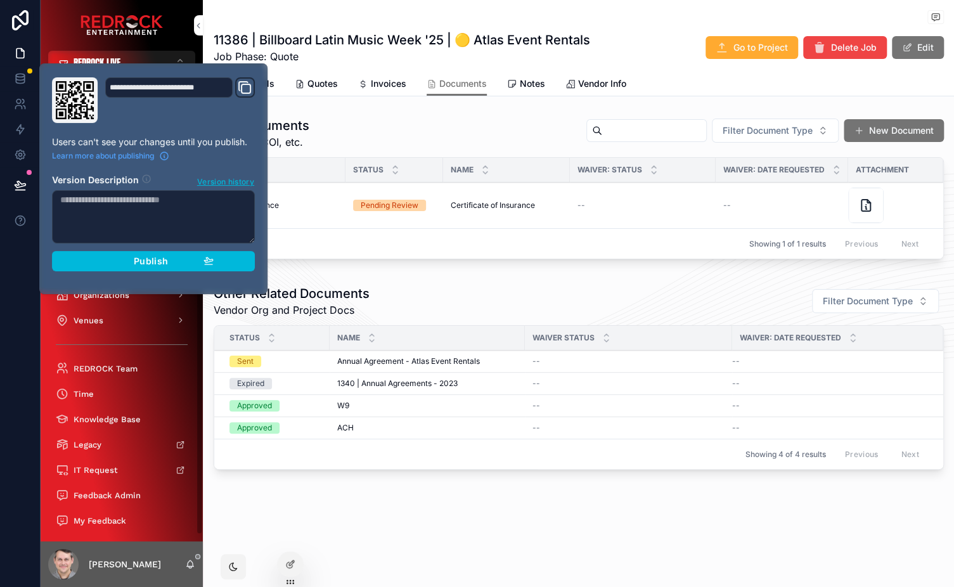
click at [164, 260] on span "Publish" at bounding box center [151, 260] width 34 height 11
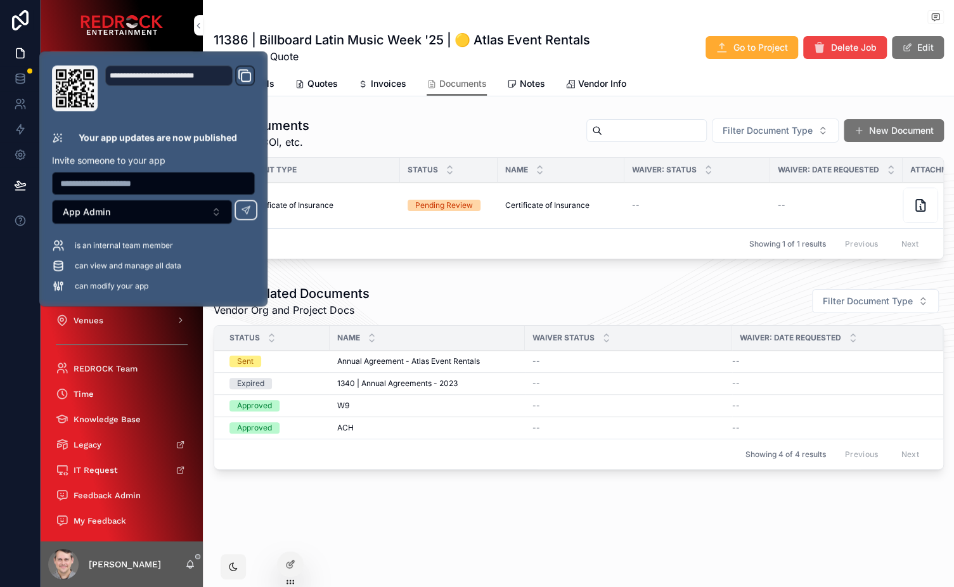
click at [559, 111] on div "11386 | Billboard Latin Music Week '25 | 🟡 Atlas Event Rentals Job Phase: Quote…" at bounding box center [578, 280] width 751 height 561
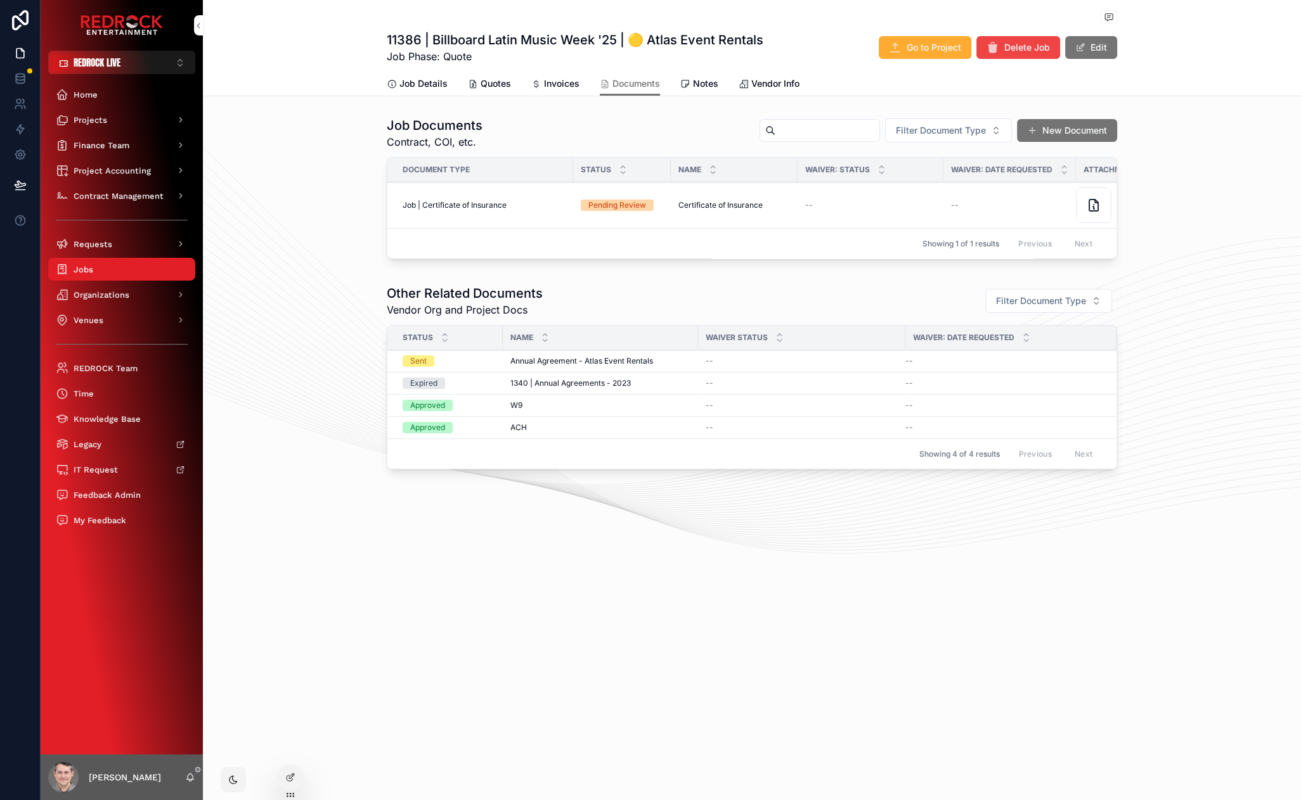
drag, startPoint x: 290, startPoint y: 472, endPoint x: 339, endPoint y: 176, distance: 300.1
drag, startPoint x: 284, startPoint y: 389, endPoint x: 248, endPoint y: 251, distance: 142.7
drag, startPoint x: 248, startPoint y: 251, endPoint x: 57, endPoint y: 328, distance: 206.4
click at [0, 0] on div "REDROCK LIVE ⌥ 1 Home Projects Finance Team Project Accounting Contract Managem…" at bounding box center [650, 400] width 1301 height 800
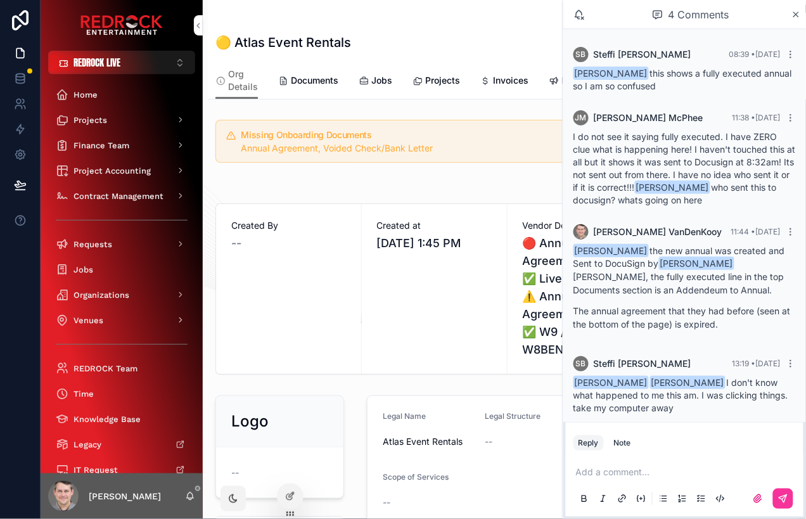
scroll to position [10, 0]
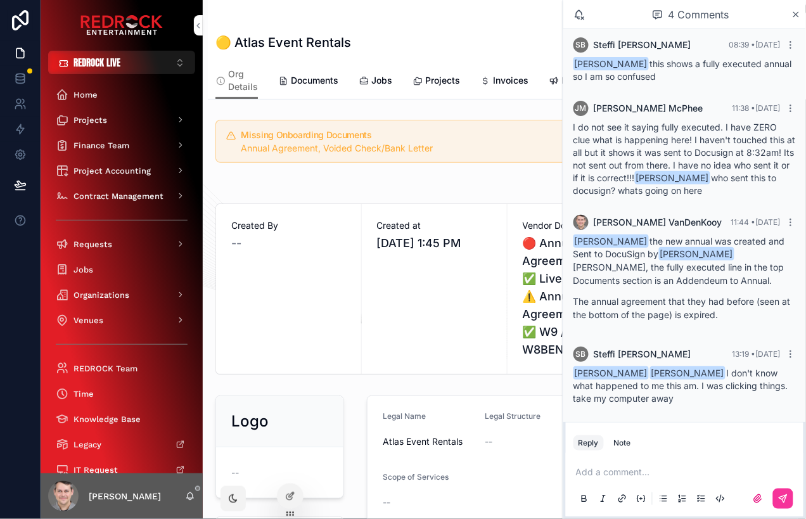
click at [793, 357] on icon "scrollable content" at bounding box center [791, 354] width 10 height 10
click at [665, 464] on div "Add a comment..." at bounding box center [685, 484] width 222 height 53
click at [645, 464] on div "Add a comment..." at bounding box center [685, 484] width 222 height 53
click at [794, 15] on icon "scrollable content" at bounding box center [797, 15] width 10 height 10
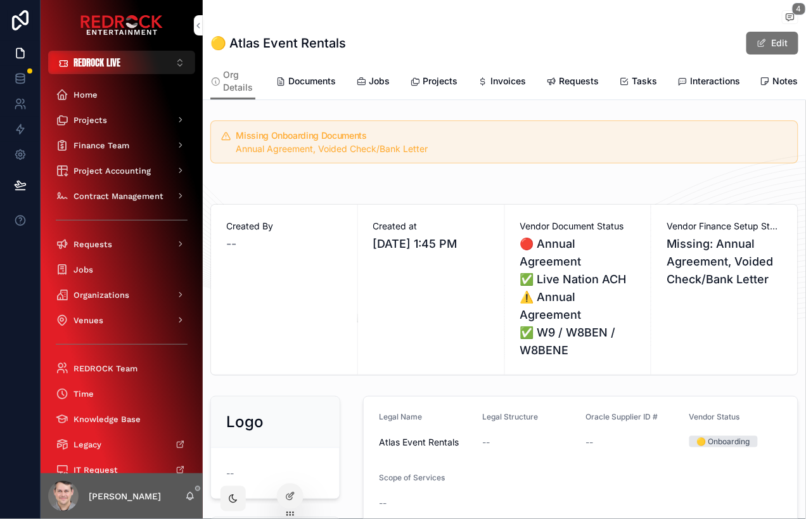
click at [471, 44] on div "🟡 Atlas Event Rentals Edit" at bounding box center [504, 43] width 588 height 24
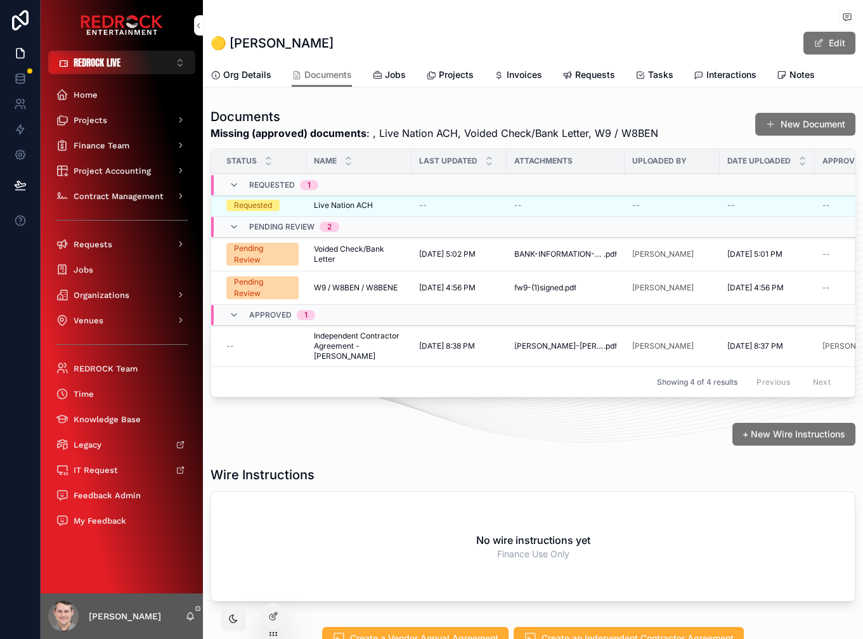
click at [569, 44] on div "🟡 [PERSON_NAME] Edit" at bounding box center [532, 43] width 645 height 24
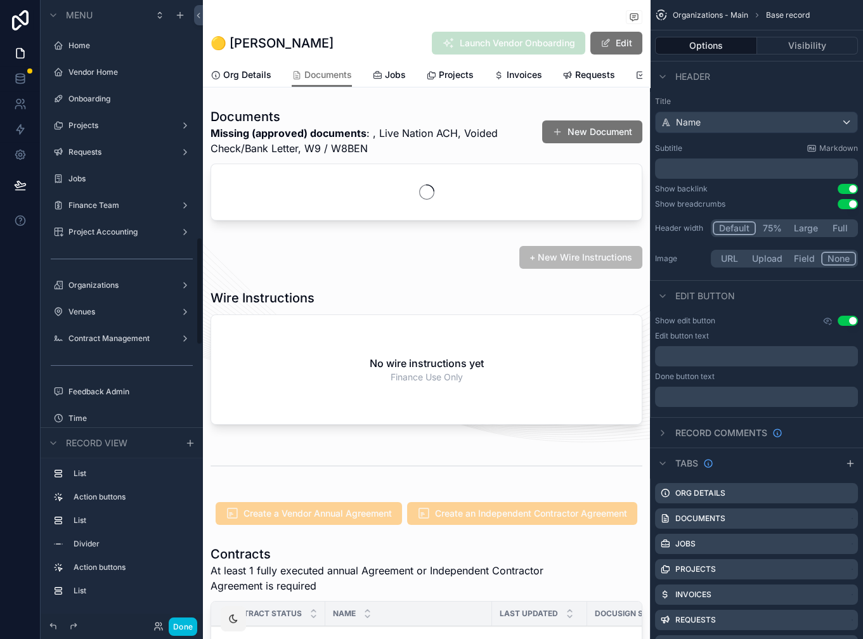
scroll to position [1370, 0]
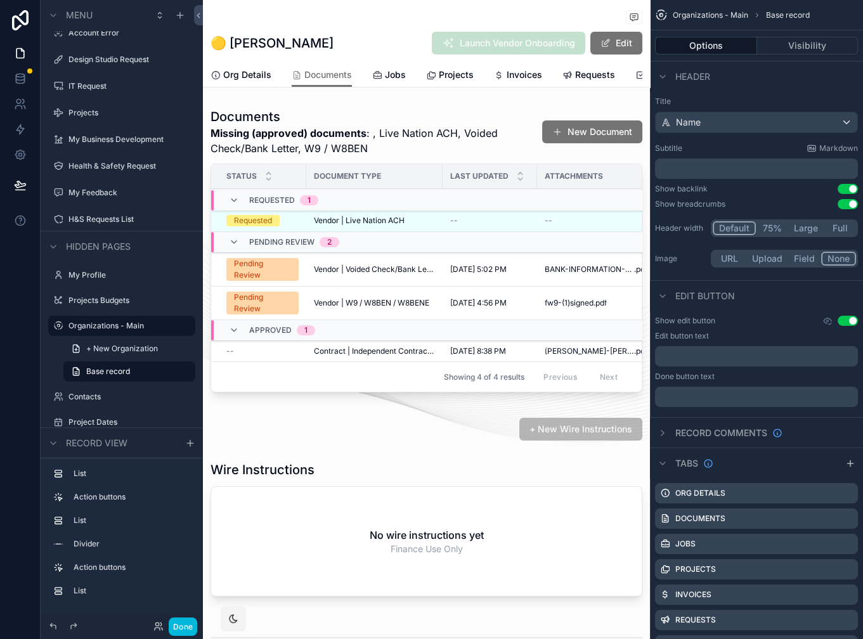
click at [485, 134] on div "scrollable content" at bounding box center [426, 253] width 447 height 300
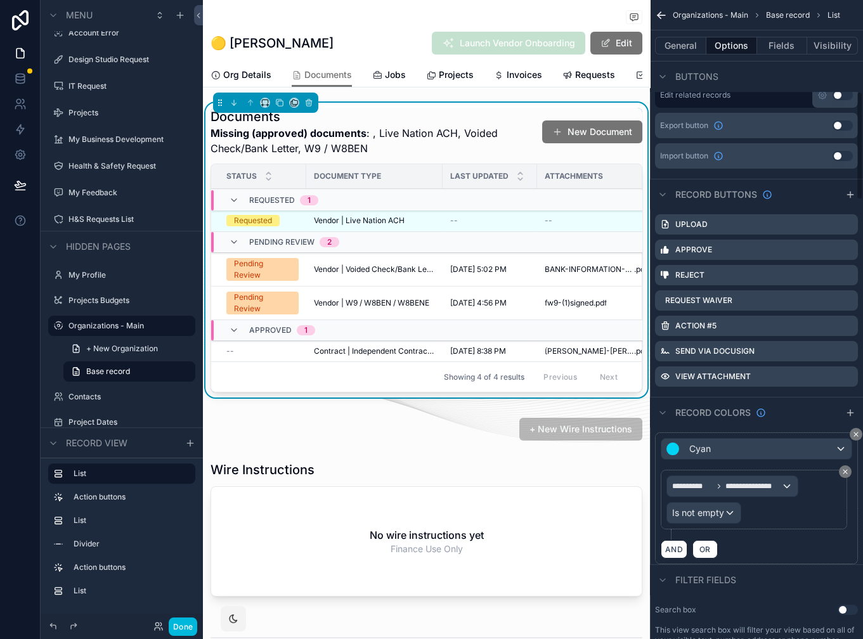
scroll to position [543, 0]
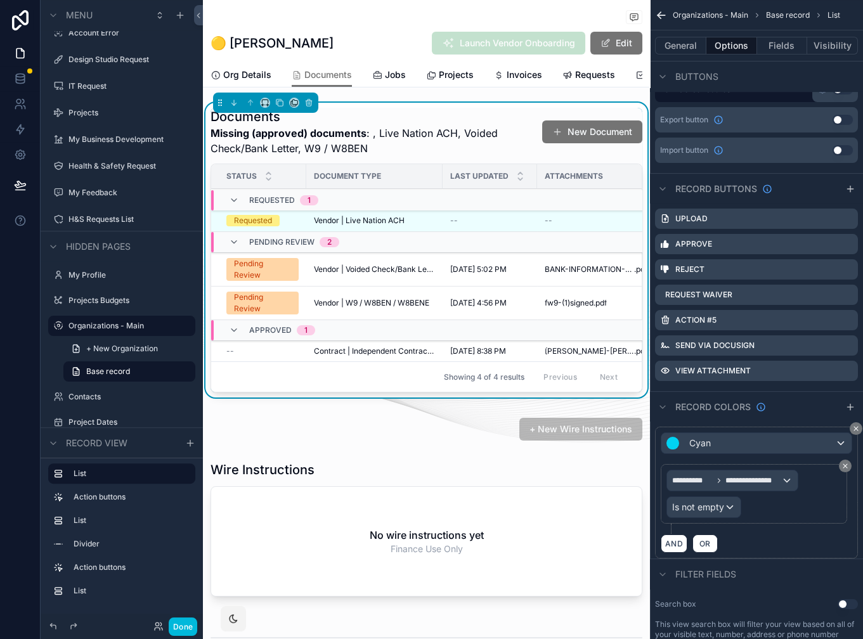
click at [0, 0] on icon "scrollable content" at bounding box center [0, 0] width 0 height 0
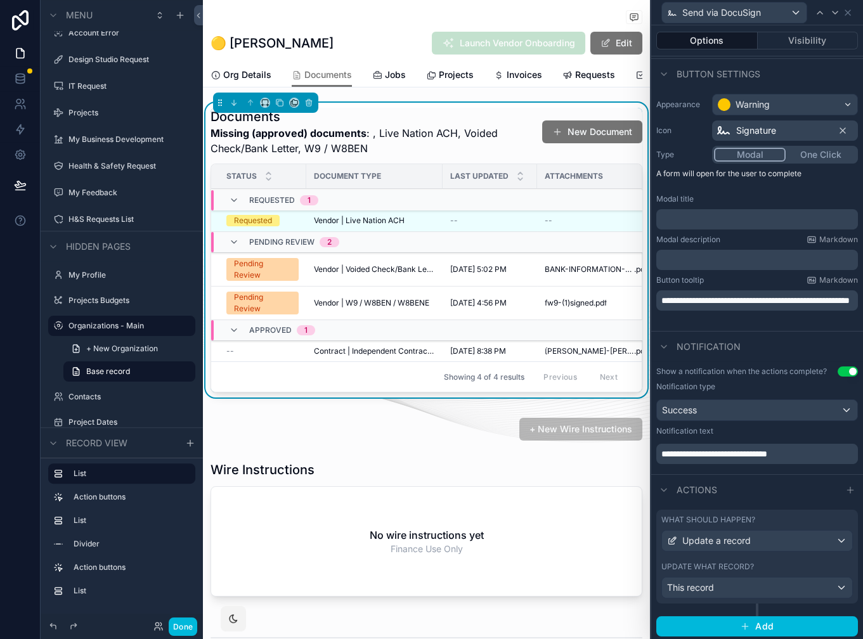
scroll to position [70, 0]
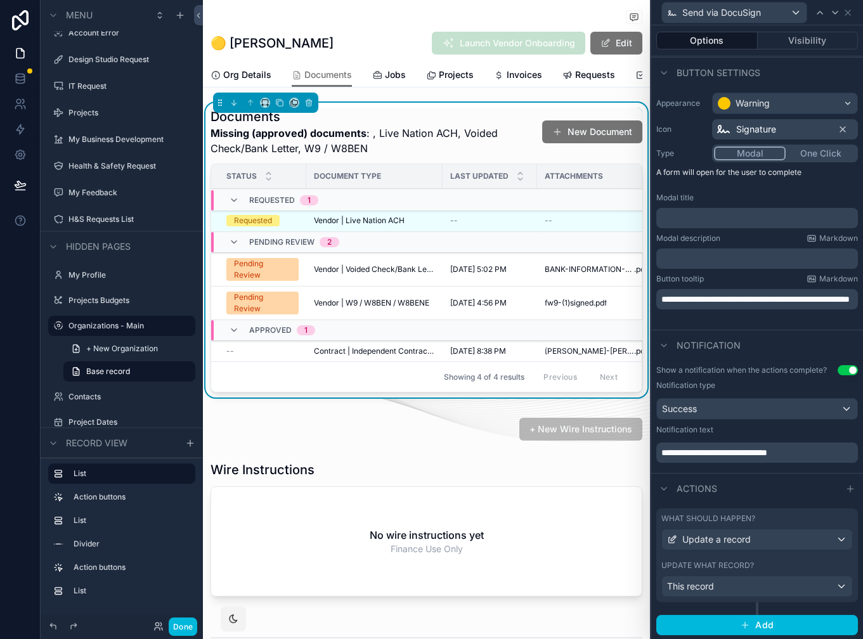
click at [720, 216] on p "﻿" at bounding box center [758, 218] width 194 height 13
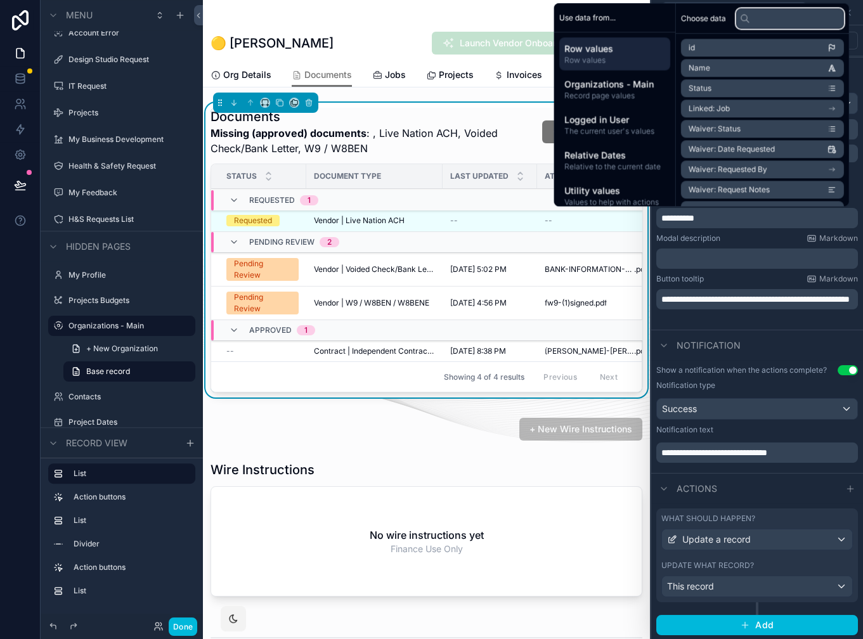
click at [757, 21] on input "text" at bounding box center [790, 18] width 108 height 20
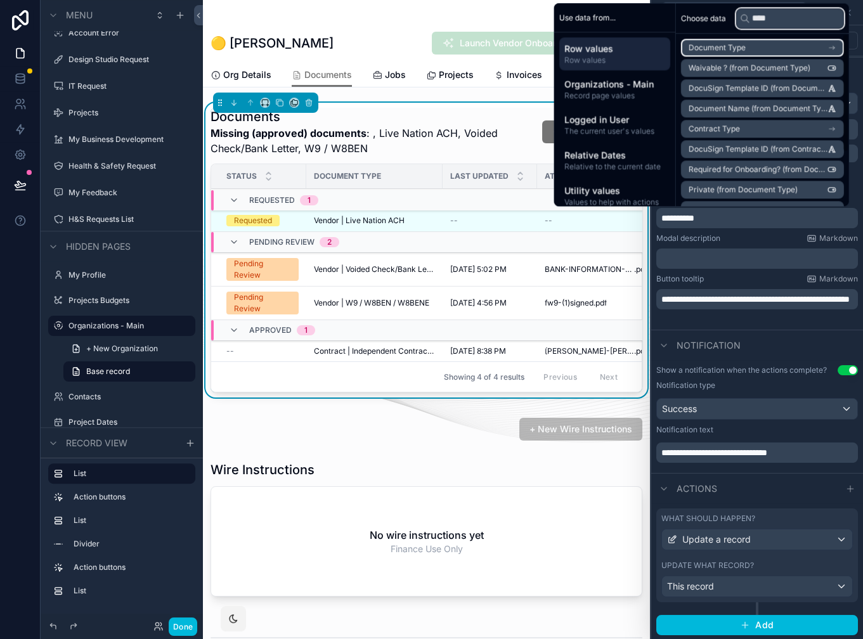
type input "****"
click at [743, 46] on li "Document Type" at bounding box center [762, 48] width 163 height 18
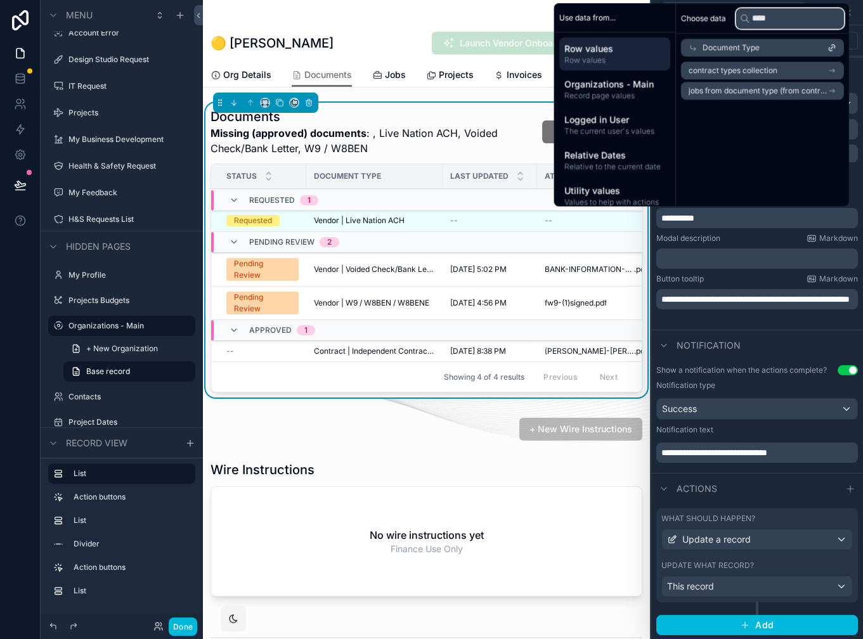
click at [768, 23] on input "****" at bounding box center [790, 18] width 108 height 20
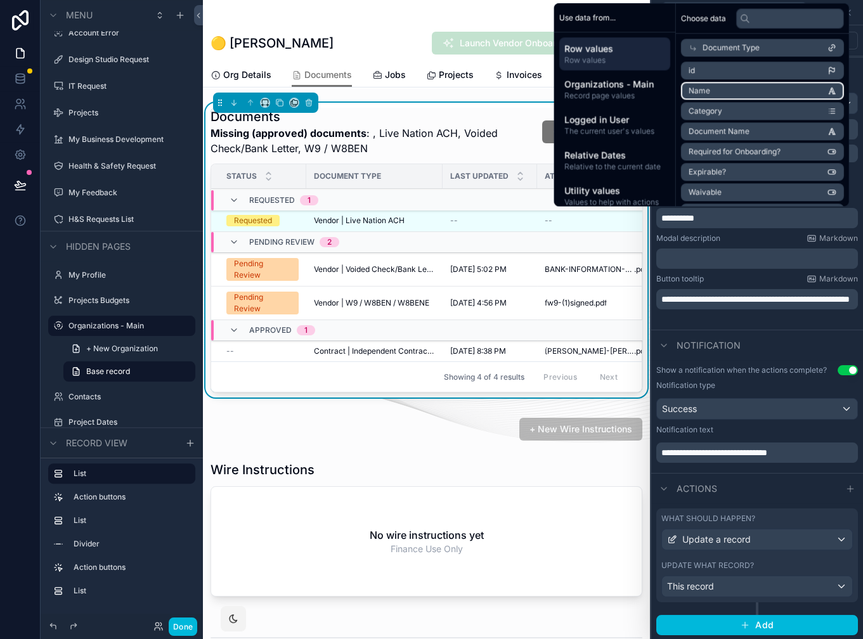
click at [735, 86] on li "Name" at bounding box center [762, 91] width 163 height 18
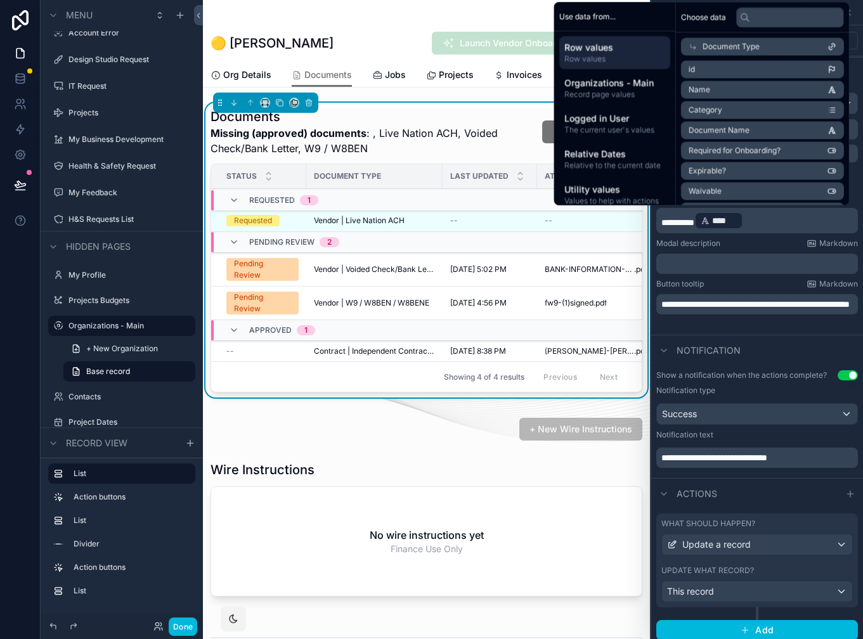
click at [780, 343] on div "Notification" at bounding box center [757, 350] width 212 height 30
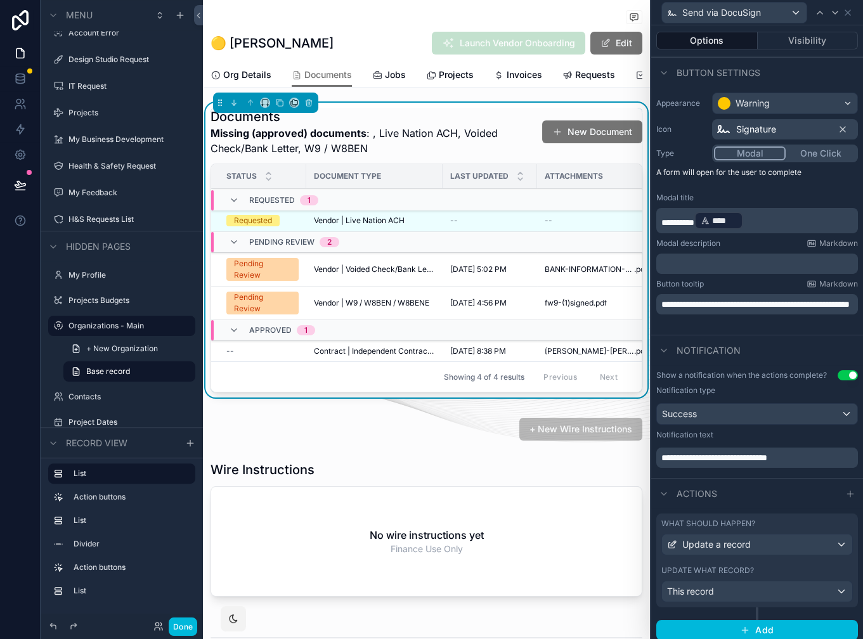
scroll to position [75, 0]
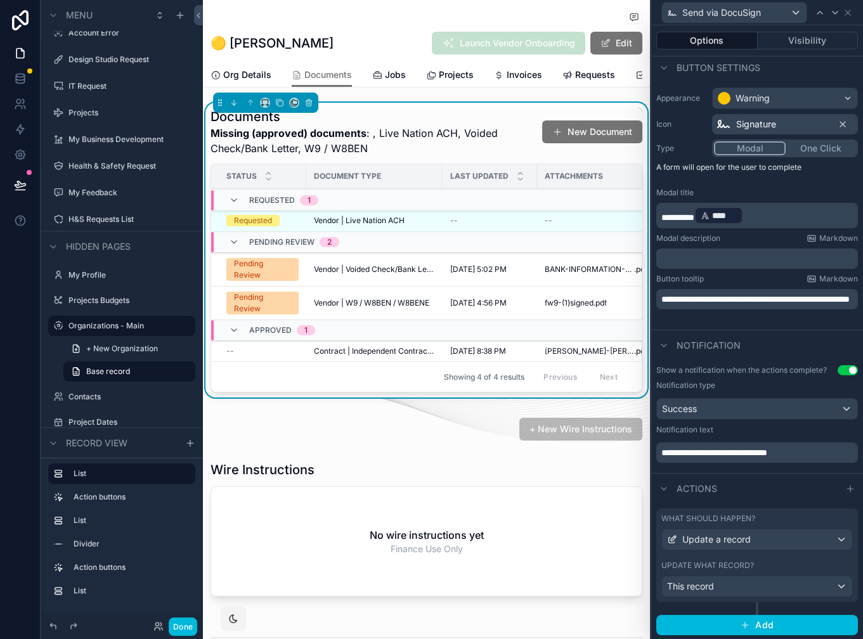
click at [724, 259] on p "﻿" at bounding box center [758, 258] width 194 height 13
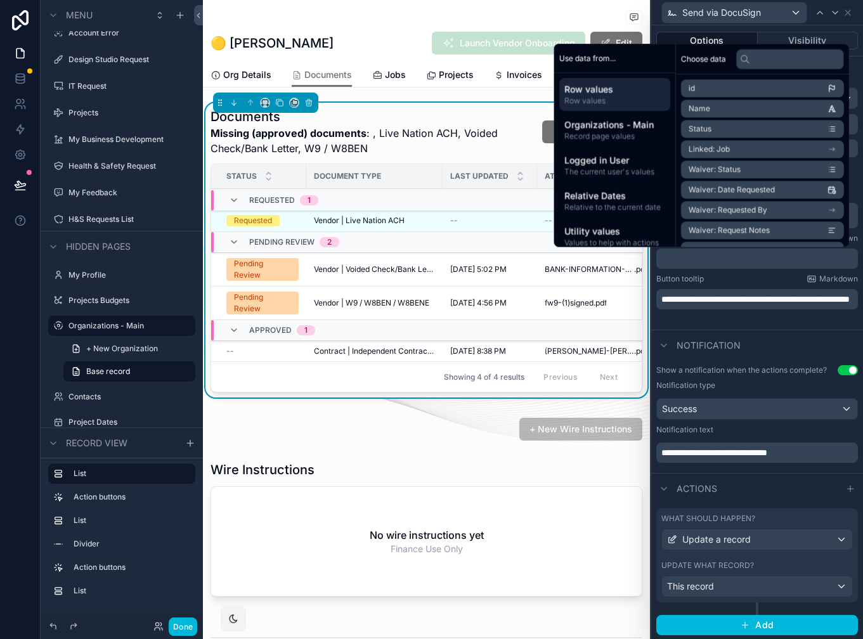
click at [727, 274] on div "Button tooltip Markdown" at bounding box center [757, 279] width 202 height 10
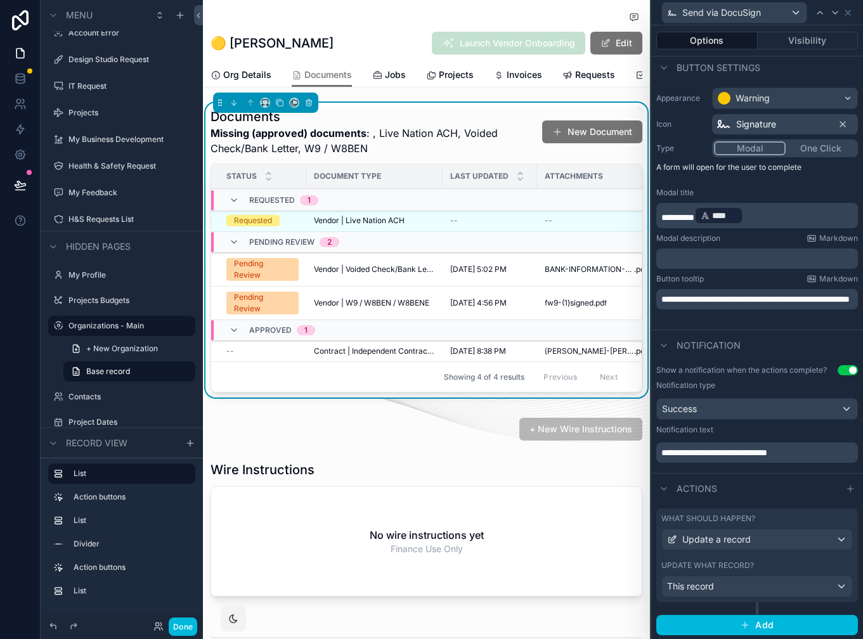
click at [747, 517] on label "What should happen?" at bounding box center [708, 518] width 94 height 10
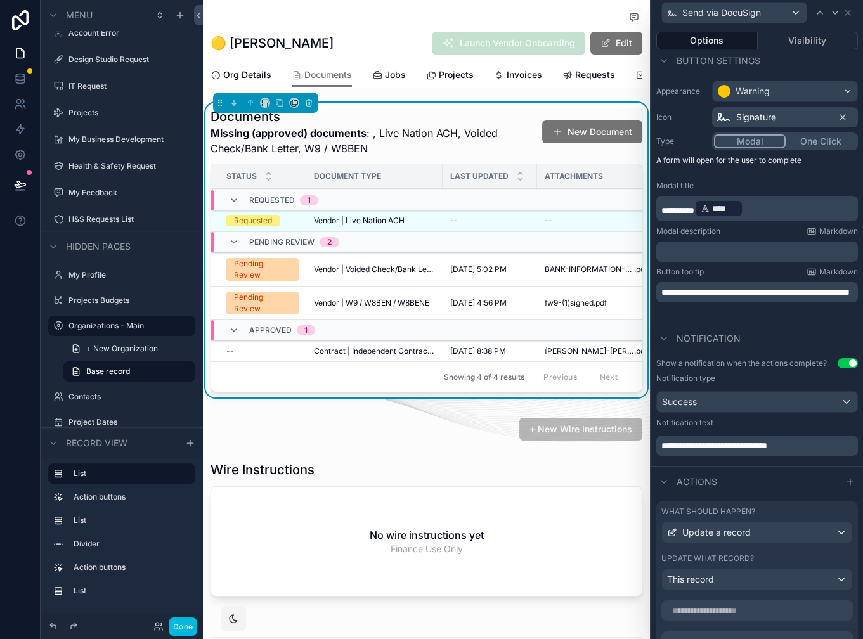
scroll to position [65, 0]
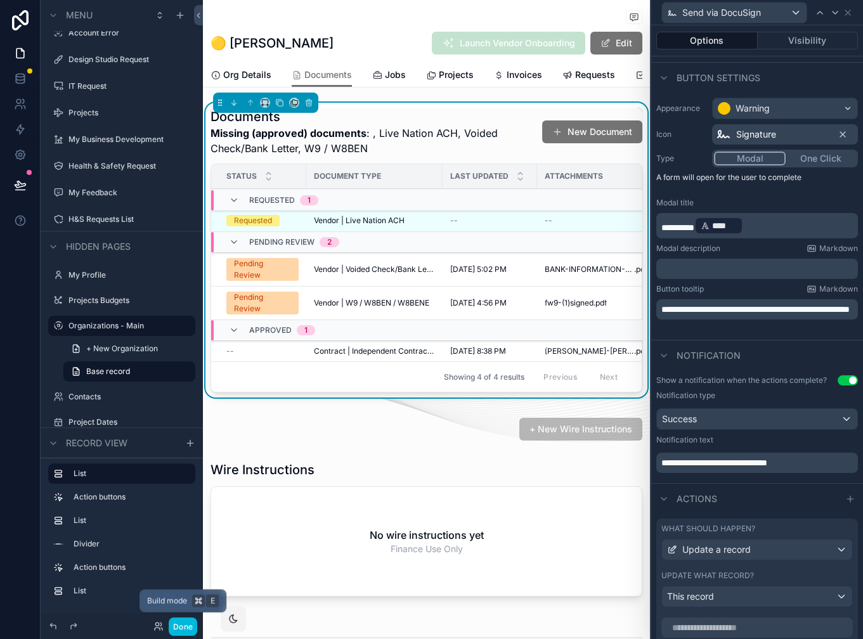
click at [183, 627] on button "Done" at bounding box center [183, 626] width 29 height 18
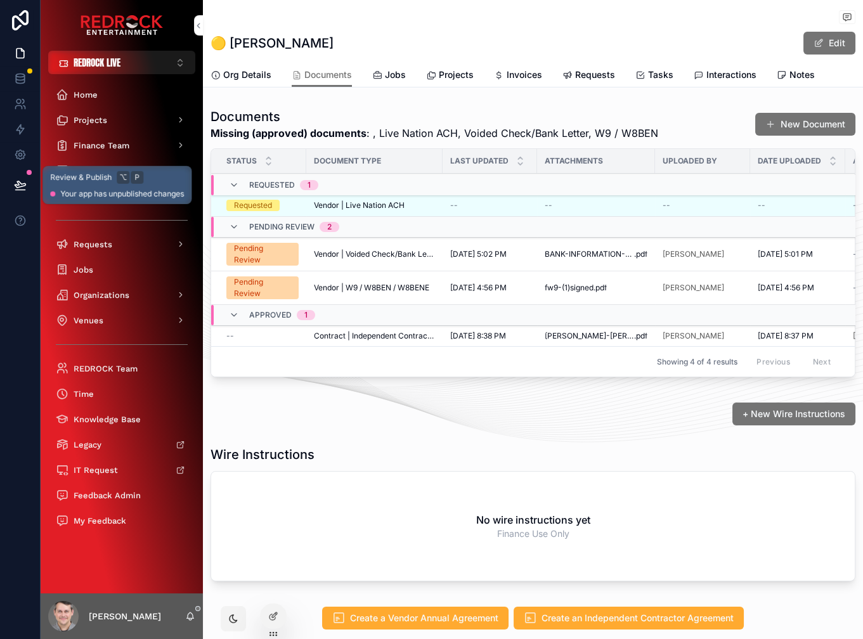
click at [22, 180] on icon at bounding box center [20, 185] width 13 height 13
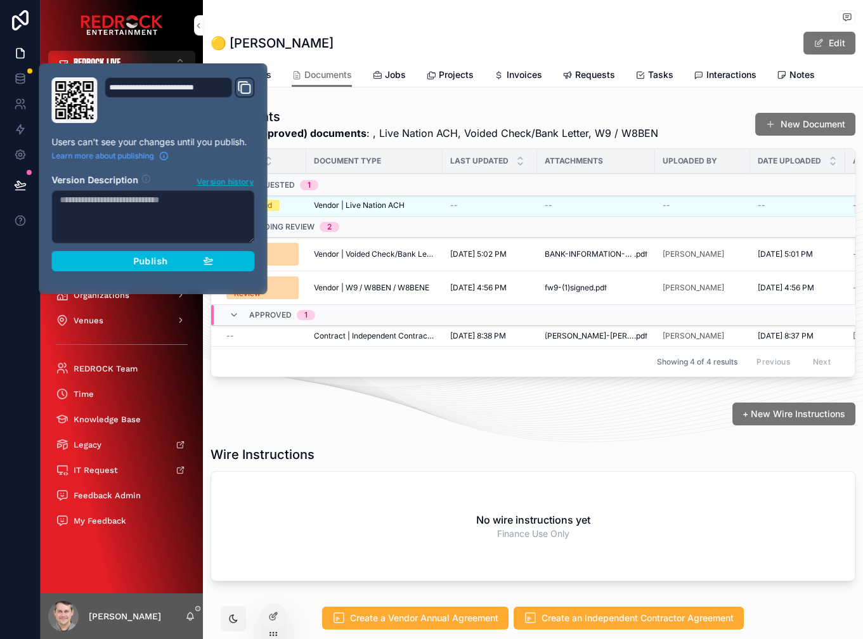
click at [127, 265] on div "Publish" at bounding box center [153, 260] width 120 height 11
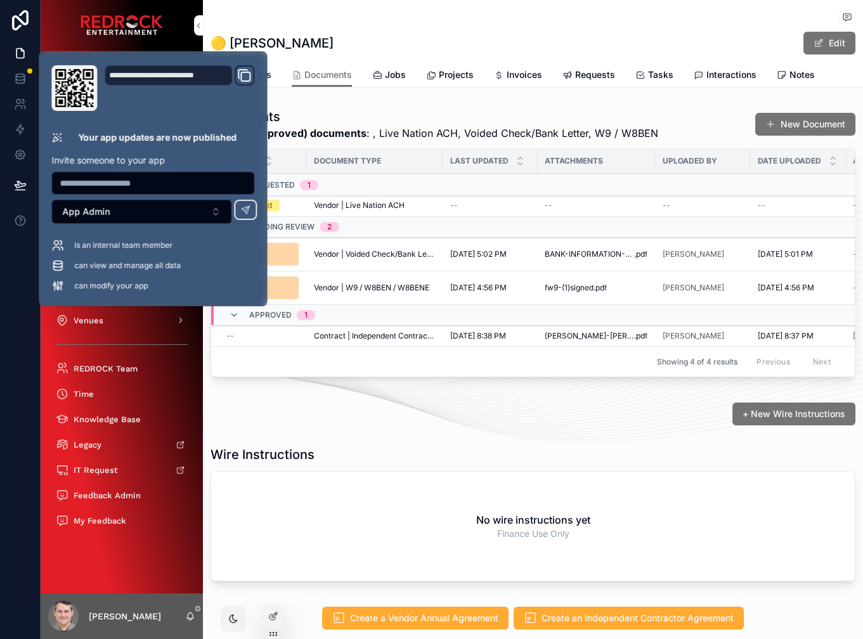
click at [510, 44] on div "🟡 Bryan Meckelborg Edit" at bounding box center [532, 43] width 645 height 24
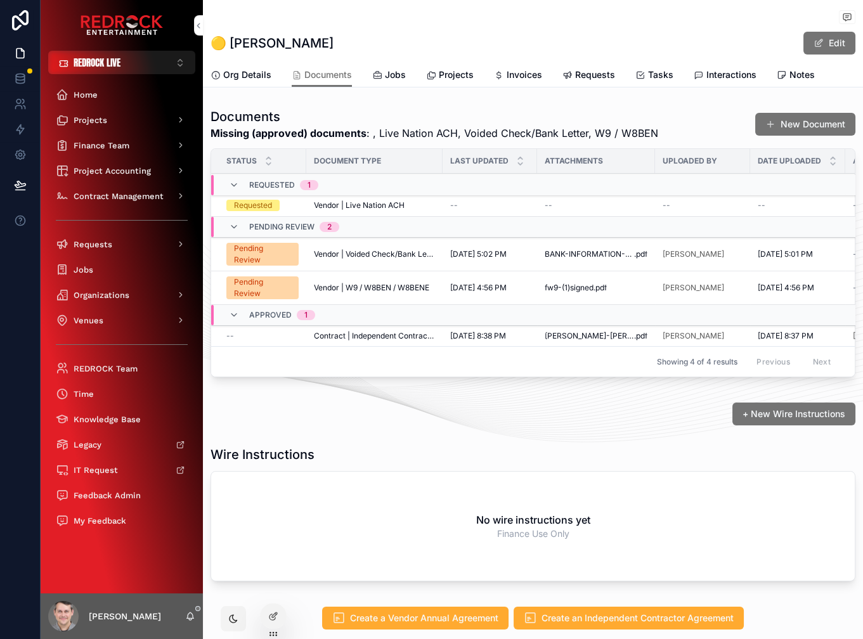
click at [511, 46] on div "🟡 Bryan Meckelborg Edit" at bounding box center [532, 43] width 645 height 24
click at [0, 0] on span "Send via DocuSign" at bounding box center [0, 0] width 0 height 0
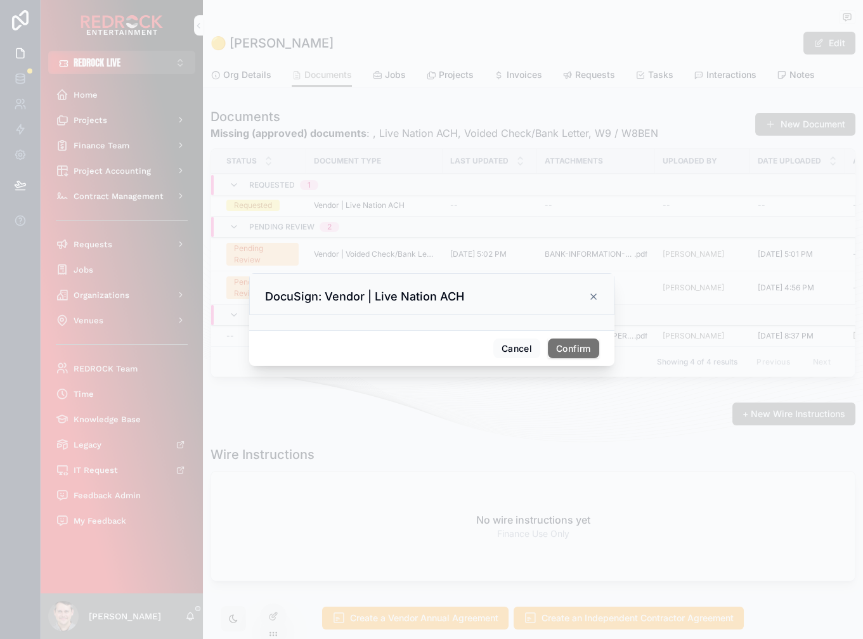
click at [596, 297] on icon at bounding box center [593, 297] width 10 height 10
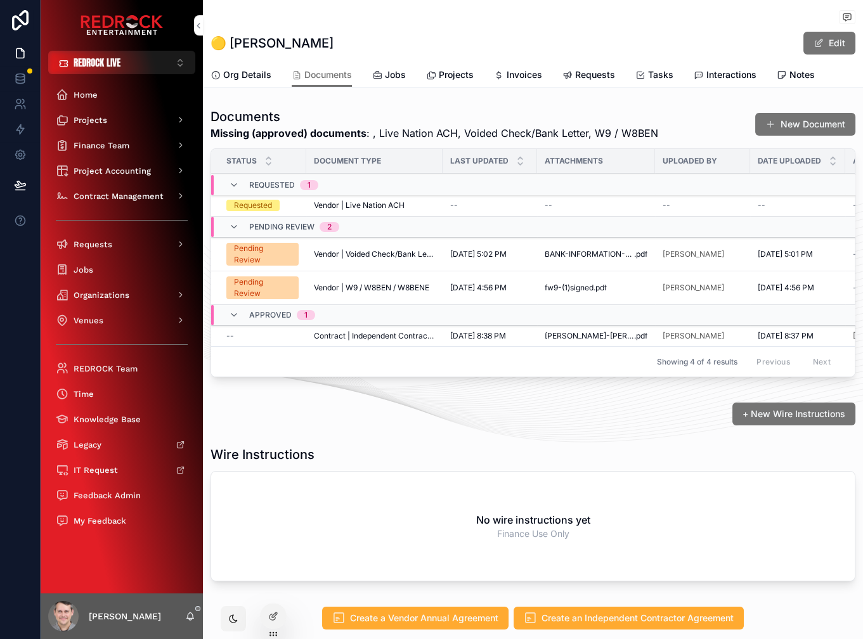
click at [486, 25] on div "Organizations - Main 🟡 Bryan Meckelborg" at bounding box center [532, 18] width 645 height 16
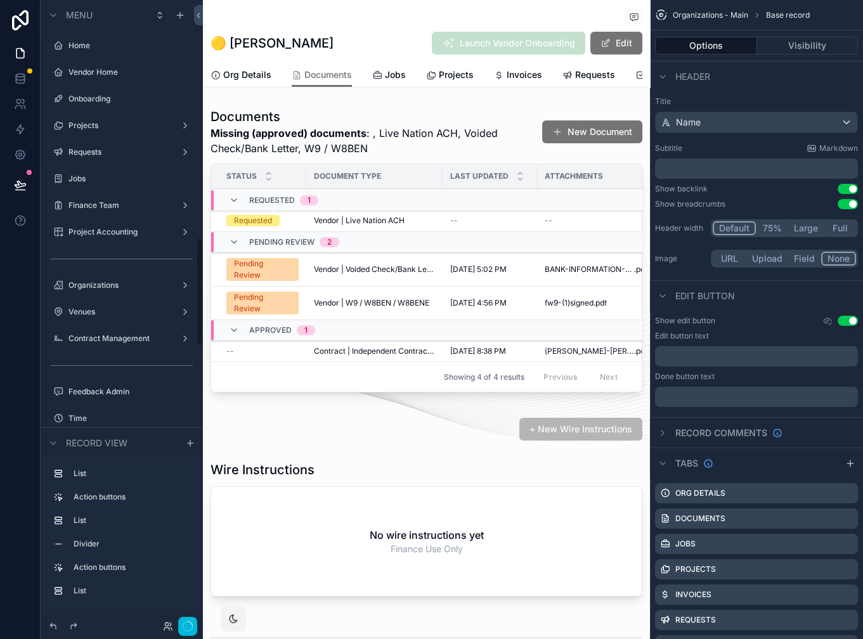
scroll to position [1370, 0]
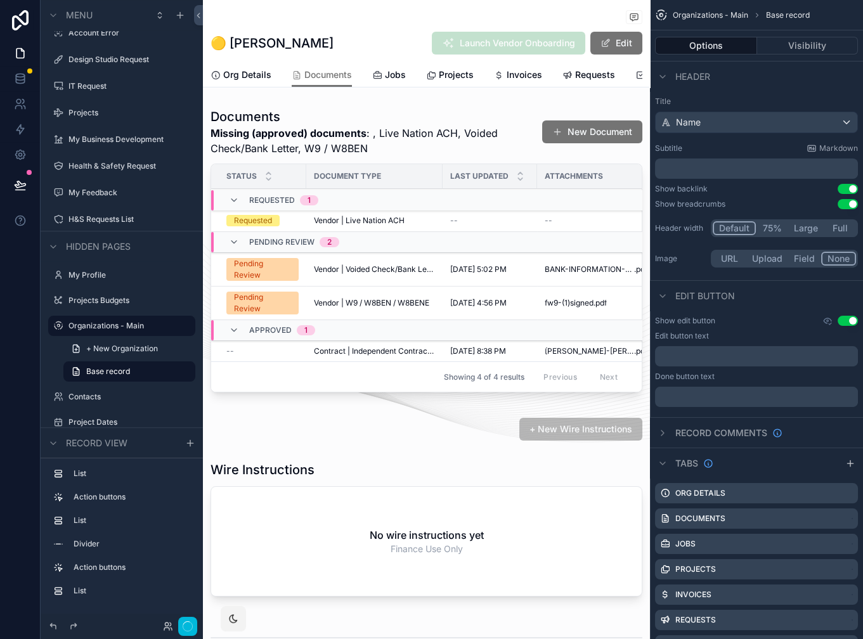
click at [497, 141] on div "scrollable content" at bounding box center [426, 253] width 447 height 300
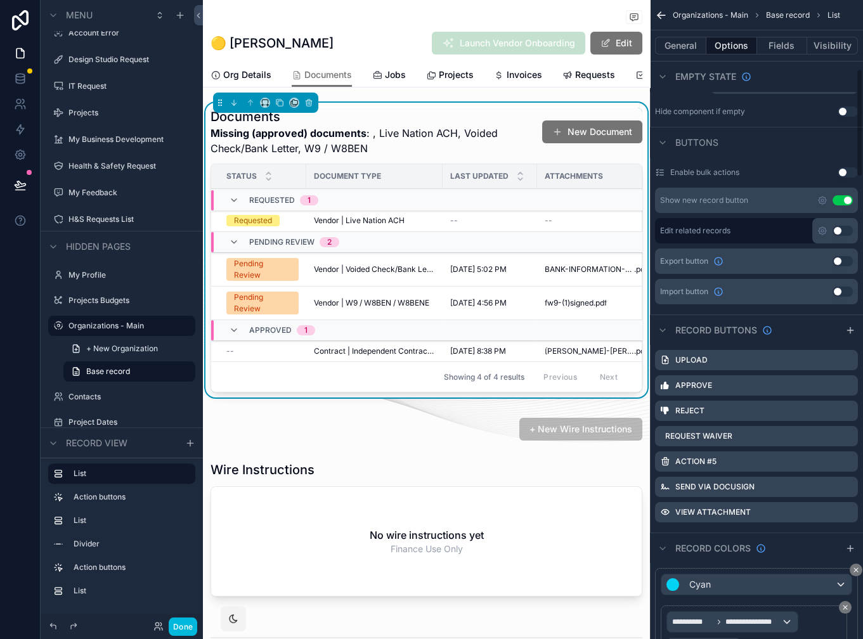
scroll to position [402, 0]
click at [0, 0] on icon "scrollable content" at bounding box center [0, 0] width 0 height 0
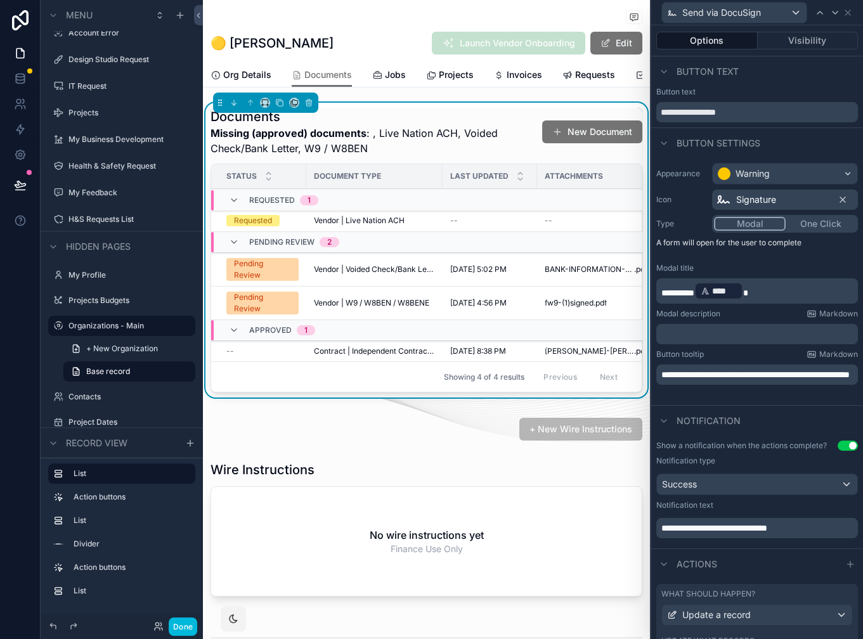
click at [704, 331] on p "﻿" at bounding box center [758, 334] width 194 height 13
drag, startPoint x: 736, startPoint y: 389, endPoint x: 649, endPoint y: 377, distance: 87.6
click at [649, 377] on div "**********" at bounding box center [431, 319] width 863 height 639
copy span "**********"
click at [699, 335] on p "﻿" at bounding box center [758, 334] width 194 height 13
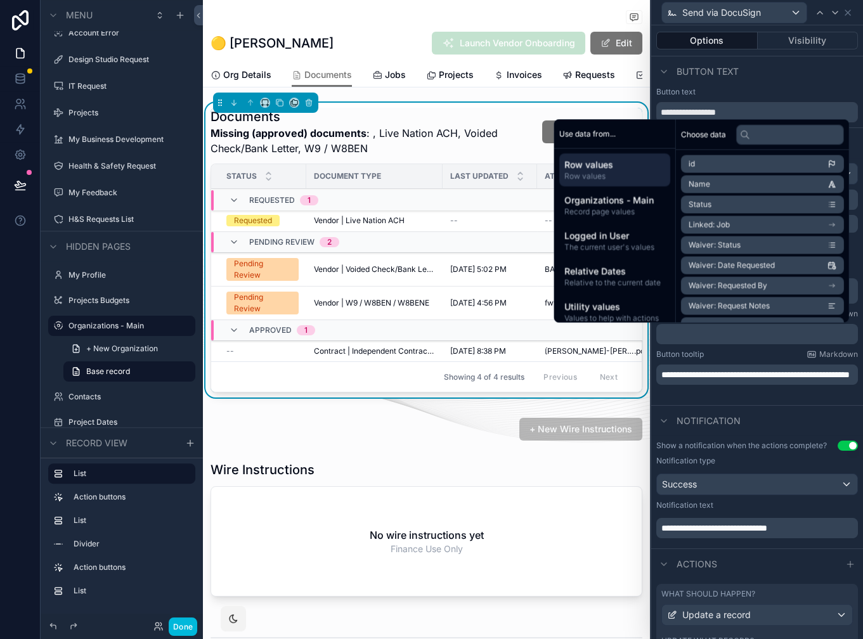
paste div "scrollable content"
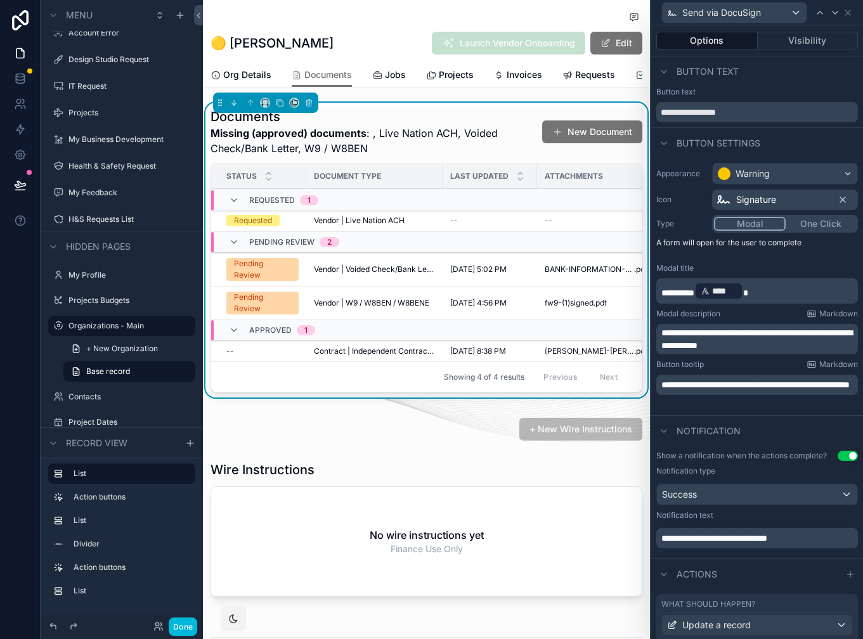
click at [699, 337] on span "**********" at bounding box center [756, 339] width 191 height 22
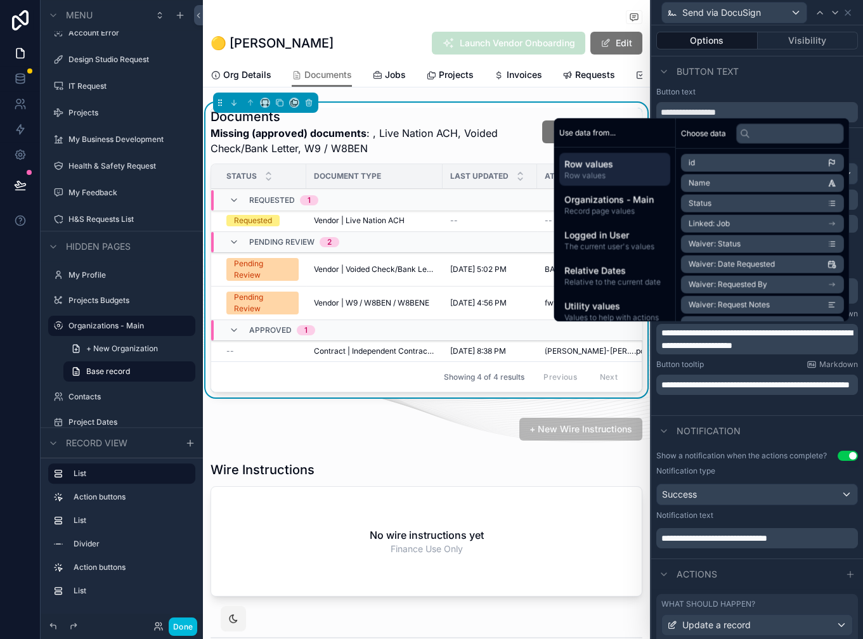
click at [840, 341] on p "**********" at bounding box center [758, 338] width 194 height 25
click at [830, 332] on span "**********" at bounding box center [756, 339] width 191 height 22
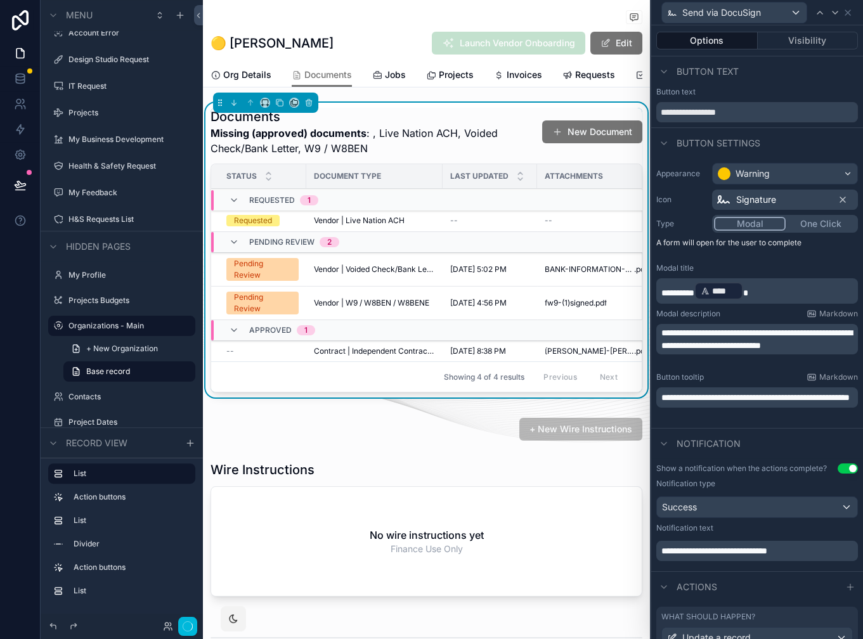
click at [731, 352] on p "**********" at bounding box center [758, 338] width 194 height 25
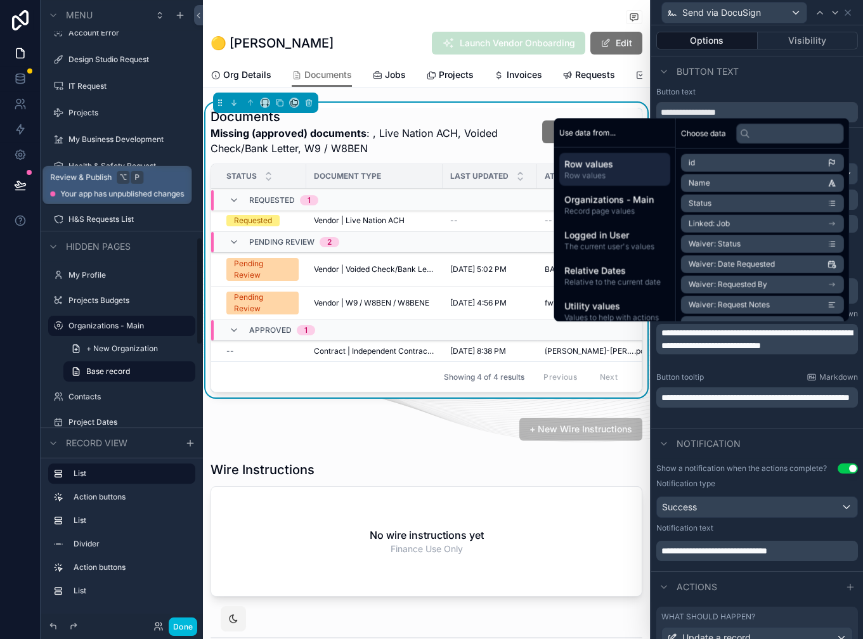
click at [27, 182] on button at bounding box center [20, 184] width 28 height 35
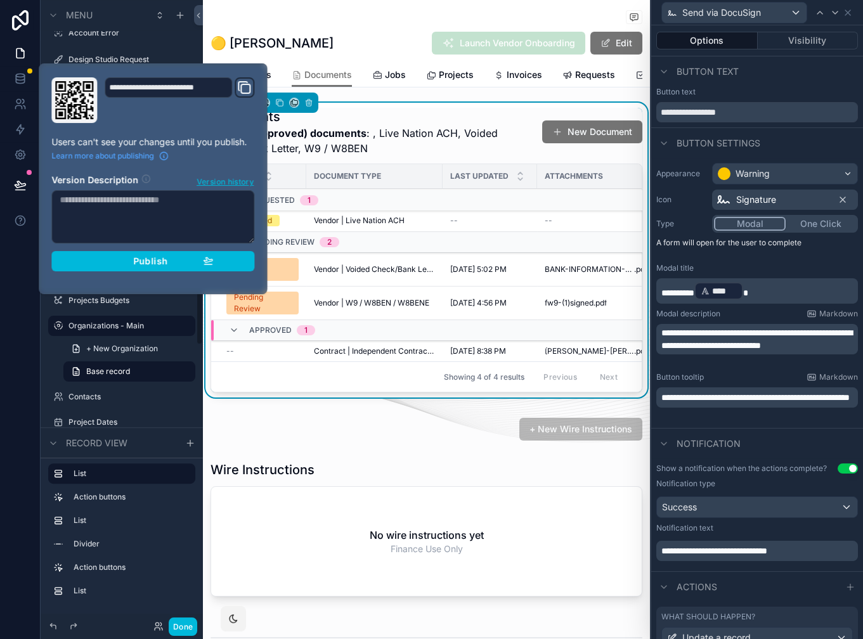
click at [210, 259] on icon "button" at bounding box center [207, 259] width 9 height 5
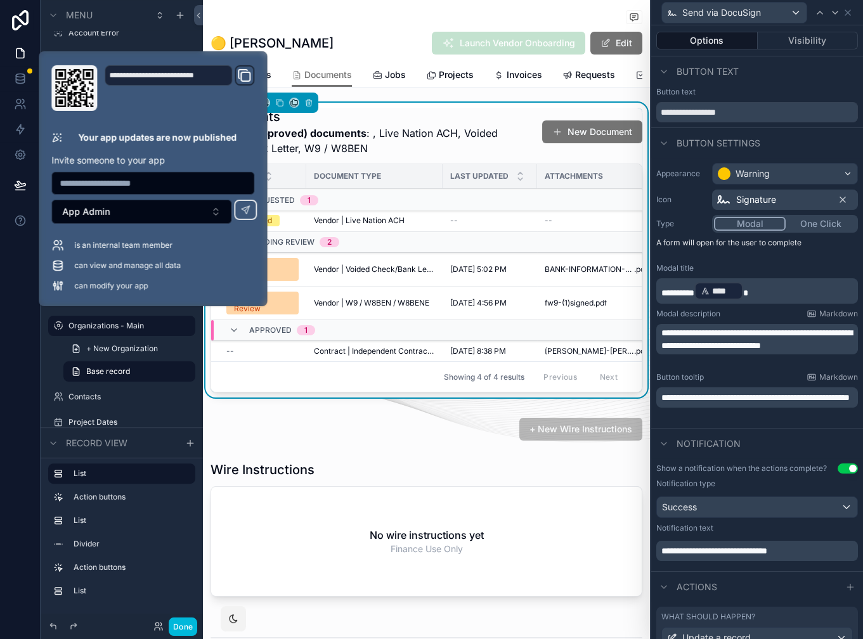
click at [181, 627] on button "Done" at bounding box center [183, 626] width 29 height 18
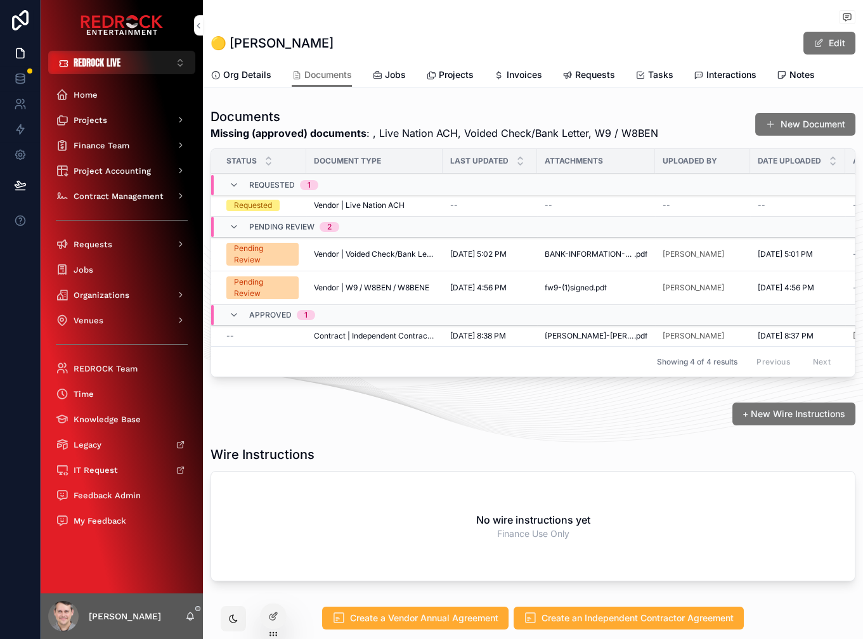
click at [436, 32] on div "🟡 Bryan Meckelborg Edit" at bounding box center [532, 43] width 645 height 24
click at [0, 0] on span "Send via DocuSign" at bounding box center [0, 0] width 0 height 0
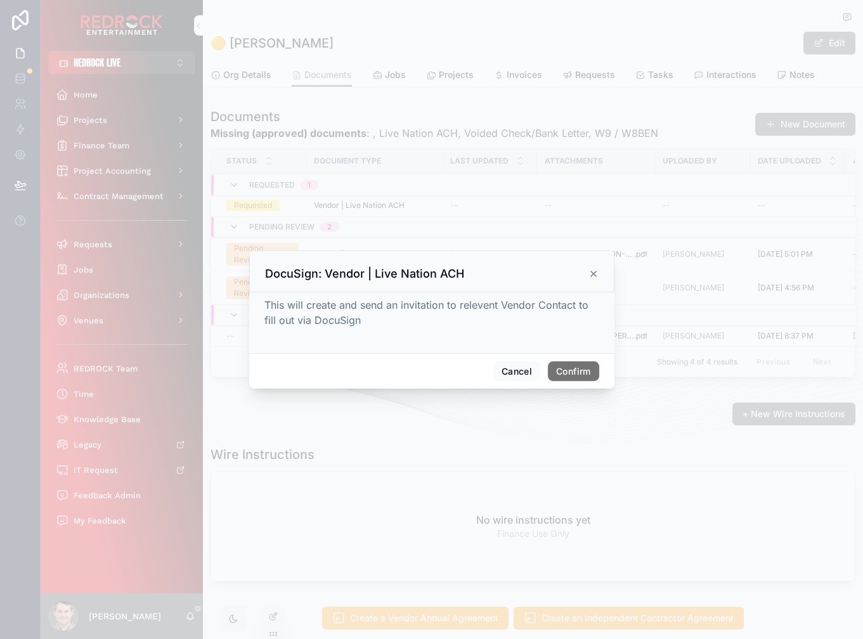
click at [573, 373] on button "Confirm" at bounding box center [573, 371] width 51 height 20
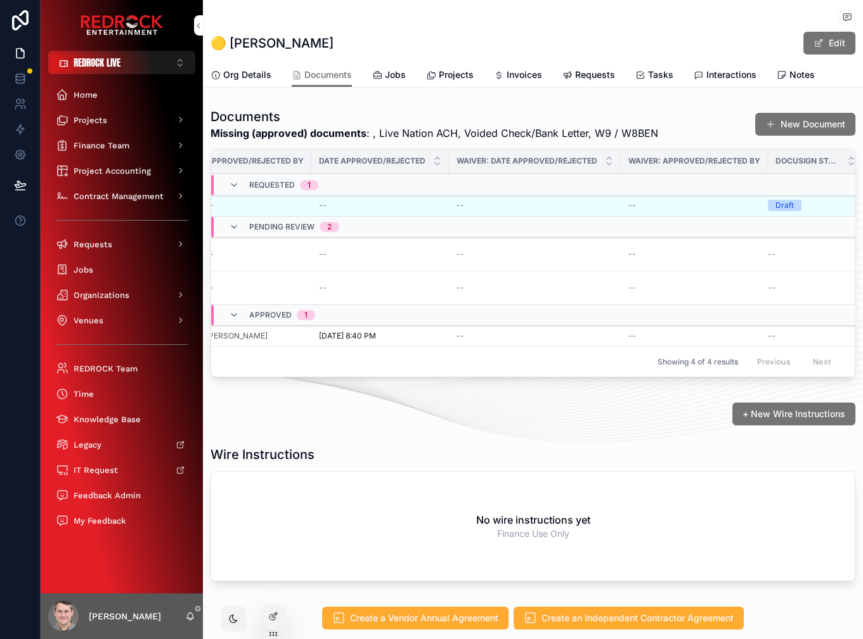
scroll to position [0, 652]
click at [678, 108] on div "Documents Missing (approved) documents : , Live Nation ACH, Voided Check/Bank L…" at bounding box center [532, 124] width 645 height 33
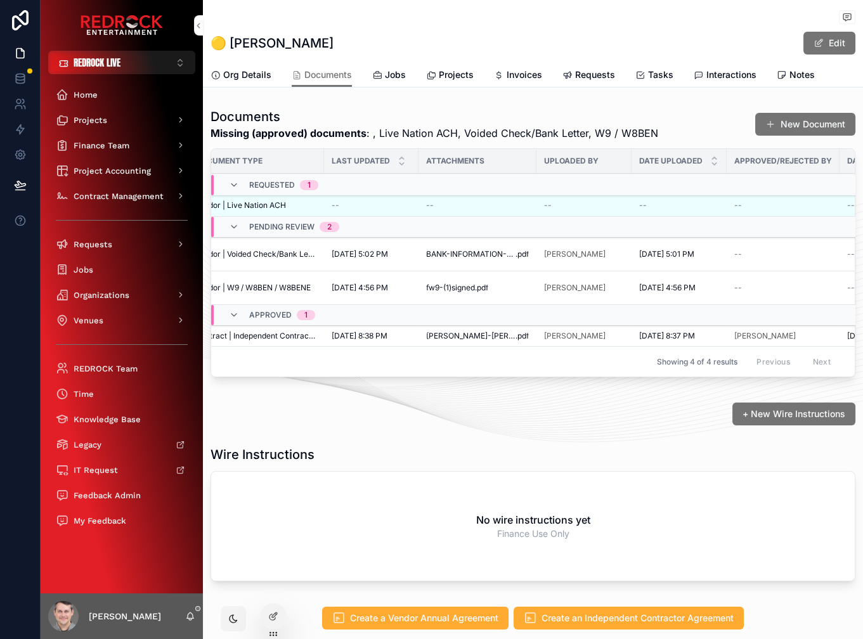
scroll to position [0, 0]
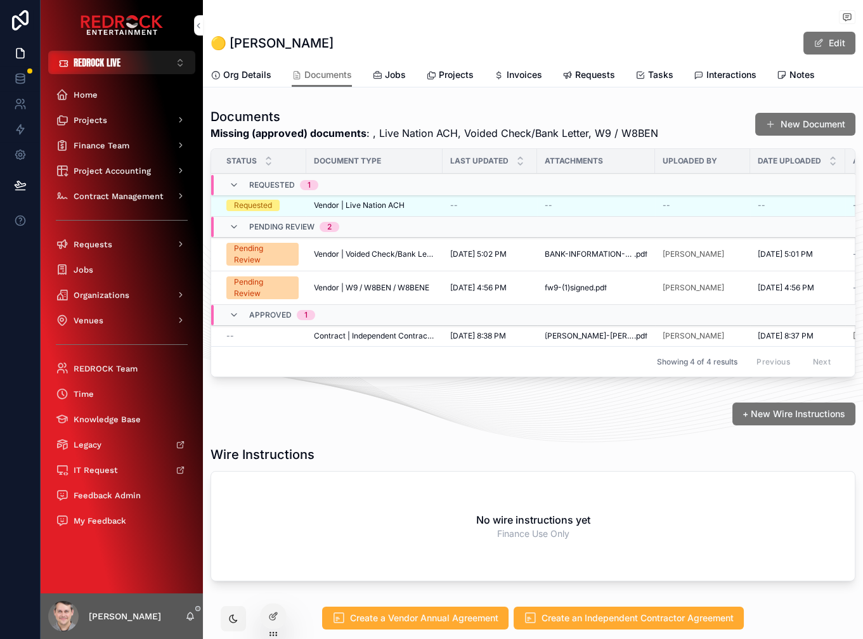
click at [509, 118] on h1 "Documents" at bounding box center [433, 117] width 447 height 18
click at [507, 118] on h1 "Documents" at bounding box center [433, 117] width 447 height 18
click at [506, 119] on h1 "Documents" at bounding box center [433, 117] width 447 height 18
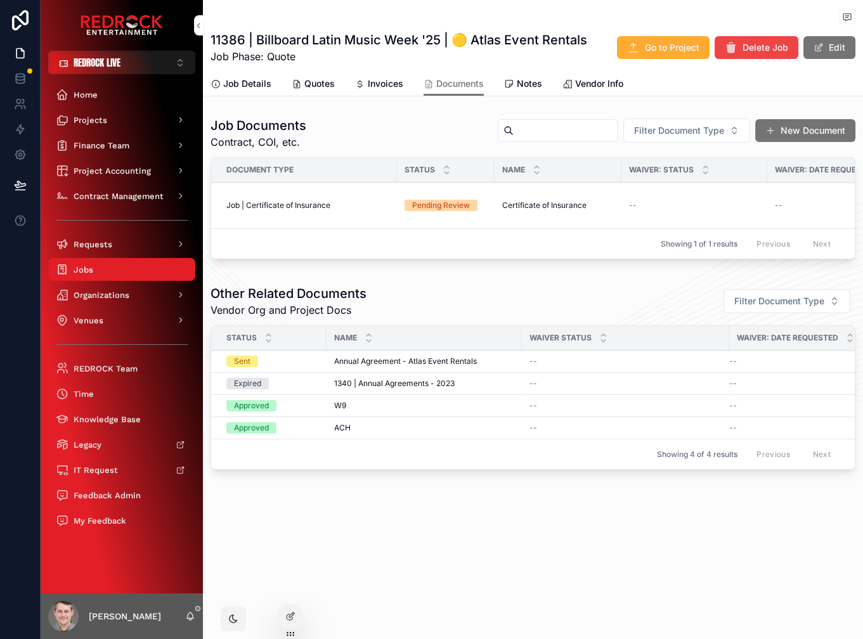
click at [353, 70] on div "11386 | Billboard Latin Music Week '25 | 🟡 Atlas Event Rentals Job Phase: Quote…" at bounding box center [532, 36] width 645 height 72
click at [0, 0] on icon at bounding box center [0, 0] width 0 height 0
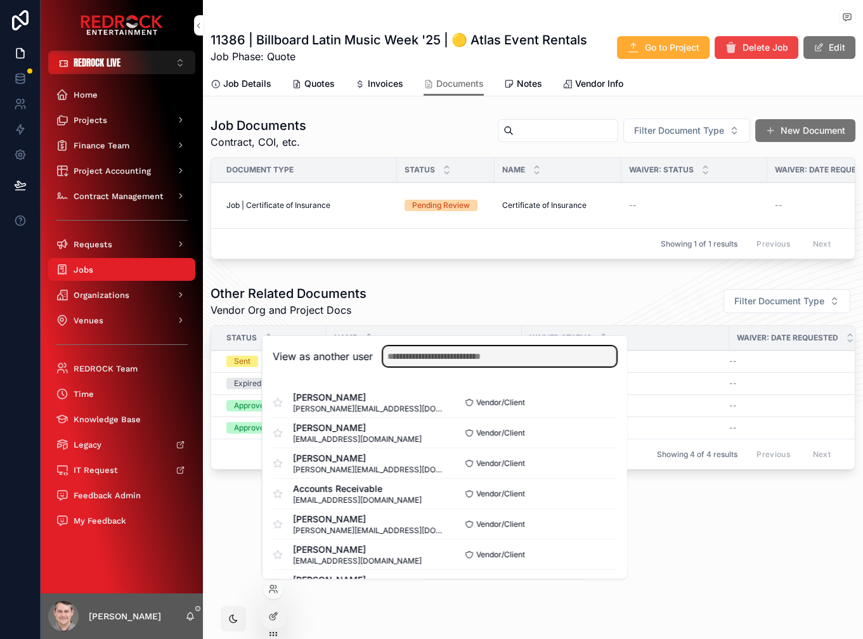
click at [447, 358] on input "text" at bounding box center [499, 356] width 233 height 20
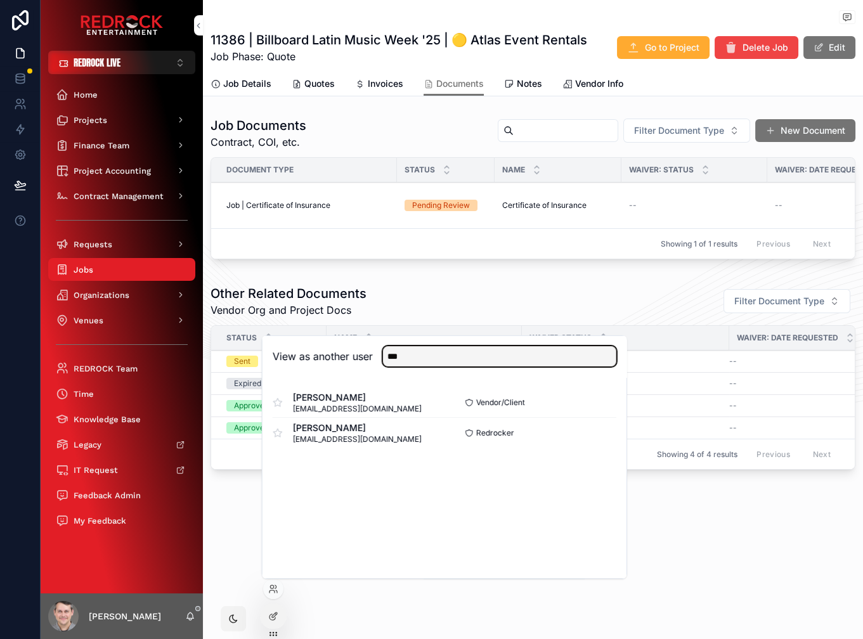
type input "***"
click at [0, 0] on button "Select" at bounding box center [0, 0] width 0 height 0
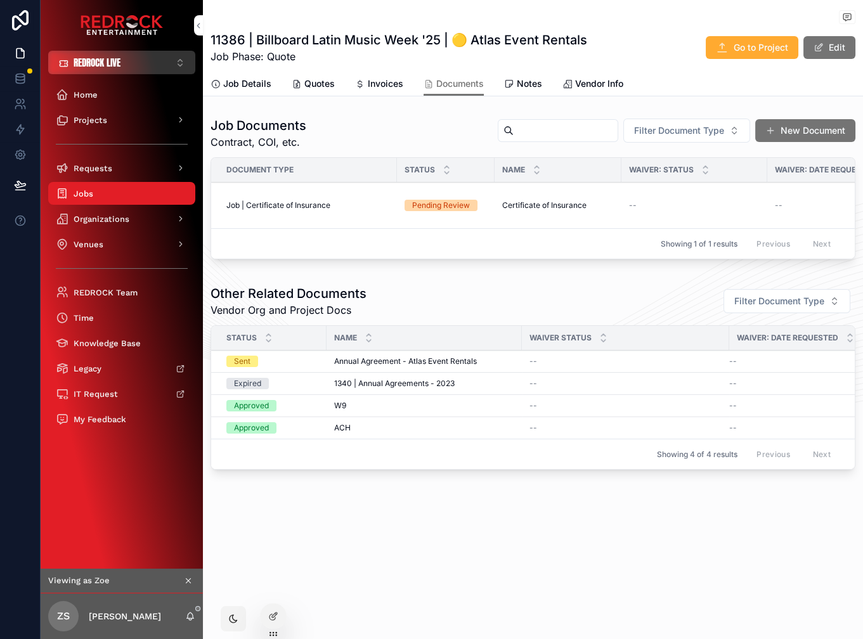
click at [131, 71] on button "REDROCK LIVE ⌥ 1" at bounding box center [121, 62] width 147 height 23
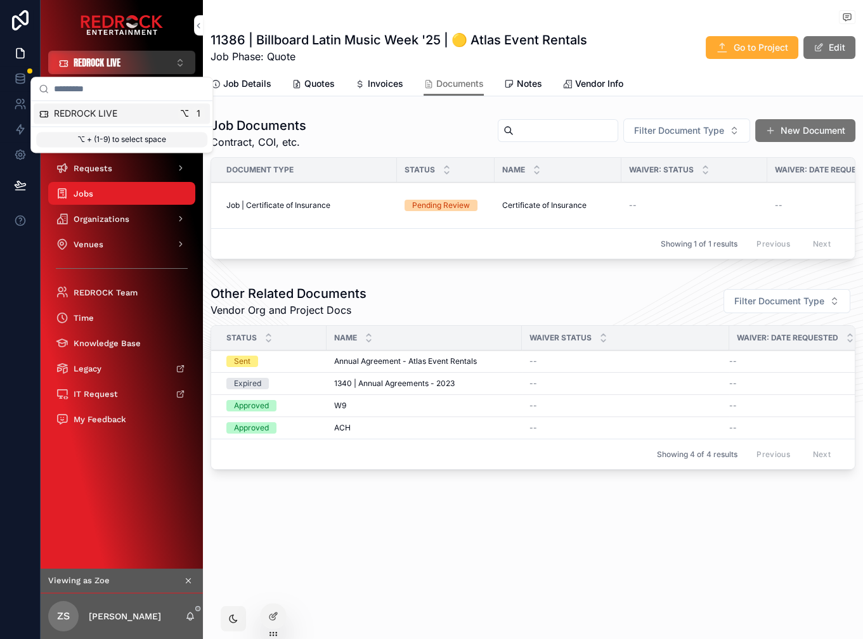
click at [131, 71] on button "REDROCK LIVE ⌥ 1" at bounding box center [121, 62] width 147 height 23
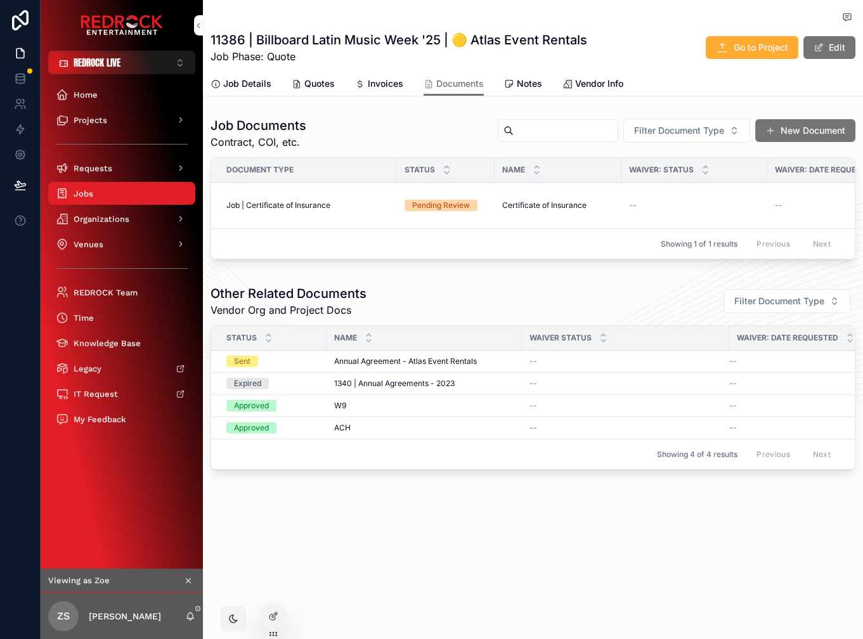
click at [189, 580] on icon "scrollable content" at bounding box center [188, 580] width 9 height 9
